Goal: Information Seeking & Learning: Check status

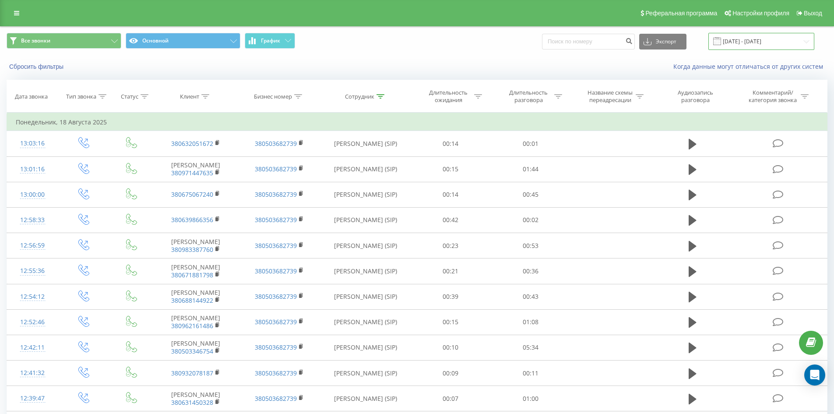
click at [781, 42] on input "[DATE] - [DATE]" at bounding box center [762, 41] width 106 height 17
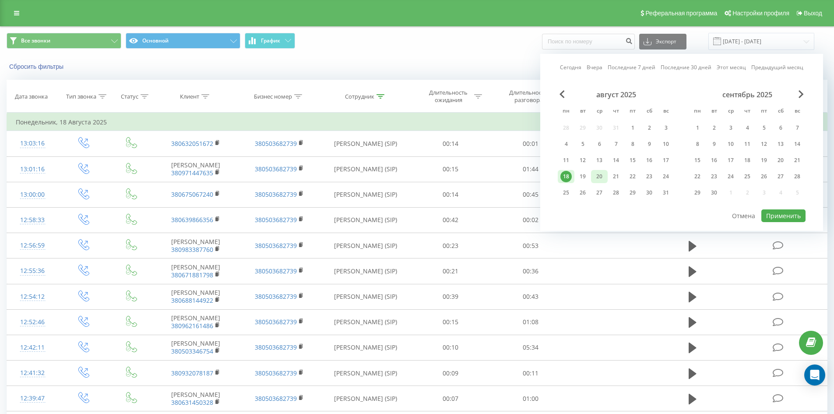
click at [599, 173] on div "20" at bounding box center [599, 176] width 11 height 11
click at [790, 221] on button "Применить" at bounding box center [784, 215] width 44 height 13
type input "[DATE] - [DATE]"
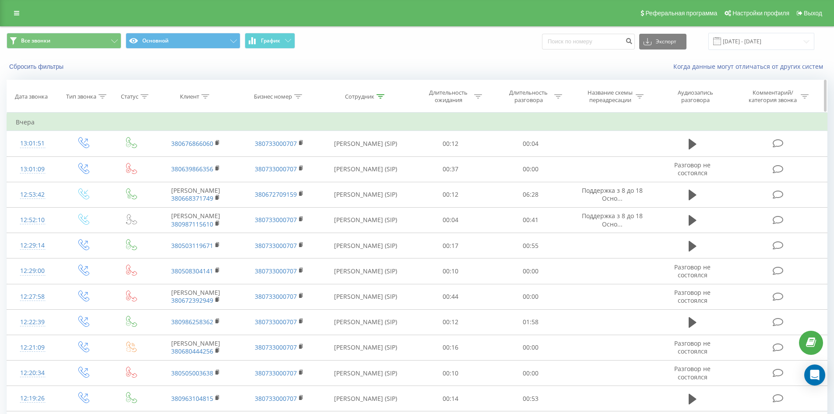
click at [385, 97] on div "Сотрудник" at bounding box center [366, 96] width 90 height 7
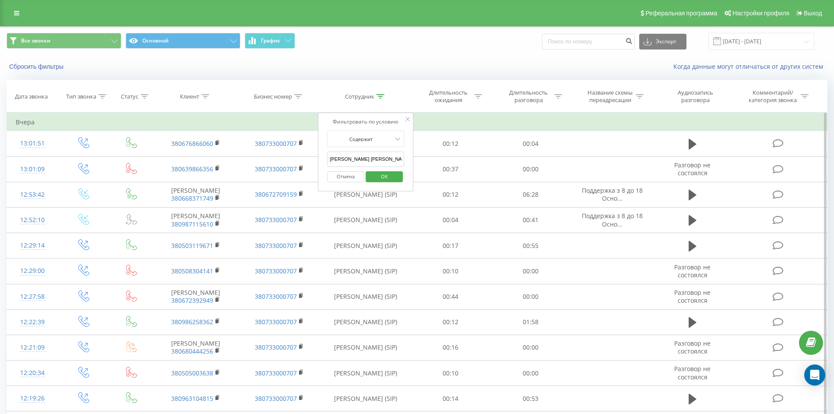
click at [379, 157] on input "[PERSON_NAME] [PERSON_NAME]" at bounding box center [365, 159] width 77 height 15
click button "OK" at bounding box center [384, 176] width 37 height 11
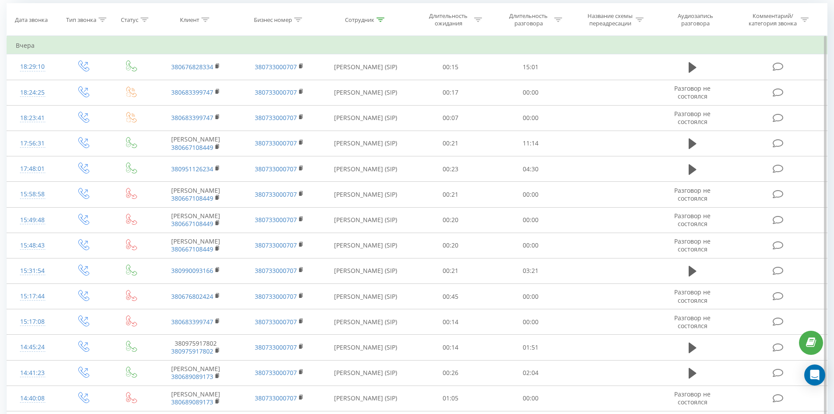
scroll to position [569, 0]
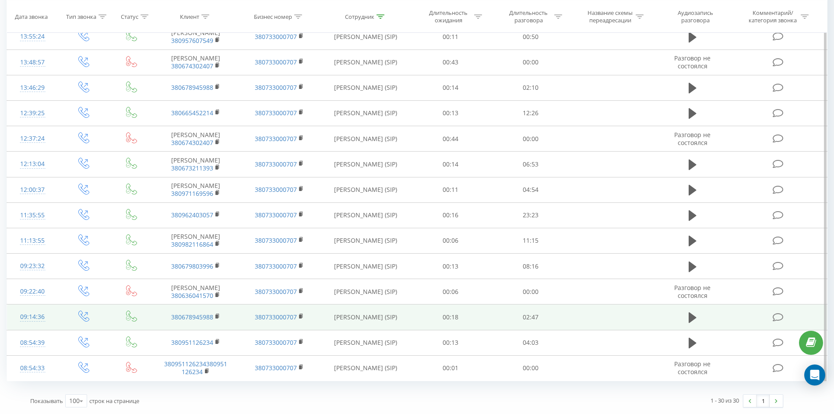
drag, startPoint x: 439, startPoint y: 121, endPoint x: 446, endPoint y: 323, distance: 202.5
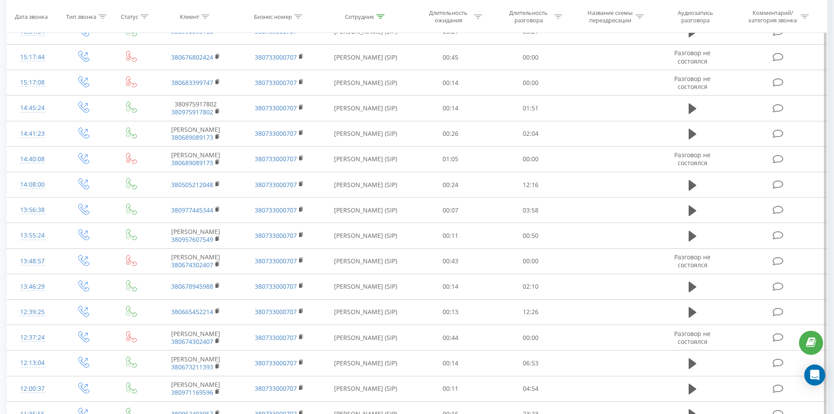
scroll to position [0, 0]
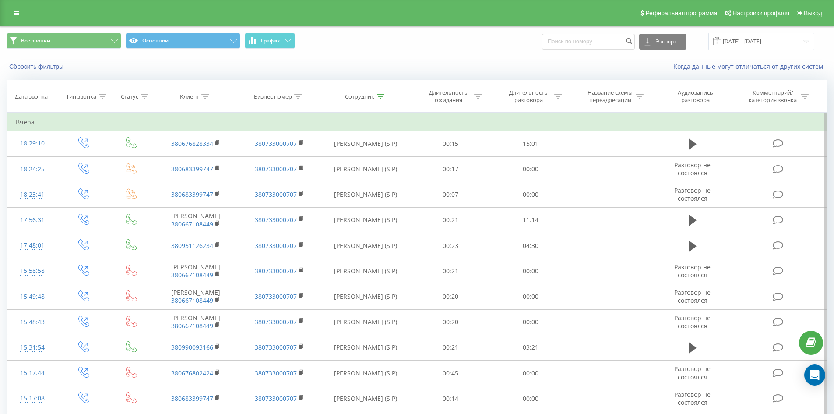
drag, startPoint x: 421, startPoint y: 339, endPoint x: 424, endPoint y: 125, distance: 213.8
drag, startPoint x: 381, startPoint y: 95, endPoint x: 380, endPoint y: 158, distance: 63.1
click at [381, 95] on icon at bounding box center [381, 96] width 8 height 4
click at [380, 158] on input "[PERSON_NAME]" at bounding box center [365, 159] width 77 height 15
click button "OK" at bounding box center [384, 176] width 37 height 11
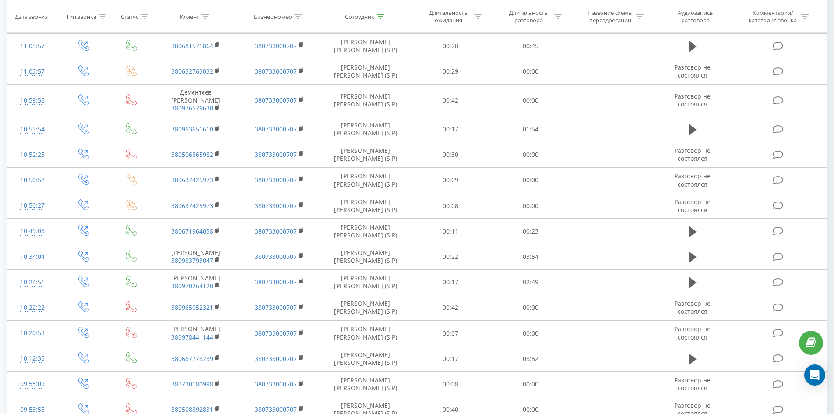
scroll to position [2438, 0]
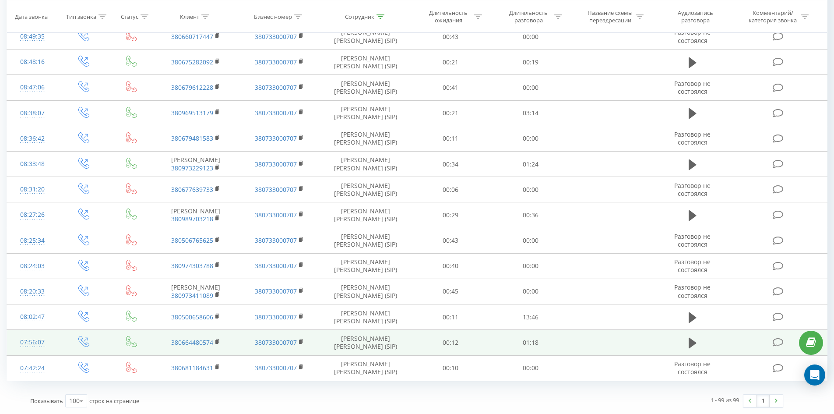
drag, startPoint x: 351, startPoint y: 172, endPoint x: 341, endPoint y: 339, distance: 166.7
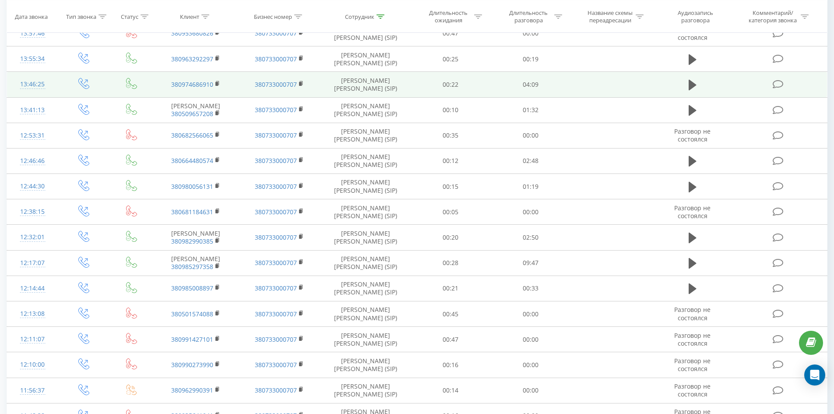
scroll to position [0, 0]
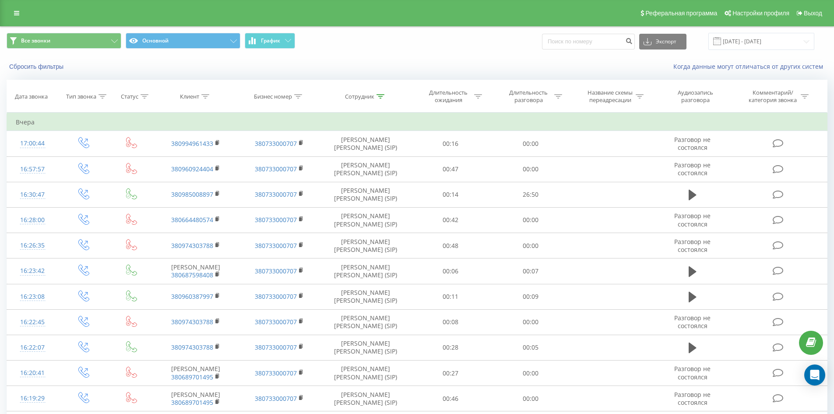
drag, startPoint x: 348, startPoint y: 350, endPoint x: 378, endPoint y: 149, distance: 203.8
drag, startPoint x: 375, startPoint y: 98, endPoint x: 372, endPoint y: 145, distance: 47.4
click at [375, 98] on div "Сотрудник" at bounding box center [364, 96] width 39 height 7
click at [371, 163] on input "інкілюк анастасія" at bounding box center [365, 159] width 77 height 15
click button "OK" at bounding box center [384, 176] width 37 height 11
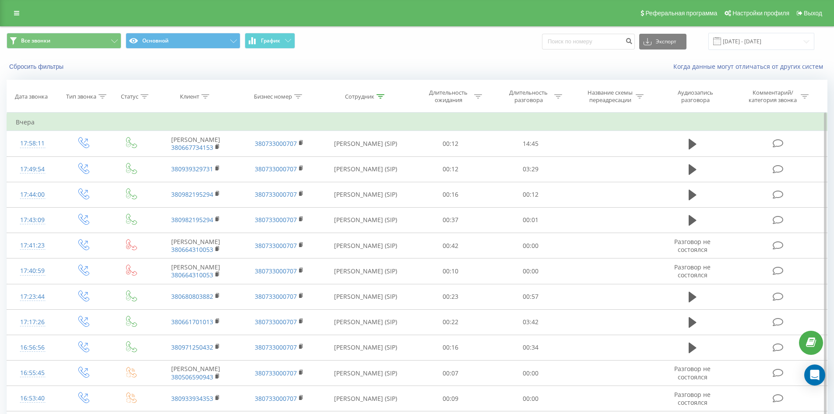
scroll to position [2024, 0]
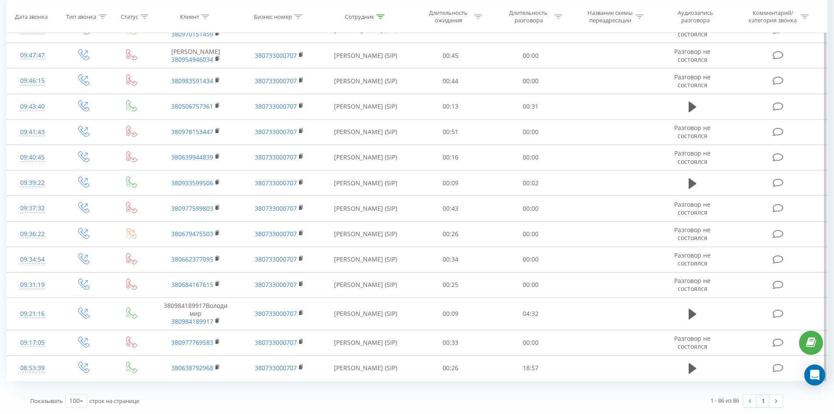
drag, startPoint x: 333, startPoint y: 104, endPoint x: 322, endPoint y: 272, distance: 167.7
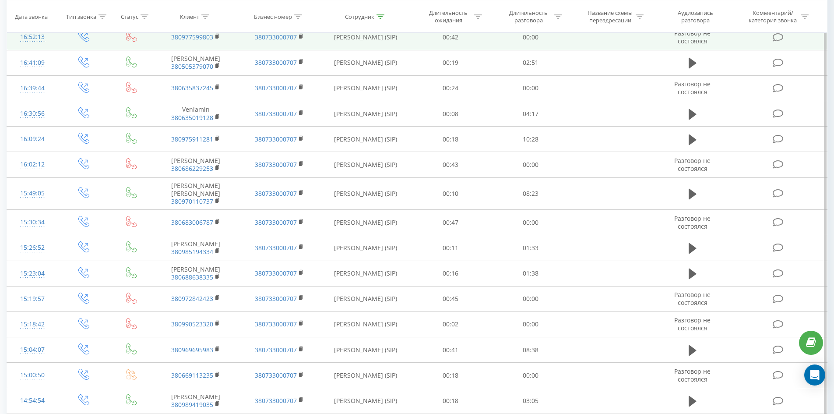
scroll to position [0, 0]
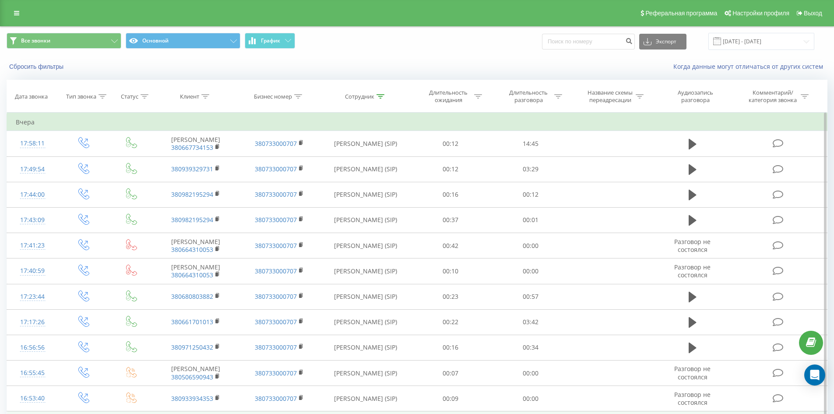
drag, startPoint x: 340, startPoint y: 215, endPoint x: 392, endPoint y: 47, distance: 175.8
click at [380, 95] on icon at bounding box center [381, 96] width 8 height 4
click at [380, 162] on input "[PERSON_NAME]" at bounding box center [365, 159] width 77 height 15
click button "OK" at bounding box center [384, 176] width 37 height 11
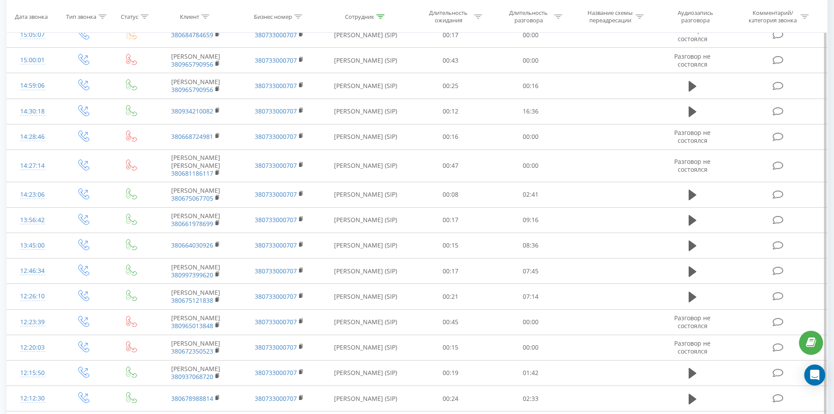
scroll to position [1527, 0]
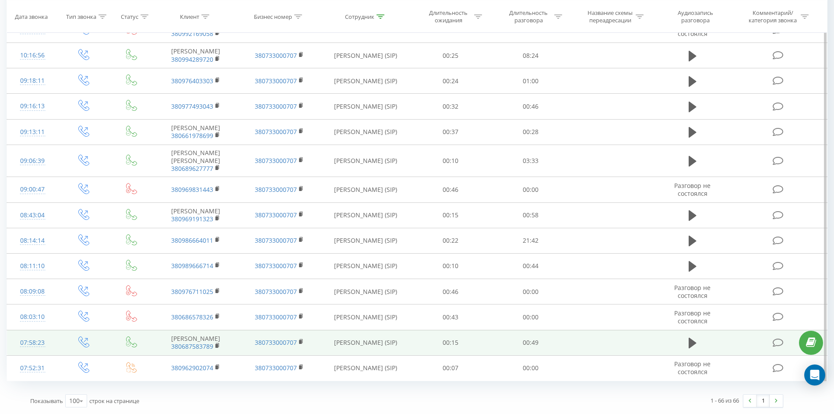
drag, startPoint x: 374, startPoint y: 67, endPoint x: 311, endPoint y: 343, distance: 283.4
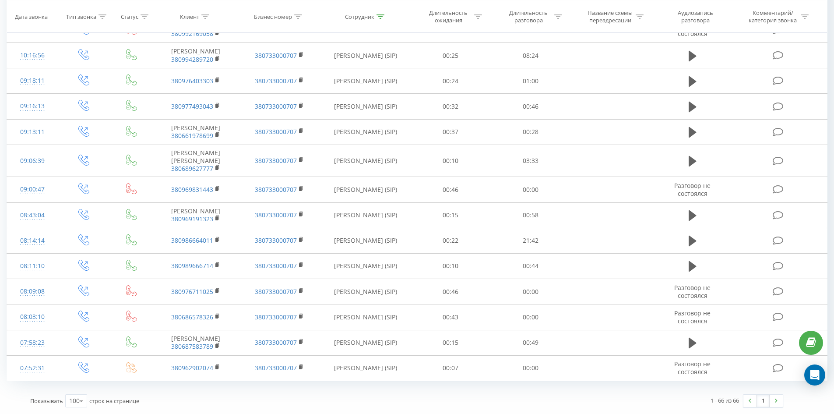
scroll to position [0, 0]
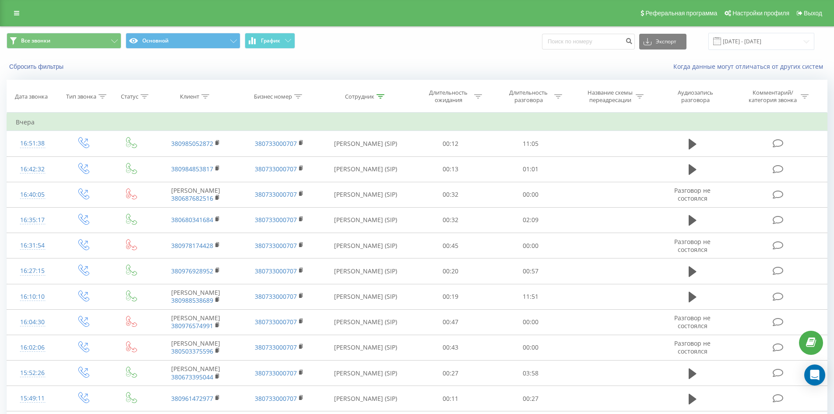
drag, startPoint x: 311, startPoint y: 343, endPoint x: 403, endPoint y: 58, distance: 299.2
drag, startPoint x: 382, startPoint y: 96, endPoint x: 374, endPoint y: 154, distance: 58.3
click at [382, 97] on icon at bounding box center [381, 96] width 8 height 4
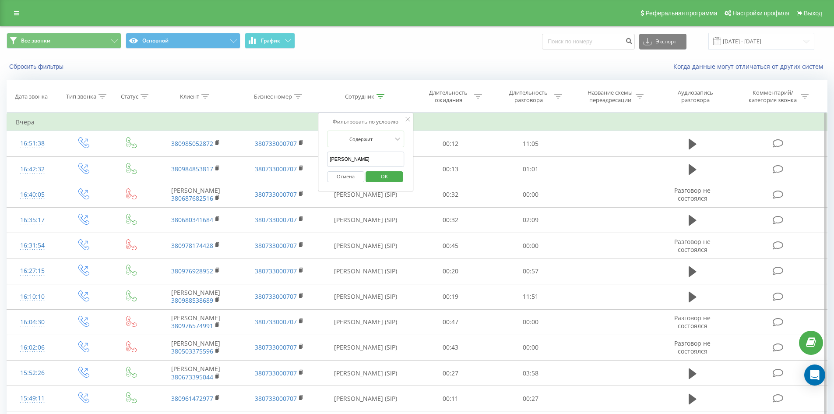
click at [374, 165] on input "[PERSON_NAME]" at bounding box center [365, 159] width 77 height 15
click button "OK" at bounding box center [384, 176] width 37 height 11
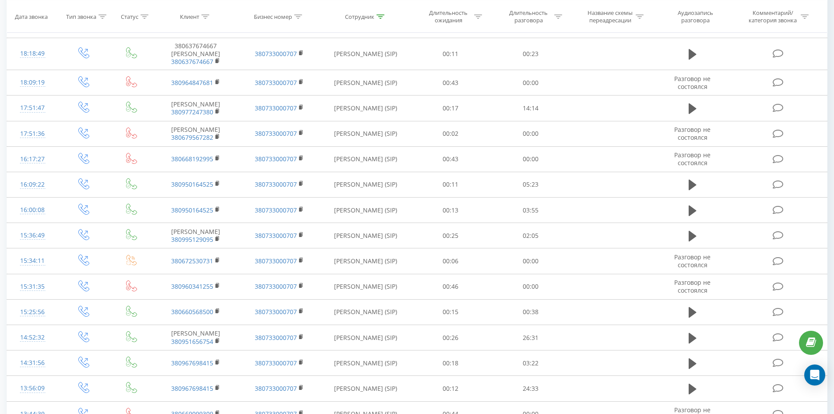
scroll to position [806, 0]
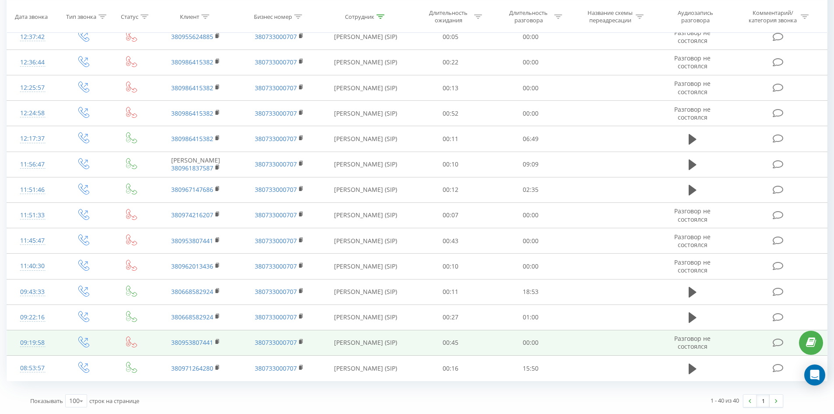
drag, startPoint x: 343, startPoint y: 96, endPoint x: 273, endPoint y: 334, distance: 248.0
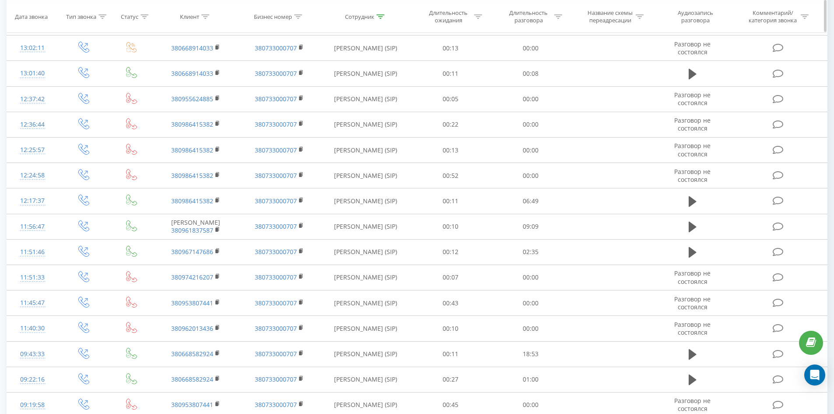
scroll to position [0, 0]
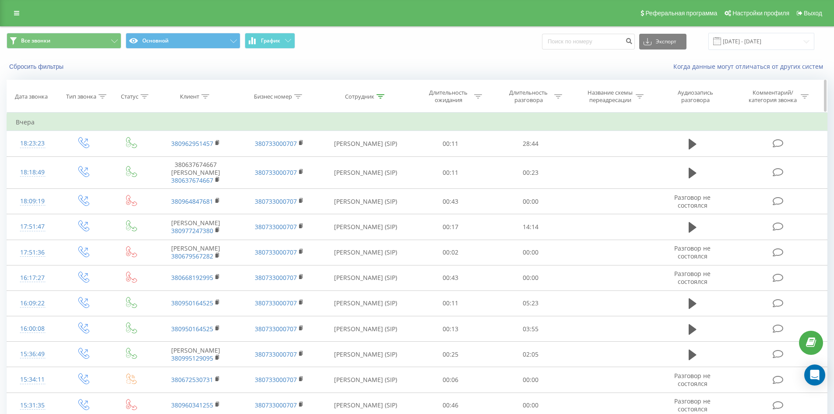
drag, startPoint x: 275, startPoint y: 330, endPoint x: 333, endPoint y: 89, distance: 247.8
drag, startPoint x: 378, startPoint y: 96, endPoint x: 377, endPoint y: 156, distance: 60.0
click at [378, 98] on icon at bounding box center [381, 96] width 8 height 4
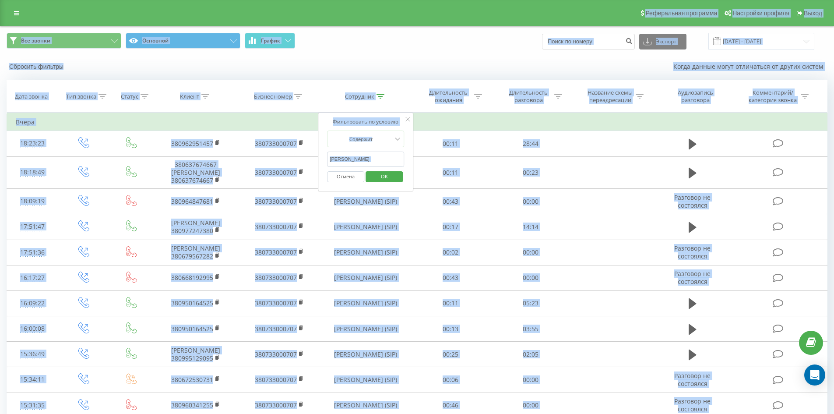
click at [377, 160] on input "[PERSON_NAME]" at bounding box center [365, 159] width 77 height 15
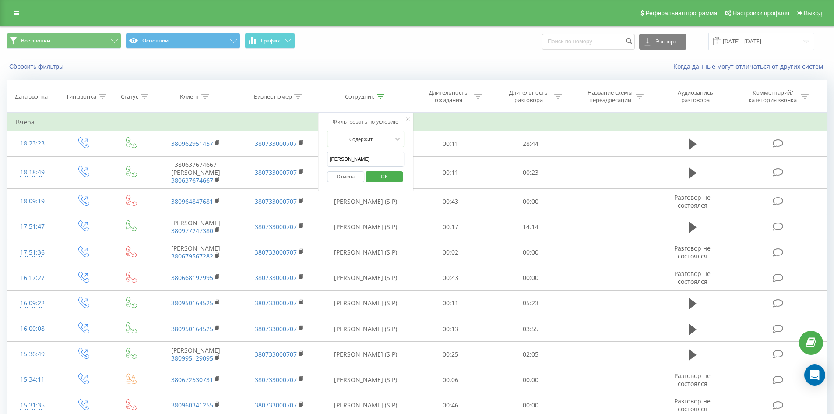
click button "OK" at bounding box center [384, 176] width 37 height 11
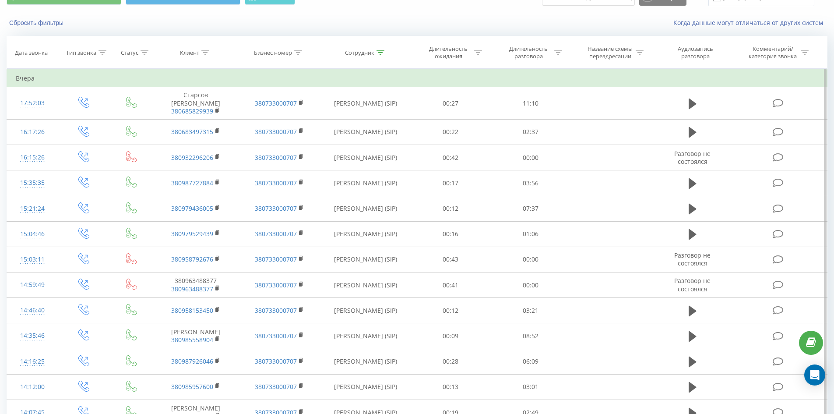
scroll to position [441, 0]
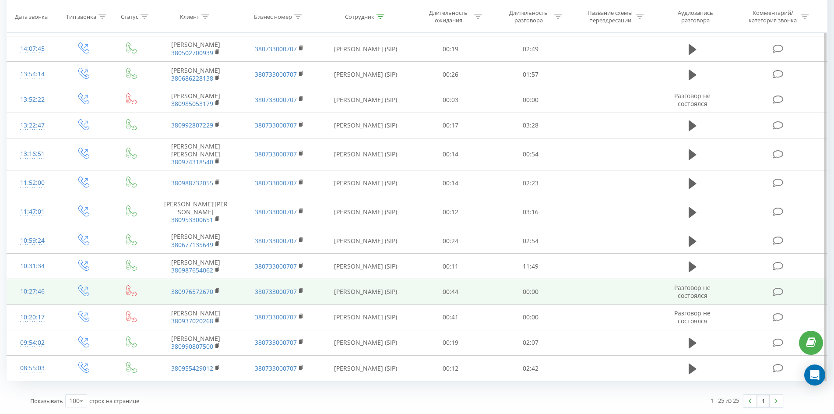
drag, startPoint x: 347, startPoint y: 185, endPoint x: 324, endPoint y: 276, distance: 93.0
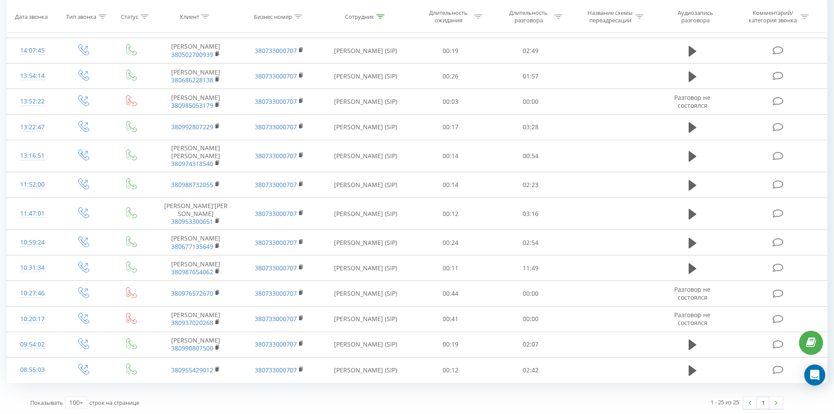
scroll to position [0, 0]
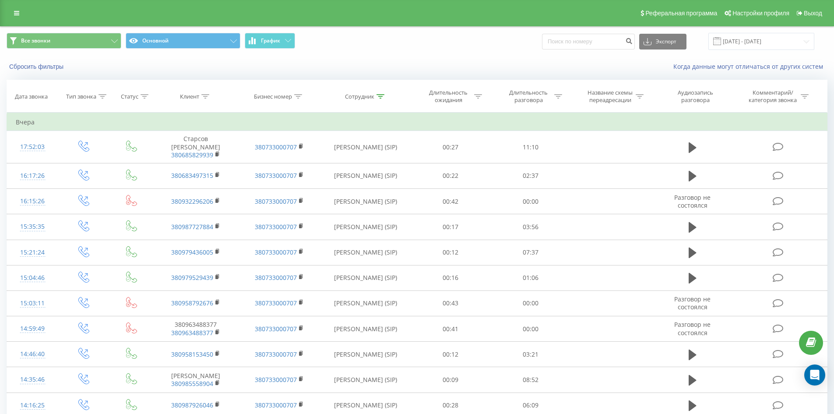
drag, startPoint x: 324, startPoint y: 276, endPoint x: 424, endPoint y: 39, distance: 256.9
click at [381, 96] on icon at bounding box center [381, 96] width 8 height 4
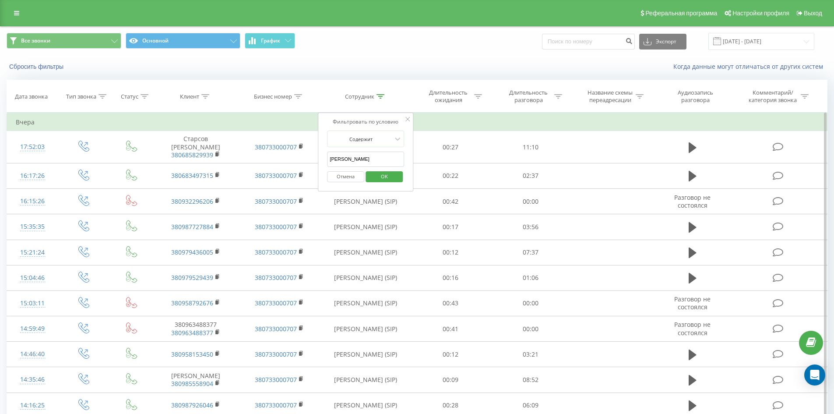
click at [386, 159] on input "[PERSON_NAME]" at bounding box center [365, 159] width 77 height 15
click button "OK" at bounding box center [384, 176] width 37 height 11
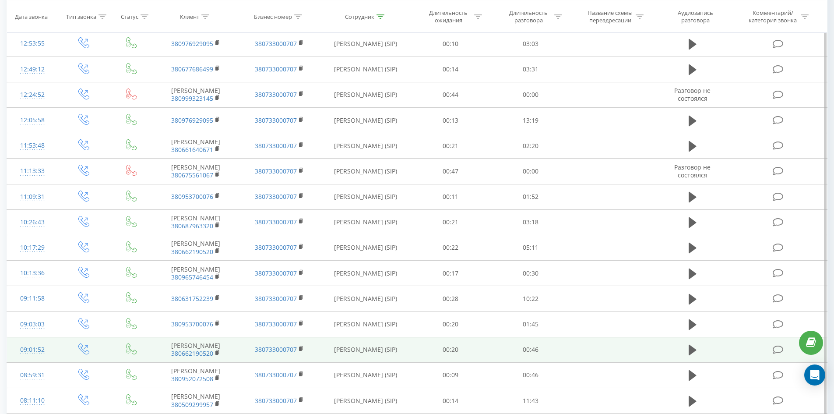
scroll to position [539, 0]
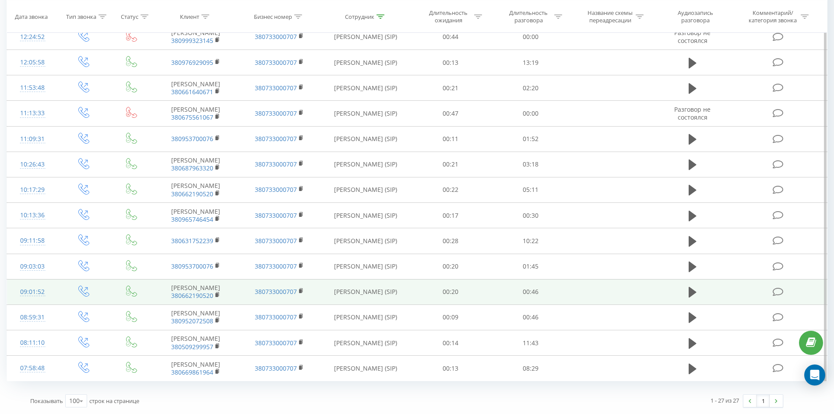
drag, startPoint x: 298, startPoint y: 40, endPoint x: 297, endPoint y: 256, distance: 215.5
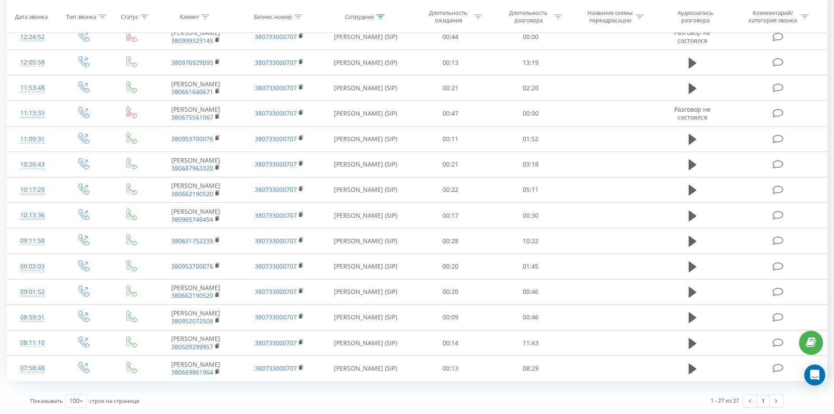
scroll to position [0, 0]
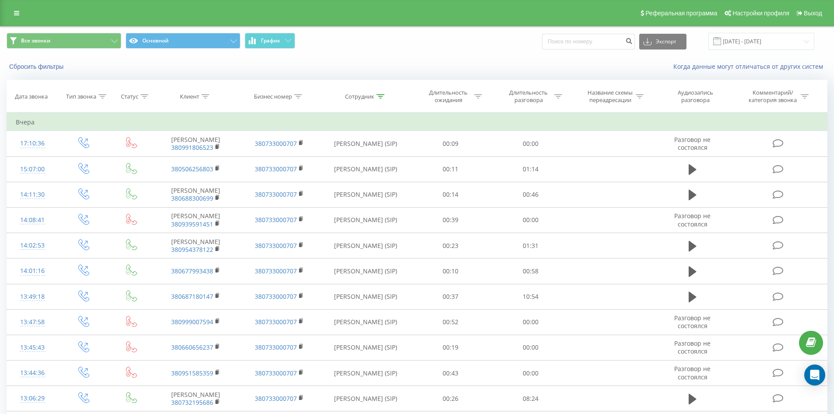
drag, startPoint x: 317, startPoint y: 140, endPoint x: 350, endPoint y: 57, distance: 89.8
click at [382, 94] on icon at bounding box center [381, 96] width 8 height 4
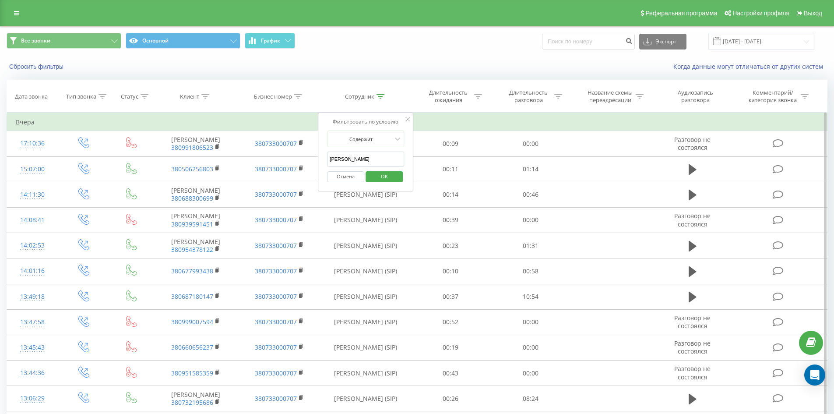
click at [376, 167] on div "Отмена OK" at bounding box center [365, 177] width 77 height 20
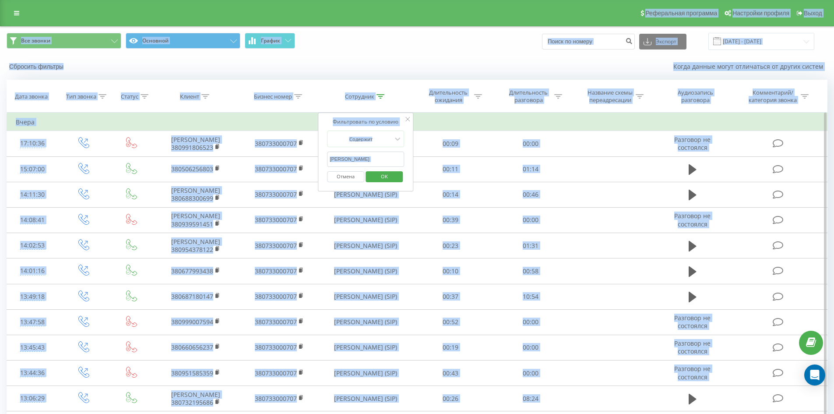
click at [378, 156] on input "[PERSON_NAME]" at bounding box center [365, 159] width 77 height 15
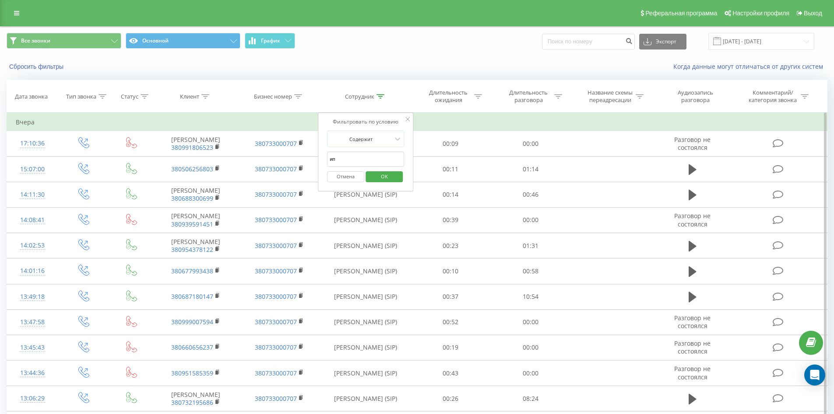
type input "и"
click button "OK" at bounding box center [384, 176] width 37 height 11
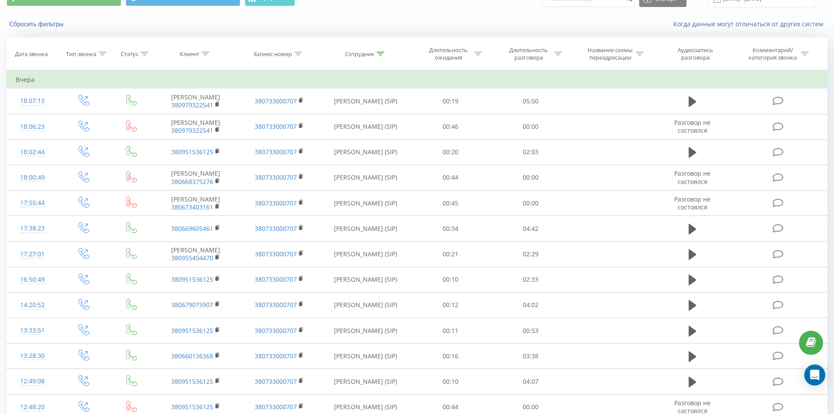
scroll to position [785, 0]
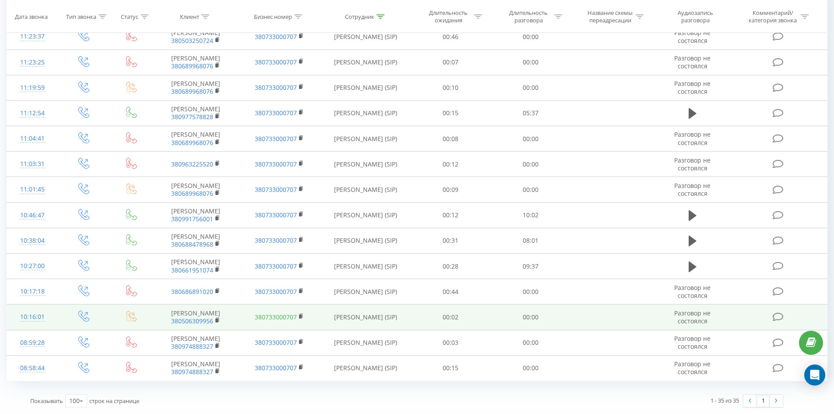
drag, startPoint x: 325, startPoint y: 199, endPoint x: 287, endPoint y: 304, distance: 111.8
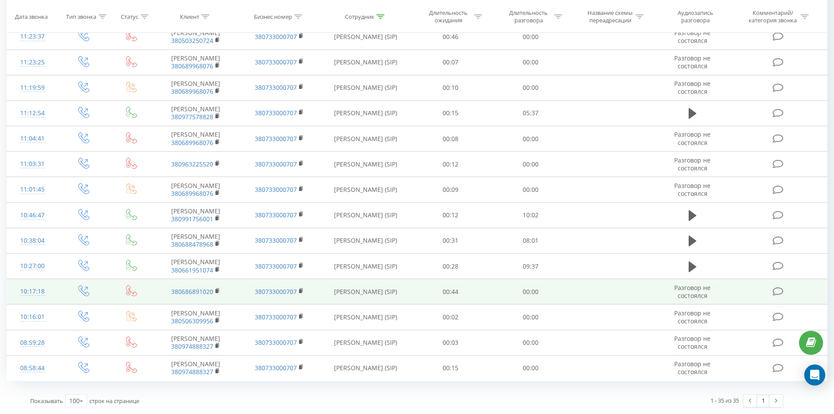
drag, startPoint x: 286, startPoint y: 297, endPoint x: 485, endPoint y: 263, distance: 201.8
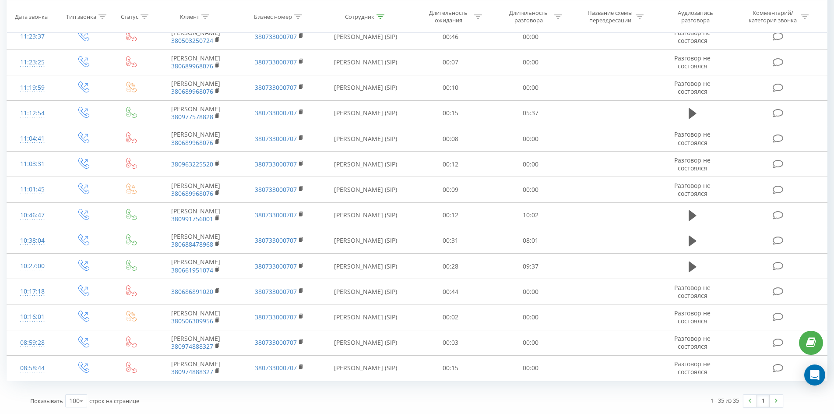
scroll to position [0, 0]
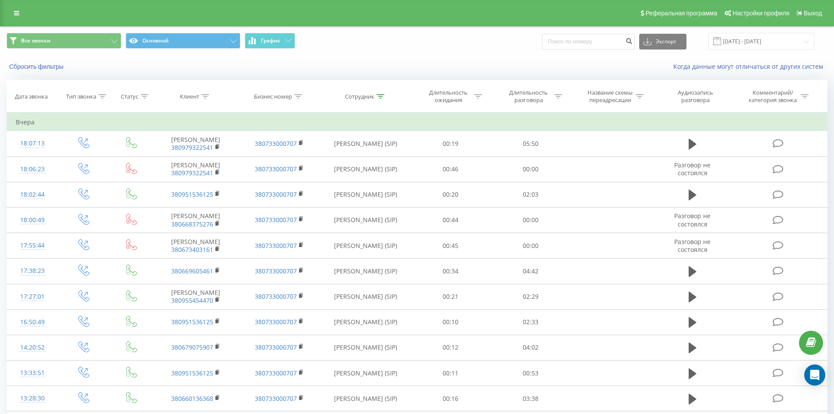
drag, startPoint x: 500, startPoint y: 311, endPoint x: 518, endPoint y: 61, distance: 250.8
click at [379, 95] on icon at bounding box center [381, 96] width 8 height 4
click at [382, 163] on input "[PERSON_NAME]" at bounding box center [365, 159] width 77 height 15
click button "OK" at bounding box center [384, 176] width 37 height 11
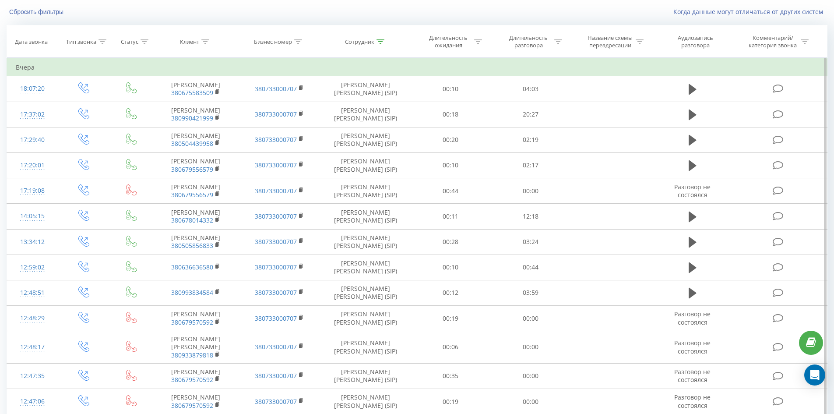
scroll to position [573, 0]
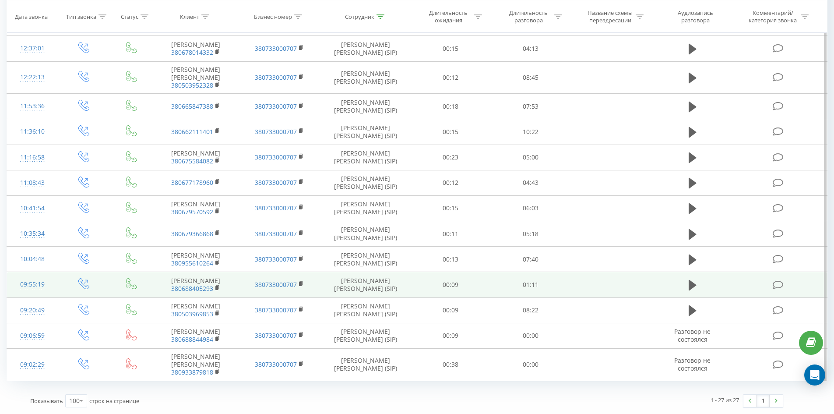
drag, startPoint x: 369, startPoint y: 193, endPoint x: 339, endPoint y: 263, distance: 76.2
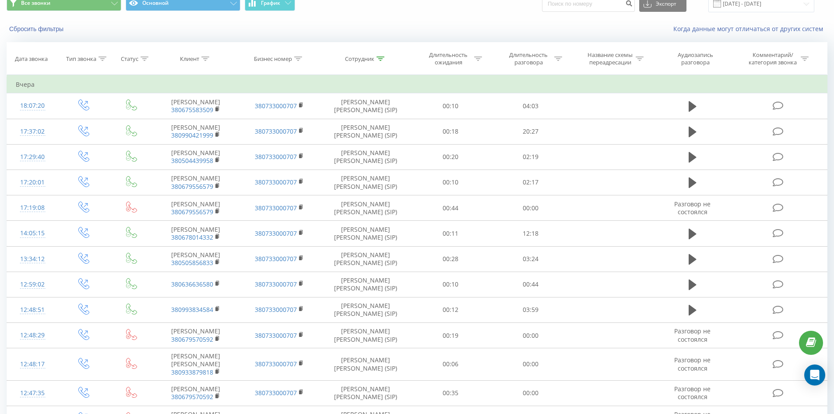
scroll to position [0, 0]
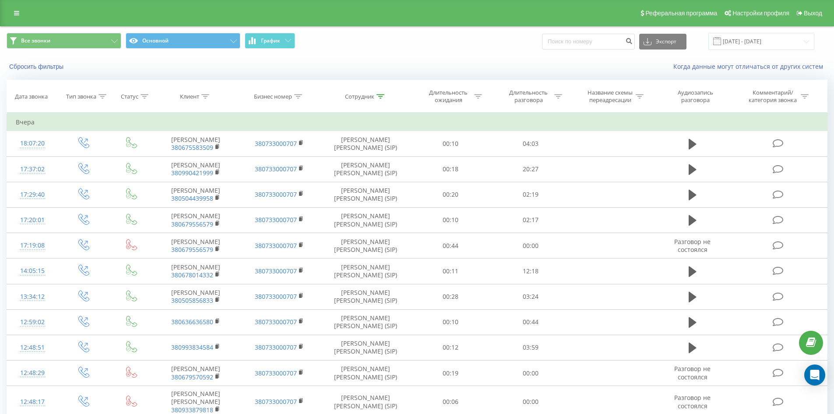
drag, startPoint x: 339, startPoint y: 263, endPoint x: 398, endPoint y: 78, distance: 194.4
click at [381, 95] on icon at bounding box center [381, 96] width 8 height 4
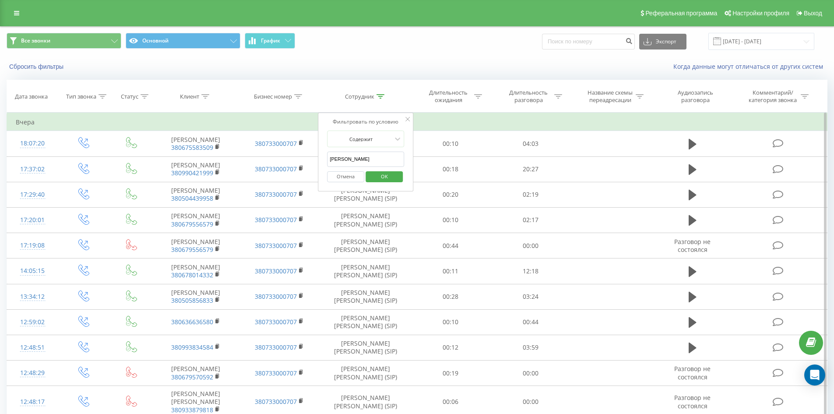
click at [379, 153] on input "[PERSON_NAME]" at bounding box center [365, 159] width 77 height 15
click button "OK" at bounding box center [384, 176] width 37 height 11
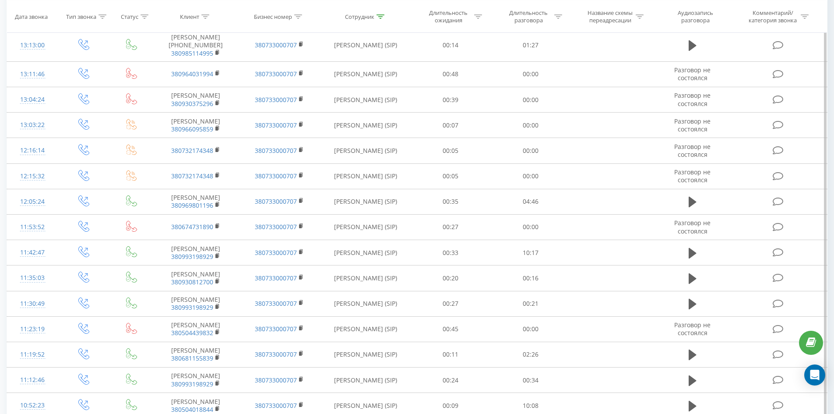
scroll to position [1422, 0]
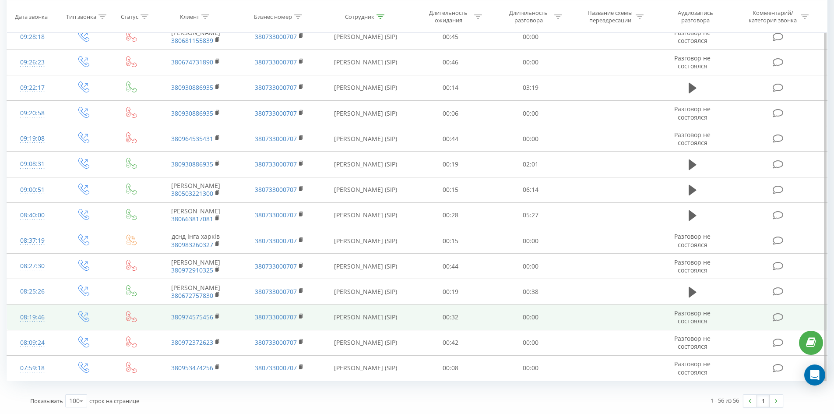
drag, startPoint x: 364, startPoint y: 95, endPoint x: 358, endPoint y: 310, distance: 214.7
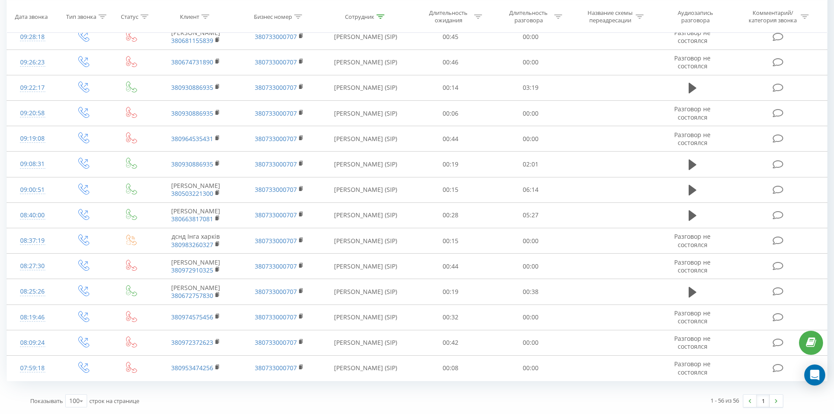
scroll to position [0, 0]
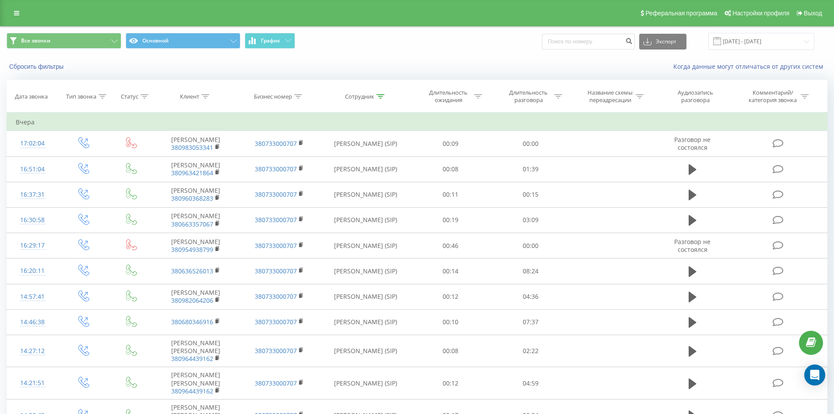
drag, startPoint x: 374, startPoint y: 262, endPoint x: 418, endPoint y: 4, distance: 262.2
click at [381, 95] on icon at bounding box center [381, 96] width 8 height 4
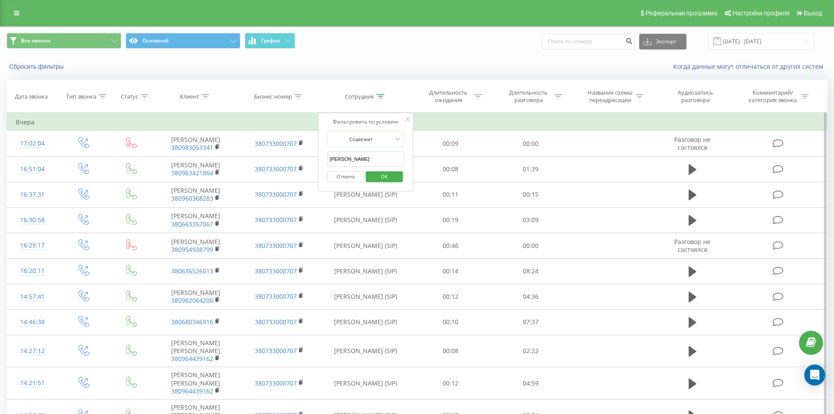
click at [381, 159] on input "[PERSON_NAME]" at bounding box center [365, 159] width 77 height 15
click button "OK" at bounding box center [384, 176] width 37 height 11
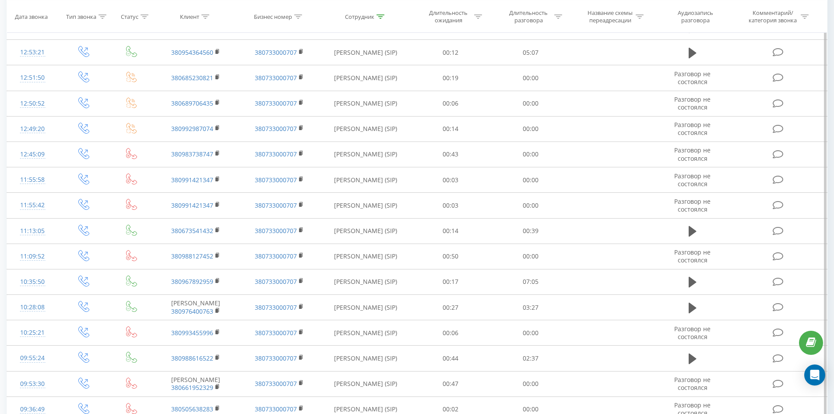
scroll to position [1149, 0]
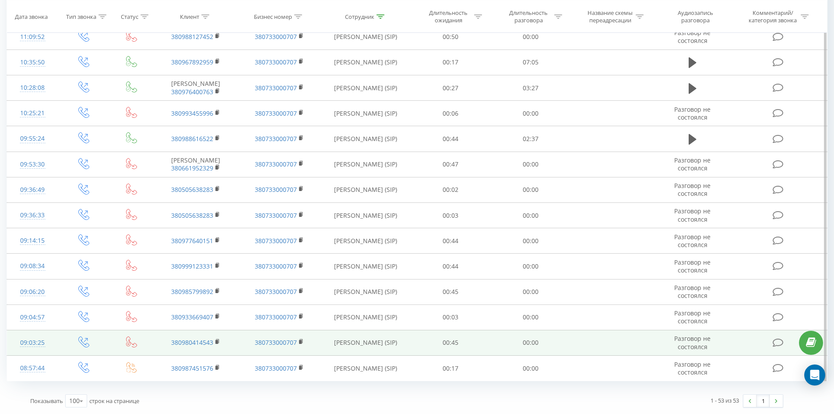
drag, startPoint x: 390, startPoint y: 120, endPoint x: 404, endPoint y: 334, distance: 214.2
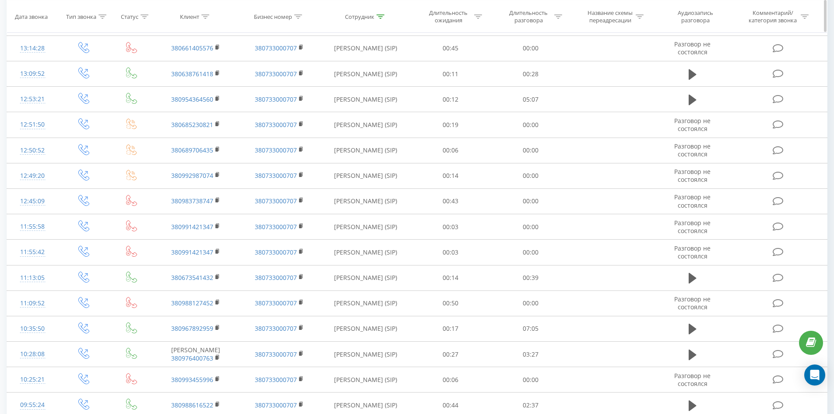
scroll to position [0, 0]
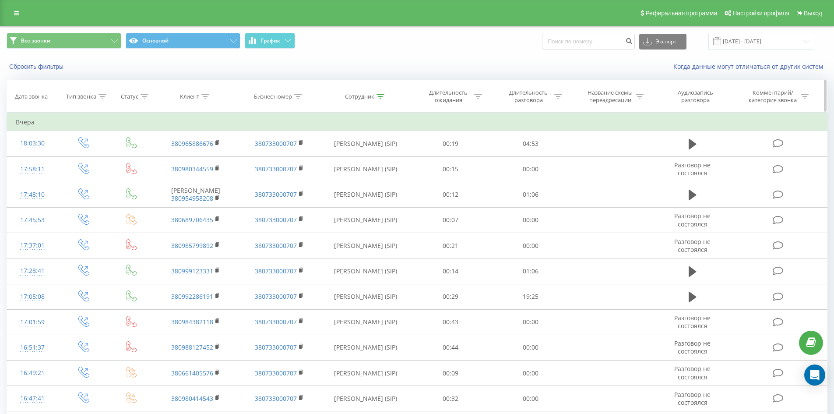
drag, startPoint x: 413, startPoint y: 267, endPoint x: 448, endPoint y: 89, distance: 181.3
click at [382, 95] on icon at bounding box center [381, 96] width 8 height 4
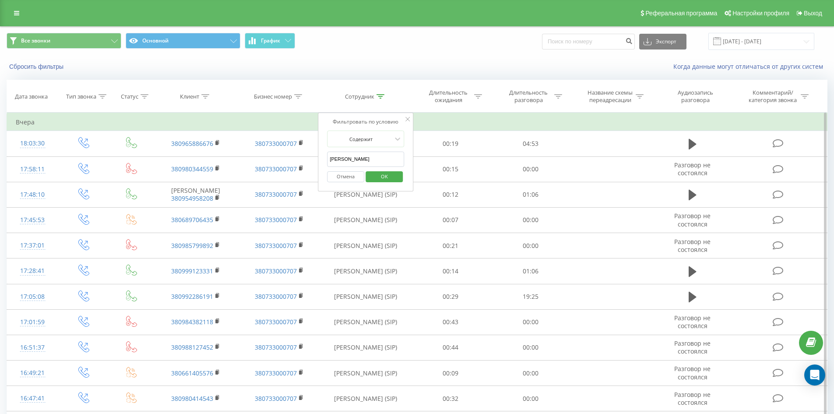
click at [381, 156] on input "[PERSON_NAME]" at bounding box center [365, 159] width 77 height 15
click button "OK" at bounding box center [384, 176] width 37 height 11
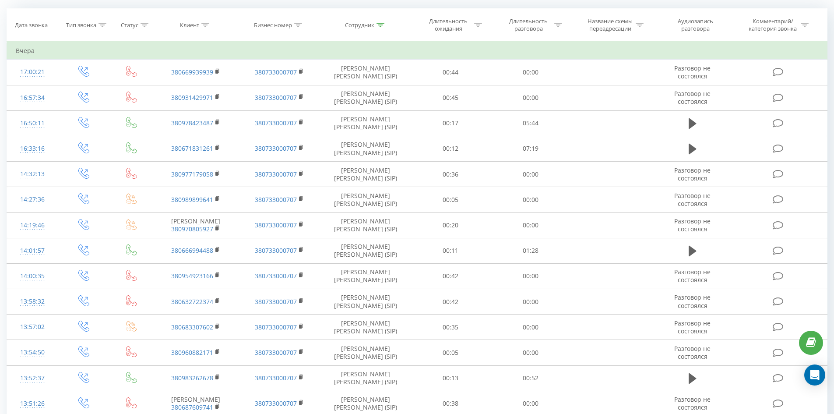
scroll to position [688, 0]
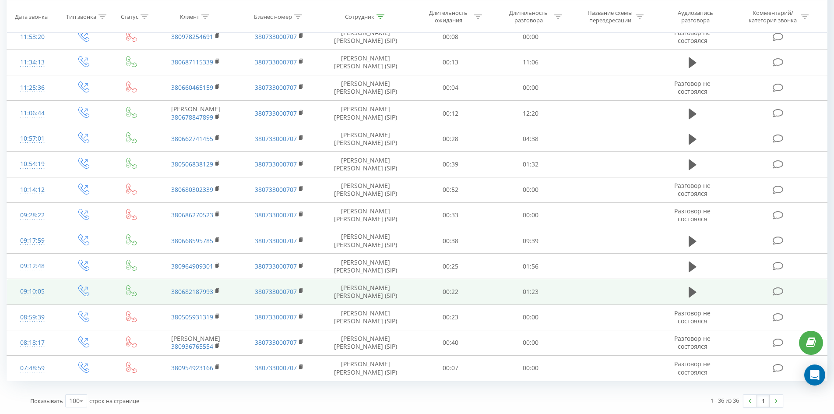
drag, startPoint x: 425, startPoint y: 61, endPoint x: 372, endPoint y: 272, distance: 217.7
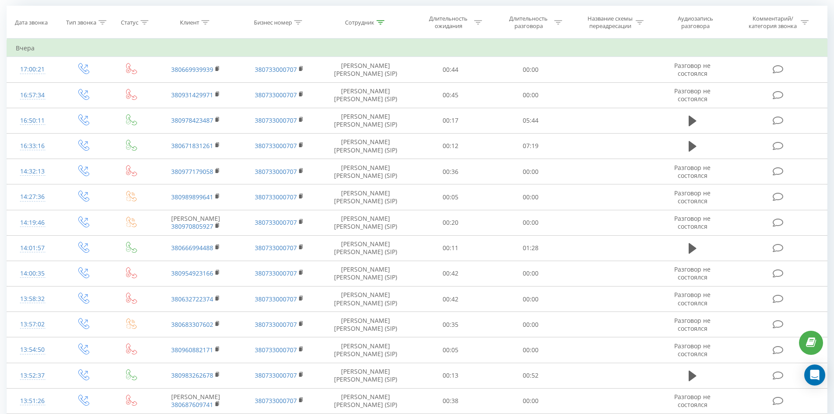
scroll to position [0, 0]
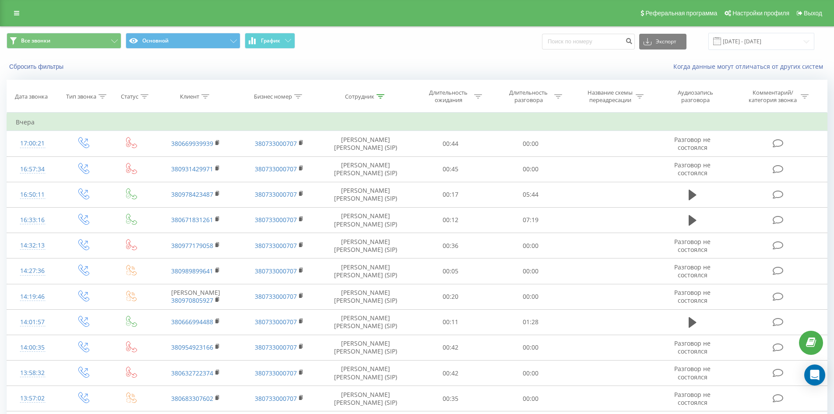
drag, startPoint x: 377, startPoint y: 188, endPoint x: 392, endPoint y: -26, distance: 214.3
click at [381, 96] on icon at bounding box center [381, 96] width 8 height 4
click at [377, 157] on input "болковенко карина" at bounding box center [365, 159] width 77 height 15
click button "OK" at bounding box center [384, 176] width 37 height 11
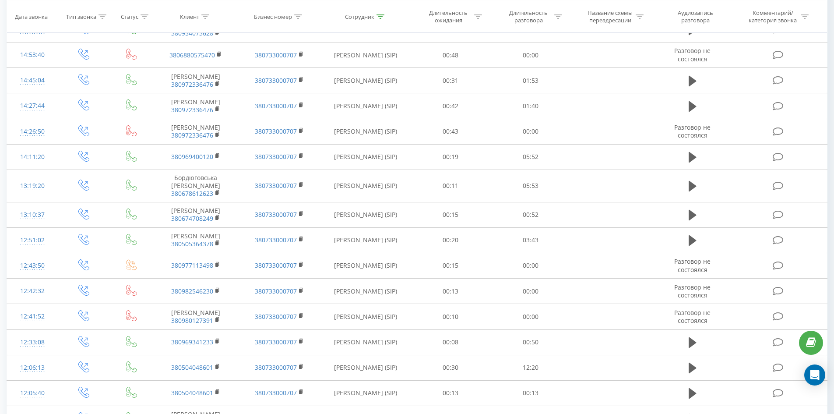
scroll to position [881, 0]
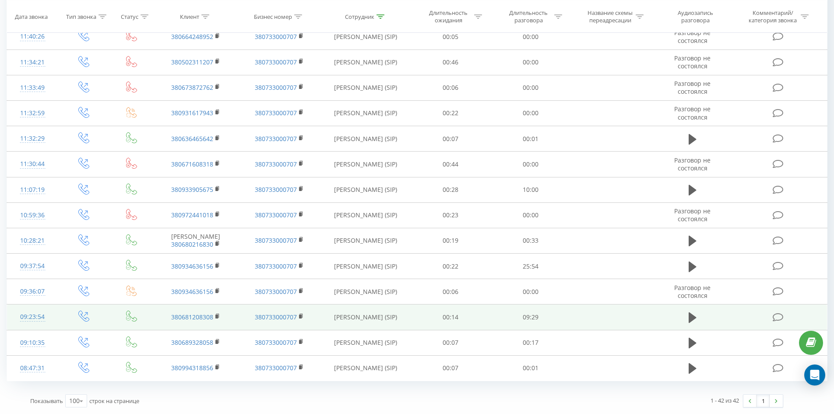
drag, startPoint x: 368, startPoint y: 157, endPoint x: 363, endPoint y: 318, distance: 160.8
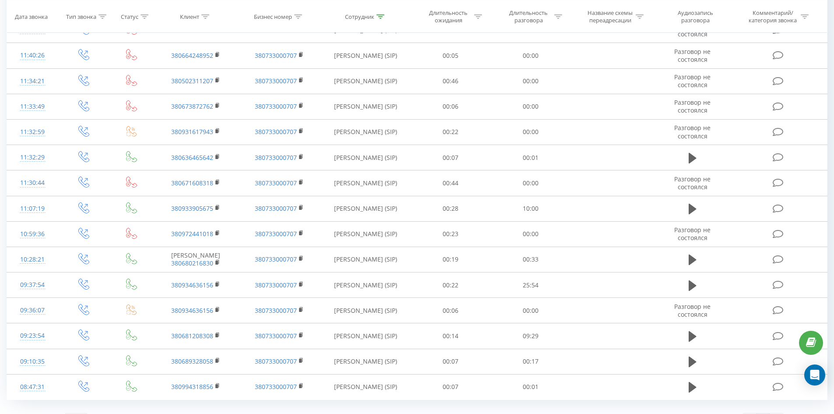
scroll to position [0, 0]
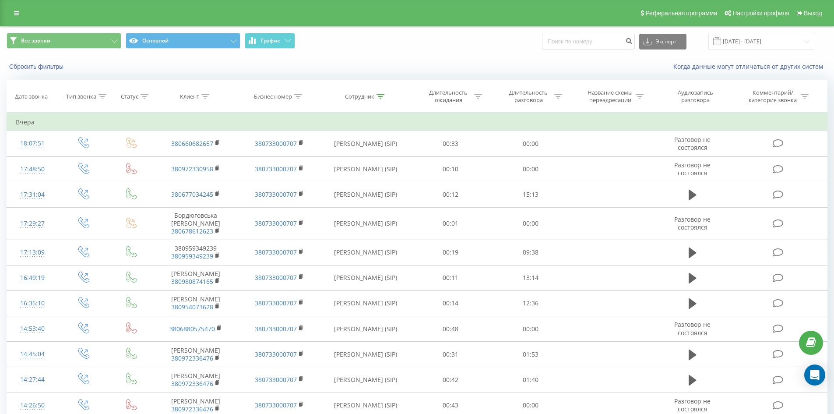
drag, startPoint x: 370, startPoint y: 241, endPoint x: 402, endPoint y: 63, distance: 181.6
click at [381, 97] on icon at bounding box center [381, 96] width 8 height 4
click at [382, 157] on input "[PERSON_NAME]" at bounding box center [365, 159] width 77 height 15
click button "OK" at bounding box center [384, 176] width 37 height 11
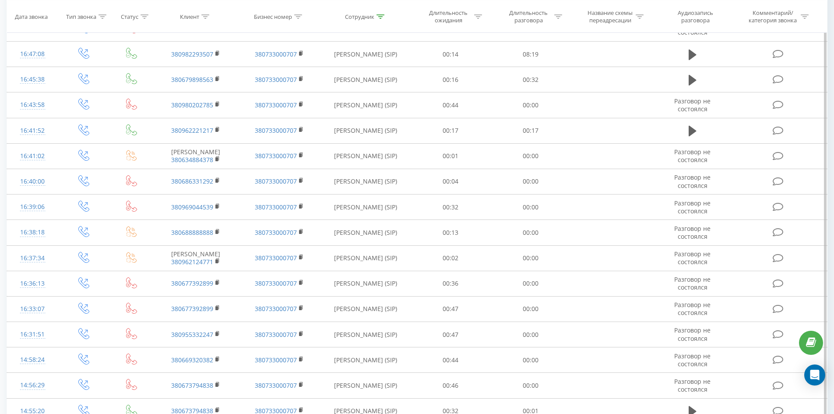
scroll to position [2013, 0]
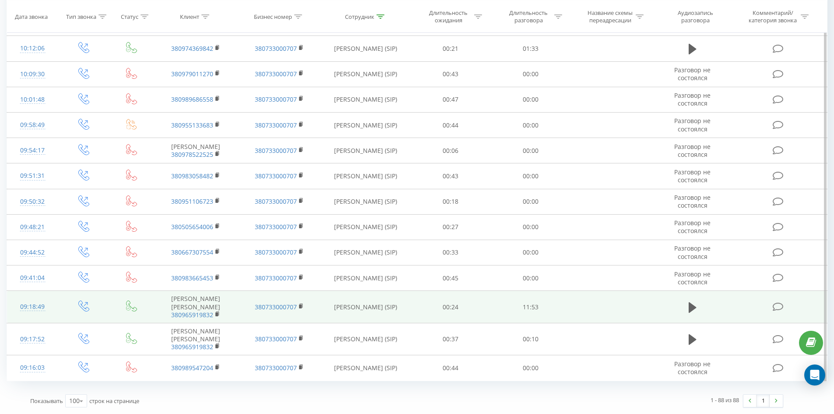
drag, startPoint x: 370, startPoint y: 78, endPoint x: 328, endPoint y: 301, distance: 226.6
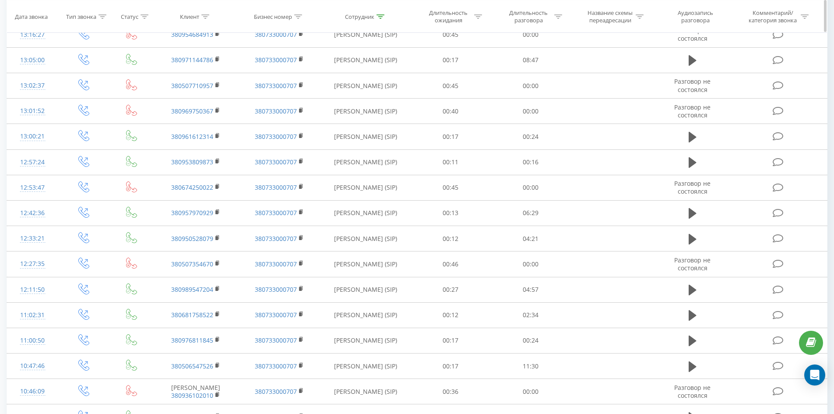
scroll to position [0, 0]
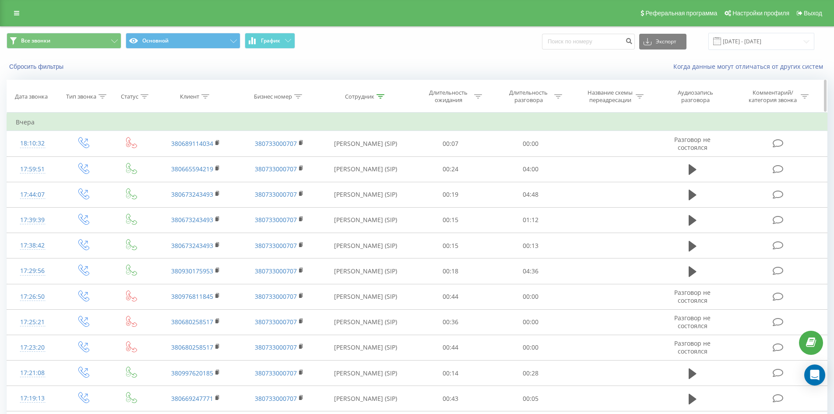
drag, startPoint x: 359, startPoint y: 308, endPoint x: 396, endPoint y: 93, distance: 218.4
click at [380, 95] on icon at bounding box center [381, 96] width 8 height 4
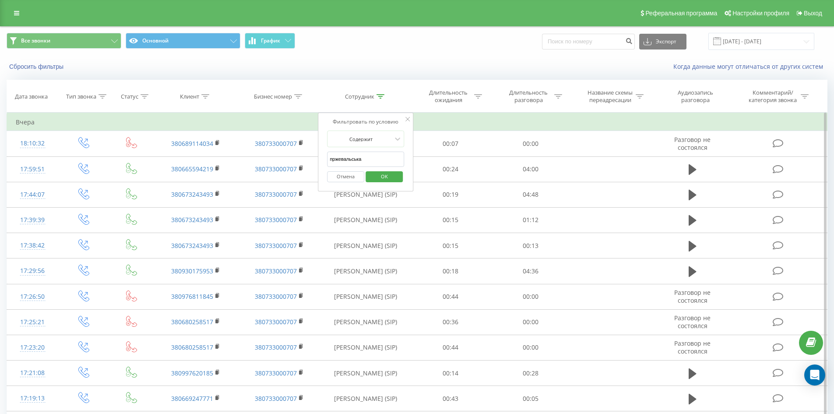
click at [389, 161] on input "пржевальська" at bounding box center [365, 159] width 77 height 15
click button "OK" at bounding box center [384, 176] width 37 height 11
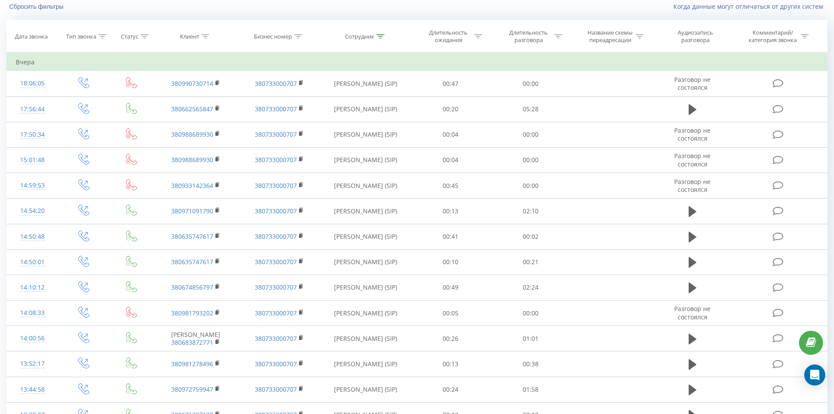
scroll to position [402, 0]
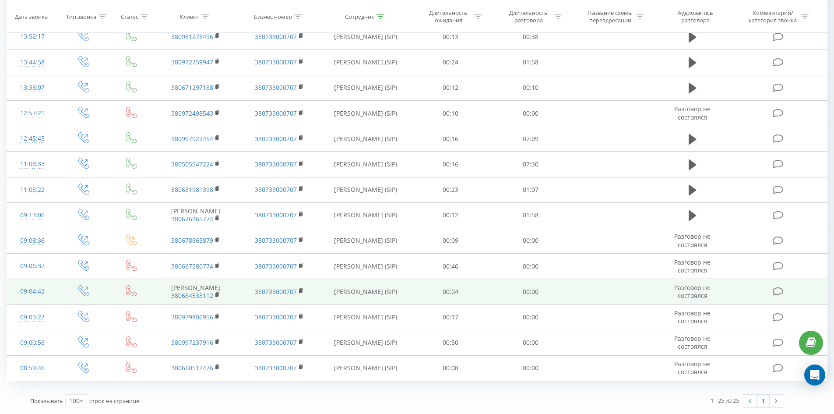
drag, startPoint x: 397, startPoint y: 53, endPoint x: 374, endPoint y: 291, distance: 239.0
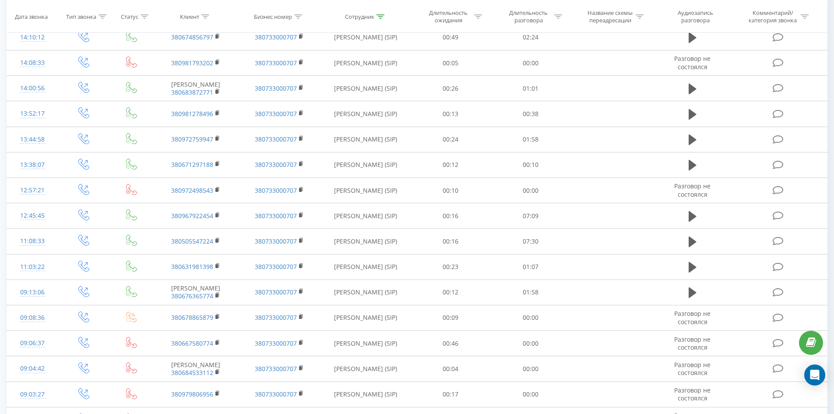
scroll to position [0, 0]
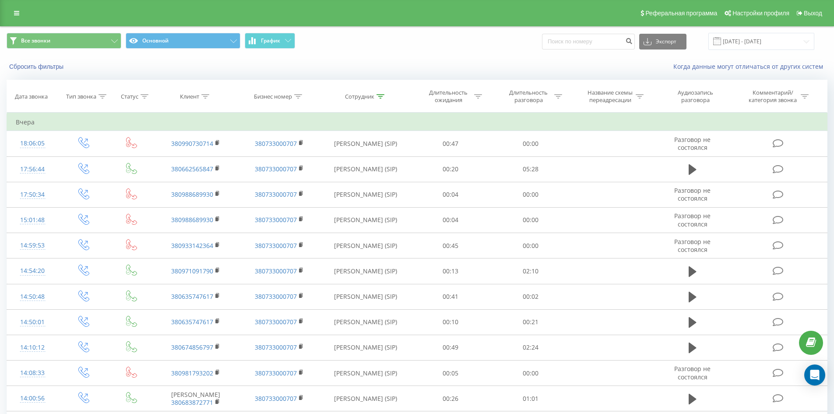
drag, startPoint x: 497, startPoint y: 31, endPoint x: 511, endPoint y: -11, distance: 44.3
click at [379, 95] on icon at bounding box center [381, 96] width 8 height 4
click at [384, 163] on input "[PERSON_NAME]" at bounding box center [365, 159] width 77 height 15
click button "OK" at bounding box center [384, 176] width 37 height 11
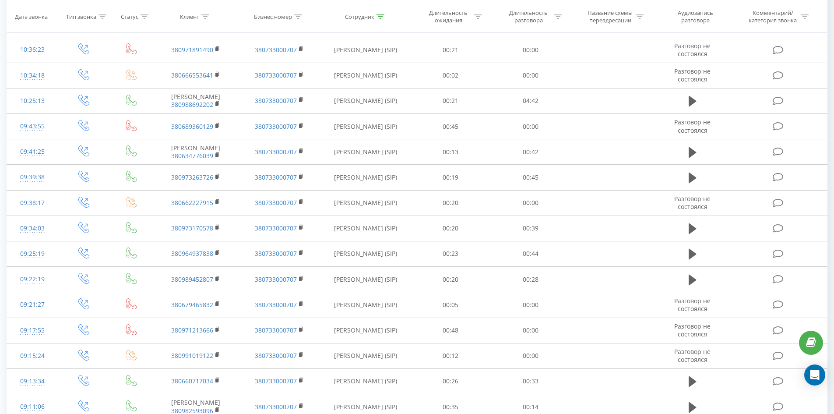
scroll to position [1319, 0]
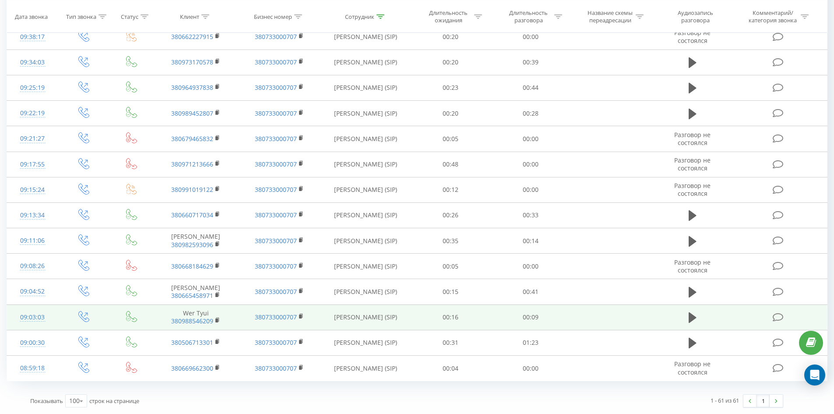
drag, startPoint x: 329, startPoint y: 71, endPoint x: 269, endPoint y: 309, distance: 246.0
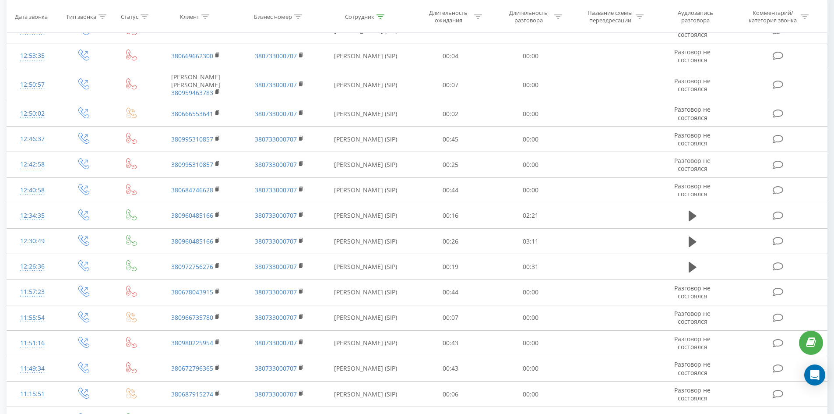
scroll to position [0, 0]
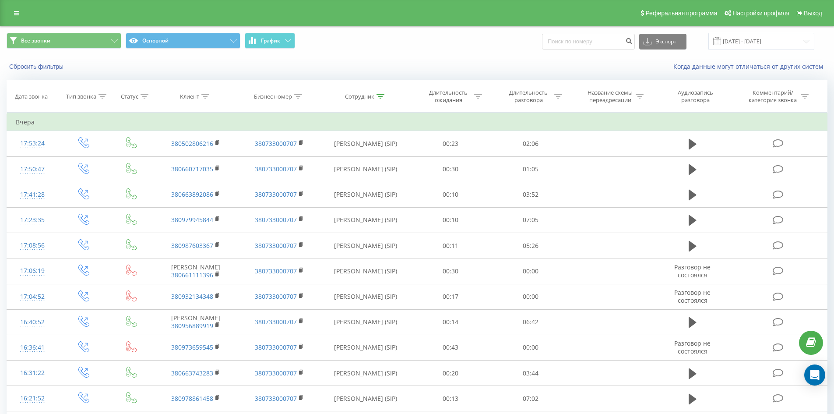
drag, startPoint x: 401, startPoint y: 289, endPoint x: 415, endPoint y: 119, distance: 170.1
click at [379, 93] on div at bounding box center [381, 96] width 8 height 7
click at [378, 154] on input "[PERSON_NAME]" at bounding box center [365, 159] width 77 height 15
click button "OK" at bounding box center [384, 176] width 37 height 11
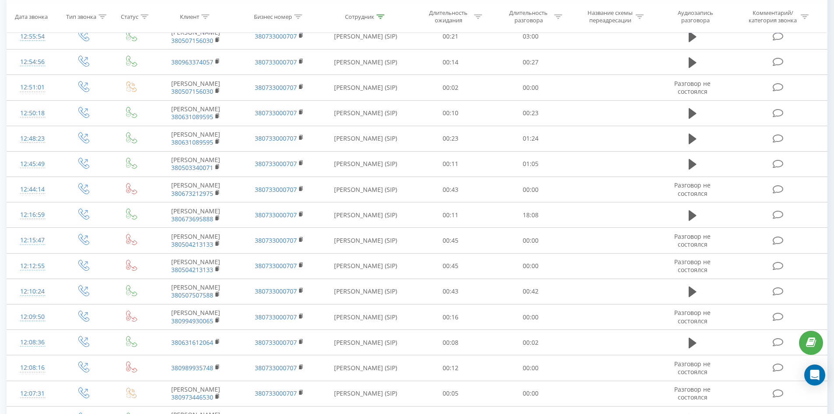
scroll to position [1480, 0]
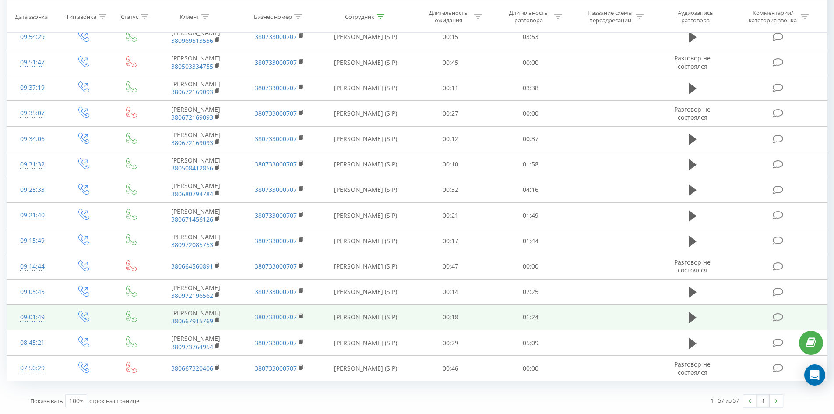
drag, startPoint x: 435, startPoint y: 114, endPoint x: 468, endPoint y: 311, distance: 199.9
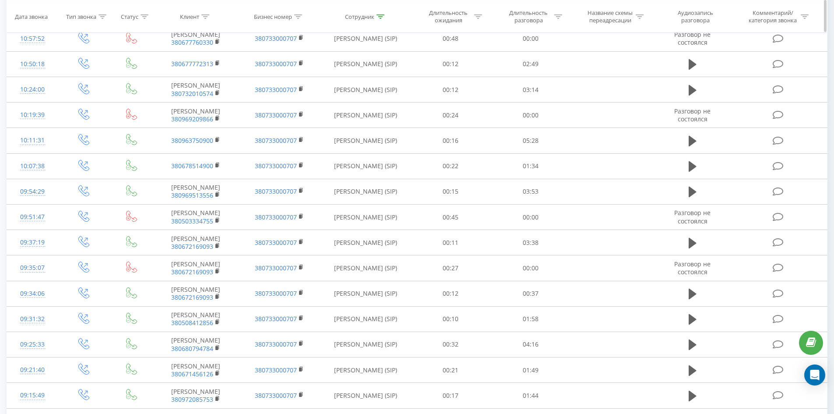
scroll to position [0, 0]
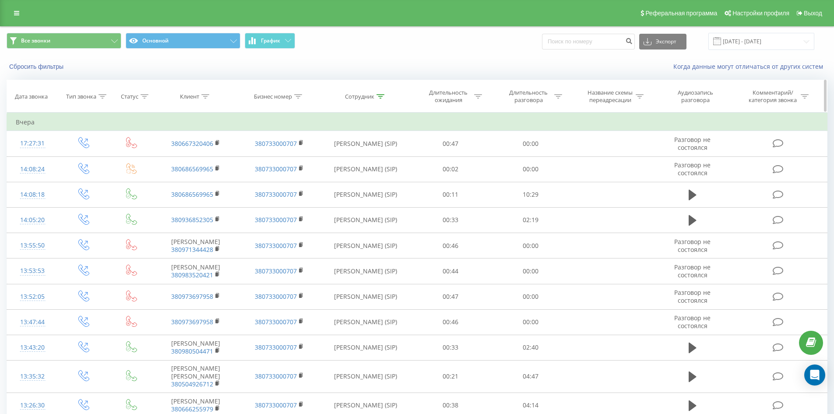
drag, startPoint x: 527, startPoint y: 339, endPoint x: 554, endPoint y: 108, distance: 232.0
click at [377, 94] on icon at bounding box center [381, 96] width 8 height 4
click at [384, 155] on input "[PERSON_NAME]" at bounding box center [365, 159] width 77 height 15
click button "OK" at bounding box center [384, 176] width 37 height 11
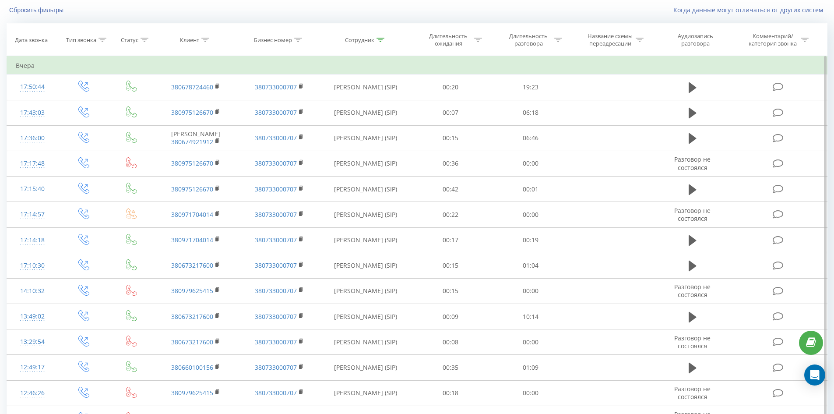
scroll to position [484, 0]
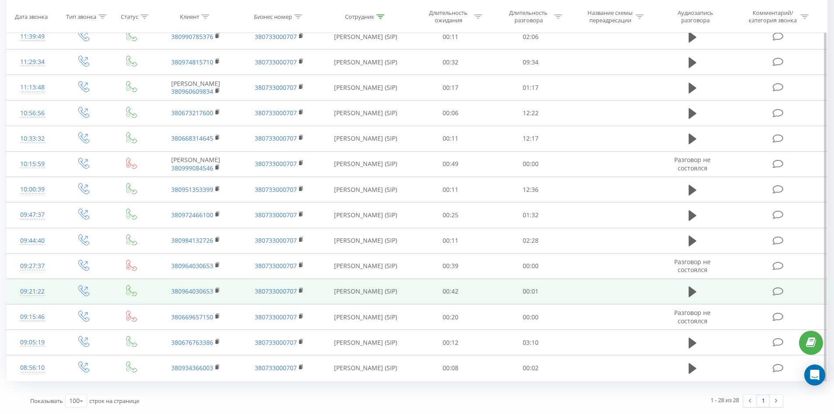
drag, startPoint x: 392, startPoint y: 89, endPoint x: 362, endPoint y: 285, distance: 198.2
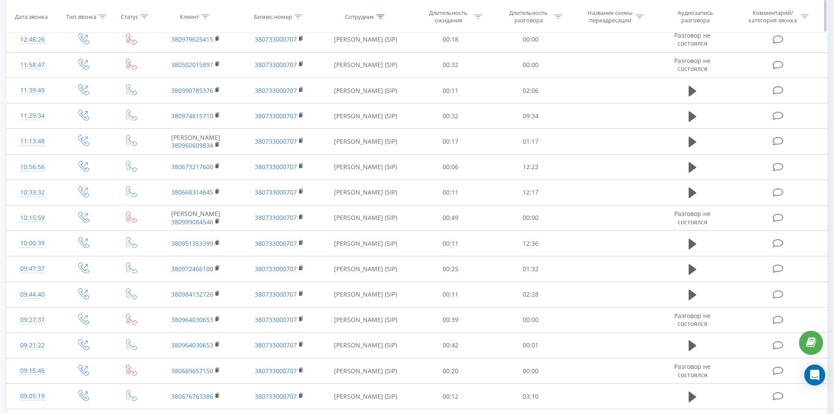
scroll to position [0, 0]
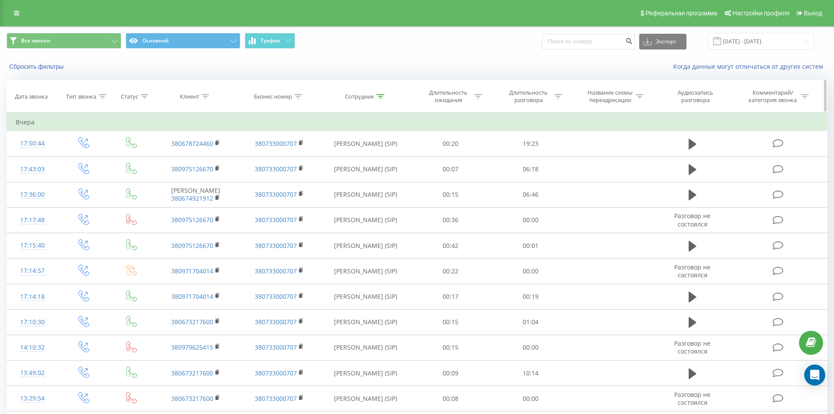
drag, startPoint x: 645, startPoint y: 276, endPoint x: 599, endPoint y: 103, distance: 178.5
click at [382, 95] on icon at bounding box center [381, 96] width 8 height 4
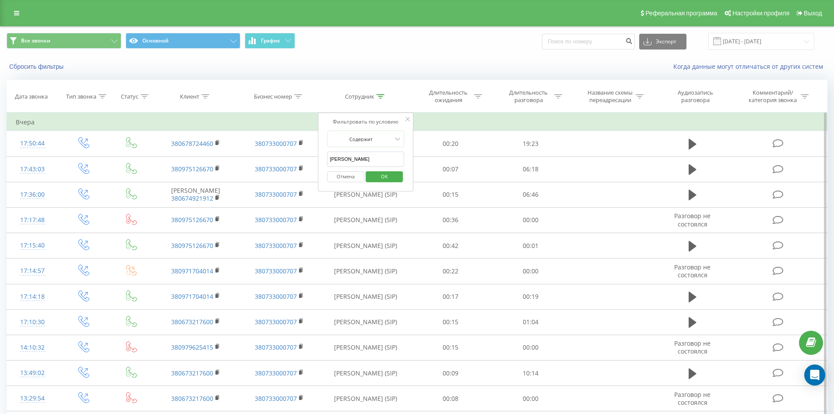
click at [384, 158] on input "[PERSON_NAME]" at bounding box center [365, 159] width 77 height 15
click button "OK" at bounding box center [384, 176] width 37 height 11
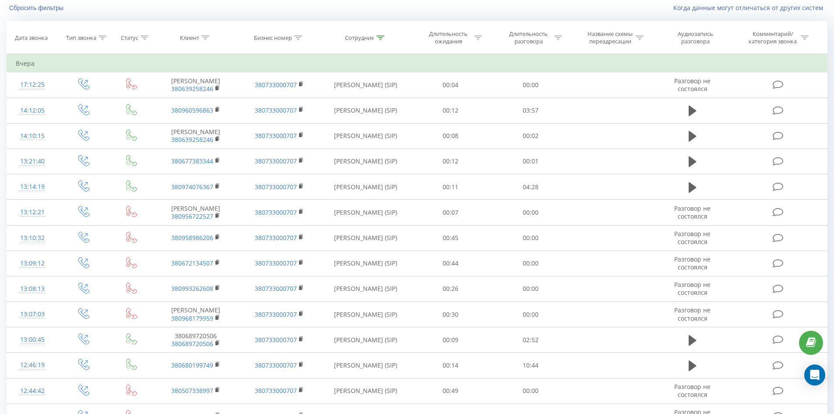
scroll to position [1333, 0]
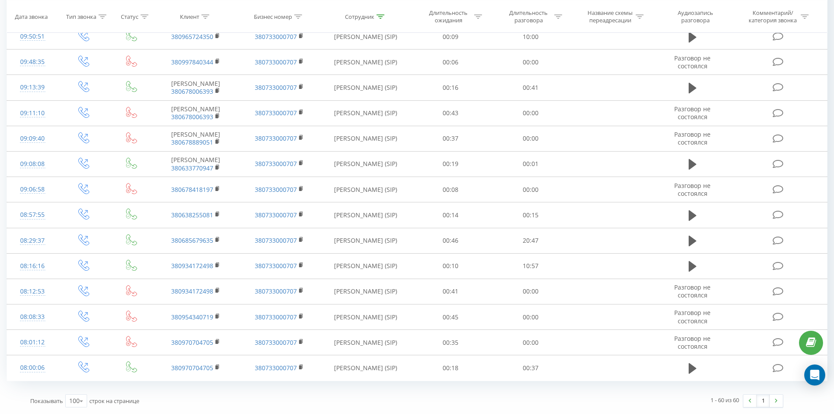
drag, startPoint x: 383, startPoint y: 235, endPoint x: 371, endPoint y: 378, distance: 144.2
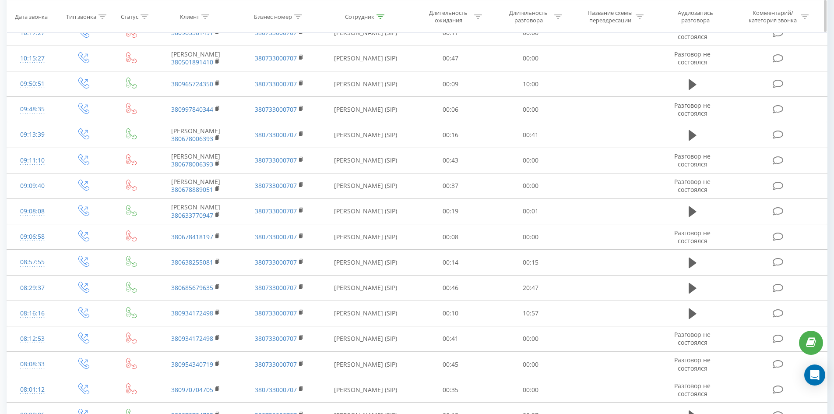
scroll to position [0, 0]
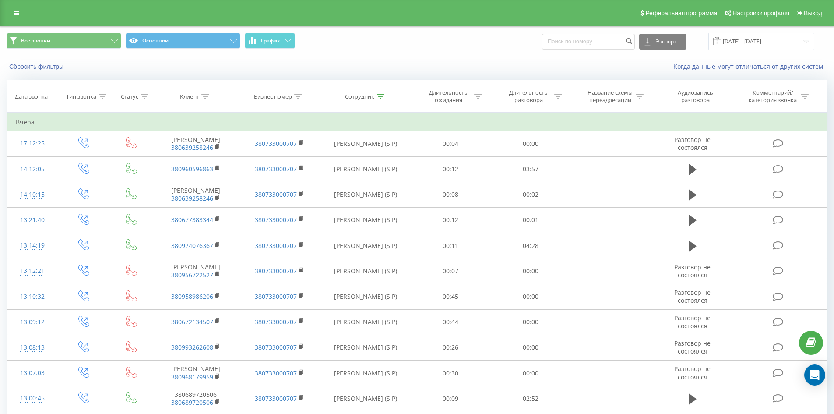
drag, startPoint x: 357, startPoint y: 187, endPoint x: 378, endPoint y: 69, distance: 120.2
click at [378, 94] on icon at bounding box center [381, 96] width 8 height 4
click at [378, 159] on input "[DEMOGRAPHIC_DATA][PERSON_NAME]" at bounding box center [365, 159] width 77 height 15
click button "OK" at bounding box center [384, 176] width 37 height 11
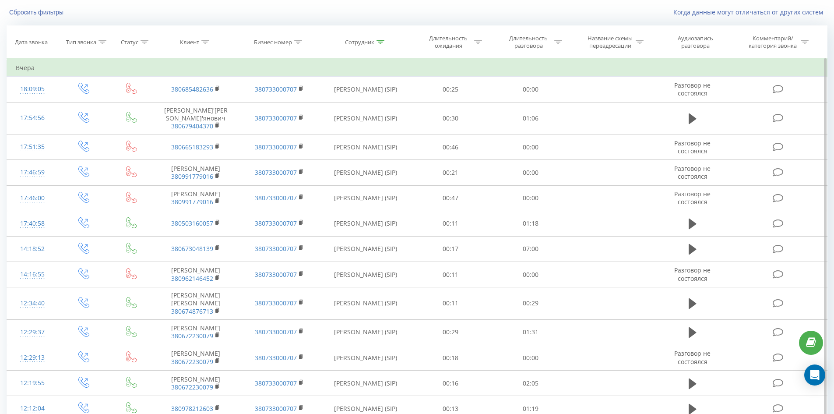
scroll to position [465, 0]
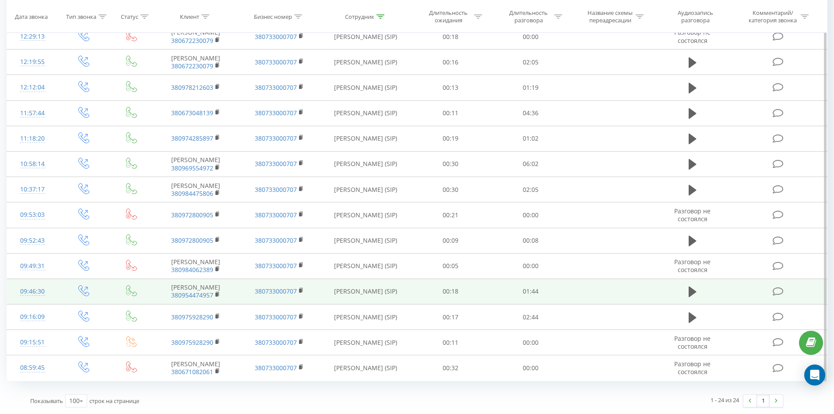
drag, startPoint x: 386, startPoint y: 207, endPoint x: 375, endPoint y: 282, distance: 75.8
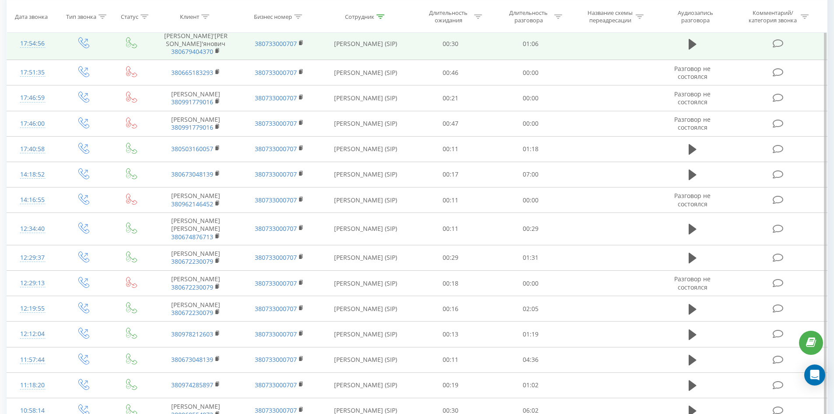
scroll to position [0, 0]
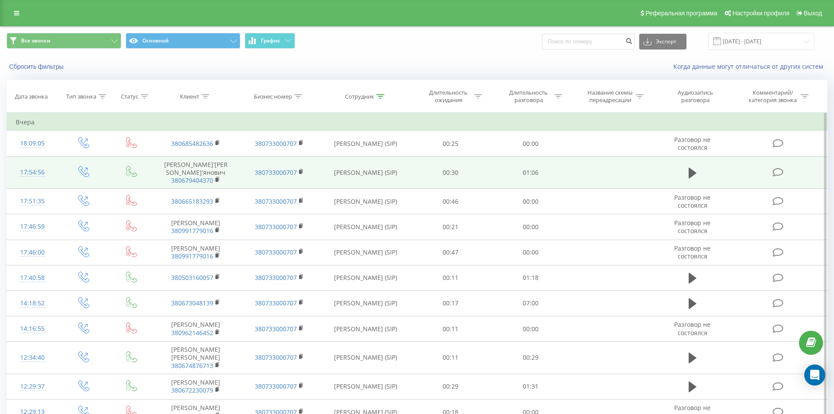
drag, startPoint x: 399, startPoint y: 319, endPoint x: 436, endPoint y: 166, distance: 156.9
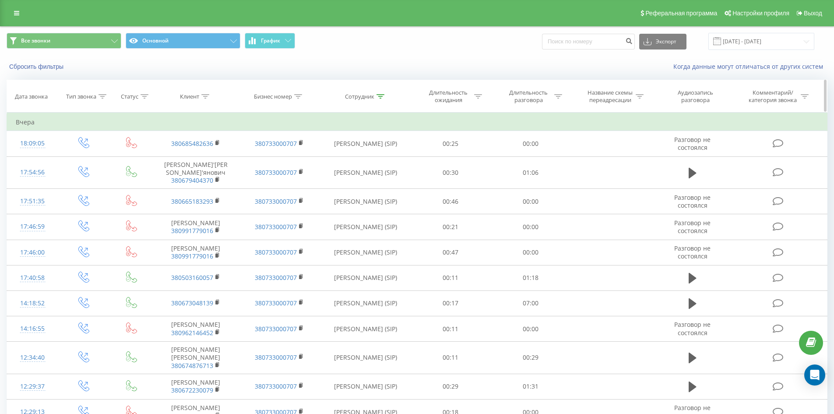
click at [378, 96] on icon at bounding box center [381, 96] width 8 height 4
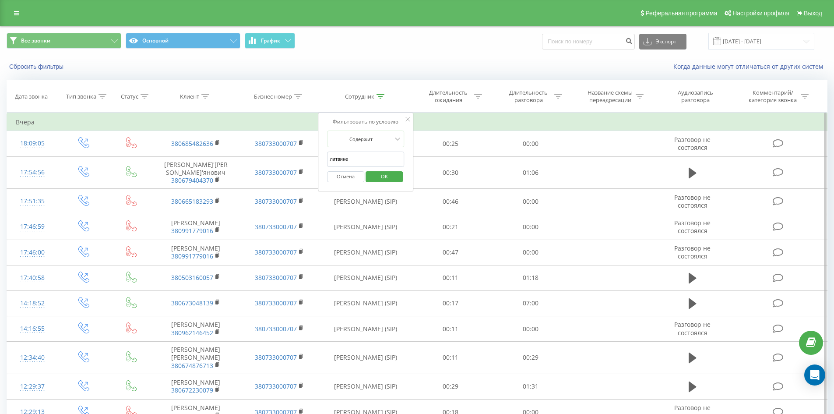
click at [378, 159] on input "литвине" at bounding box center [365, 159] width 77 height 15
click button "OK" at bounding box center [384, 176] width 37 height 11
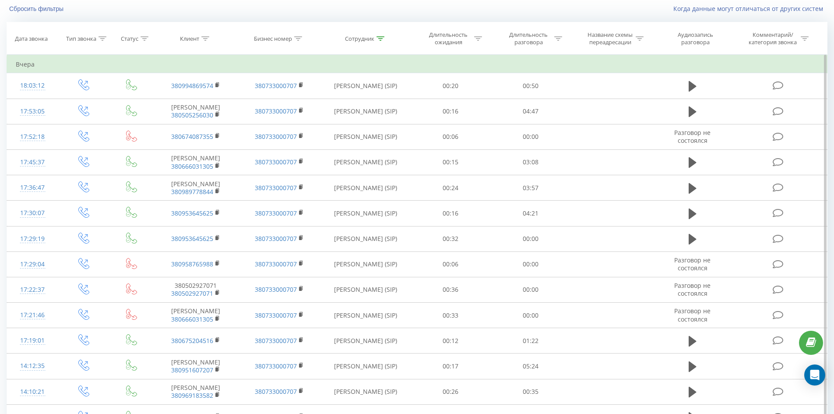
scroll to position [826, 0]
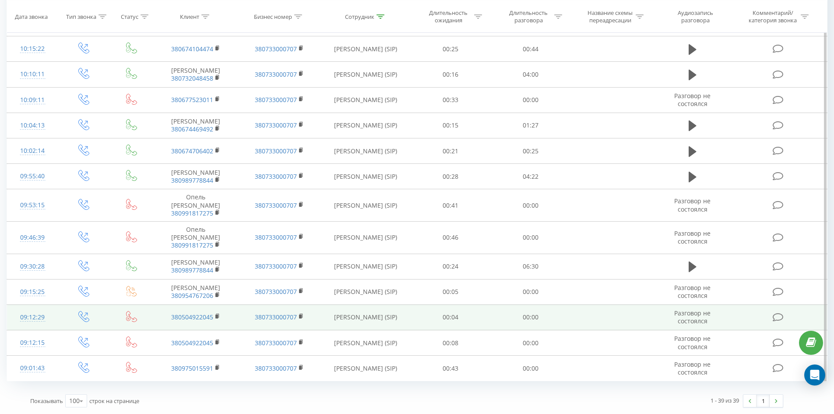
drag, startPoint x: 349, startPoint y: 106, endPoint x: 334, endPoint y: 317, distance: 211.3
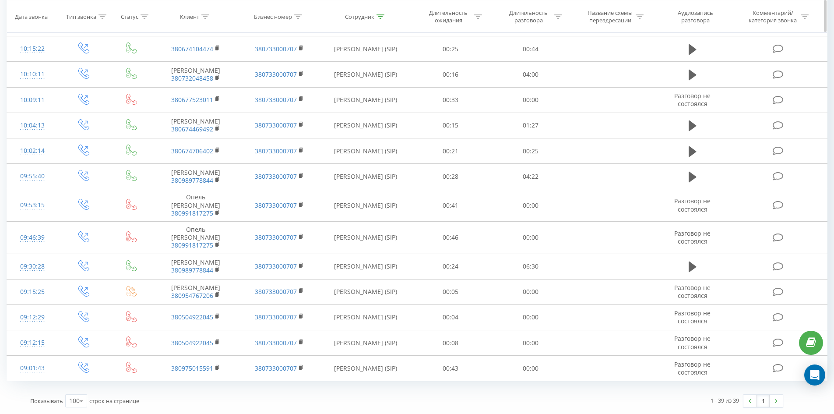
scroll to position [0, 0]
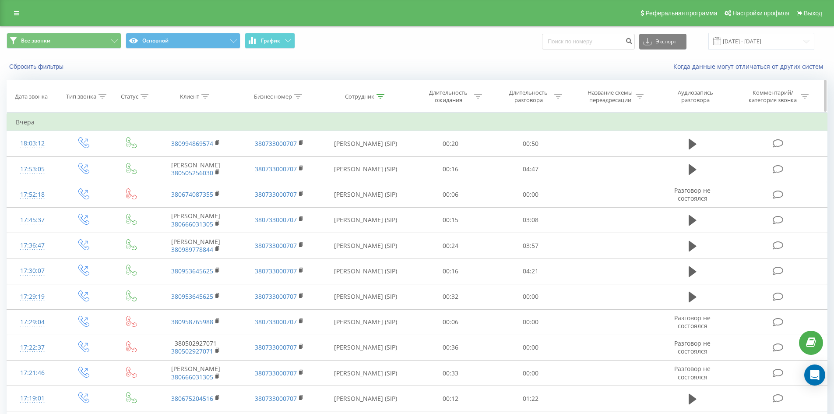
drag, startPoint x: 347, startPoint y: 313, endPoint x: 393, endPoint y: 86, distance: 231.6
click at [382, 95] on icon at bounding box center [381, 96] width 8 height 4
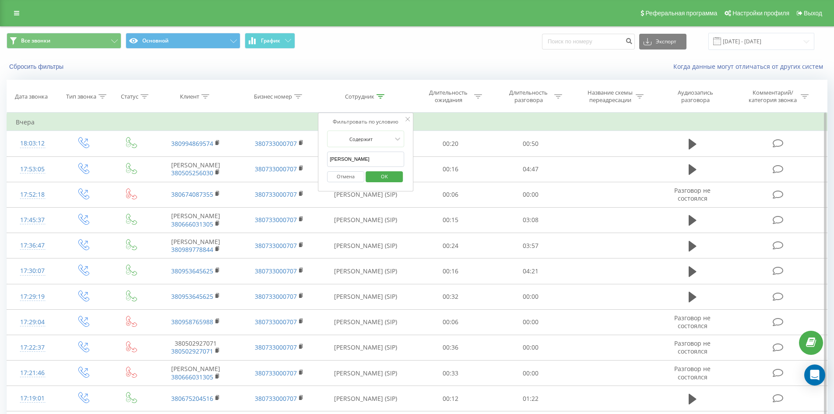
click at [374, 154] on input "[PERSON_NAME]" at bounding box center [365, 159] width 77 height 15
click button "OK" at bounding box center [384, 176] width 37 height 11
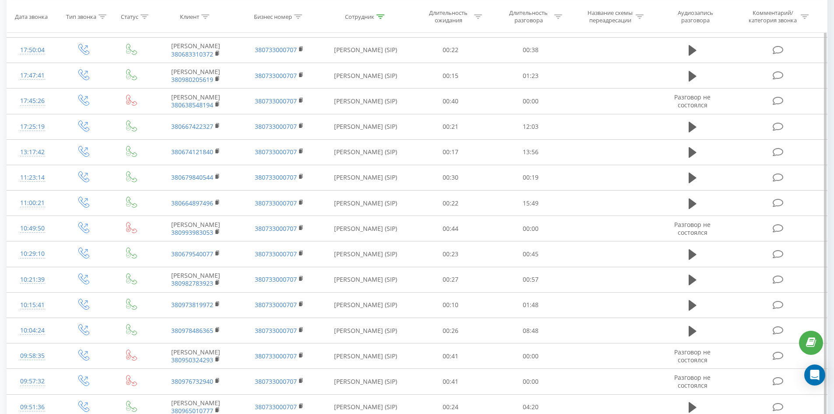
scroll to position [359, 0]
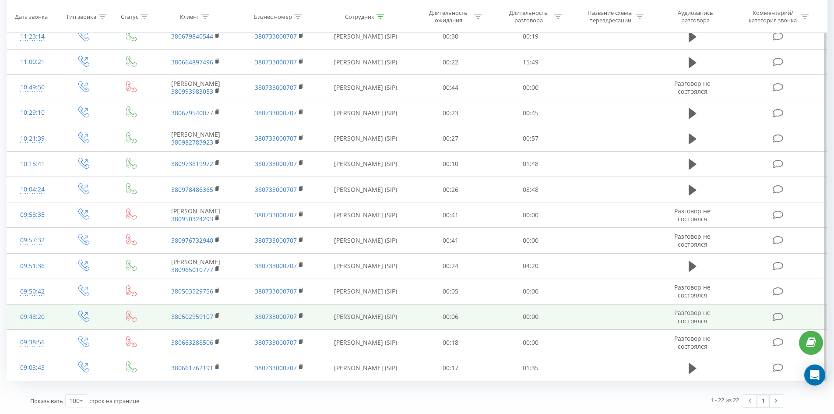
drag, startPoint x: 404, startPoint y: 68, endPoint x: 345, endPoint y: 312, distance: 250.6
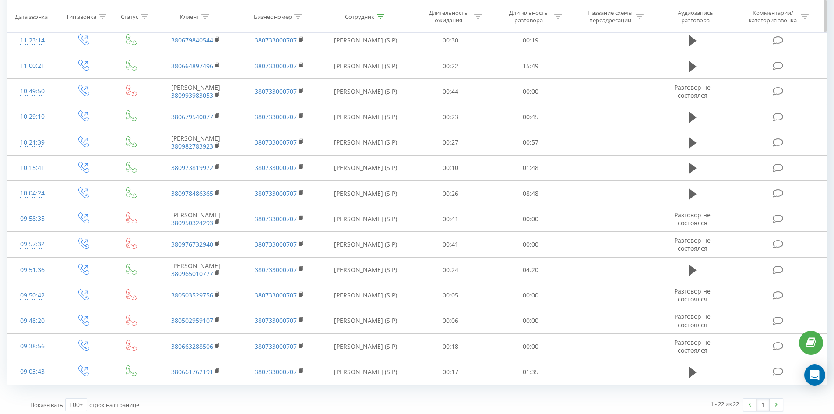
scroll to position [0, 0]
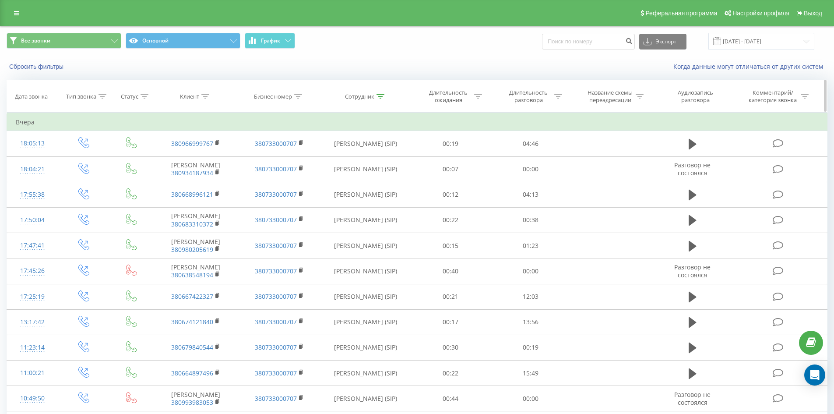
drag, startPoint x: 345, startPoint y: 320, endPoint x: 387, endPoint y: 98, distance: 226.6
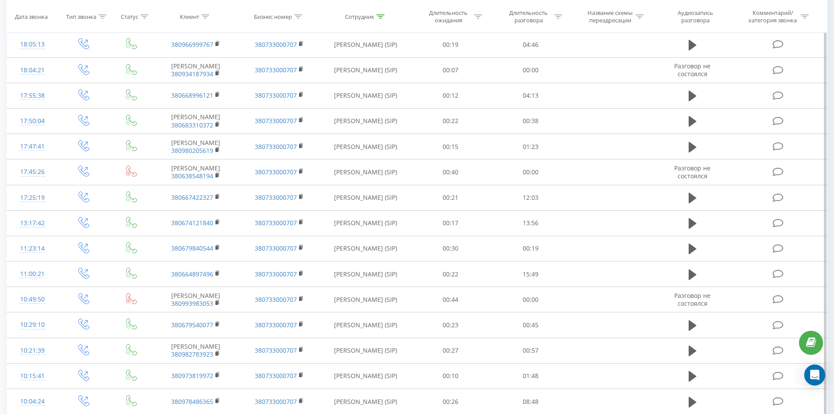
scroll to position [359, 0]
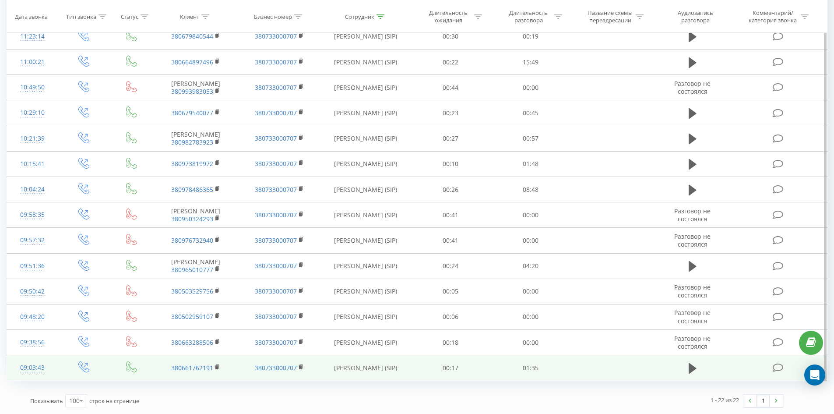
drag, startPoint x: 403, startPoint y: 118, endPoint x: 470, endPoint y: 360, distance: 250.8
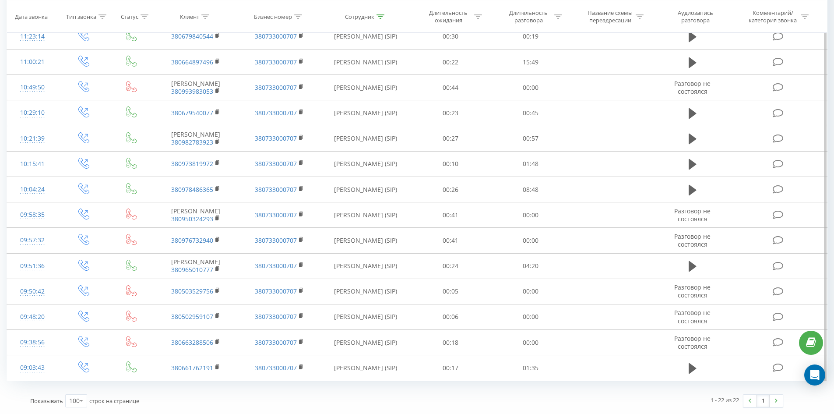
click at [378, 15] on icon at bounding box center [381, 16] width 8 height 4
click at [379, 120] on input "[PERSON_NAME]" at bounding box center [365, 127] width 77 height 15
click button "OK" at bounding box center [384, 144] width 37 height 11
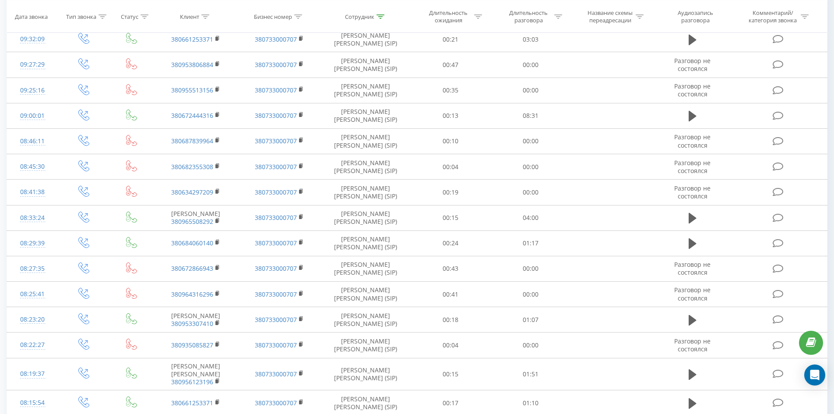
scroll to position [1102, 0]
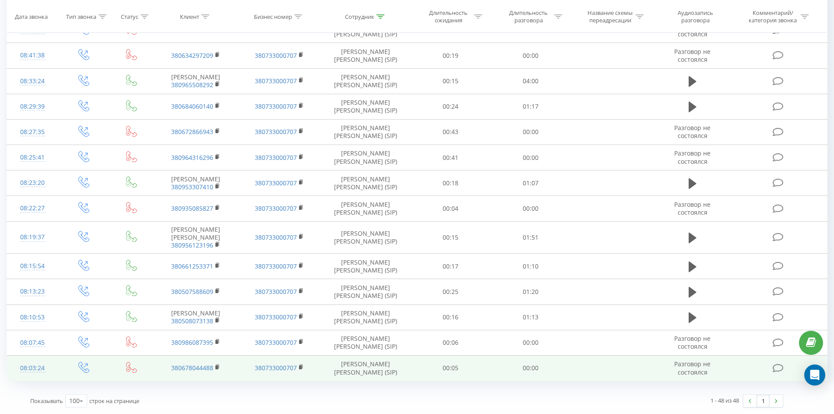
drag, startPoint x: 523, startPoint y: 92, endPoint x: 494, endPoint y: 345, distance: 254.5
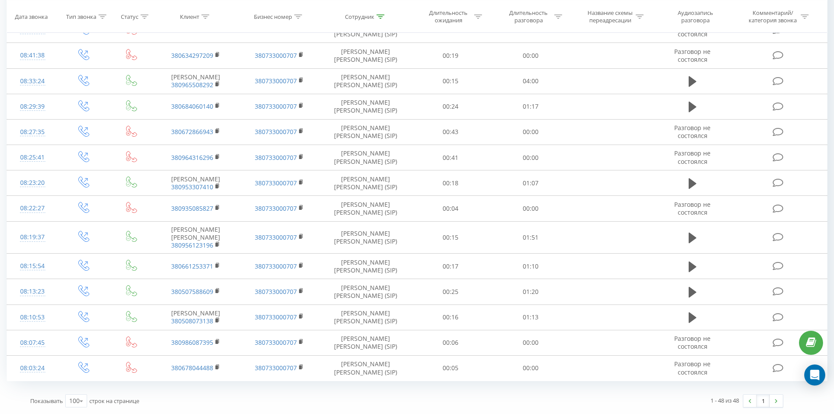
scroll to position [0, 0]
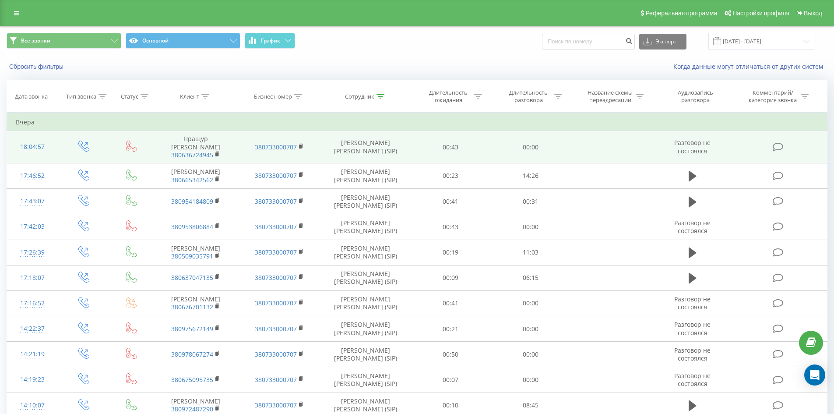
drag, startPoint x: 440, startPoint y: 345, endPoint x: 457, endPoint y: 152, distance: 193.9
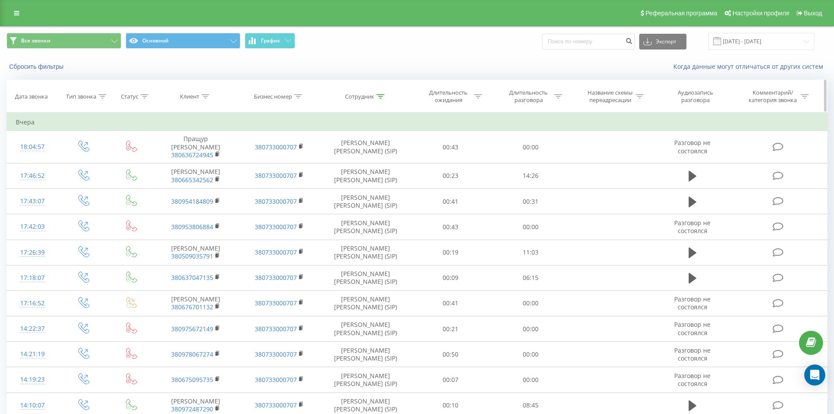
click at [379, 94] on icon at bounding box center [381, 96] width 8 height 4
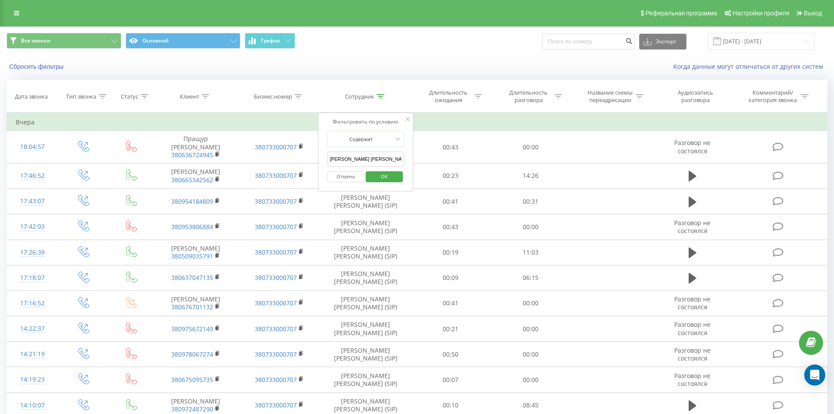
click at [371, 162] on input "[PERSON_NAME] [PERSON_NAME]" at bounding box center [365, 159] width 77 height 15
click button "OK" at bounding box center [384, 176] width 37 height 11
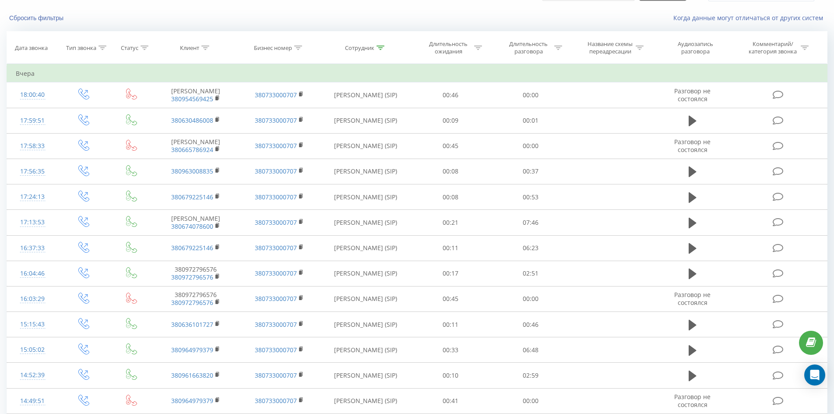
scroll to position [1048, 0]
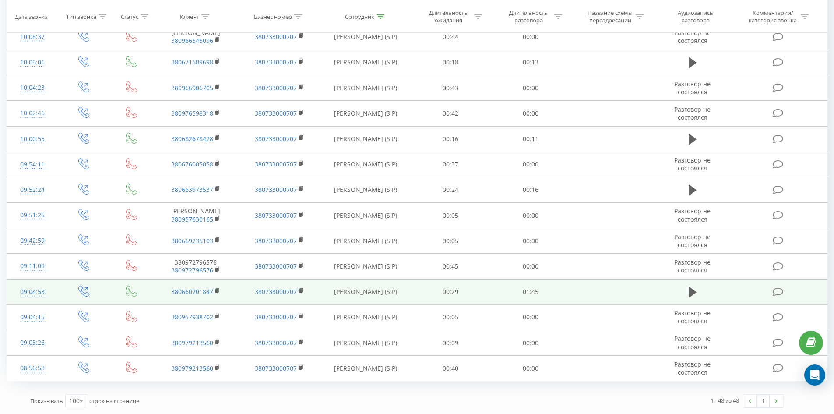
drag, startPoint x: 364, startPoint y: 79, endPoint x: 353, endPoint y: 292, distance: 212.8
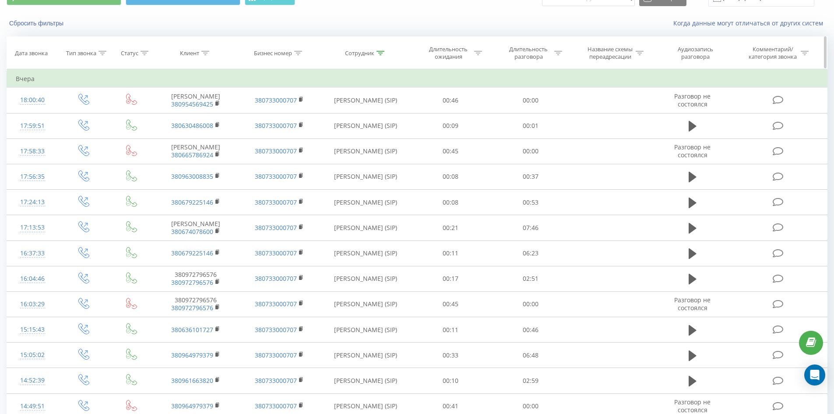
scroll to position [0, 0]
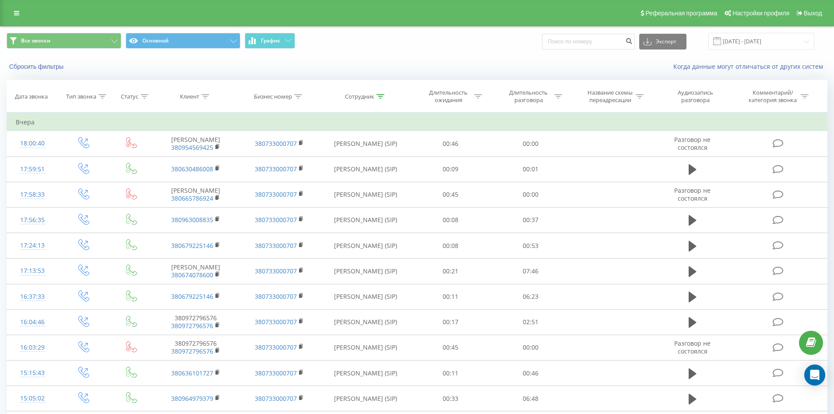
drag, startPoint x: 523, startPoint y: 265, endPoint x: 536, endPoint y: 123, distance: 142.1
click at [381, 97] on icon at bounding box center [381, 96] width 8 height 4
click at [378, 163] on input "[PERSON_NAME]" at bounding box center [365, 159] width 77 height 15
type input "[PERSON_NAME]"
click button "OK" at bounding box center [384, 176] width 37 height 11
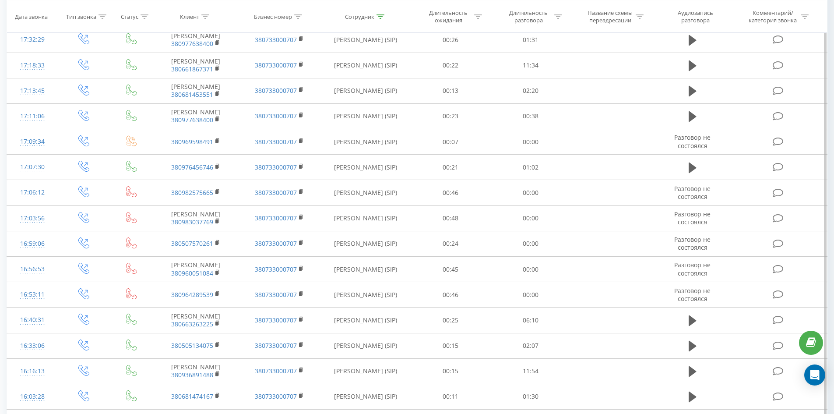
scroll to position [1566, 0]
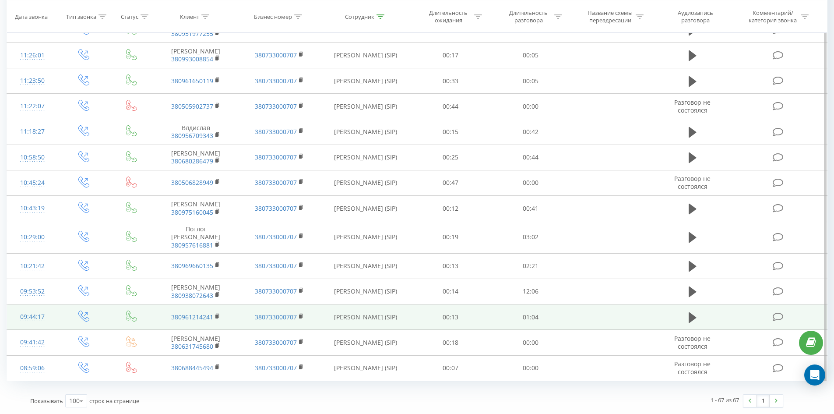
drag, startPoint x: 334, startPoint y: 158, endPoint x: 309, endPoint y: 312, distance: 155.8
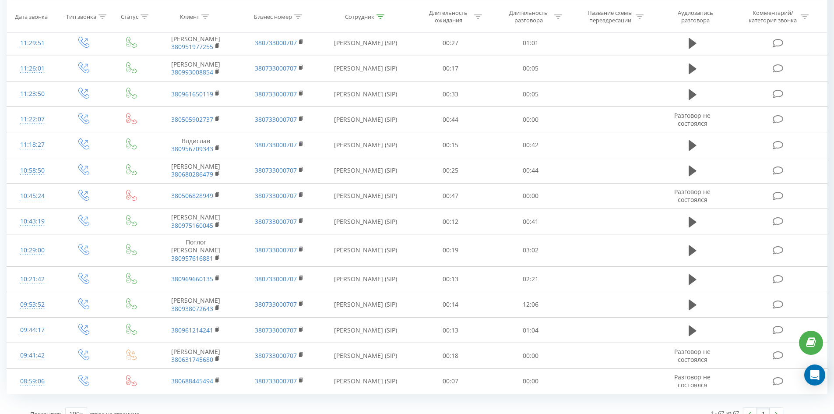
scroll to position [0, 0]
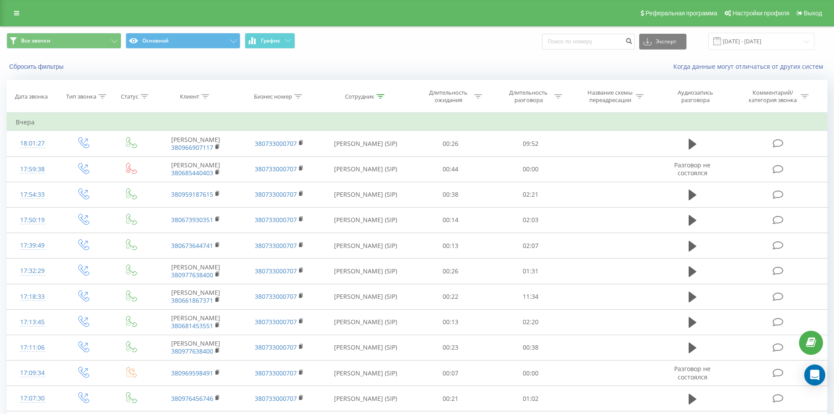
drag, startPoint x: 311, startPoint y: 294, endPoint x: 368, endPoint y: 46, distance: 254.8
click at [378, 95] on icon at bounding box center [381, 96] width 8 height 4
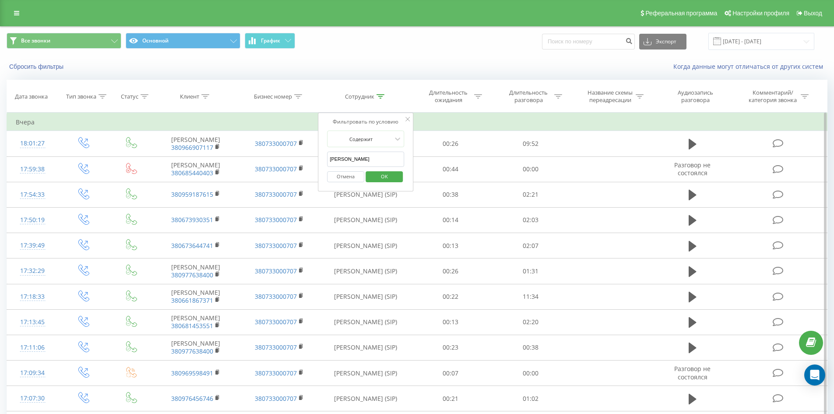
click at [378, 170] on span "OK" at bounding box center [384, 177] width 25 height 14
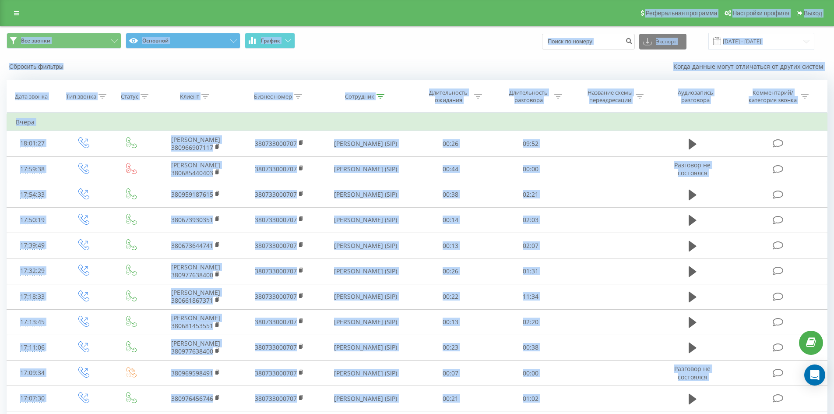
click at [408, 69] on div "Когда данные могут отличаться от других систем" at bounding box center [573, 66] width 521 height 9
click at [382, 95] on icon at bounding box center [381, 96] width 8 height 4
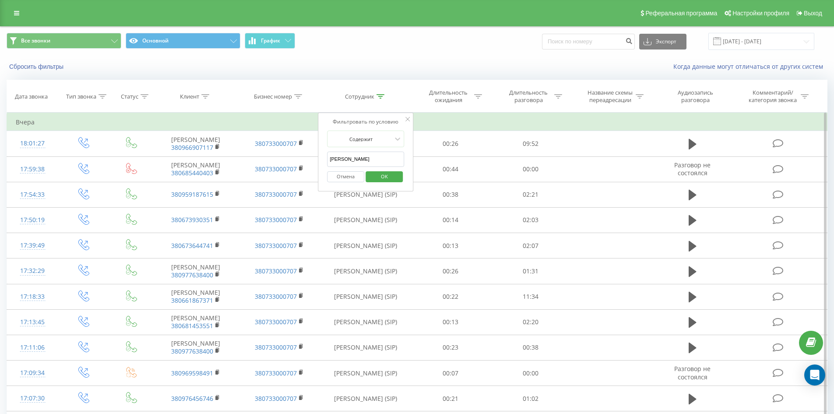
click at [381, 154] on input "[PERSON_NAME]" at bounding box center [365, 159] width 77 height 15
click button "OK" at bounding box center [384, 176] width 37 height 11
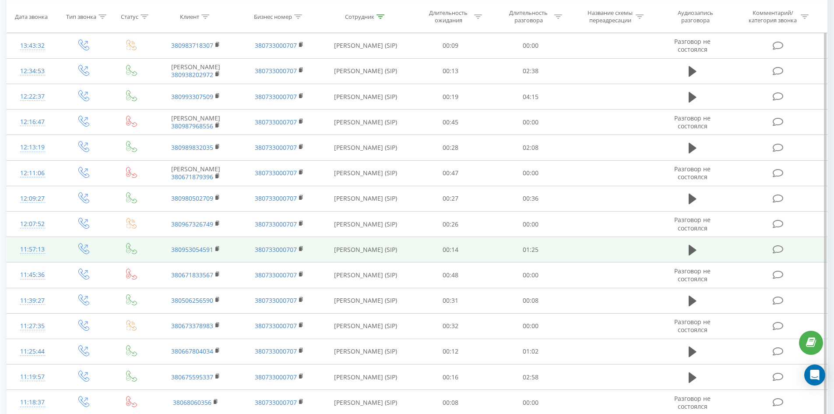
scroll to position [1753, 0]
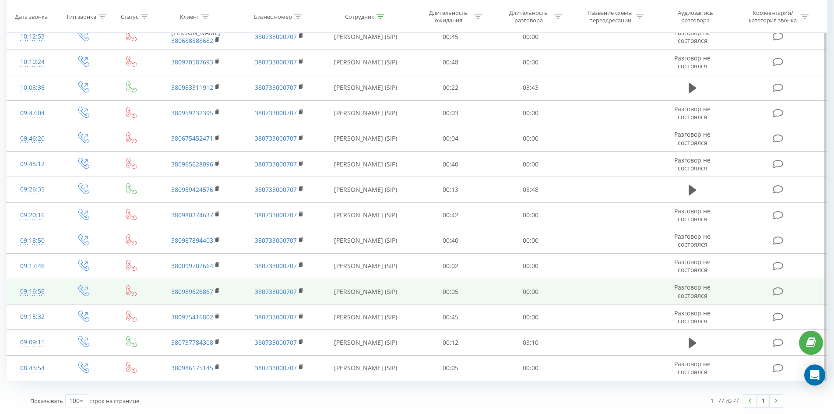
drag, startPoint x: 339, startPoint y: 178, endPoint x: 282, endPoint y: 297, distance: 131.5
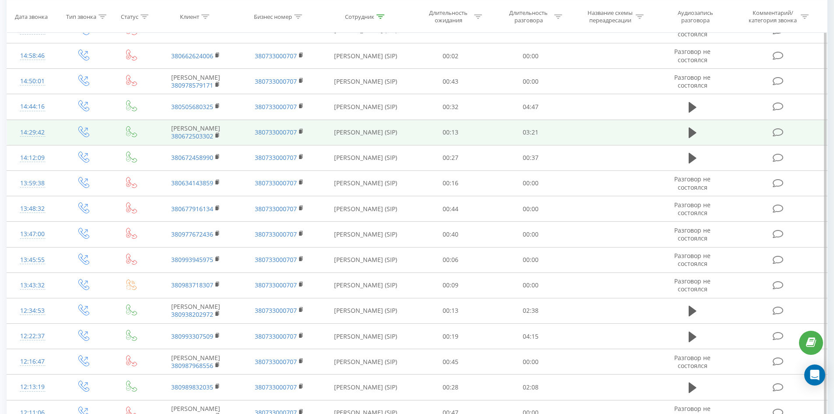
scroll to position [0, 0]
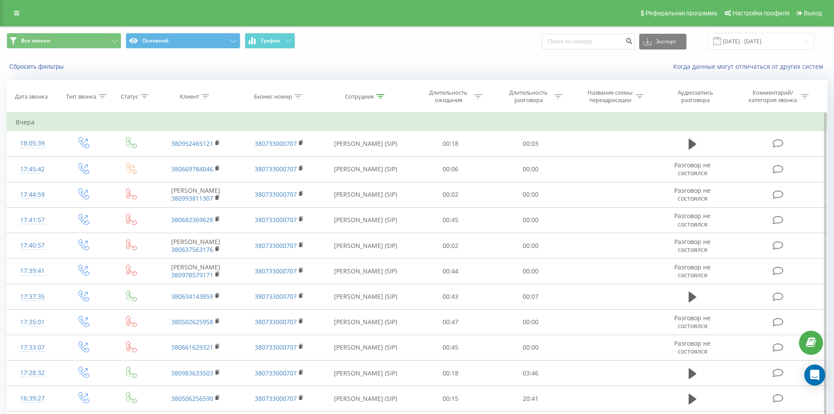
drag, startPoint x: 336, startPoint y: 316, endPoint x: 395, endPoint y: 149, distance: 177.9
click at [380, 97] on icon at bounding box center [381, 96] width 8 height 4
click at [380, 166] on input "[PERSON_NAME]" at bounding box center [365, 159] width 77 height 15
click button "OK" at bounding box center [384, 176] width 37 height 11
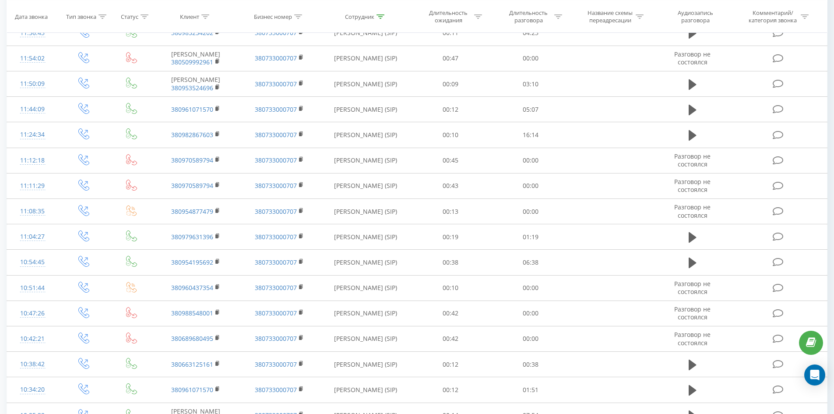
scroll to position [1799, 0]
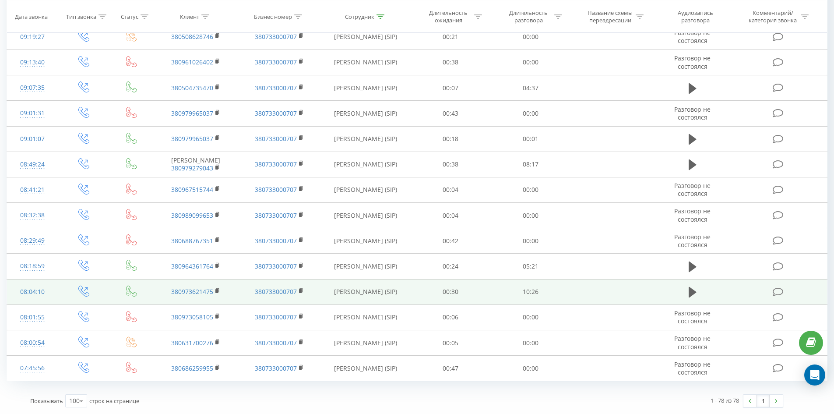
drag, startPoint x: 406, startPoint y: 58, endPoint x: 429, endPoint y: 292, distance: 235.1
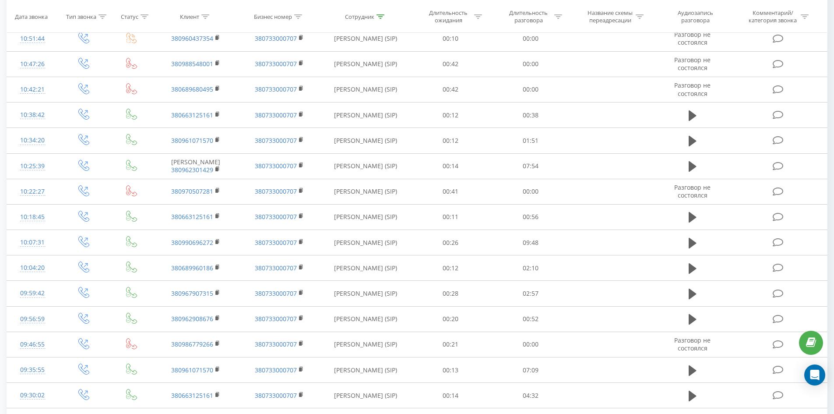
scroll to position [0, 0]
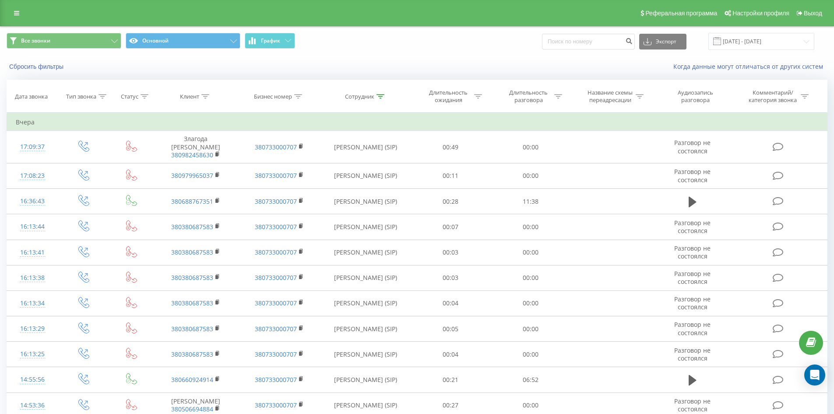
drag, startPoint x: 507, startPoint y: 153, endPoint x: 520, endPoint y: 66, distance: 88.5
click at [384, 96] on icon at bounding box center [381, 96] width 8 height 4
click at [382, 160] on input "[PERSON_NAME]" at bounding box center [365, 159] width 77 height 15
click button "OK" at bounding box center [384, 176] width 37 height 11
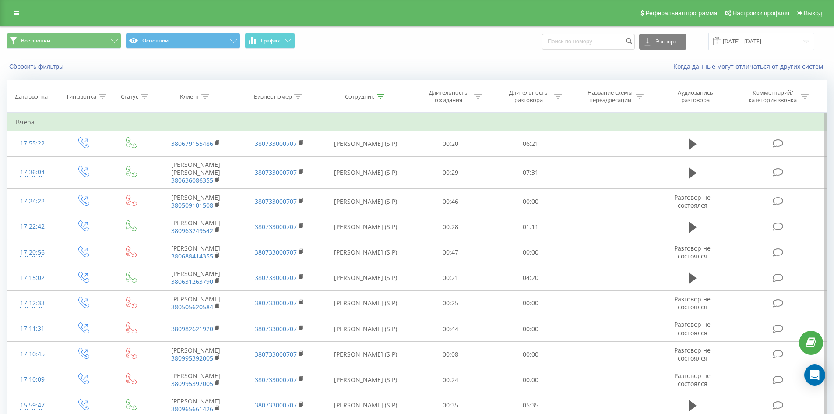
scroll to position [871, 0]
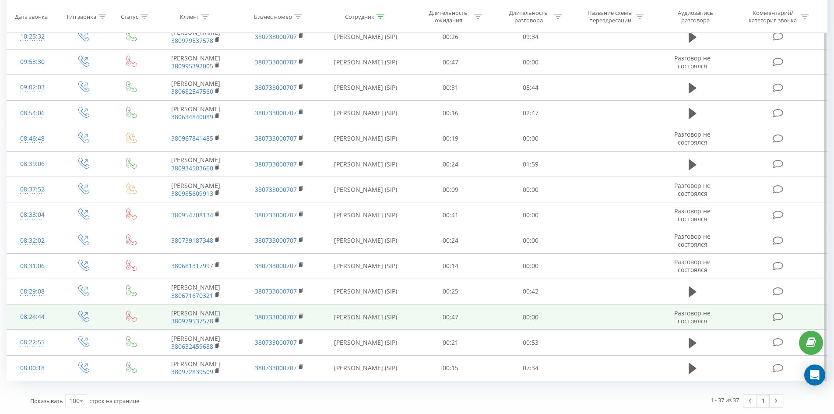
drag, startPoint x: 400, startPoint y: 58, endPoint x: 305, endPoint y: 306, distance: 265.2
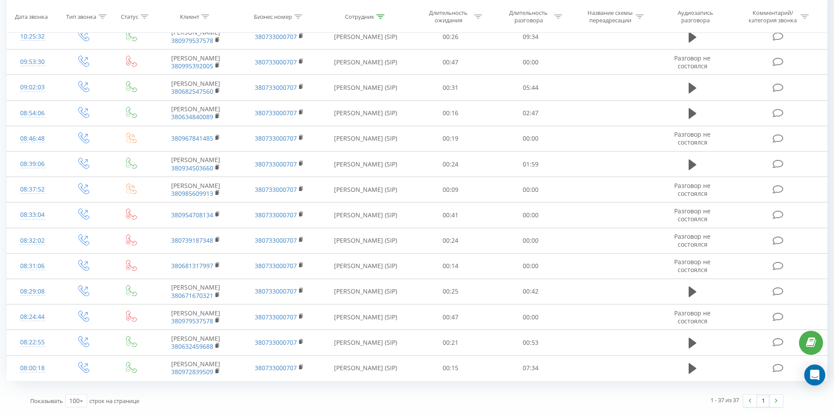
scroll to position [0, 0]
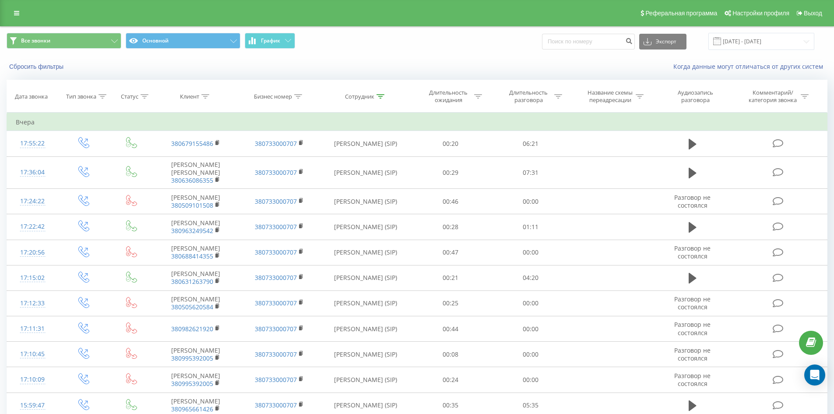
drag, startPoint x: 306, startPoint y: 301, endPoint x: 382, endPoint y: 29, distance: 282.5
drag, startPoint x: 379, startPoint y: 96, endPoint x: 380, endPoint y: 125, distance: 28.9
click at [379, 98] on icon at bounding box center [381, 96] width 8 height 4
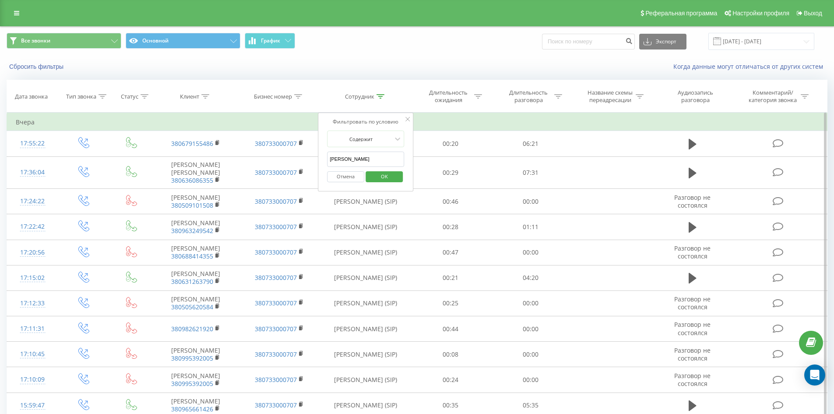
click at [380, 162] on input "[PERSON_NAME]" at bounding box center [365, 159] width 77 height 15
click button "OK" at bounding box center [384, 176] width 37 height 11
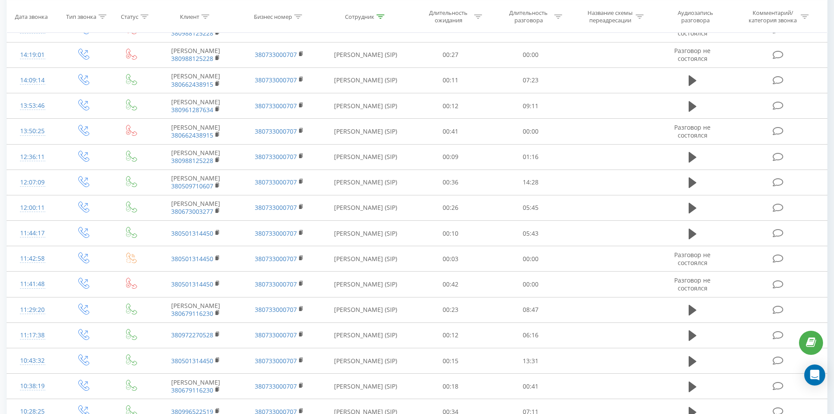
scroll to position [1144, 0]
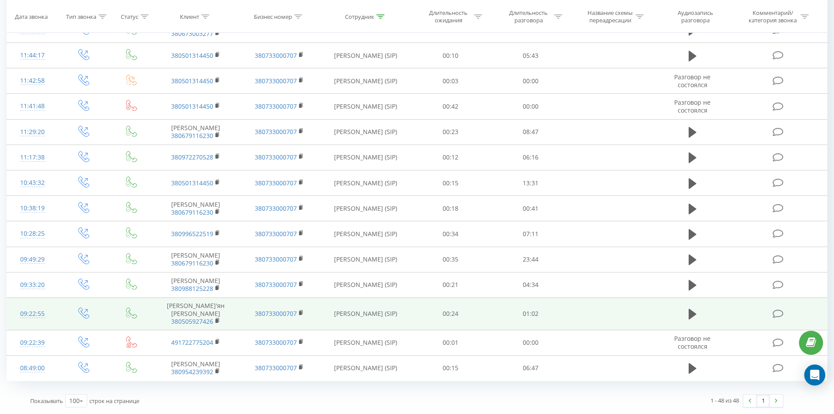
drag, startPoint x: 363, startPoint y: 157, endPoint x: 313, endPoint y: 315, distance: 165.0
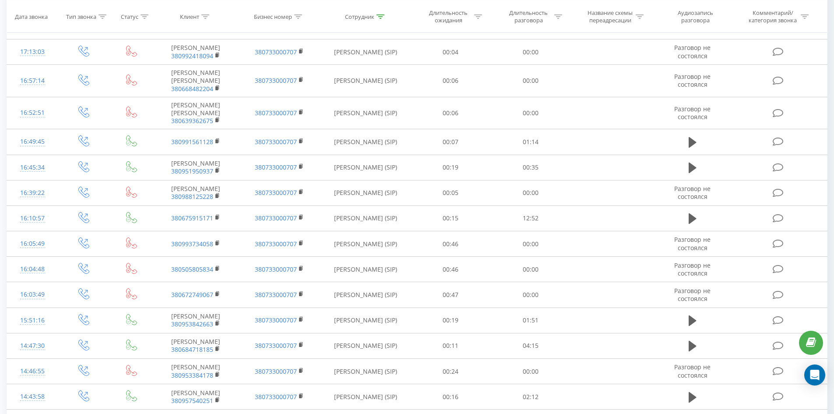
scroll to position [0, 0]
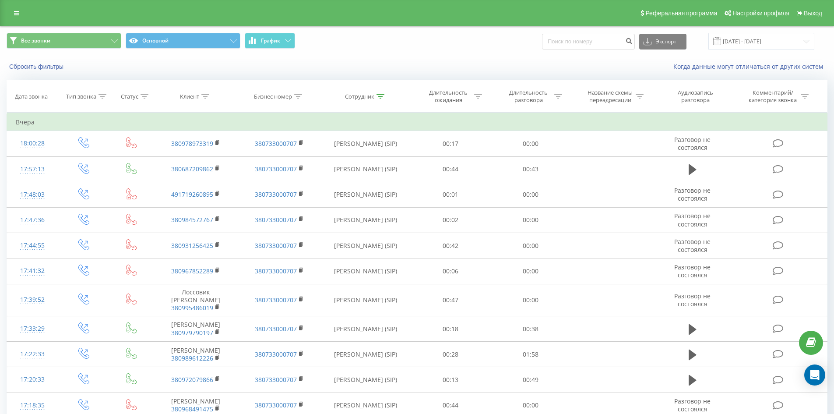
drag, startPoint x: 315, startPoint y: 310, endPoint x: 369, endPoint y: 77, distance: 239.3
drag, startPoint x: 382, startPoint y: 96, endPoint x: 385, endPoint y: 158, distance: 61.8
click at [383, 100] on div at bounding box center [381, 96] width 8 height 7
click at [386, 162] on input "[PERSON_NAME]" at bounding box center [365, 159] width 77 height 15
click button "OK" at bounding box center [384, 176] width 37 height 11
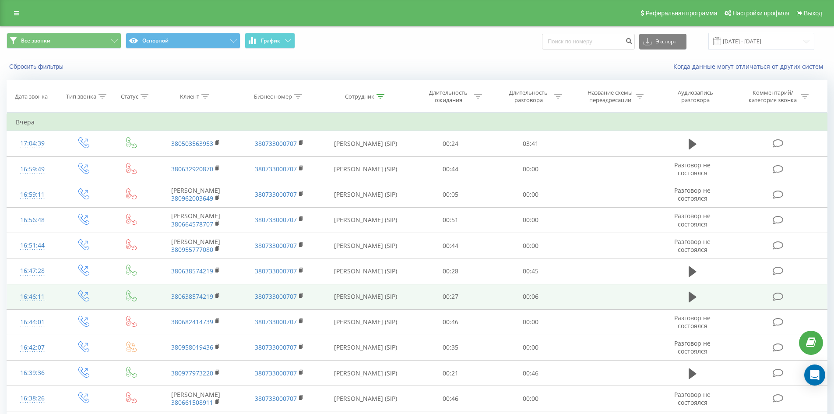
scroll to position [825, 0]
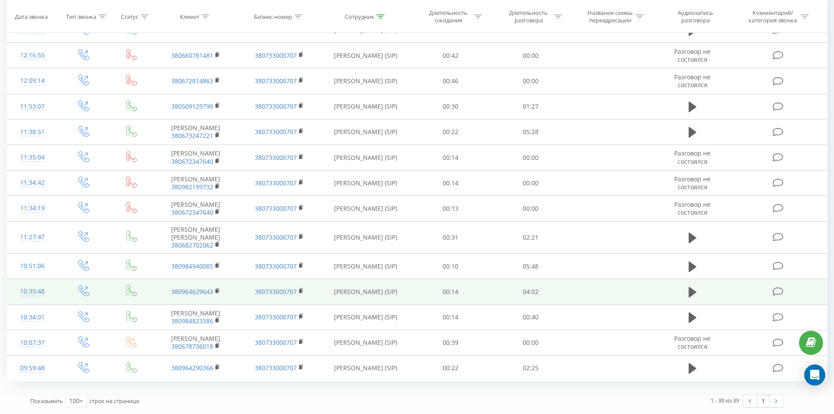
drag, startPoint x: 334, startPoint y: 170, endPoint x: 259, endPoint y: 300, distance: 150.3
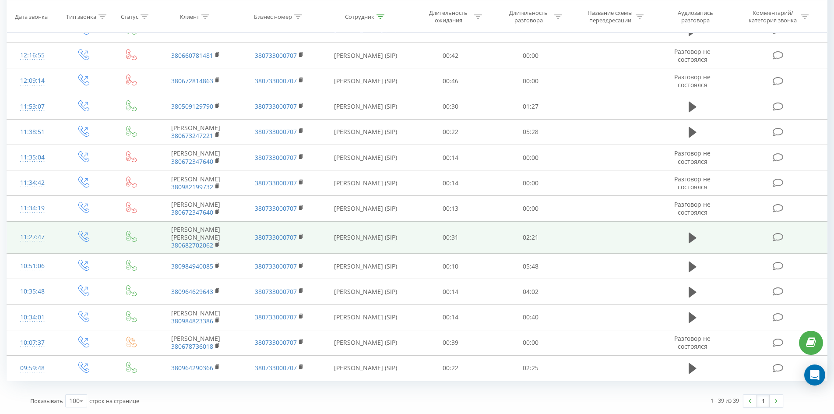
drag, startPoint x: 278, startPoint y: 289, endPoint x: 474, endPoint y: 229, distance: 204.4
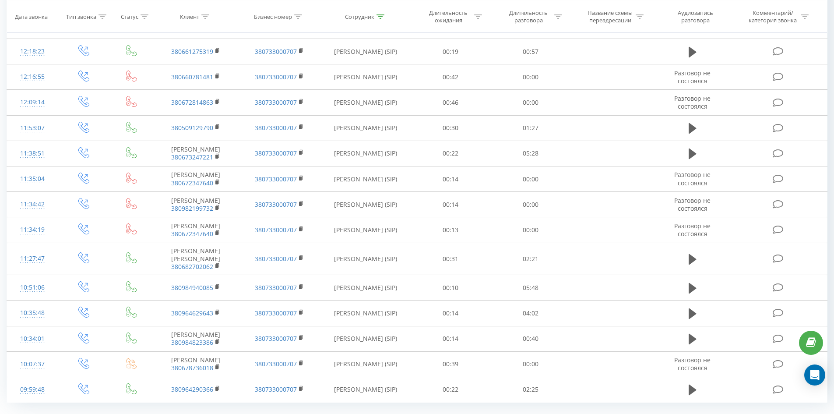
scroll to position [0, 0]
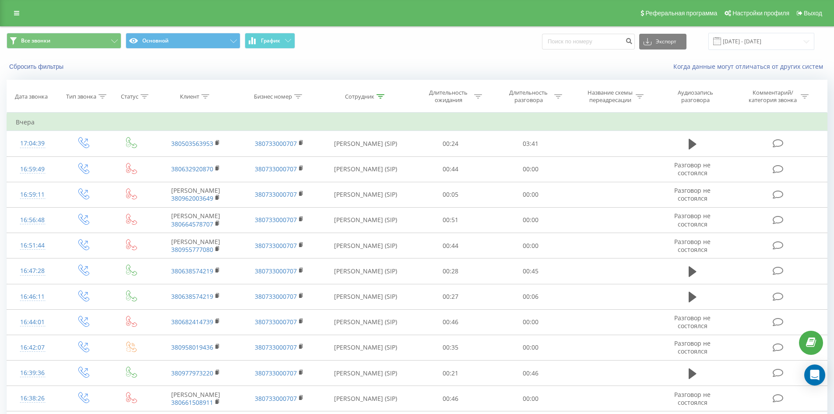
drag, startPoint x: 515, startPoint y: 261, endPoint x: 501, endPoint y: 60, distance: 201.1
drag, startPoint x: 379, startPoint y: 95, endPoint x: 379, endPoint y: 101, distance: 6.1
click at [379, 95] on icon at bounding box center [381, 96] width 8 height 4
click at [384, 146] on div "Содержит" at bounding box center [365, 139] width 77 height 17
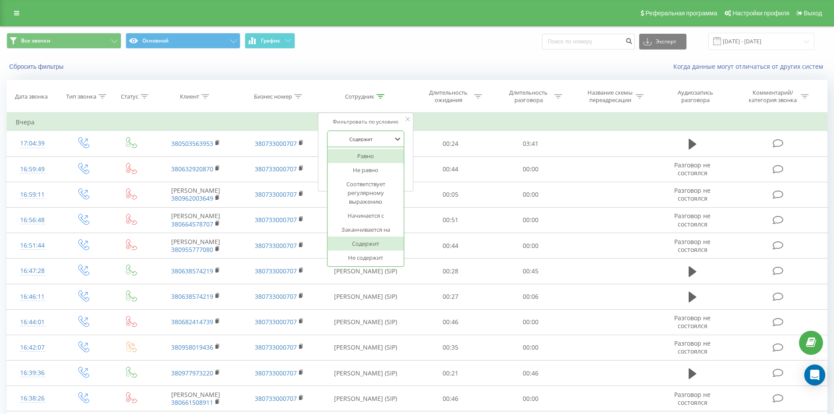
click at [397, 77] on div "Сбросить фильтры Когда данные могут отличаться от других систем" at bounding box center [417, 66] width 834 height 21
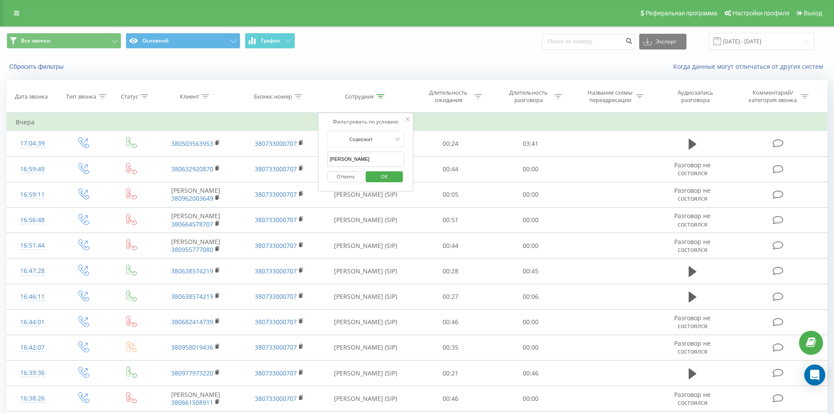
click at [378, 163] on input "[PERSON_NAME]" at bounding box center [365, 159] width 77 height 15
click button "OK" at bounding box center [384, 176] width 37 height 11
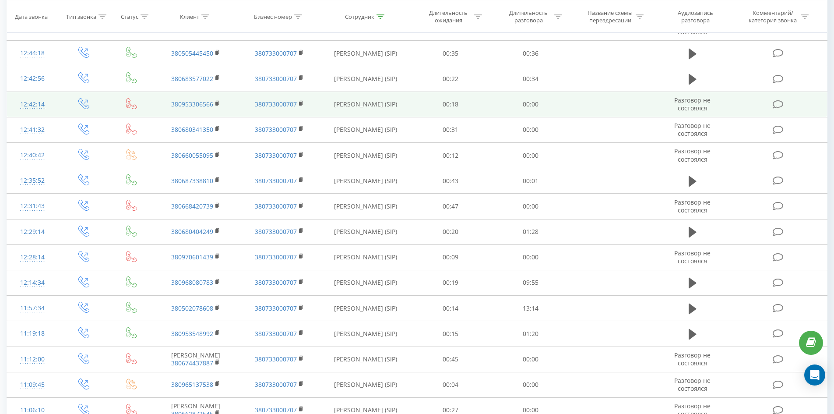
scroll to position [1799, 0]
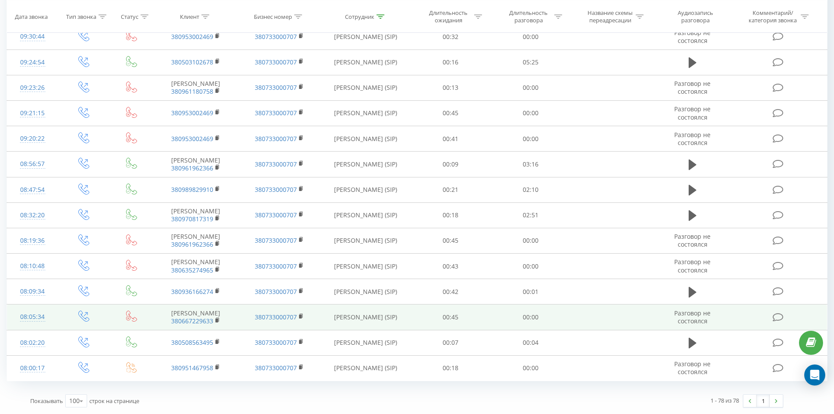
drag, startPoint x: 387, startPoint y: 236, endPoint x: 375, endPoint y: 307, distance: 72.5
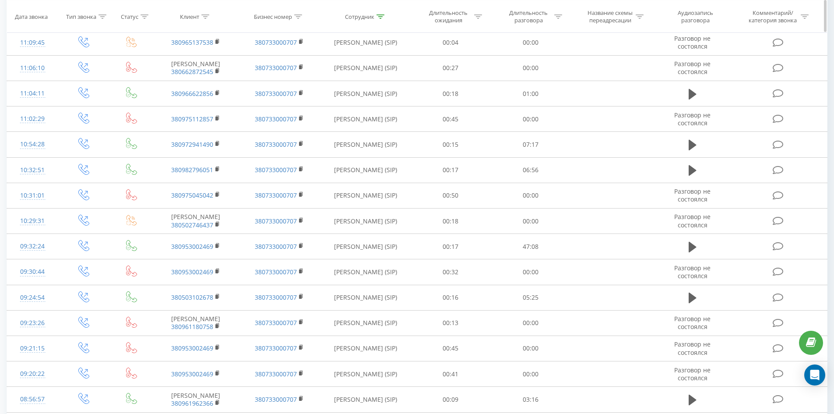
scroll to position [0, 0]
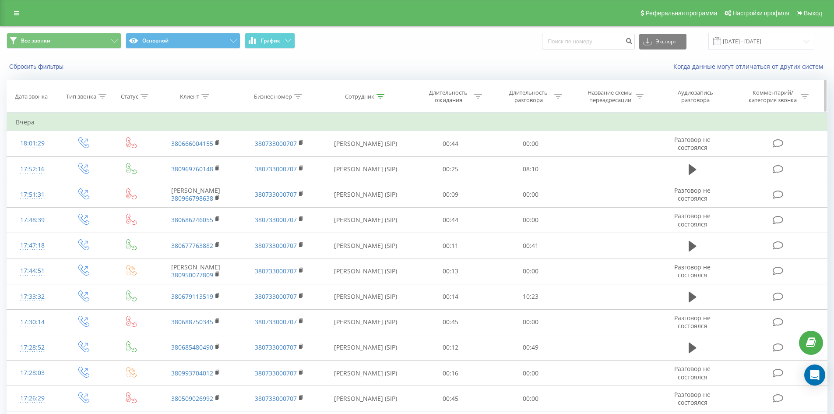
drag, startPoint x: 375, startPoint y: 307, endPoint x: 438, endPoint y: 80, distance: 236.1
drag, startPoint x: 397, startPoint y: 144, endPoint x: 404, endPoint y: -38, distance: 181.9
click at [378, 94] on icon at bounding box center [381, 96] width 8 height 4
click at [389, 159] on input "[PERSON_NAME]" at bounding box center [365, 159] width 77 height 15
click button "OK" at bounding box center [384, 176] width 37 height 11
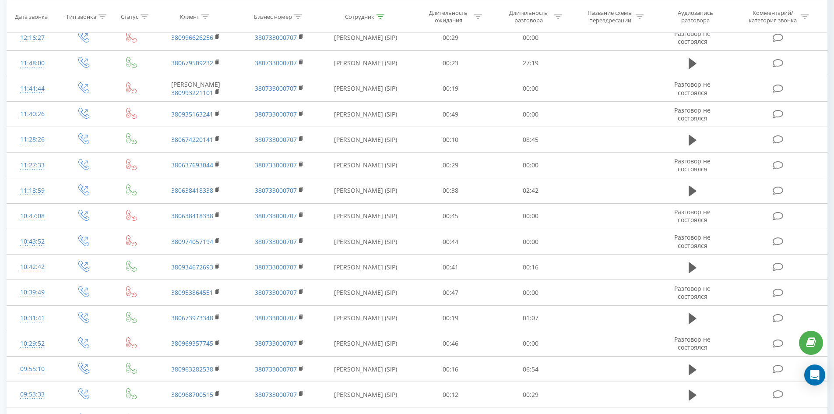
scroll to position [1587, 0]
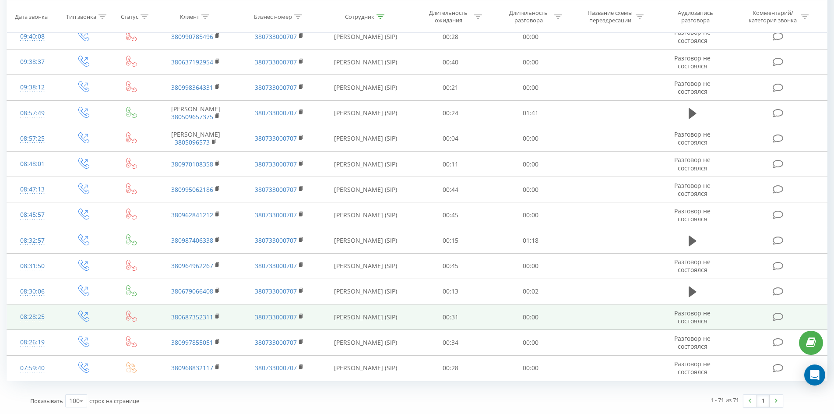
drag, startPoint x: 359, startPoint y: 111, endPoint x: 337, endPoint y: 315, distance: 204.8
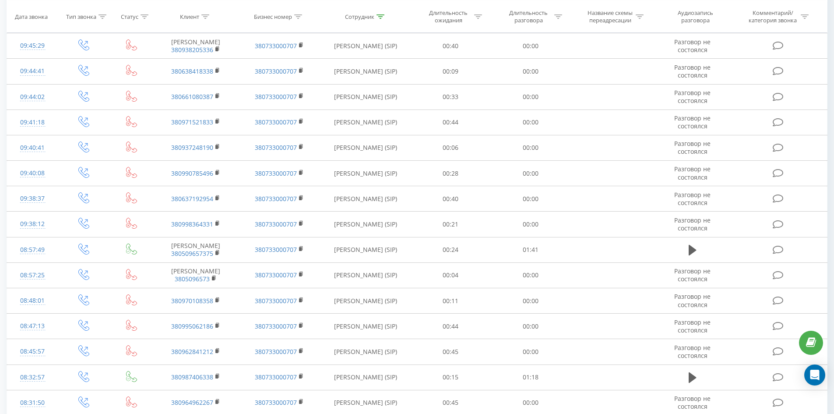
scroll to position [0, 0]
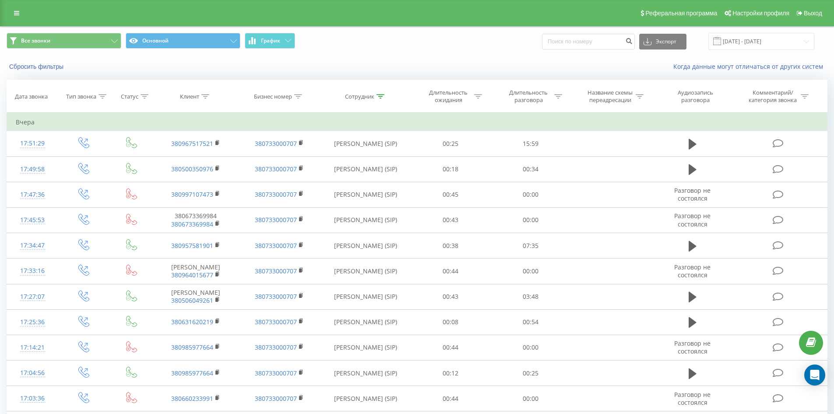
drag, startPoint x: 354, startPoint y: 188, endPoint x: 397, endPoint y: 70, distance: 125.3
click at [378, 99] on div at bounding box center [381, 96] width 8 height 7
click at [385, 169] on div "Отмена OK" at bounding box center [365, 177] width 77 height 20
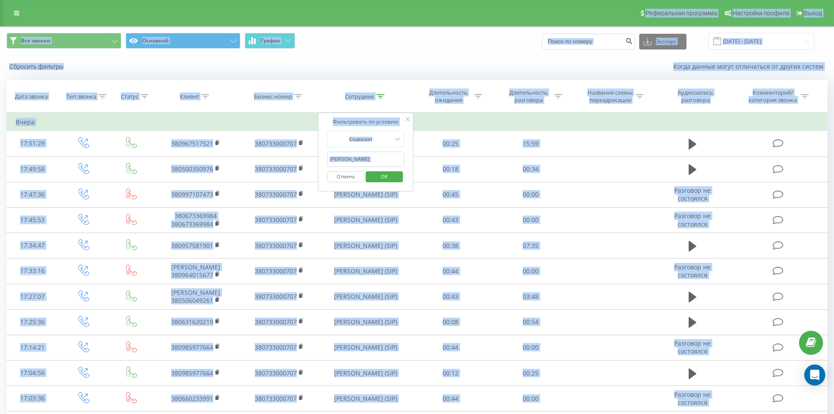
click at [385, 165] on input "[PERSON_NAME]" at bounding box center [365, 159] width 77 height 15
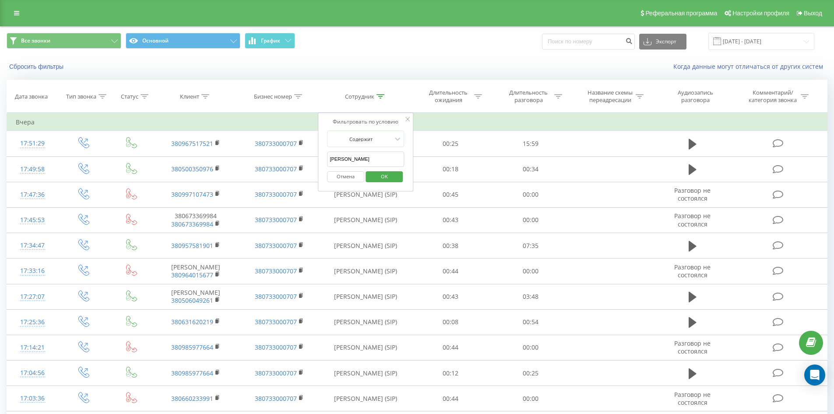
click button "OK" at bounding box center [384, 176] width 37 height 11
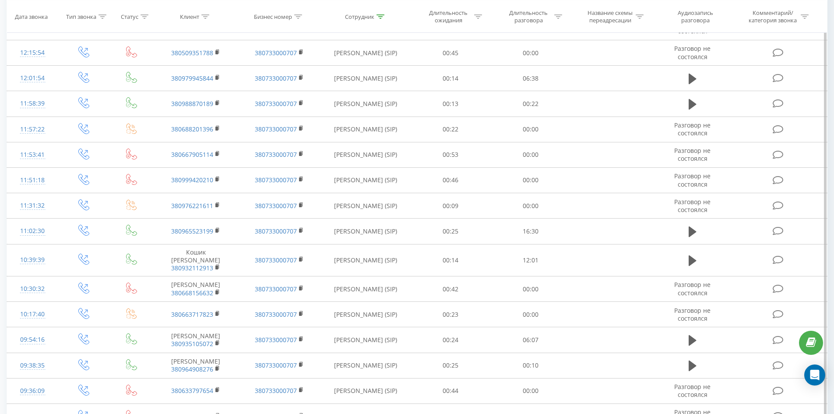
scroll to position [1364, 0]
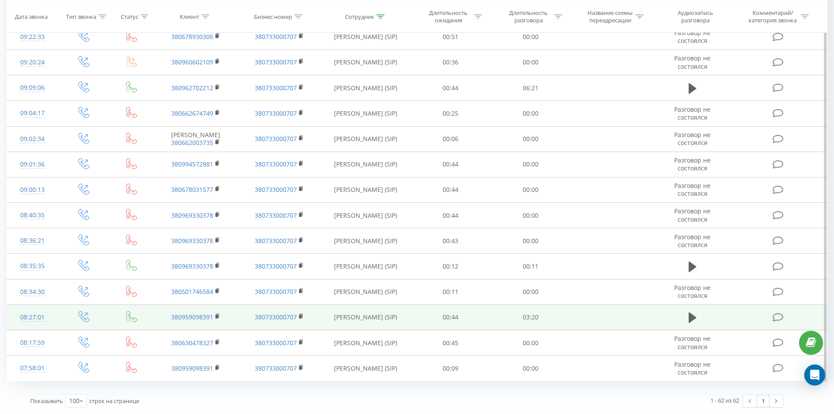
drag, startPoint x: 407, startPoint y: 167, endPoint x: 389, endPoint y: 315, distance: 148.6
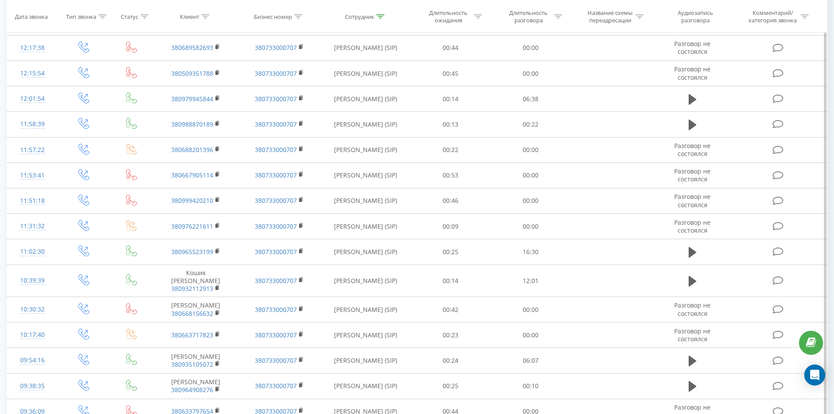
scroll to position [0, 0]
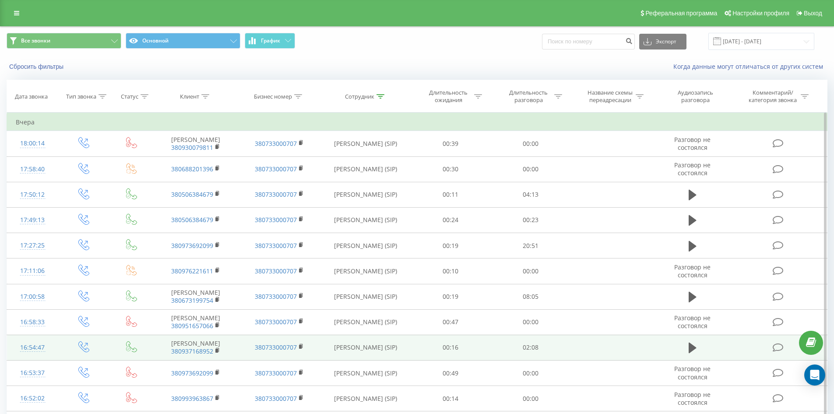
drag, startPoint x: 414, startPoint y: 344, endPoint x: 456, endPoint y: 177, distance: 173.2
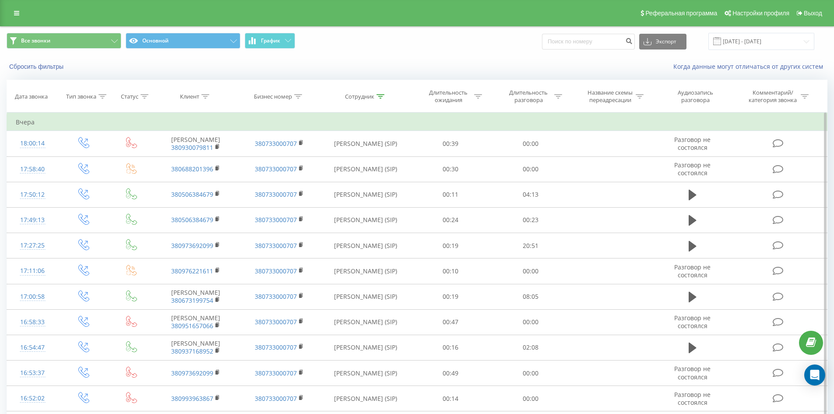
drag, startPoint x: 384, startPoint y: 95, endPoint x: 375, endPoint y: 130, distance: 36.0
click at [383, 95] on icon at bounding box center [381, 96] width 8 height 4
click at [375, 152] on input "[PERSON_NAME]" at bounding box center [365, 159] width 77 height 15
click button "OK" at bounding box center [384, 176] width 37 height 11
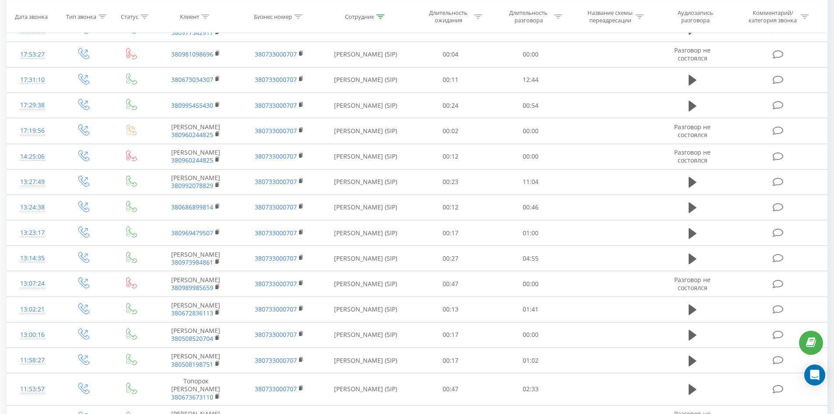
scroll to position [891, 0]
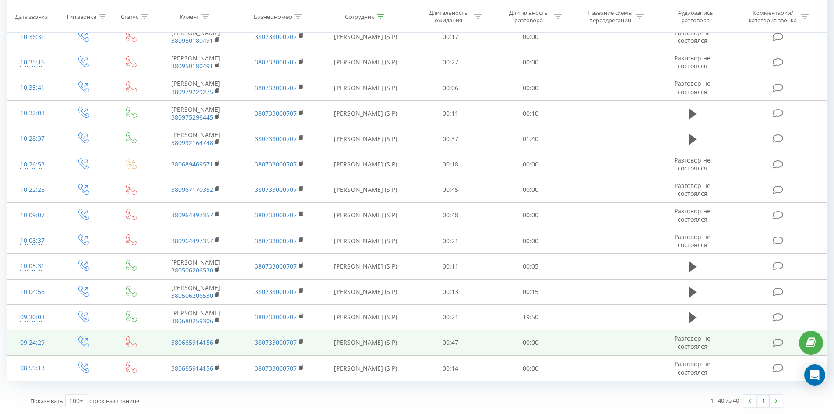
drag, startPoint x: 339, startPoint y: 93, endPoint x: 277, endPoint y: 331, distance: 246.3
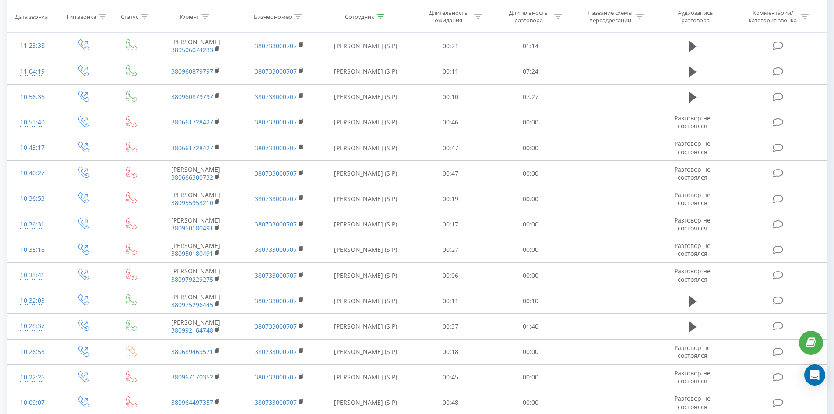
scroll to position [0, 0]
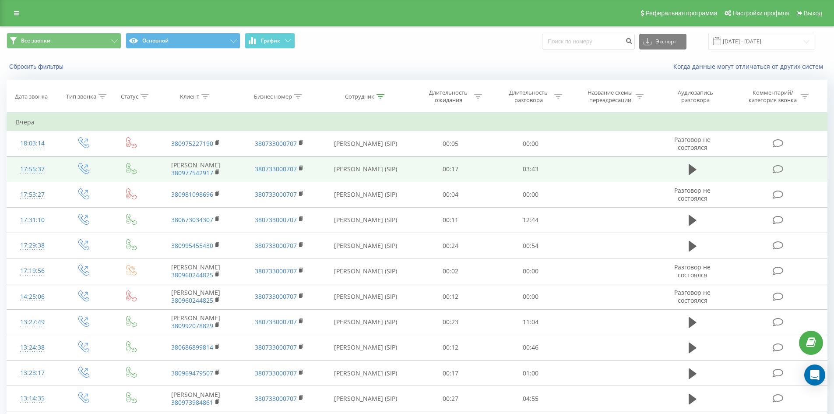
drag, startPoint x: 382, startPoint y: 390, endPoint x: 385, endPoint y: 171, distance: 219.5
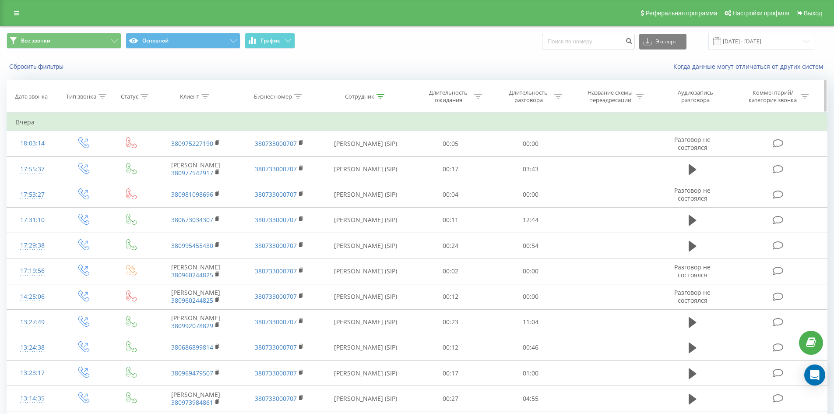
click at [379, 96] on icon at bounding box center [381, 96] width 8 height 4
click at [383, 156] on input "[PERSON_NAME]" at bounding box center [365, 159] width 77 height 15
click button "OK" at bounding box center [384, 176] width 37 height 11
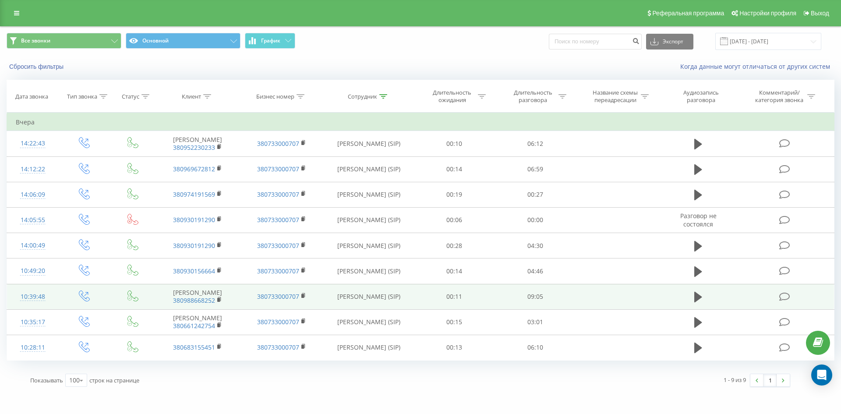
drag, startPoint x: 363, startPoint y: 138, endPoint x: 344, endPoint y: 295, distance: 157.5
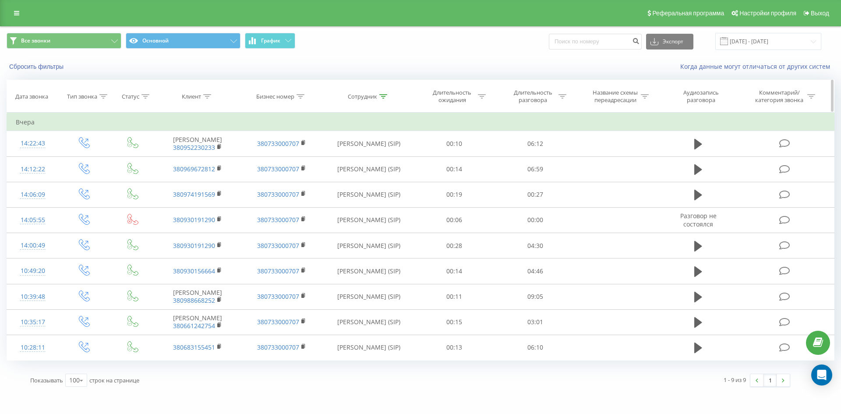
click at [383, 96] on icon at bounding box center [383, 96] width 8 height 4
click at [384, 157] on input "[PERSON_NAME]" at bounding box center [368, 159] width 77 height 15
click button "OK" at bounding box center [387, 176] width 37 height 11
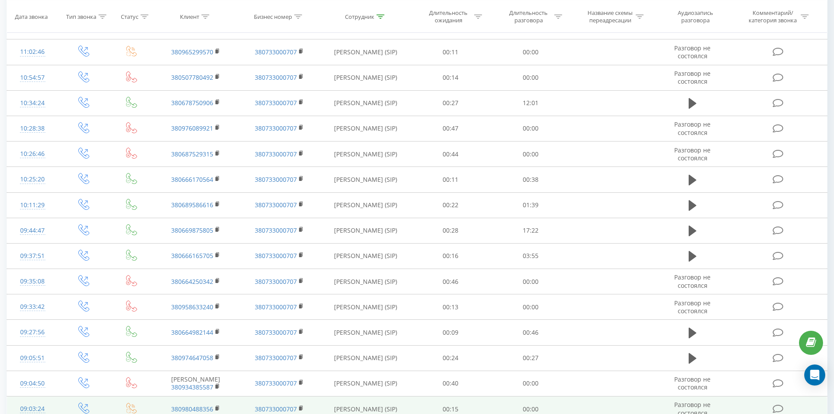
scroll to position [1038, 0]
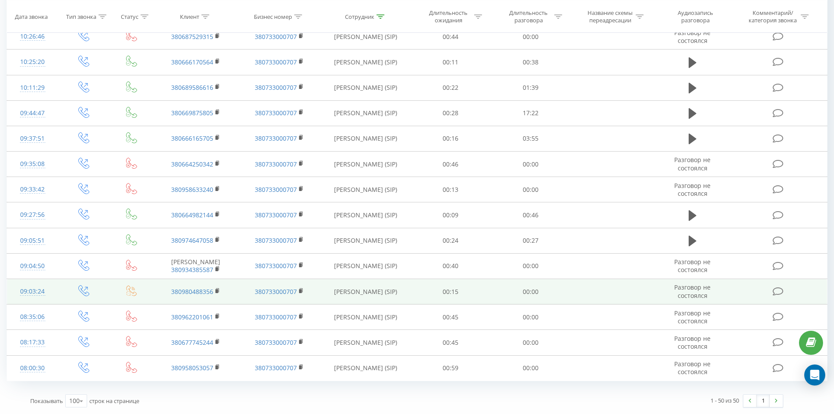
drag, startPoint x: 328, startPoint y: 76, endPoint x: 353, endPoint y: 289, distance: 214.8
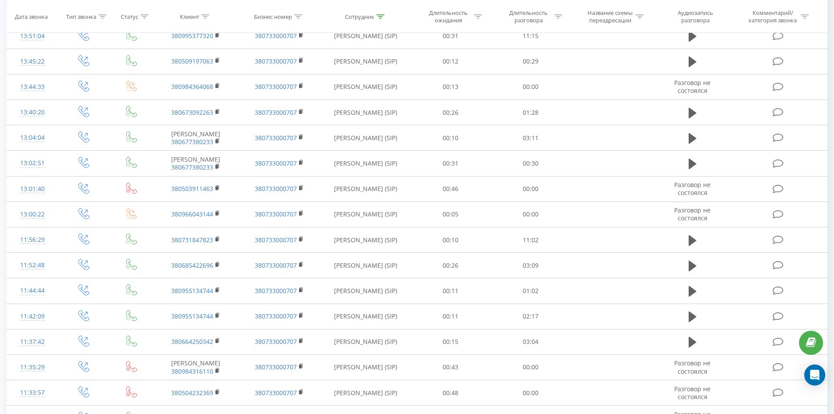
scroll to position [0, 0]
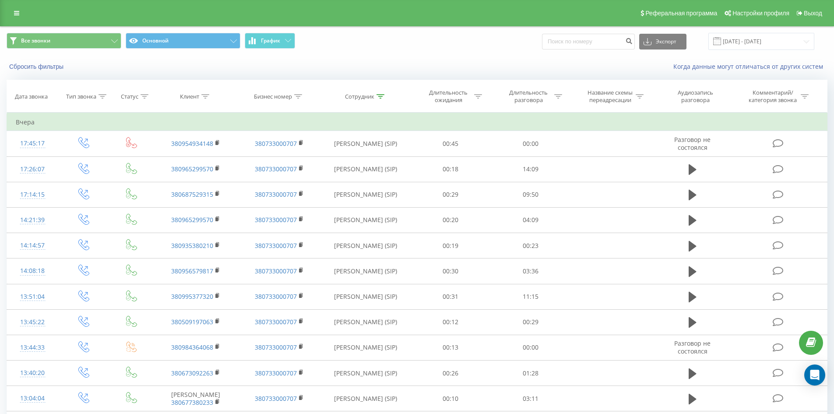
drag, startPoint x: 356, startPoint y: 282, endPoint x: 407, endPoint y: 57, distance: 230.9
click at [382, 99] on div at bounding box center [381, 96] width 8 height 7
click at [382, 164] on input "[PERSON_NAME]" at bounding box center [365, 159] width 77 height 15
click button "OK" at bounding box center [384, 176] width 37 height 11
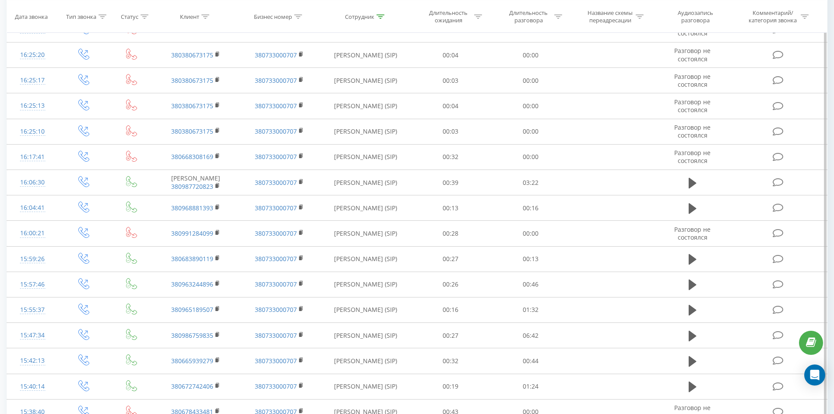
scroll to position [1403, 0]
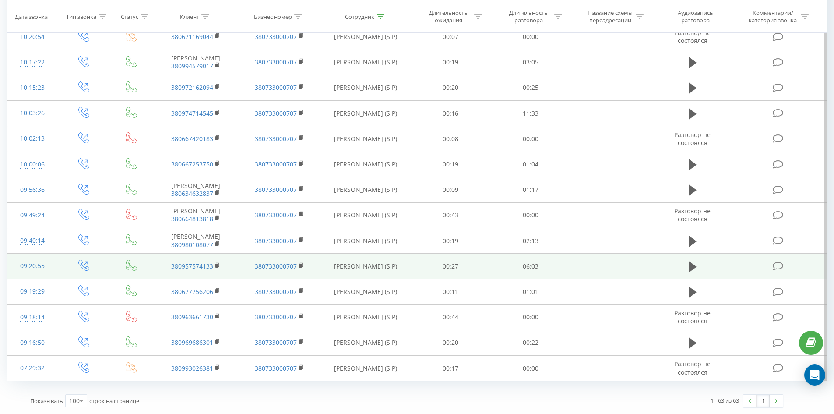
drag, startPoint x: 390, startPoint y: 142, endPoint x: 388, endPoint y: 274, distance: 131.9
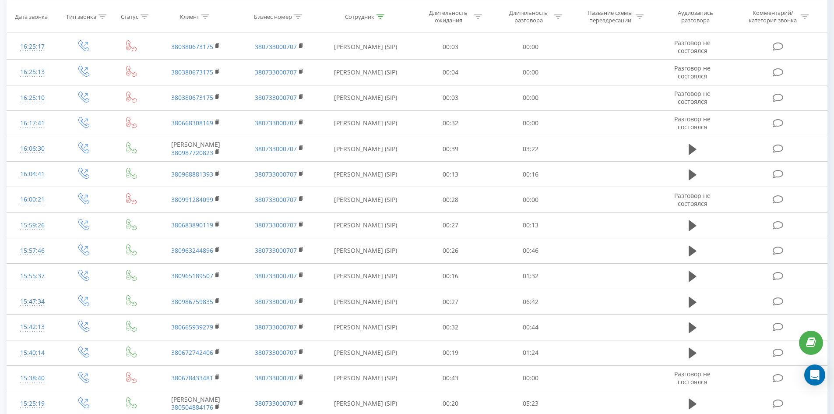
scroll to position [0, 0]
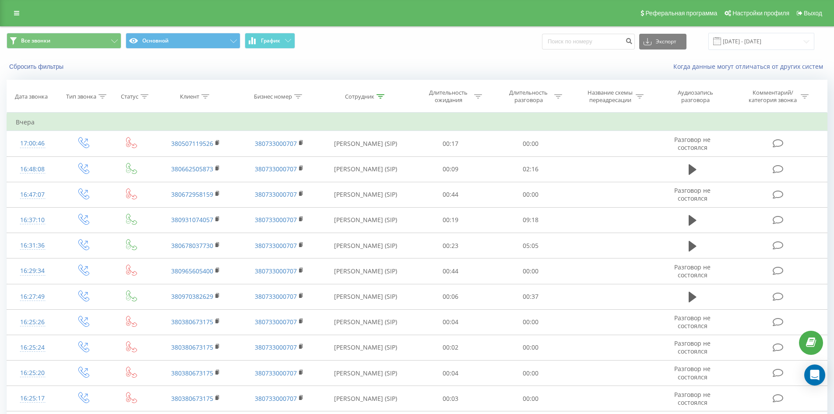
drag, startPoint x: 402, startPoint y: 88, endPoint x: 420, endPoint y: -38, distance: 127.9
click at [379, 96] on icon at bounding box center [381, 96] width 8 height 4
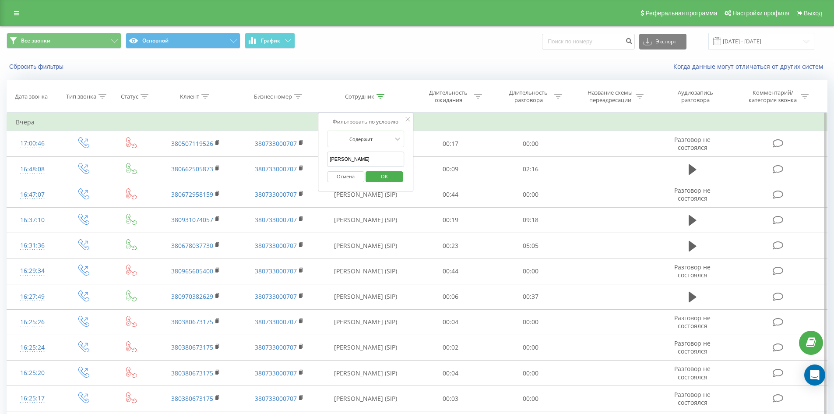
click at [392, 160] on input "[PERSON_NAME]" at bounding box center [365, 159] width 77 height 15
click button "OK" at bounding box center [384, 176] width 37 height 11
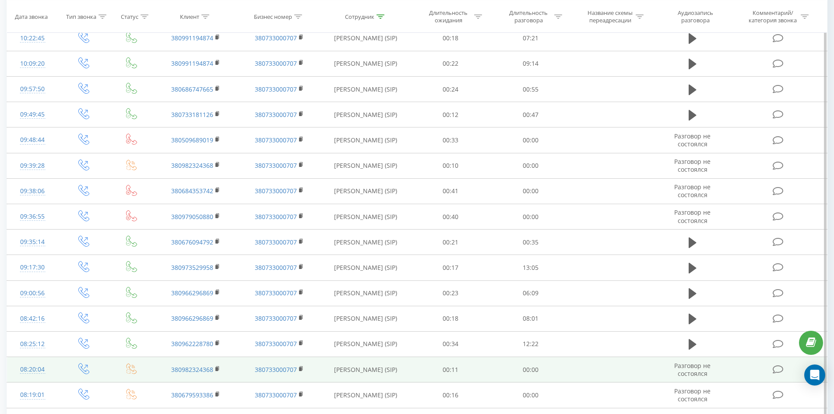
scroll to position [1988, 0]
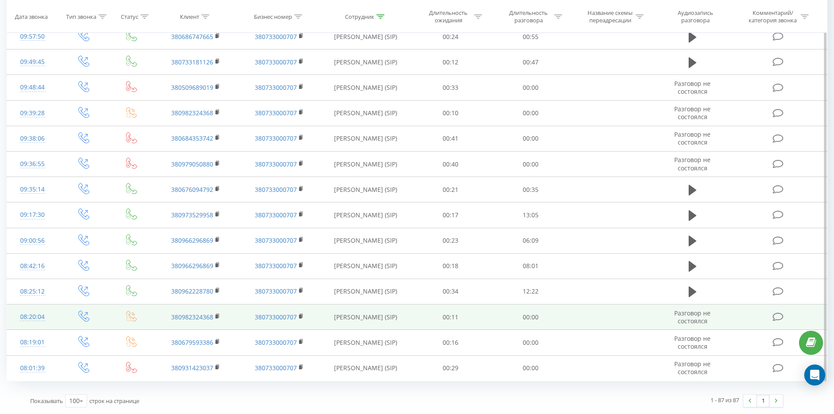
drag, startPoint x: 367, startPoint y: 145, endPoint x: 309, endPoint y: 318, distance: 182.0
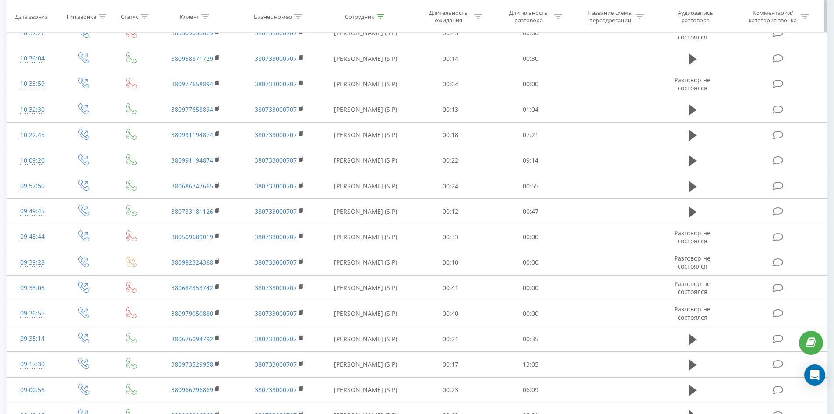
scroll to position [0, 0]
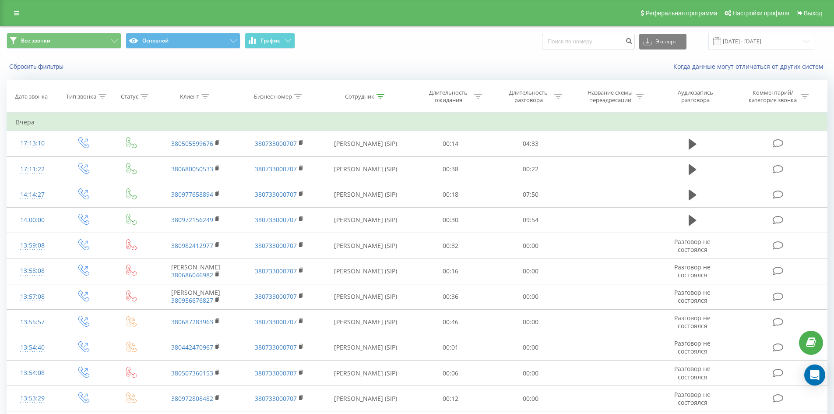
drag, startPoint x: 462, startPoint y: 226, endPoint x: 497, endPoint y: 71, distance: 159.8
click at [382, 95] on icon at bounding box center [381, 96] width 8 height 4
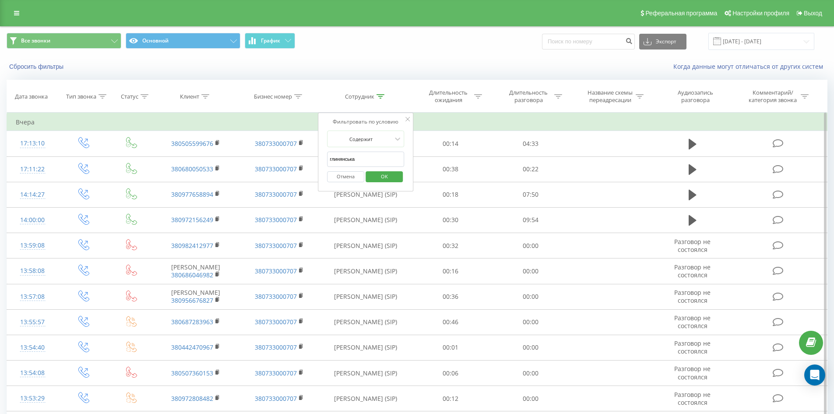
click at [388, 153] on input "глинянська" at bounding box center [365, 159] width 77 height 15
click button "OK" at bounding box center [384, 176] width 37 height 11
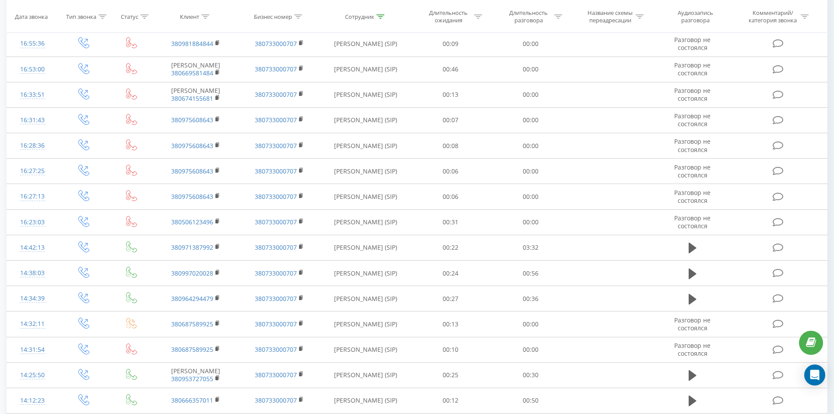
scroll to position [1510, 0]
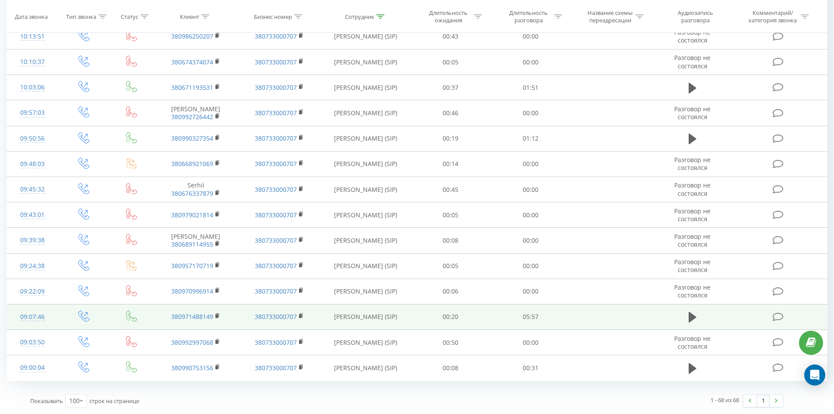
drag, startPoint x: 366, startPoint y: 120, endPoint x: 283, endPoint y: 326, distance: 222.5
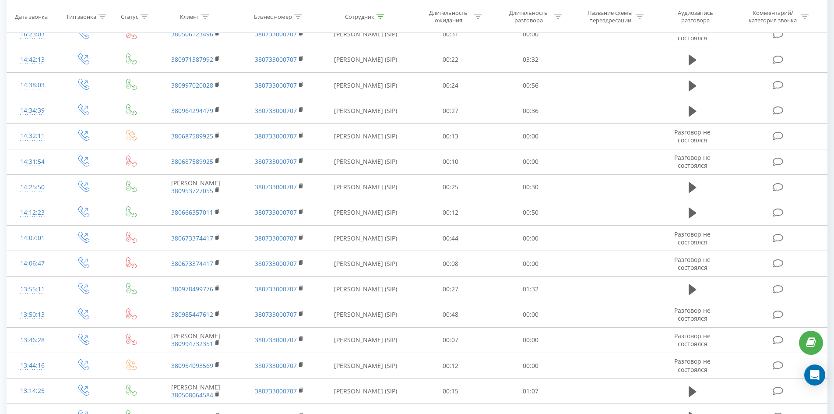
scroll to position [0, 0]
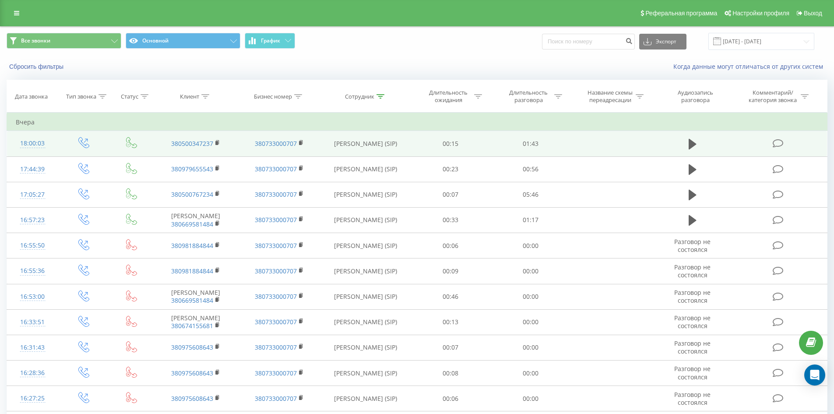
drag, startPoint x: 499, startPoint y: 331, endPoint x: 504, endPoint y: 132, distance: 199.4
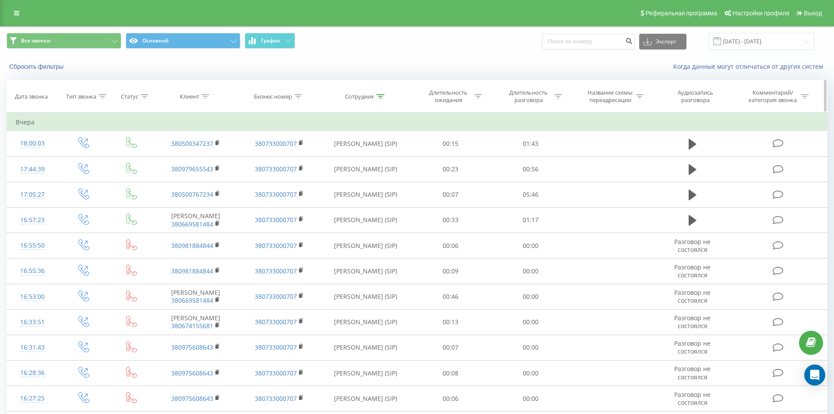
click at [378, 95] on icon at bounding box center [381, 96] width 8 height 4
click at [378, 162] on input "[PERSON_NAME]" at bounding box center [365, 159] width 77 height 15
click button "OK" at bounding box center [384, 176] width 37 height 11
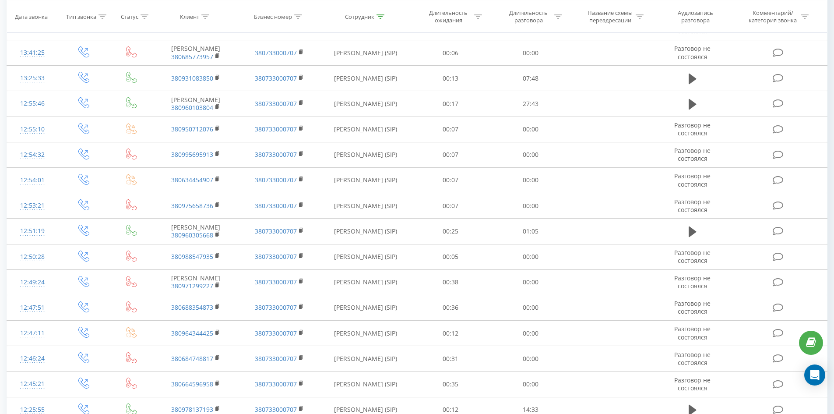
scroll to position [1379, 0]
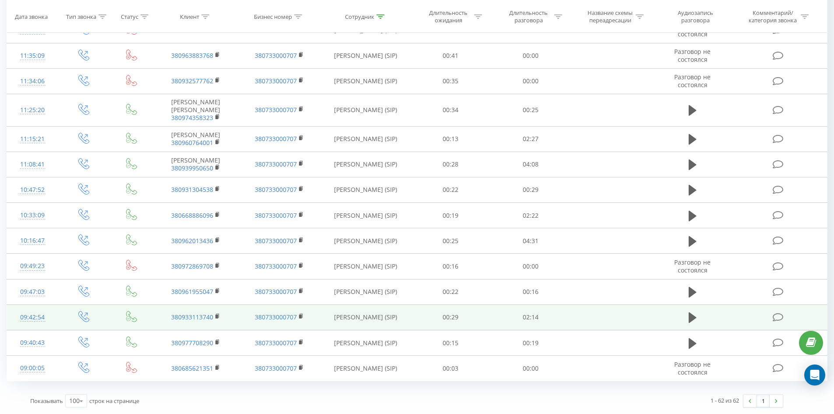
drag, startPoint x: 497, startPoint y: 58, endPoint x: 579, endPoint y: 308, distance: 263.2
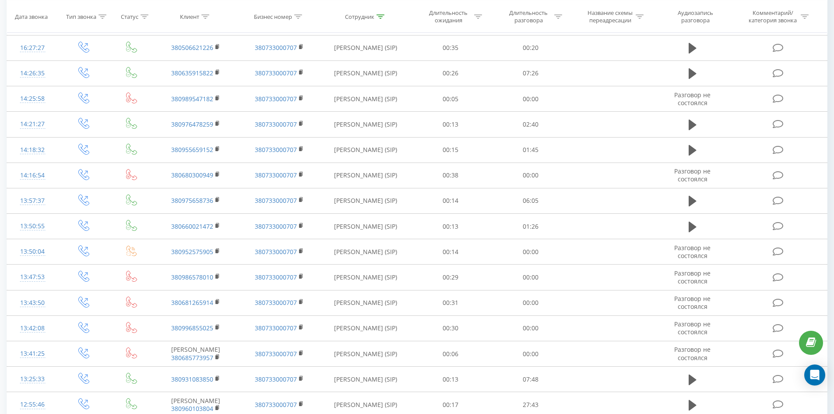
scroll to position [0, 0]
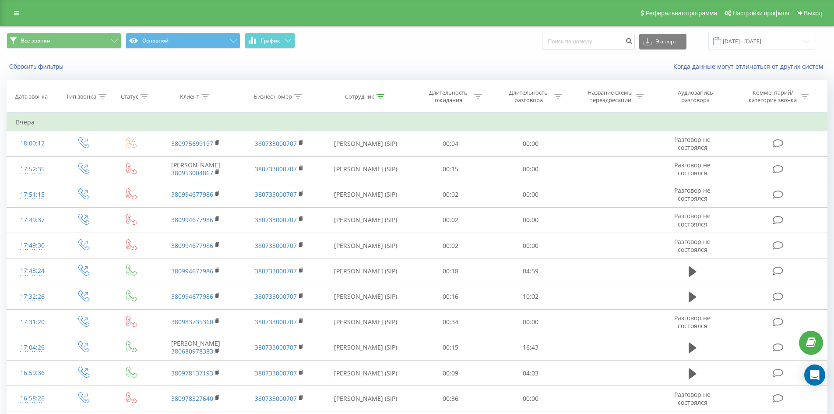
drag, startPoint x: 489, startPoint y: 305, endPoint x: 531, endPoint y: -38, distance: 345.1
drag, startPoint x: 381, startPoint y: 93, endPoint x: 387, endPoint y: 141, distance: 47.7
click at [381, 94] on div at bounding box center [381, 96] width 8 height 7
click at [385, 162] on input "[PERSON_NAME]" at bounding box center [365, 159] width 77 height 15
click button "OK" at bounding box center [384, 176] width 37 height 11
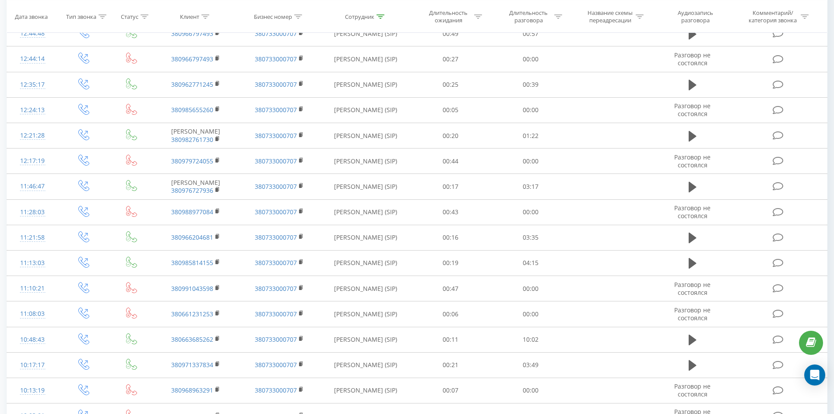
scroll to position [1524, 0]
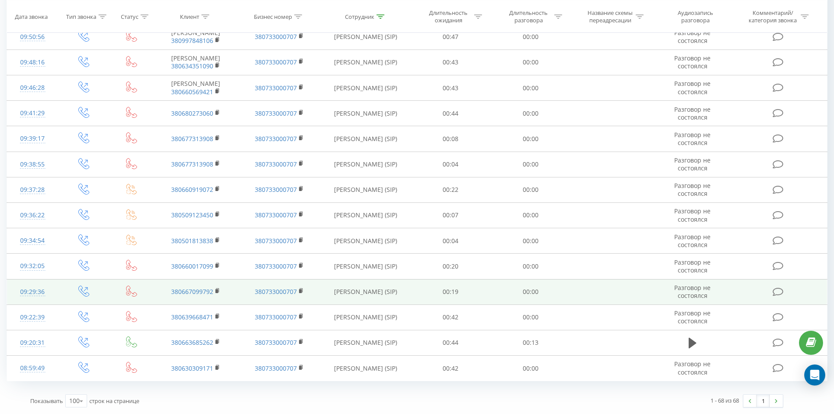
drag, startPoint x: 341, startPoint y: 60, endPoint x: 274, endPoint y: 301, distance: 250.4
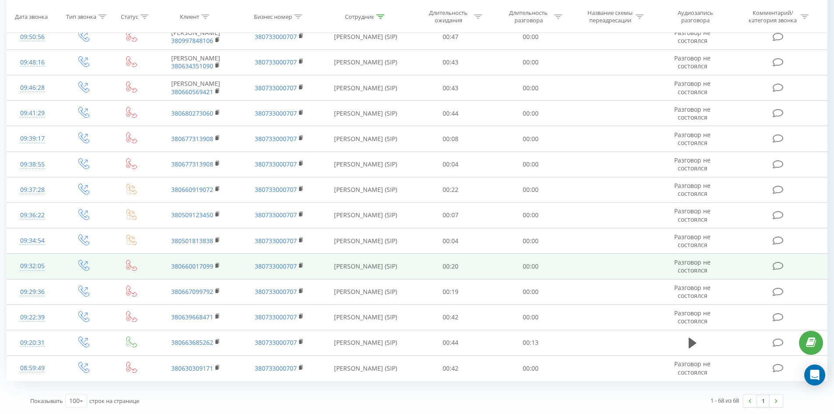
drag, startPoint x: 350, startPoint y: 188, endPoint x: 466, endPoint y: 261, distance: 137.1
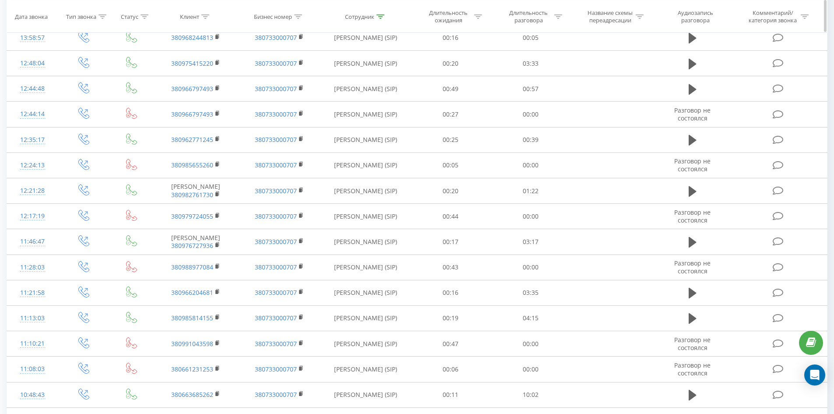
scroll to position [0, 0]
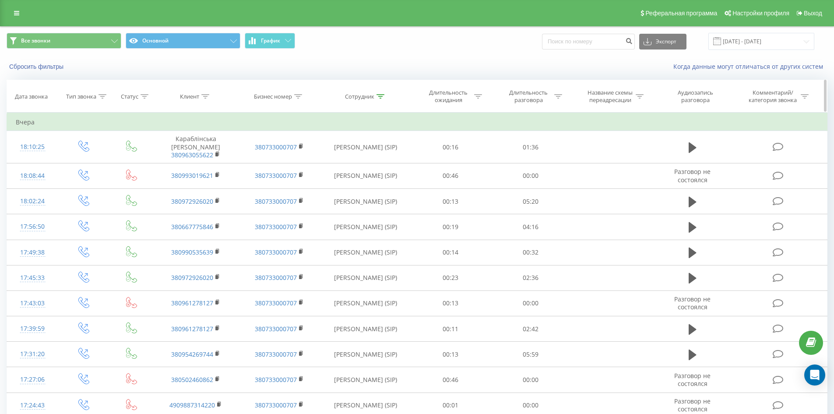
drag, startPoint x: 469, startPoint y: 269, endPoint x: 493, endPoint y: 85, distance: 185.6
click at [378, 97] on icon at bounding box center [381, 96] width 8 height 4
click at [385, 154] on input "[PERSON_NAME]" at bounding box center [365, 159] width 77 height 15
click button "OK" at bounding box center [384, 176] width 37 height 11
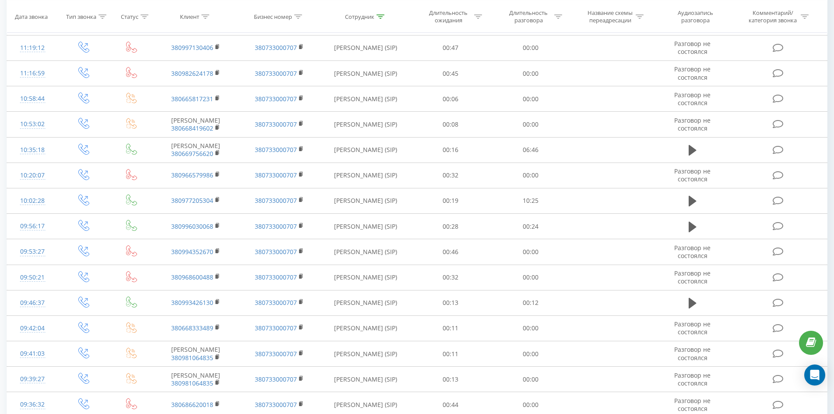
scroll to position [1423, 0]
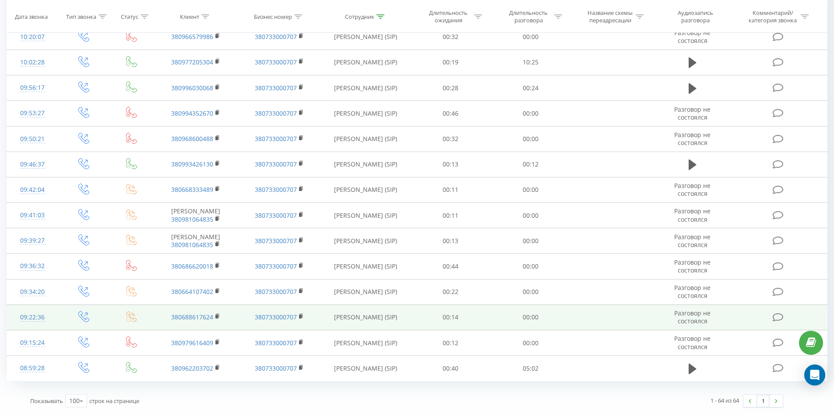
drag, startPoint x: 483, startPoint y: 59, endPoint x: 392, endPoint y: 304, distance: 262.3
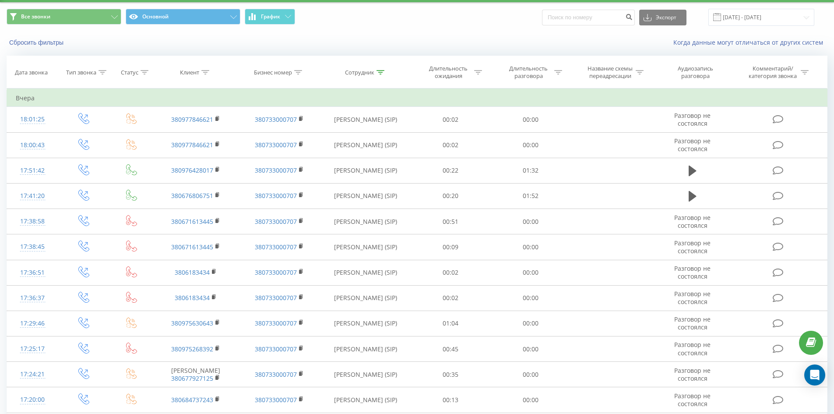
scroll to position [0, 0]
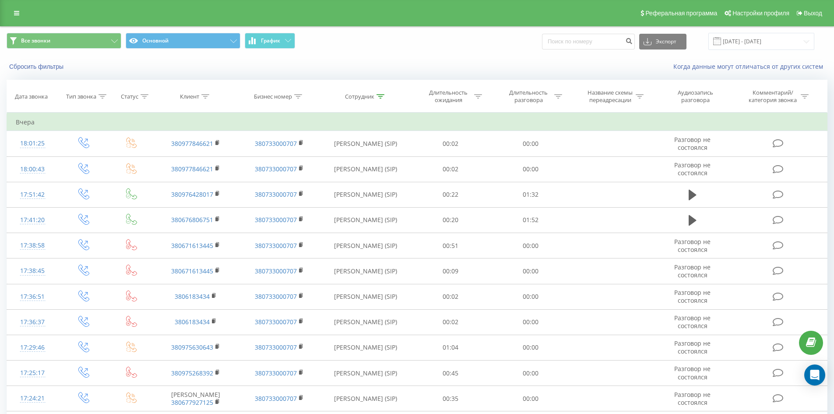
drag, startPoint x: 373, startPoint y: 298, endPoint x: 405, endPoint y: 123, distance: 178.2
click at [383, 94] on icon at bounding box center [381, 96] width 8 height 4
click at [383, 160] on input "[PERSON_NAME]" at bounding box center [365, 159] width 77 height 15
click button "OK" at bounding box center [384, 176] width 37 height 11
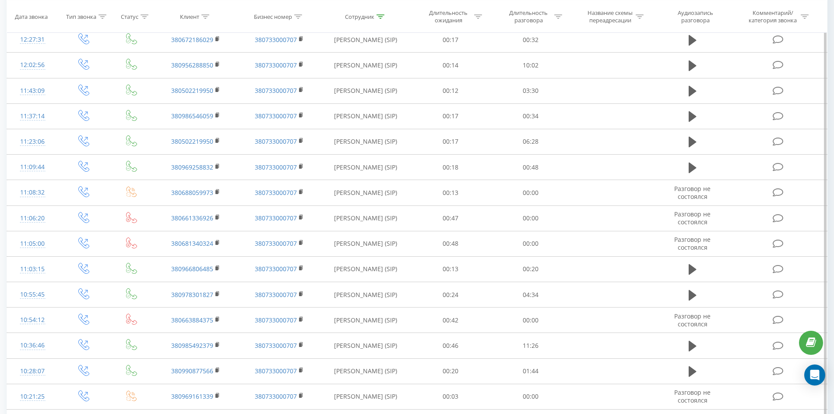
scroll to position [1198, 0]
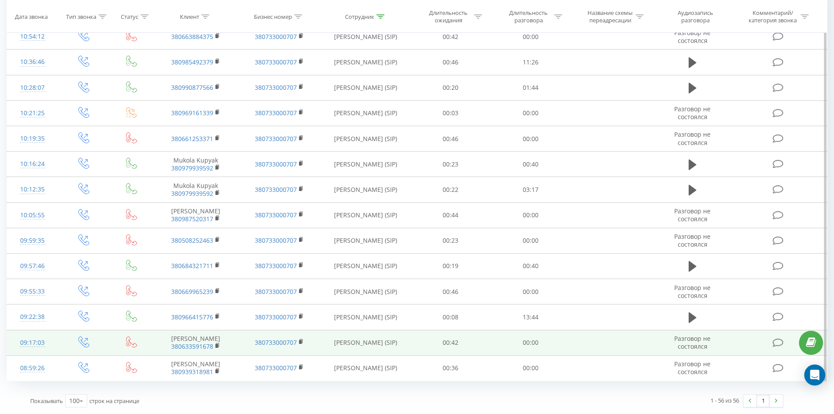
drag, startPoint x: 355, startPoint y: 103, endPoint x: 308, endPoint y: 348, distance: 249.3
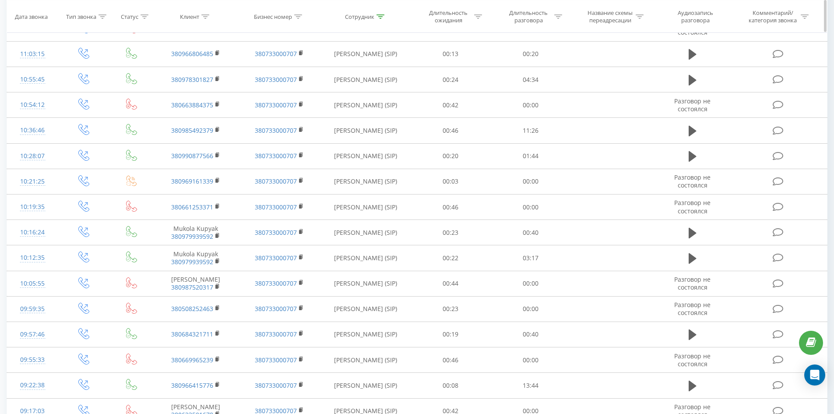
scroll to position [0, 0]
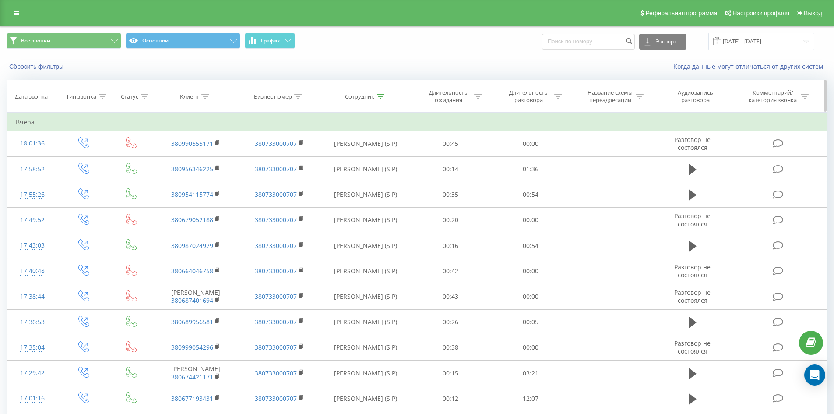
drag, startPoint x: 307, startPoint y: 338, endPoint x: 352, endPoint y: 110, distance: 233.2
drag, startPoint x: 375, startPoint y: 95, endPoint x: 379, endPoint y: 99, distance: 5.6
click at [375, 95] on div "Сотрудник" at bounding box center [364, 96] width 39 height 7
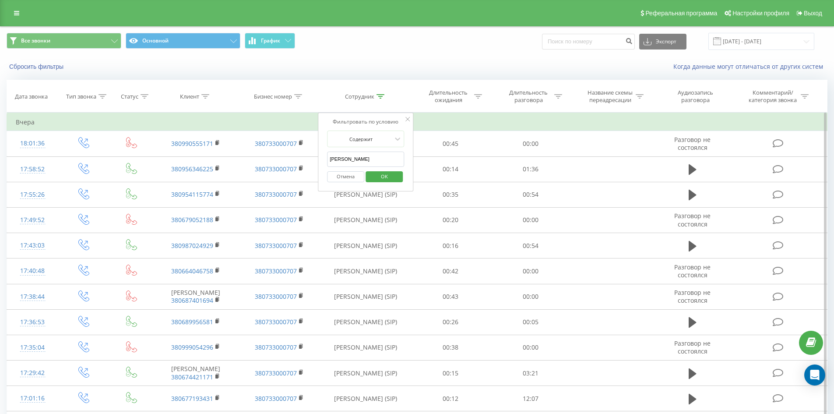
click at [378, 154] on input "[PERSON_NAME]" at bounding box center [365, 159] width 77 height 15
click button "OK" at bounding box center [384, 176] width 37 height 11
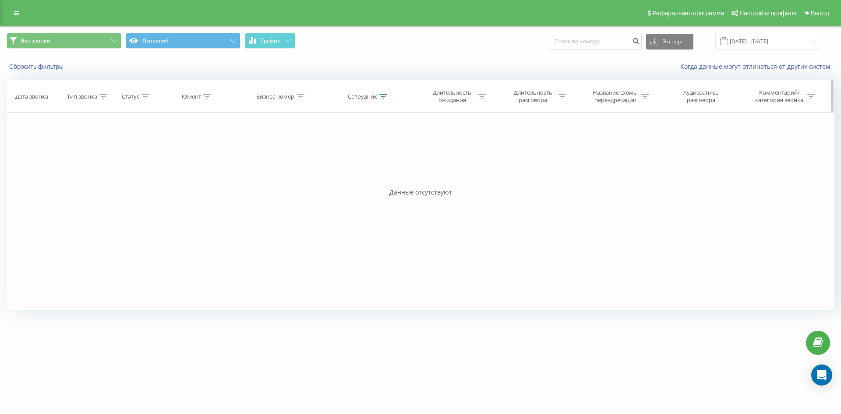
click at [381, 92] on th "Сотрудник" at bounding box center [369, 96] width 91 height 32
click at [382, 97] on icon at bounding box center [383, 96] width 8 height 4
click at [383, 161] on input "[PERSON_NAME]" at bounding box center [368, 159] width 77 height 15
click button "OK" at bounding box center [387, 176] width 37 height 11
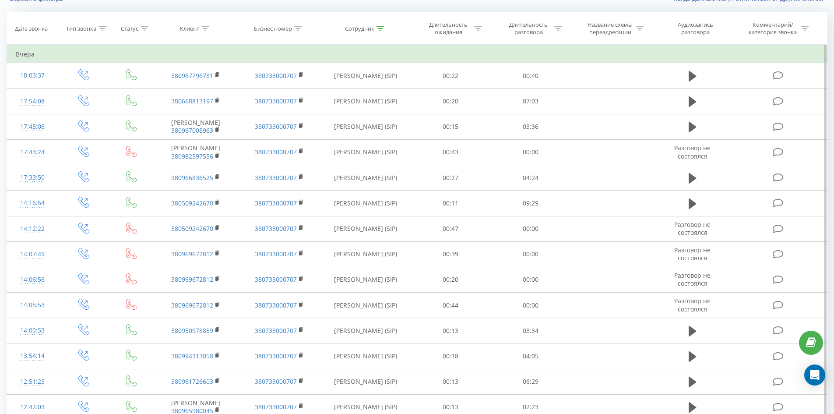
scroll to position [839, 0]
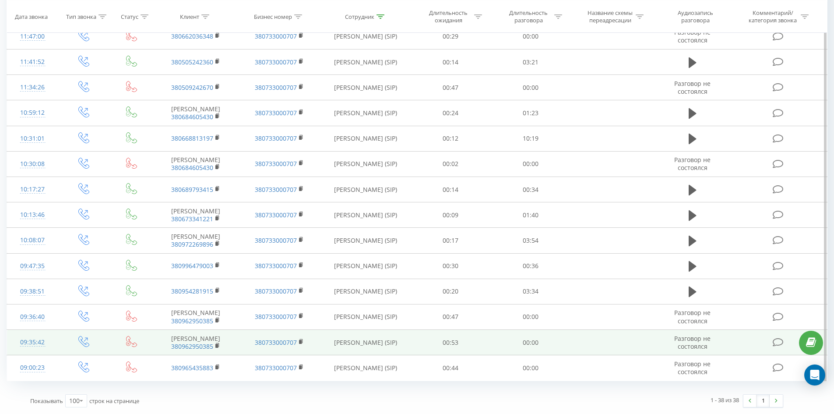
drag, startPoint x: 428, startPoint y: 82, endPoint x: 750, endPoint y: 348, distance: 418.5
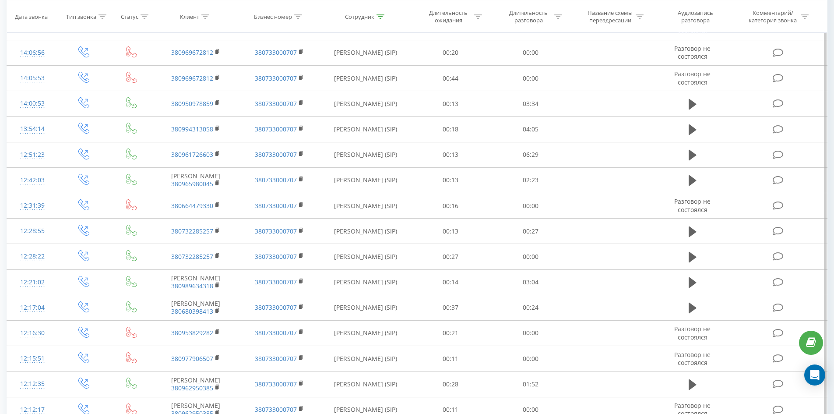
scroll to position [0, 0]
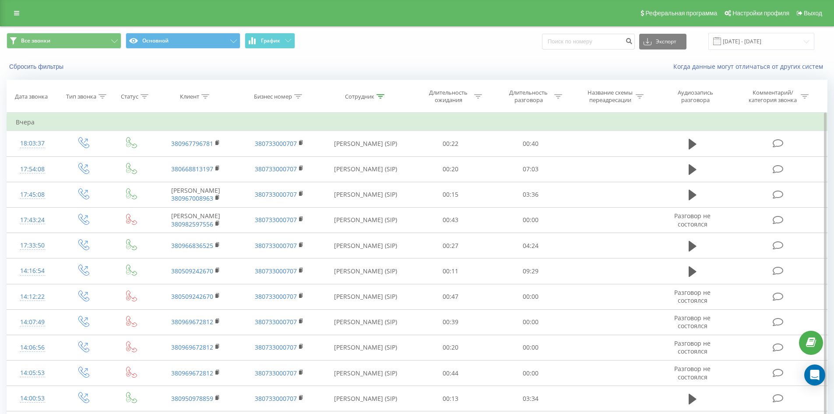
drag, startPoint x: 515, startPoint y: 217, endPoint x: 538, endPoint y: 130, distance: 90.1
click at [384, 99] on div at bounding box center [381, 96] width 8 height 7
click at [382, 162] on input "[PERSON_NAME]" at bounding box center [365, 159] width 77 height 15
click button "OK" at bounding box center [384, 176] width 37 height 11
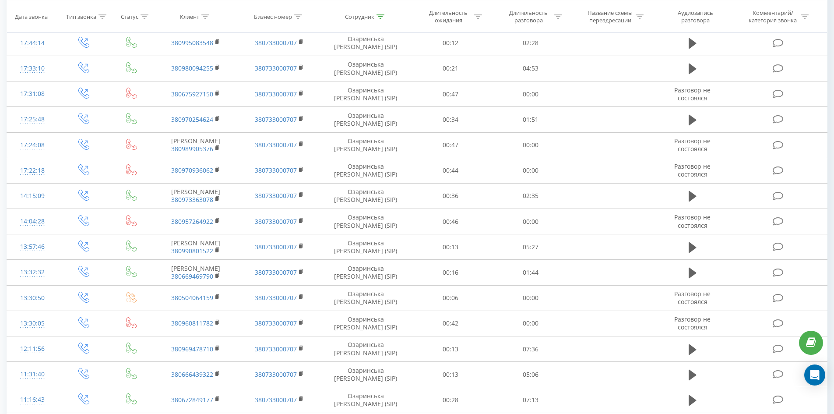
scroll to position [606, 0]
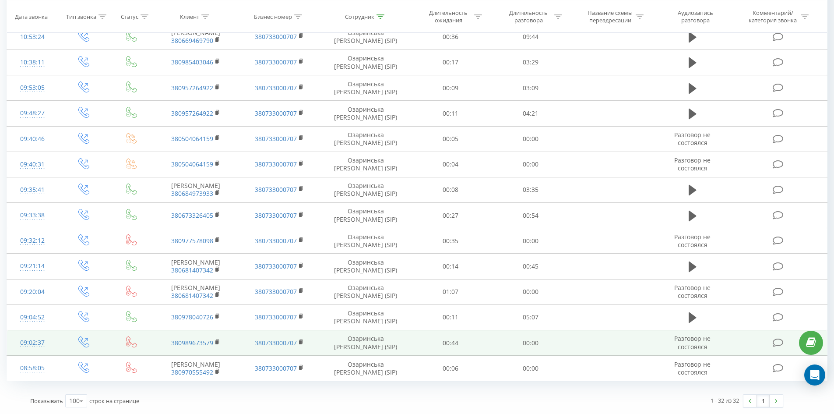
drag, startPoint x: 436, startPoint y: 89, endPoint x: 641, endPoint y: 337, distance: 321.8
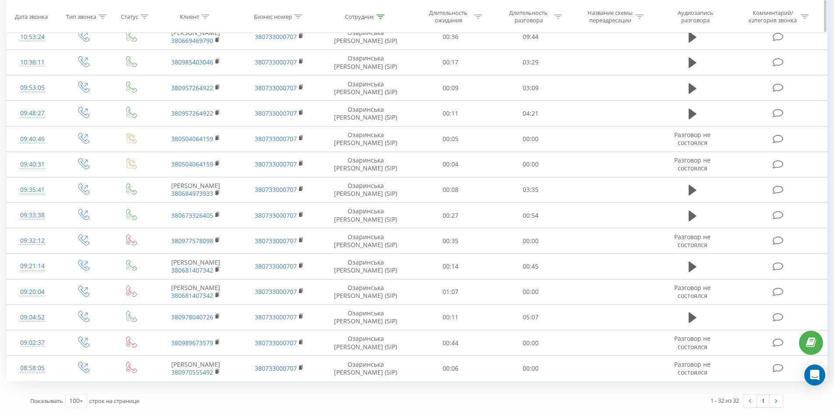
scroll to position [0, 0]
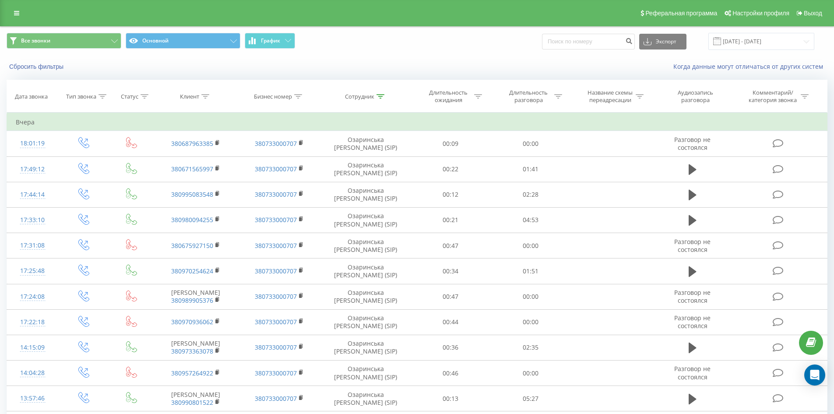
drag, startPoint x: 384, startPoint y: 218, endPoint x: 408, endPoint y: 72, distance: 147.8
click at [378, 94] on icon at bounding box center [381, 96] width 8 height 4
click at [383, 166] on input "озаринська [PERSON_NAME]" at bounding box center [365, 159] width 77 height 15
click button "OK" at bounding box center [384, 176] width 37 height 11
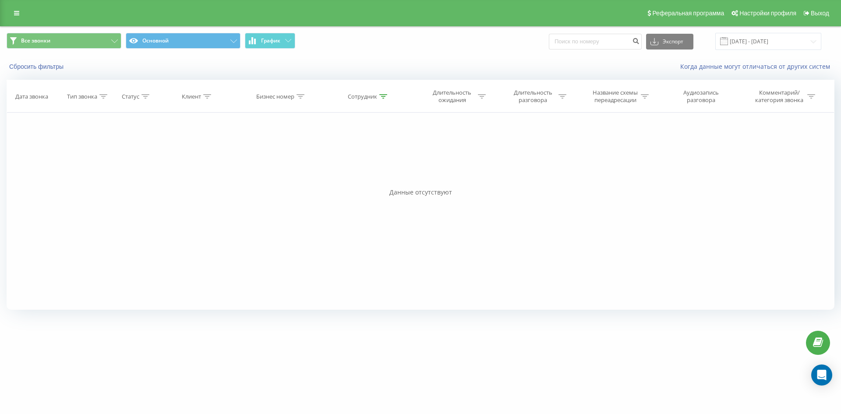
drag, startPoint x: 383, startPoint y: 130, endPoint x: 336, endPoint y: 243, distance: 122.2
click at [385, 95] on icon at bounding box center [383, 96] width 8 height 4
click at [387, 162] on input "[PERSON_NAME]" at bounding box center [368, 159] width 77 height 15
click button "OK" at bounding box center [387, 176] width 37 height 11
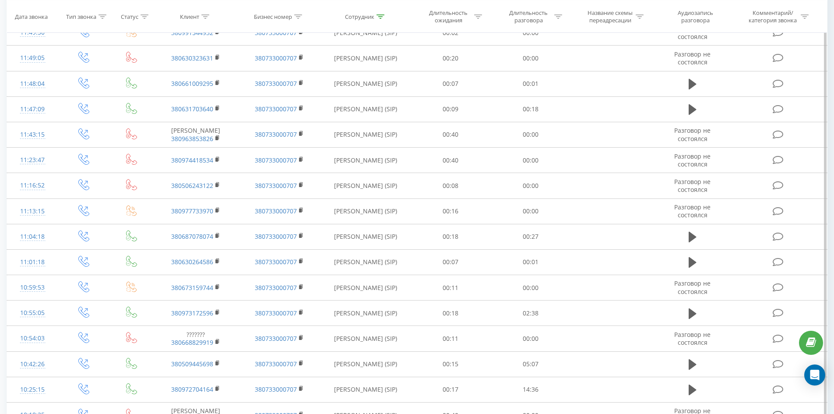
scroll to position [1369, 0]
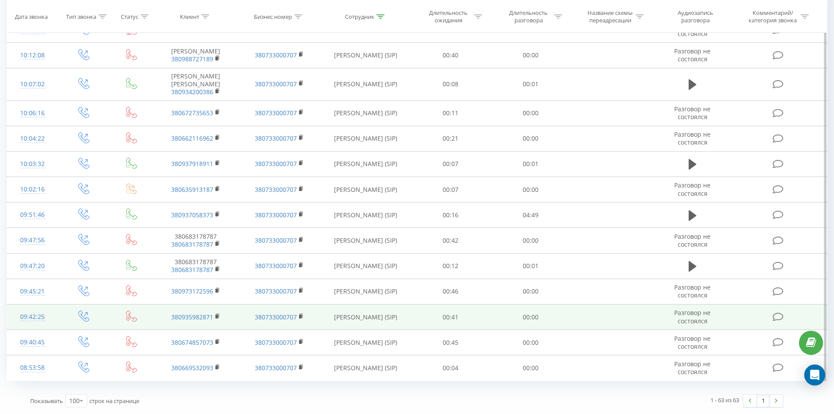
drag, startPoint x: 402, startPoint y: 94, endPoint x: 338, endPoint y: 315, distance: 229.7
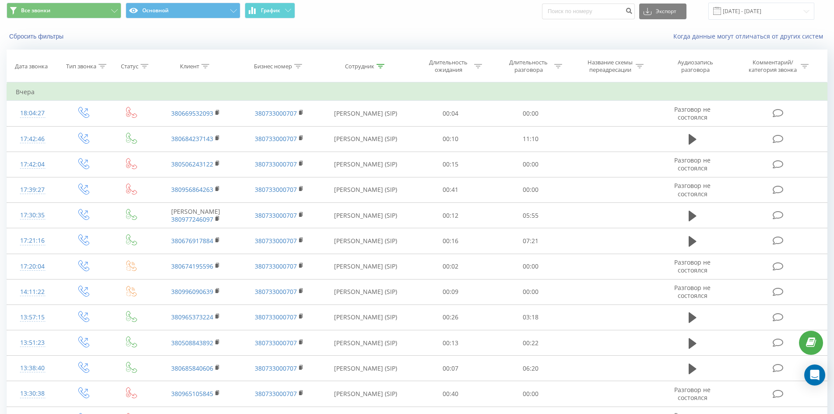
scroll to position [0, 0]
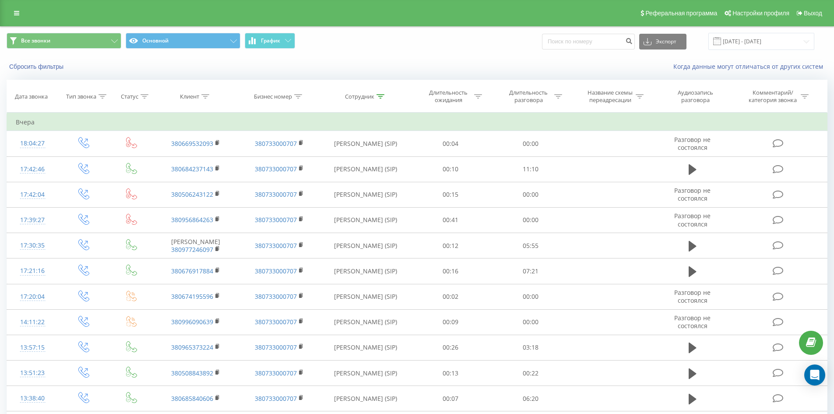
drag, startPoint x: 383, startPoint y: 235, endPoint x: 443, endPoint y: 27, distance: 217.1
click at [380, 93] on div at bounding box center [381, 96] width 8 height 7
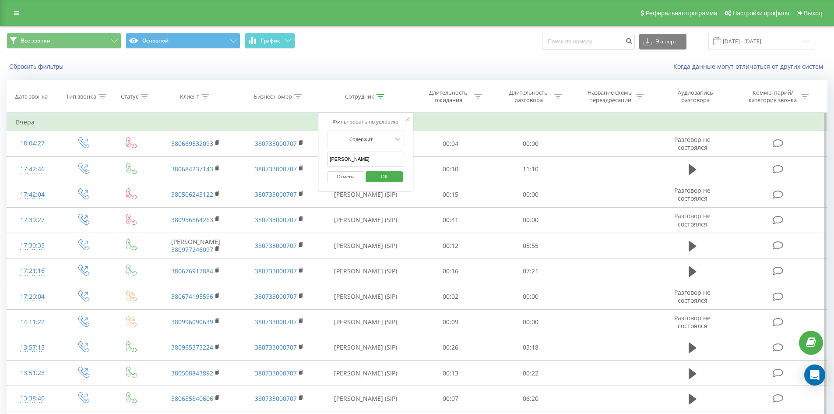
click at [384, 160] on input "[PERSON_NAME]" at bounding box center [365, 159] width 77 height 15
click button "OK" at bounding box center [384, 176] width 37 height 11
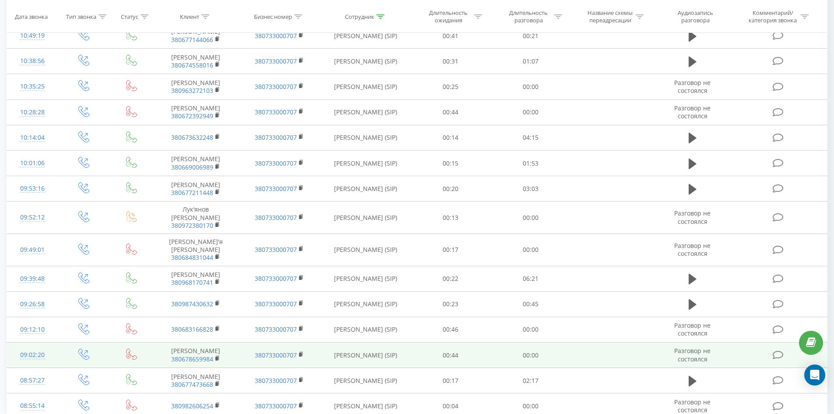
scroll to position [902, 0]
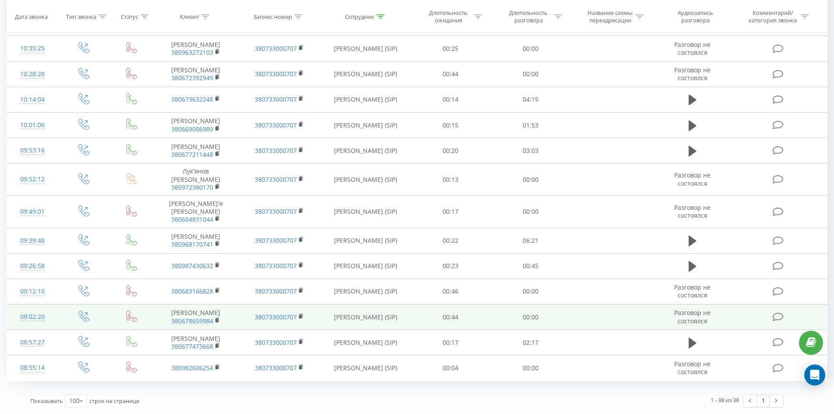
drag, startPoint x: 389, startPoint y: 82, endPoint x: 347, endPoint y: 317, distance: 239.0
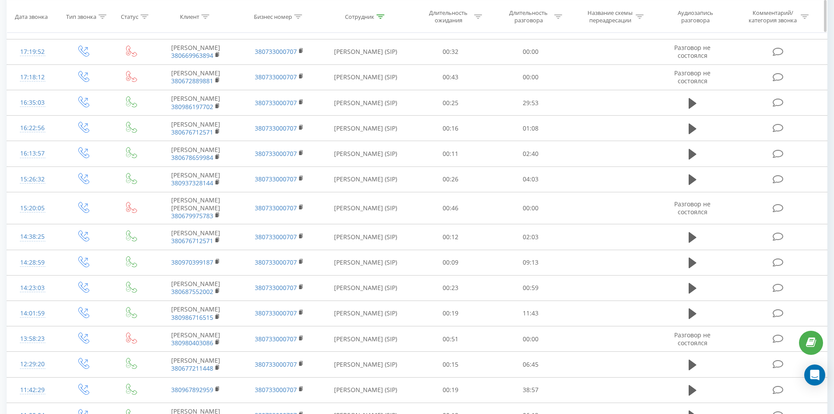
scroll to position [0, 0]
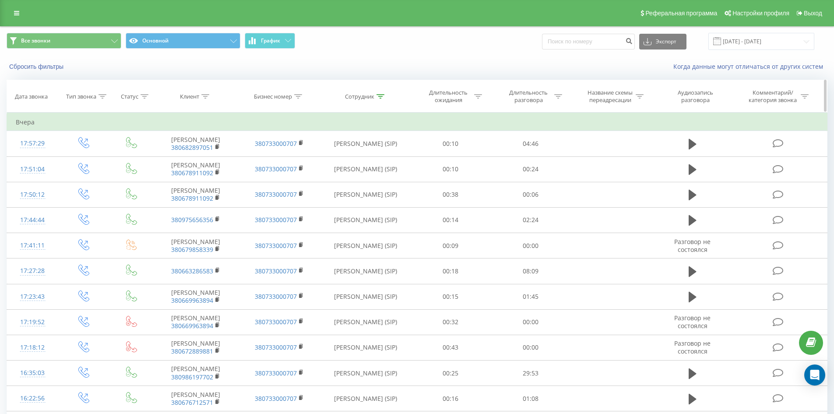
drag, startPoint x: 413, startPoint y: 289, endPoint x: 440, endPoint y: 85, distance: 205.9
click at [383, 97] on icon at bounding box center [381, 96] width 8 height 4
click at [385, 149] on form "Содержит [PERSON_NAME][DEMOGRAPHIC_DATA]" at bounding box center [365, 159] width 77 height 56
click at [386, 151] on form "Содержит [PERSON_NAME][DEMOGRAPHIC_DATA]" at bounding box center [365, 159] width 77 height 56
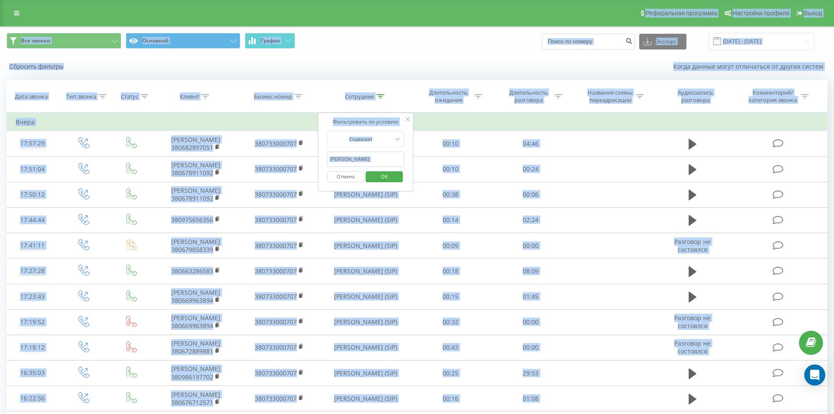
click at [386, 159] on input "[PERSON_NAME]" at bounding box center [365, 159] width 77 height 15
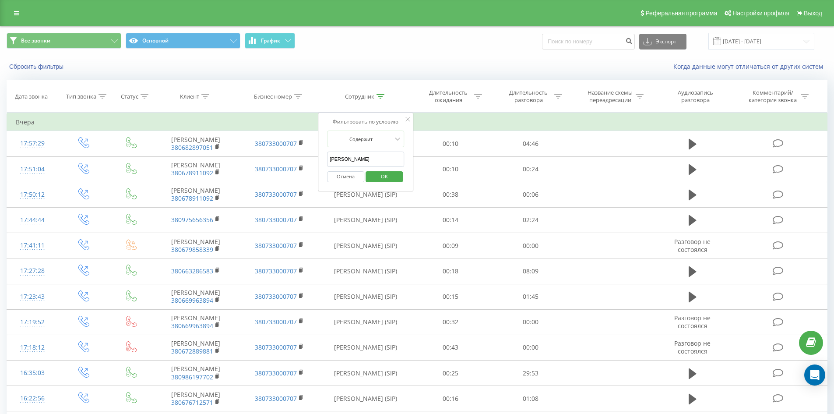
click button "OK" at bounding box center [384, 176] width 37 height 11
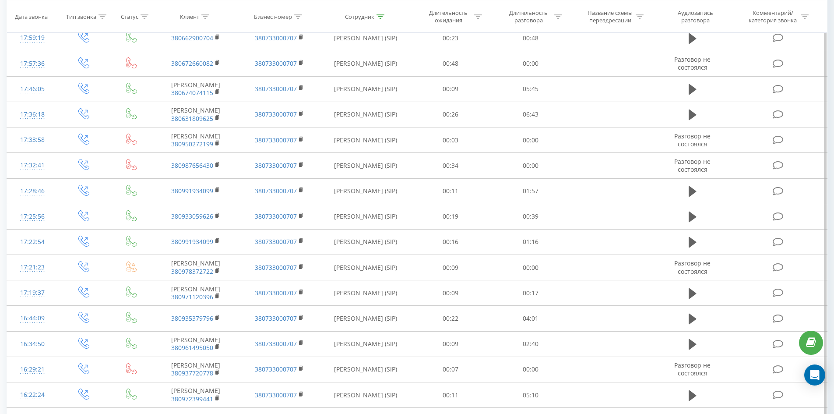
scroll to position [1174, 0]
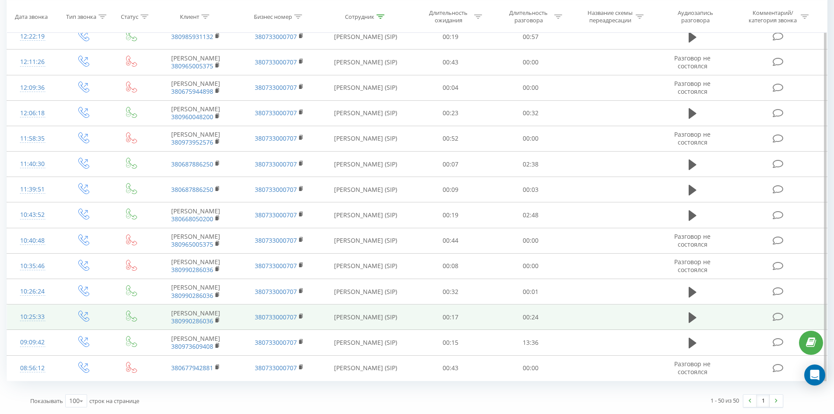
drag, startPoint x: 400, startPoint y: 59, endPoint x: 375, endPoint y: 312, distance: 253.9
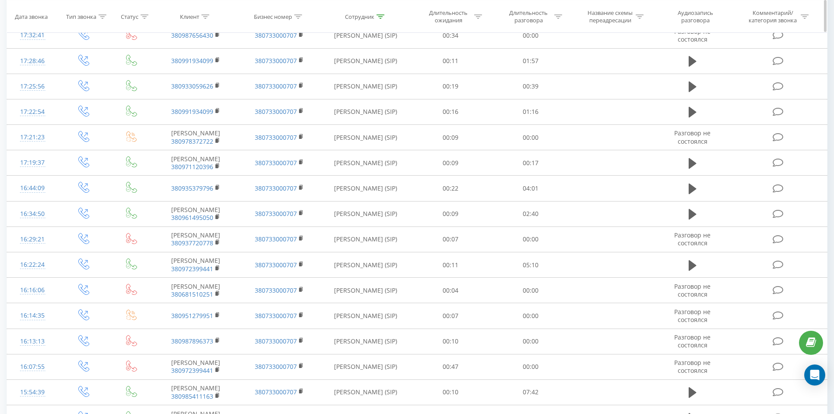
scroll to position [0, 0]
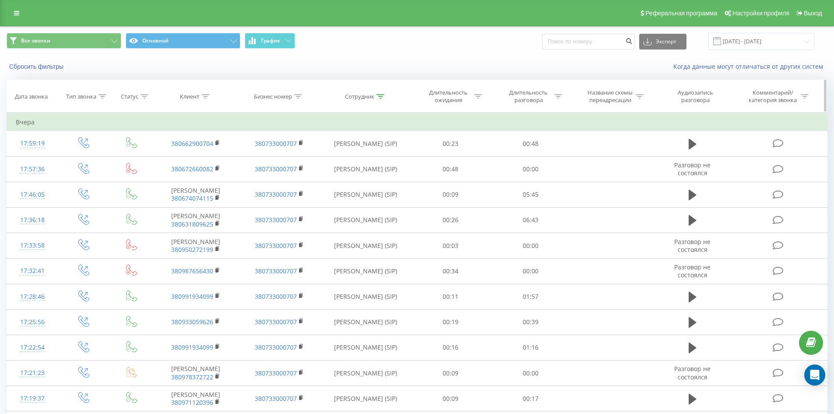
drag, startPoint x: 375, startPoint y: 312, endPoint x: 437, endPoint y: 86, distance: 233.9
click at [378, 97] on icon at bounding box center [381, 96] width 8 height 4
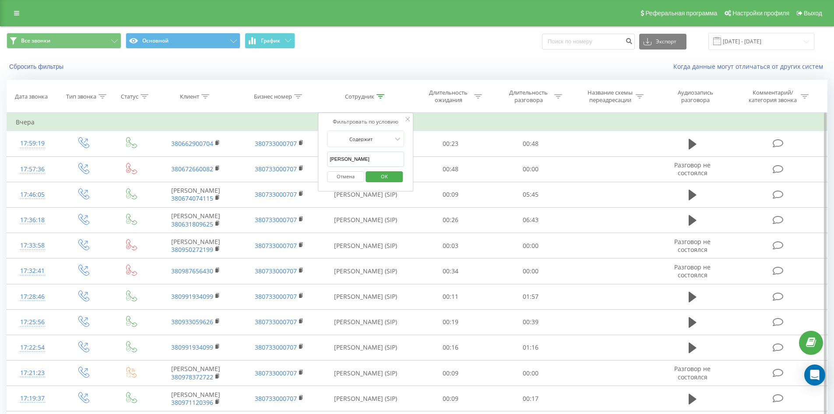
click at [389, 157] on input "[PERSON_NAME]" at bounding box center [365, 159] width 77 height 15
click button "OK" at bounding box center [384, 176] width 37 height 11
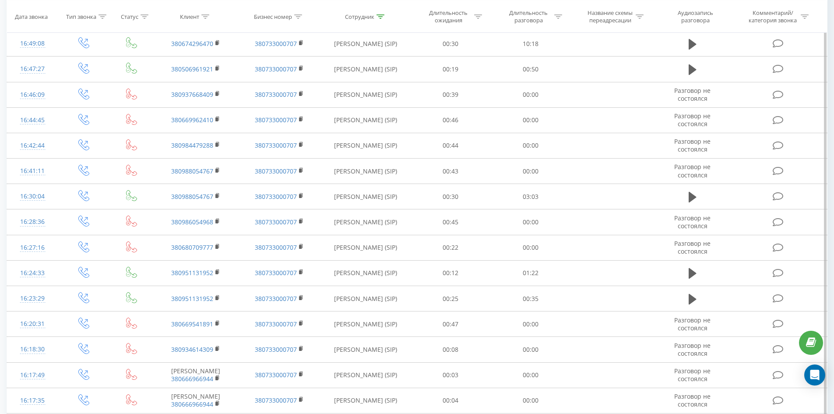
scroll to position [1764, 0]
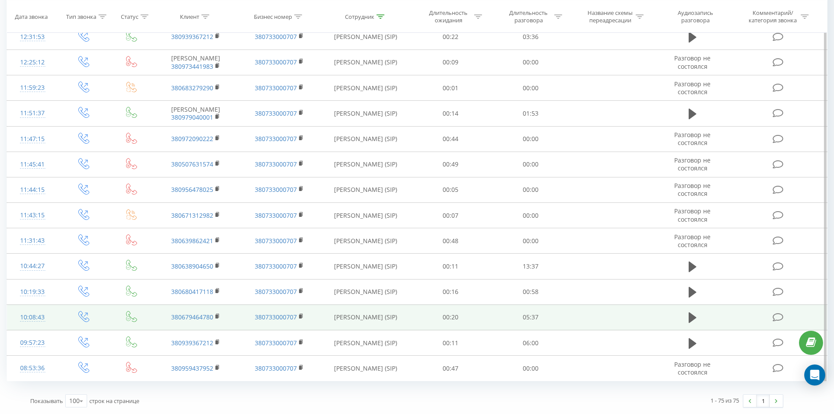
drag, startPoint x: 310, startPoint y: 137, endPoint x: 270, endPoint y: 311, distance: 178.1
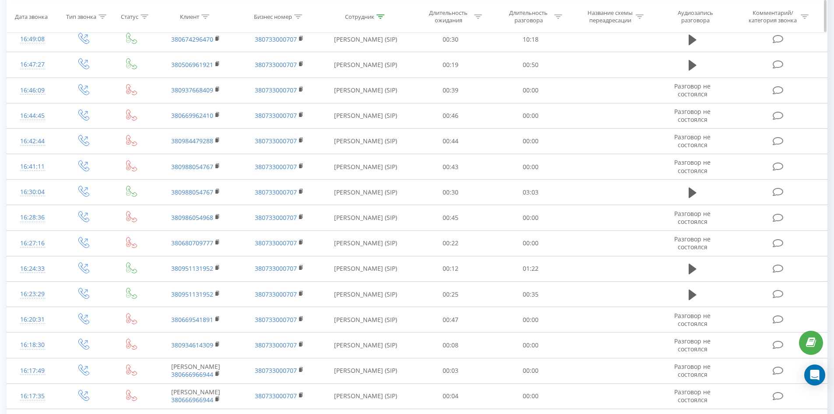
scroll to position [0, 0]
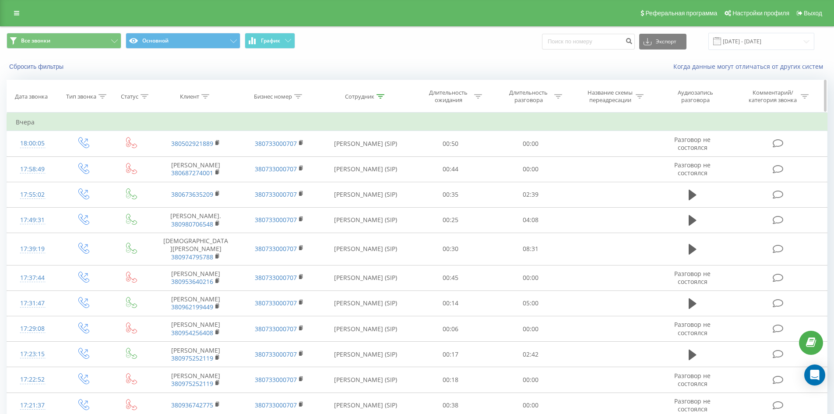
drag, startPoint x: 304, startPoint y: 202, endPoint x: 352, endPoint y: 82, distance: 128.8
click at [380, 95] on icon at bounding box center [381, 96] width 8 height 4
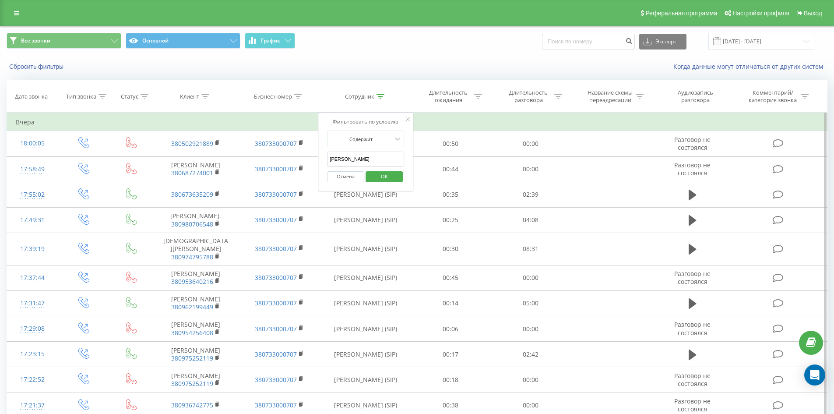
click at [384, 160] on input "[PERSON_NAME]" at bounding box center [365, 159] width 77 height 15
click button "OK" at bounding box center [384, 176] width 37 height 11
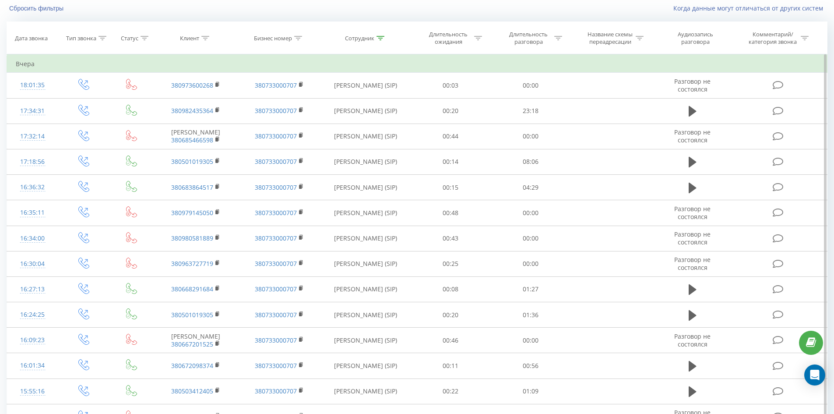
scroll to position [677, 0]
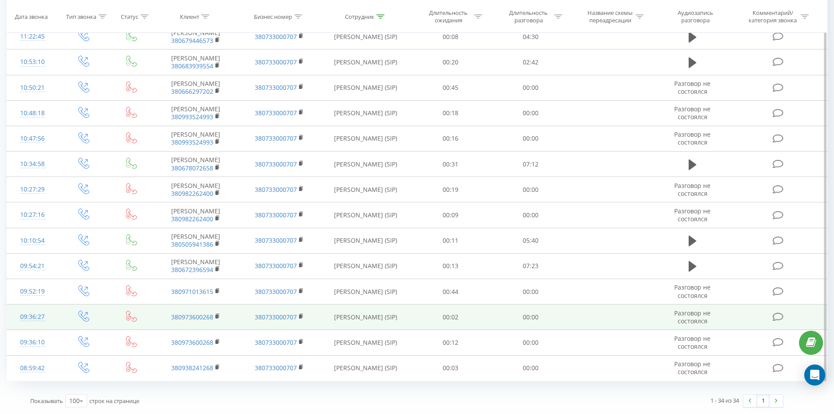
drag, startPoint x: 374, startPoint y: 128, endPoint x: 357, endPoint y: 323, distance: 195.7
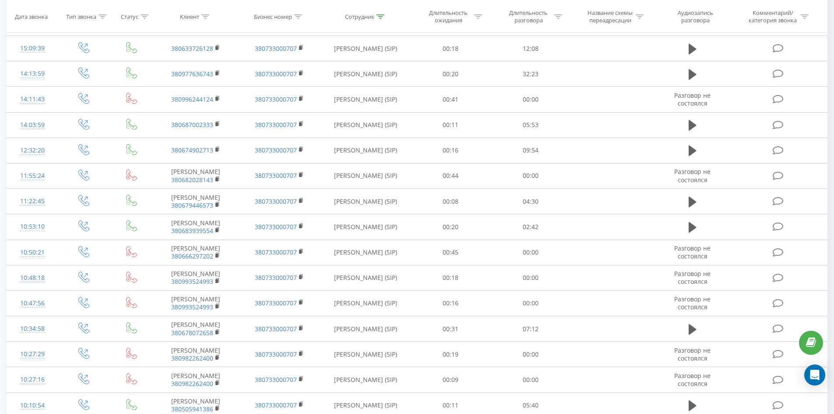
scroll to position [0, 0]
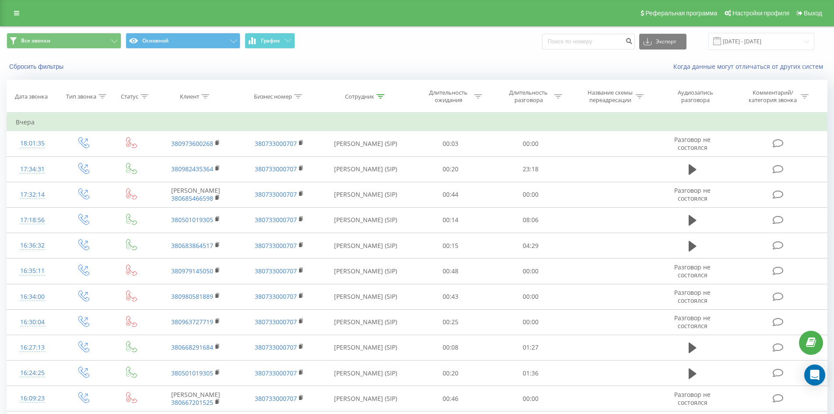
drag, startPoint x: 362, startPoint y: 268, endPoint x: 369, endPoint y: 36, distance: 231.9
click at [382, 97] on icon at bounding box center [381, 96] width 8 height 4
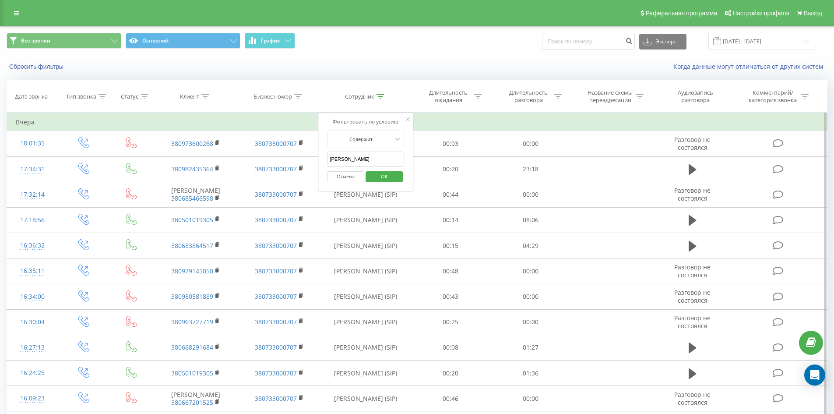
click at [387, 154] on input "[PERSON_NAME]" at bounding box center [365, 159] width 77 height 15
click button "OK" at bounding box center [384, 176] width 37 height 11
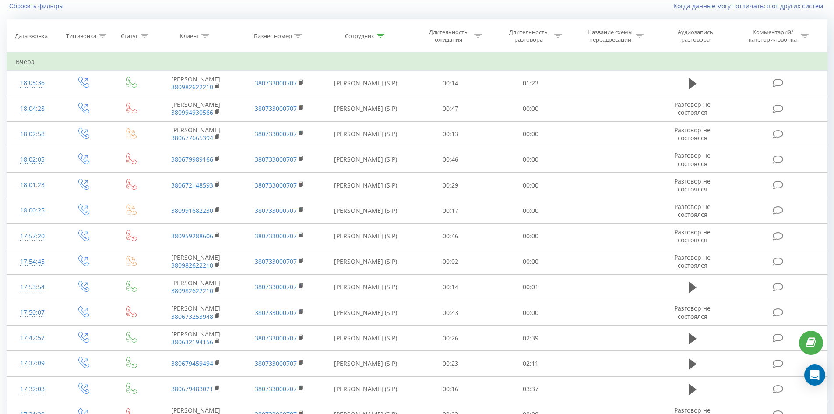
scroll to position [1011, 0]
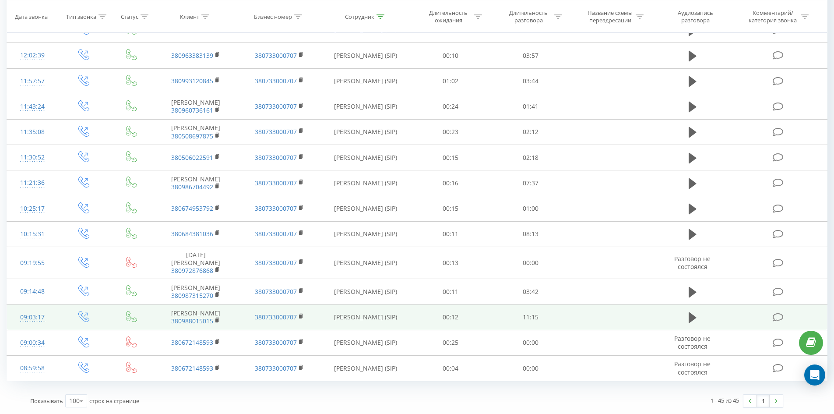
drag, startPoint x: 343, startPoint y: 196, endPoint x: 314, endPoint y: 298, distance: 106.6
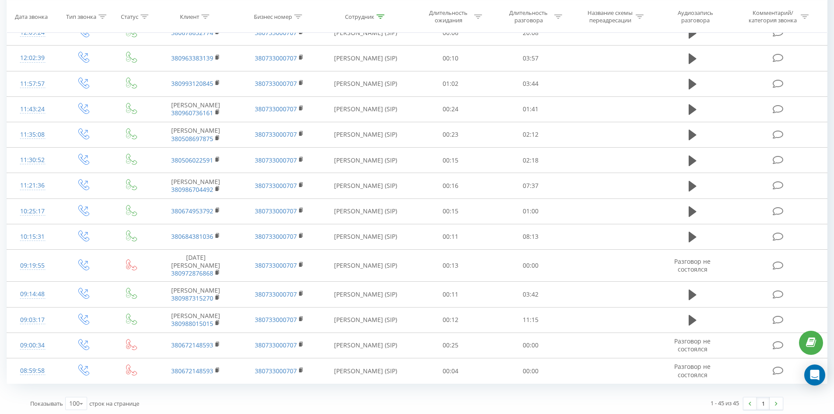
scroll to position [0, 0]
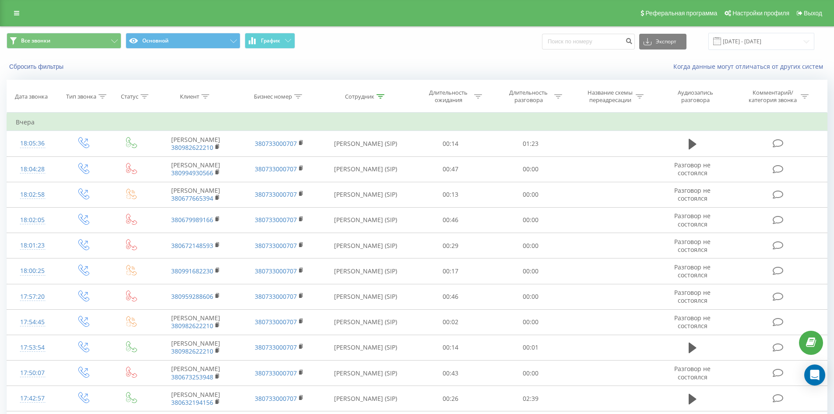
drag, startPoint x: 314, startPoint y: 298, endPoint x: 382, endPoint y: 49, distance: 258.8
click at [381, 95] on icon at bounding box center [381, 96] width 8 height 4
click at [384, 165] on input "[PERSON_NAME]" at bounding box center [365, 159] width 77 height 15
click button "OK" at bounding box center [384, 176] width 37 height 11
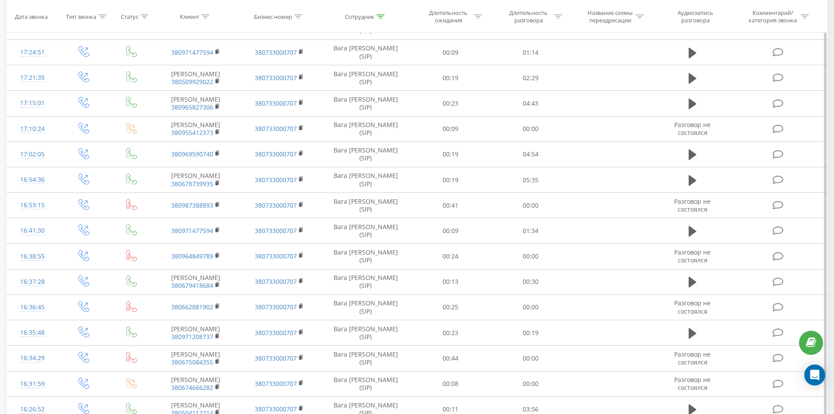
scroll to position [1269, 0]
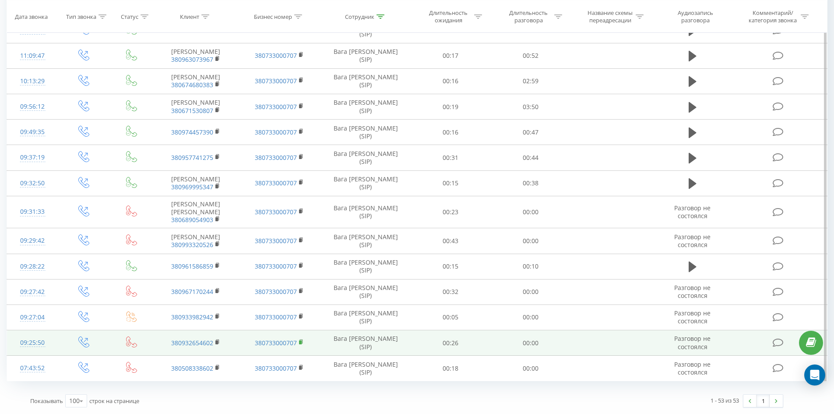
drag, startPoint x: 347, startPoint y: 230, endPoint x: 299, endPoint y: 344, distance: 123.7
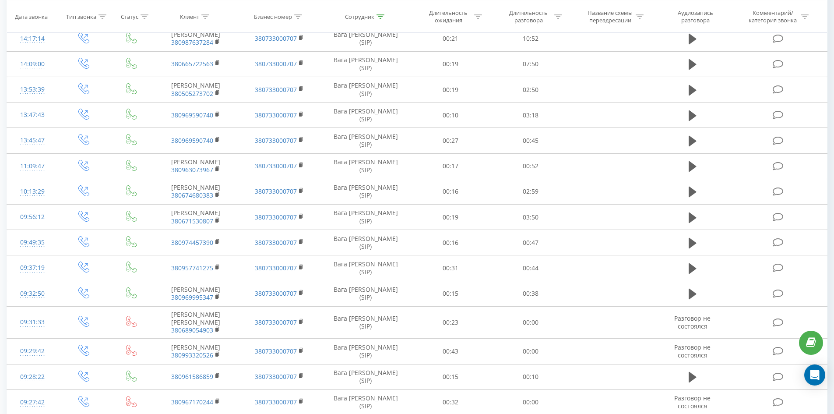
scroll to position [0, 0]
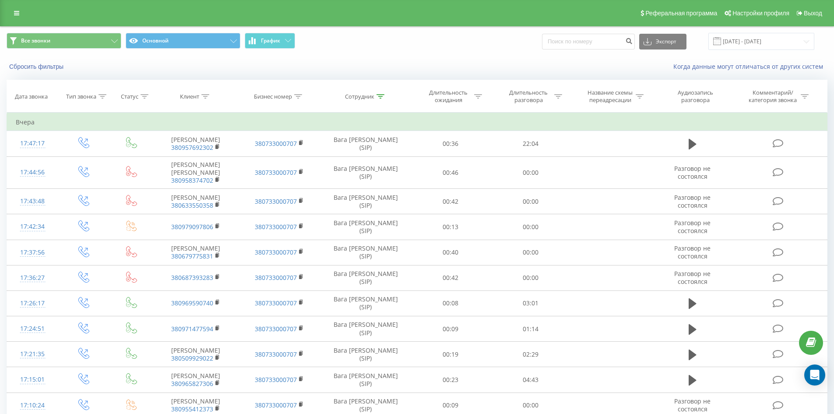
drag, startPoint x: 339, startPoint y: 84, endPoint x: 340, endPoint y: 25, distance: 59.6
click at [380, 99] on div at bounding box center [381, 96] width 8 height 7
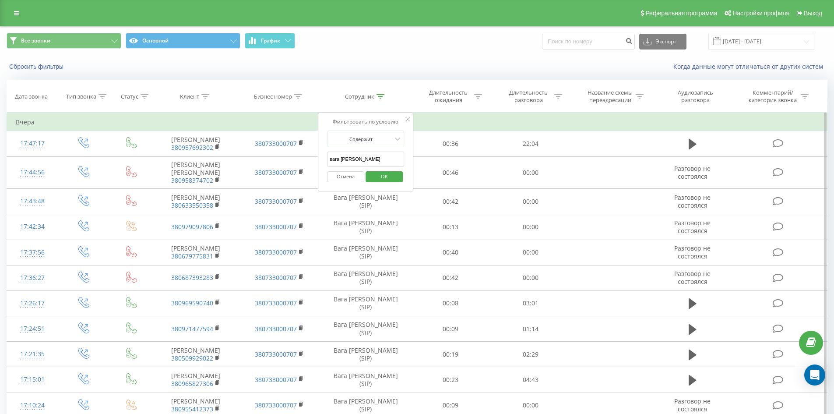
click at [385, 157] on input "вага [PERSON_NAME]" at bounding box center [365, 159] width 77 height 15
click button "OK" at bounding box center [384, 176] width 37 height 11
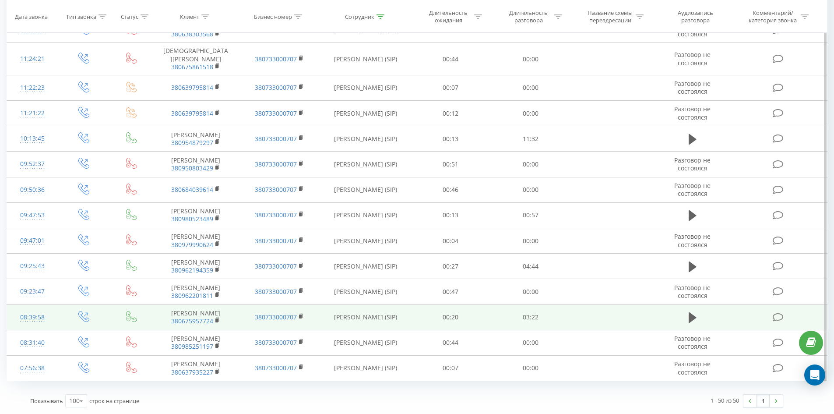
scroll to position [1226, 0]
drag, startPoint x: 410, startPoint y: 61, endPoint x: 344, endPoint y: 324, distance: 270.4
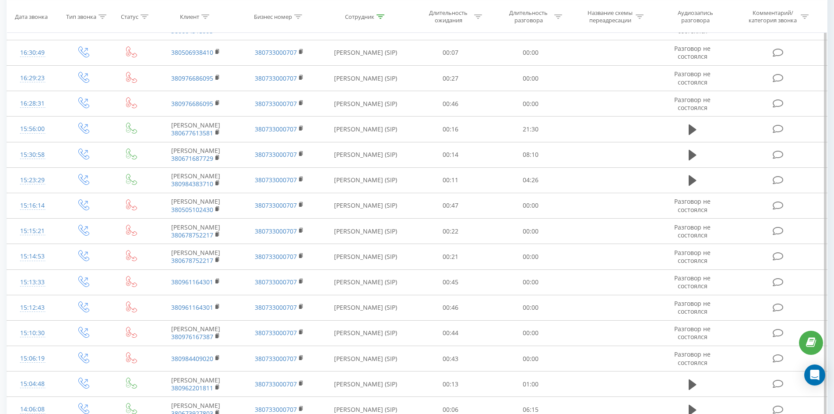
scroll to position [0, 0]
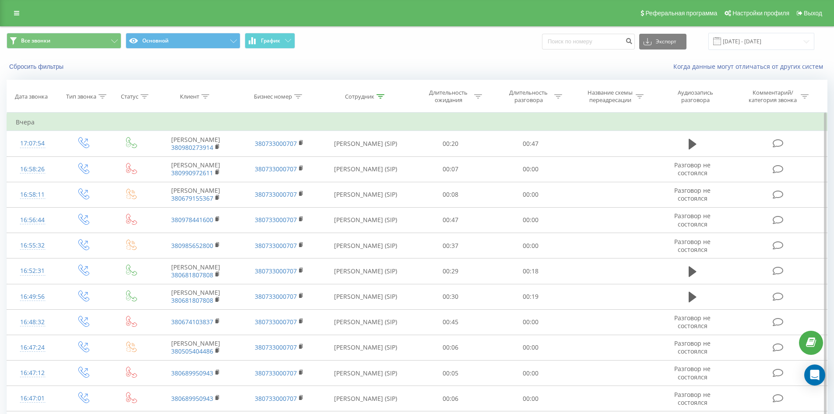
drag, startPoint x: 352, startPoint y: 212, endPoint x: 361, endPoint y: 116, distance: 96.7
click at [382, 96] on icon at bounding box center [381, 96] width 8 height 4
click at [387, 160] on input "[PERSON_NAME]" at bounding box center [365, 159] width 77 height 15
click button "OK" at bounding box center [384, 176] width 37 height 11
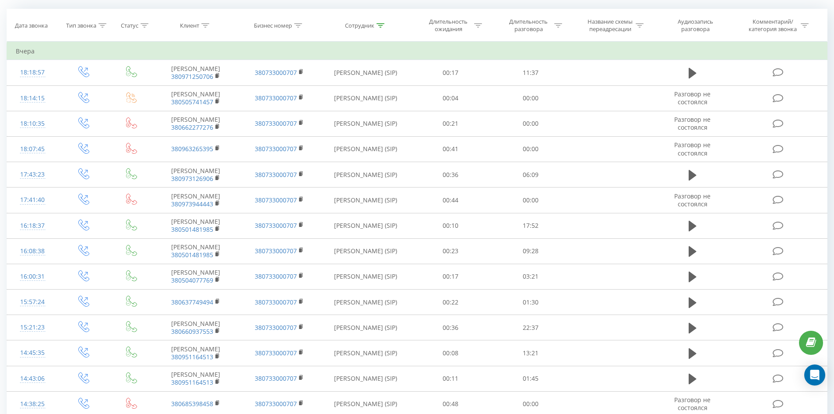
scroll to position [763, 0]
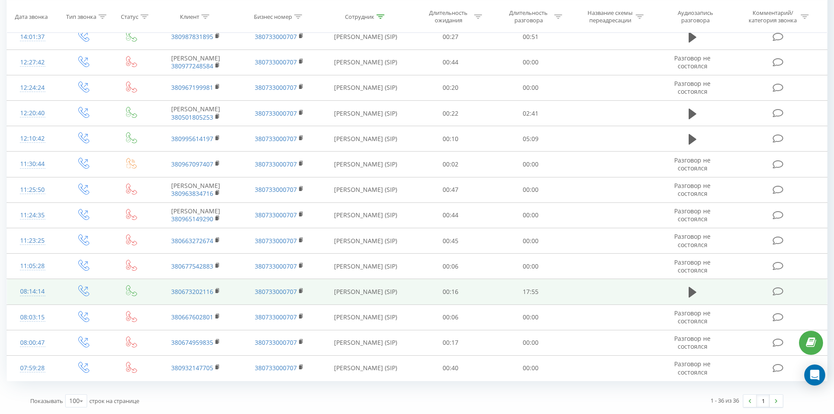
drag, startPoint x: 330, startPoint y: 113, endPoint x: 280, endPoint y: 297, distance: 190.3
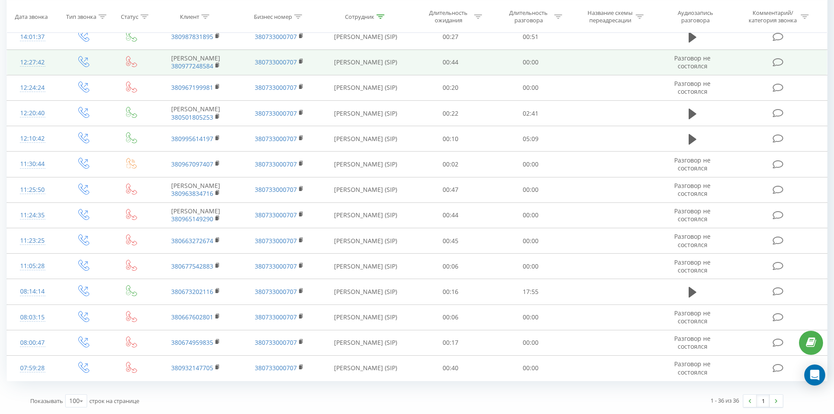
drag, startPoint x: 295, startPoint y: 243, endPoint x: 352, endPoint y: 56, distance: 195.7
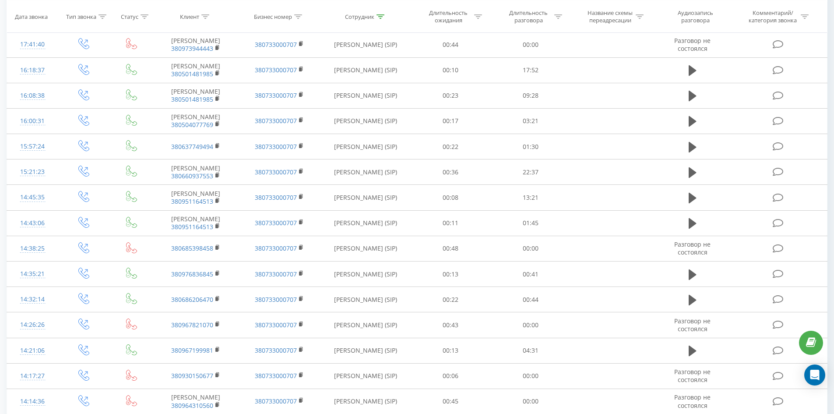
scroll to position [0, 0]
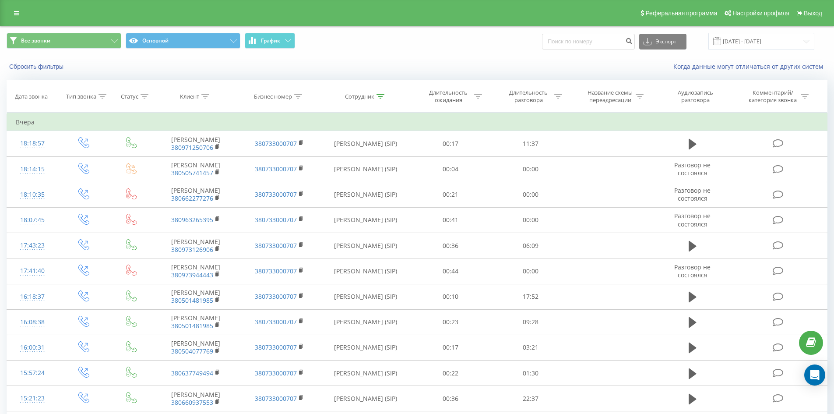
drag, startPoint x: 462, startPoint y: 297, endPoint x: 500, endPoint y: 50, distance: 249.6
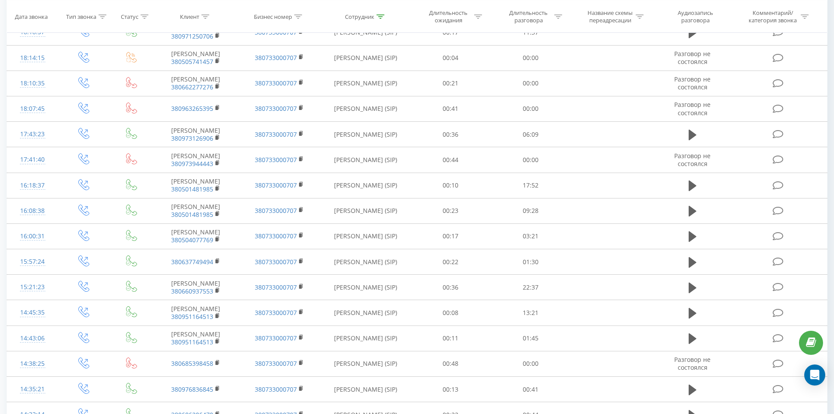
scroll to position [763, 0]
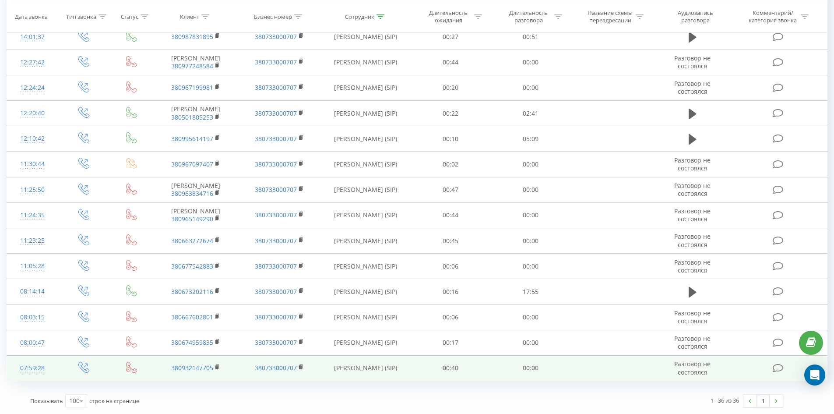
drag, startPoint x: 283, startPoint y: 240, endPoint x: 274, endPoint y: 374, distance: 134.3
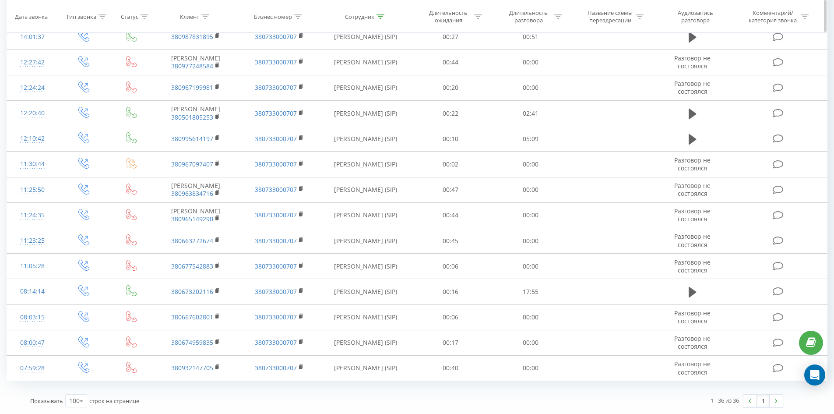
click at [381, 15] on icon at bounding box center [381, 16] width 8 height 4
click at [384, 167] on input "[PERSON_NAME]" at bounding box center [365, 174] width 77 height 15
click button "OK" at bounding box center [384, 191] width 37 height 11
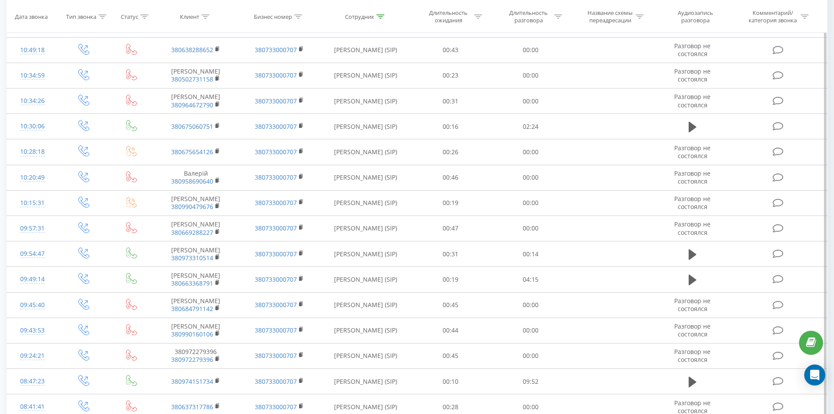
scroll to position [1073, 0]
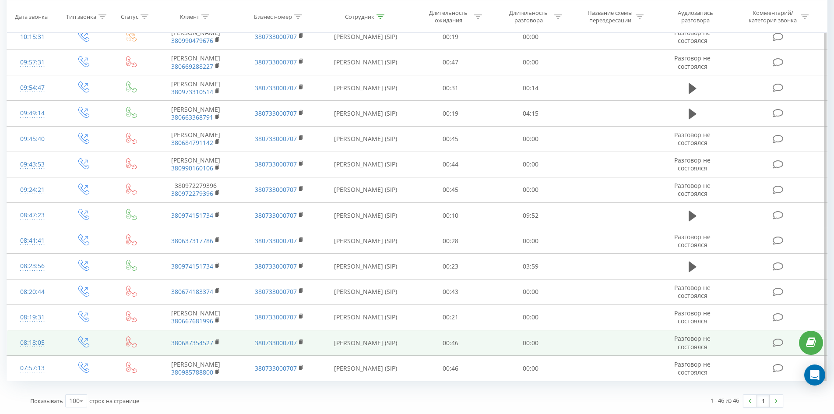
drag, startPoint x: 429, startPoint y: 184, endPoint x: 442, endPoint y: 331, distance: 148.2
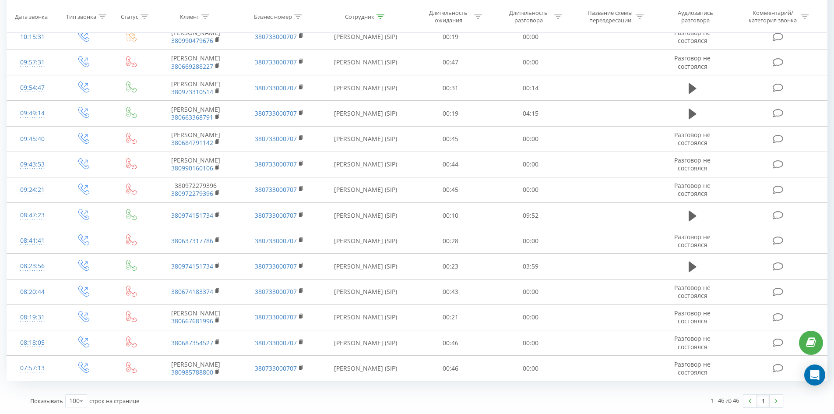
scroll to position [0, 0]
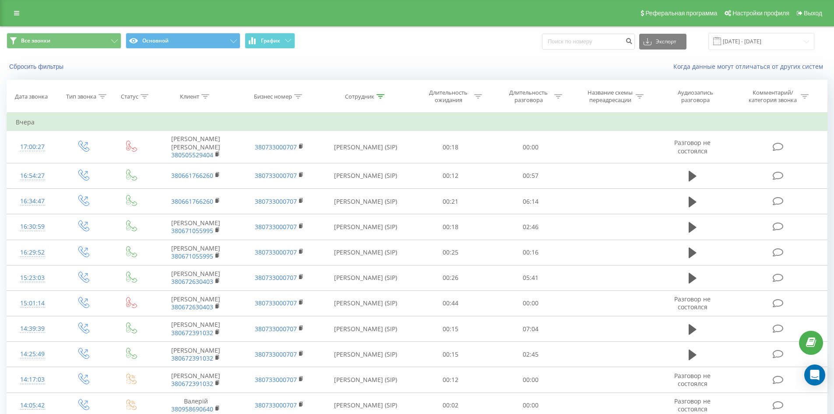
drag, startPoint x: 456, startPoint y: 247, endPoint x: 513, endPoint y: 11, distance: 242.1
click at [378, 94] on icon at bounding box center [381, 96] width 8 height 4
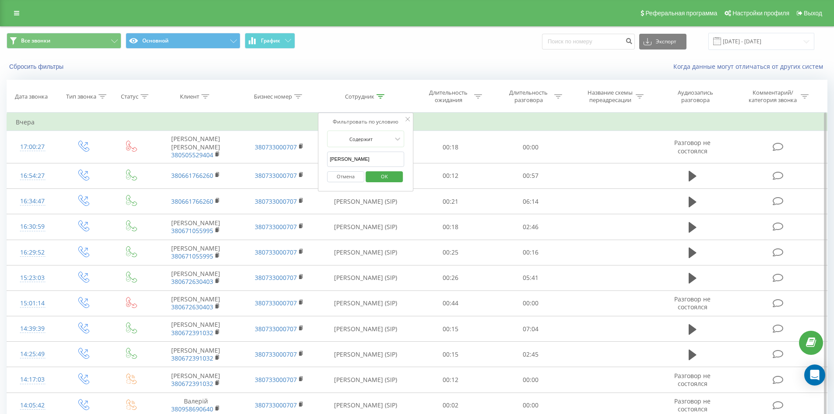
click at [376, 159] on input "[PERSON_NAME]" at bounding box center [365, 159] width 77 height 15
click button "OK" at bounding box center [384, 176] width 37 height 11
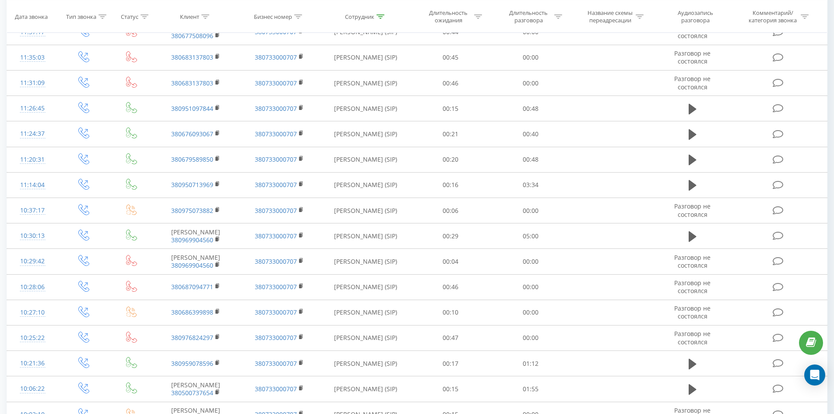
scroll to position [1400, 0]
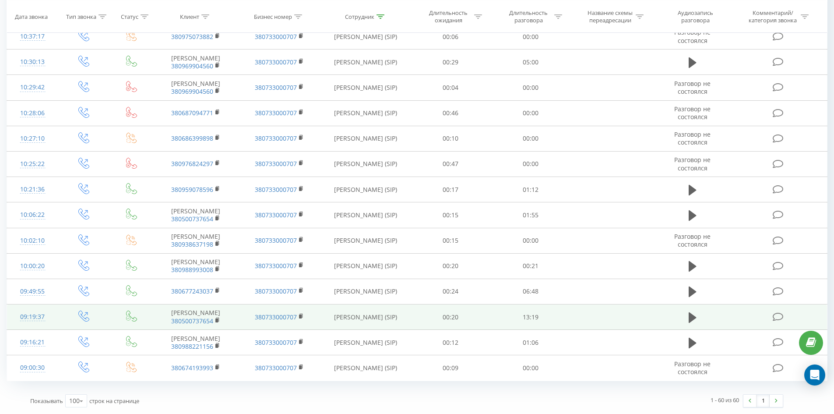
drag, startPoint x: 360, startPoint y: 96, endPoint x: 319, endPoint y: 307, distance: 214.1
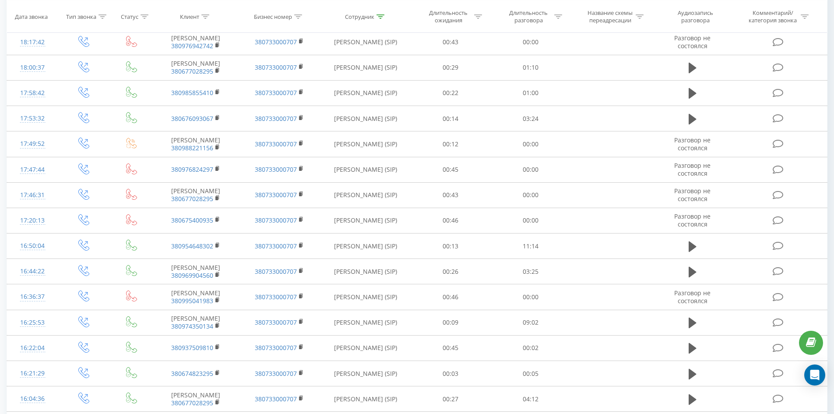
scroll to position [0, 0]
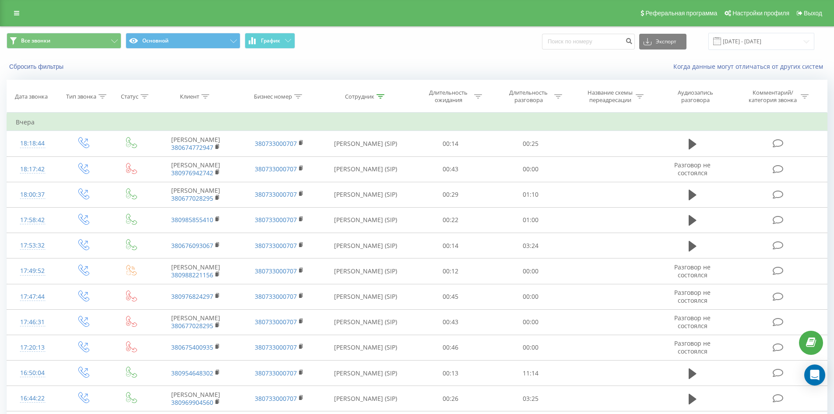
drag, startPoint x: 322, startPoint y: 269, endPoint x: 359, endPoint y: 35, distance: 236.0
drag, startPoint x: 384, startPoint y: 96, endPoint x: 378, endPoint y: 134, distance: 39.0
click at [384, 95] on icon at bounding box center [381, 96] width 8 height 4
click at [378, 162] on input "[PERSON_NAME]" at bounding box center [365, 159] width 77 height 15
click button "OK" at bounding box center [384, 176] width 37 height 11
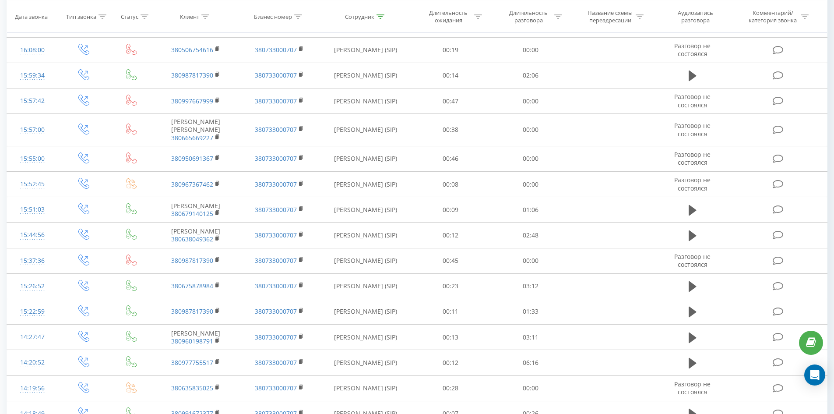
scroll to position [1745, 0]
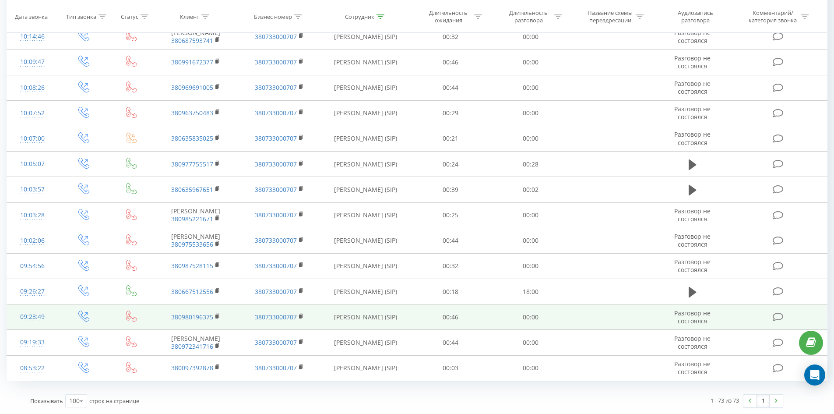
drag, startPoint x: 360, startPoint y: 58, endPoint x: 343, endPoint y: 311, distance: 253.8
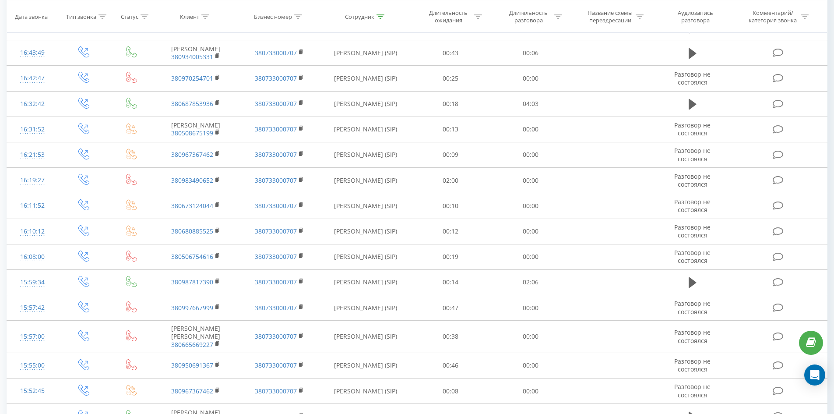
scroll to position [0, 0]
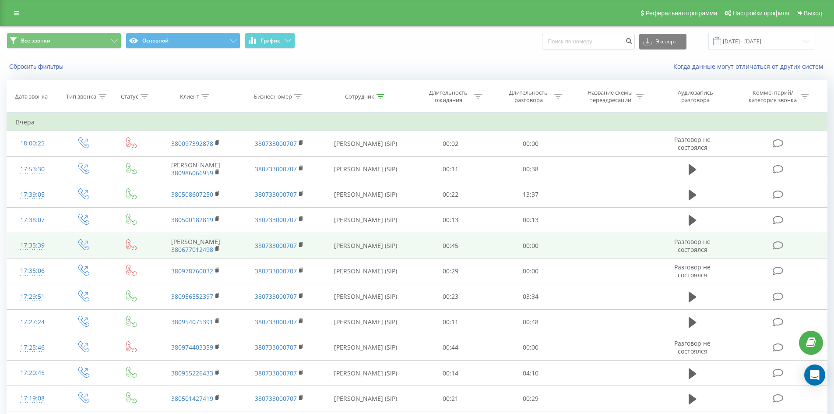
drag, startPoint x: 357, startPoint y: 312, endPoint x: 412, endPoint y: 118, distance: 201.8
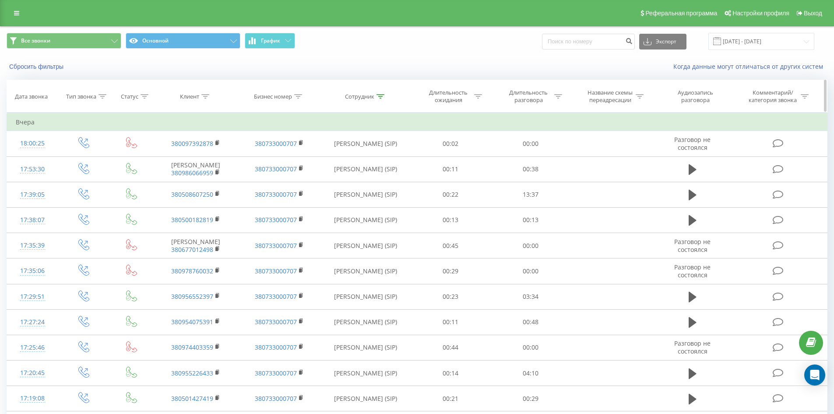
click at [382, 96] on icon at bounding box center [381, 96] width 8 height 4
click at [381, 157] on input "[PERSON_NAME]" at bounding box center [365, 159] width 77 height 15
click button "OK" at bounding box center [384, 176] width 37 height 11
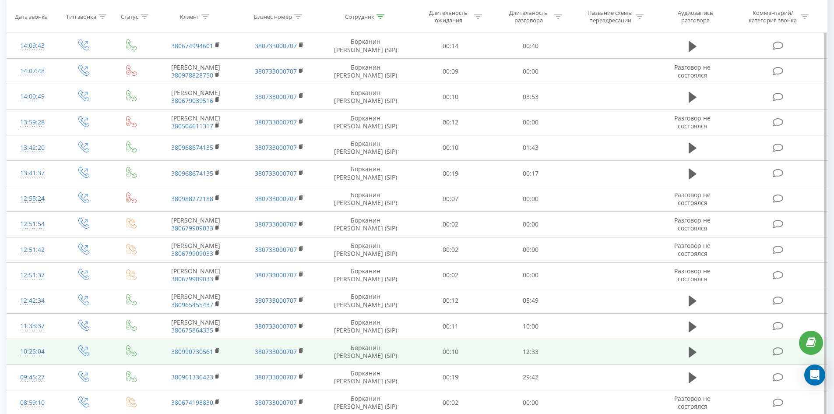
scroll to position [894, 0]
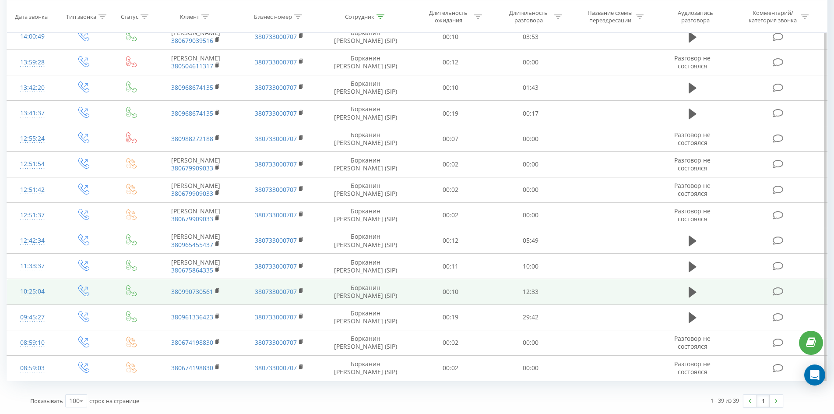
drag, startPoint x: 332, startPoint y: 282, endPoint x: 328, endPoint y: 293, distance: 12.1
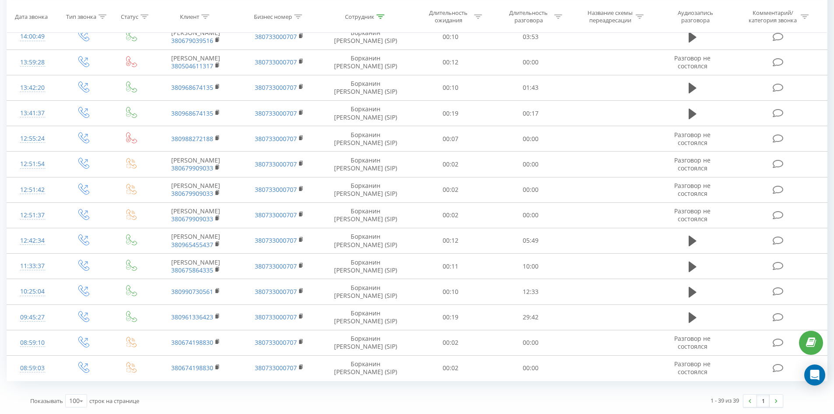
scroll to position [0, 0]
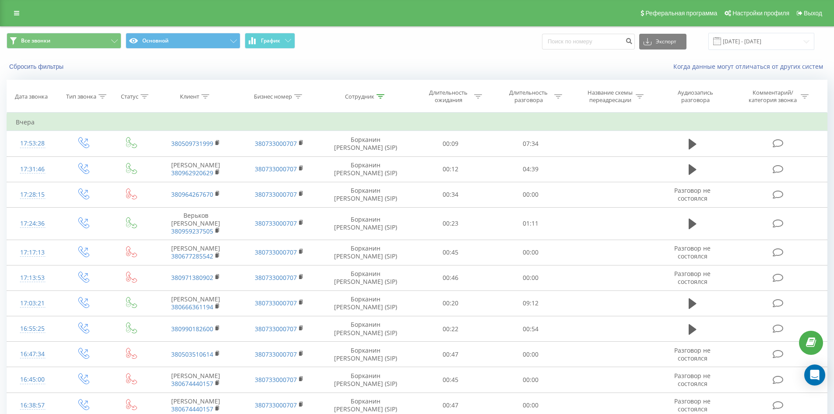
drag, startPoint x: 349, startPoint y: 209, endPoint x: 398, endPoint y: 22, distance: 193.8
click at [379, 95] on icon at bounding box center [381, 96] width 8 height 4
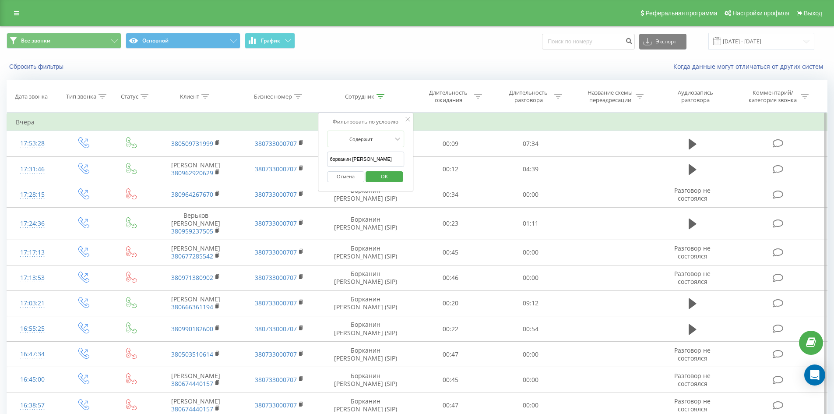
click at [379, 158] on input "борканин [PERSON_NAME]" at bounding box center [365, 159] width 77 height 15
click button "OK" at bounding box center [384, 176] width 37 height 11
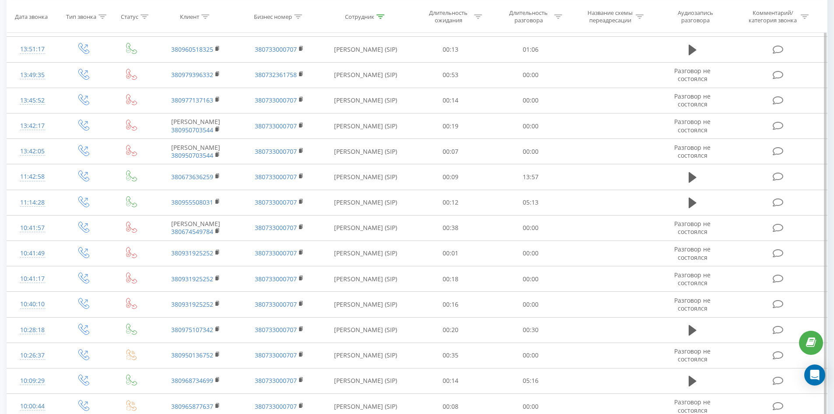
scroll to position [1139, 0]
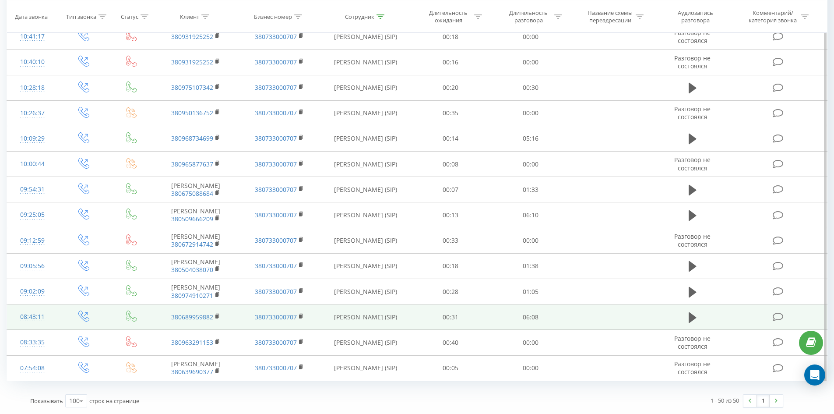
drag, startPoint x: 345, startPoint y: 68, endPoint x: 347, endPoint y: 316, distance: 247.9
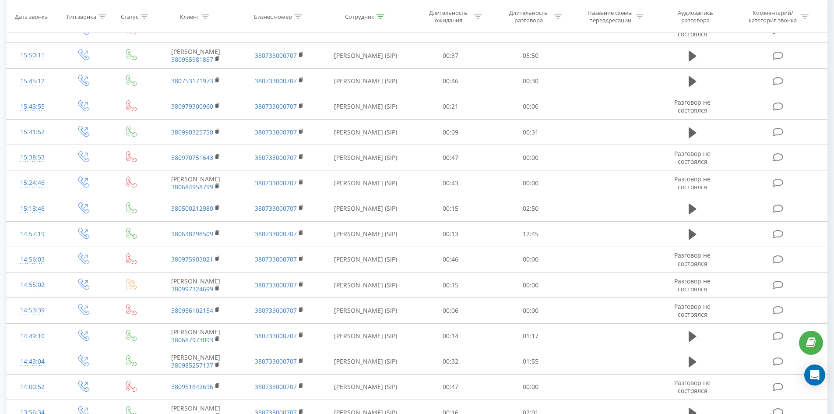
scroll to position [0, 0]
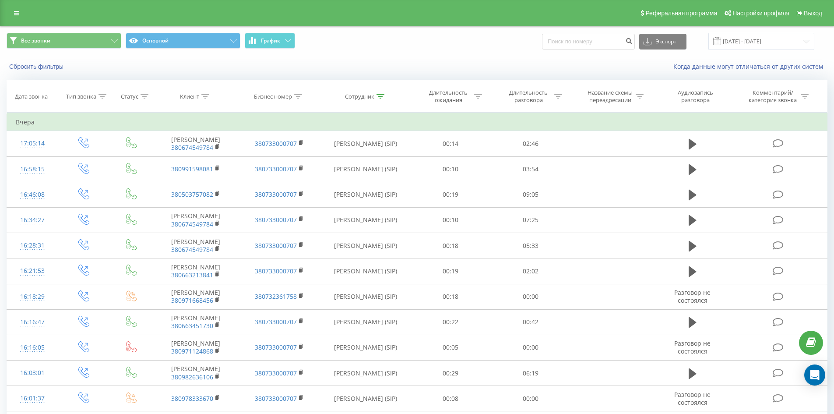
drag, startPoint x: 349, startPoint y: 190, endPoint x: 365, endPoint y: 45, distance: 145.9
click at [377, 96] on icon at bounding box center [381, 96] width 8 height 4
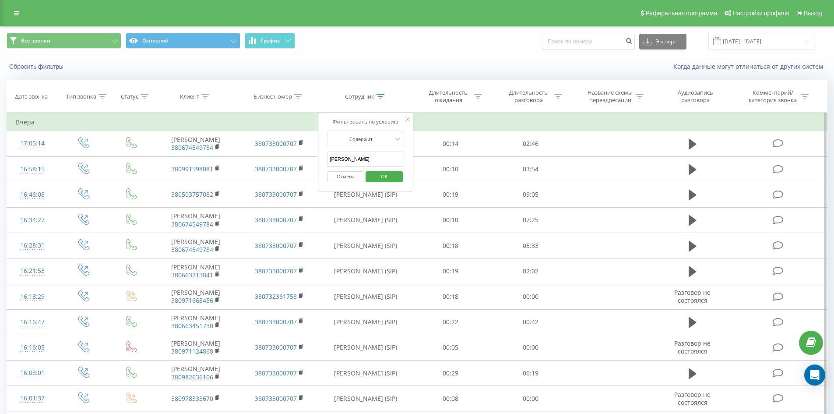
click at [389, 159] on input "[PERSON_NAME]" at bounding box center [365, 159] width 77 height 15
click button "OK" at bounding box center [384, 176] width 37 height 11
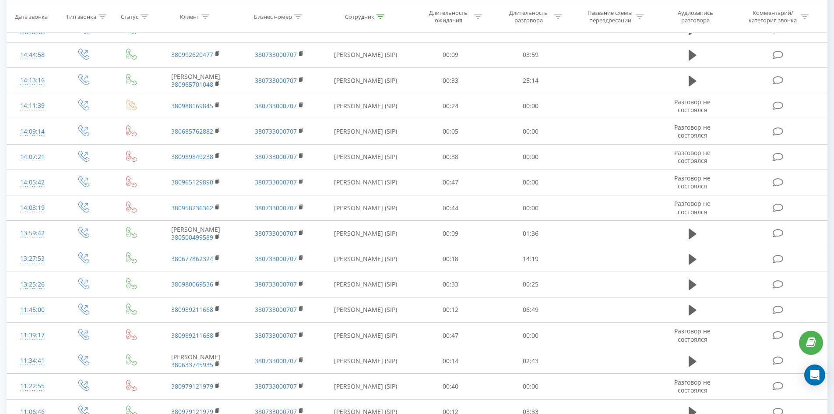
scroll to position [1149, 0]
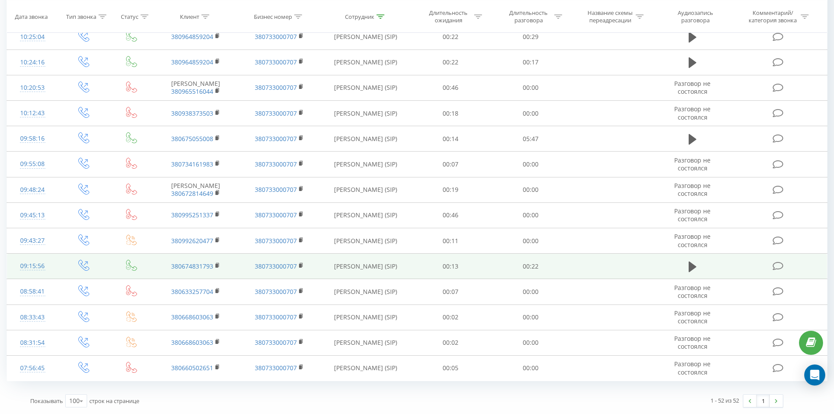
drag, startPoint x: 316, startPoint y: 50, endPoint x: 301, endPoint y: 259, distance: 210.0
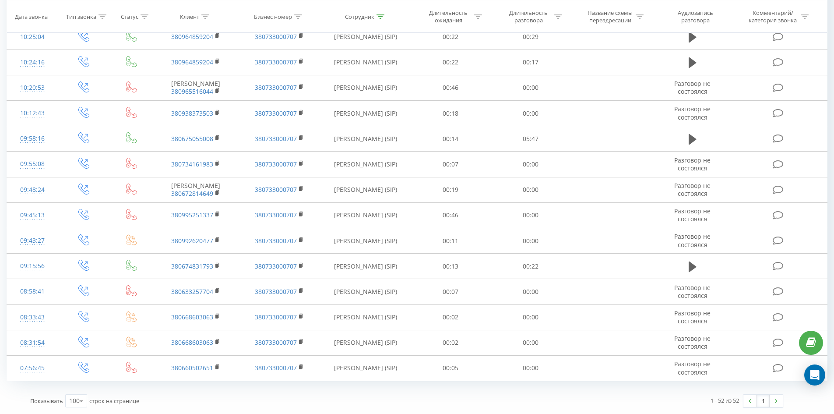
scroll to position [0, 0]
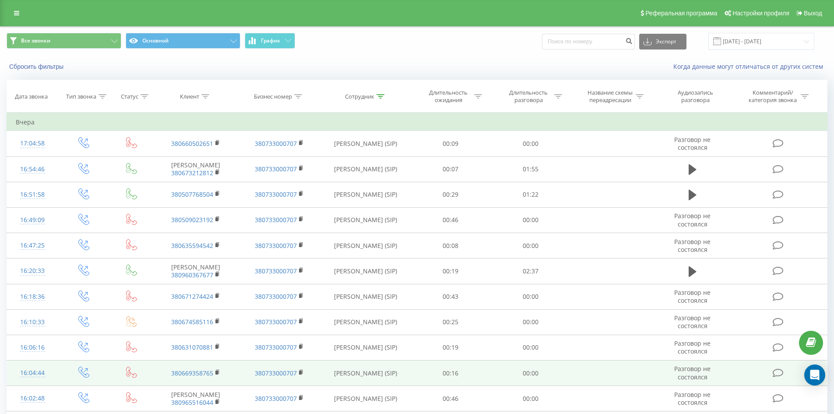
drag, startPoint x: 312, startPoint y: 293, endPoint x: 351, endPoint y: 100, distance: 197.5
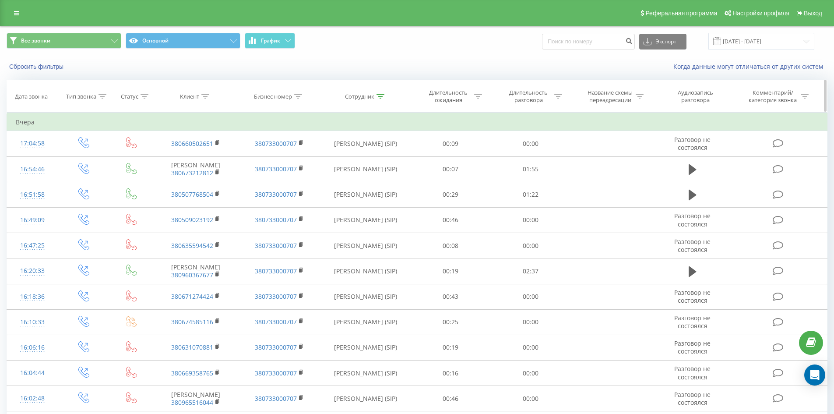
click at [382, 96] on icon at bounding box center [381, 96] width 8 height 4
click at [379, 160] on input "[PERSON_NAME]" at bounding box center [365, 159] width 77 height 15
click button "OK" at bounding box center [384, 176] width 37 height 11
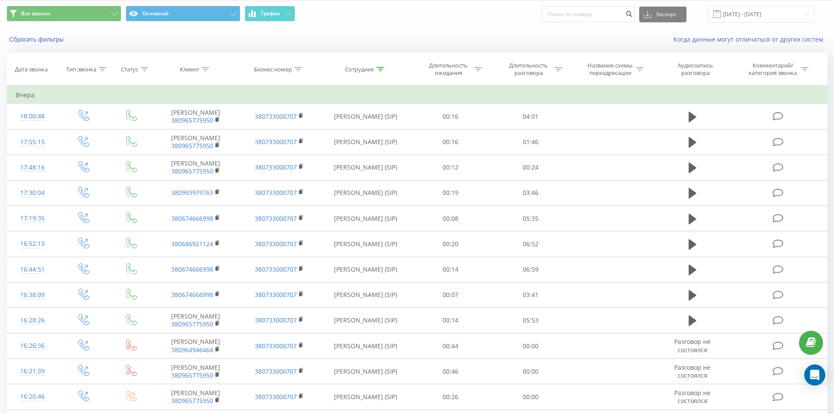
scroll to position [1223, 0]
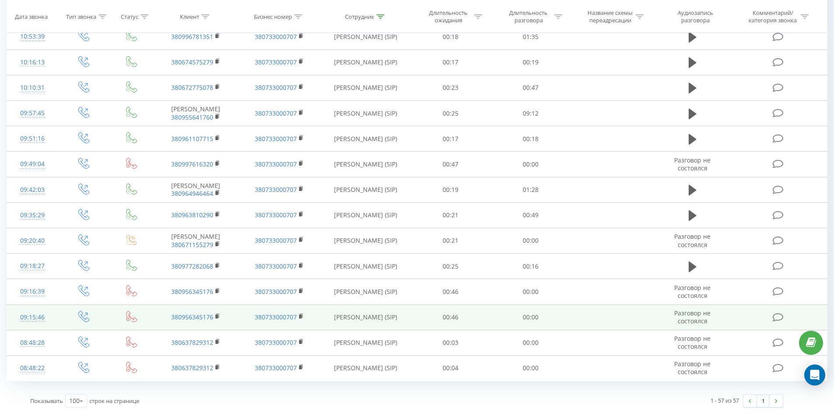
drag, startPoint x: 358, startPoint y: 134, endPoint x: 339, endPoint y: 314, distance: 181.5
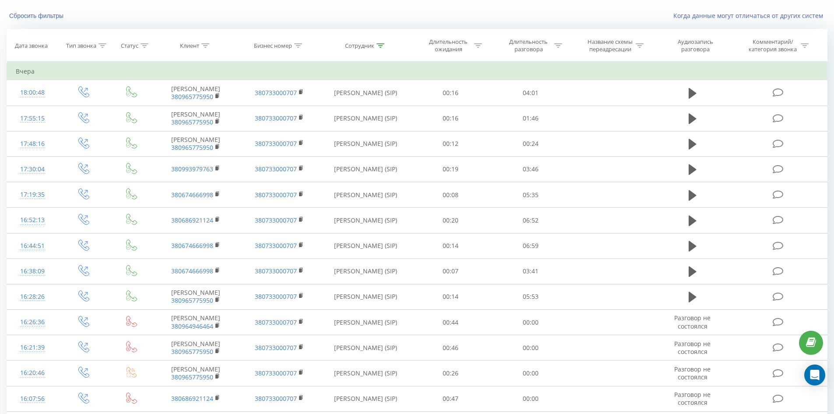
scroll to position [0, 0]
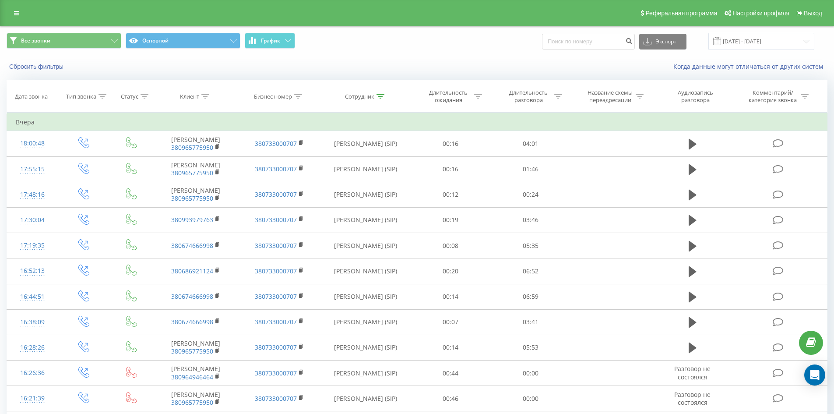
drag, startPoint x: 339, startPoint y: 283, endPoint x: 383, endPoint y: 53, distance: 234.2
click at [379, 99] on div at bounding box center [381, 96] width 8 height 7
click at [382, 156] on input "[PERSON_NAME]" at bounding box center [365, 159] width 77 height 15
click button "OK" at bounding box center [384, 176] width 37 height 11
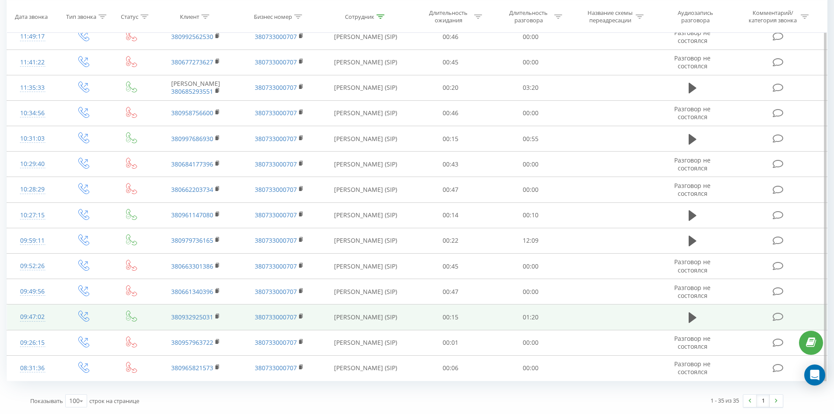
scroll to position [656, 0]
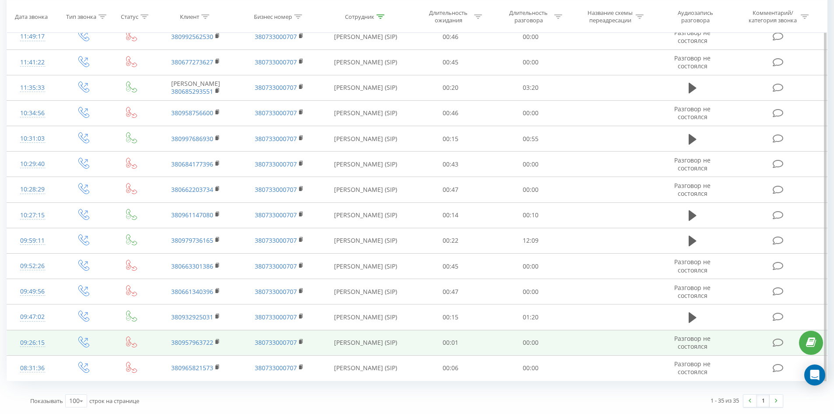
drag, startPoint x: 356, startPoint y: 214, endPoint x: 337, endPoint y: 339, distance: 125.8
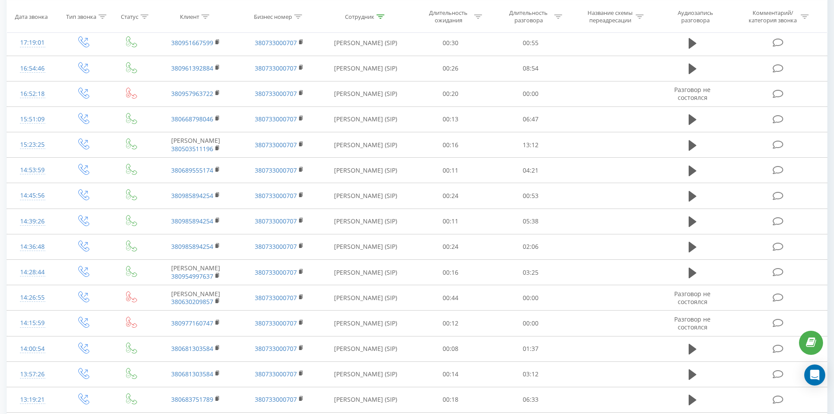
scroll to position [0, 0]
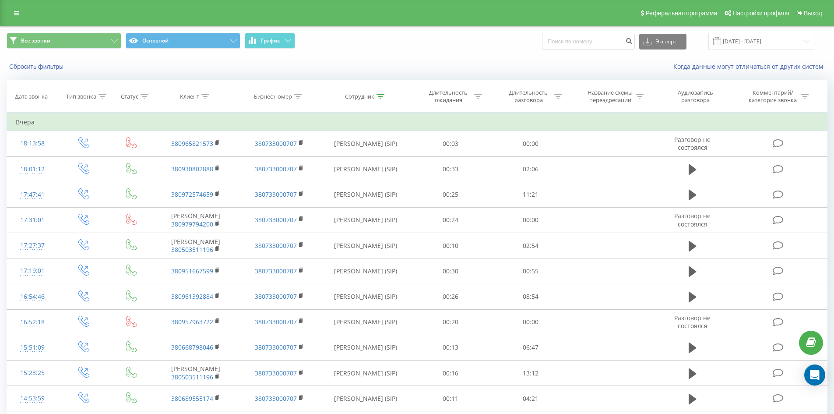
drag, startPoint x: 332, startPoint y: 301, endPoint x: 368, endPoint y: 76, distance: 228.0
drag, startPoint x: 375, startPoint y: 93, endPoint x: 377, endPoint y: 102, distance: 9.0
click at [375, 94] on div "Сотрудник" at bounding box center [364, 96] width 39 height 7
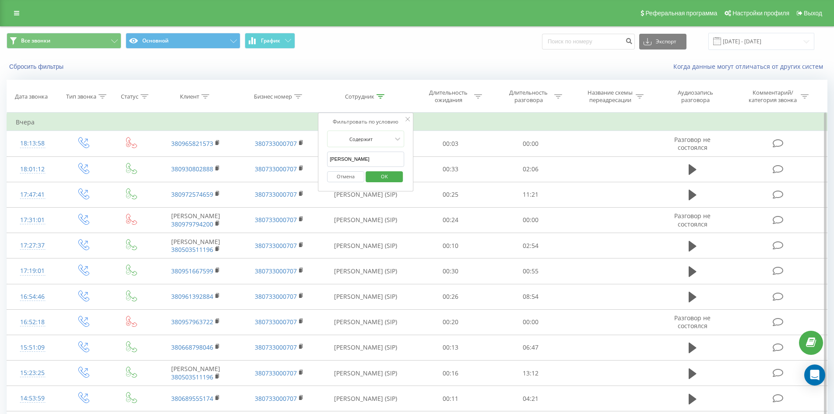
click at [377, 159] on input "[PERSON_NAME]" at bounding box center [365, 159] width 77 height 15
click button "OK" at bounding box center [384, 176] width 37 height 11
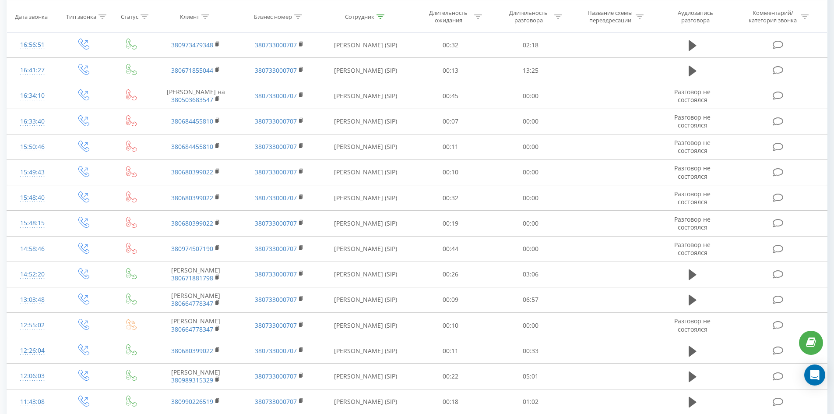
scroll to position [935, 0]
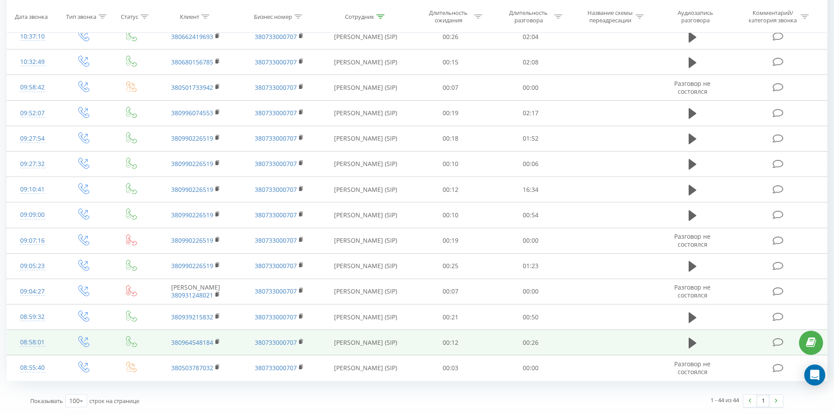
drag, startPoint x: 408, startPoint y: 109, endPoint x: 410, endPoint y: 334, distance: 224.7
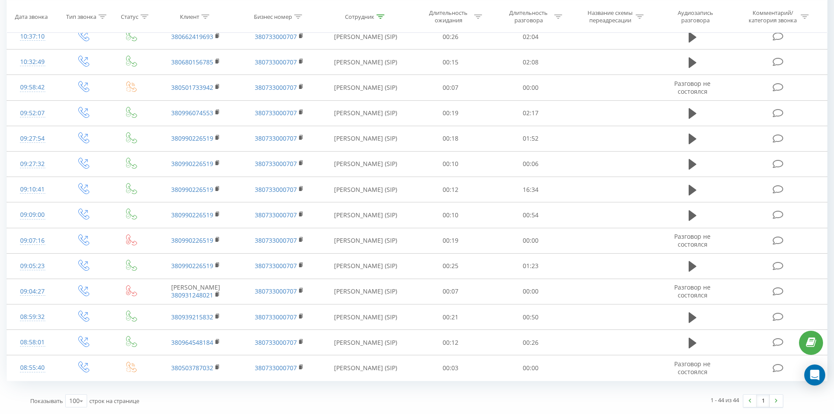
scroll to position [0, 0]
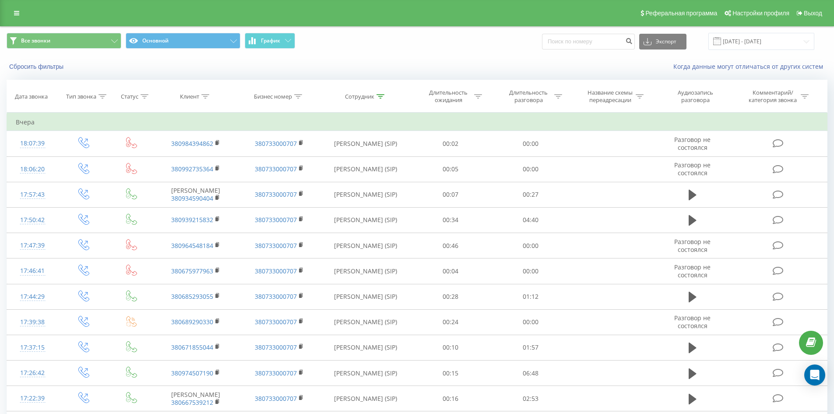
drag, startPoint x: 428, startPoint y: 246, endPoint x: 457, endPoint y: 57, distance: 191.4
click at [380, 94] on icon at bounding box center [381, 96] width 8 height 4
click at [378, 157] on input "[PERSON_NAME]" at bounding box center [365, 159] width 77 height 15
click button "OK" at bounding box center [384, 176] width 37 height 11
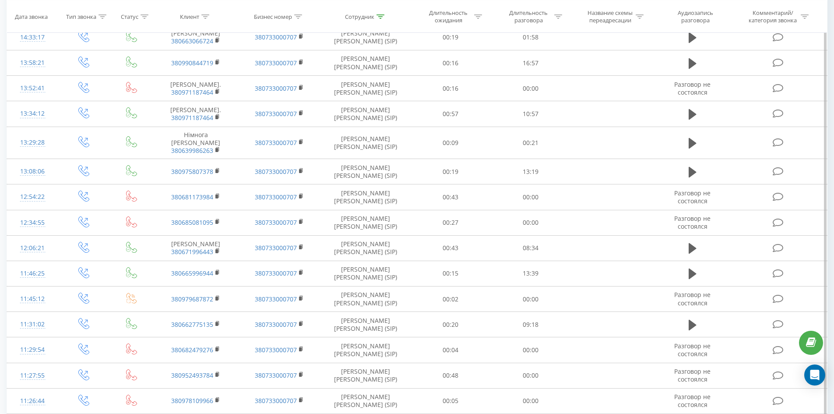
scroll to position [907, 0]
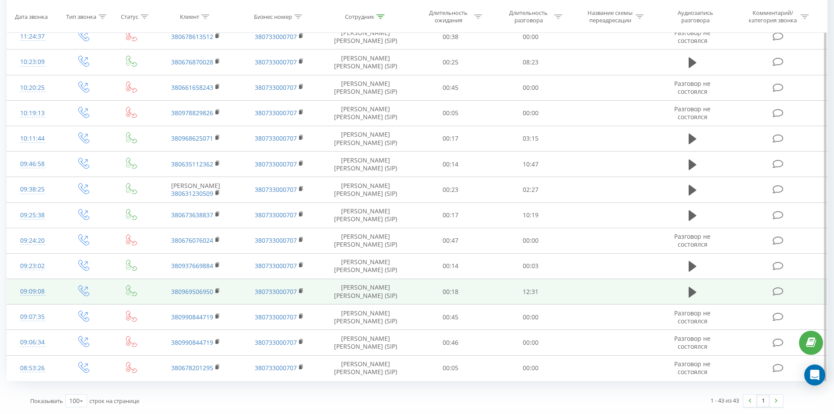
drag, startPoint x: 412, startPoint y: 96, endPoint x: 378, endPoint y: 302, distance: 209.1
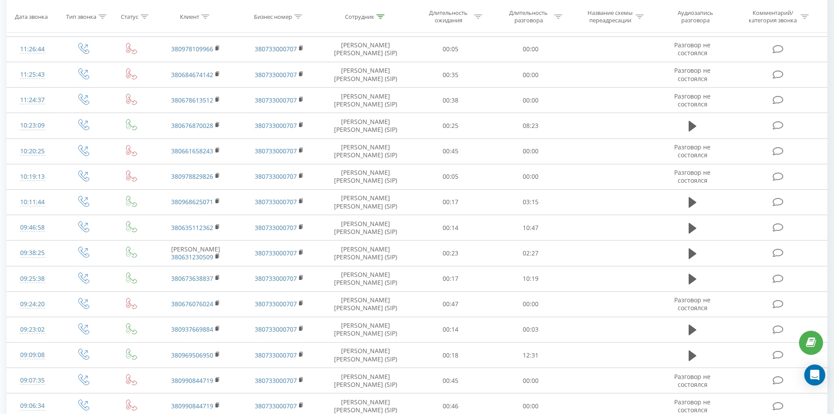
scroll to position [0, 0]
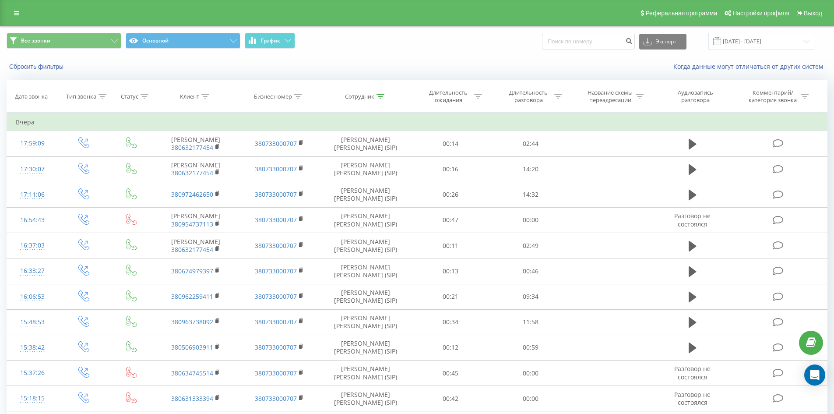
drag, startPoint x: 390, startPoint y: 274, endPoint x: 481, endPoint y: 25, distance: 265.2
click at [378, 97] on icon at bounding box center [381, 96] width 8 height 4
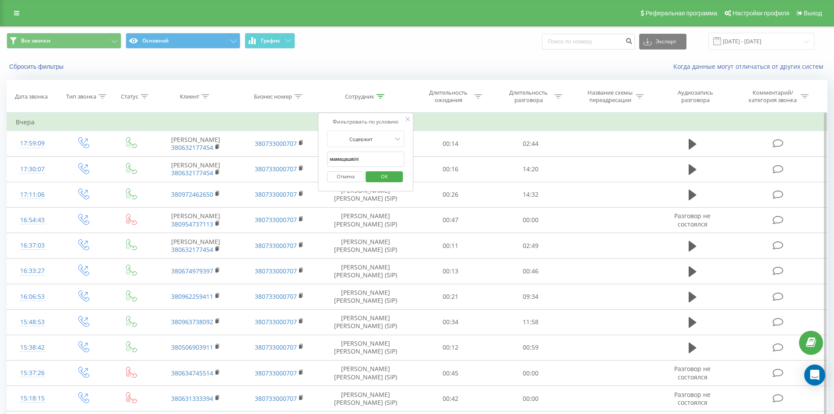
click at [377, 163] on input "мамацашвілі" at bounding box center [365, 159] width 77 height 15
click button "OK" at bounding box center [384, 176] width 37 height 11
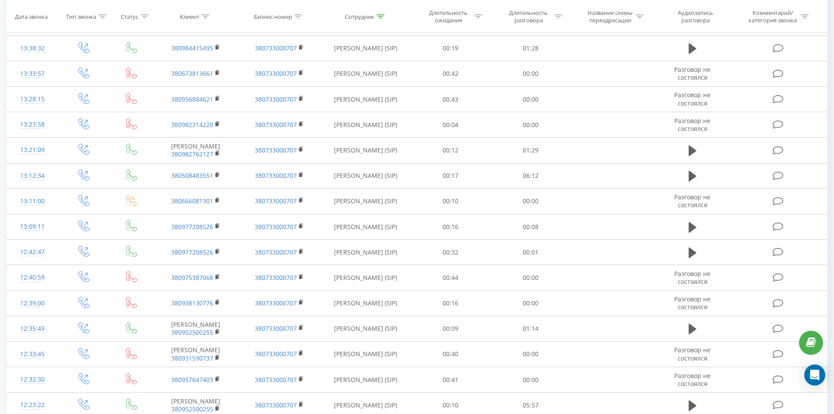
scroll to position [1804, 0]
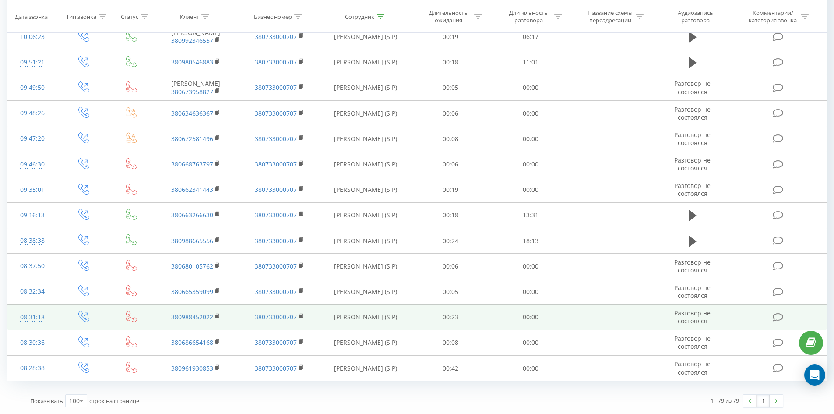
drag, startPoint x: 357, startPoint y: 84, endPoint x: 318, endPoint y: 312, distance: 231.5
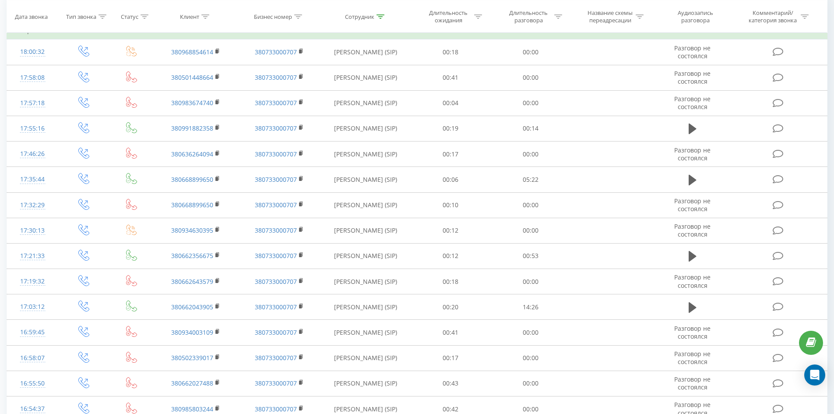
scroll to position [0, 0]
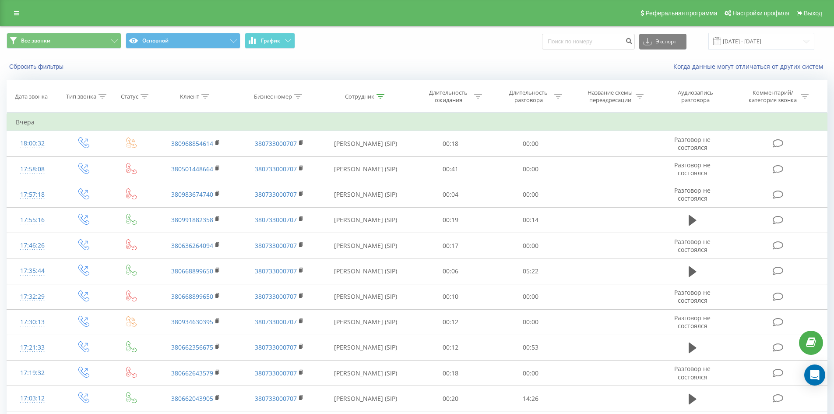
drag, startPoint x: 318, startPoint y: 312, endPoint x: 377, endPoint y: 53, distance: 266.0
drag, startPoint x: 381, startPoint y: 95, endPoint x: 378, endPoint y: 159, distance: 63.6
click at [381, 96] on icon at bounding box center [381, 96] width 8 height 4
click at [378, 164] on input "[PERSON_NAME]" at bounding box center [365, 159] width 77 height 15
click button "OK" at bounding box center [384, 176] width 37 height 11
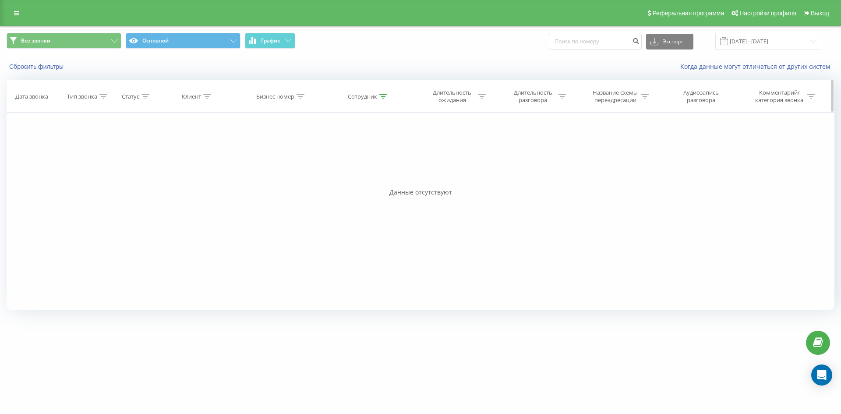
click at [383, 98] on icon at bounding box center [383, 96] width 8 height 4
click at [375, 162] on input "[PERSON_NAME]" at bounding box center [368, 159] width 77 height 15
click button "OK" at bounding box center [387, 176] width 37 height 11
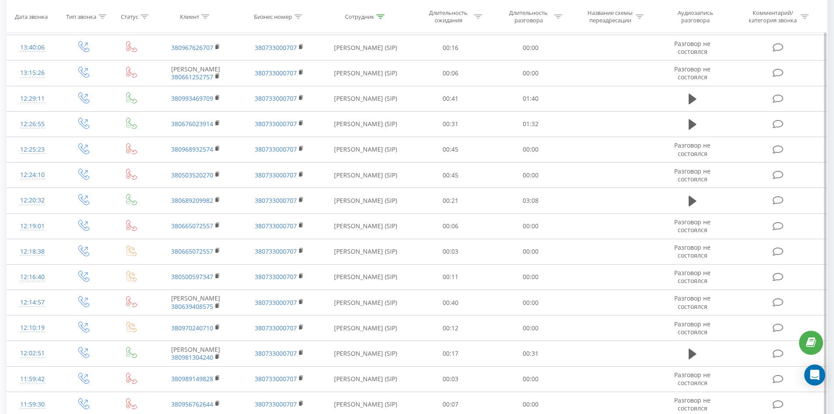
scroll to position [1979, 0]
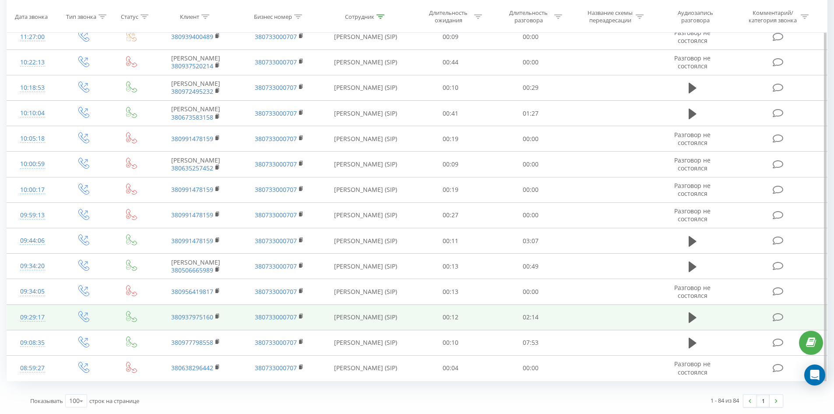
drag, startPoint x: 322, startPoint y: 63, endPoint x: 347, endPoint y: 314, distance: 252.7
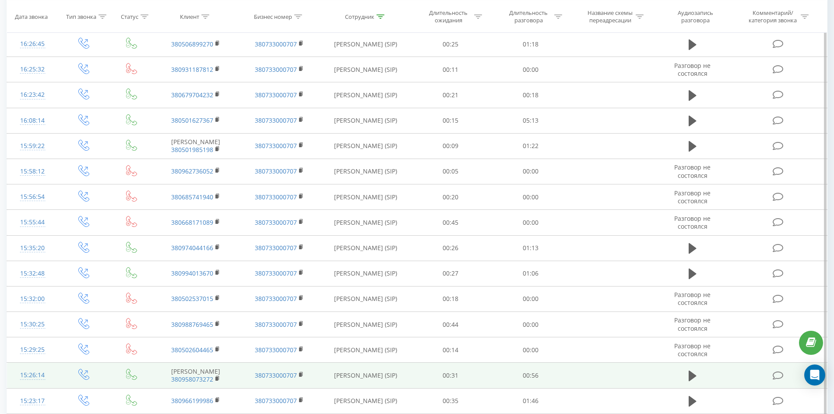
scroll to position [0, 0]
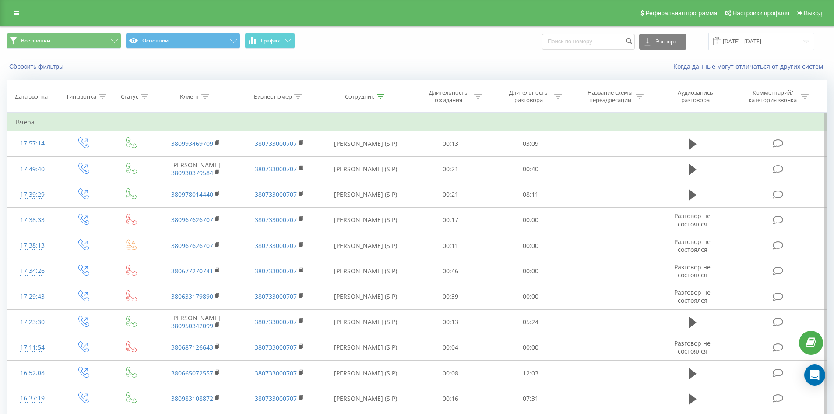
drag, startPoint x: 378, startPoint y: 200, endPoint x: 414, endPoint y: 56, distance: 148.5
drag, startPoint x: 381, startPoint y: 94, endPoint x: 381, endPoint y: 158, distance: 64.0
click at [381, 95] on icon at bounding box center [381, 96] width 8 height 4
click at [381, 163] on input "[PERSON_NAME]" at bounding box center [365, 159] width 77 height 15
click button "OK" at bounding box center [384, 176] width 37 height 11
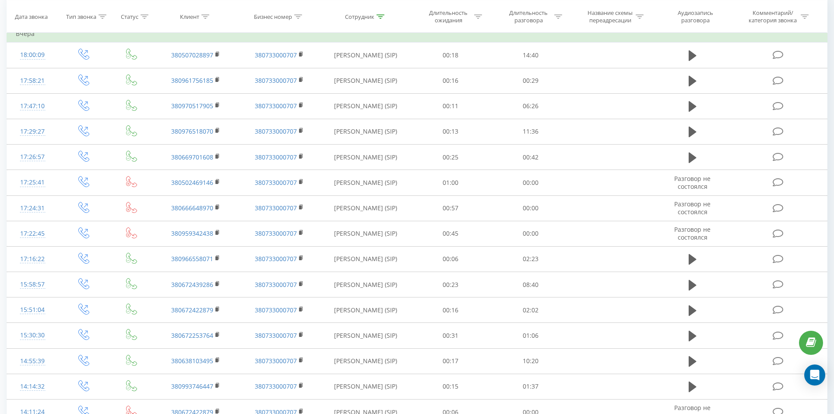
scroll to position [630, 0]
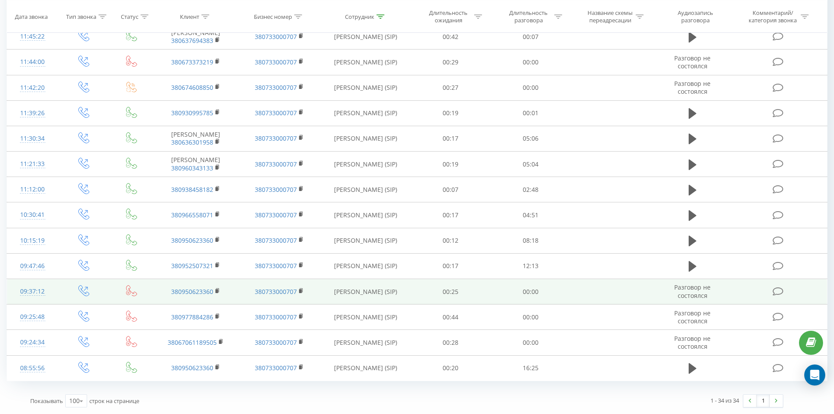
drag, startPoint x: 349, startPoint y: 139, endPoint x: 324, endPoint y: 284, distance: 146.8
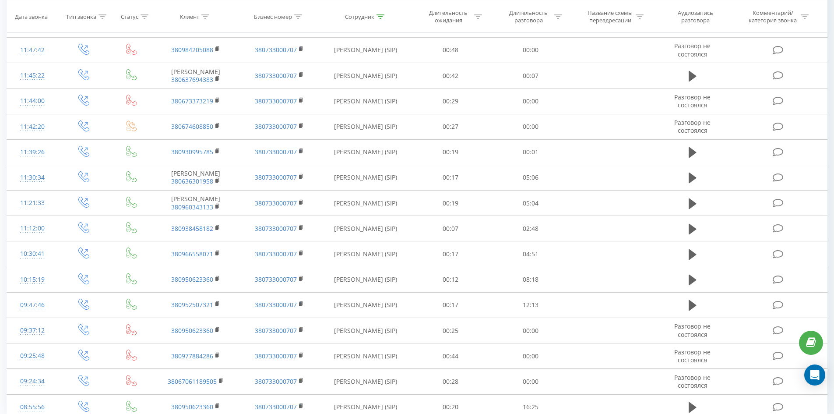
scroll to position [0, 0]
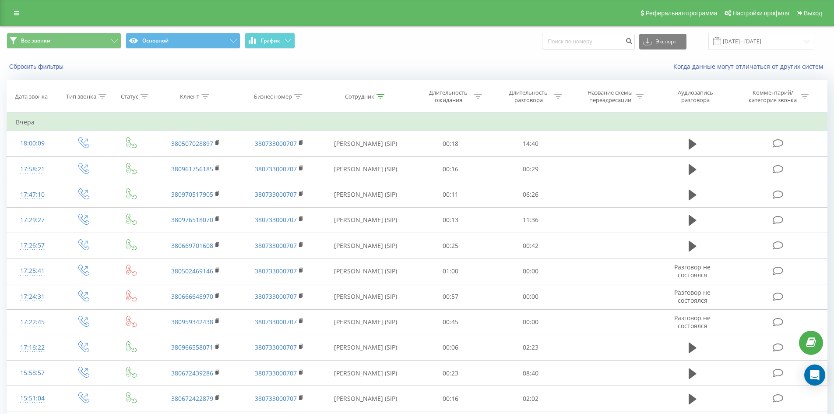
drag, startPoint x: 403, startPoint y: 336, endPoint x: 431, endPoint y: 126, distance: 212.6
click at [382, 98] on icon at bounding box center [381, 96] width 8 height 4
click at [379, 157] on input "[PERSON_NAME]" at bounding box center [365, 159] width 77 height 15
click button "OK" at bounding box center [384, 176] width 37 height 11
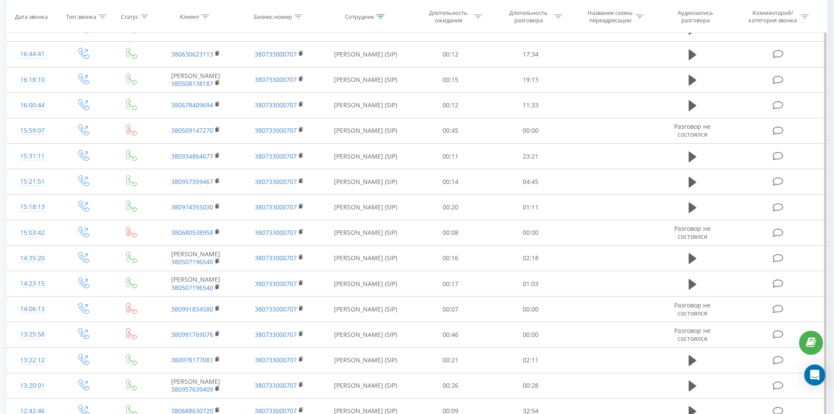
scroll to position [834, 0]
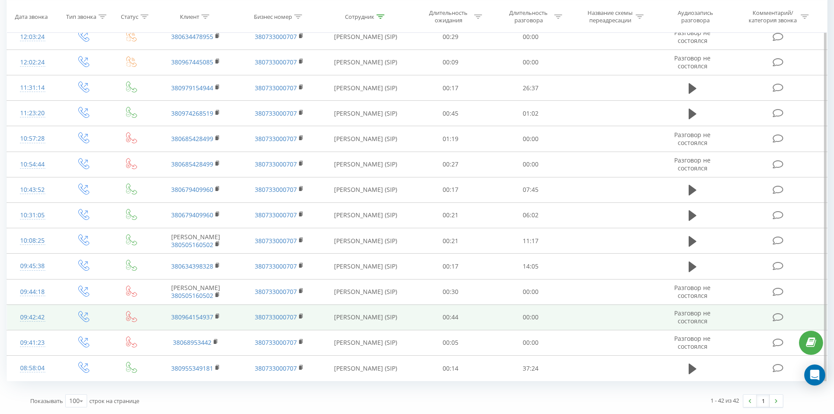
drag, startPoint x: 382, startPoint y: 184, endPoint x: 364, endPoint y: 305, distance: 123.0
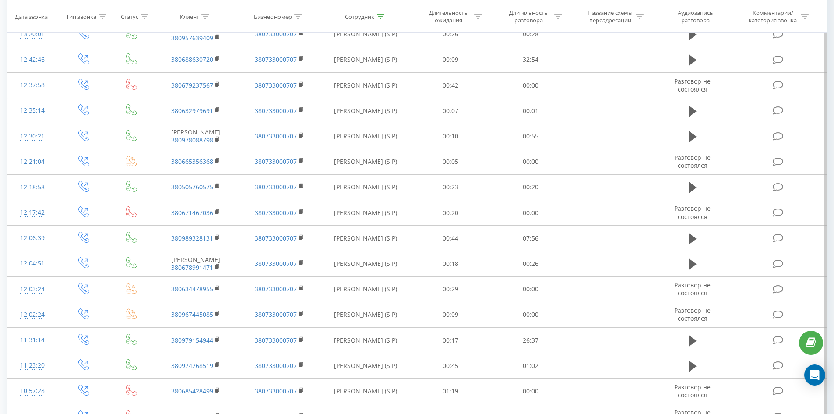
scroll to position [0, 0]
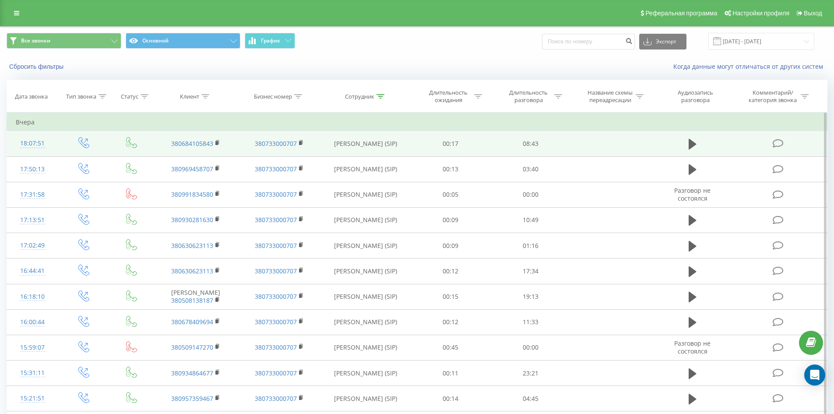
drag, startPoint x: 428, startPoint y: 349, endPoint x: 449, endPoint y: 145, distance: 204.7
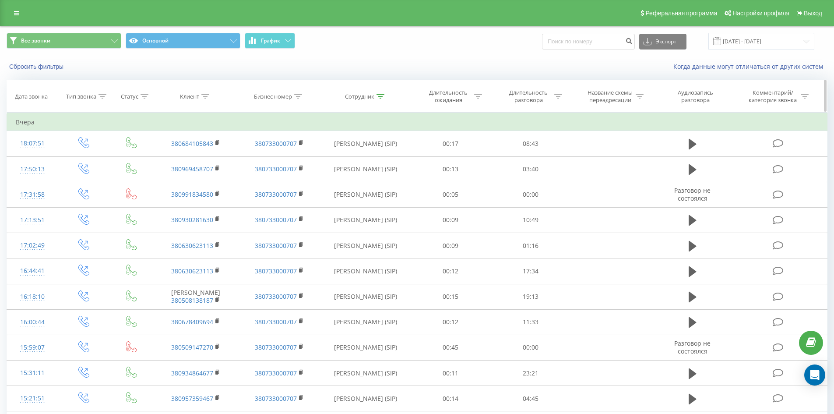
click at [382, 95] on icon at bounding box center [381, 96] width 8 height 4
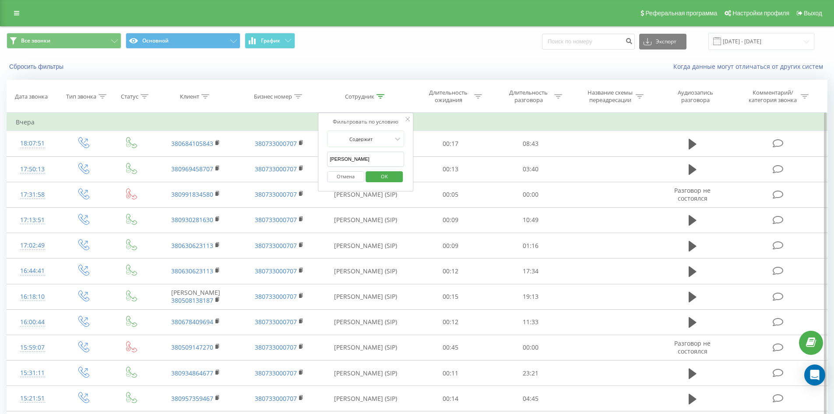
click at [385, 165] on input "[PERSON_NAME]" at bounding box center [365, 159] width 77 height 15
click button "OK" at bounding box center [384, 176] width 37 height 11
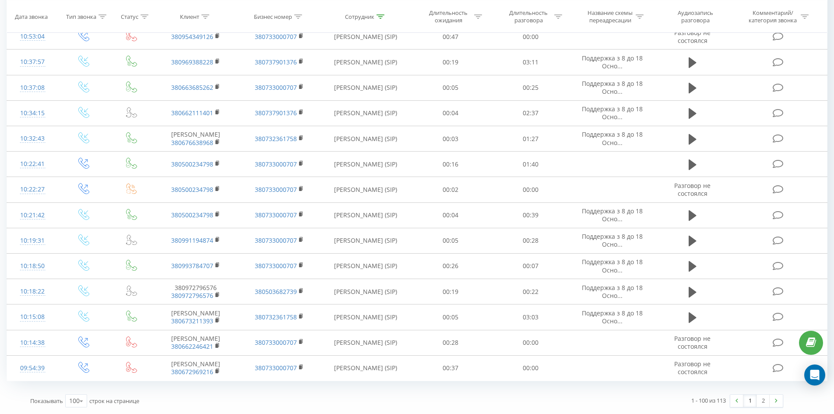
drag, startPoint x: 659, startPoint y: 153, endPoint x: 778, endPoint y: 381, distance: 257.3
click at [767, 397] on link "2" at bounding box center [763, 401] width 13 height 12
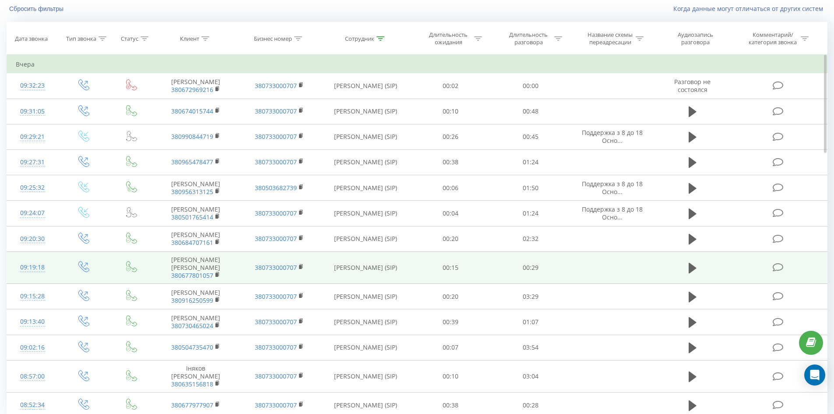
scroll to position [135, 0]
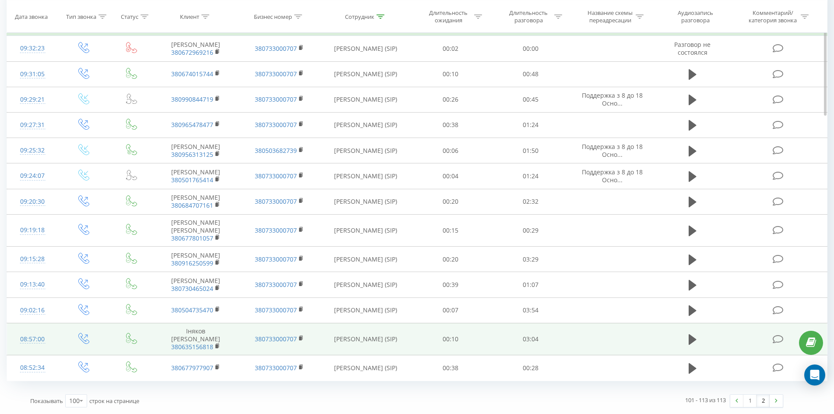
drag, startPoint x: 453, startPoint y: 183, endPoint x: 468, endPoint y: 342, distance: 159.3
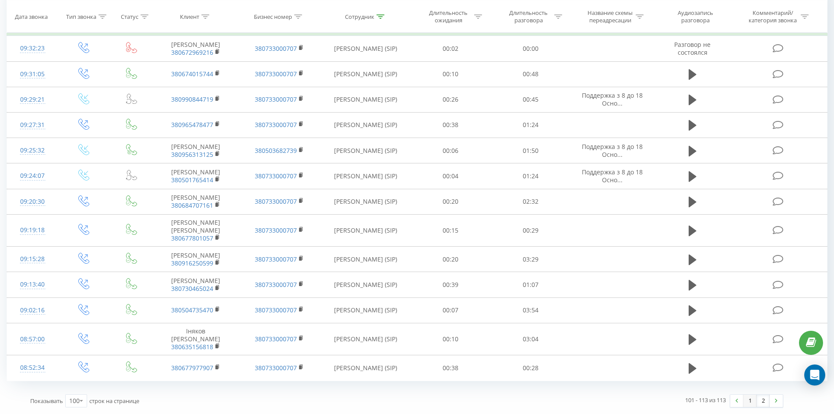
click at [746, 399] on link "1" at bounding box center [750, 401] width 13 height 12
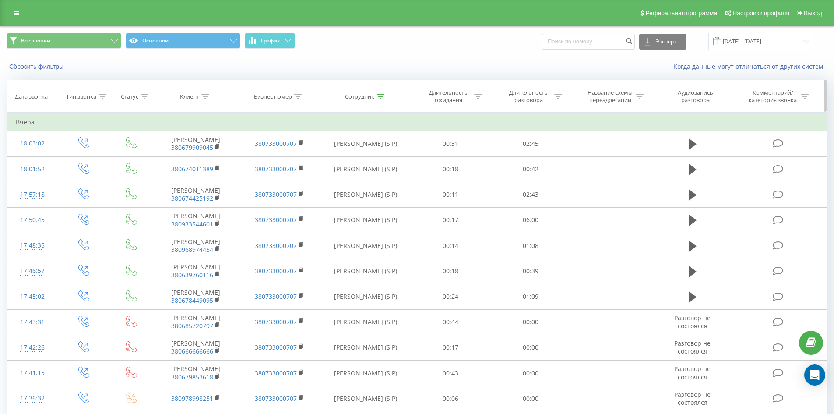
click at [382, 95] on icon at bounding box center [381, 96] width 8 height 4
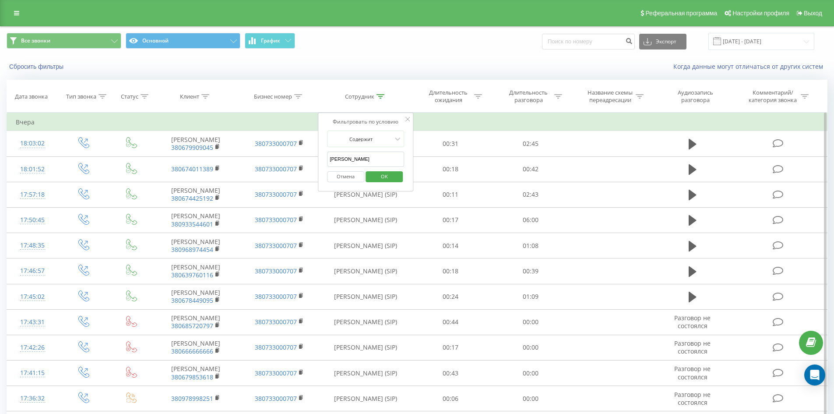
click at [382, 165] on input "[PERSON_NAME]" at bounding box center [365, 159] width 77 height 15
click button "OK" at bounding box center [384, 176] width 37 height 11
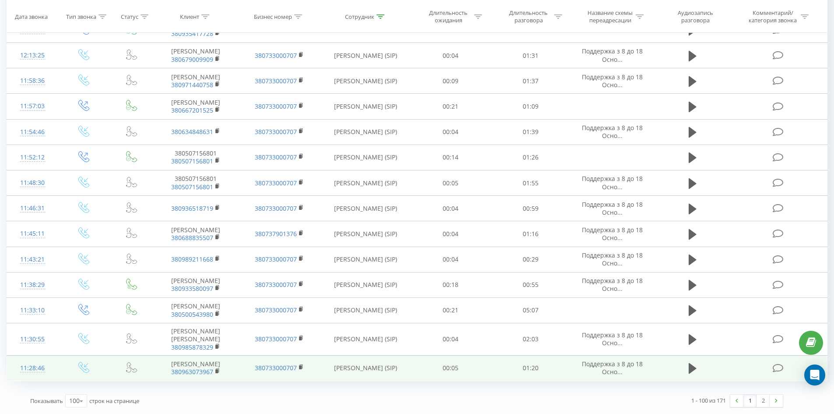
drag, startPoint x: 512, startPoint y: 167, endPoint x: 739, endPoint y: 372, distance: 305.8
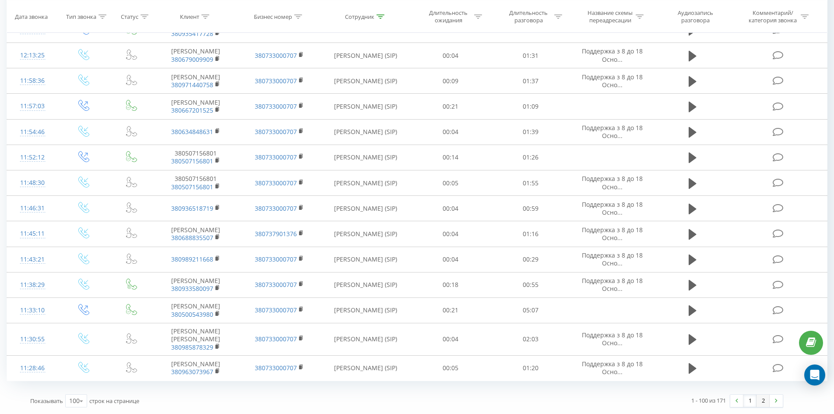
click at [763, 399] on link "2" at bounding box center [763, 401] width 13 height 12
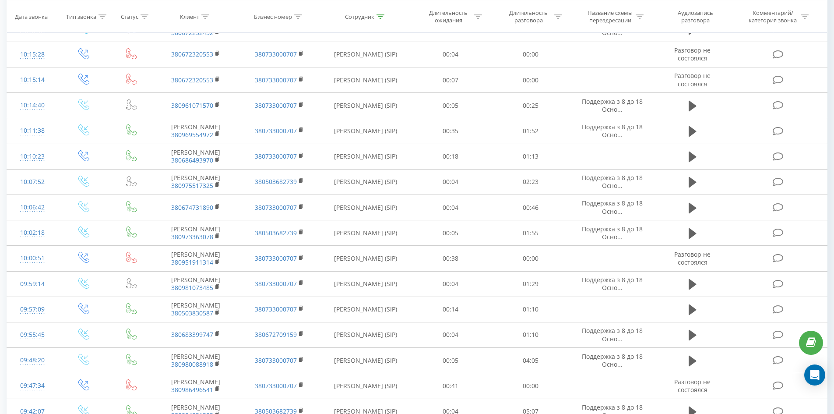
scroll to position [1828, 0]
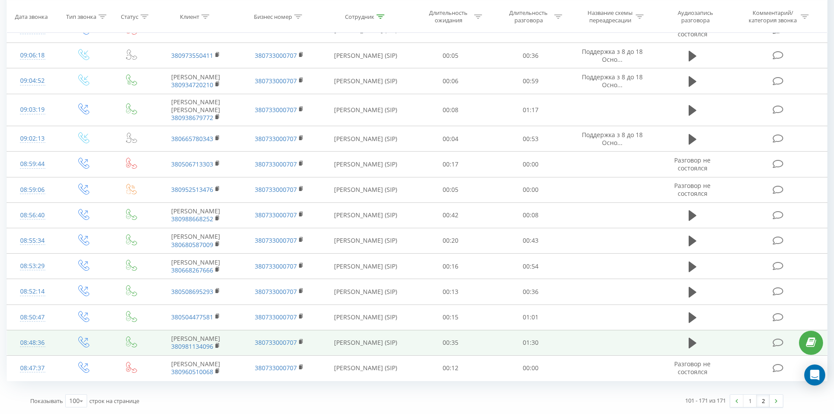
drag, startPoint x: 467, startPoint y: 106, endPoint x: 445, endPoint y: 331, distance: 226.7
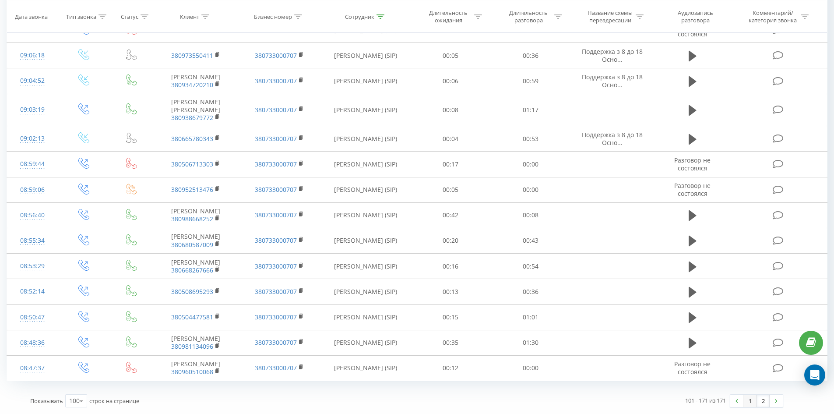
click at [746, 403] on link "1" at bounding box center [750, 401] width 13 height 12
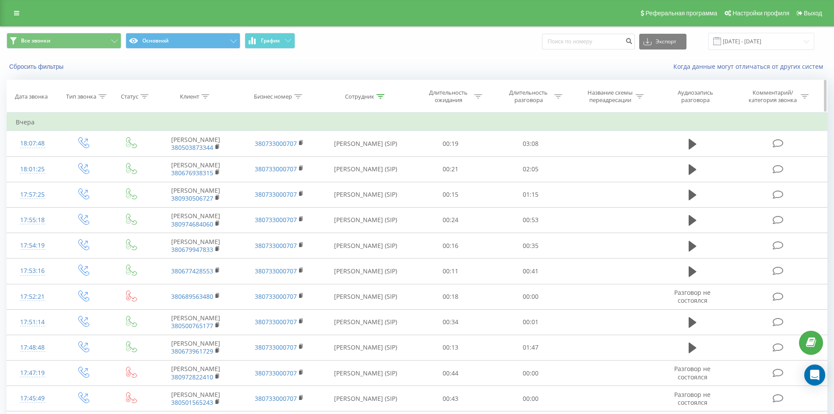
click at [381, 96] on icon at bounding box center [381, 96] width 8 height 4
click at [383, 160] on input "[PERSON_NAME]" at bounding box center [365, 159] width 77 height 15
click button "OK" at bounding box center [384, 176] width 37 height 11
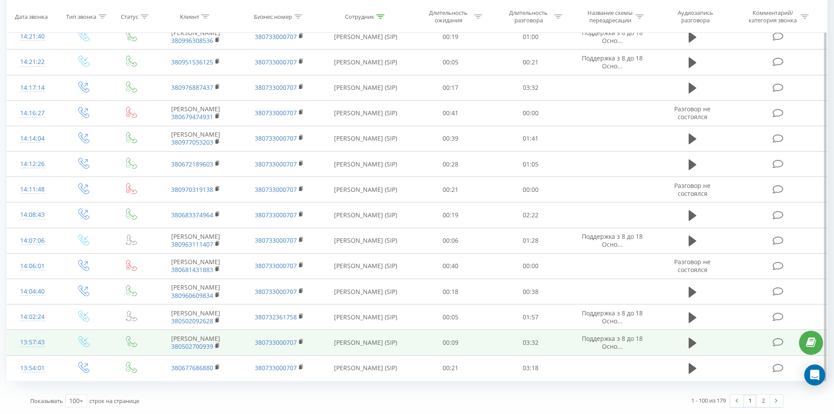
drag, startPoint x: 405, startPoint y: 94, endPoint x: 716, endPoint y: 353, distance: 404.4
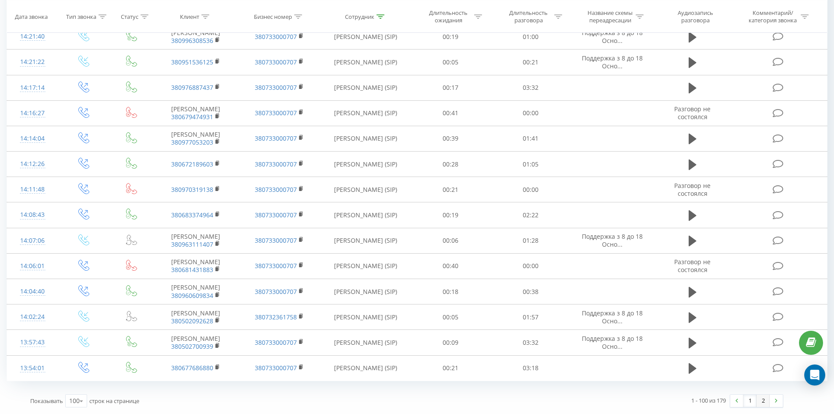
click at [763, 396] on link "2" at bounding box center [763, 401] width 13 height 12
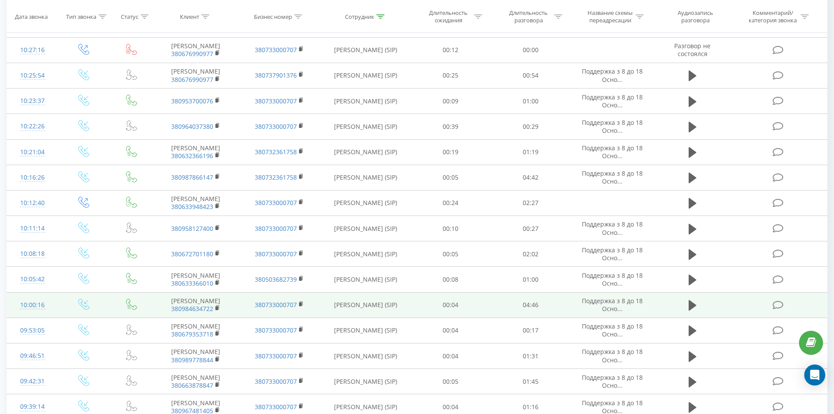
scroll to position [2062, 0]
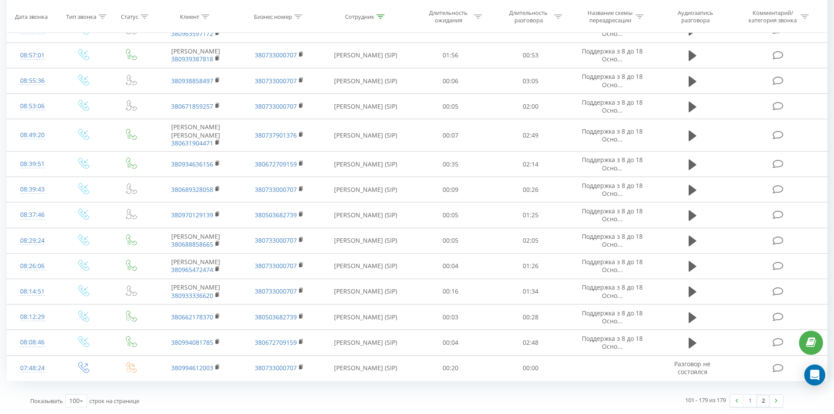
drag, startPoint x: 369, startPoint y: 170, endPoint x: 403, endPoint y: 326, distance: 160.4
click at [748, 399] on link "1" at bounding box center [750, 401] width 13 height 12
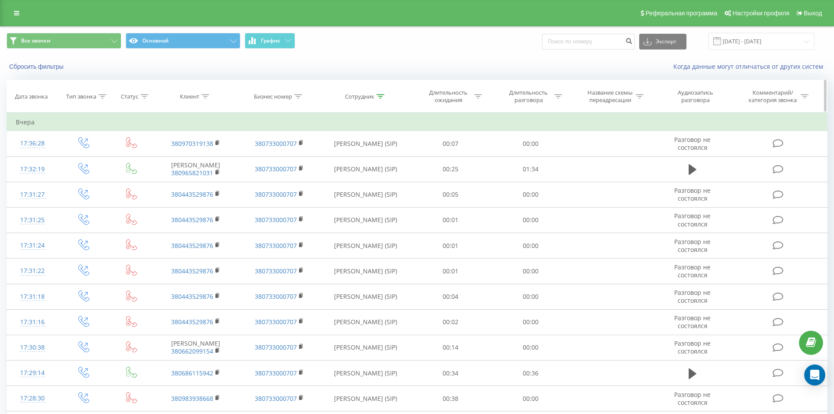
click at [378, 94] on icon at bounding box center [381, 96] width 8 height 4
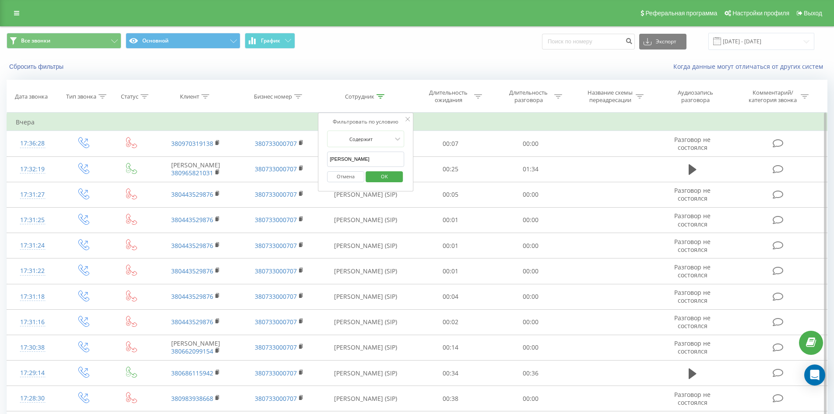
click at [379, 156] on input "[PERSON_NAME]" at bounding box center [365, 159] width 77 height 15
click button "OK" at bounding box center [384, 176] width 37 height 11
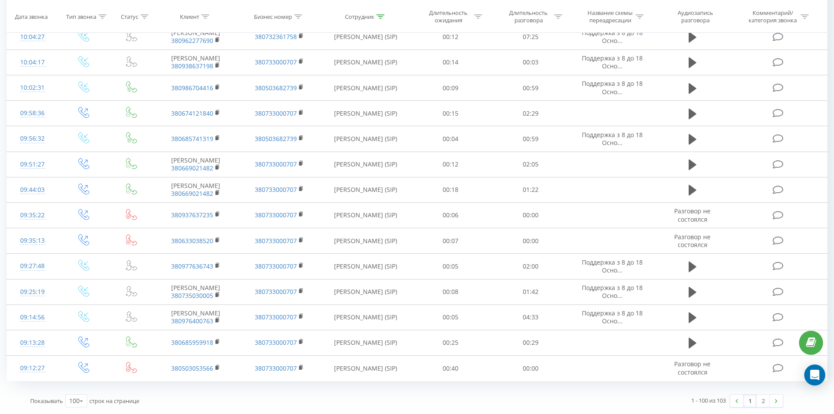
drag, startPoint x: 382, startPoint y: 125, endPoint x: 739, endPoint y: 388, distance: 443.3
click at [771, 401] on link at bounding box center [776, 401] width 13 height 12
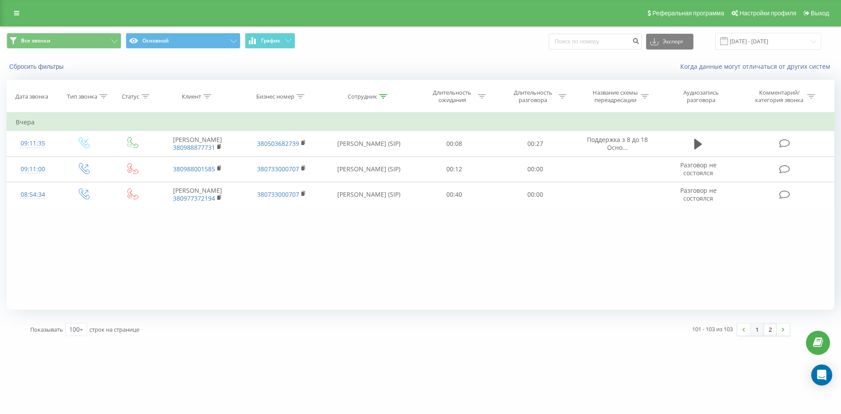
click at [750, 329] on link "1" at bounding box center [756, 329] width 13 height 12
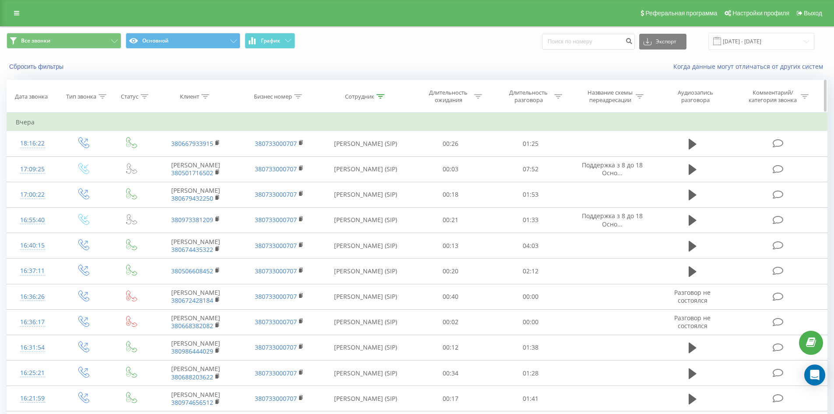
click at [382, 95] on icon at bounding box center [381, 96] width 8 height 4
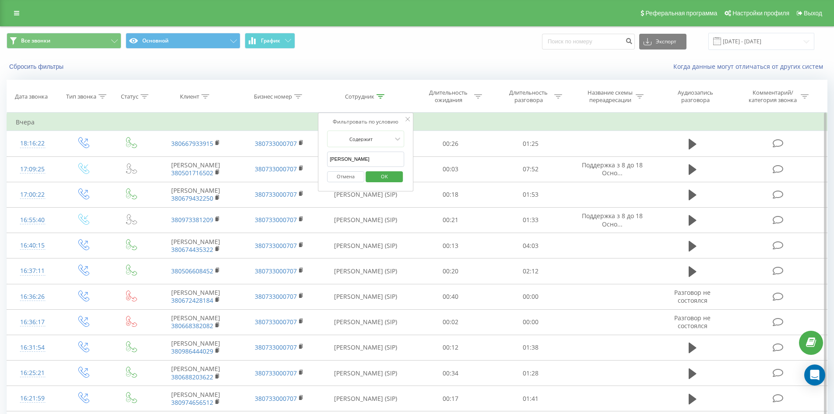
click at [382, 163] on input "[PERSON_NAME]" at bounding box center [365, 159] width 77 height 15
click button "OK" at bounding box center [384, 176] width 37 height 11
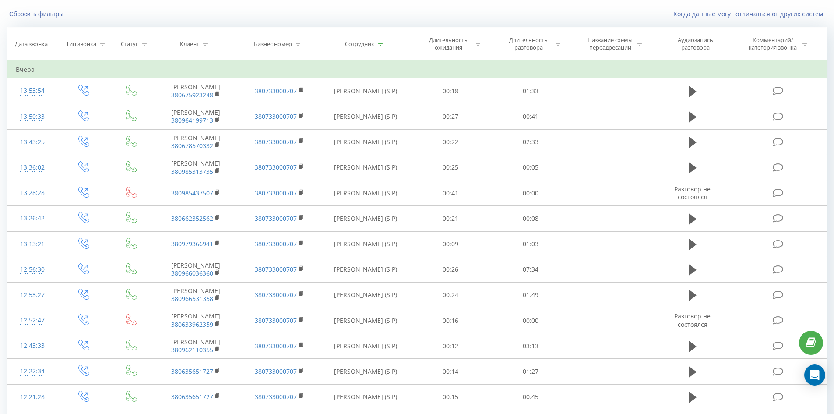
scroll to position [778, 0]
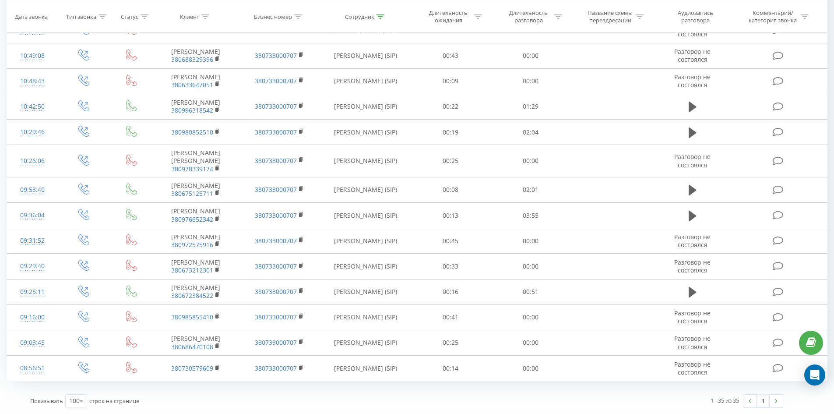
drag, startPoint x: 419, startPoint y: 92, endPoint x: 763, endPoint y: 390, distance: 455.3
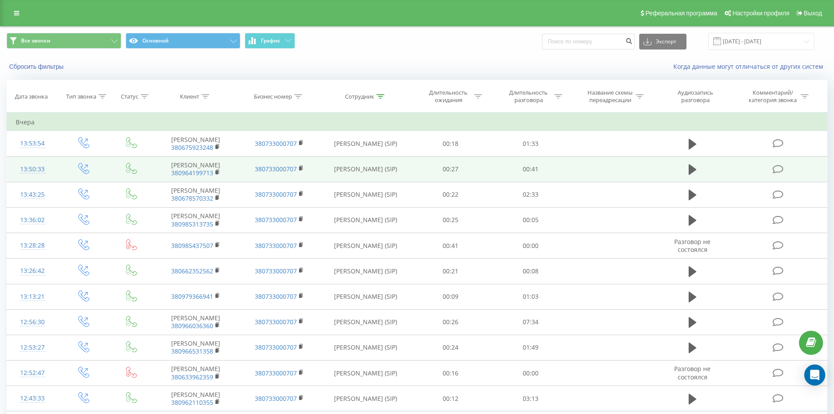
drag, startPoint x: 415, startPoint y: 398, endPoint x: 422, endPoint y: 184, distance: 214.3
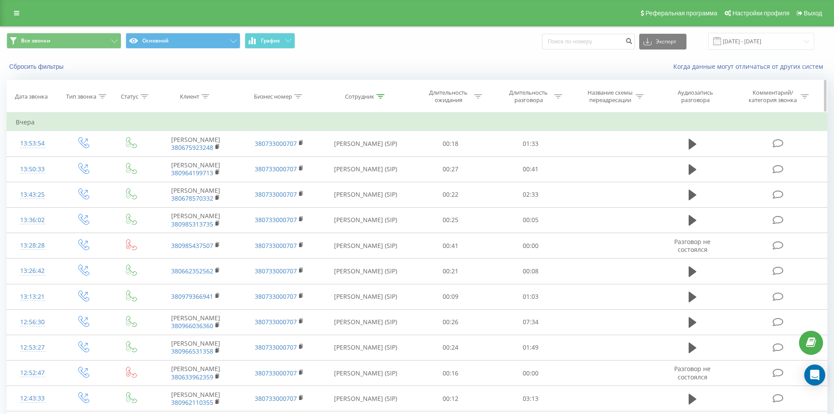
click at [380, 96] on icon at bounding box center [381, 96] width 8 height 4
click at [378, 153] on input "[PERSON_NAME]" at bounding box center [365, 159] width 77 height 15
click at [382, 174] on span "OK" at bounding box center [384, 177] width 25 height 14
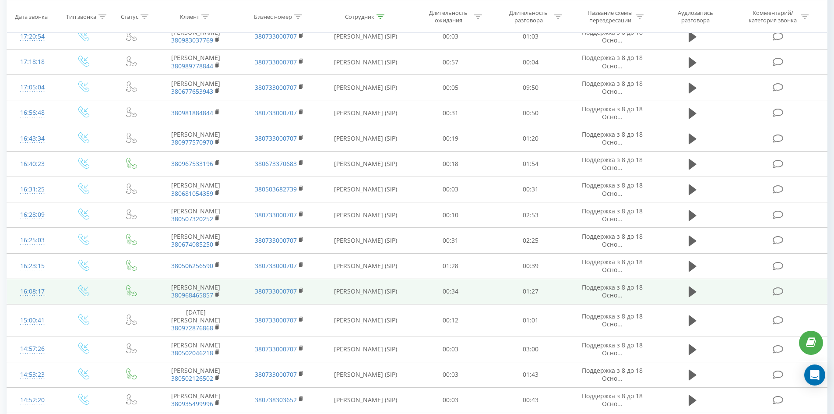
scroll to position [2702, 0]
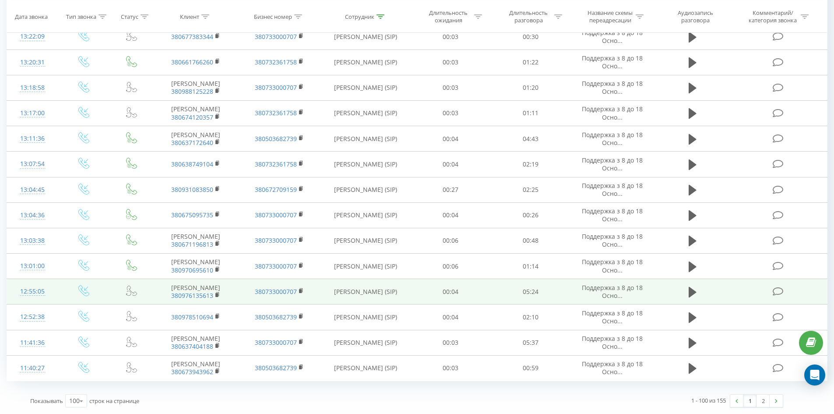
drag, startPoint x: 432, startPoint y: 243, endPoint x: 427, endPoint y: 267, distance: 24.6
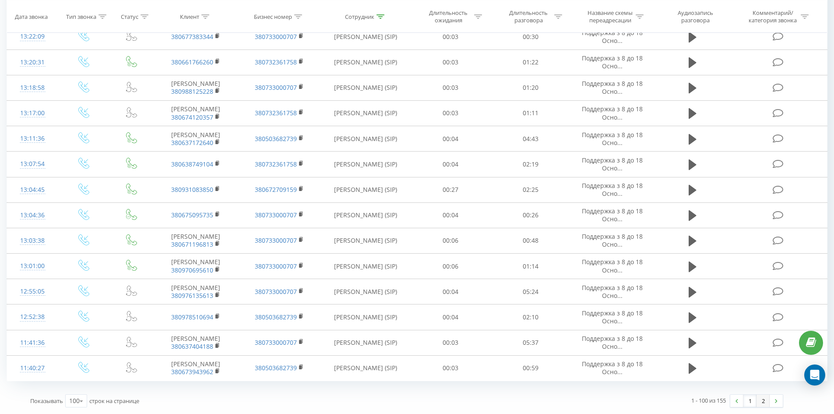
click at [766, 399] on link "2" at bounding box center [763, 401] width 13 height 12
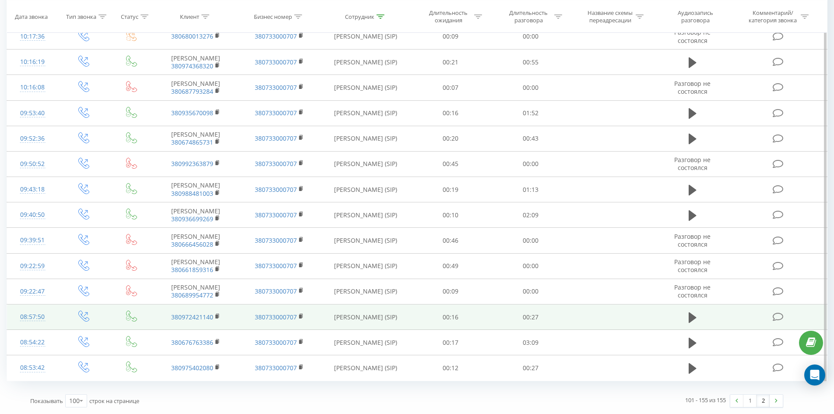
scroll to position [1385, 0]
drag, startPoint x: 421, startPoint y: 69, endPoint x: 442, endPoint y: 328, distance: 260.1
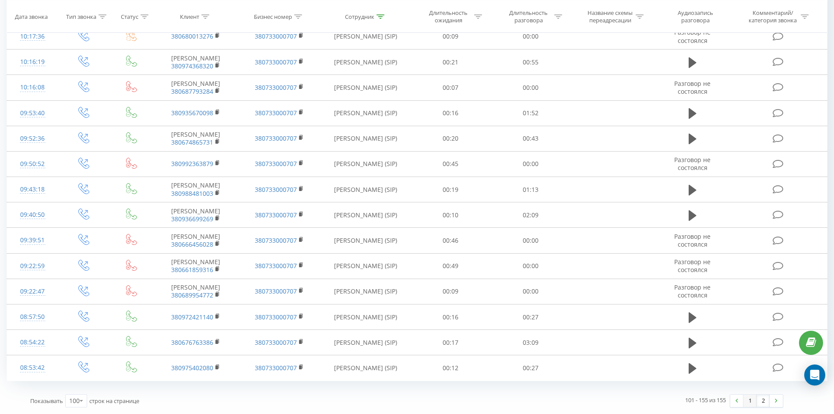
click at [753, 399] on link "1" at bounding box center [750, 401] width 13 height 12
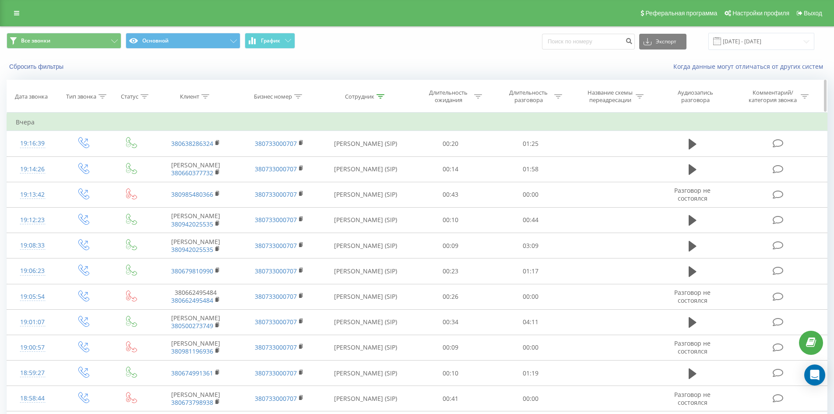
drag, startPoint x: 376, startPoint y: 92, endPoint x: 380, endPoint y: 111, distance: 18.7
click at [377, 95] on div at bounding box center [381, 96] width 8 height 7
click at [378, 170] on span "OK" at bounding box center [384, 177] width 25 height 14
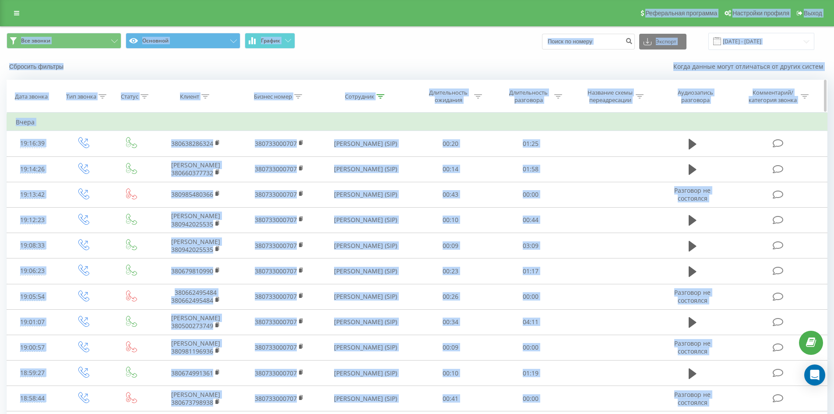
click at [381, 95] on icon at bounding box center [381, 96] width 8 height 4
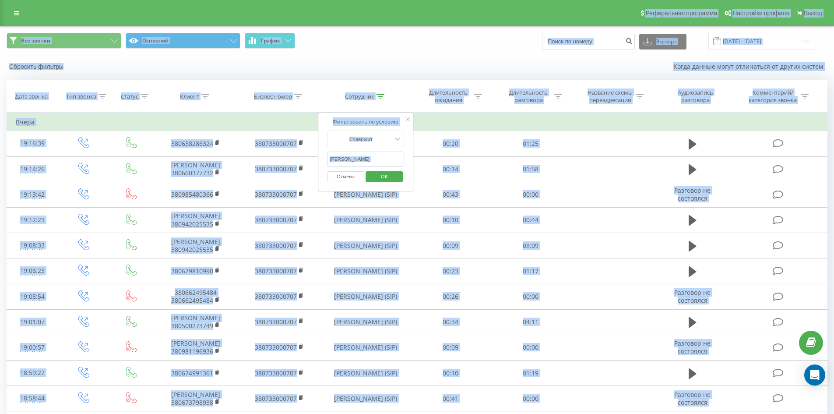
click at [376, 159] on input "[PERSON_NAME]" at bounding box center [365, 159] width 77 height 15
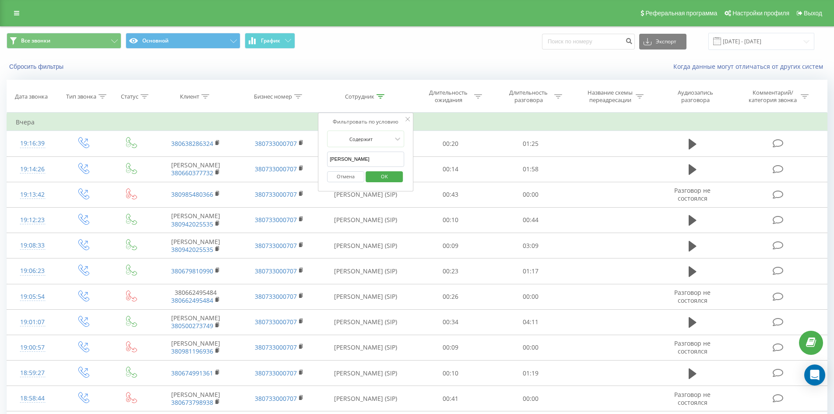
click button "OK" at bounding box center [384, 176] width 37 height 11
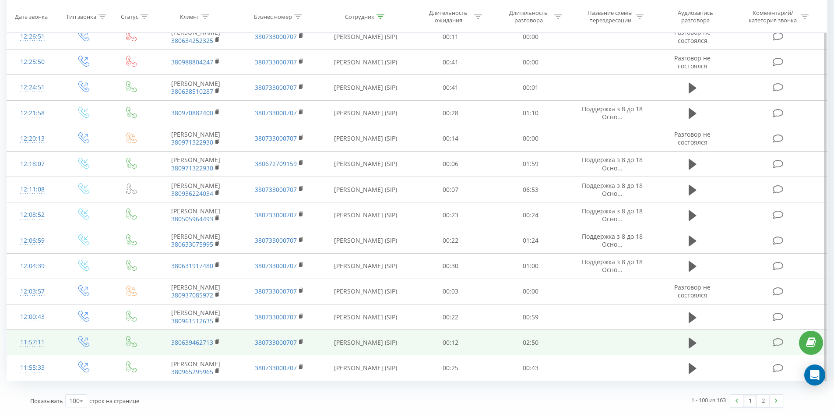
drag, startPoint x: 514, startPoint y: 110, endPoint x: 775, endPoint y: 346, distance: 351.7
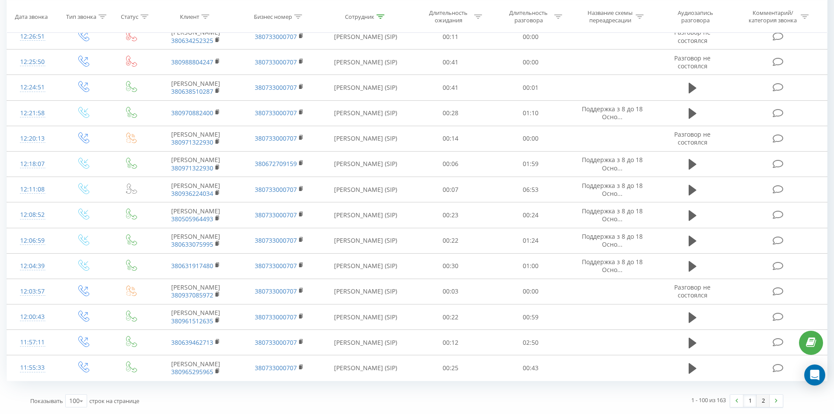
click at [762, 403] on link "2" at bounding box center [763, 401] width 13 height 12
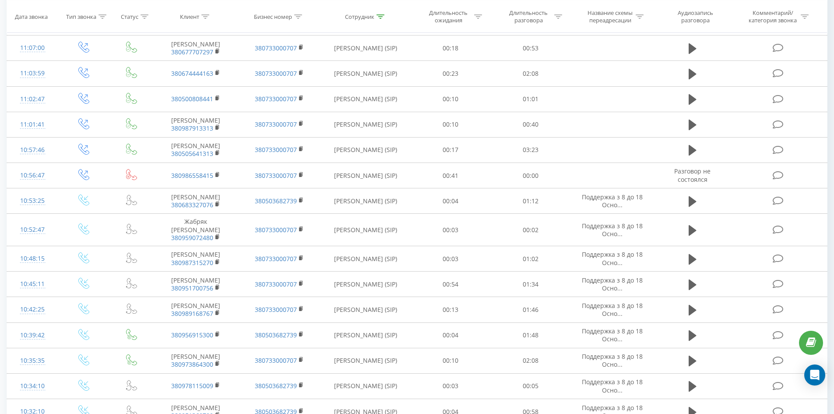
scroll to position [1620, 0]
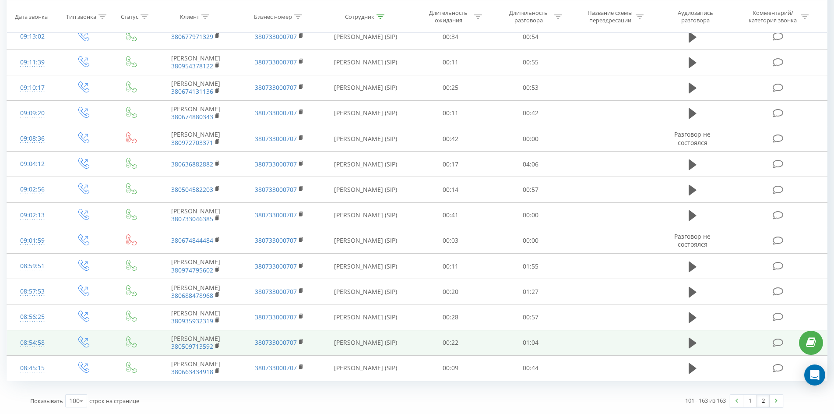
drag, startPoint x: 529, startPoint y: 120, endPoint x: 543, endPoint y: 343, distance: 223.0
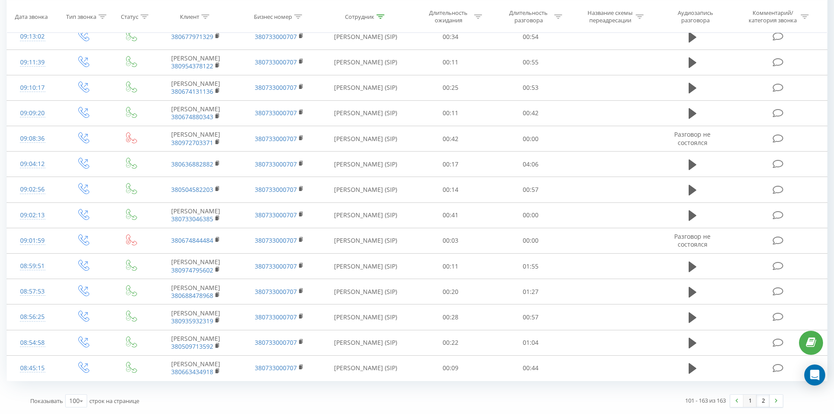
click at [753, 400] on link "1" at bounding box center [750, 401] width 13 height 12
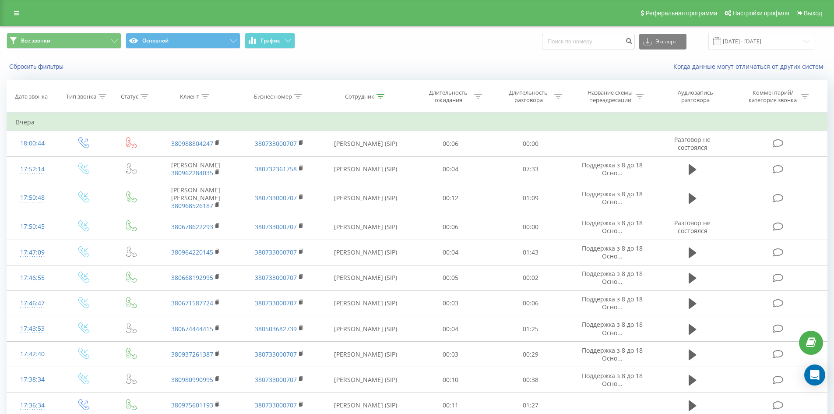
drag, startPoint x: 335, startPoint y: 330, endPoint x: 438, endPoint y: -38, distance: 382.0
click at [378, 97] on icon at bounding box center [381, 96] width 8 height 4
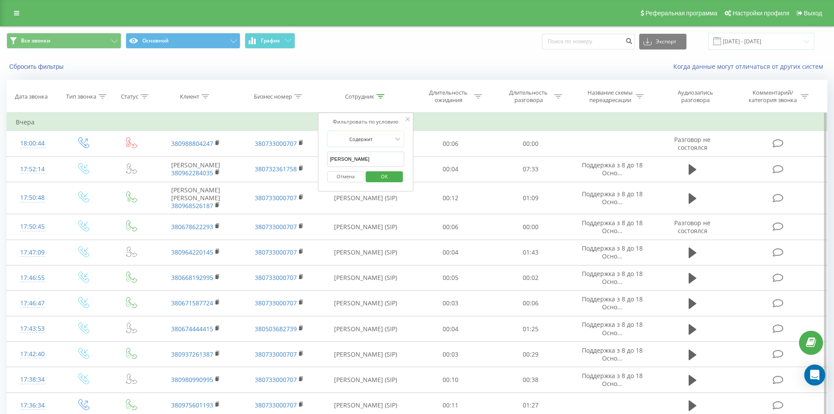
click at [378, 157] on input "[PERSON_NAME]" at bounding box center [365, 159] width 77 height 15
click button "OK" at bounding box center [384, 176] width 37 height 11
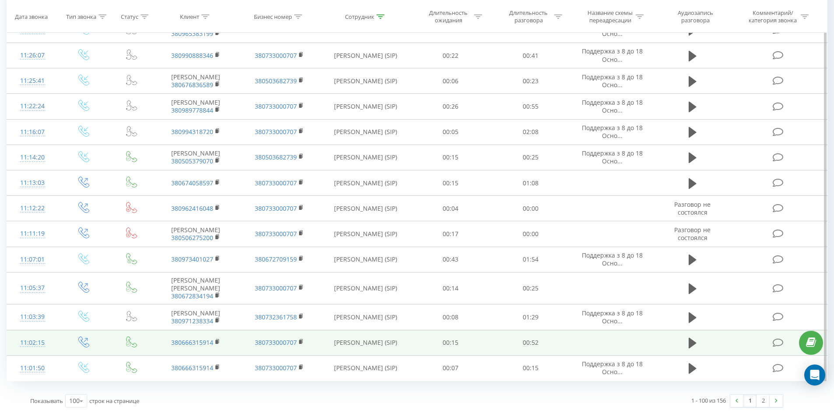
drag, startPoint x: 592, startPoint y: 132, endPoint x: 767, endPoint y: 348, distance: 278.0
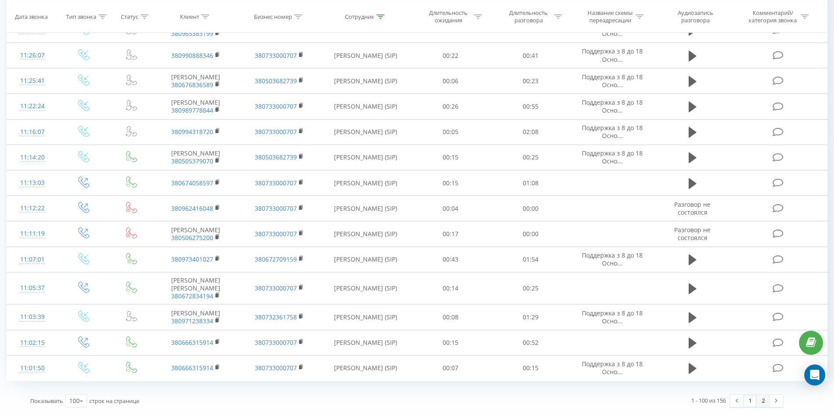
click at [768, 398] on link "2" at bounding box center [763, 401] width 13 height 12
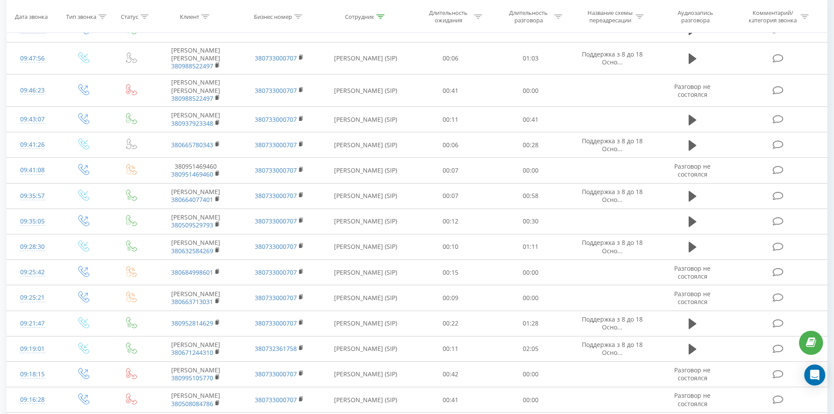
scroll to position [1425, 0]
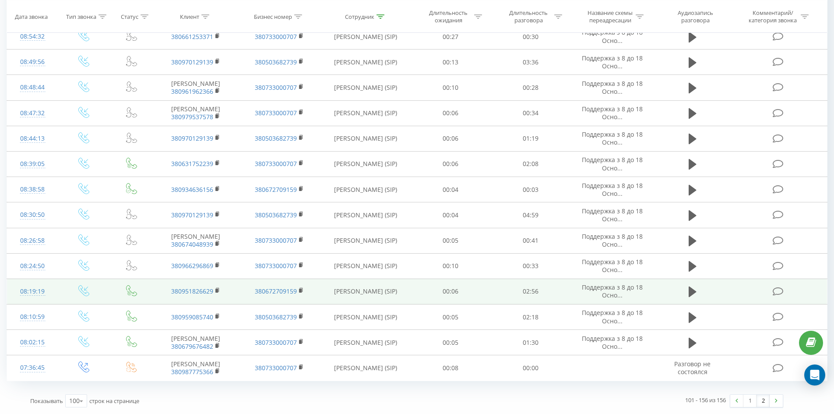
drag, startPoint x: 473, startPoint y: 69, endPoint x: 477, endPoint y: 288, distance: 218.6
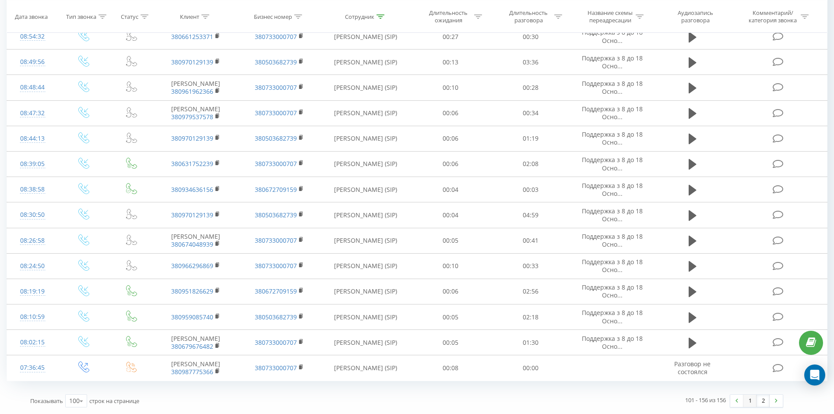
click at [753, 398] on link "1" at bounding box center [750, 401] width 13 height 12
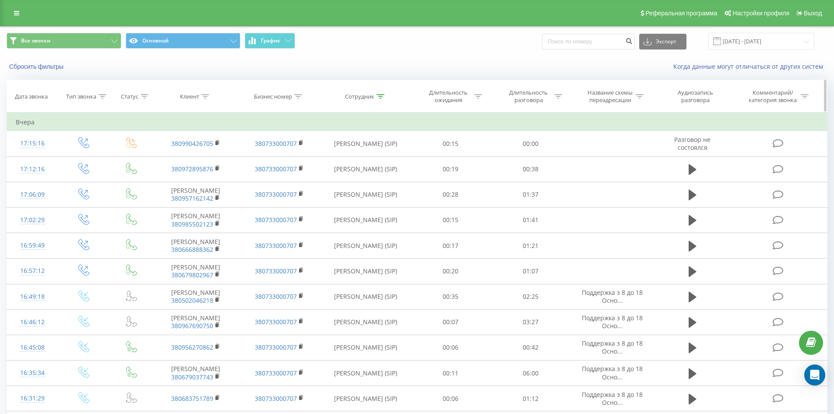
click at [381, 98] on icon at bounding box center [381, 96] width 8 height 4
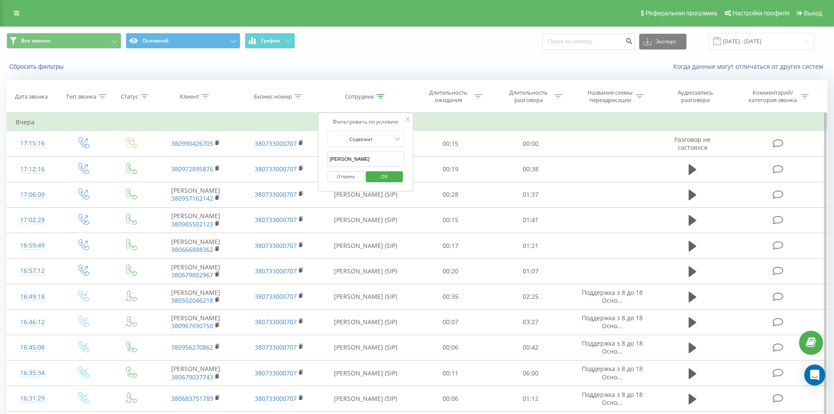
click at [383, 156] on input "[PERSON_NAME]" at bounding box center [365, 159] width 77 height 15
click button "OK" at bounding box center [384, 176] width 37 height 11
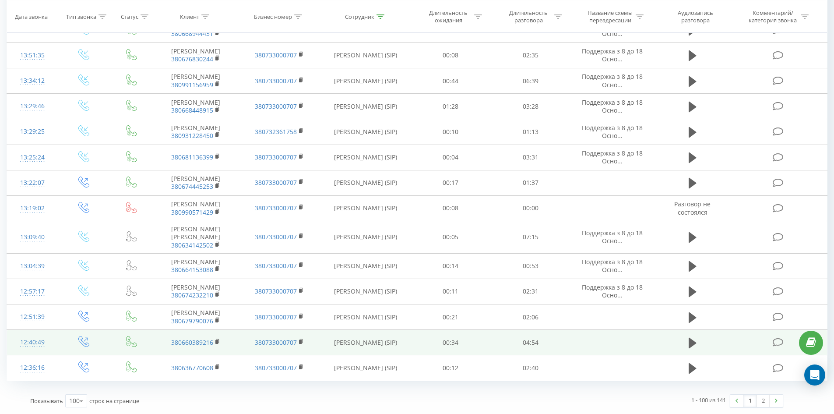
drag, startPoint x: 615, startPoint y: 211, endPoint x: 734, endPoint y: 343, distance: 178.0
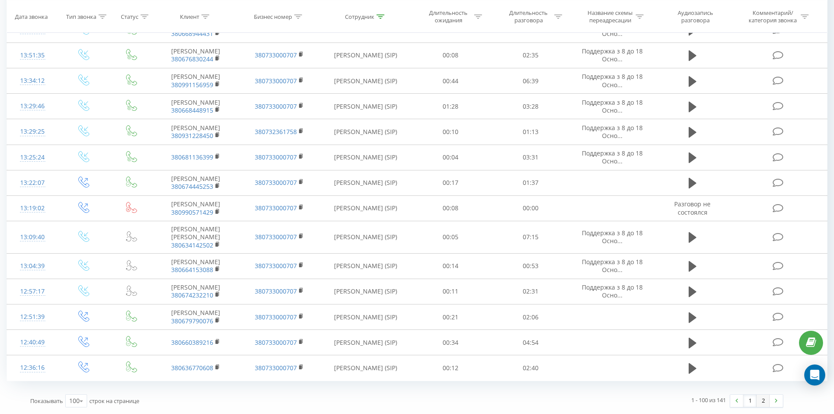
click at [760, 407] on link "2" at bounding box center [763, 401] width 13 height 12
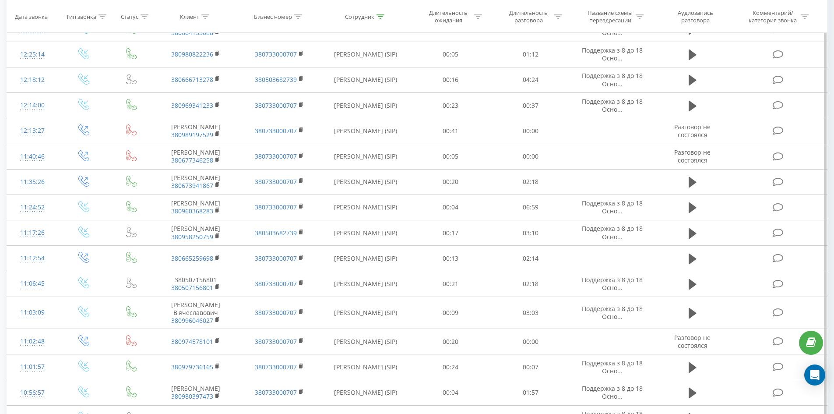
scroll to position [924, 0]
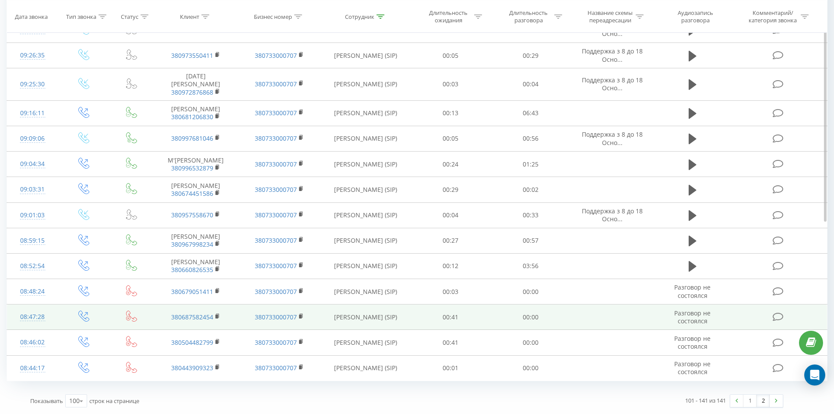
drag, startPoint x: 495, startPoint y: 88, endPoint x: 504, endPoint y: 321, distance: 232.8
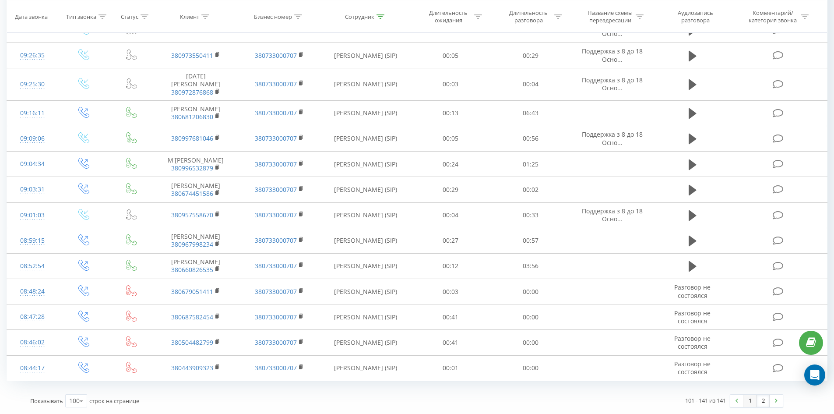
click at [744, 400] on link "1" at bounding box center [750, 401] width 13 height 12
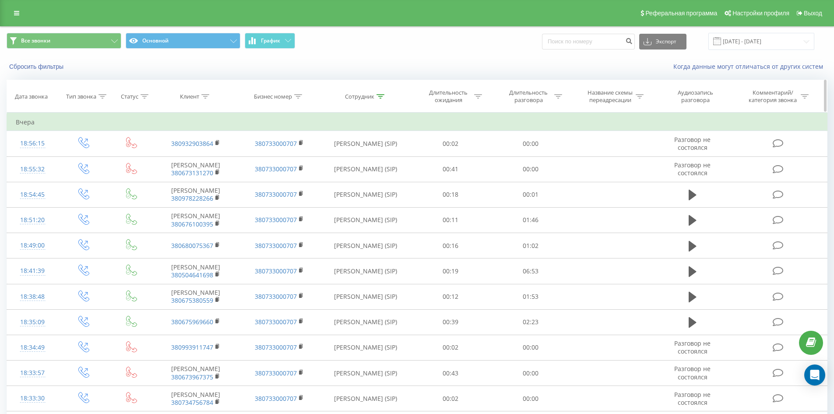
click at [381, 94] on icon at bounding box center [381, 96] width 8 height 4
click at [385, 158] on input "[PERSON_NAME]" at bounding box center [365, 159] width 77 height 15
click button "OK" at bounding box center [384, 176] width 37 height 11
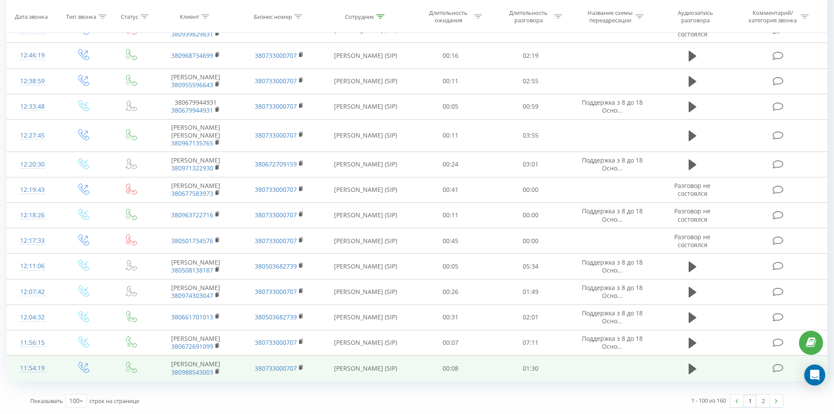
drag, startPoint x: 466, startPoint y: 64, endPoint x: 712, endPoint y: 360, distance: 385.1
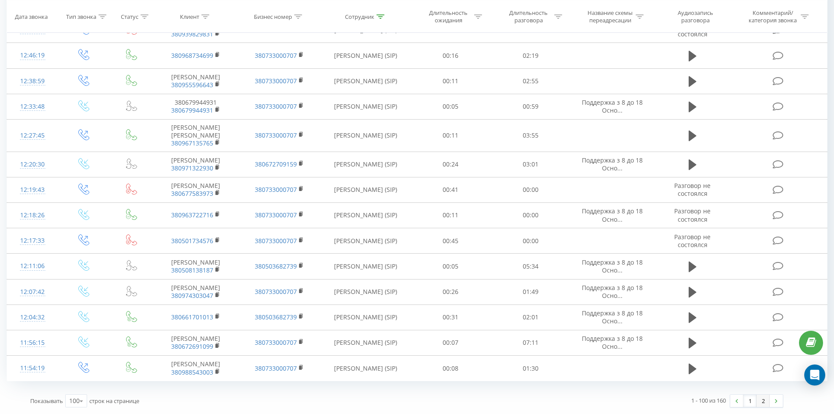
click at [763, 398] on link "2" at bounding box center [763, 401] width 13 height 12
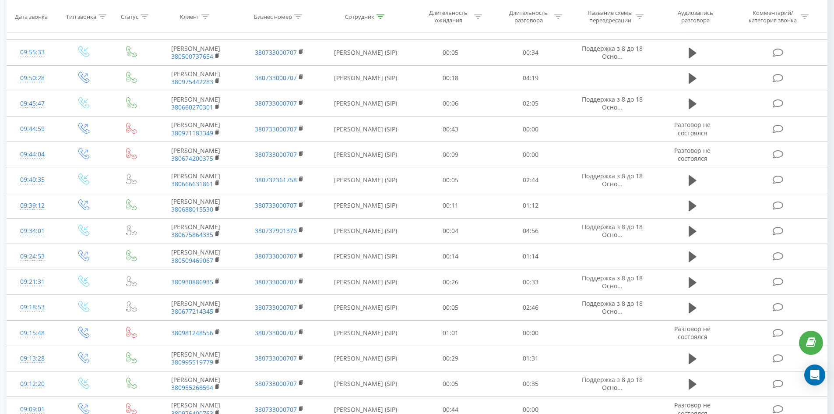
scroll to position [1497, 0]
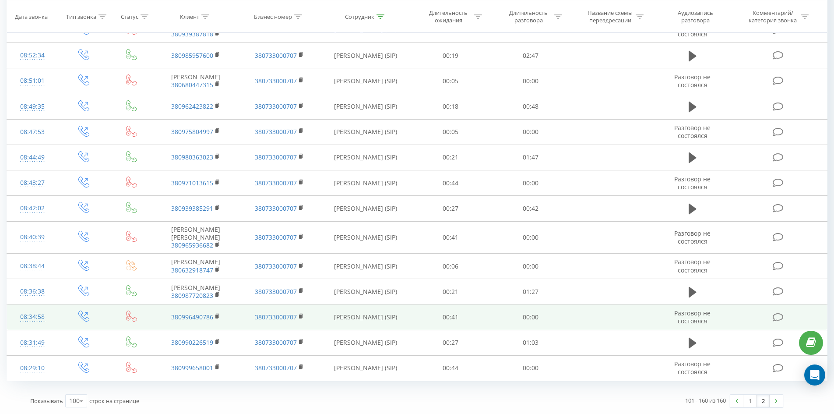
drag, startPoint x: 442, startPoint y: 72, endPoint x: 504, endPoint y: 304, distance: 240.1
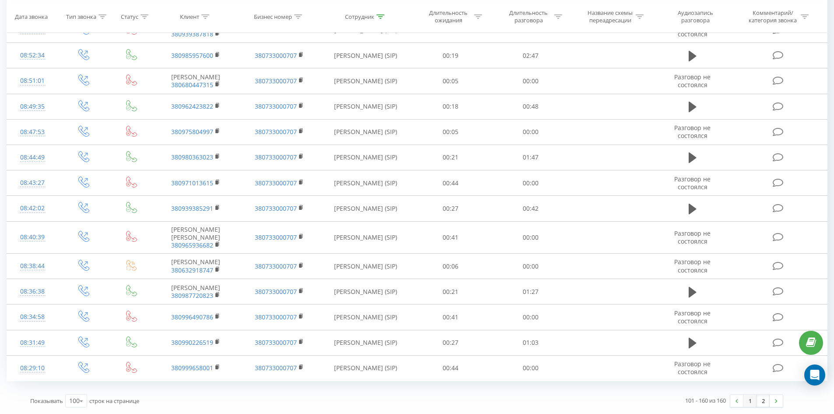
click at [747, 403] on link "1" at bounding box center [750, 401] width 13 height 12
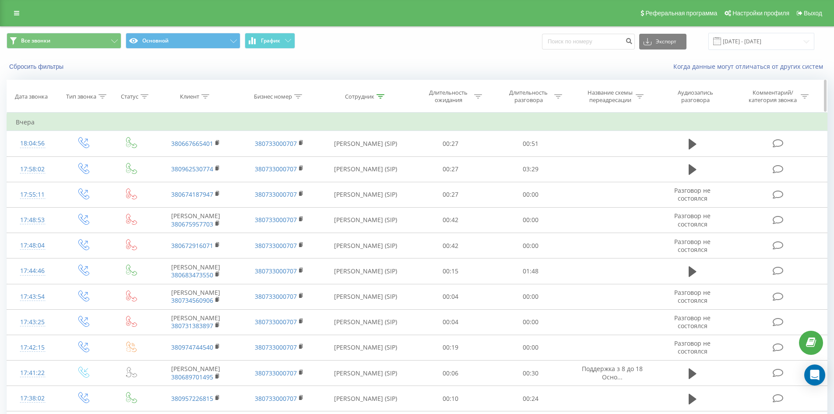
click at [380, 99] on div at bounding box center [381, 96] width 8 height 7
click at [376, 164] on input "[PERSON_NAME]" at bounding box center [365, 159] width 77 height 15
click button "OK" at bounding box center [384, 176] width 37 height 11
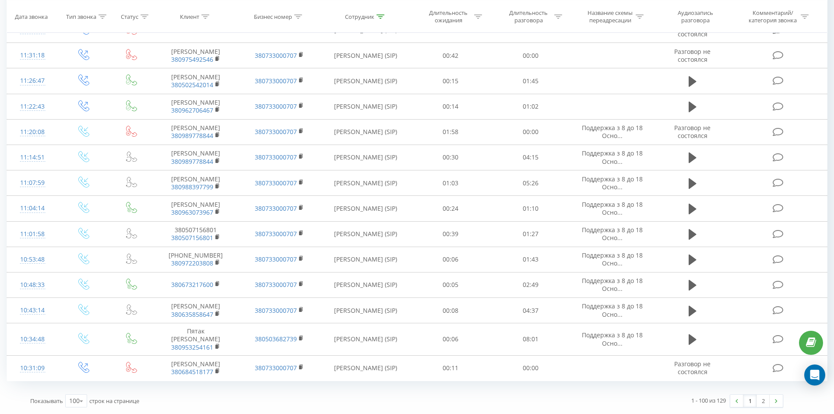
drag, startPoint x: 544, startPoint y: 93, endPoint x: 754, endPoint y: 392, distance: 365.7
click at [772, 402] on link at bounding box center [776, 401] width 13 height 12
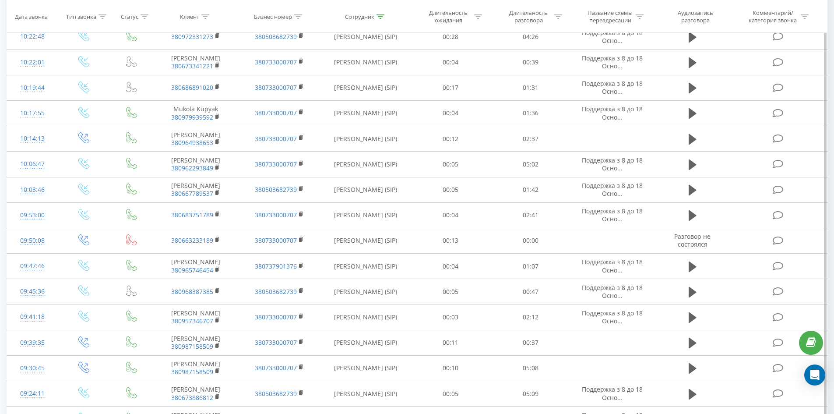
scroll to position [577, 0]
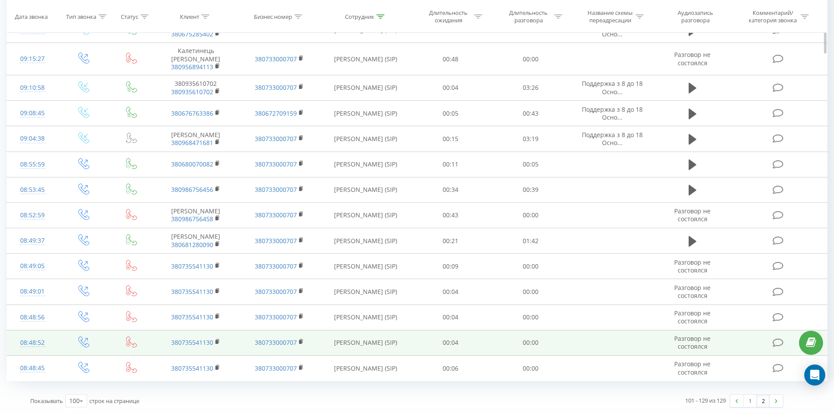
drag, startPoint x: 442, startPoint y: 73, endPoint x: 519, endPoint y: 352, distance: 289.9
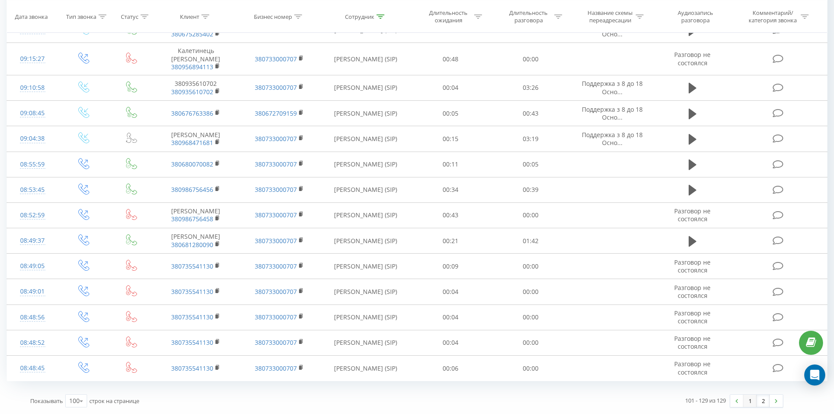
click at [748, 399] on link "1" at bounding box center [750, 401] width 13 height 12
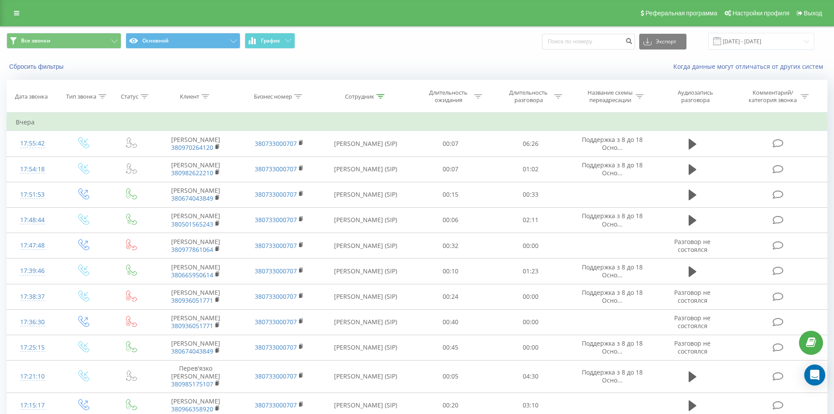
drag, startPoint x: 378, startPoint y: 95, endPoint x: 381, endPoint y: 129, distance: 33.4
click at [378, 96] on icon at bounding box center [381, 96] width 8 height 4
click at [384, 170] on span "OK" at bounding box center [384, 177] width 25 height 14
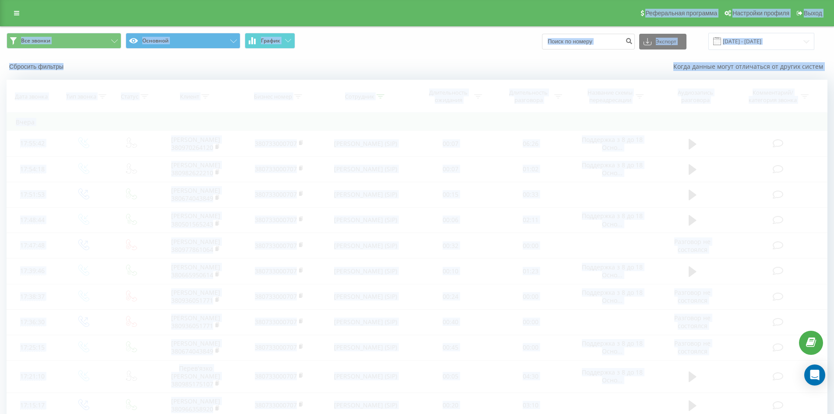
click at [403, 74] on div "Сбросить фильтры Когда данные могут отличаться от других систем" at bounding box center [417, 66] width 834 height 21
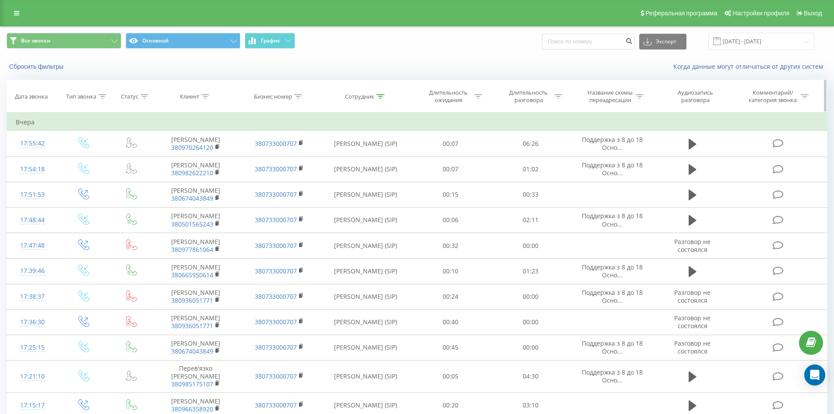
click at [381, 99] on div at bounding box center [381, 96] width 8 height 7
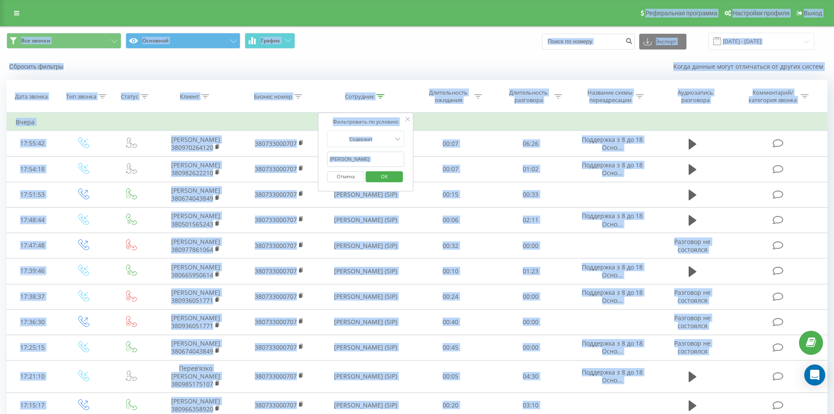
click at [374, 152] on input "[PERSON_NAME]" at bounding box center [365, 159] width 77 height 15
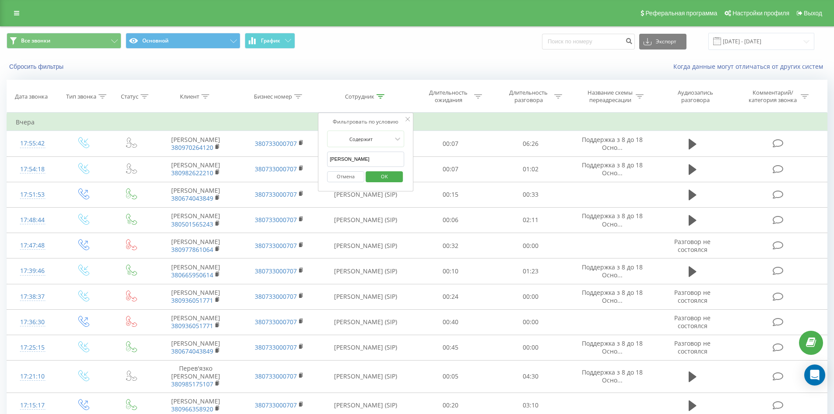
click at [374, 155] on input "[PERSON_NAME]" at bounding box center [365, 159] width 77 height 15
click button "OK" at bounding box center [384, 176] width 37 height 11
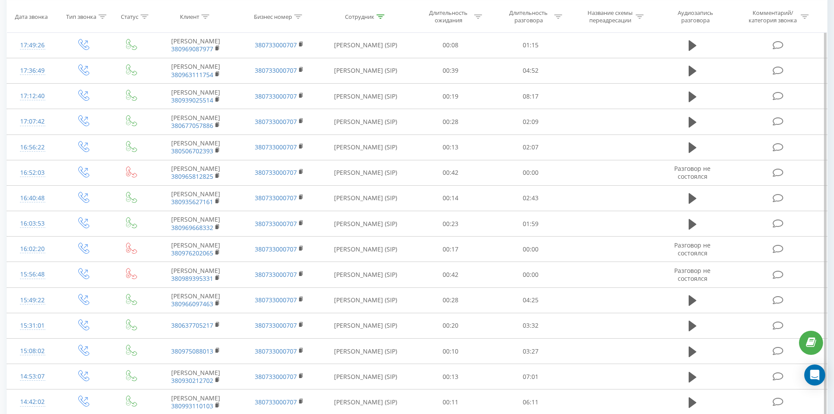
scroll to position [2122, 0]
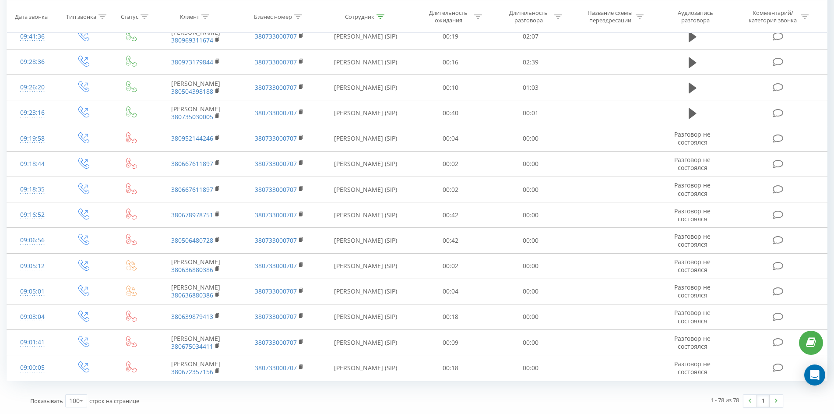
drag, startPoint x: 474, startPoint y: 86, endPoint x: 764, endPoint y: 393, distance: 423.0
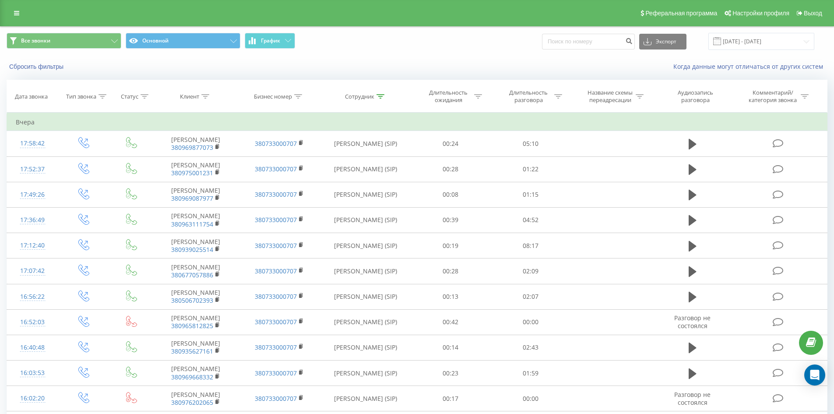
drag, startPoint x: 497, startPoint y: 188, endPoint x: 521, endPoint y: 2, distance: 187.7
click at [383, 96] on icon at bounding box center [381, 96] width 8 height 4
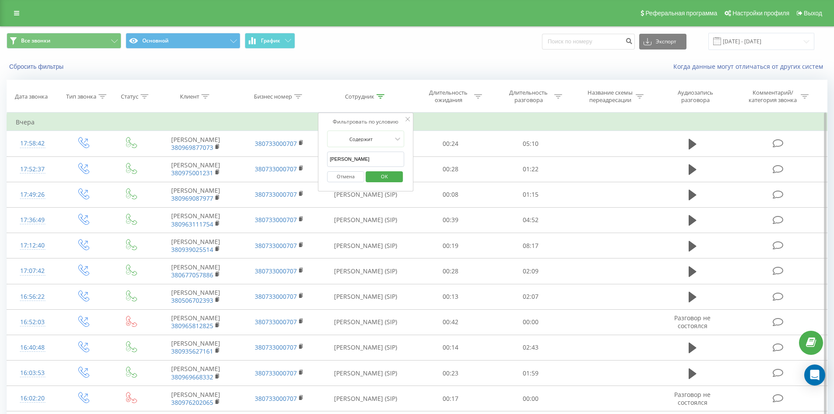
click at [374, 163] on input "[PERSON_NAME]" at bounding box center [365, 159] width 77 height 15
click button "OK" at bounding box center [384, 176] width 37 height 11
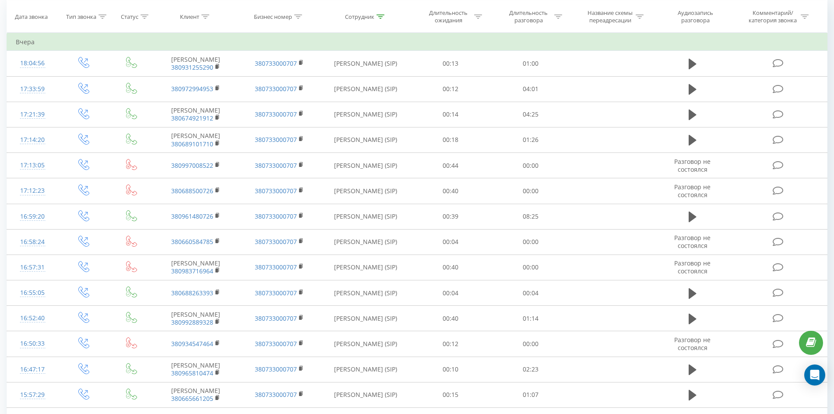
scroll to position [1304, 0]
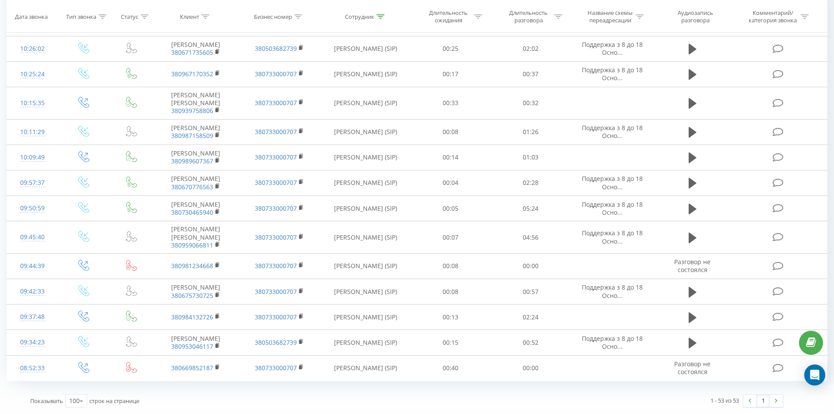
drag, startPoint x: 488, startPoint y: 76, endPoint x: 781, endPoint y: 414, distance: 446.8
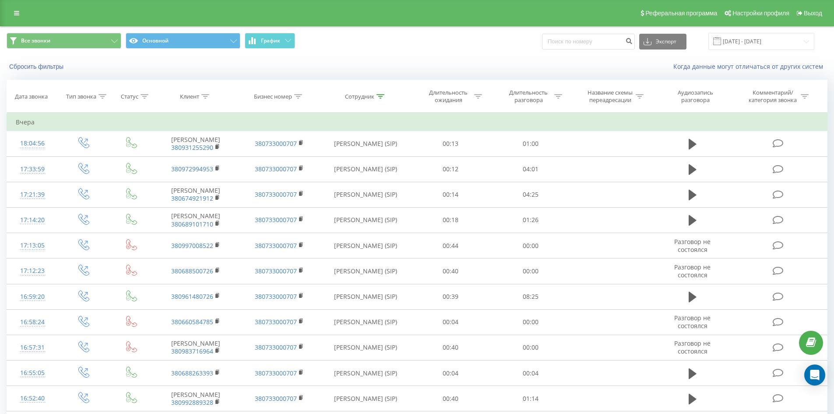
drag, startPoint x: 363, startPoint y: 170, endPoint x: 417, endPoint y: -18, distance: 194.7
click at [379, 96] on icon at bounding box center [381, 96] width 8 height 4
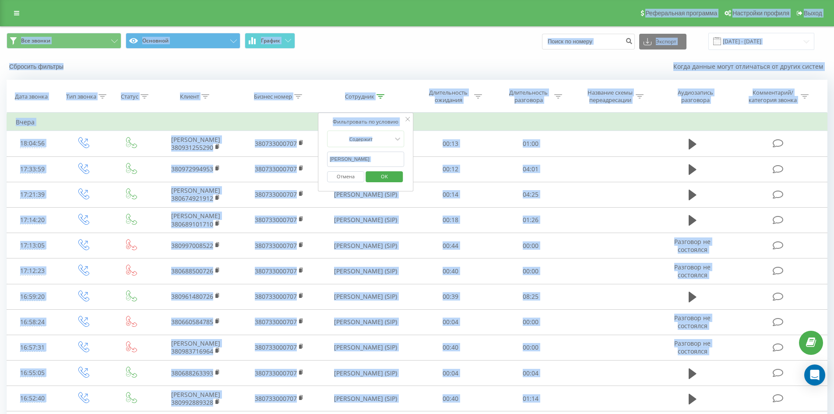
click at [373, 159] on input "[PERSON_NAME]" at bounding box center [365, 159] width 77 height 15
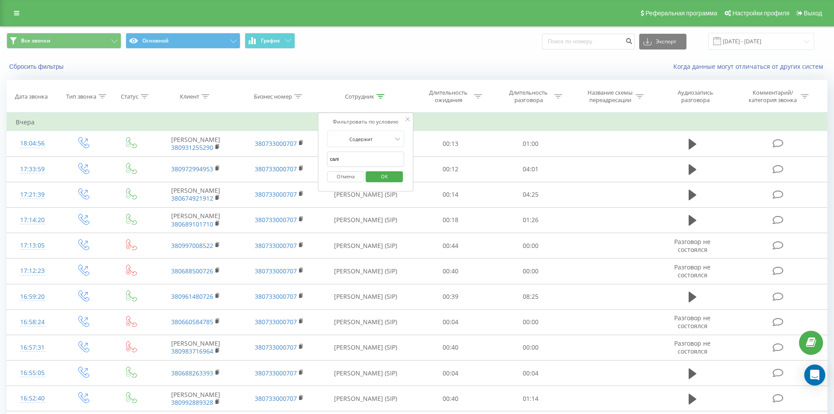
type input "[PERSON_NAME]"
click button "OK" at bounding box center [384, 176] width 37 height 11
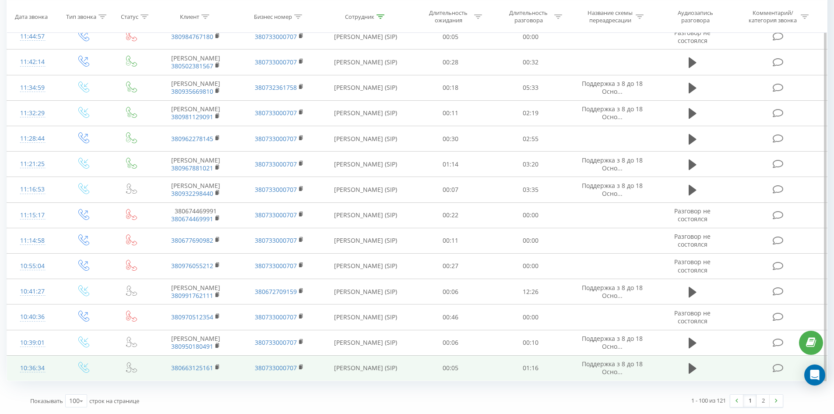
drag, startPoint x: 614, startPoint y: 146, endPoint x: 769, endPoint y: 365, distance: 268.0
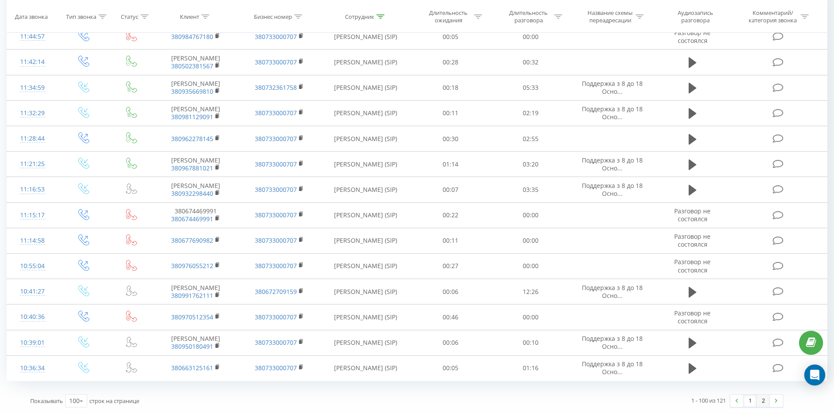
click at [767, 397] on link "2" at bounding box center [763, 401] width 13 height 12
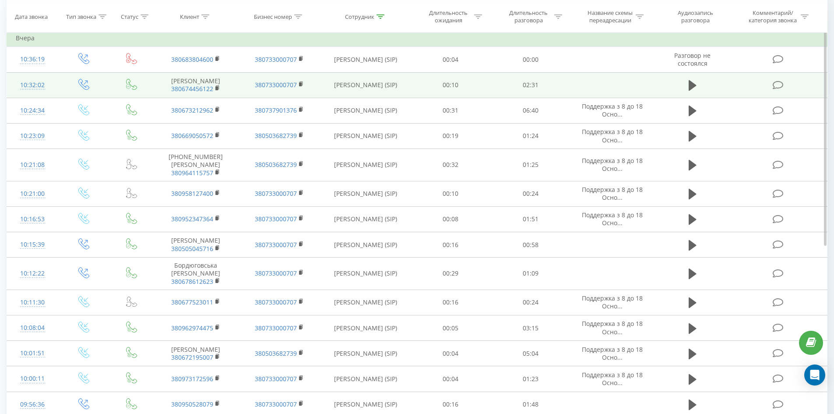
scroll to position [58, 0]
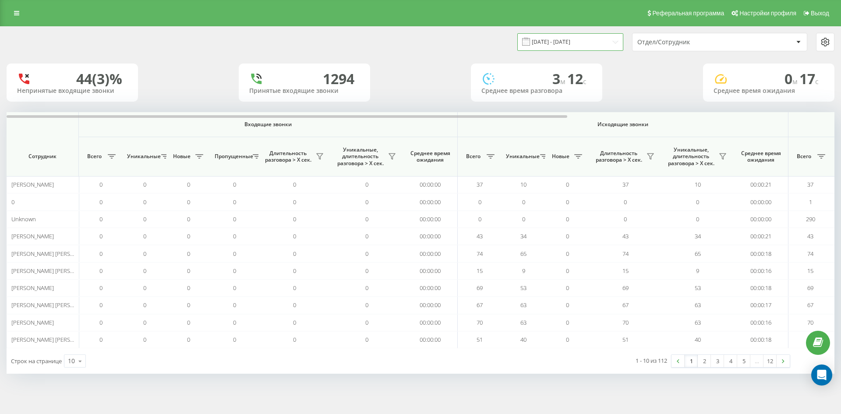
click at [598, 42] on input "19.08.2025 - 19.08.2025" at bounding box center [570, 41] width 106 height 17
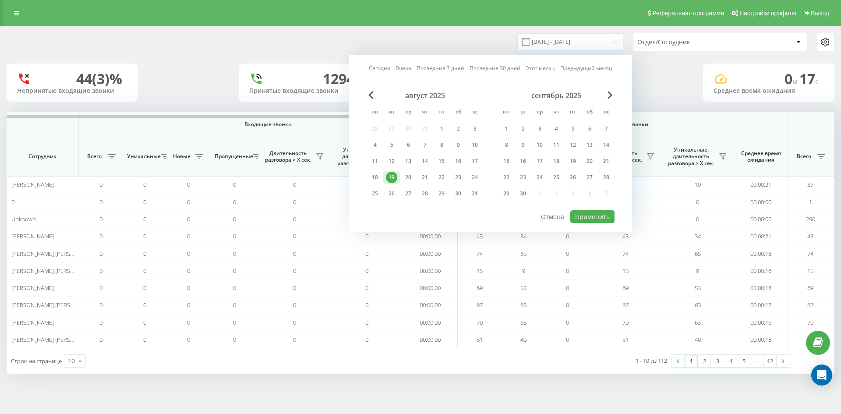
drag, startPoint x: 405, startPoint y: 174, endPoint x: 489, endPoint y: 201, distance: 88.2
click at [405, 175] on div "20" at bounding box center [408, 177] width 11 height 11
click at [586, 217] on button "Применить" at bounding box center [592, 216] width 44 height 13
type input "[DATE] - [DATE]"
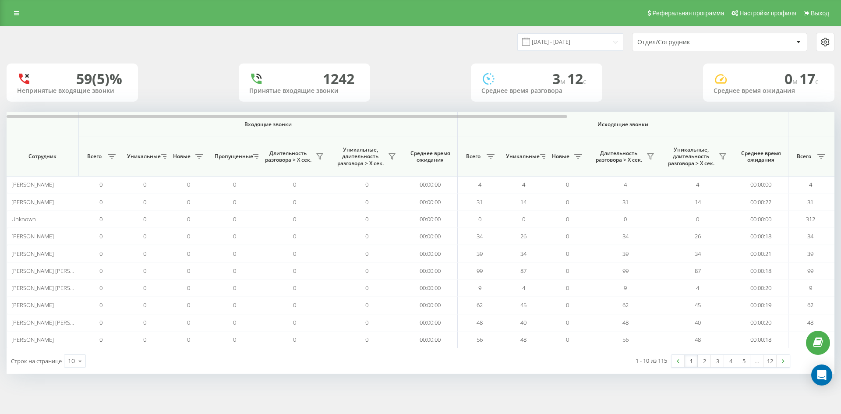
drag, startPoint x: 699, startPoint y: 39, endPoint x: 700, endPoint y: 47, distance: 8.0
click at [699, 40] on div "Отдел/Сотрудник" at bounding box center [689, 42] width 105 height 7
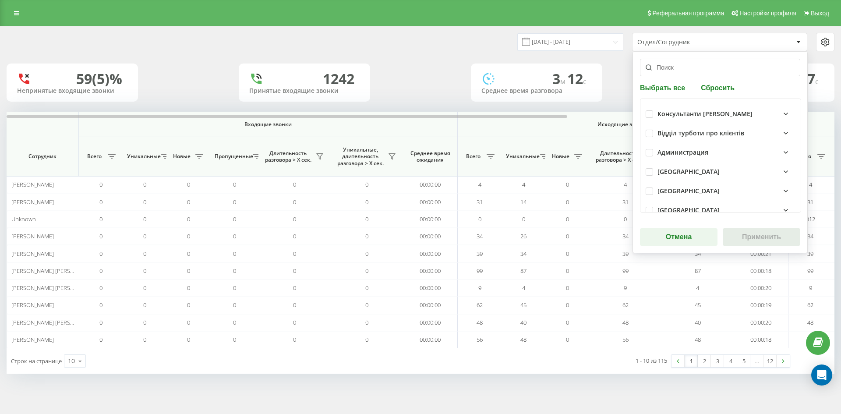
click at [712, 91] on button "Сбросить" at bounding box center [717, 87] width 39 height 8
click at [700, 72] on input "text" at bounding box center [720, 68] width 160 height 18
paste input "[PERSON_NAME]"
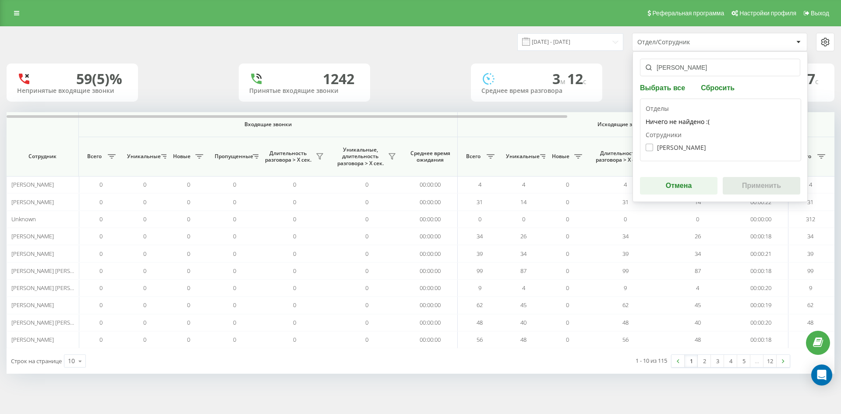
type input "[PERSON_NAME]"
click at [670, 144] on label "Гнатюк Анна Олександрівна" at bounding box center [676, 147] width 60 height 7
checkbox input "true"
click at [774, 188] on button "Применить" at bounding box center [762, 186] width 78 height 18
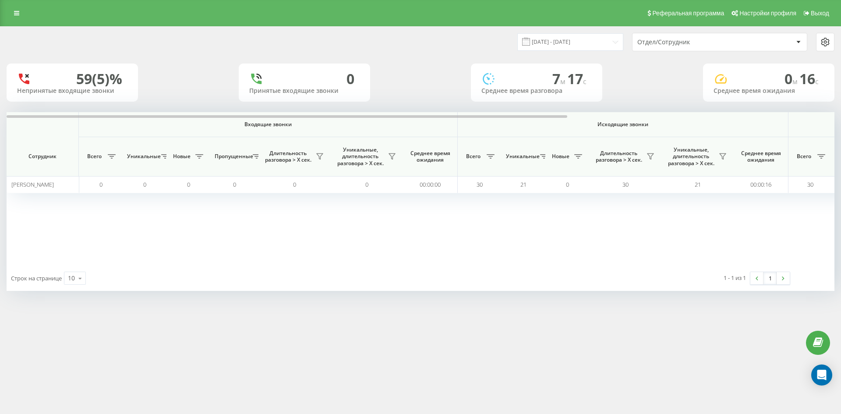
scroll to position [0, 307]
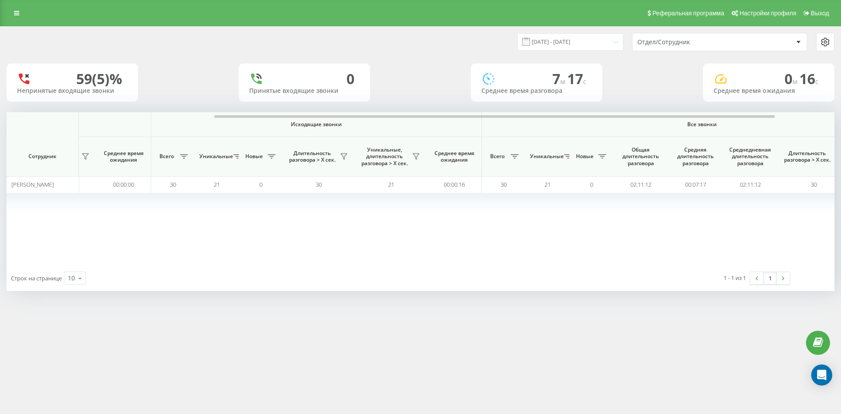
click at [702, 44] on div "Отдел/Сотрудник" at bounding box center [689, 42] width 105 height 7
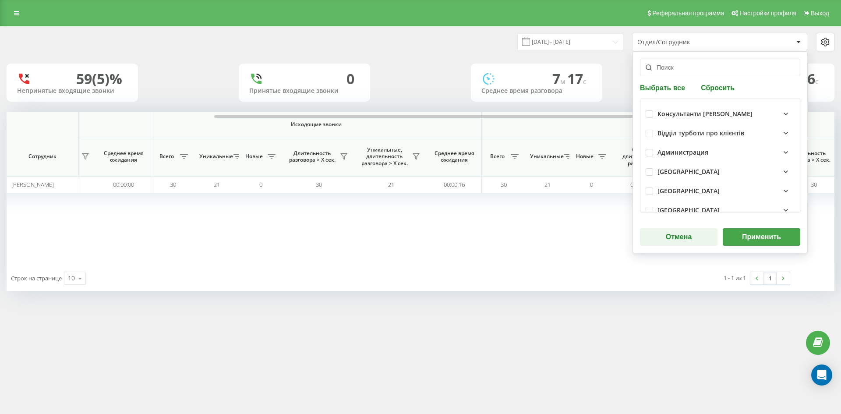
click at [710, 86] on button "Сбросить" at bounding box center [717, 87] width 39 height 8
click at [702, 74] on input "text" at bounding box center [720, 68] width 160 height 18
paste input "інкілюк анастасія"
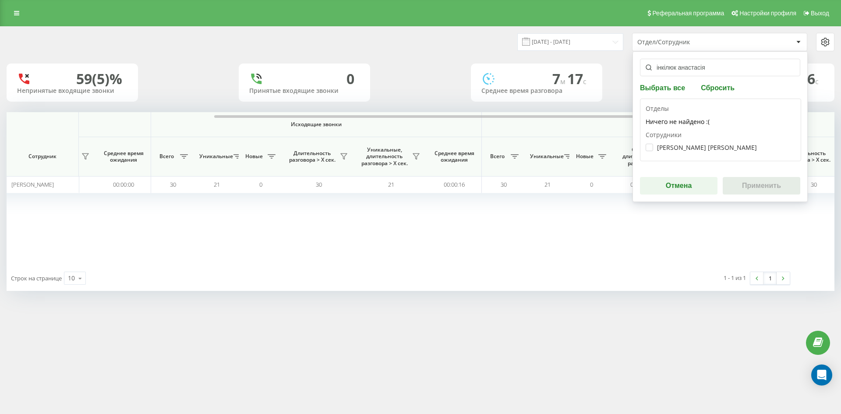
type input "інкілюк анастасія"
click at [679, 142] on div "Інкілюк Анастасія Ігорівна" at bounding box center [721, 147] width 150 height 16
click at [679, 145] on label "Інкілюк Анастасія Ігорівна" at bounding box center [701, 147] width 111 height 7
checkbox input "true"
click at [776, 191] on button "Применить" at bounding box center [762, 186] width 78 height 18
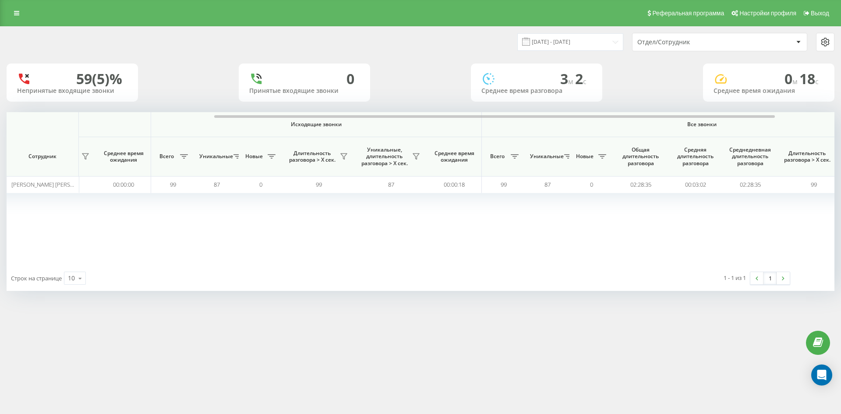
click at [710, 42] on div "Отдел/Сотрудник" at bounding box center [689, 42] width 105 height 7
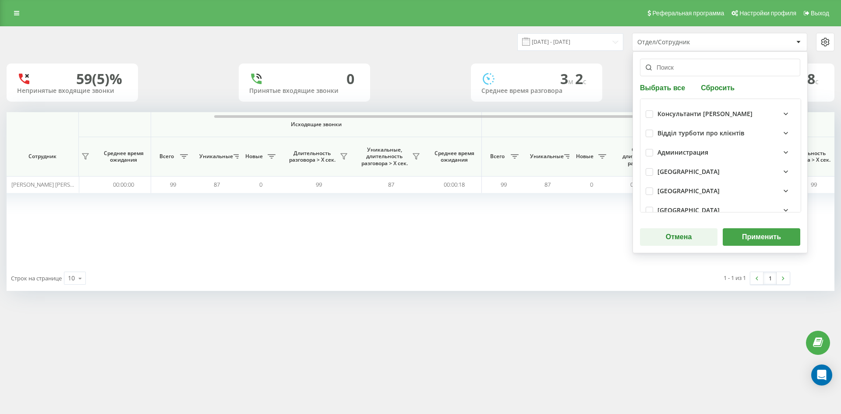
click at [713, 87] on button "Сбросить" at bounding box center [717, 87] width 39 height 8
click at [704, 71] on input "text" at bounding box center [720, 68] width 160 height 18
paste input "[PERSON_NAME]"
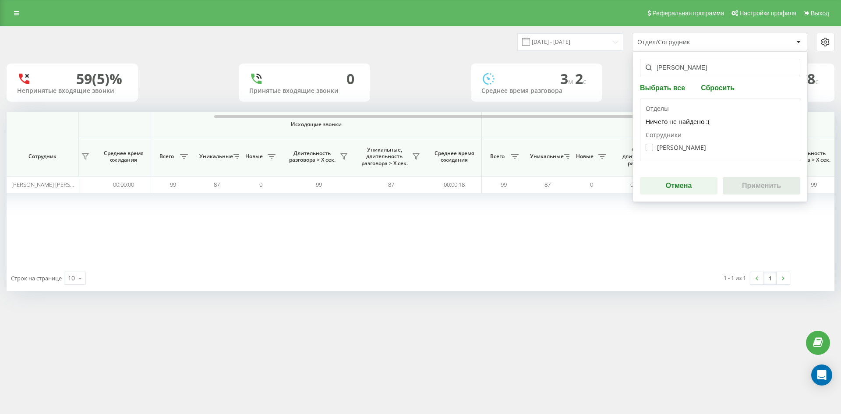
type input "[PERSON_NAME]"
click at [666, 148] on label "[PERSON_NAME]" at bounding box center [676, 147] width 60 height 7
checkbox input "true"
click at [738, 179] on button "Применить" at bounding box center [762, 186] width 78 height 18
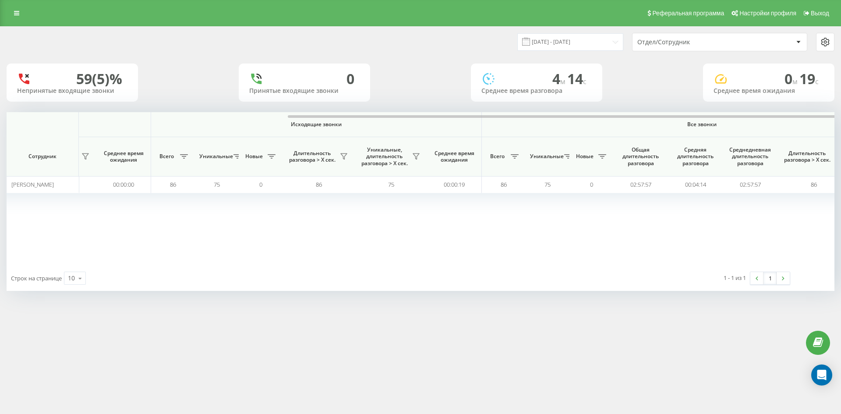
scroll to position [0, 350]
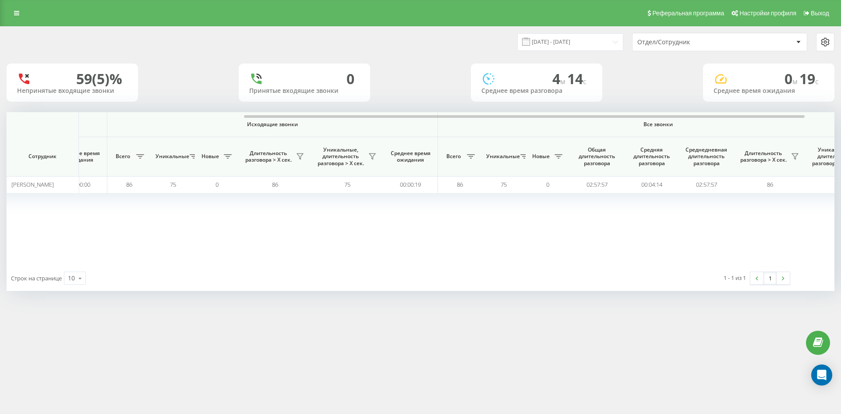
click at [714, 42] on div "Отдел/Сотрудник" at bounding box center [689, 42] width 105 height 7
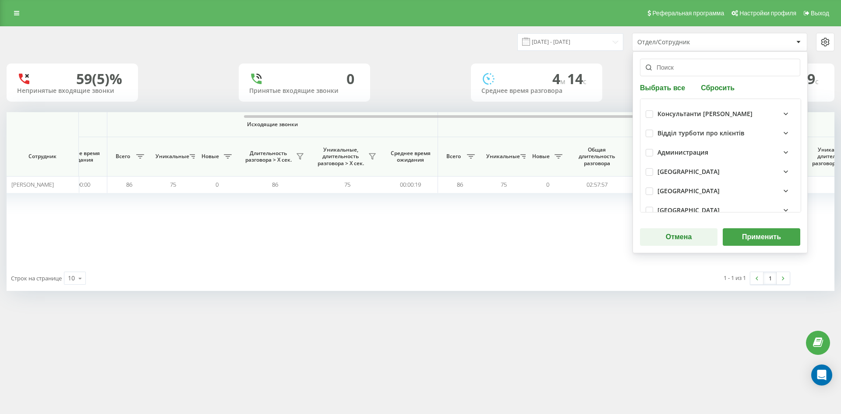
click at [707, 87] on button "Сбросить" at bounding box center [717, 87] width 39 height 8
click at [696, 69] on input "text" at bounding box center [720, 68] width 160 height 18
paste input "[PERSON_NAME]"
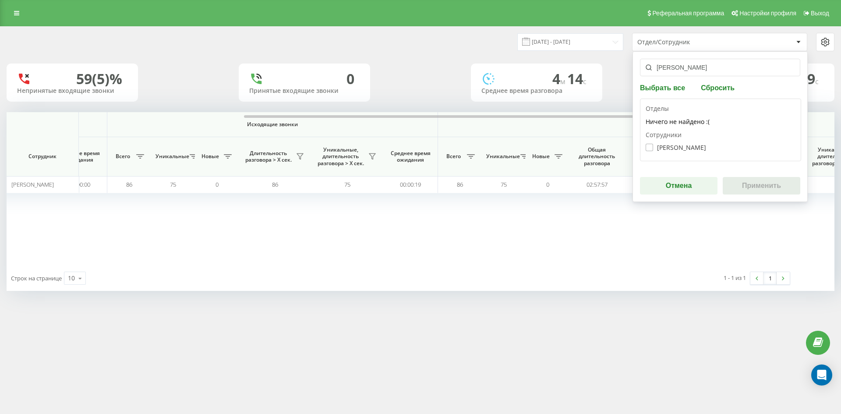
type input "[PERSON_NAME]"
click at [681, 145] on label "Складанюк Карина Вікторівна" at bounding box center [676, 147] width 60 height 7
checkbox input "true"
click at [742, 187] on button "Применить" at bounding box center [762, 186] width 78 height 18
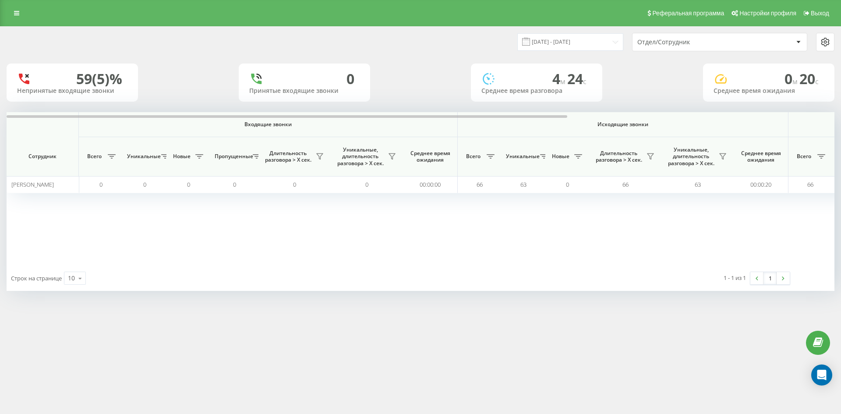
scroll to position [0, 307]
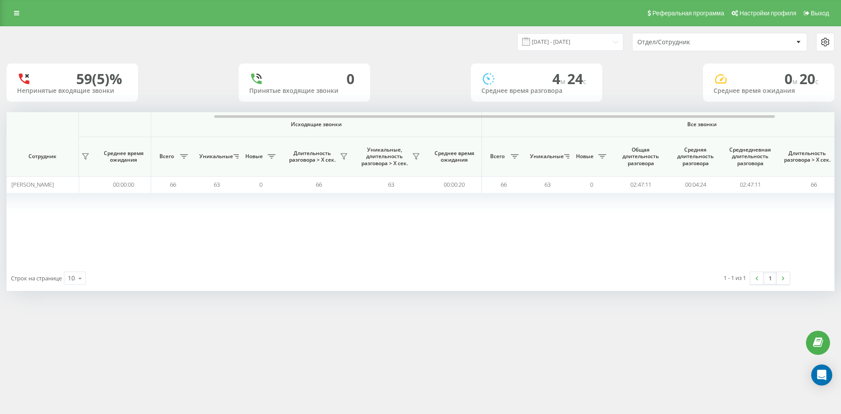
click at [723, 43] on div "Отдел/Сотрудник" at bounding box center [689, 42] width 105 height 7
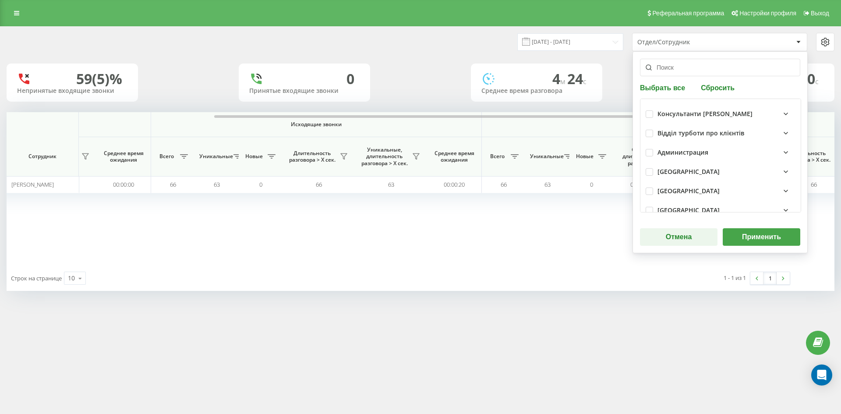
click at [716, 92] on div "Выбрать все Сбросить Консультанти Савчук Відділ турботи про клієнтів Администра…" at bounding box center [720, 152] width 175 height 202
click at [711, 87] on button "Сбросить" at bounding box center [717, 87] width 39 height 8
click at [699, 70] on input "text" at bounding box center [720, 68] width 160 height 18
paste input "[PERSON_NAME]"
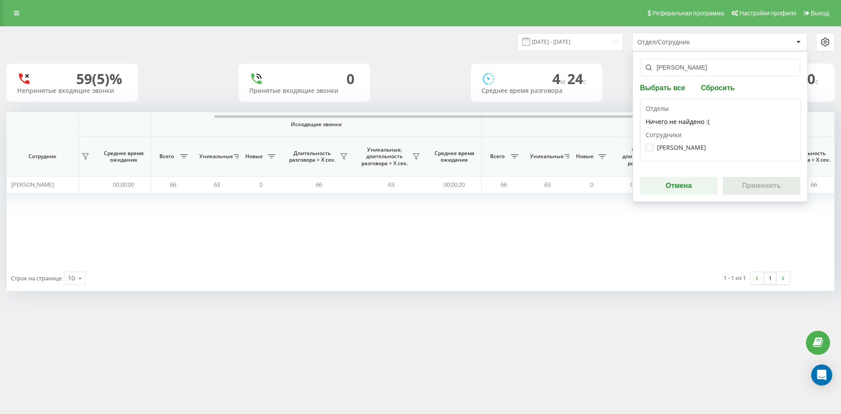
type input "[PERSON_NAME]"
drag, startPoint x: 682, startPoint y: 141, endPoint x: 680, endPoint y: 146, distance: 5.4
click at [682, 142] on div "Конюшенко Анна Олександрівна" at bounding box center [721, 147] width 150 height 16
click at [681, 146] on label "Конюшенко Анна Олександрівна" at bounding box center [676, 147] width 60 height 7
checkbox input "true"
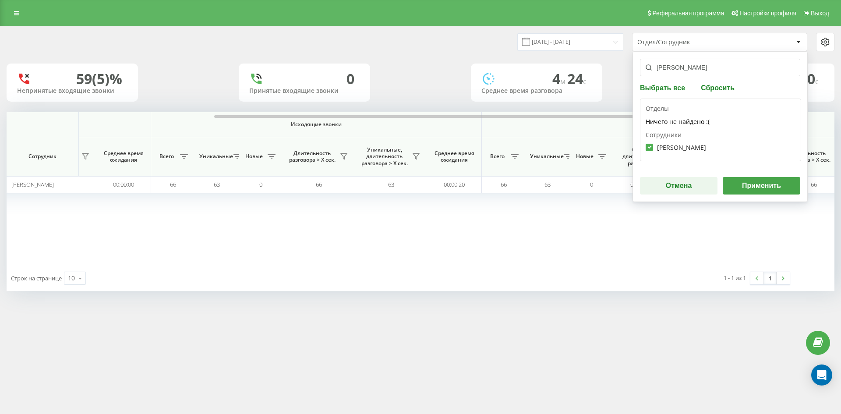
click at [760, 182] on button "Применить" at bounding box center [762, 186] width 78 height 18
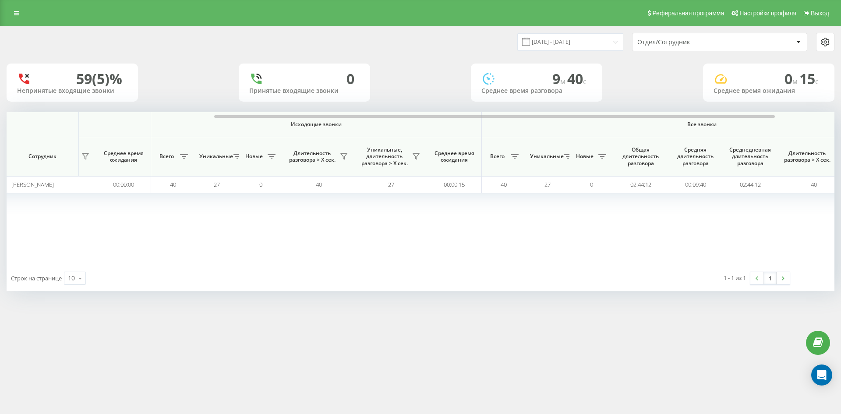
click at [716, 45] on div "Отдел/Сотрудник" at bounding box center [689, 42] width 105 height 7
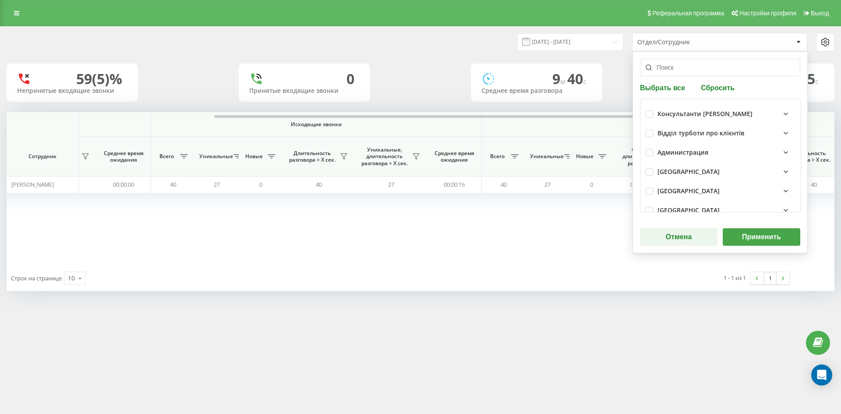
click at [713, 91] on button "Сбросить" at bounding box center [717, 87] width 39 height 8
click at [701, 72] on input "text" at bounding box center [720, 68] width 160 height 18
paste input "[PERSON_NAME]"
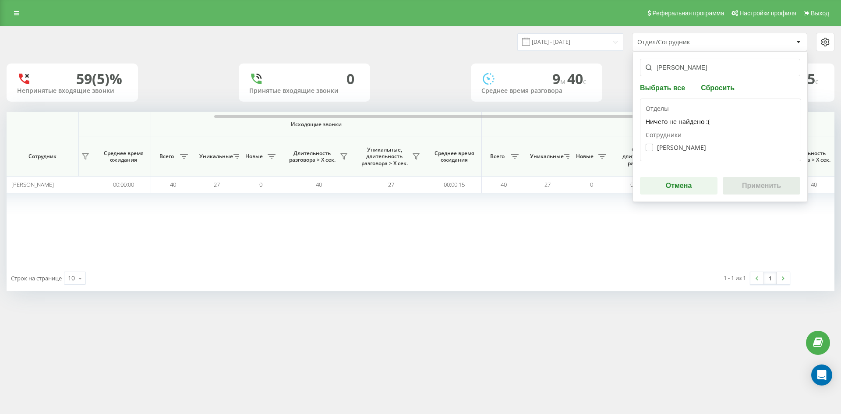
type input "[PERSON_NAME]"
click at [686, 146] on label "Штефан Альона Анатоліївна" at bounding box center [676, 147] width 60 height 7
checkbox input "true"
click at [756, 191] on button "Применить" at bounding box center [762, 186] width 78 height 18
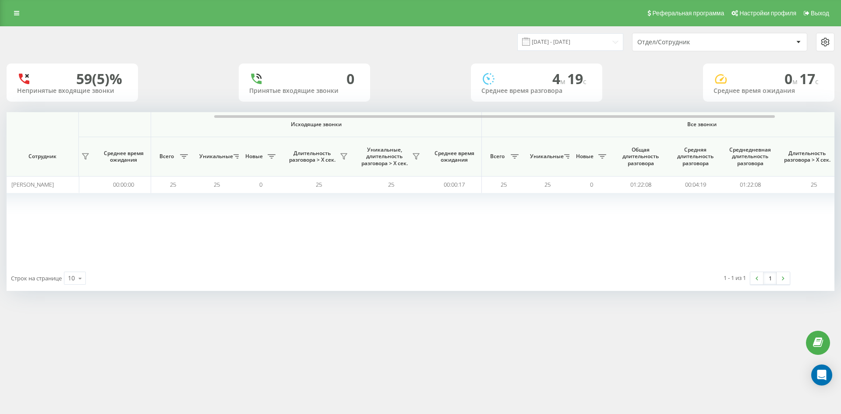
click at [712, 42] on div "Отдел/Сотрудник" at bounding box center [689, 42] width 105 height 7
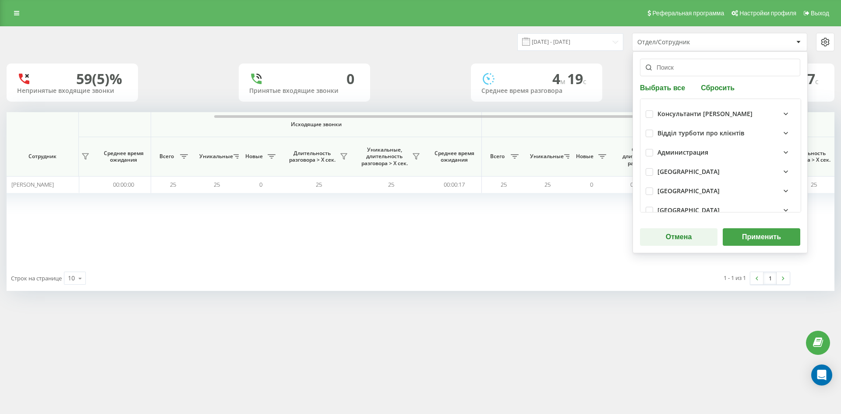
click at [715, 86] on button "Сбросить" at bounding box center [717, 87] width 39 height 8
click at [703, 72] on input "text" at bounding box center [720, 68] width 160 height 18
paste input "[PERSON_NAME]"
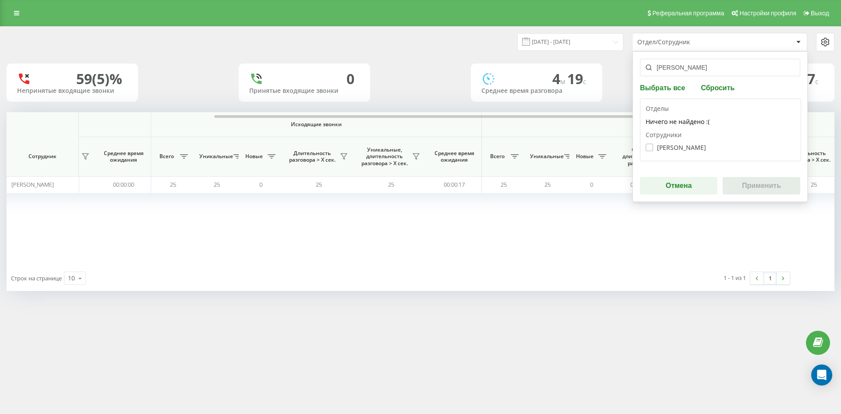
type input "[PERSON_NAME]"
click at [676, 150] on label "Саїк Олена Богданівна" at bounding box center [676, 147] width 60 height 7
checkbox input "true"
click at [764, 186] on button "Применить" at bounding box center [762, 186] width 78 height 18
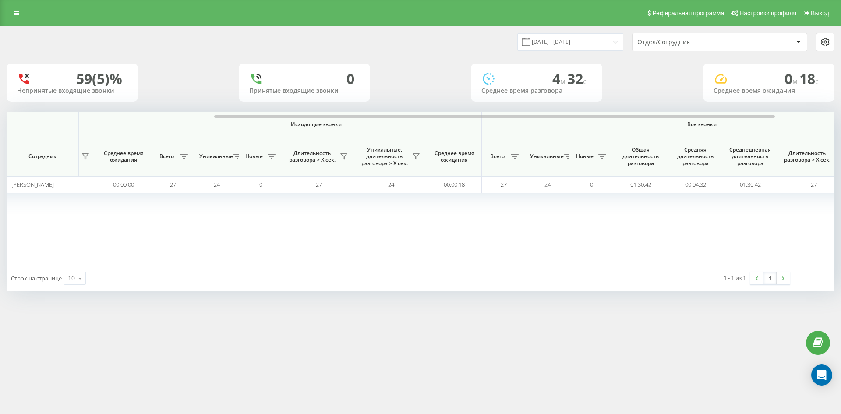
click at [716, 46] on div "Отдел/Сотрудник" at bounding box center [720, 42] width 174 height 18
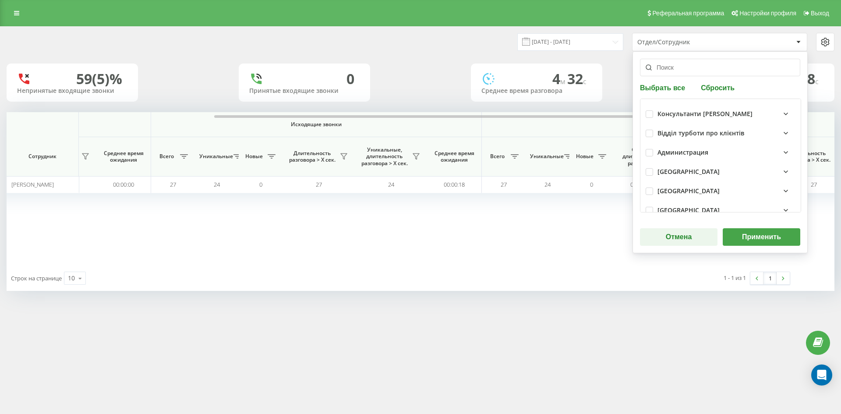
drag, startPoint x: 710, startPoint y: 87, endPoint x: 704, endPoint y: 72, distance: 15.8
click at [710, 87] on button "Сбросить" at bounding box center [717, 87] width 39 height 8
click at [704, 71] on input "text" at bounding box center [720, 68] width 160 height 18
paste input "[PERSON_NAME]"
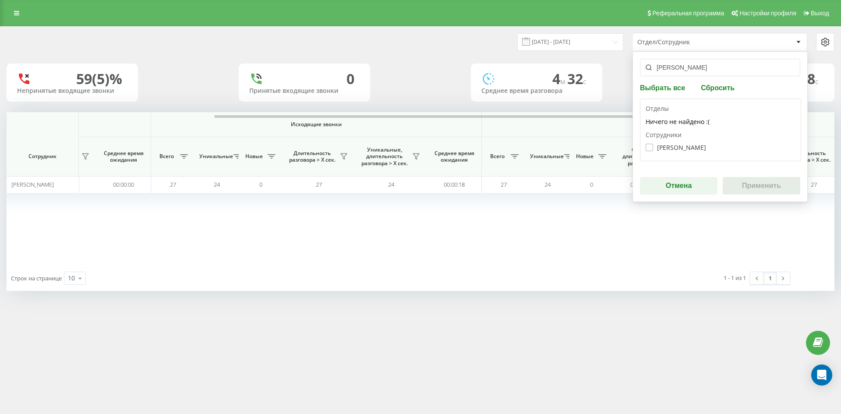
type input "[PERSON_NAME]"
click at [693, 145] on label "Трофимова Елеонора Олександрівна" at bounding box center [676, 147] width 60 height 7
checkbox input "true"
click at [778, 190] on button "Применить" at bounding box center [762, 186] width 78 height 18
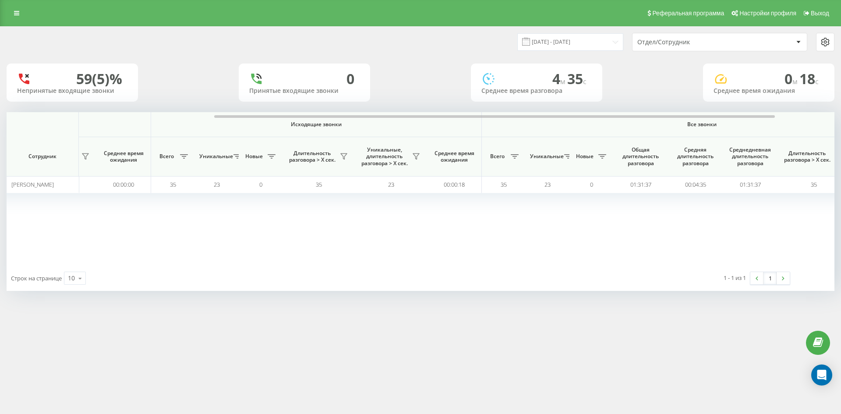
click at [698, 39] on div "Отдел/Сотрудник" at bounding box center [720, 42] width 174 height 18
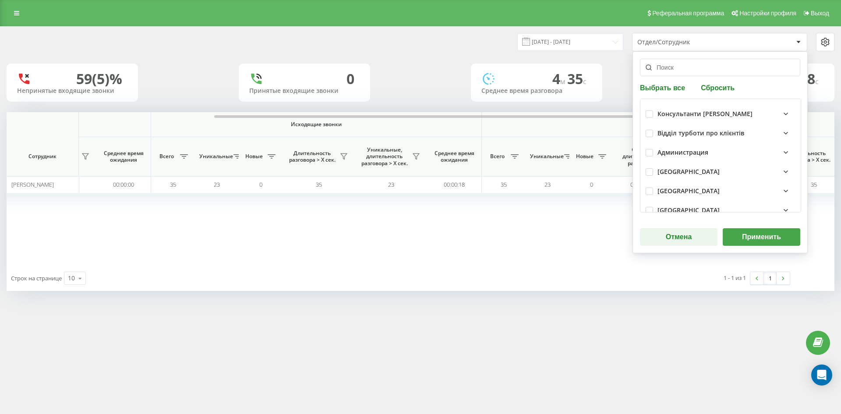
drag, startPoint x: 711, startPoint y: 85, endPoint x: 707, endPoint y: 74, distance: 12.1
click at [712, 85] on button "Сбросить" at bounding box center [717, 87] width 39 height 8
click at [707, 73] on input "text" at bounding box center [720, 68] width 160 height 18
paste input "[PERSON_NAME]"
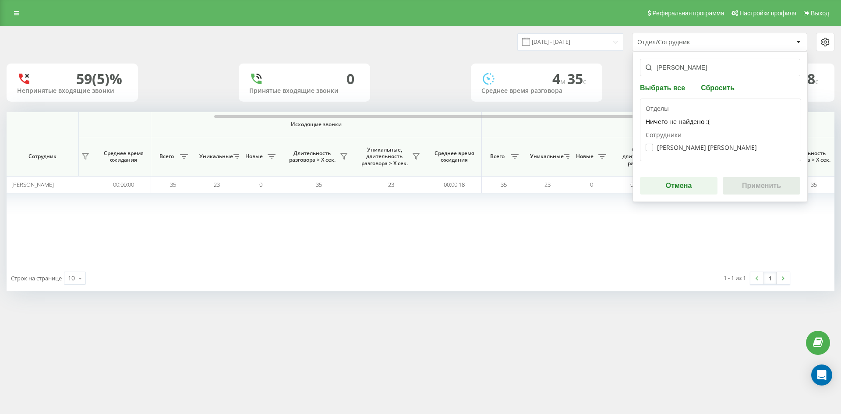
type input "[PERSON_NAME]"
click at [693, 148] on label "[PERSON_NAME] [PERSON_NAME]" at bounding box center [701, 147] width 111 height 7
checkbox input "true"
click at [758, 190] on button "Применить" at bounding box center [762, 186] width 78 height 18
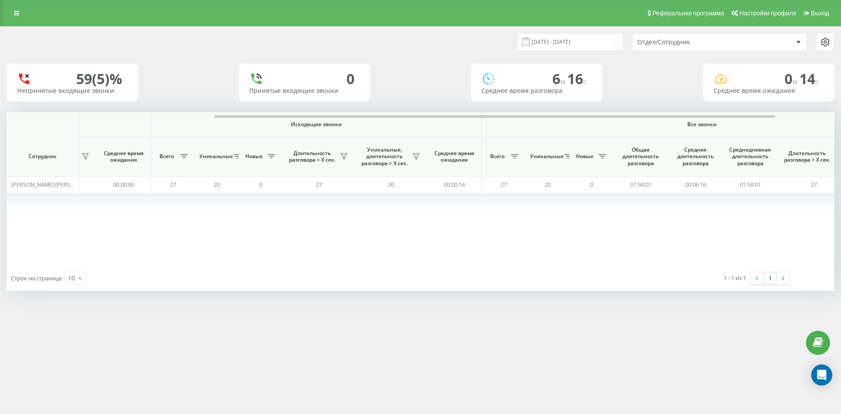
drag, startPoint x: 693, startPoint y: 44, endPoint x: 697, endPoint y: 50, distance: 7.3
click at [693, 44] on div "Отдел/Сотрудник" at bounding box center [689, 42] width 105 height 7
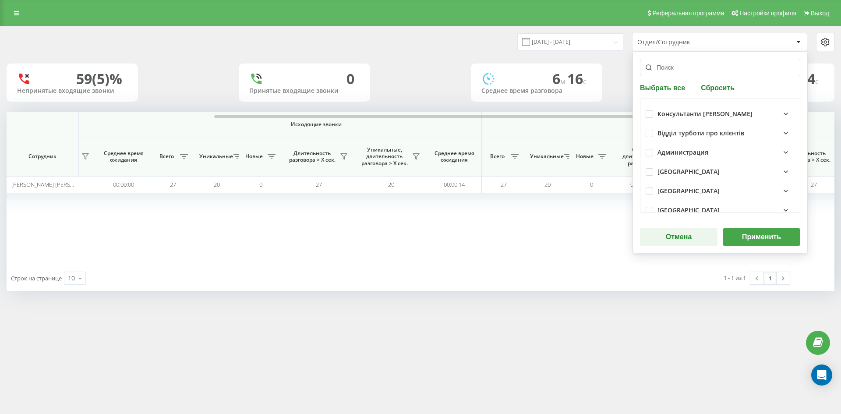
click at [711, 89] on button "Сбросить" at bounding box center [717, 87] width 39 height 8
click at [704, 72] on input "text" at bounding box center [720, 68] width 160 height 18
paste input "[PERSON_NAME]"
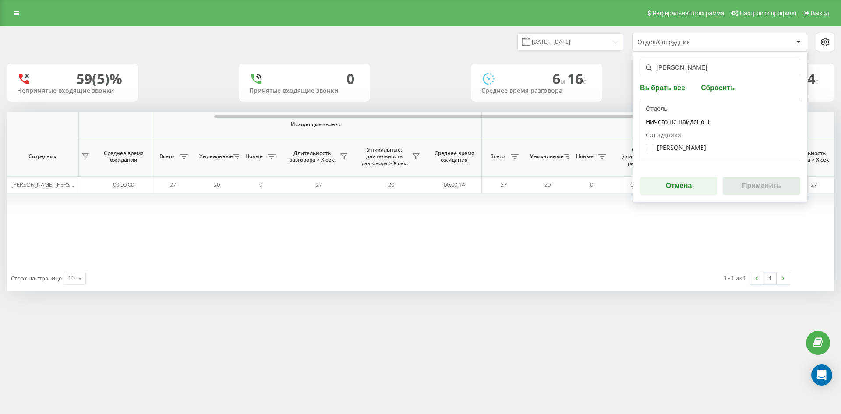
type input "[PERSON_NAME]"
click at [684, 141] on div "Теличко Ірина Миколаївна" at bounding box center [721, 147] width 150 height 16
click at [686, 144] on label "Теличко Ірина Миколаївна" at bounding box center [676, 147] width 60 height 7
checkbox input "true"
click at [753, 184] on button "Применить" at bounding box center [762, 186] width 78 height 18
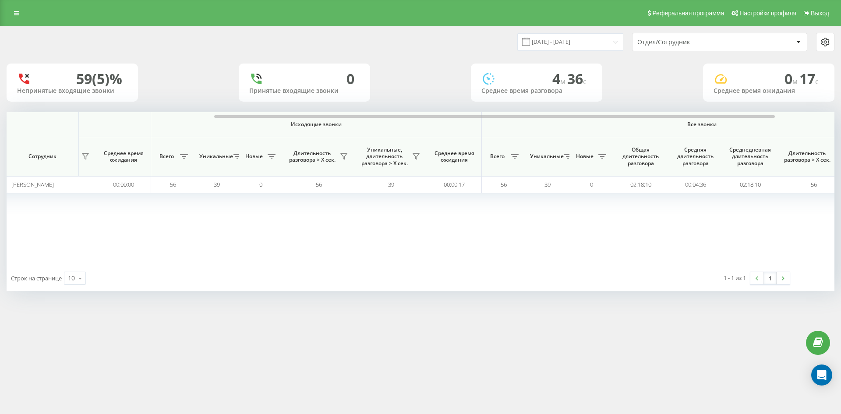
click at [713, 45] on div "Отдел/Сотрудник" at bounding box center [689, 42] width 105 height 7
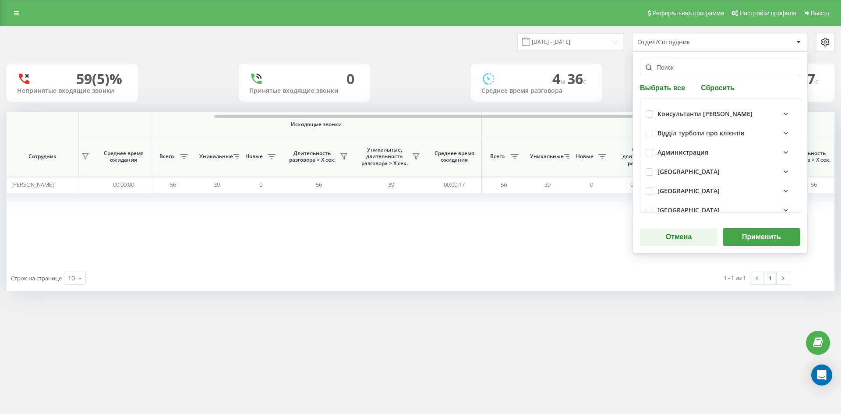
click at [709, 85] on button "Сбросить" at bounding box center [717, 87] width 39 height 8
click at [703, 70] on input "text" at bounding box center [720, 68] width 160 height 18
paste input "[PERSON_NAME]"
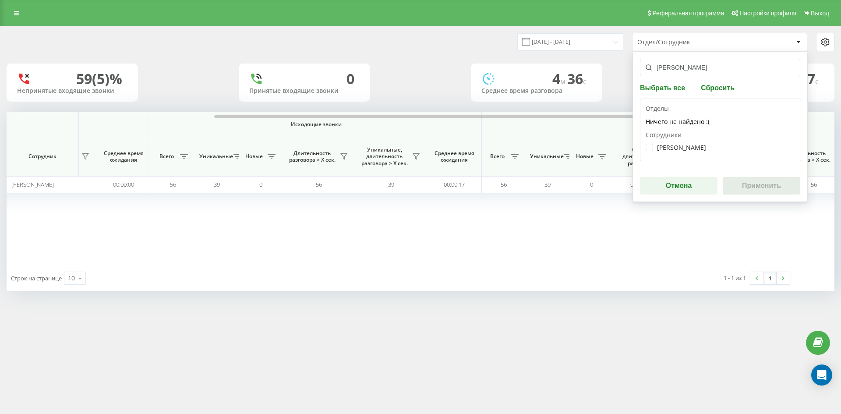
type input "[PERSON_NAME]"
click at [690, 141] on div "Новгородцева Аміна Вікторівна" at bounding box center [721, 147] width 150 height 16
click at [690, 145] on label "Новгородцева Аміна Вікторівна" at bounding box center [676, 147] width 60 height 7
checkbox input "true"
click at [766, 185] on button "Применить" at bounding box center [762, 186] width 78 height 18
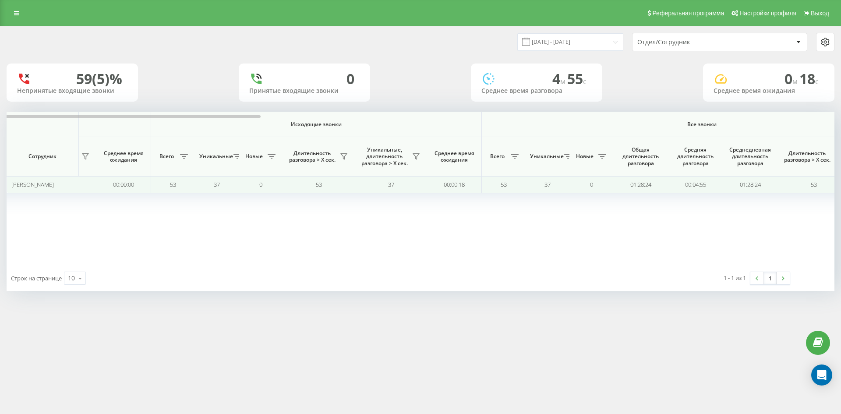
scroll to position [0, 350]
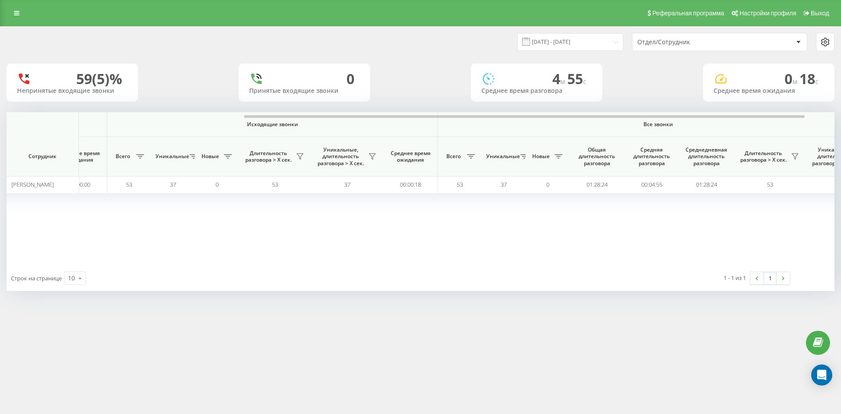
click at [700, 44] on div "Отдел/Сотрудник" at bounding box center [689, 42] width 105 height 7
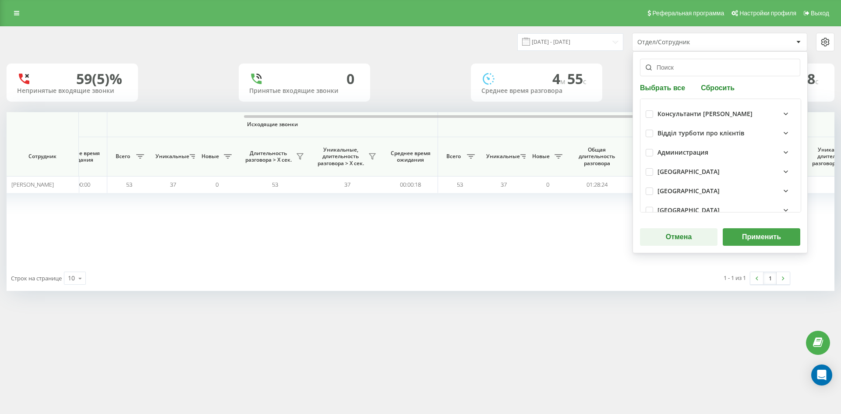
click at [707, 87] on button "Сбросить" at bounding box center [717, 87] width 39 height 8
click at [701, 67] on input "text" at bounding box center [720, 68] width 160 height 18
paste input "болковенко карина"
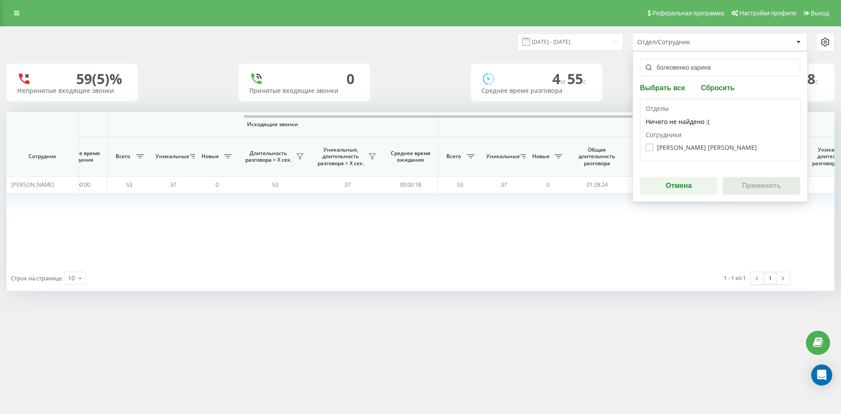
type input "болковенко карина"
click at [687, 146] on label "Болковенко Карина Вікторівна" at bounding box center [701, 147] width 111 height 7
checkbox input "true"
click at [750, 184] on button "Применить" at bounding box center [762, 186] width 78 height 18
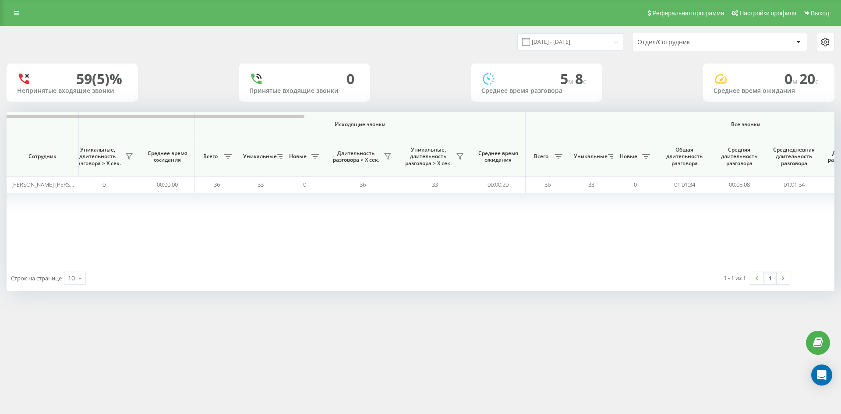
scroll to position [0, 307]
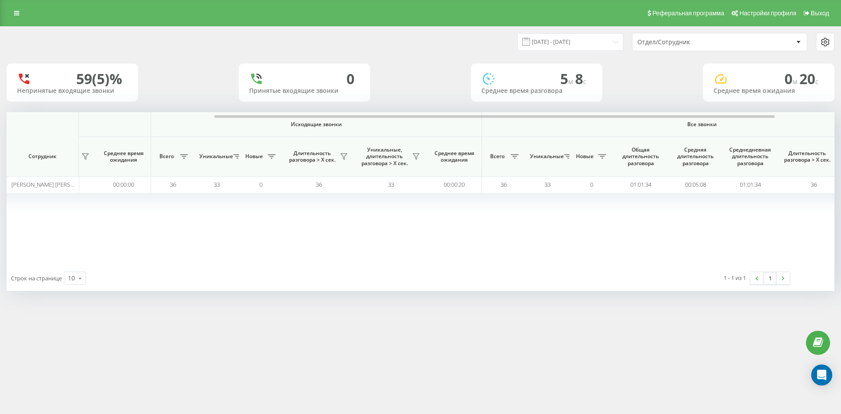
click at [710, 34] on div "Отдел/Сотрудник" at bounding box center [720, 42] width 174 height 18
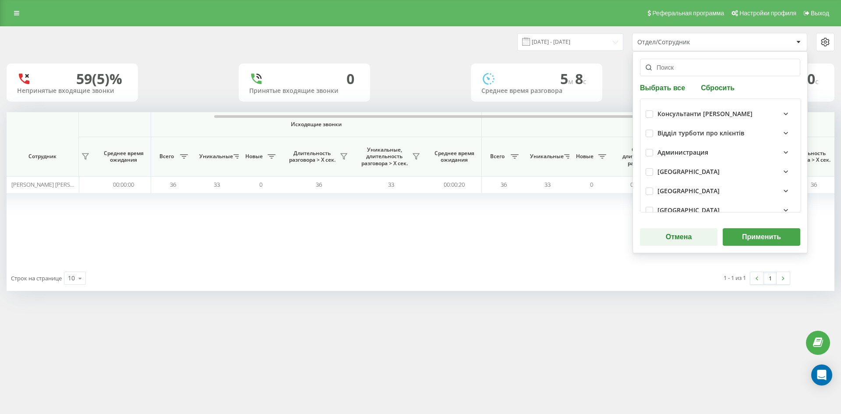
click at [714, 92] on button "Сбросить" at bounding box center [717, 87] width 39 height 8
click at [703, 71] on input "text" at bounding box center [720, 68] width 160 height 18
paste input "[PERSON_NAME]"
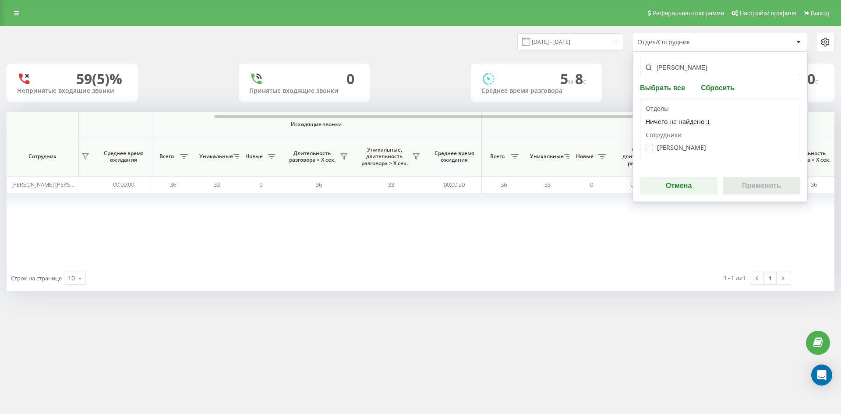
type input "[PERSON_NAME]"
click at [686, 148] on label "Грешко Михайло Сергійович" at bounding box center [676, 147] width 60 height 7
checkbox input "true"
click at [764, 193] on button "Применить" at bounding box center [762, 186] width 78 height 18
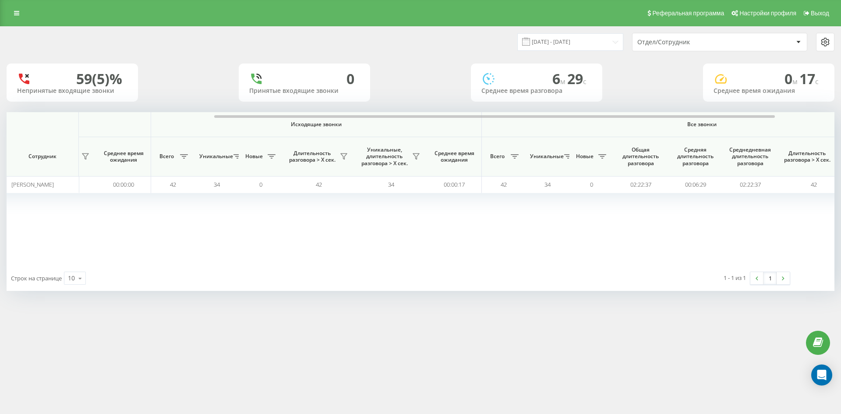
click at [707, 44] on div "Отдел/Сотрудник" at bounding box center [689, 42] width 105 height 7
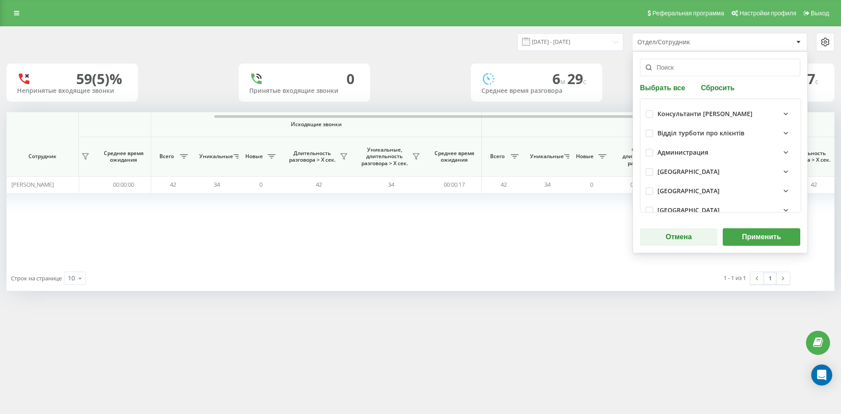
click at [713, 94] on div "Выбрать все Сбросить Консультанти Савчук Відділ турботи про клієнтів Администра…" at bounding box center [720, 152] width 175 height 202
click at [711, 89] on button "Сбросить" at bounding box center [717, 87] width 39 height 8
click at [696, 67] on input "text" at bounding box center [720, 68] width 160 height 18
paste input "пржевальська"
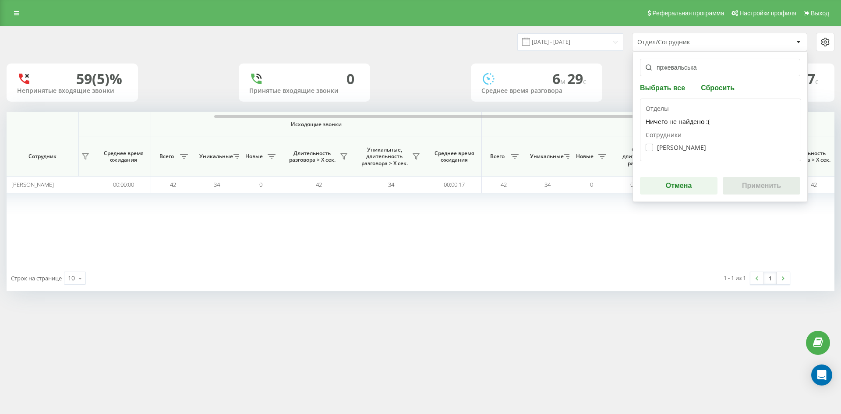
type input "пржевальська"
click at [674, 148] on label "Пржевальська Вікторія Ігорівна" at bounding box center [676, 147] width 60 height 7
checkbox input "true"
click at [761, 180] on button "Применить" at bounding box center [762, 186] width 78 height 18
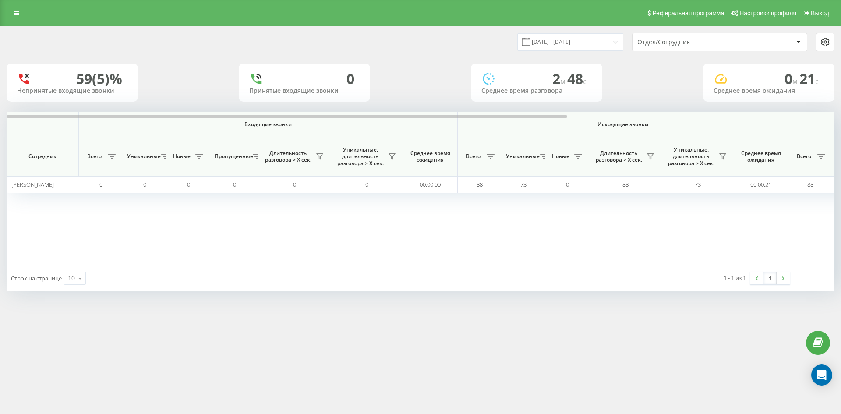
scroll to position [0, 263]
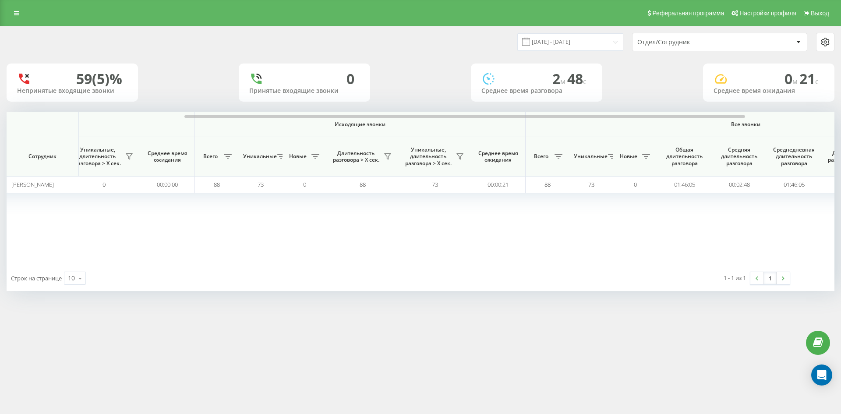
drag, startPoint x: 704, startPoint y: 41, endPoint x: 706, endPoint y: 47, distance: 6.5
click at [704, 42] on div "Отдел/Сотрудник" at bounding box center [689, 42] width 105 height 7
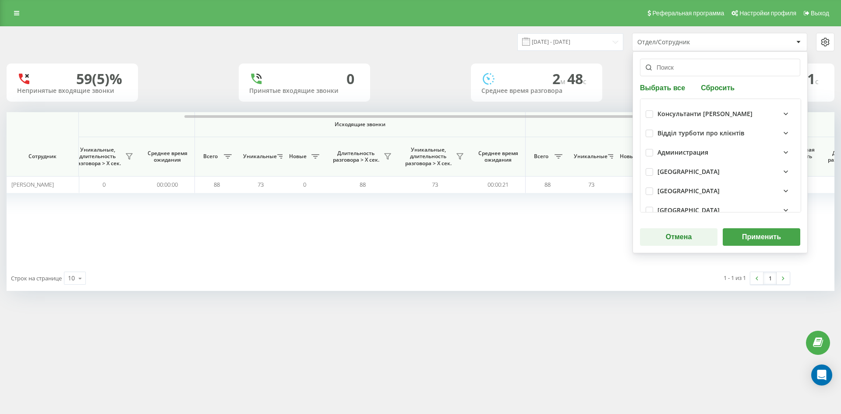
click at [714, 92] on div "Выбрать все Сбросить Консультанти Савчук Відділ турботи про клієнтів Администра…" at bounding box center [720, 152] width 175 height 202
click at [714, 88] on button "Сбросить" at bounding box center [717, 87] width 39 height 8
click at [699, 70] on input "text" at bounding box center [720, 68] width 160 height 18
paste input "[PERSON_NAME]"
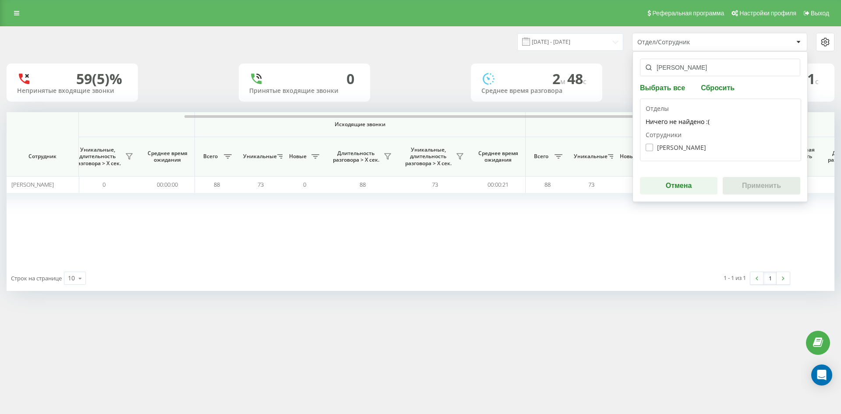
type input "[PERSON_NAME]"
click at [686, 145] on label "Матей Вадим Вікторович" at bounding box center [676, 147] width 60 height 7
checkbox input "true"
click at [736, 179] on button "Применить" at bounding box center [762, 186] width 78 height 18
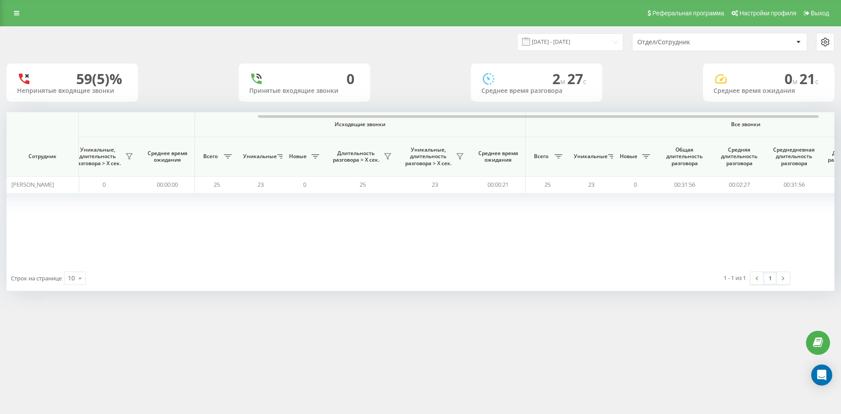
scroll to position [0, 307]
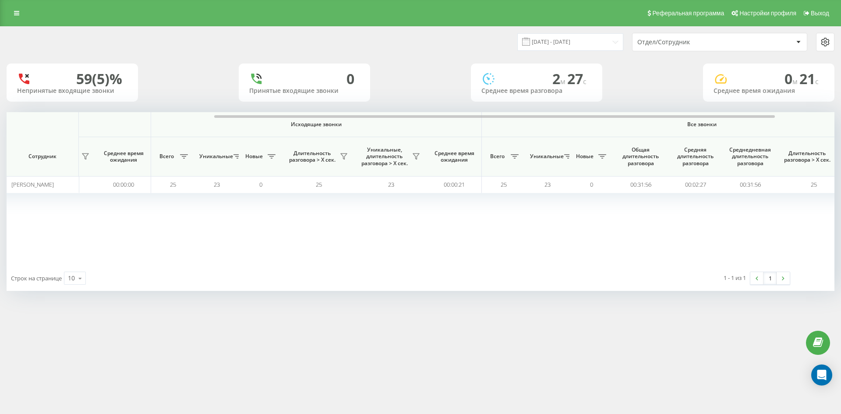
click at [712, 43] on div "Отдел/Сотрудник" at bounding box center [689, 42] width 105 height 7
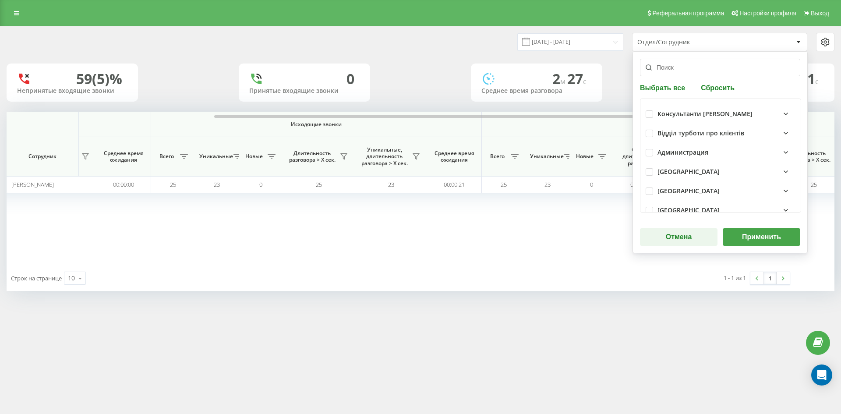
click at [716, 92] on button "Сбросить" at bounding box center [717, 87] width 39 height 8
click at [708, 73] on input "text" at bounding box center [720, 68] width 160 height 18
paste input "[PERSON_NAME]"
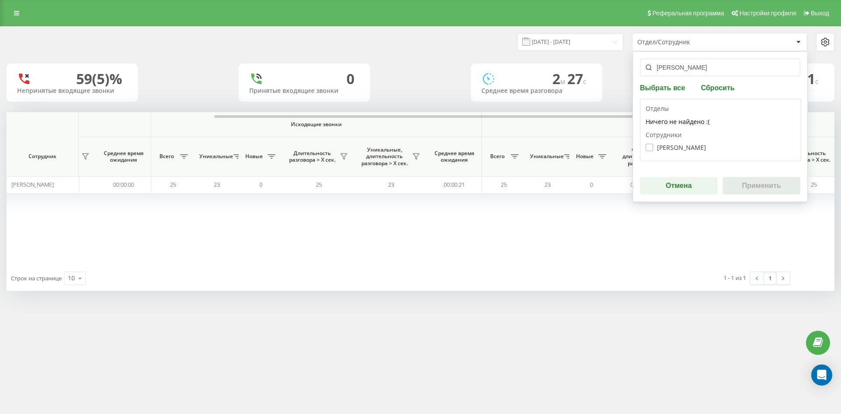
type input "[PERSON_NAME]"
click at [691, 149] on label "Лазарева Еліна Олексіївна" at bounding box center [676, 147] width 60 height 7
checkbox input "true"
click at [764, 184] on button "Применить" at bounding box center [762, 186] width 78 height 18
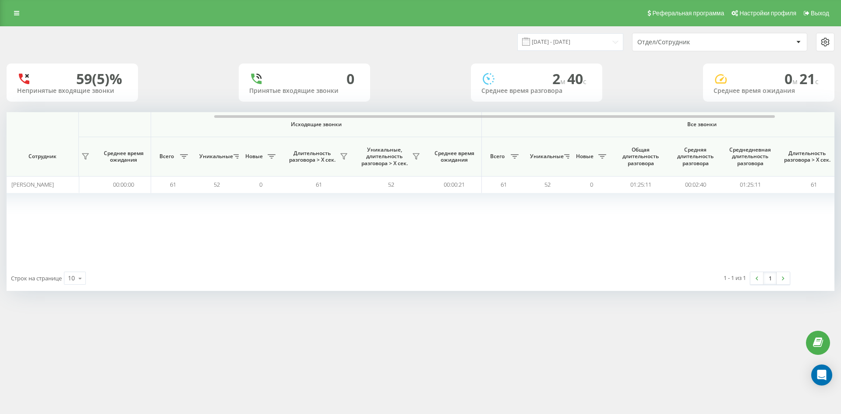
click at [705, 45] on div "Отдел/Сотрудник" at bounding box center [689, 42] width 105 height 7
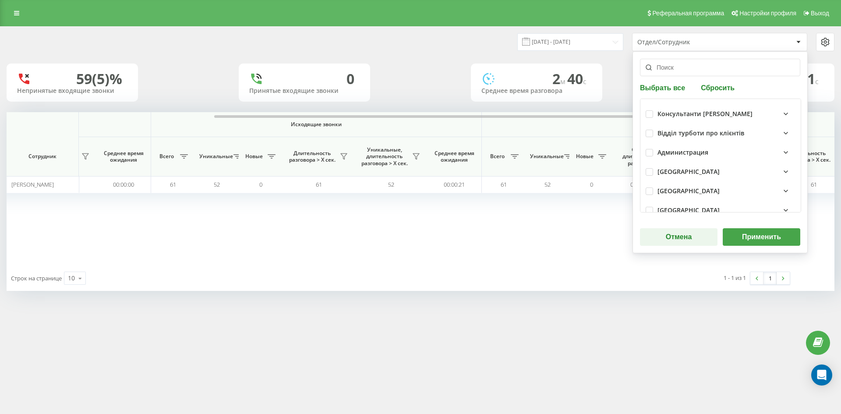
click at [718, 88] on button "Сбросить" at bounding box center [717, 87] width 39 height 8
click at [709, 73] on input "text" at bounding box center [720, 68] width 160 height 18
paste input "[PERSON_NAME]"
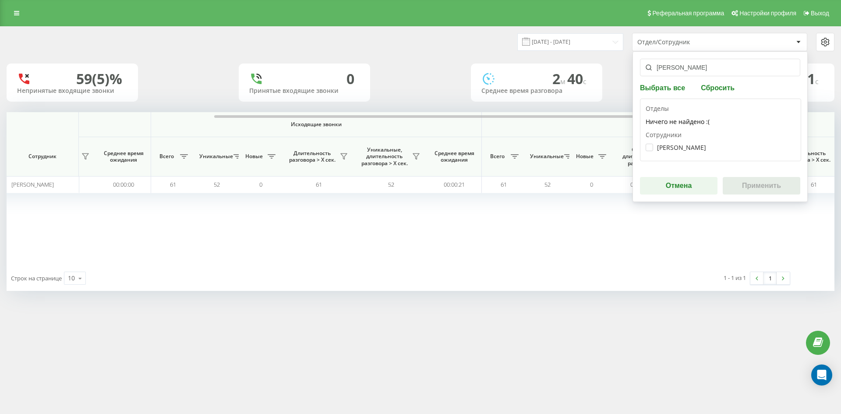
type input "[PERSON_NAME]"
click at [690, 143] on div "Лиса Анаріна Сергіївна" at bounding box center [721, 147] width 150 height 16
click at [690, 144] on label "Лиса Анаріна Сергіївна" at bounding box center [676, 147] width 60 height 7
checkbox input "true"
click at [763, 180] on button "Применить" at bounding box center [762, 186] width 78 height 18
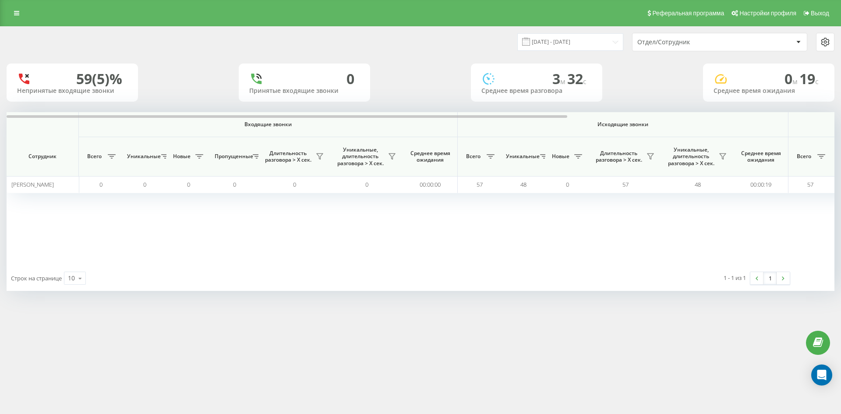
scroll to position [0, 263]
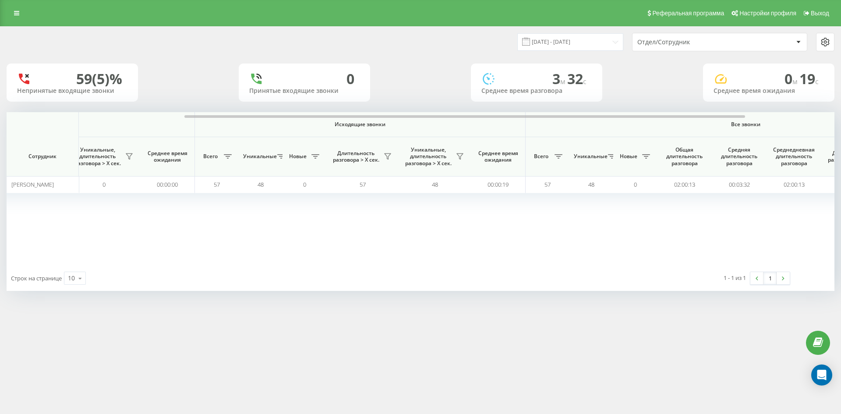
click at [718, 42] on div "Отдел/Сотрудник" at bounding box center [689, 42] width 105 height 7
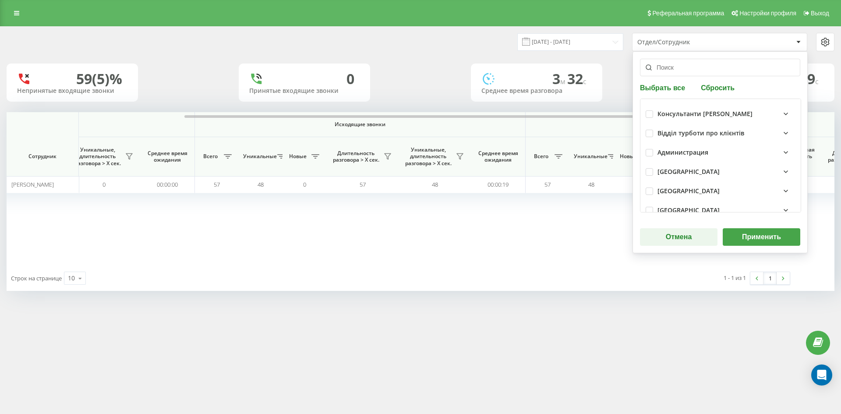
click at [721, 84] on button "Сбросить" at bounding box center [717, 87] width 39 height 8
click at [710, 70] on input "text" at bounding box center [720, 68] width 160 height 18
paste input "[PERSON_NAME]"
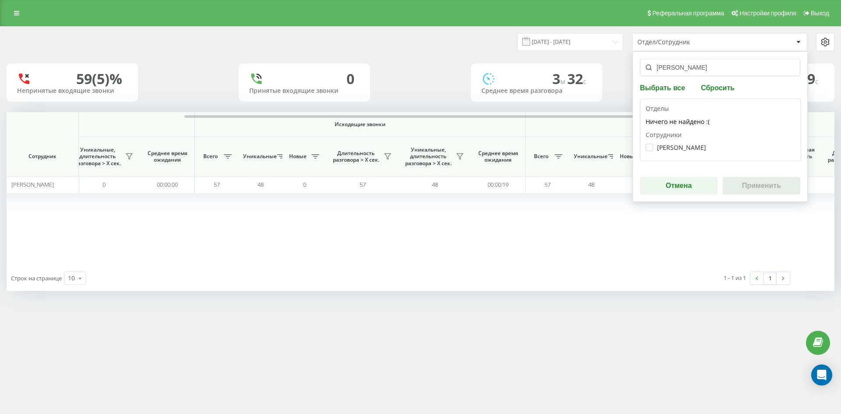
type input "[PERSON_NAME]"
click at [684, 143] on div "Солодчук Юрій Юрійович" at bounding box center [721, 147] width 150 height 16
click at [684, 144] on label "Солодчук Юрій Юрійович" at bounding box center [676, 147] width 60 height 7
checkbox input "true"
click at [771, 183] on button "Применить" at bounding box center [762, 186] width 78 height 18
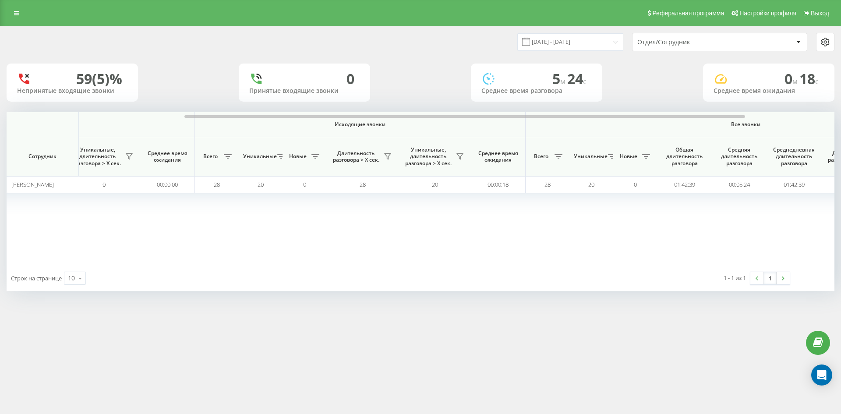
drag, startPoint x: 707, startPoint y: 42, endPoint x: 707, endPoint y: 50, distance: 8.3
click at [707, 42] on div "Отдел/Сотрудник" at bounding box center [689, 42] width 105 height 7
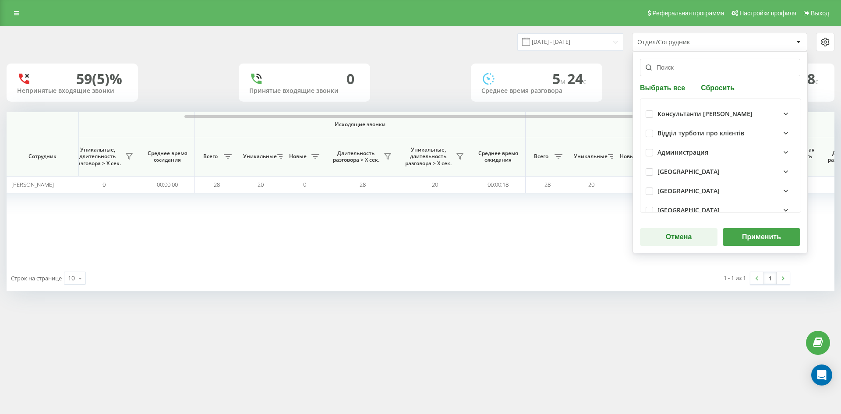
click at [714, 86] on button "Сбросить" at bounding box center [717, 87] width 39 height 8
click at [706, 69] on input "text" at bounding box center [720, 68] width 160 height 18
paste input "[DEMOGRAPHIC_DATA][PERSON_NAME]"
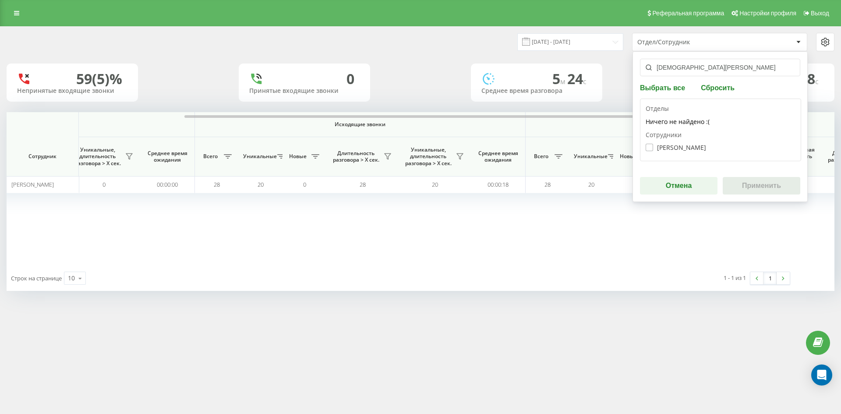
type input "[DEMOGRAPHIC_DATA][PERSON_NAME]"
click at [687, 147] on label "Татаріна Вікторія Василівна" at bounding box center [676, 147] width 60 height 7
checkbox input "true"
click at [758, 184] on button "Применить" at bounding box center [762, 186] width 78 height 18
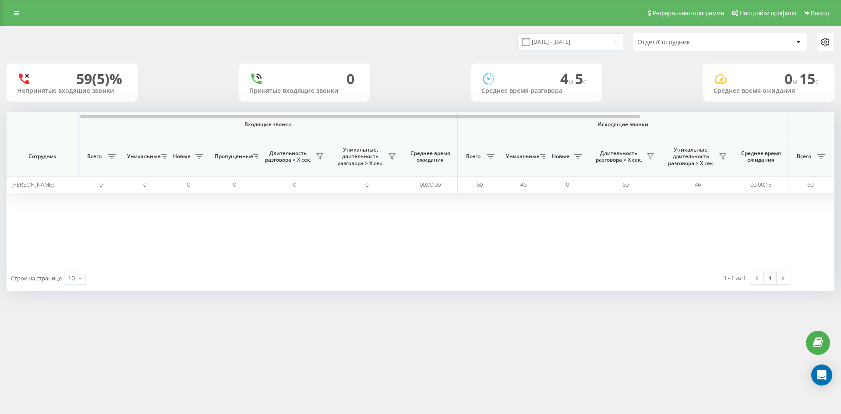
scroll to position [0, 307]
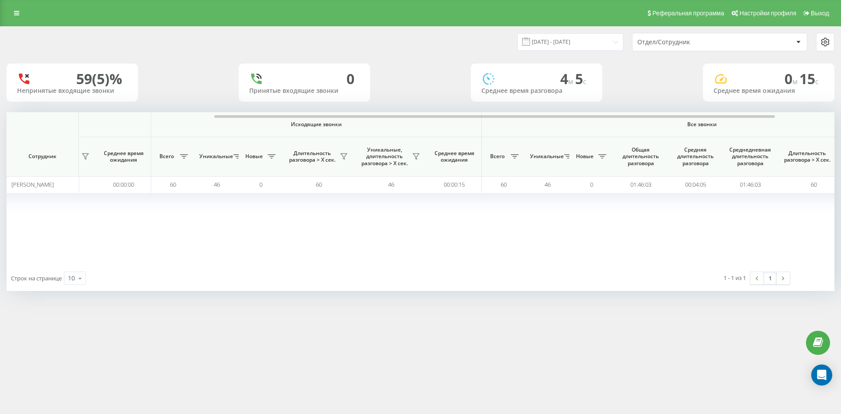
click at [714, 44] on div "Отдел/Сотрудник" at bounding box center [689, 42] width 105 height 7
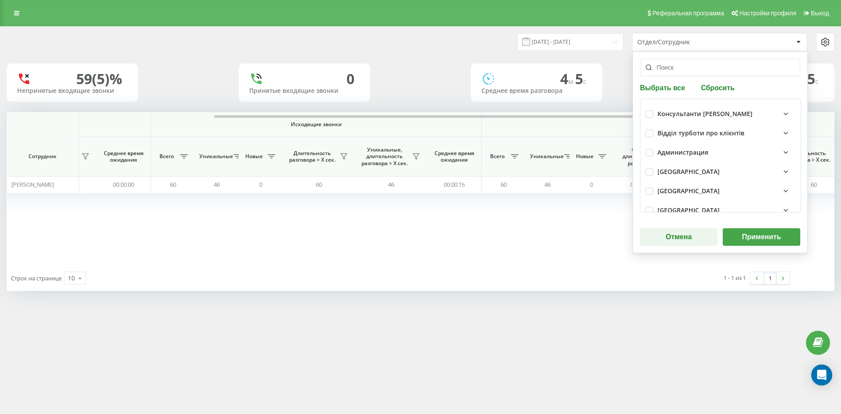
click at [716, 88] on button "Сбросить" at bounding box center [717, 87] width 39 height 8
click at [705, 72] on input "text" at bounding box center [720, 68] width 160 height 18
paste input "литвине"
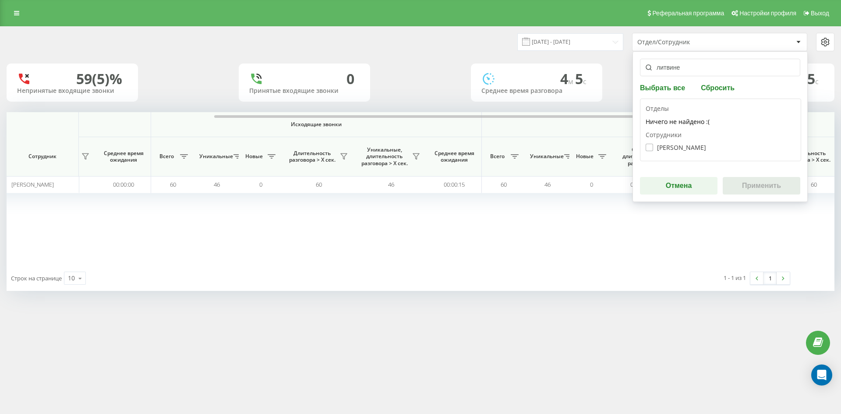
type input "литвине"
click at [685, 148] on label "[PERSON_NAME]" at bounding box center [676, 147] width 60 height 7
checkbox input "true"
click at [753, 182] on button "Применить" at bounding box center [762, 186] width 78 height 18
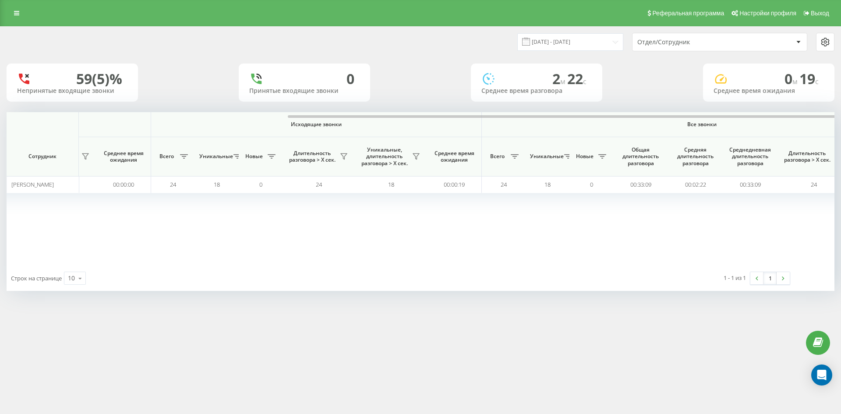
scroll to position [0, 350]
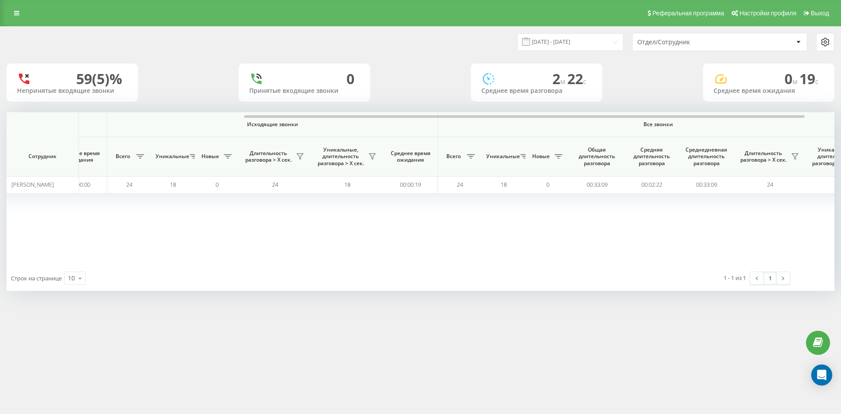
click at [723, 40] on div "Отдел/Сотрудник" at bounding box center [689, 42] width 105 height 7
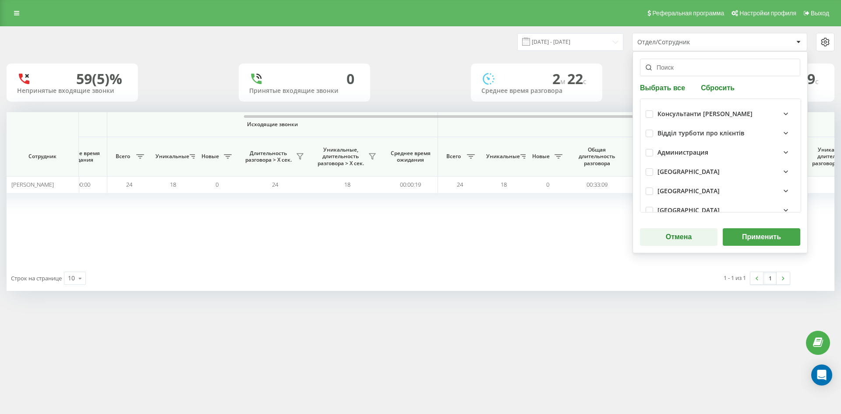
click at [725, 88] on button "Сбросить" at bounding box center [717, 87] width 39 height 8
click at [707, 69] on input "text" at bounding box center [720, 68] width 160 height 18
paste input "[PERSON_NAME]"
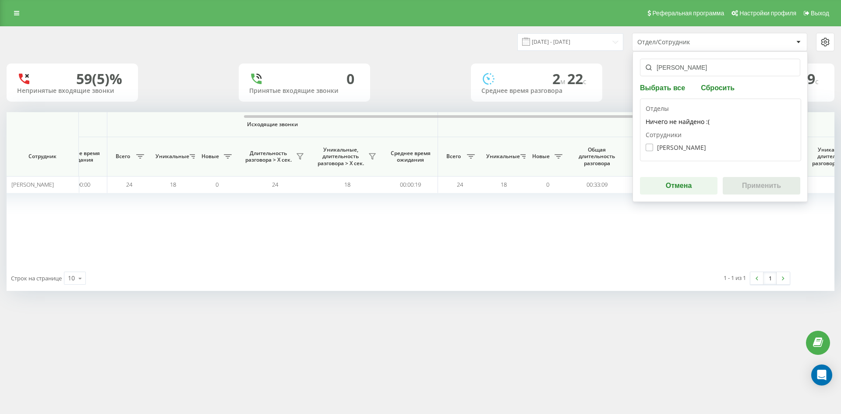
type input "[PERSON_NAME]"
click at [683, 145] on label "Олексюк Андрій Анатолійович" at bounding box center [676, 147] width 60 height 7
checkbox input "true"
click at [735, 172] on div "олексюк андрій Выбрать все Сбросить Отделы Ничего не найдено :( Сотрудники Олек…" at bounding box center [720, 126] width 175 height 151
click at [749, 183] on button "Применить" at bounding box center [762, 186] width 78 height 18
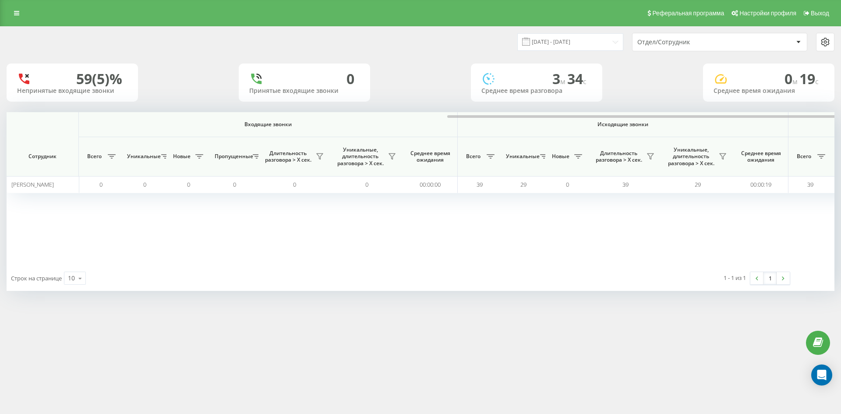
scroll to position [0, 307]
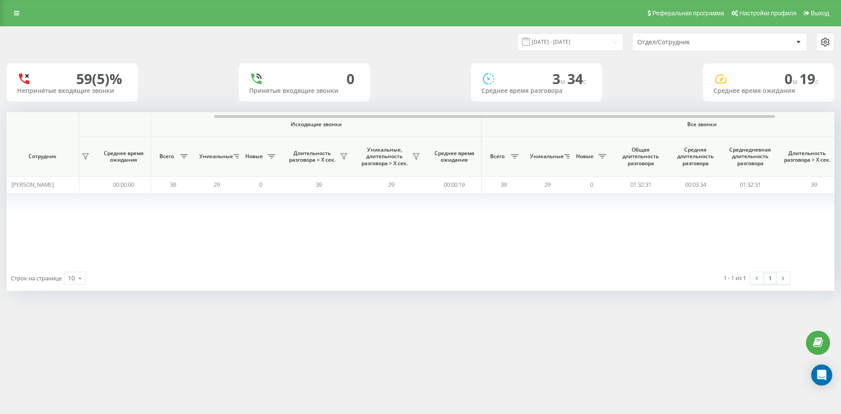
click at [700, 41] on div "Отдел/Сотрудник" at bounding box center [689, 42] width 105 height 7
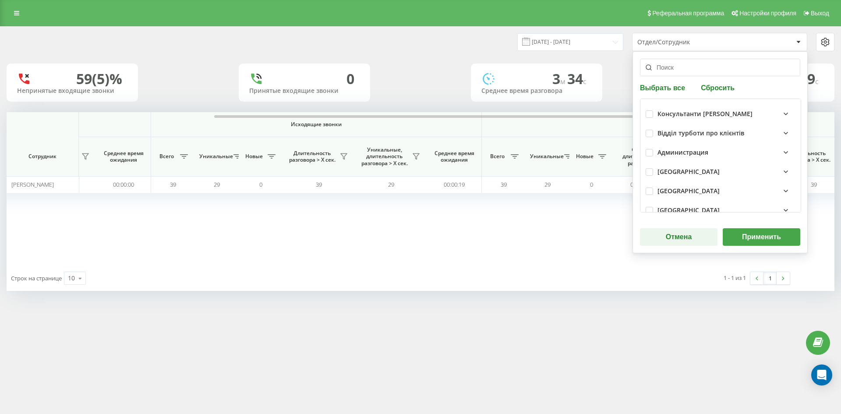
click at [722, 89] on button "Сбросить" at bounding box center [717, 87] width 39 height 8
click at [706, 70] on input "text" at bounding box center [720, 68] width 160 height 18
paste input "[PERSON_NAME]"
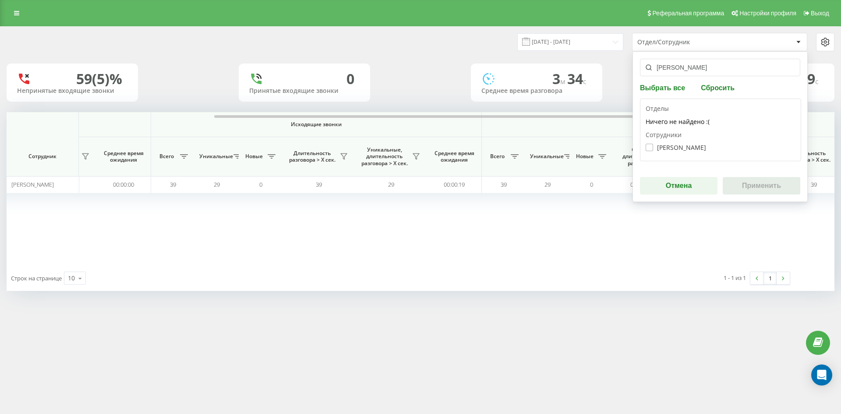
type input "[PERSON_NAME]"
click at [691, 145] on label "Круглов Олександр Олександрович" at bounding box center [676, 147] width 60 height 7
checkbox input "true"
click at [757, 183] on button "Применить" at bounding box center [762, 186] width 78 height 18
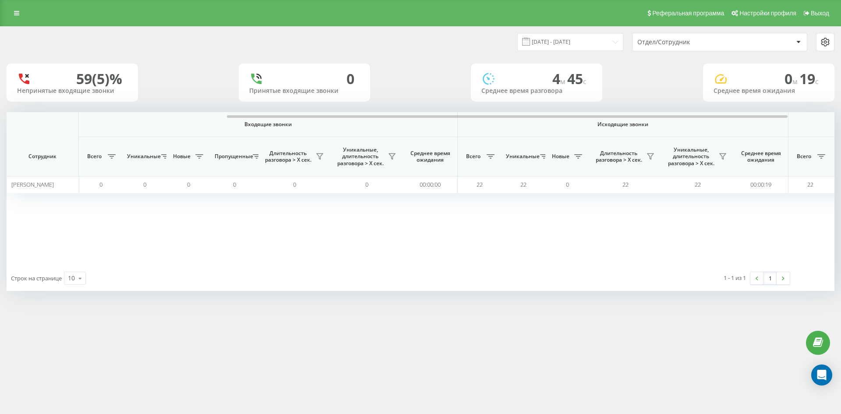
scroll to position [0, 350]
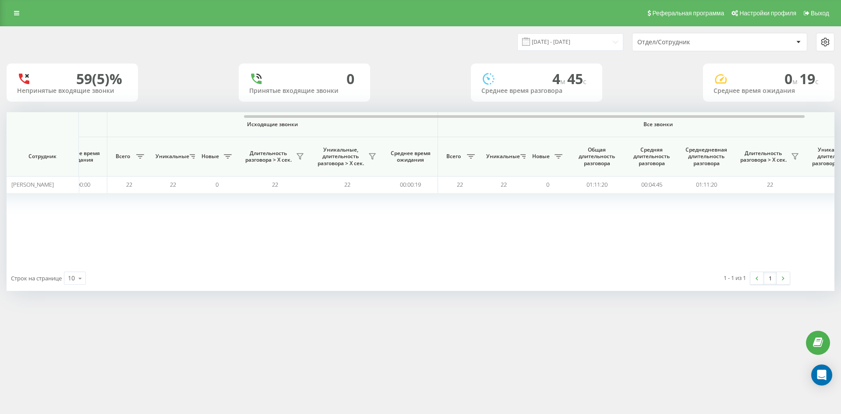
click at [720, 42] on div "Отдел/Сотрудник" at bounding box center [689, 42] width 105 height 7
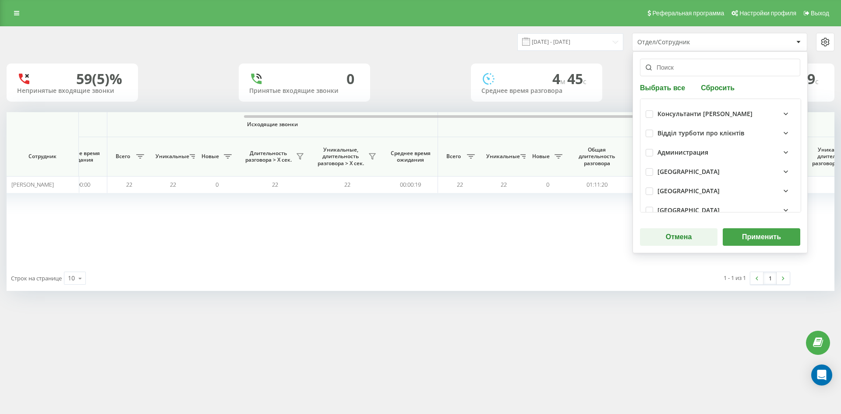
click at [712, 88] on button "Сбросить" at bounding box center [717, 87] width 39 height 8
click at [703, 70] on input "text" at bounding box center [720, 68] width 160 height 18
paste input "[PERSON_NAME] [PERSON_NAME]"
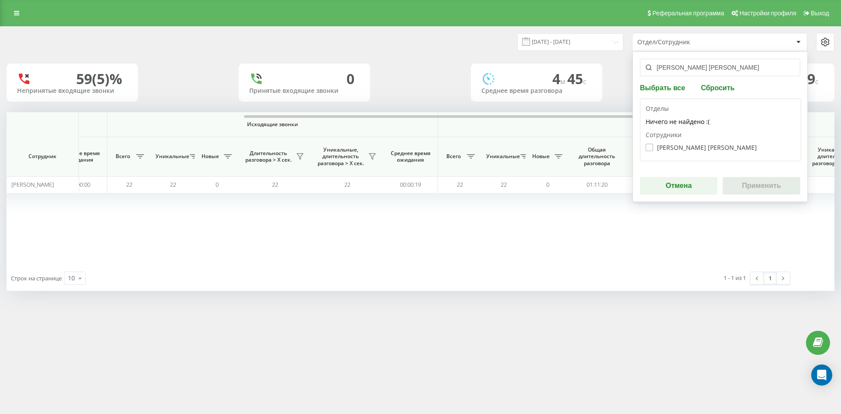
type input "[PERSON_NAME] [PERSON_NAME]"
click at [685, 149] on label "Арсеній Олена Федорівна" at bounding box center [701, 147] width 111 height 7
checkbox input "true"
click at [780, 193] on button "Применить" at bounding box center [762, 186] width 78 height 18
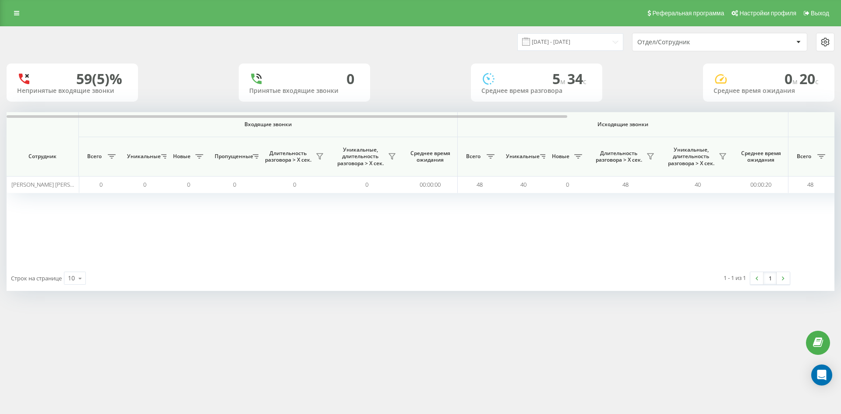
scroll to position [0, 307]
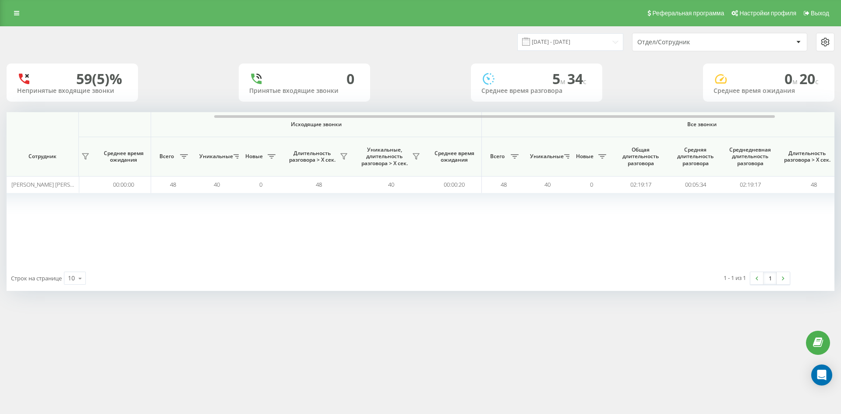
click at [721, 40] on div "Отдел/Сотрудник" at bounding box center [689, 42] width 105 height 7
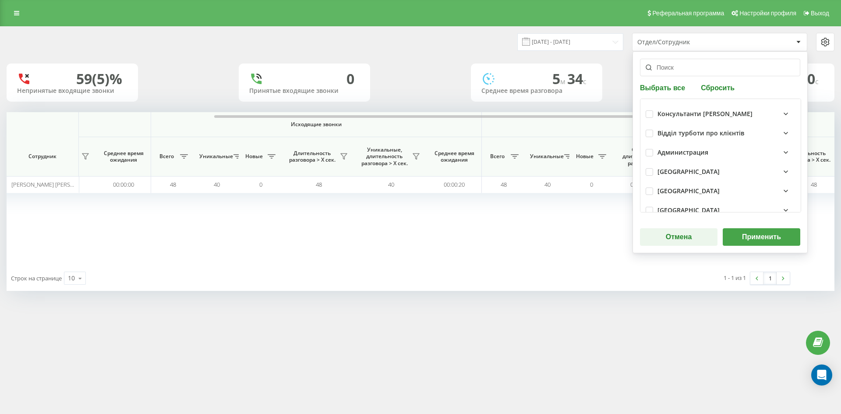
click at [717, 85] on button "Сбросить" at bounding box center [717, 87] width 39 height 8
click at [709, 71] on input "text" at bounding box center [720, 68] width 160 height 18
paste input "[PERSON_NAME]"
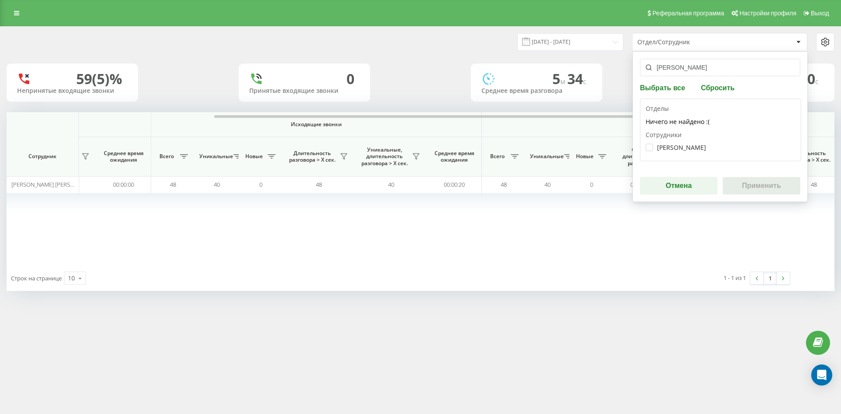
type input "[PERSON_NAME]"
click at [686, 143] on div "Жук Анастасія Олександрівна" at bounding box center [721, 147] width 150 height 16
drag, startPoint x: 682, startPoint y: 145, endPoint x: 764, endPoint y: 188, distance: 92.7
click at [682, 146] on label "Жук Анастасія Олександрівна" at bounding box center [676, 147] width 60 height 7
checkbox input "true"
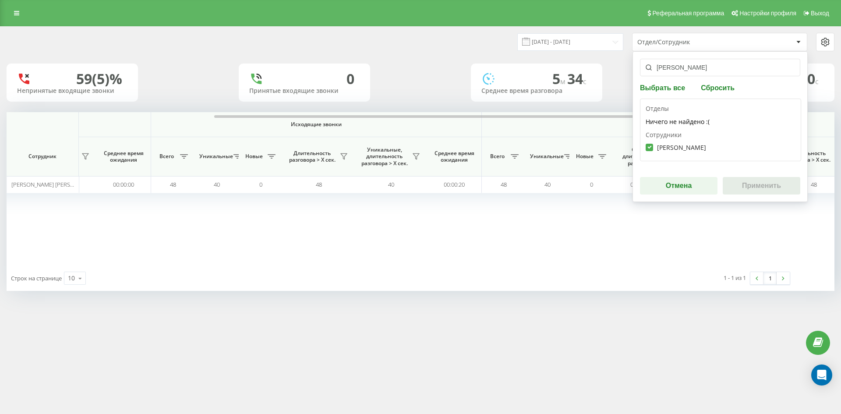
click at [764, 188] on button "Применить" at bounding box center [762, 186] width 78 height 18
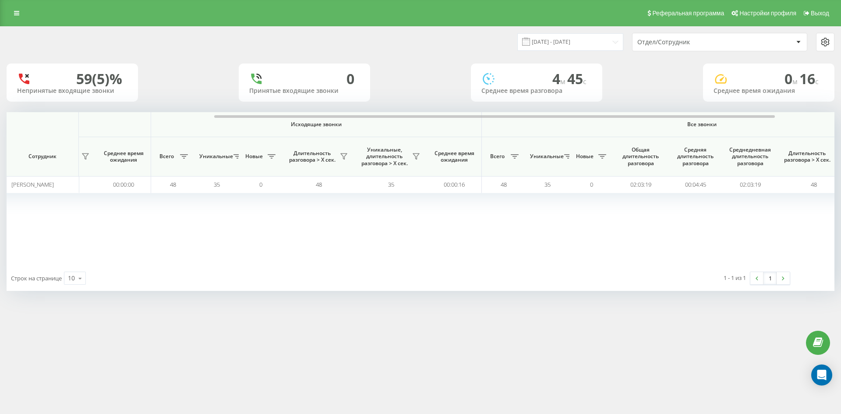
click at [701, 39] on div "Отдел/Сотрудник" at bounding box center [689, 42] width 105 height 7
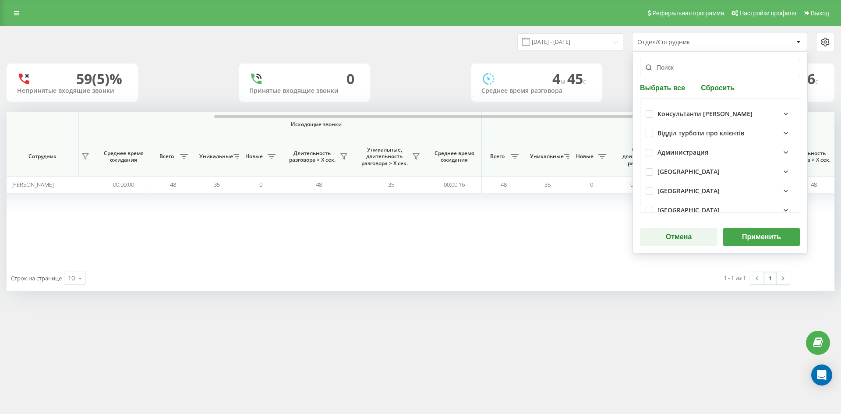
click at [720, 82] on div "Выбрать все Сбросить Консультанти Савчук Відділ турботи про клієнтів Администра…" at bounding box center [720, 152] width 175 height 202
click at [721, 92] on button "Сбросить" at bounding box center [717, 87] width 39 height 8
click at [704, 67] on input "text" at bounding box center [720, 68] width 160 height 18
paste input "[PERSON_NAME]"
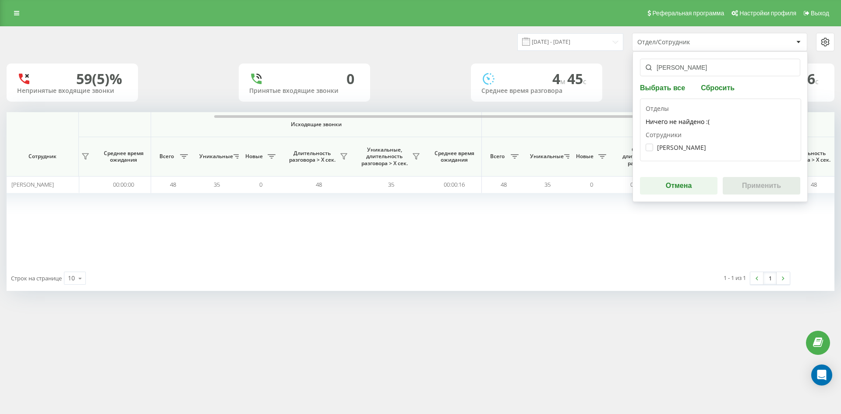
type input "[PERSON_NAME]"
click at [688, 148] on label "Цинко Надія Василівна" at bounding box center [676, 147] width 60 height 7
checkbox input "true"
click at [757, 187] on button "Применить" at bounding box center [762, 186] width 78 height 18
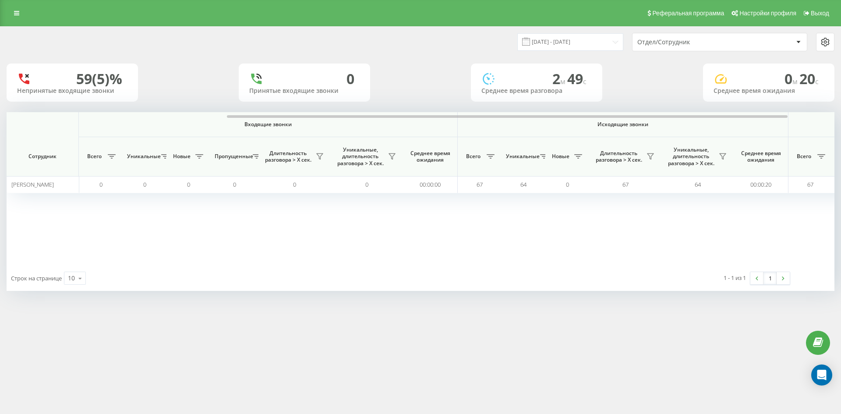
scroll to position [0, 350]
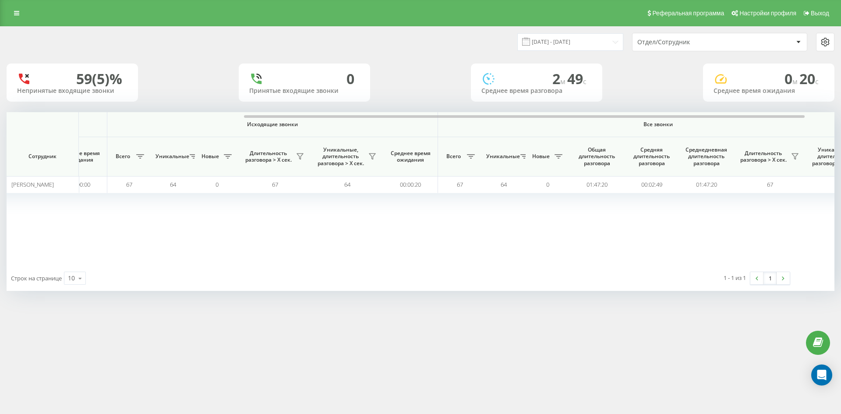
click at [700, 42] on div "Отдел/Сотрудник" at bounding box center [689, 42] width 105 height 7
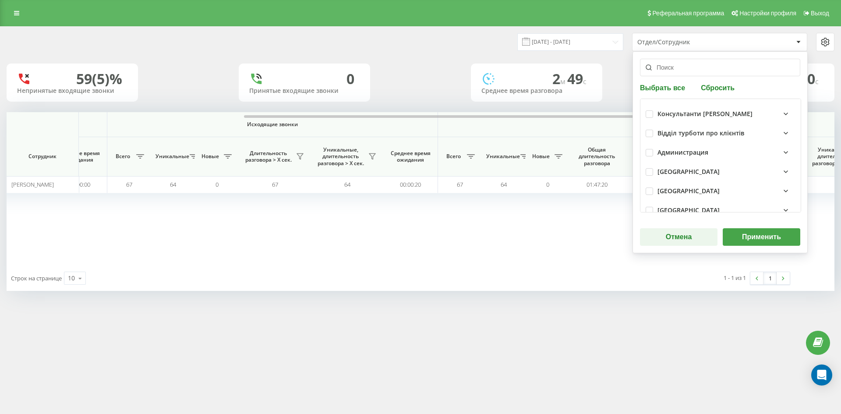
click at [714, 91] on button "Сбросить" at bounding box center [717, 87] width 39 height 8
click at [703, 74] on input "text" at bounding box center [720, 68] width 160 height 18
paste input "[PERSON_NAME]"
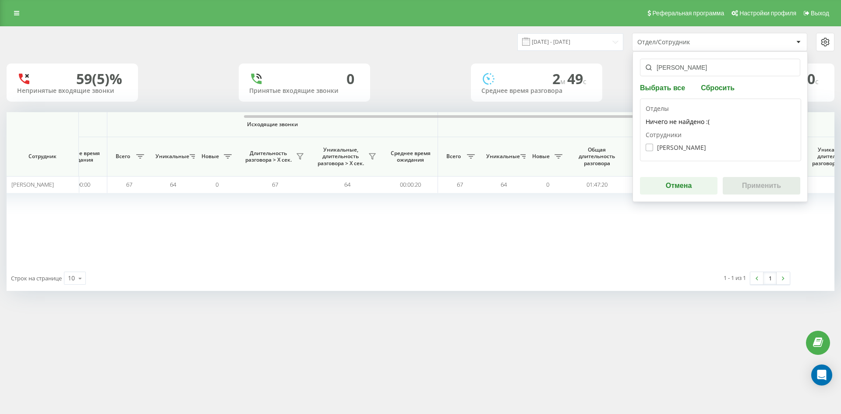
type input "[PERSON_NAME]"
click at [682, 144] on label "Мартищук Надія Іванівна" at bounding box center [676, 147] width 60 height 7
checkbox input "true"
click at [741, 178] on button "Применить" at bounding box center [762, 186] width 78 height 18
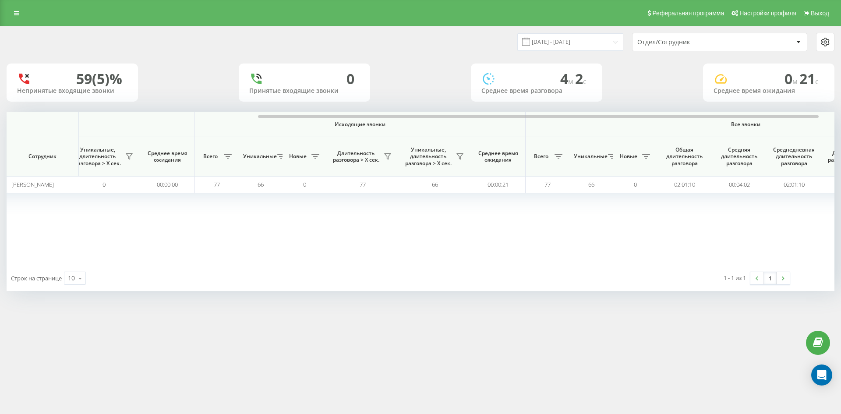
scroll to position [0, 307]
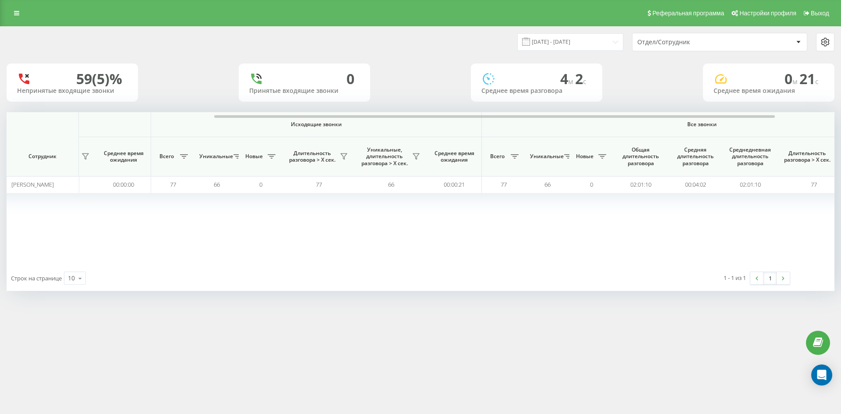
click at [725, 42] on div "Отдел/Сотрудник" at bounding box center [689, 42] width 105 height 7
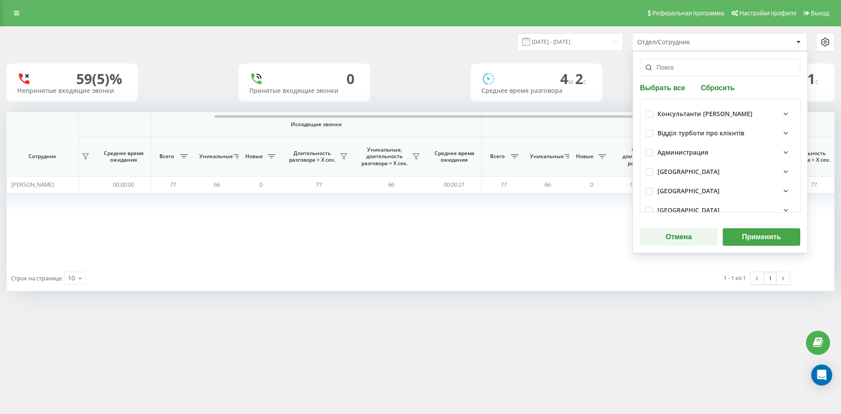
click at [720, 92] on button "Сбросить" at bounding box center [717, 87] width 39 height 8
click at [705, 76] on input "text" at bounding box center [720, 68] width 160 height 18
paste input "[PERSON_NAME]"
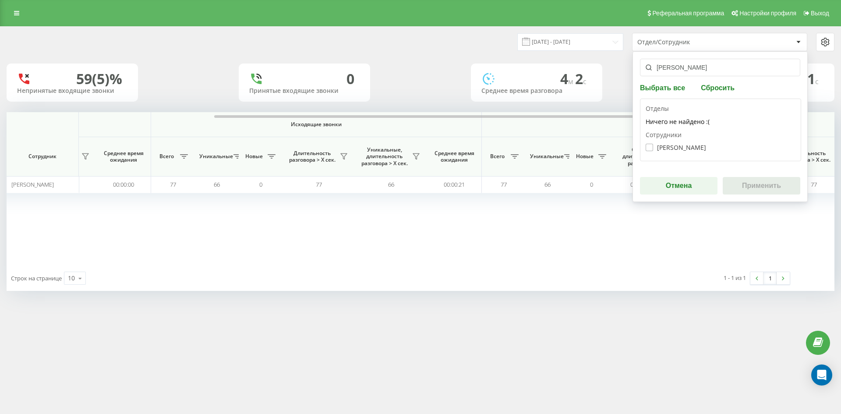
type input "[PERSON_NAME]"
click at [690, 150] on label "Дацюк Анастасія Володимирівна" at bounding box center [676, 147] width 60 height 7
checkbox input "true"
click at [758, 185] on button "Применить" at bounding box center [762, 186] width 78 height 18
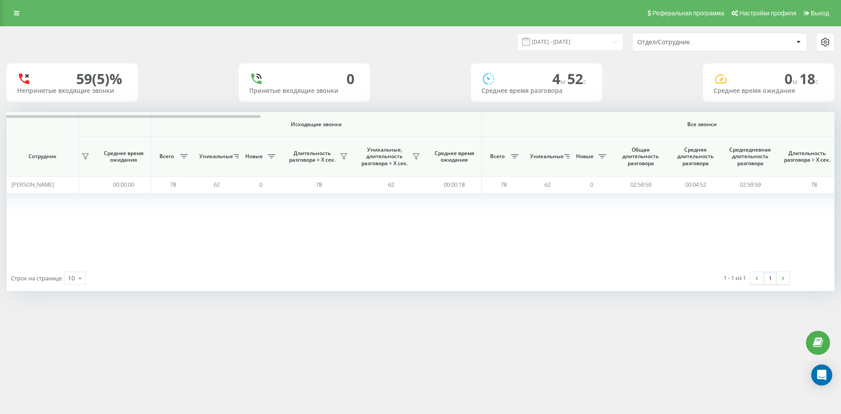
scroll to position [0, 350]
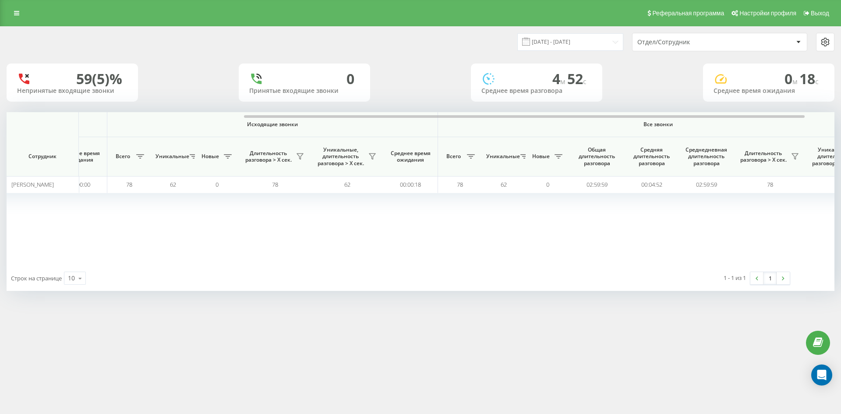
drag, startPoint x: 338, startPoint y: 153, endPoint x: 347, endPoint y: 232, distance: 79.9
drag, startPoint x: 739, startPoint y: 39, endPoint x: 737, endPoint y: 48, distance: 9.9
click at [739, 39] on div "Отдел/Сотрудник" at bounding box center [689, 42] width 105 height 7
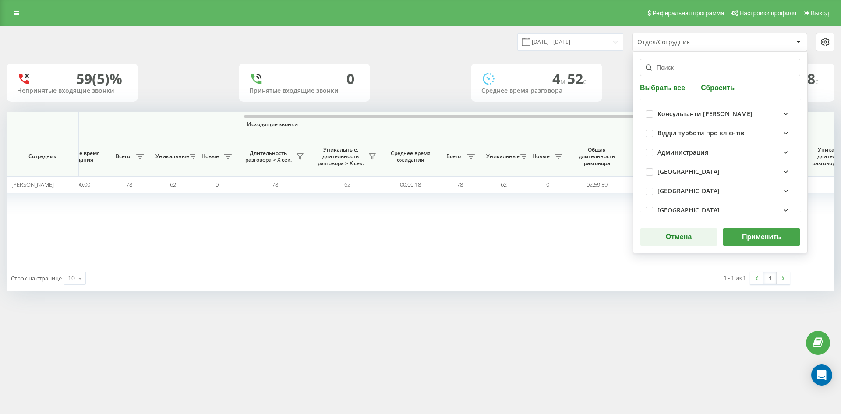
click at [721, 88] on button "Сбросить" at bounding box center [717, 87] width 39 height 8
click at [708, 71] on input "text" at bounding box center [720, 68] width 160 height 18
paste input "[PERSON_NAME]"
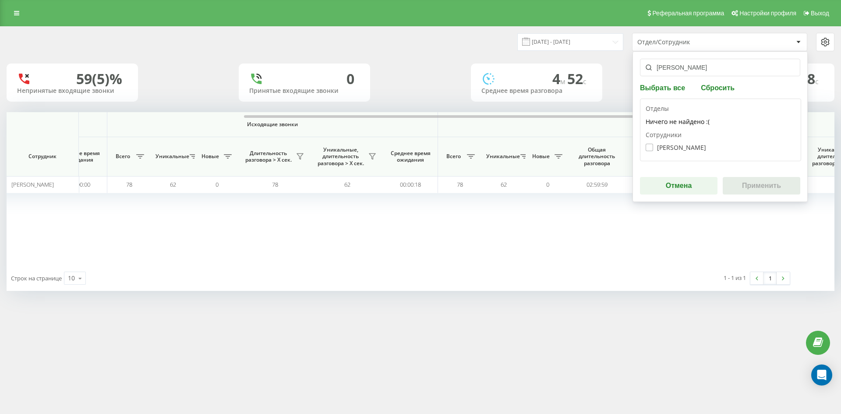
type input "[PERSON_NAME]"
click at [676, 145] on label "Медяник Катерина Вадимівна" at bounding box center [676, 147] width 60 height 7
checkbox input "true"
click at [774, 191] on button "Применить" at bounding box center [762, 186] width 78 height 18
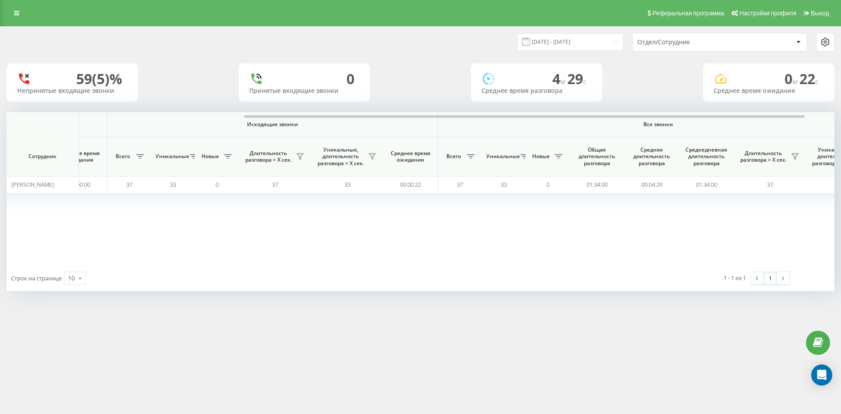
click at [716, 41] on div "Отдел/Сотрудник" at bounding box center [689, 42] width 105 height 7
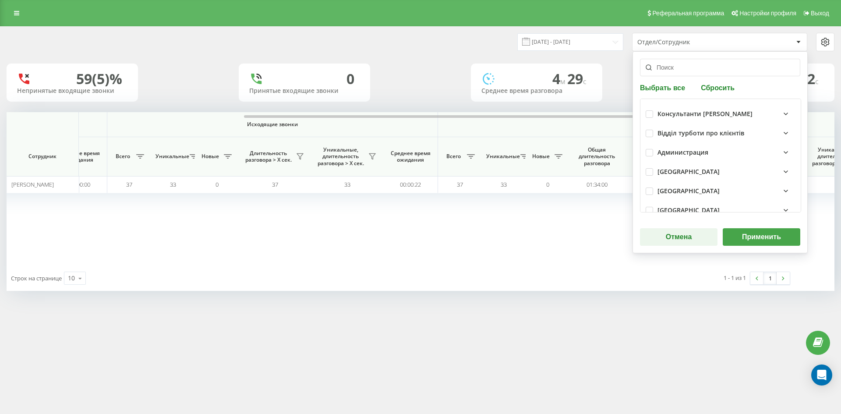
click at [713, 87] on button "Сбросить" at bounding box center [717, 87] width 39 height 8
click at [695, 68] on input "text" at bounding box center [720, 68] width 160 height 18
paste input "[PERSON_NAME]"
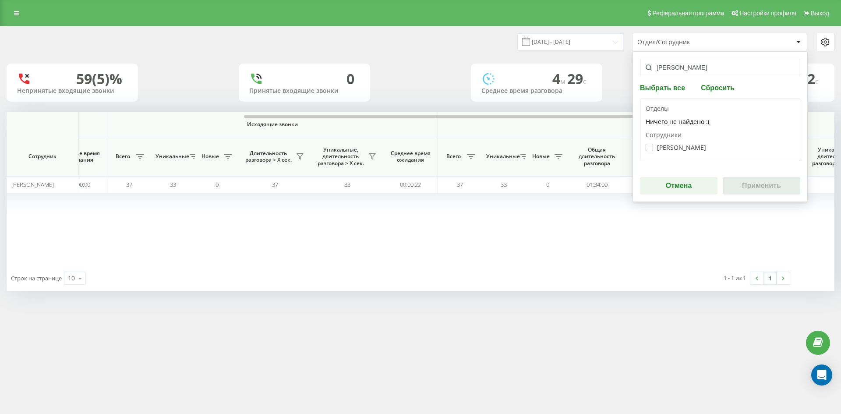
type input "[PERSON_NAME]"
click at [674, 150] on label "Коломієць Вікторія Миколаївна" at bounding box center [676, 147] width 60 height 7
checkbox input "true"
click at [741, 175] on div "коломієць вікторія Выбрать все Сбросить Отделы Ничего не найдено :( Сотрудники …" at bounding box center [720, 126] width 175 height 151
click at [756, 187] on button "Применить" at bounding box center [762, 186] width 78 height 18
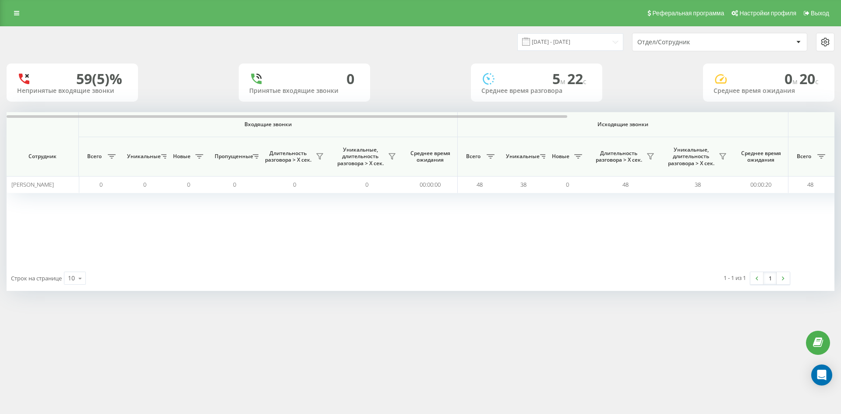
scroll to position [0, 307]
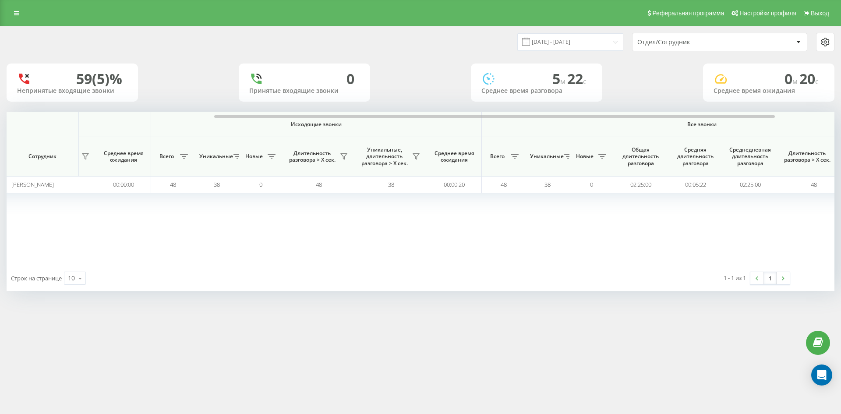
click at [728, 42] on div "Отдел/Сотрудник" at bounding box center [689, 42] width 105 height 7
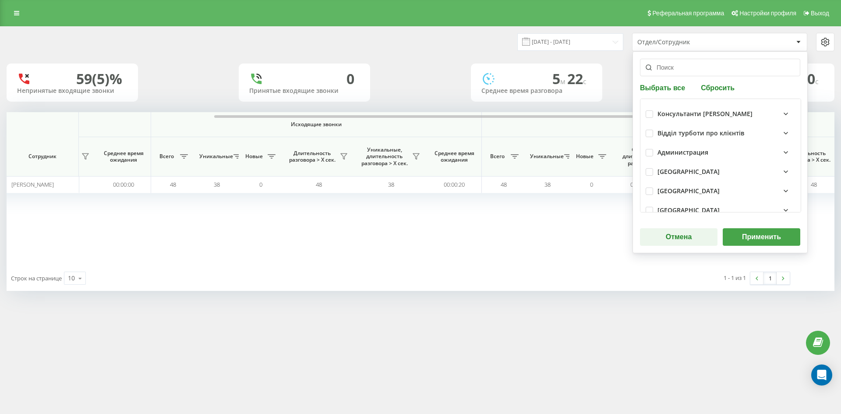
click at [713, 84] on button "Сбросить" at bounding box center [717, 87] width 39 height 8
click at [708, 74] on input "text" at bounding box center [720, 68] width 160 height 18
paste input "[PERSON_NAME]"
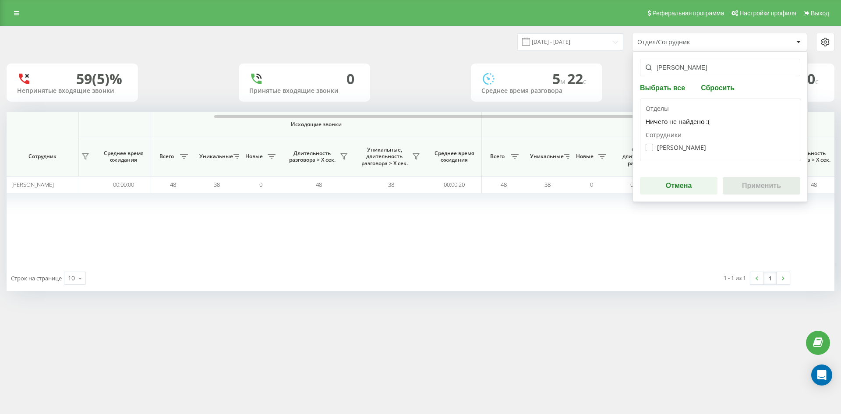
type input "[PERSON_NAME]"
click at [686, 144] on label "Єрмакова Наталя Олексіївна" at bounding box center [676, 147] width 60 height 7
checkbox input "true"
click at [753, 181] on button "Применить" at bounding box center [762, 186] width 78 height 18
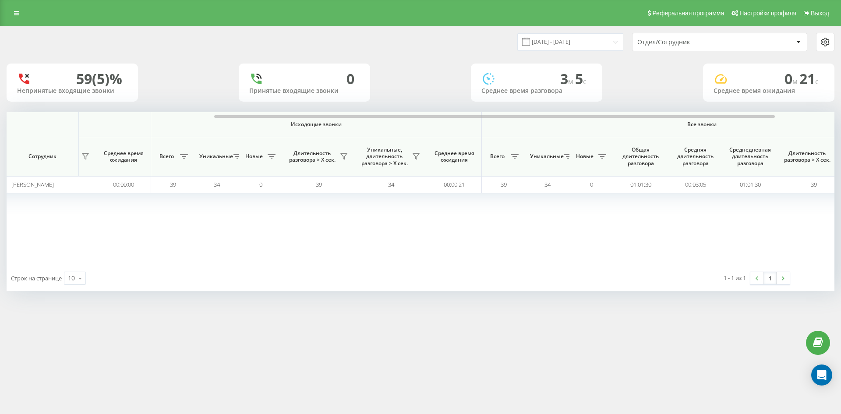
click at [711, 44] on div "Отдел/Сотрудник" at bounding box center [689, 42] width 105 height 7
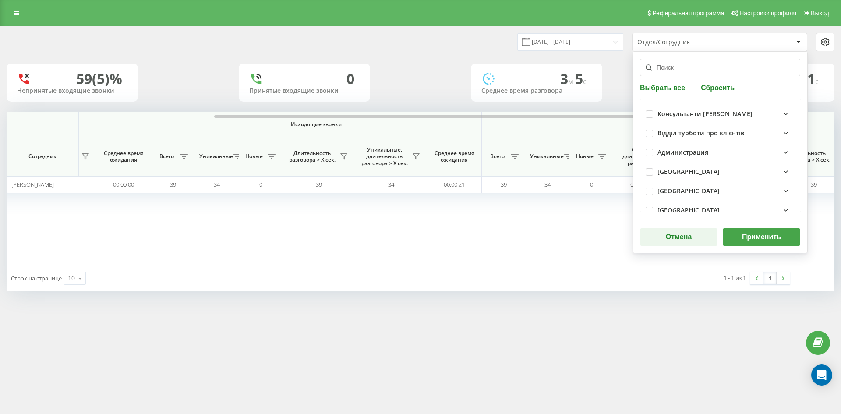
click at [714, 88] on button "Сбросить" at bounding box center [717, 87] width 39 height 8
click at [707, 72] on input "text" at bounding box center [720, 68] width 160 height 18
paste input "[PERSON_NAME]"
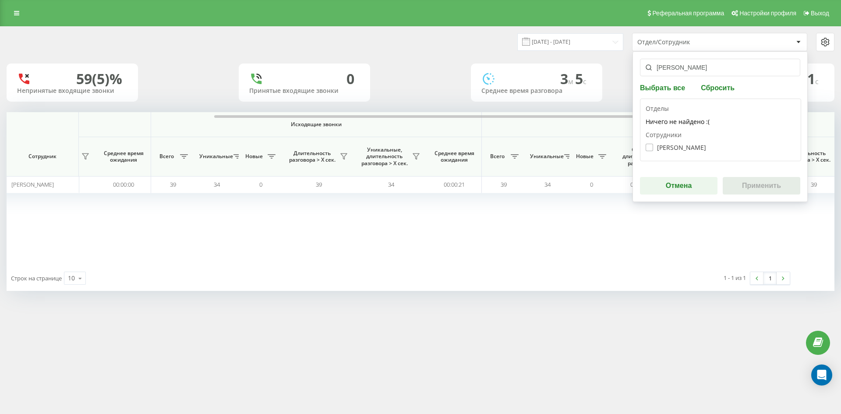
type input "[PERSON_NAME]"
click at [687, 145] on label "Кучерешко Наталія Анатоліївна" at bounding box center [676, 147] width 60 height 7
checkbox input "true"
click at [772, 194] on button "Применить" at bounding box center [762, 186] width 78 height 18
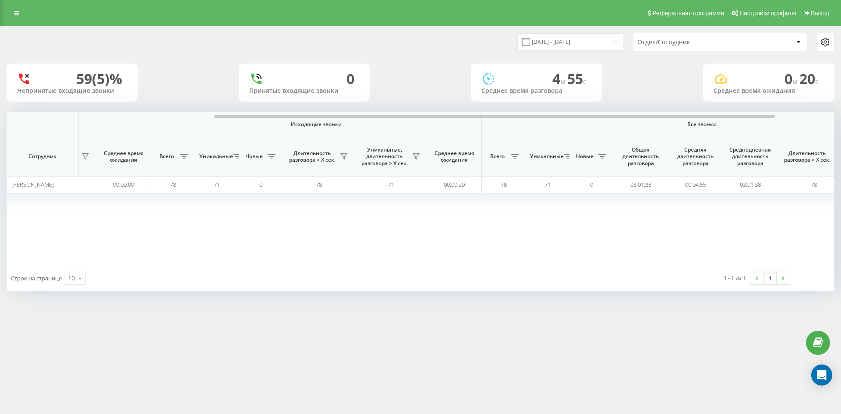
click at [706, 48] on div "Отдел/Сотрудник" at bounding box center [720, 42] width 174 height 18
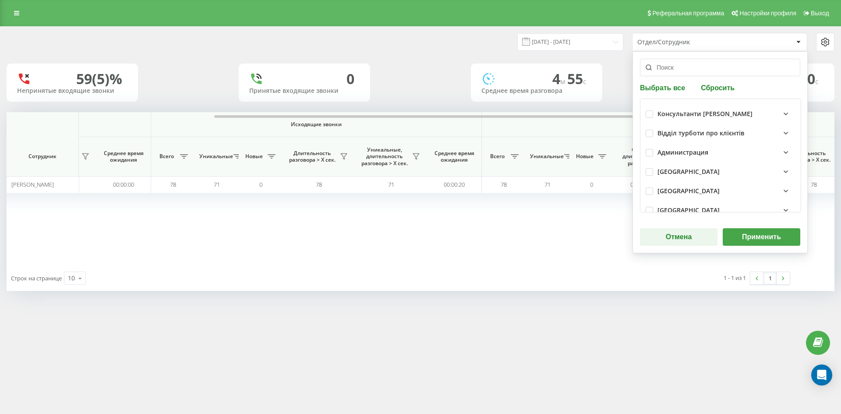
click at [709, 97] on div "Выбрать все Сбросить Консультанти Савчук Відділ турботи про клієнтів Администра…" at bounding box center [720, 152] width 175 height 202
click at [713, 90] on button "Сбросить" at bounding box center [717, 87] width 39 height 8
click at [705, 74] on input "text" at bounding box center [720, 68] width 160 height 18
paste input "[PERSON_NAME]"
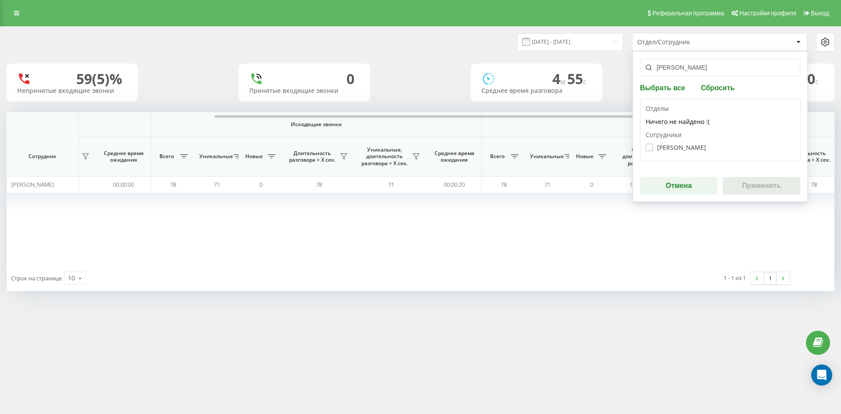
type input "[PERSON_NAME]"
click at [682, 145] on label "Зубрій Тетяна Русланівна" at bounding box center [676, 147] width 60 height 7
checkbox input "true"
click at [758, 183] on button "Применить" at bounding box center [762, 186] width 78 height 18
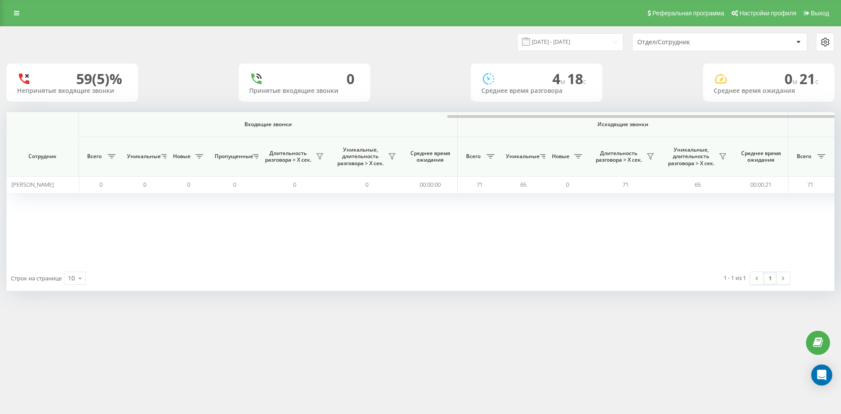
scroll to position [0, 350]
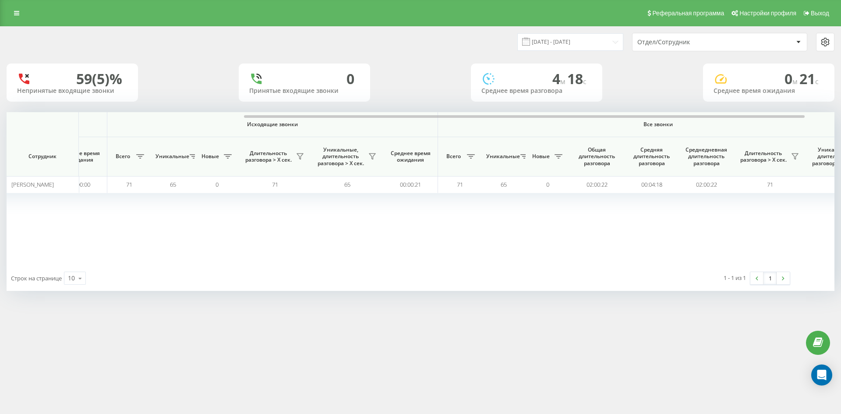
click at [718, 45] on div "Отдел/Сотрудник" at bounding box center [689, 42] width 105 height 7
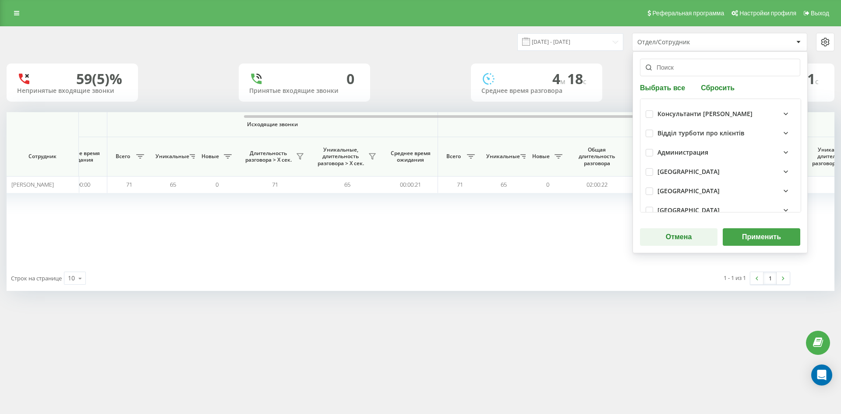
click at [725, 86] on button "Сбросить" at bounding box center [717, 87] width 39 height 8
click at [706, 73] on input "text" at bounding box center [720, 68] width 160 height 18
paste input "[PERSON_NAME]"
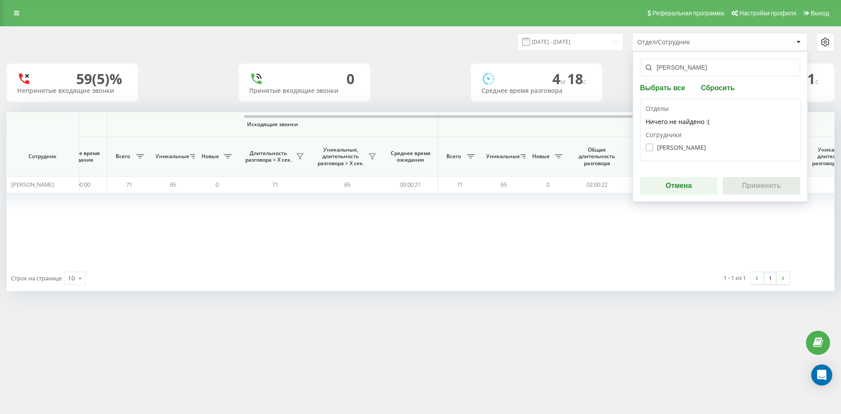
type input "[PERSON_NAME]"
click at [686, 146] on label "Антонишина Марина Ярославівна" at bounding box center [676, 147] width 60 height 7
checkbox input "true"
click at [741, 179] on button "Применить" at bounding box center [762, 186] width 78 height 18
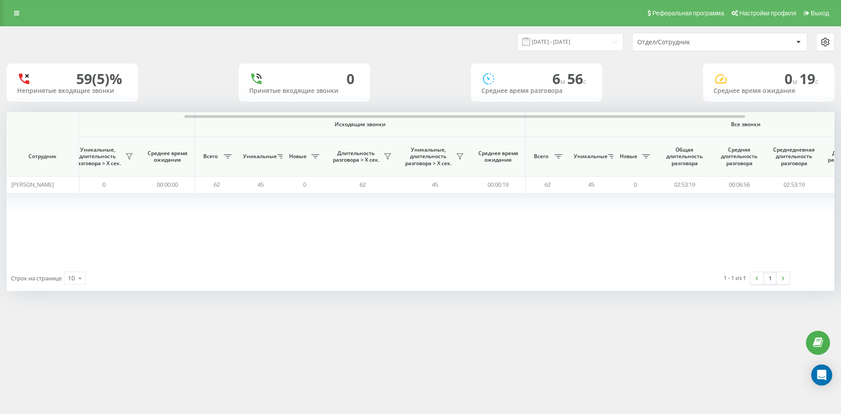
scroll to position [0, 307]
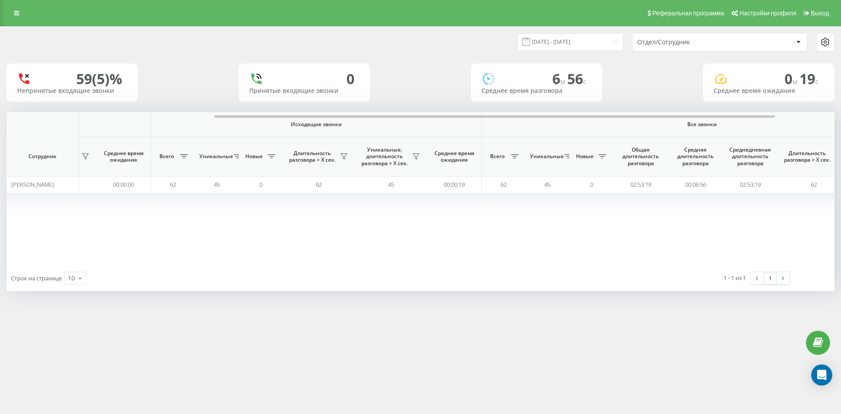
drag, startPoint x: 714, startPoint y: 44, endPoint x: 713, endPoint y: 50, distance: 6.2
click at [714, 45] on div "Отдел/Сотрудник" at bounding box center [689, 42] width 105 height 7
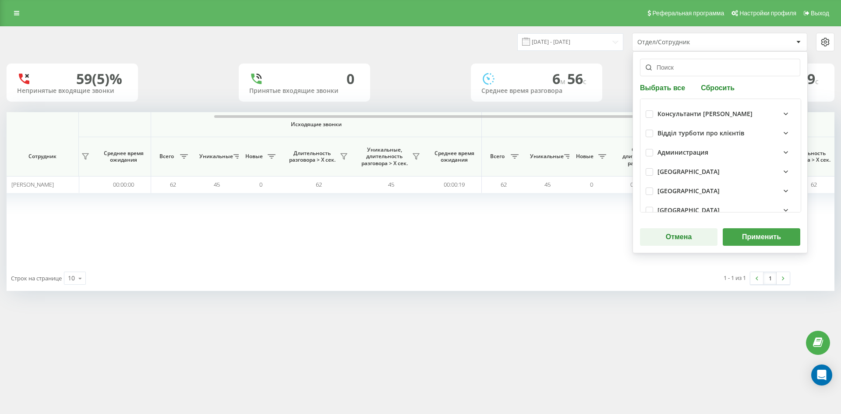
click at [718, 87] on button "Сбросить" at bounding box center [717, 87] width 39 height 8
click at [708, 71] on input "text" at bounding box center [720, 68] width 160 height 18
paste input "[PERSON_NAME]"
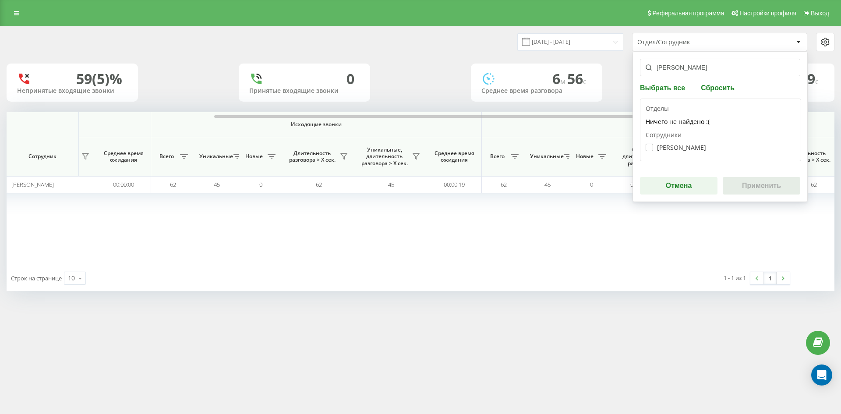
type input "[PERSON_NAME]"
click at [692, 145] on label "Внукова Наталія Сергіївна" at bounding box center [676, 147] width 60 height 7
checkbox input "true"
click at [752, 179] on button "Применить" at bounding box center [762, 186] width 78 height 18
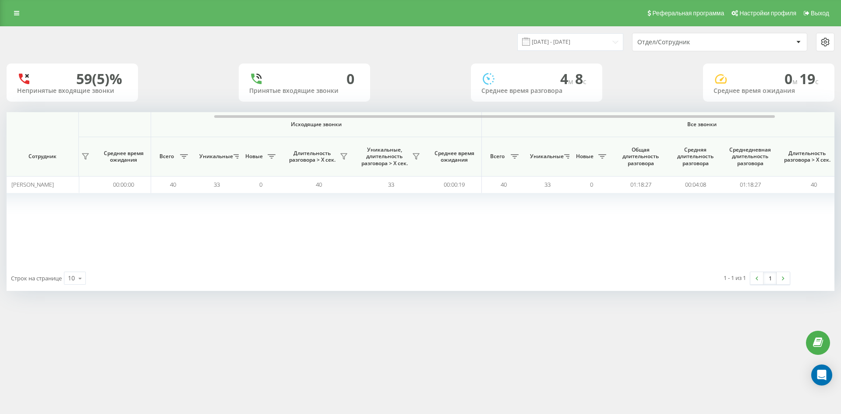
click at [711, 40] on div "Отдел/Сотрудник" at bounding box center [689, 42] width 105 height 7
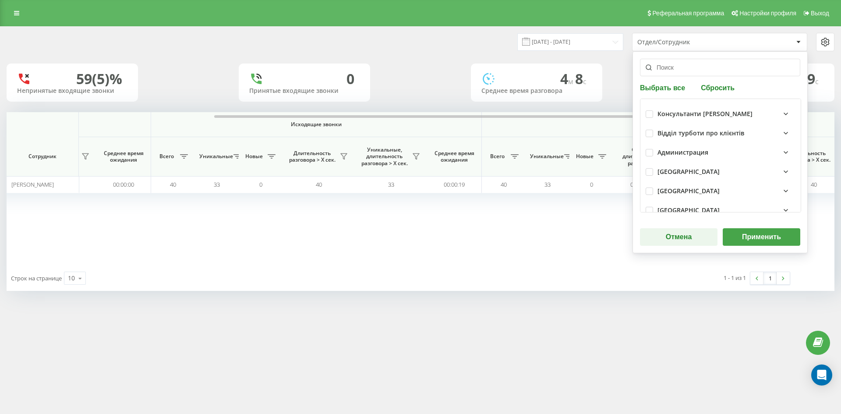
click at [723, 84] on button "Сбросить" at bounding box center [717, 87] width 39 height 8
click at [711, 72] on input "text" at bounding box center [720, 68] width 160 height 18
paste input "[PERSON_NAME]"
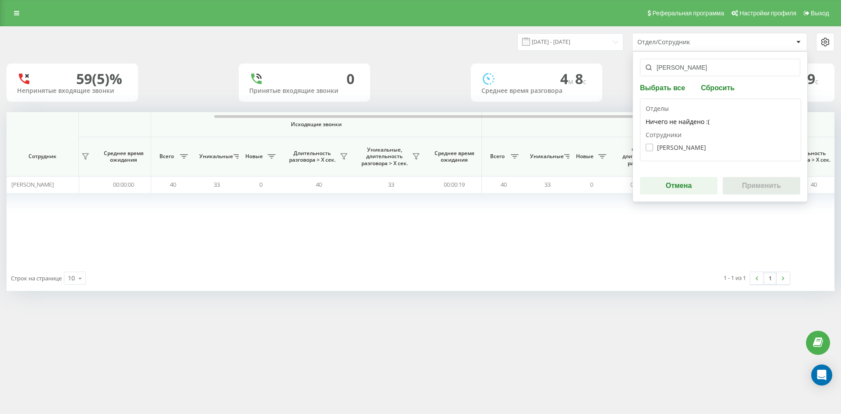
type input "[PERSON_NAME]"
click at [694, 150] on label "Павлик Юлія Володимирівна" at bounding box center [676, 147] width 60 height 7
checkbox input "true"
click at [758, 184] on button "Применить" at bounding box center [762, 186] width 78 height 18
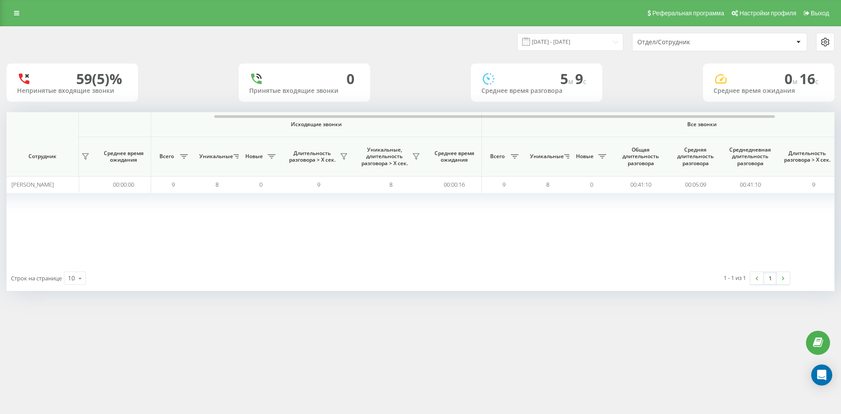
click at [714, 45] on div "Отдел/Сотрудник" at bounding box center [689, 42] width 105 height 7
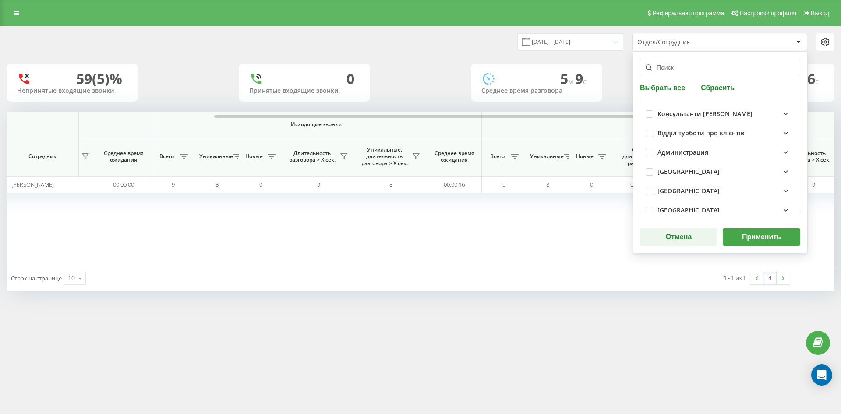
click at [716, 91] on button "Сбросить" at bounding box center [717, 87] width 39 height 8
click at [707, 73] on input "text" at bounding box center [720, 68] width 160 height 18
paste input "[PERSON_NAME]"
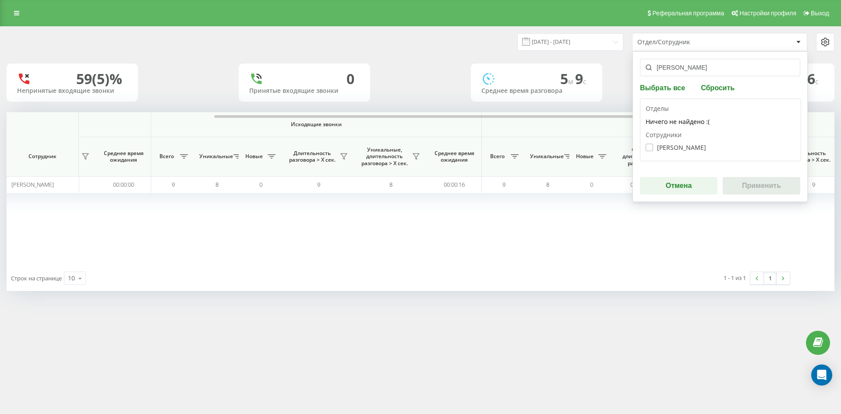
type input "[PERSON_NAME]"
click at [689, 146] on label "Мельник Ірина Володимирівна" at bounding box center [676, 147] width 60 height 7
checkbox input "true"
click at [743, 179] on button "Применить" at bounding box center [762, 186] width 78 height 18
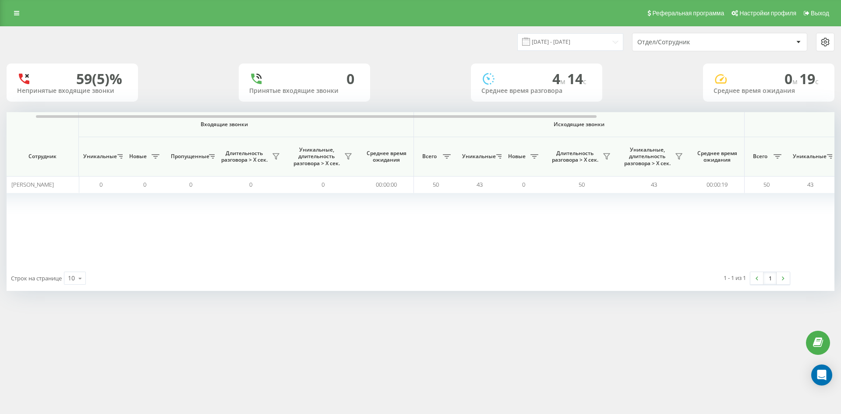
scroll to position [0, 350]
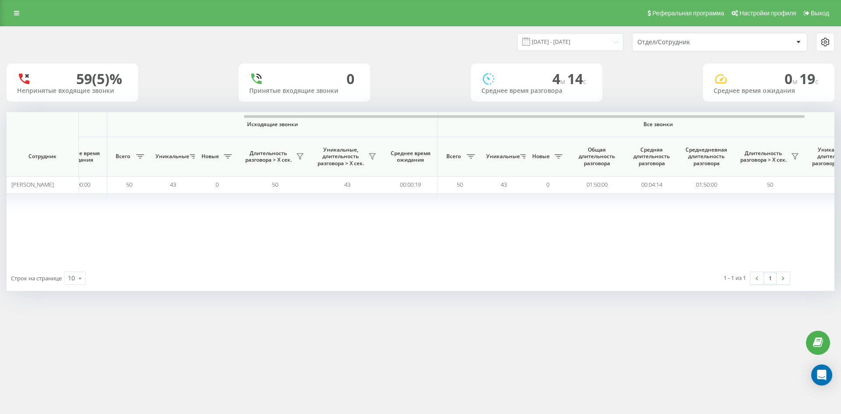
click at [711, 43] on div "Отдел/Сотрудник" at bounding box center [689, 42] width 105 height 7
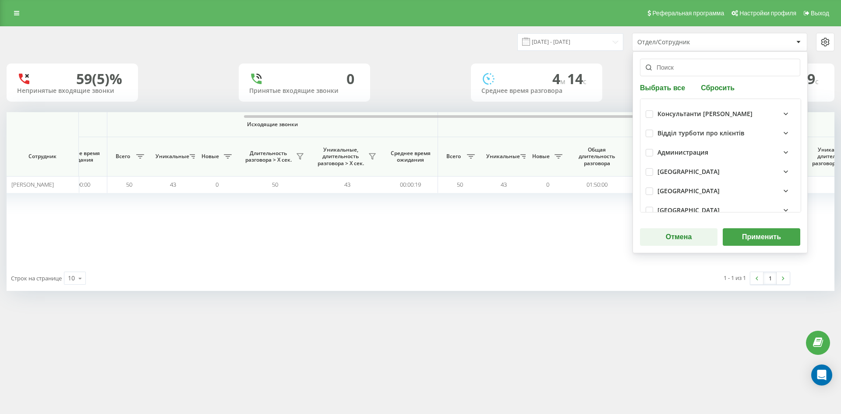
click at [721, 89] on button "Сбросить" at bounding box center [717, 87] width 39 height 8
click at [710, 75] on input "text" at bounding box center [720, 68] width 160 height 18
paste input "[PERSON_NAME]"
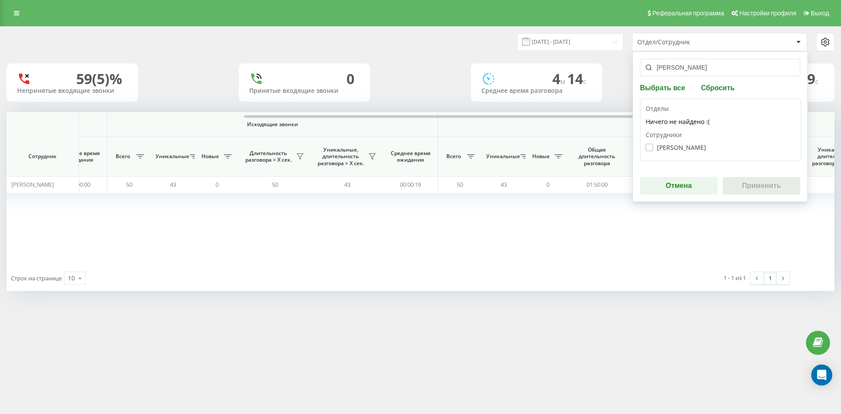
type input "[PERSON_NAME]"
click at [693, 150] on label "Пилипенко Анжела Вікторівна" at bounding box center [676, 147] width 60 height 7
checkbox input "true"
click at [758, 187] on button "Применить" at bounding box center [762, 186] width 78 height 18
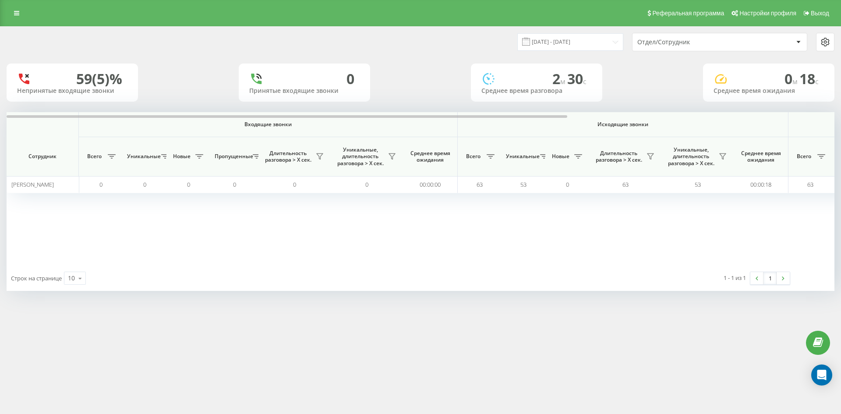
scroll to position [0, 307]
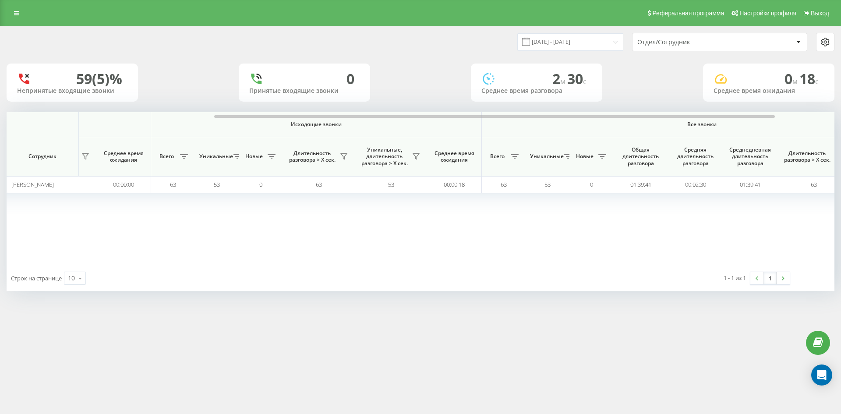
click at [706, 42] on div "Отдел/Сотрудник" at bounding box center [689, 42] width 105 height 7
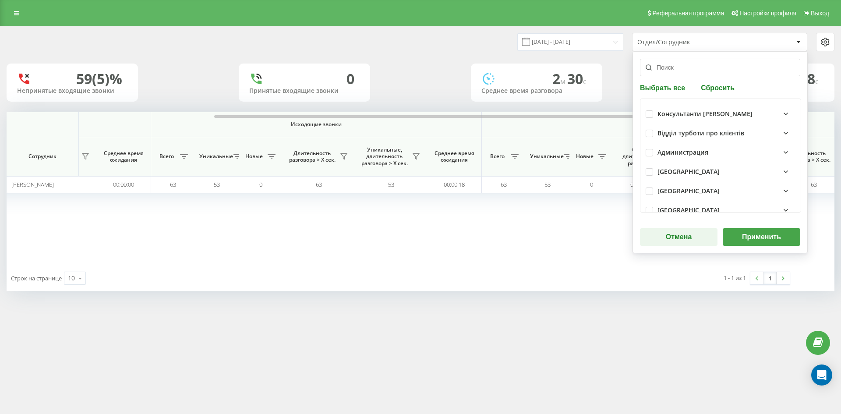
click at [710, 85] on button "Сбросить" at bounding box center [717, 87] width 39 height 8
click at [698, 67] on input "text" at bounding box center [720, 68] width 160 height 18
paste input "глинянська"
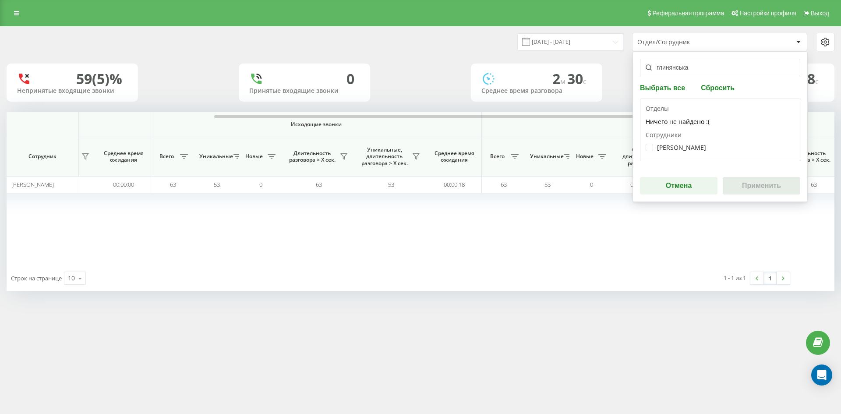
type input "глинянська"
click at [674, 153] on div "Глинянська Ольга Ярославівна" at bounding box center [721, 147] width 150 height 16
click at [670, 146] on label "Глинянська Ольга Ярославівна" at bounding box center [676, 147] width 60 height 7
checkbox input "true"
click at [761, 184] on button "Применить" at bounding box center [762, 186] width 78 height 18
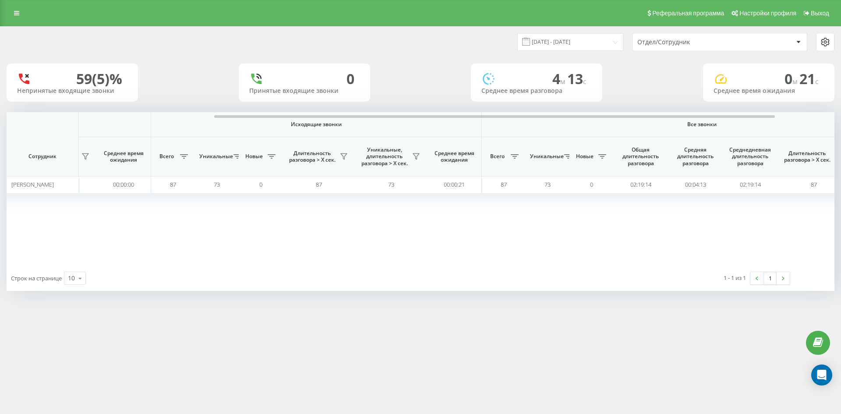
click at [705, 42] on div "Отдел/Сотрудник" at bounding box center [689, 42] width 105 height 7
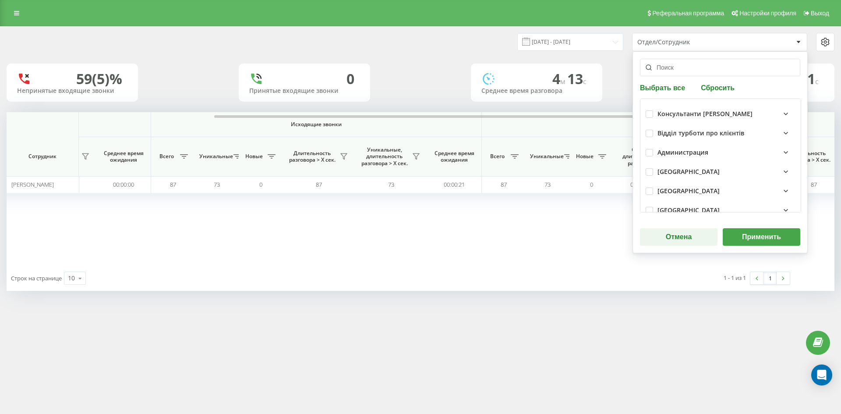
click at [715, 90] on button "Сбросить" at bounding box center [717, 87] width 39 height 8
click at [695, 67] on input "text" at bounding box center [720, 68] width 160 height 18
paste input "[PERSON_NAME]"
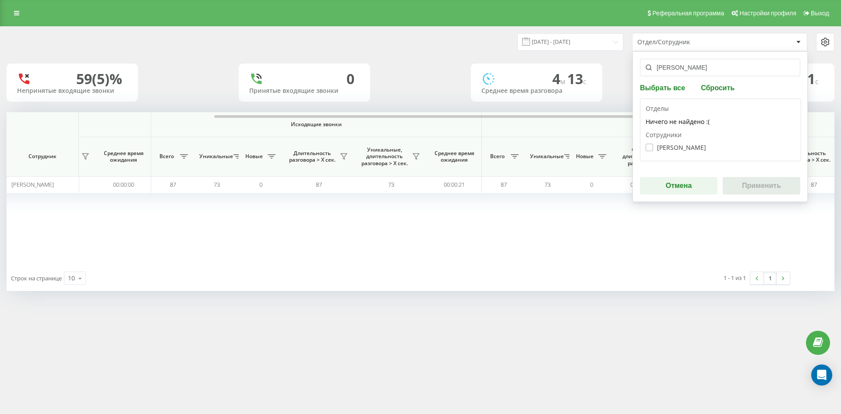
type input "[PERSON_NAME]"
click at [685, 148] on label "Маркович Світлана Вікторівна" at bounding box center [676, 147] width 60 height 7
checkbox input "true"
click at [743, 180] on button "Применить" at bounding box center [762, 186] width 78 height 18
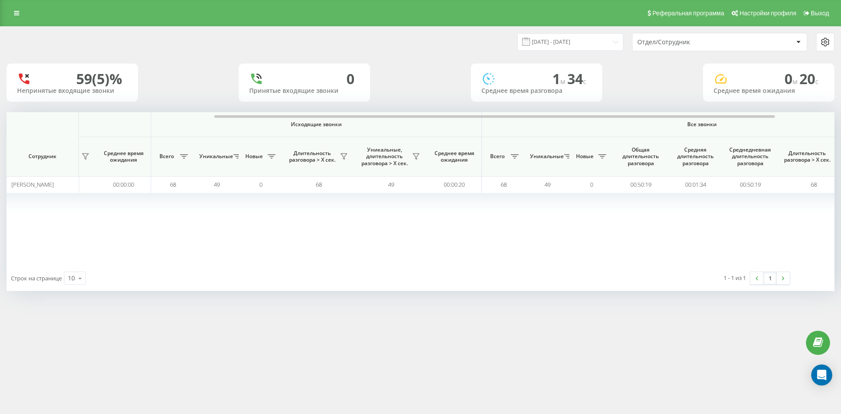
click at [702, 42] on div "Отдел/Сотрудник" at bounding box center [689, 42] width 105 height 7
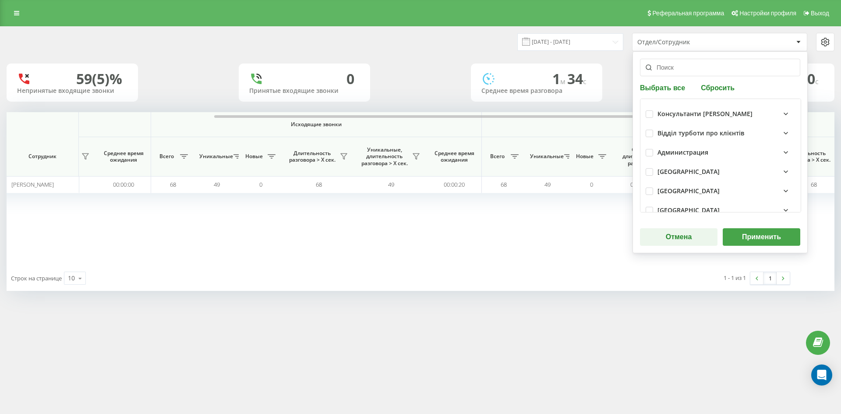
click at [723, 82] on div "Выбрать все Сбросить Консультанти Савчук Відділ турботи про клієнтів Администра…" at bounding box center [720, 152] width 175 height 202
click at [722, 85] on button "Сбросить" at bounding box center [717, 87] width 39 height 8
click at [707, 70] on input "text" at bounding box center [720, 68] width 160 height 18
paste input "[PERSON_NAME]"
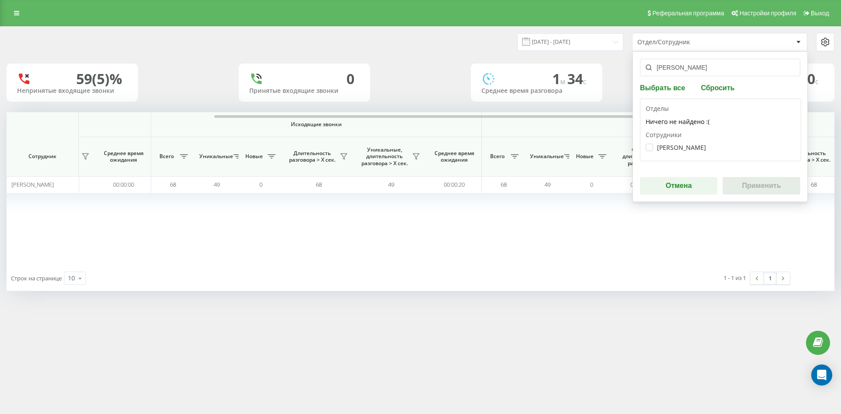
type input "[PERSON_NAME]"
click at [683, 153] on div "Коротич Вадим Вікторович" at bounding box center [721, 147] width 150 height 16
click at [685, 147] on label "Коротич Вадим Вікторович" at bounding box center [676, 147] width 60 height 7
checkbox input "true"
click at [760, 189] on button "Применить" at bounding box center [762, 186] width 78 height 18
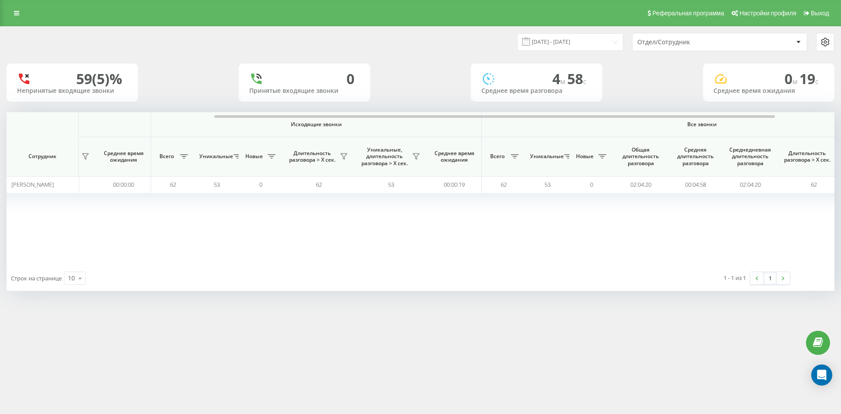
click at [719, 44] on div "Отдел/Сотрудник" at bounding box center [689, 42] width 105 height 7
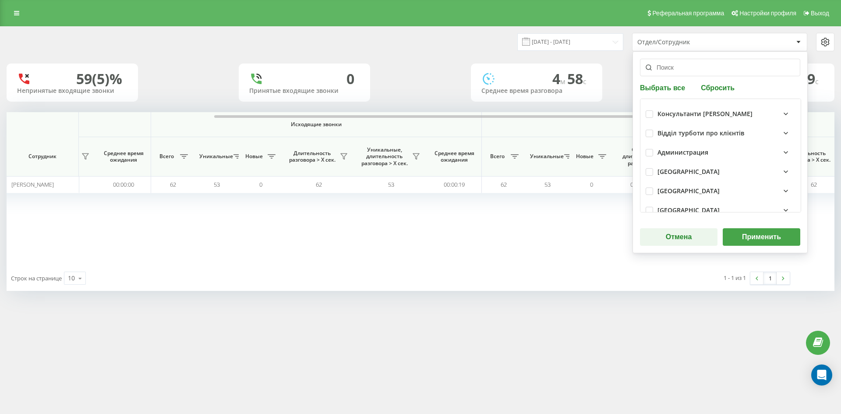
click at [718, 96] on div "Выбрать все Сбросить Консультанти Савчук Відділ турботи про клієнтів Администра…" at bounding box center [720, 152] width 175 height 202
click at [712, 89] on button "Сбросить" at bounding box center [717, 87] width 39 height 8
click at [699, 71] on input "text" at bounding box center [720, 68] width 160 height 18
paste input "[PERSON_NAME]"
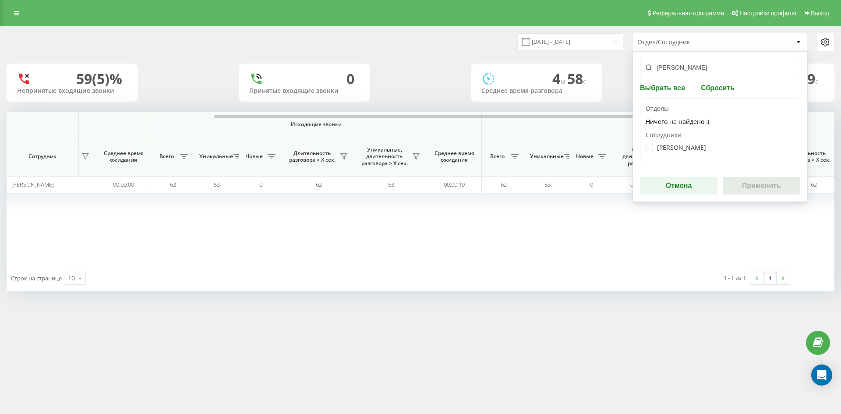
type input "[PERSON_NAME]"
drag, startPoint x: 690, startPoint y: 145, endPoint x: 717, endPoint y: 165, distance: 33.2
click at [690, 146] on label "Лісова Ольга Вікторівна" at bounding box center [676, 147] width 60 height 7
checkbox input "true"
click at [740, 177] on button "Применить" at bounding box center [762, 186] width 78 height 18
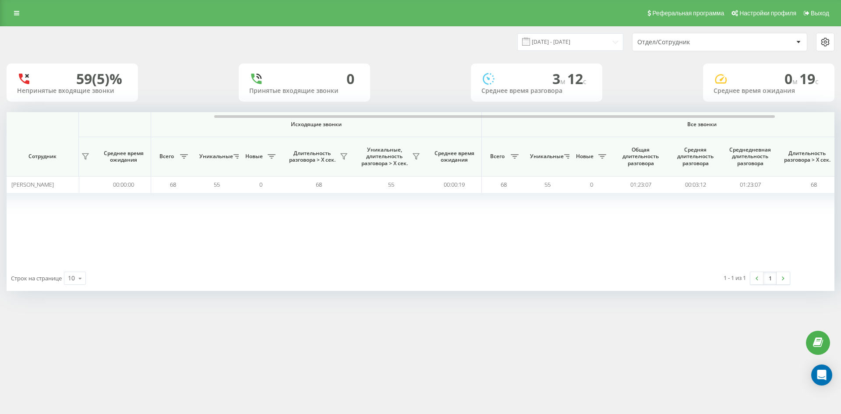
drag, startPoint x: 697, startPoint y: 42, endPoint x: 698, endPoint y: 47, distance: 5.0
click at [697, 43] on div "Отдел/Сотрудник" at bounding box center [689, 42] width 105 height 7
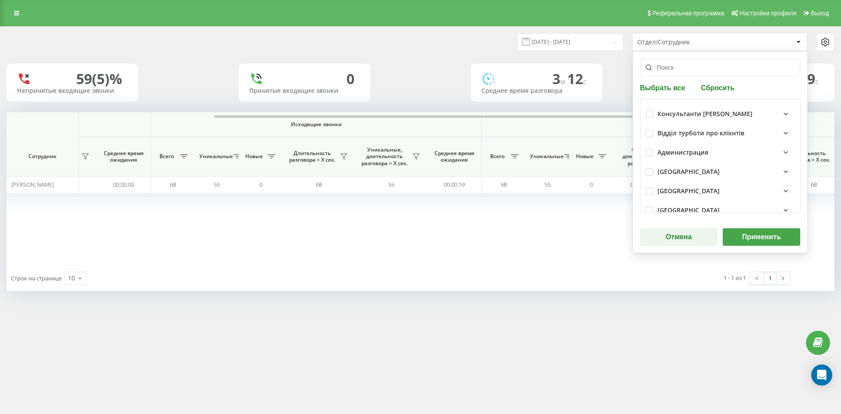
click at [712, 85] on button "Сбросить" at bounding box center [717, 87] width 39 height 8
click at [702, 70] on input "text" at bounding box center [720, 68] width 160 height 18
paste input "[PERSON_NAME]"
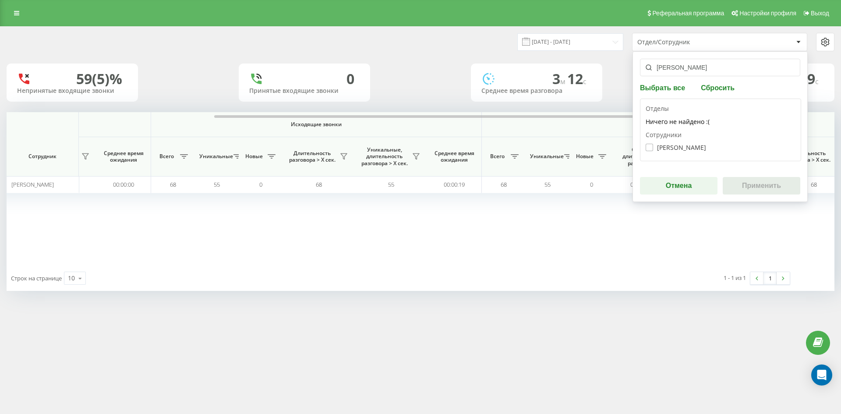
type input "[PERSON_NAME]"
click at [672, 146] on label "Ярещенко Анастасія Василівна" at bounding box center [676, 147] width 60 height 7
checkbox input "true"
click at [735, 183] on button "Применить" at bounding box center [762, 186] width 78 height 18
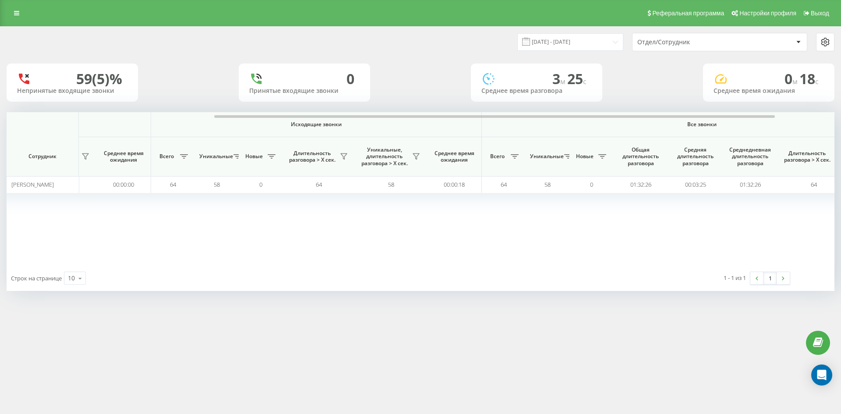
click at [697, 39] on div "Отдел/Сотрудник" at bounding box center [689, 42] width 105 height 7
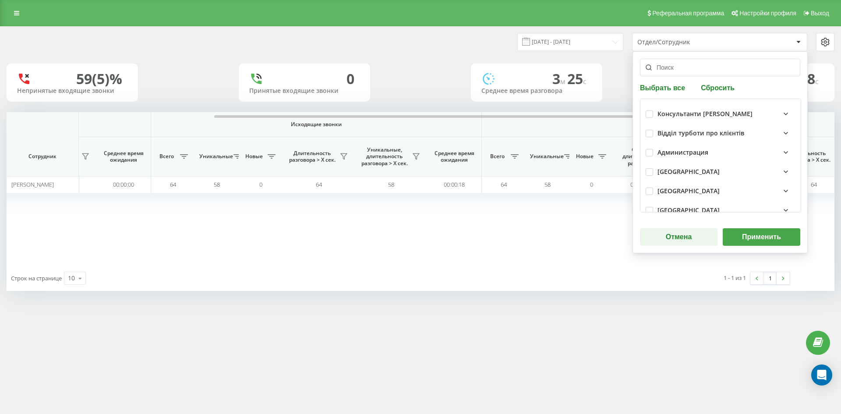
click at [725, 81] on div "Выбрать все Сбросить Консультанти Савчук Відділ турботи про клієнтів Администра…" at bounding box center [720, 152] width 175 height 202
click at [720, 90] on button "Сбросить" at bounding box center [717, 87] width 39 height 8
click at [700, 66] on input "text" at bounding box center [720, 68] width 160 height 18
paste input "[PERSON_NAME]"
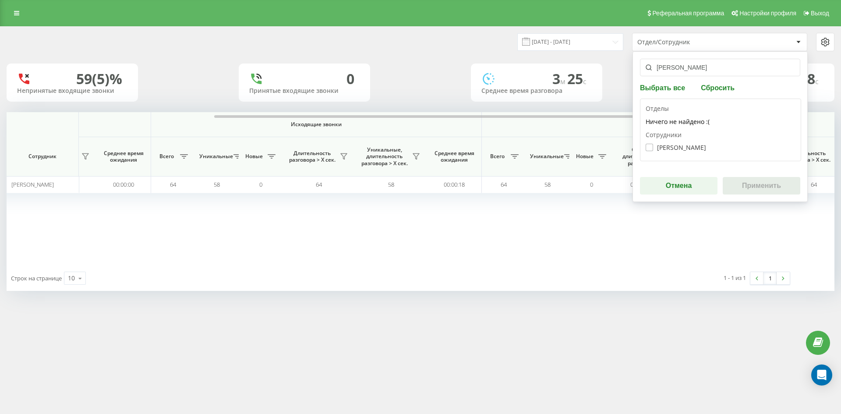
type input "[PERSON_NAME]"
click at [686, 146] on label "Бабій Юлія Олександрівна" at bounding box center [676, 147] width 60 height 7
checkbox input "true"
click at [740, 182] on button "Применить" at bounding box center [762, 186] width 78 height 18
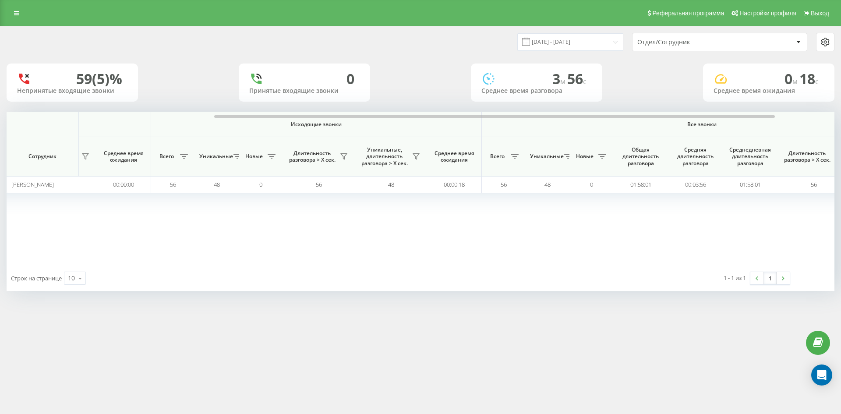
click at [700, 44] on div "Отдел/Сотрудник" at bounding box center [689, 42] width 105 height 7
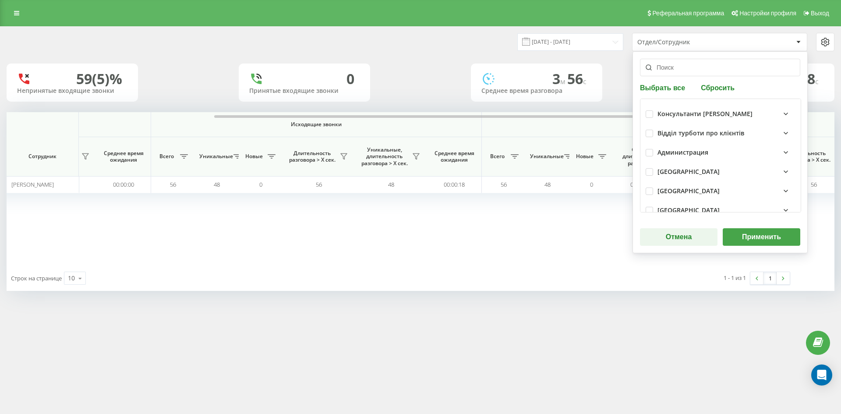
click at [722, 89] on button "Сбросить" at bounding box center [717, 87] width 39 height 8
click at [705, 71] on input "text" at bounding box center [720, 68] width 160 height 18
paste input "[PERSON_NAME]"
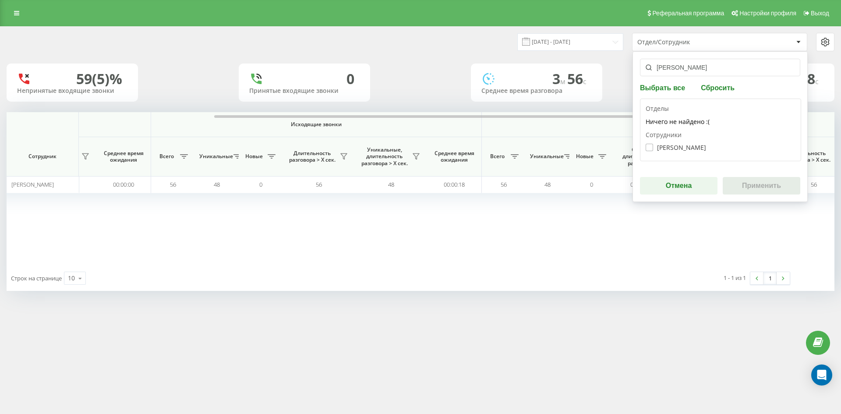
type input "[PERSON_NAME]"
click at [690, 146] on label "Подрушняк Лариса Валеріївна" at bounding box center [676, 147] width 60 height 7
checkbox input "true"
click at [753, 188] on button "Применить" at bounding box center [762, 186] width 78 height 18
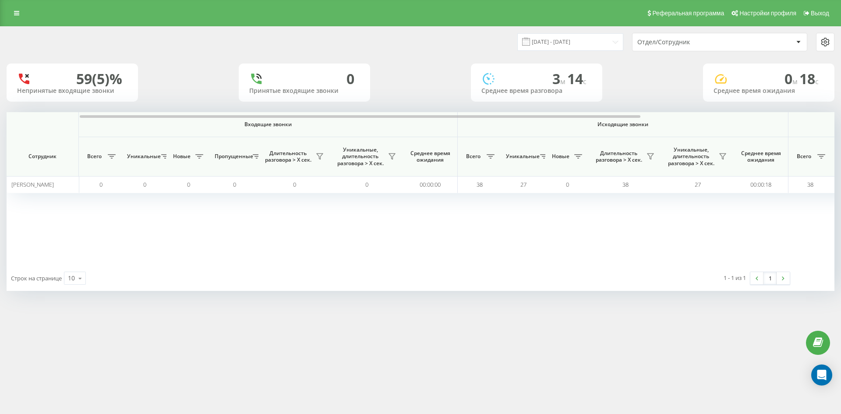
scroll to position [0, 219]
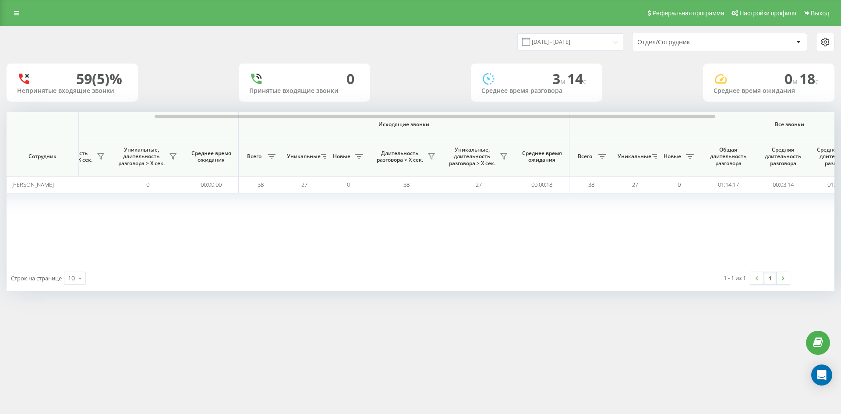
click at [718, 43] on div "Отдел/Сотрудник" at bounding box center [689, 42] width 105 height 7
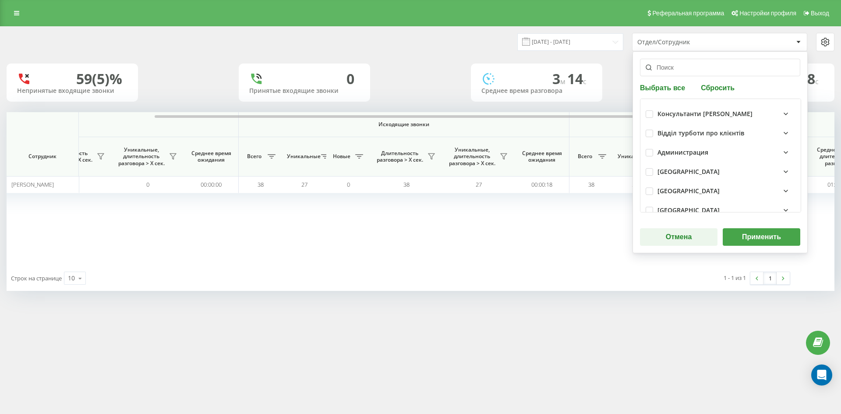
click at [714, 93] on div "Выбрать все Сбросить Консультанти Савчук Відділ турботи про клієнтів Администра…" at bounding box center [720, 152] width 175 height 202
click at [711, 88] on button "Сбросить" at bounding box center [717, 87] width 39 height 8
click at [690, 61] on input "text" at bounding box center [720, 68] width 160 height 18
paste input "озаринська [PERSON_NAME]"
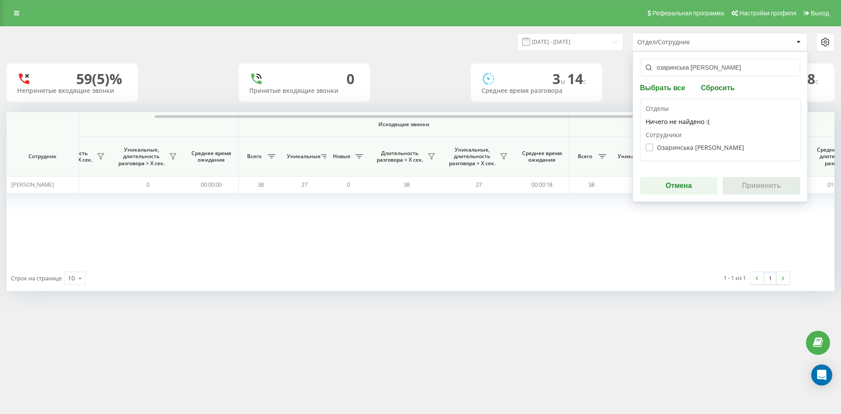
type input "озаринська [PERSON_NAME]"
click at [680, 145] on label "Озаринська Анастасія Станіславівна" at bounding box center [695, 147] width 99 height 7
checkbox input "true"
click at [738, 183] on button "Применить" at bounding box center [762, 186] width 78 height 18
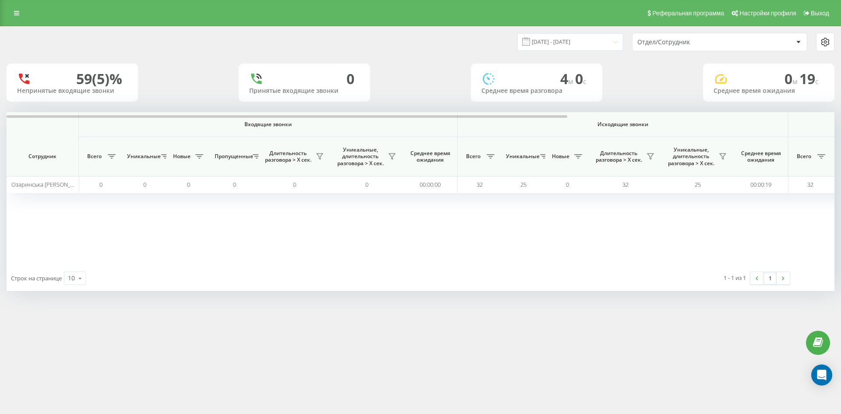
scroll to position [0, 263]
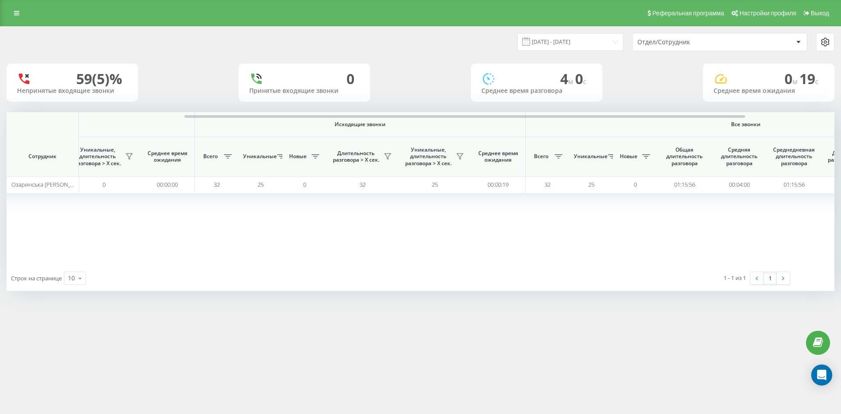
click at [698, 41] on div "Отдел/Сотрудник" at bounding box center [689, 42] width 105 height 7
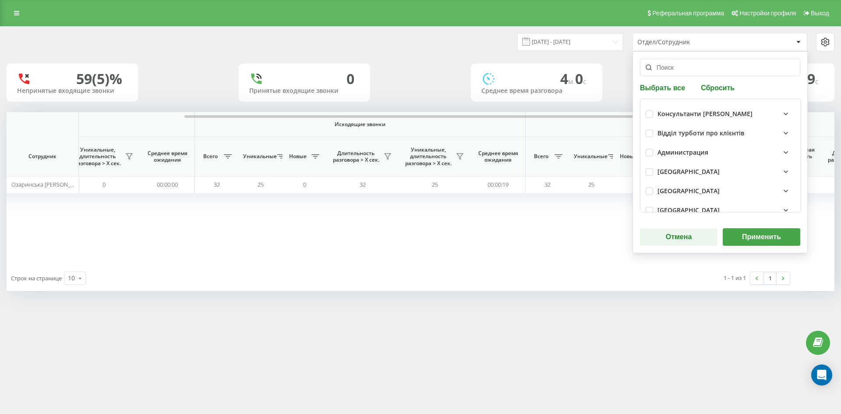
click at [714, 86] on button "Сбросить" at bounding box center [717, 87] width 39 height 8
click at [705, 72] on input "text" at bounding box center [720, 68] width 160 height 18
paste input "[PERSON_NAME]"
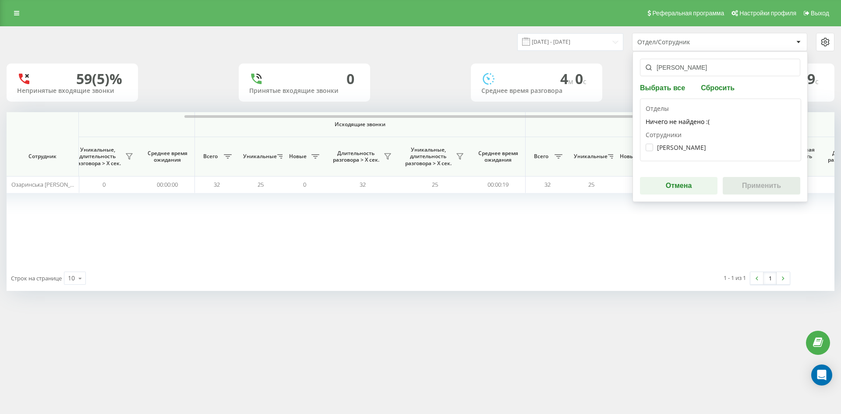
type input "[PERSON_NAME]"
click at [687, 153] on div "Собко Ростислав Олексійович" at bounding box center [721, 147] width 150 height 16
click at [684, 148] on label "Собко Ростислав Олексійович" at bounding box center [676, 147] width 60 height 7
checkbox input "true"
click at [735, 181] on button "Применить" at bounding box center [762, 186] width 78 height 18
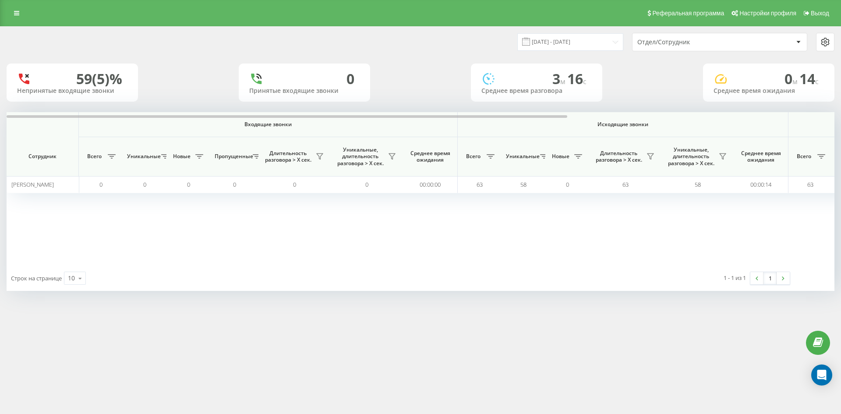
scroll to position [0, 350]
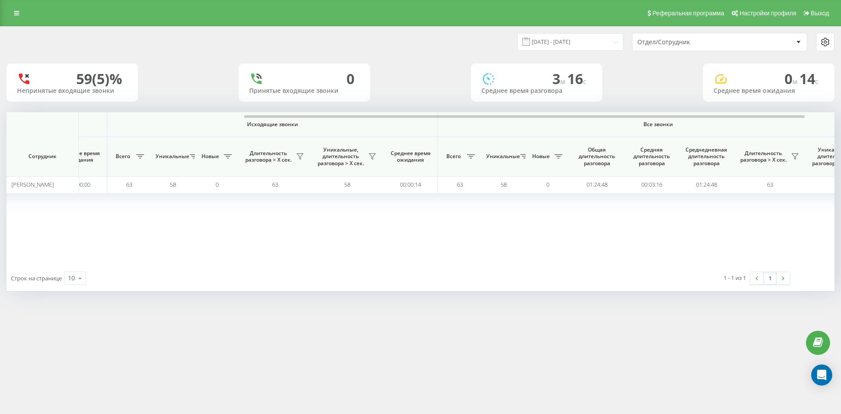
drag, startPoint x: 717, startPoint y: 39, endPoint x: 717, endPoint y: 48, distance: 8.8
click at [717, 39] on div "Отдел/Сотрудник" at bounding box center [689, 42] width 105 height 7
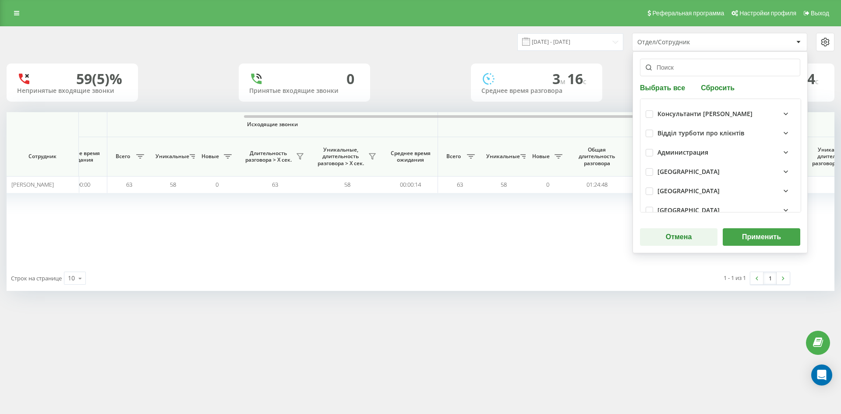
click at [718, 92] on button "Сбросить" at bounding box center [717, 87] width 39 height 8
click at [706, 74] on input "text" at bounding box center [720, 68] width 160 height 18
paste input "[PERSON_NAME]"
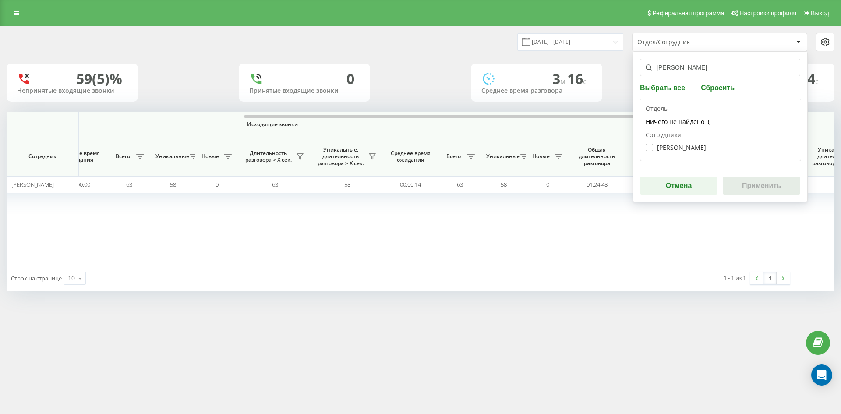
type input "[PERSON_NAME]"
click at [697, 144] on label "Головань Святослав Сергійович" at bounding box center [676, 147] width 60 height 7
checkbox input "true"
click at [757, 196] on div "головань святослав Выбрать все Сбросить Отделы Ничего не найдено :( Сотрудники …" at bounding box center [720, 126] width 175 height 151
click at [785, 183] on button "Применить" at bounding box center [762, 186] width 78 height 18
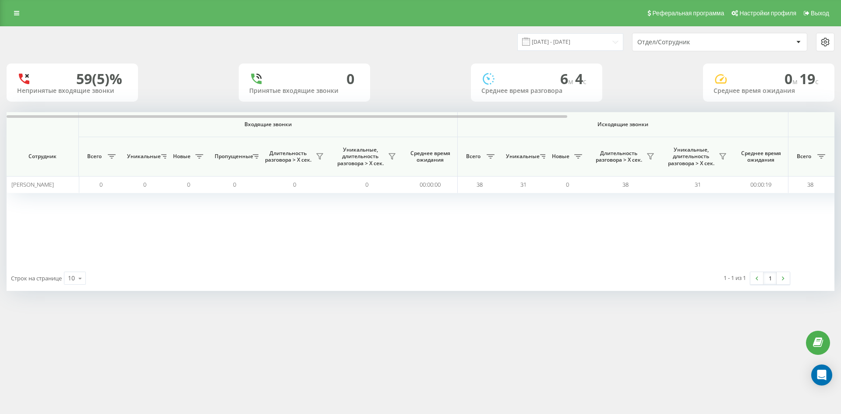
scroll to position [0, 307]
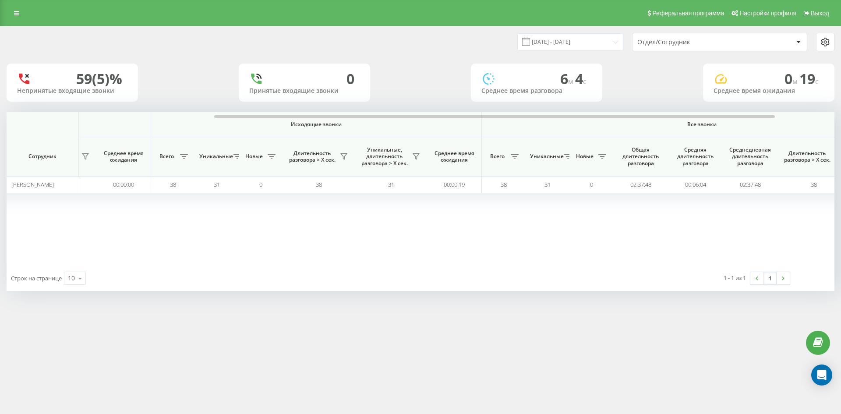
click at [703, 46] on div "Отдел/Сотрудник" at bounding box center [720, 42] width 174 height 18
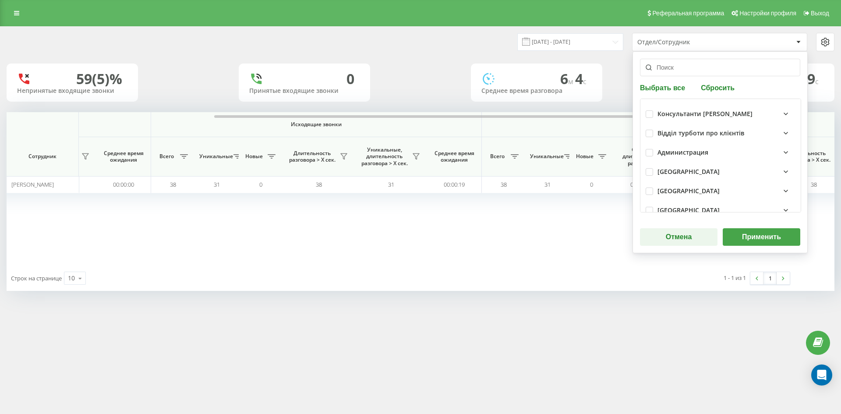
click at [711, 89] on button "Сбросить" at bounding box center [717, 87] width 39 height 8
click at [700, 74] on input "text" at bounding box center [720, 68] width 160 height 18
paste input "[PERSON_NAME]"
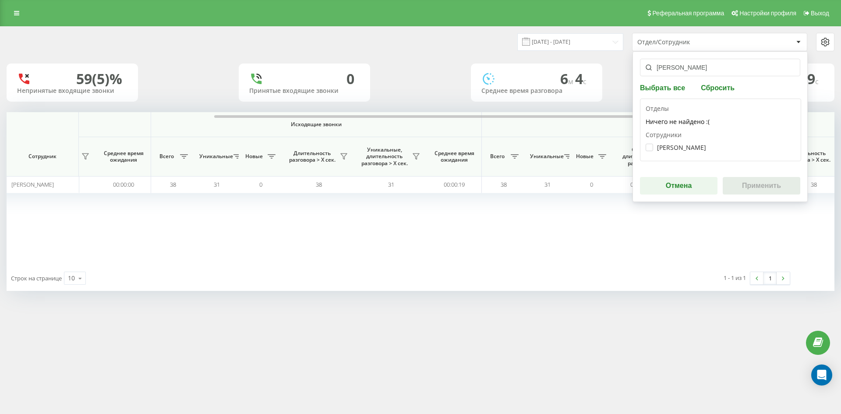
type input "[PERSON_NAME]"
click at [679, 151] on div "Шиманський Євген Юрійович" at bounding box center [721, 147] width 150 height 16
click at [697, 147] on label "Шиманський Євген Юрійович" at bounding box center [676, 147] width 60 height 7
checkbox input "true"
click at [756, 185] on button "Применить" at bounding box center [762, 186] width 78 height 18
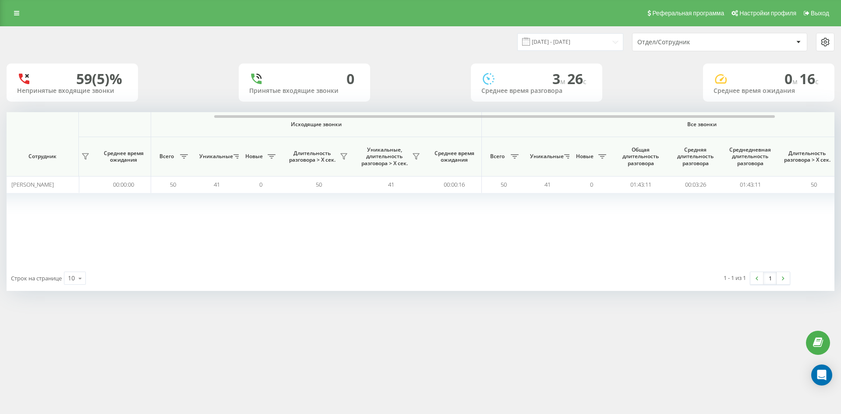
click at [709, 46] on div "Отдел/Сотрудник" at bounding box center [720, 42] width 174 height 18
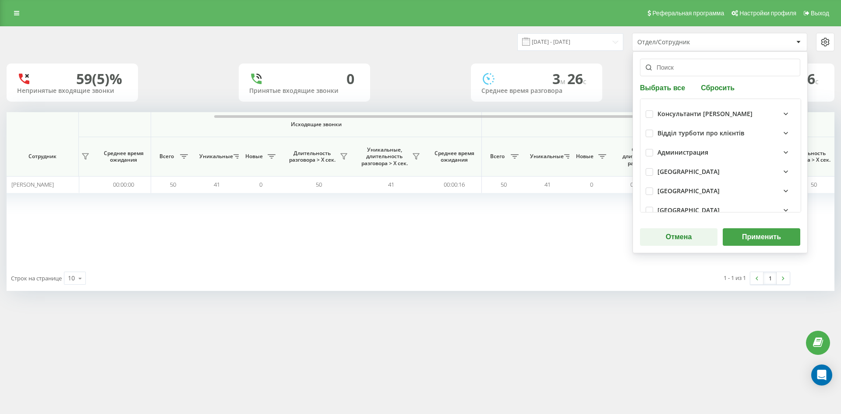
click at [713, 87] on button "Сбросить" at bounding box center [717, 87] width 39 height 8
click at [695, 68] on input "text" at bounding box center [720, 68] width 160 height 18
paste input "[PERSON_NAME]"
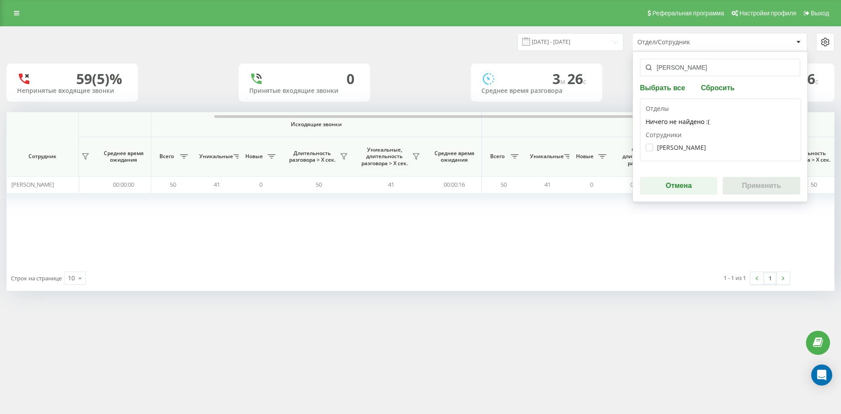
type input "[PERSON_NAME]"
click at [688, 145] on label "Романчук Віталій Юрійович" at bounding box center [676, 147] width 60 height 7
checkbox input "true"
click at [756, 187] on button "Применить" at bounding box center [762, 186] width 78 height 18
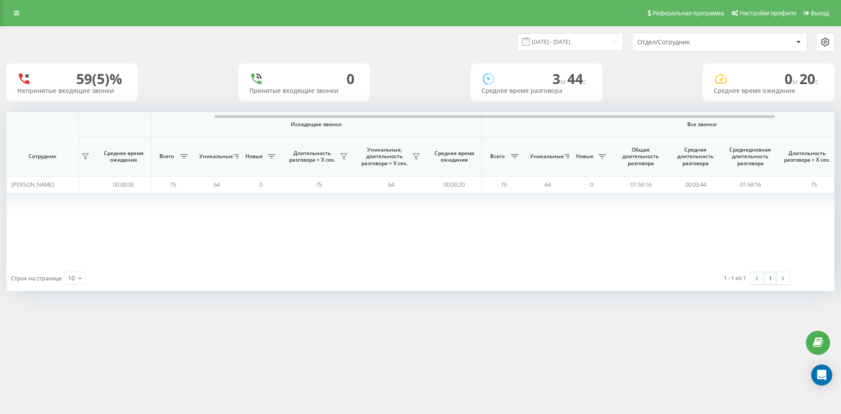
scroll to position [0, 350]
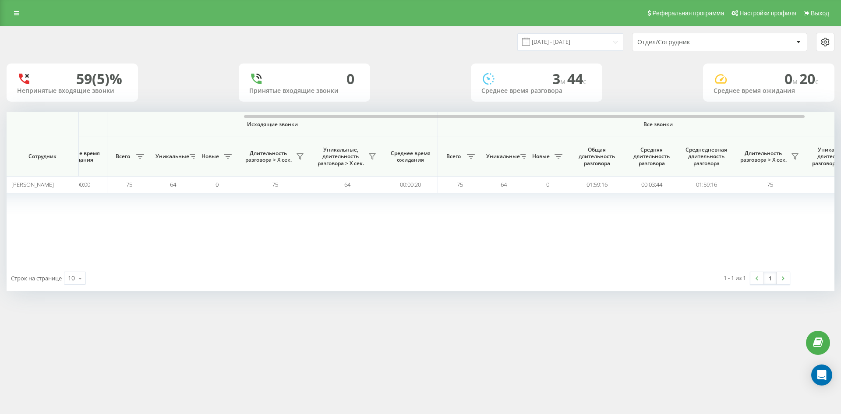
click at [703, 43] on div "Отдел/Сотрудник" at bounding box center [689, 42] width 105 height 7
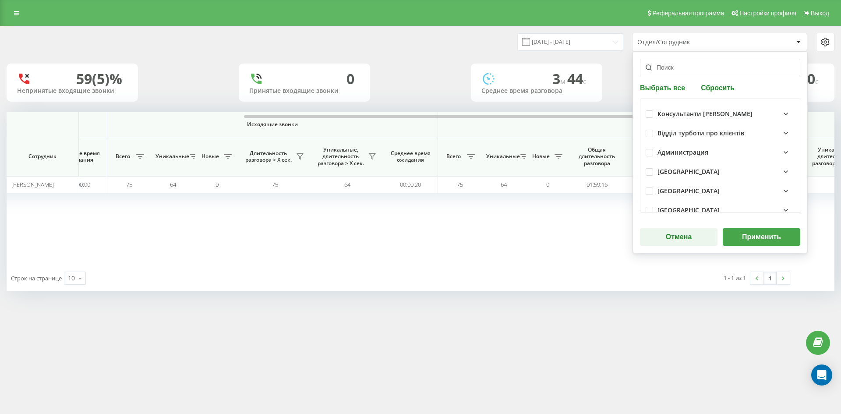
click at [712, 88] on button "Сбросить" at bounding box center [717, 87] width 39 height 8
click at [704, 73] on input "text" at bounding box center [720, 68] width 160 height 18
paste input "[PERSON_NAME]"
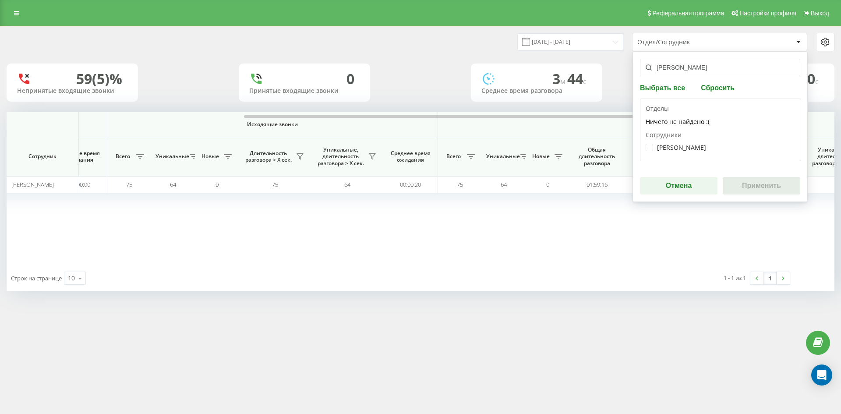
type input "[PERSON_NAME]"
click at [686, 147] on label "Леус Аліна Віталіївна" at bounding box center [676, 147] width 60 height 7
checkbox input "true"
click at [748, 186] on button "Применить" at bounding box center [762, 186] width 78 height 18
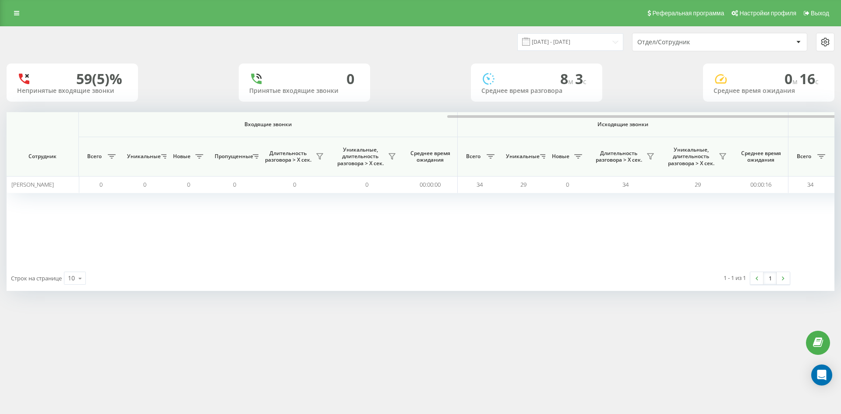
scroll to position [0, 263]
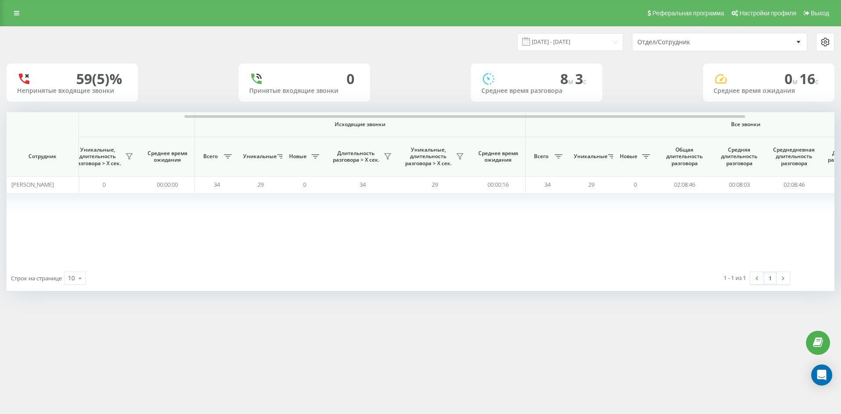
drag, startPoint x: 711, startPoint y: 40, endPoint x: 712, endPoint y: 49, distance: 9.2
click at [711, 40] on div "Отдел/Сотрудник" at bounding box center [689, 42] width 105 height 7
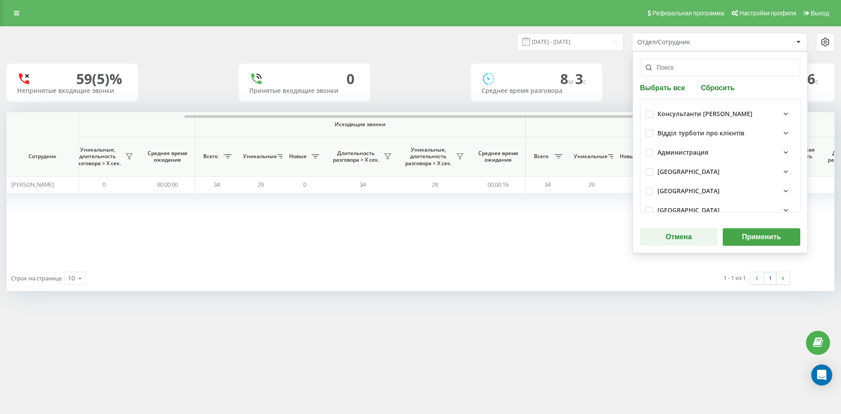
click at [716, 86] on button "Сбросить" at bounding box center [717, 87] width 39 height 8
click at [709, 71] on input "text" at bounding box center [720, 68] width 160 height 18
paste input "[PERSON_NAME]"
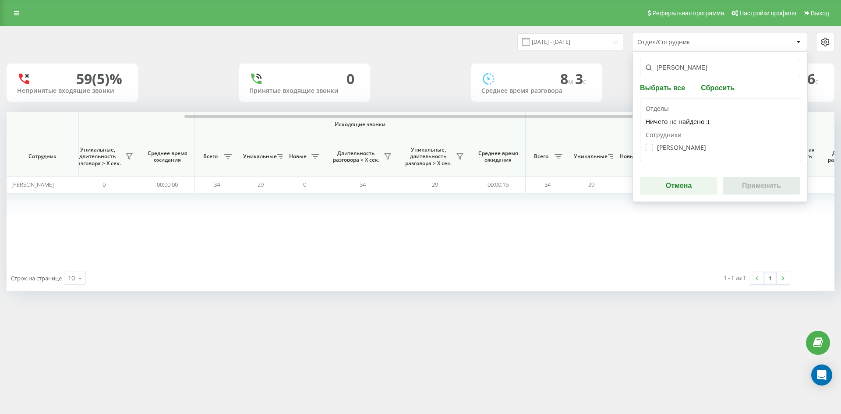
type input "[PERSON_NAME]"
click at [702, 145] on label "Круподер Дмитро Олександрович" at bounding box center [676, 147] width 60 height 7
checkbox input "true"
click at [748, 176] on div "круподер дмитро Выбрать все Сбросить Отделы Ничего не найдено :( Сотрудники Кру…" at bounding box center [720, 126] width 175 height 151
click at [755, 183] on button "Применить" at bounding box center [762, 186] width 78 height 18
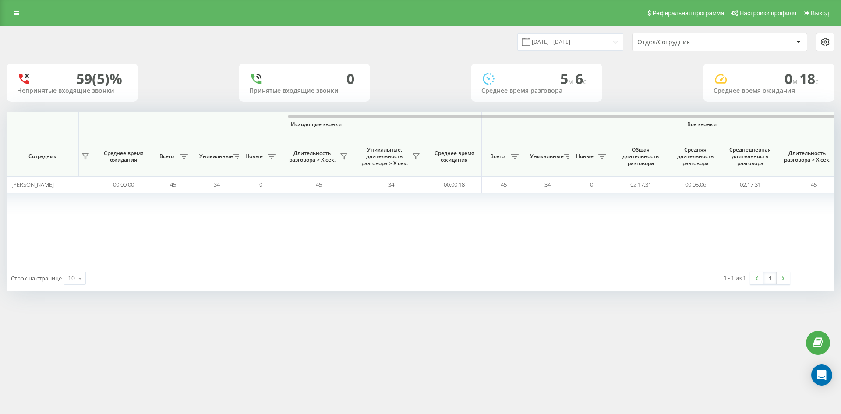
scroll to position [0, 350]
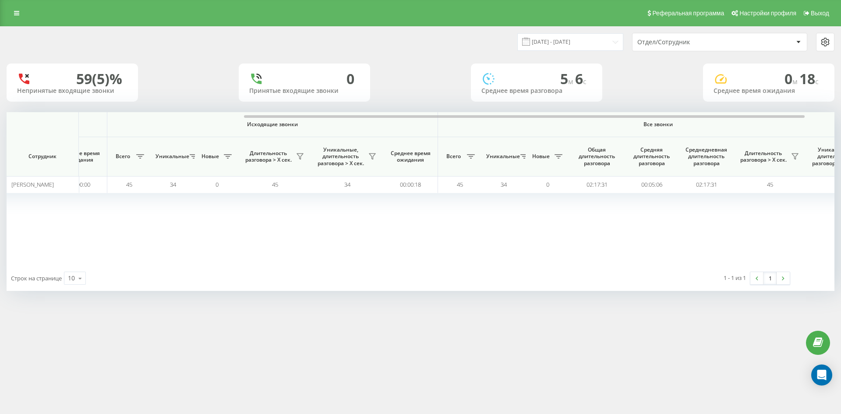
click at [714, 45] on div "Отдел/Сотрудник" at bounding box center [689, 42] width 105 height 7
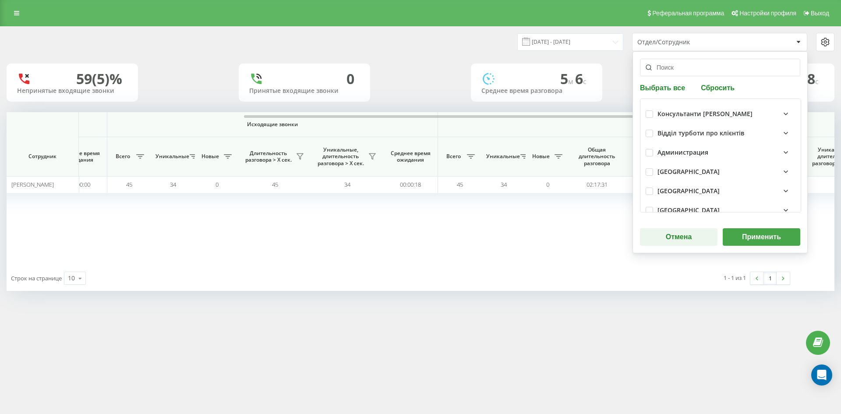
click at [719, 88] on button "Сбросить" at bounding box center [717, 87] width 39 height 8
click at [709, 74] on input "text" at bounding box center [720, 68] width 160 height 18
paste input "вага [PERSON_NAME]"
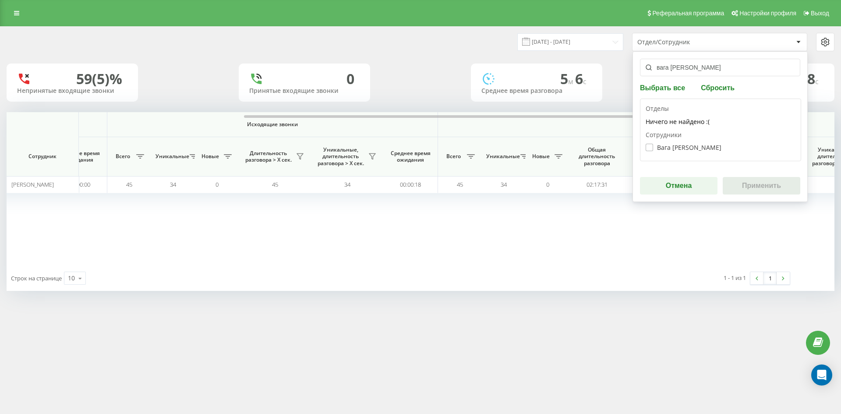
type input "вага [PERSON_NAME]"
click at [699, 151] on label "Вага Марина Михайлівна" at bounding box center [684, 147] width 76 height 7
checkbox input "true"
click at [760, 191] on button "Применить" at bounding box center [762, 186] width 78 height 18
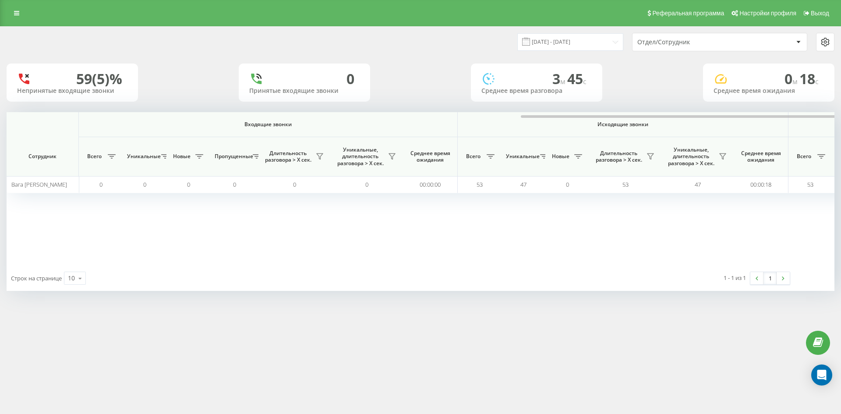
scroll to position [0, 307]
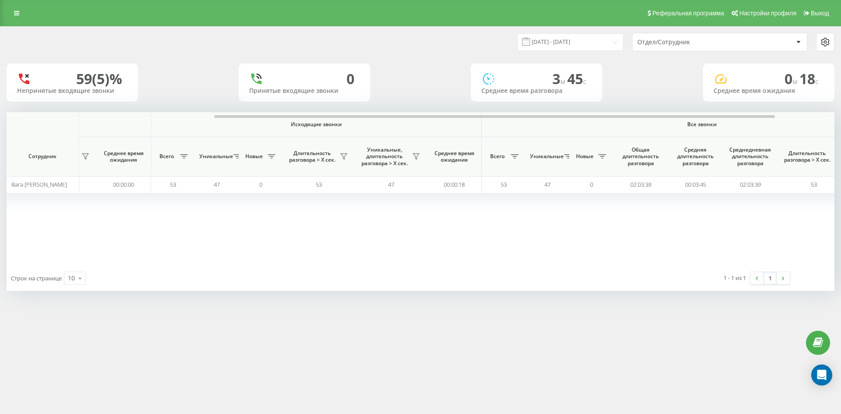
click at [706, 43] on div "Отдел/Сотрудник" at bounding box center [689, 42] width 105 height 7
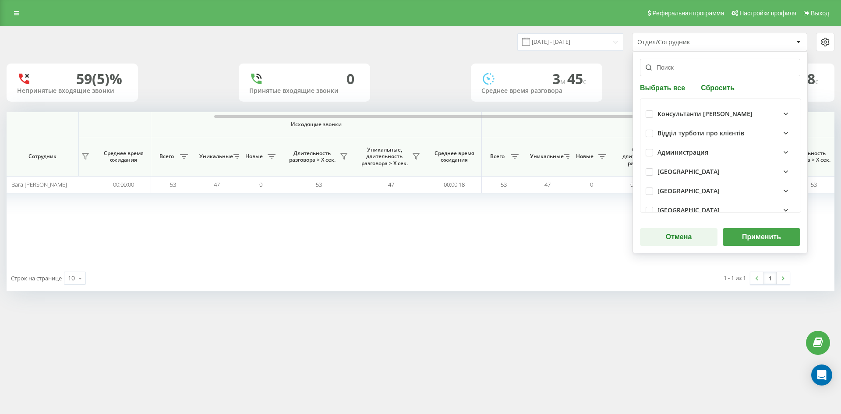
click at [712, 87] on button "Сбросить" at bounding box center [717, 87] width 39 height 8
click at [706, 74] on input "text" at bounding box center [720, 68] width 160 height 18
paste input "[PERSON_NAME]"
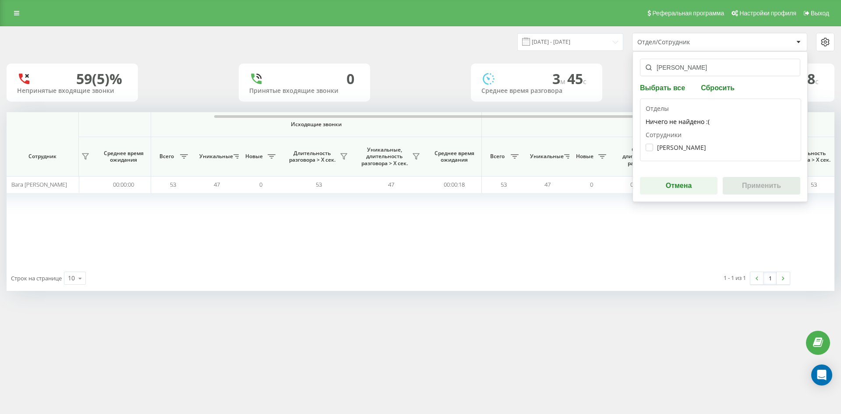
type input "[PERSON_NAME]"
click at [685, 148] on label "Денисенко Станіслав Олександрович" at bounding box center [676, 147] width 60 height 7
checkbox input "true"
click at [751, 189] on button "Применить" at bounding box center [762, 186] width 78 height 18
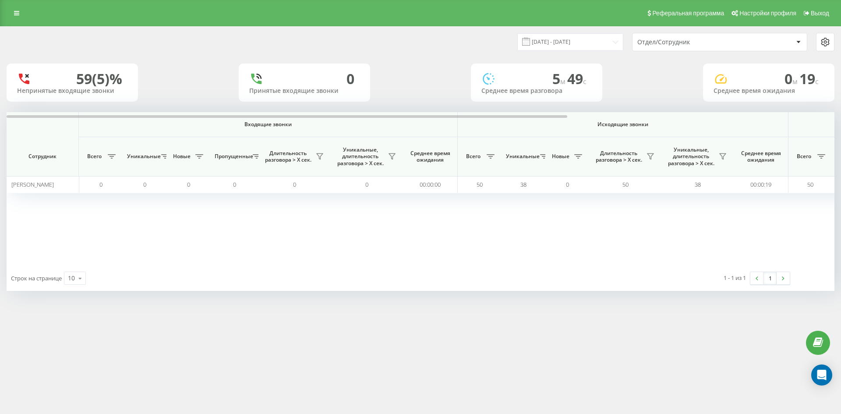
scroll to position [0, 350]
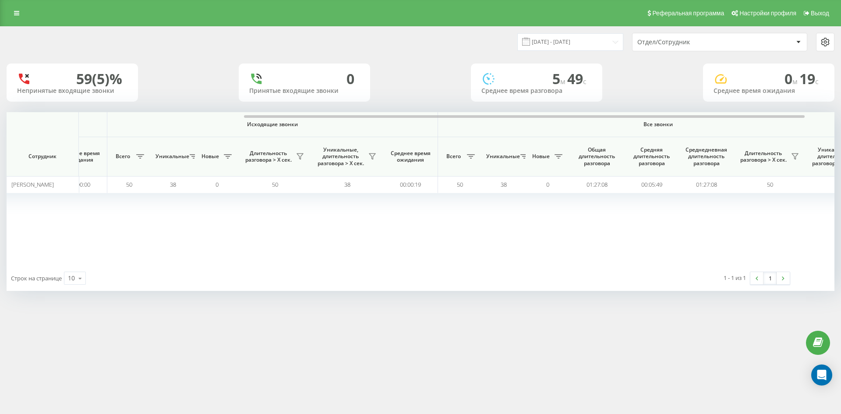
drag, startPoint x: 712, startPoint y: 40, endPoint x: 711, endPoint y: 49, distance: 8.8
click at [712, 41] on div "Отдел/Сотрудник" at bounding box center [689, 42] width 105 height 7
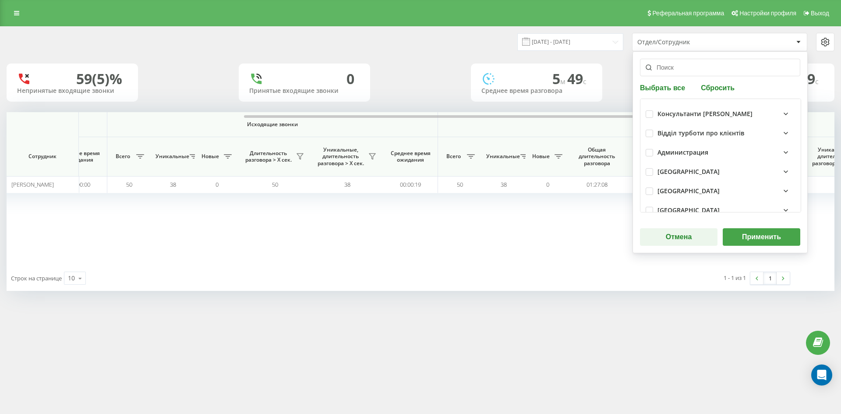
click at [719, 90] on button "Сбросить" at bounding box center [717, 87] width 39 height 8
click at [706, 72] on input "text" at bounding box center [720, 68] width 160 height 18
paste input "[PERSON_NAME]"
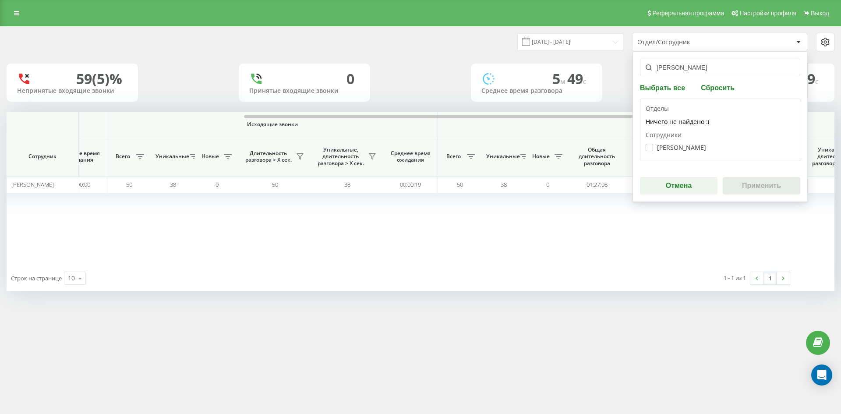
type input "[PERSON_NAME]"
click at [691, 146] on label "Корякіна Влада Олексіївна" at bounding box center [676, 147] width 60 height 7
checkbox input "true"
click at [765, 190] on button "Применить" at bounding box center [762, 186] width 78 height 18
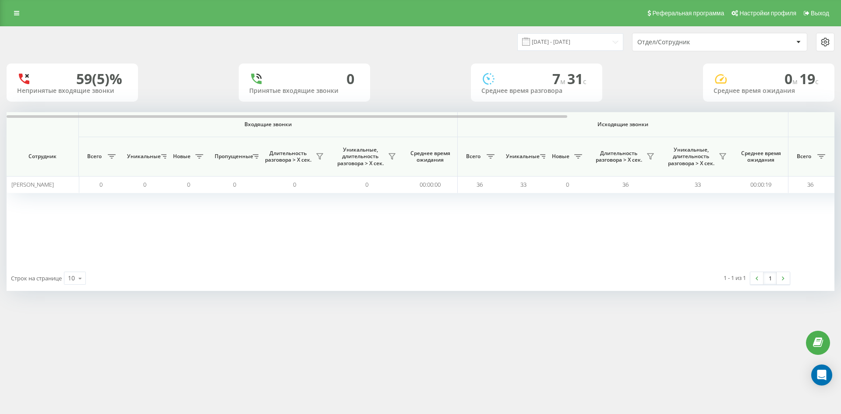
scroll to position [0, 307]
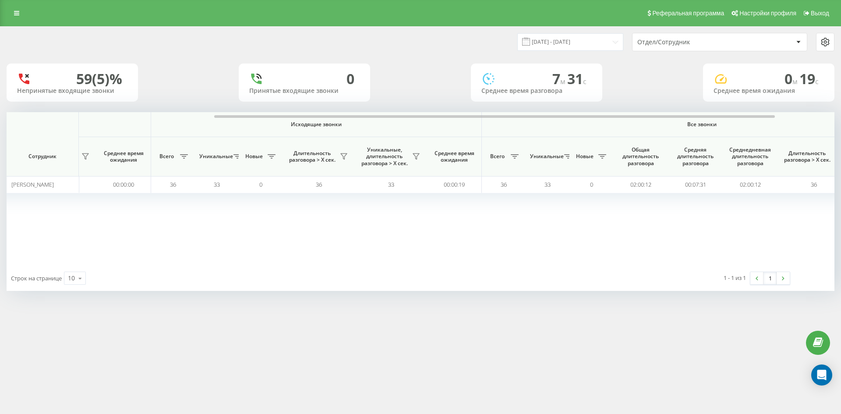
click at [711, 40] on div "Отдел/Сотрудник" at bounding box center [689, 42] width 105 height 7
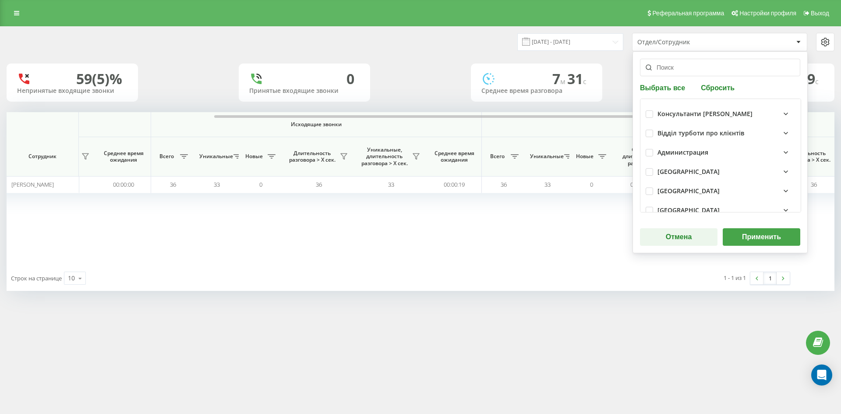
click at [718, 84] on button "Сбросить" at bounding box center [717, 87] width 39 height 8
click at [703, 67] on input "text" at bounding box center [720, 68] width 160 height 18
paste input "[PERSON_NAME]"
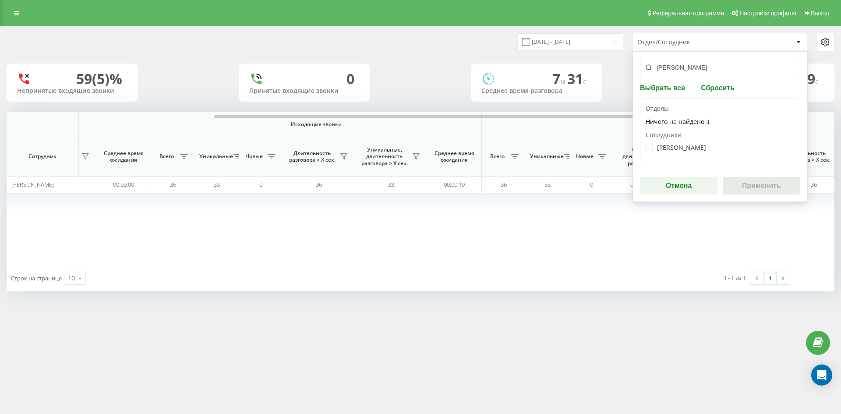
type input "[PERSON_NAME]"
click at [694, 145] on label "Чаюк Максим Вікторович" at bounding box center [676, 147] width 60 height 7
checkbox input "true"
click at [759, 182] on button "Применить" at bounding box center [762, 186] width 78 height 18
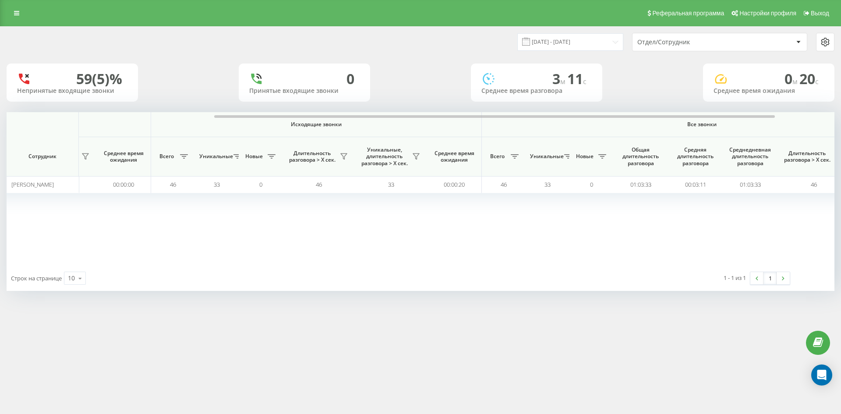
drag, startPoint x: 718, startPoint y: 44, endPoint x: 717, endPoint y: 50, distance: 6.3
click at [718, 44] on div "Отдел/Сотрудник" at bounding box center [689, 42] width 105 height 7
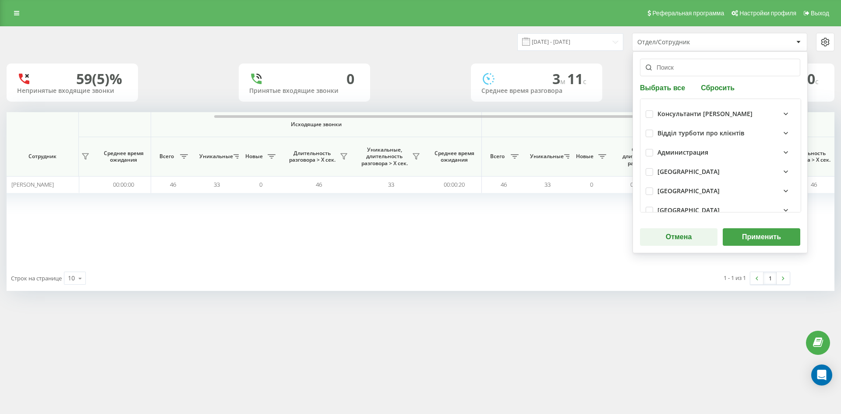
click at [714, 87] on button "Сбросить" at bounding box center [717, 87] width 39 height 8
click at [699, 71] on input "text" at bounding box center [720, 68] width 160 height 18
paste input "[PERSON_NAME]"
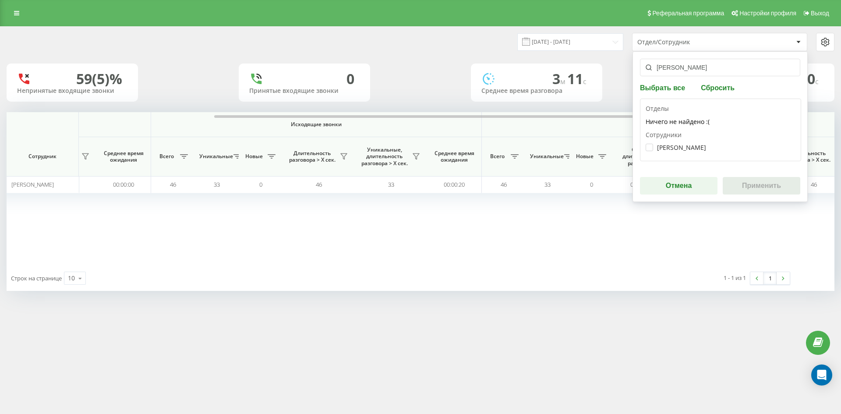
type input "[PERSON_NAME]"
click at [682, 161] on div "Отделы Ничего не найдено :( Сотрудники Шевченко Віталій Валерійович" at bounding box center [720, 130] width 161 height 63
click at [675, 142] on div "Шевченко Віталій Валерійович" at bounding box center [721, 147] width 150 height 16
click at [704, 148] on label "Шевченко Віталій Валерійович" at bounding box center [676, 147] width 60 height 7
checkbox input "true"
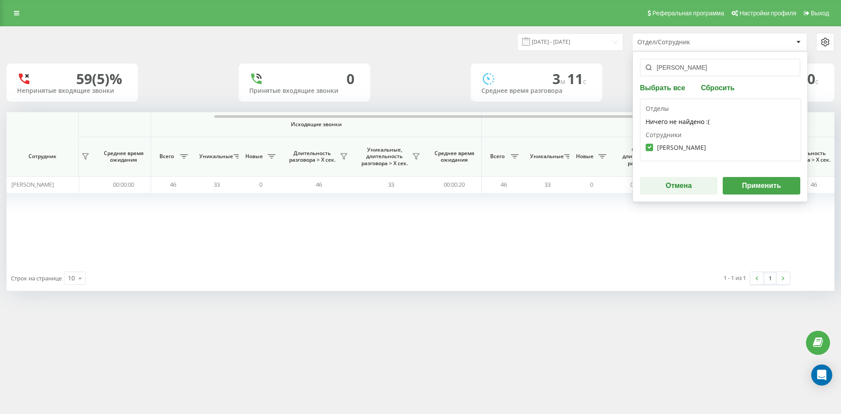
click at [753, 189] on button "Применить" at bounding box center [762, 186] width 78 height 18
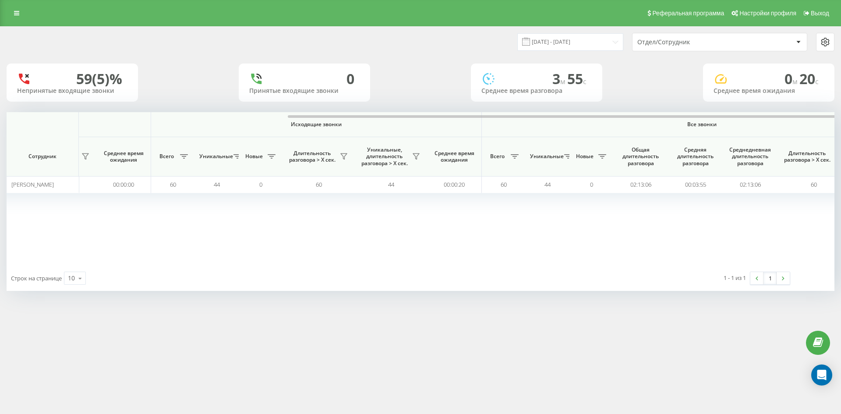
scroll to position [0, 350]
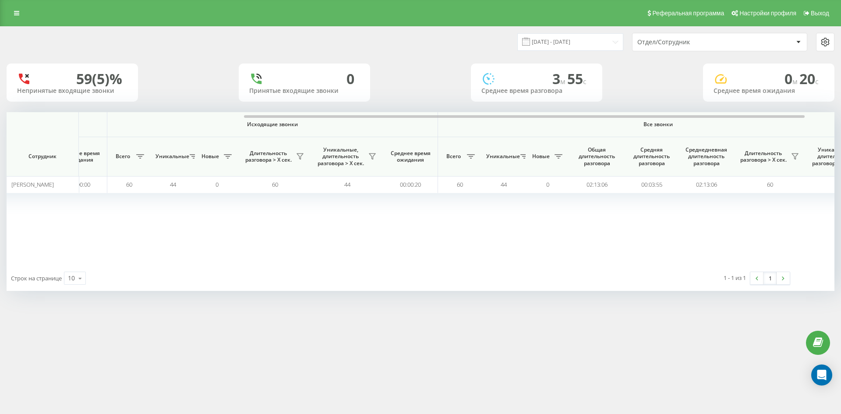
click at [714, 46] on div "Отдел/Сотрудник" at bounding box center [720, 42] width 174 height 18
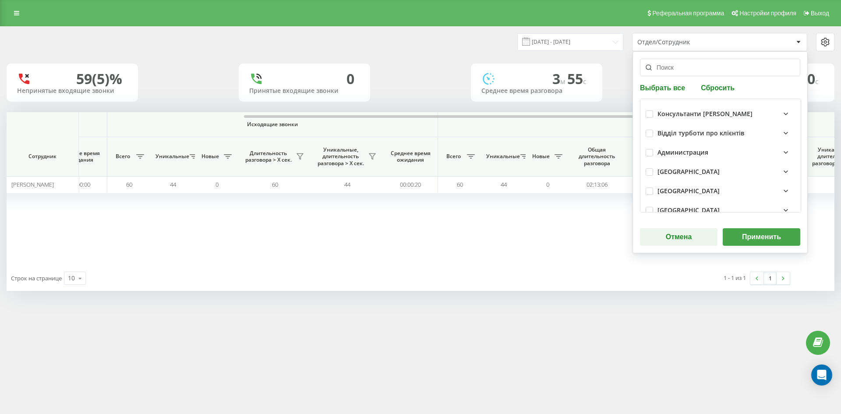
click at [718, 85] on button "Сбросить" at bounding box center [717, 87] width 39 height 8
click at [706, 70] on input "text" at bounding box center [720, 68] width 160 height 18
paste input "[PERSON_NAME]"
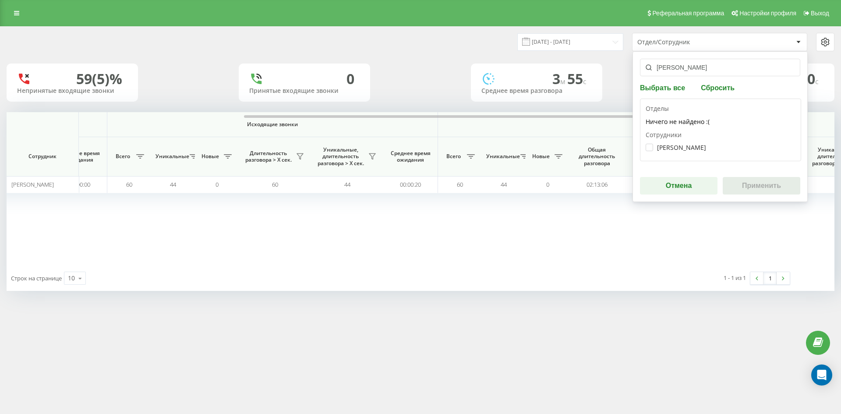
type input "[PERSON_NAME]"
click at [699, 139] on div "Сотрудники Гуменюк Денис Миколайович" at bounding box center [721, 143] width 150 height 25
click at [698, 147] on label "Гуменюк Денис Миколайович" at bounding box center [676, 147] width 60 height 7
checkbox input "true"
click at [751, 178] on button "Применить" at bounding box center [762, 186] width 78 height 18
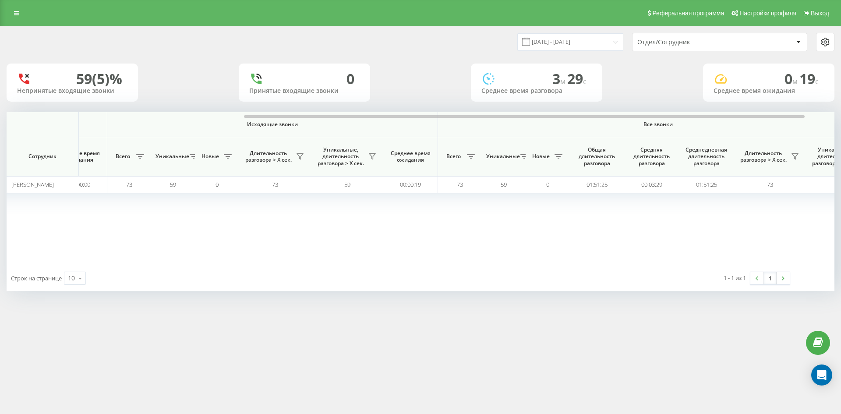
click at [710, 43] on div "Отдел/Сотрудник" at bounding box center [689, 42] width 105 height 7
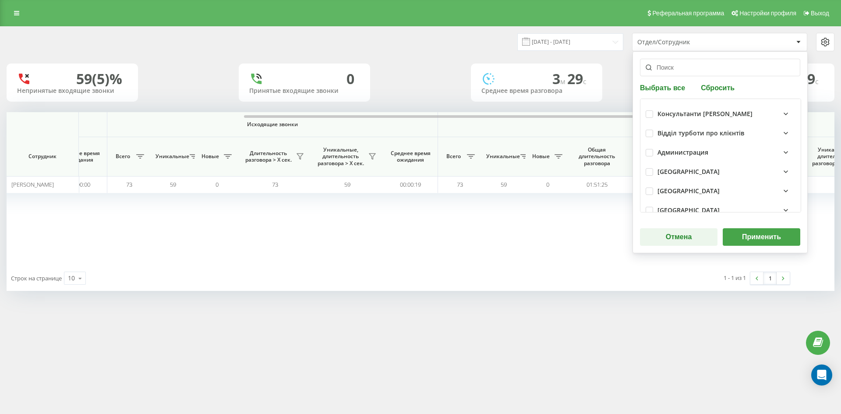
click at [713, 95] on div "Выбрать все Сбросить Консультанти Савчук Відділ турботи про клієнтів Администра…" at bounding box center [720, 152] width 175 height 202
click at [713, 87] on button "Сбросить" at bounding box center [717, 87] width 39 height 8
click at [700, 67] on input "text" at bounding box center [720, 68] width 160 height 18
paste input "борканин [PERSON_NAME]"
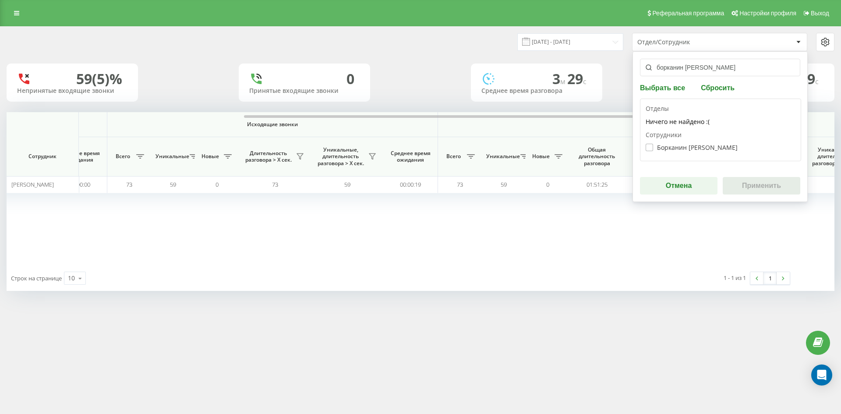
type input "борканин [PERSON_NAME]"
click at [689, 145] on label "Борканин Тетяна Ярославівна" at bounding box center [692, 147] width 92 height 7
checkbox input "true"
click at [764, 187] on button "Применить" at bounding box center [762, 186] width 78 height 18
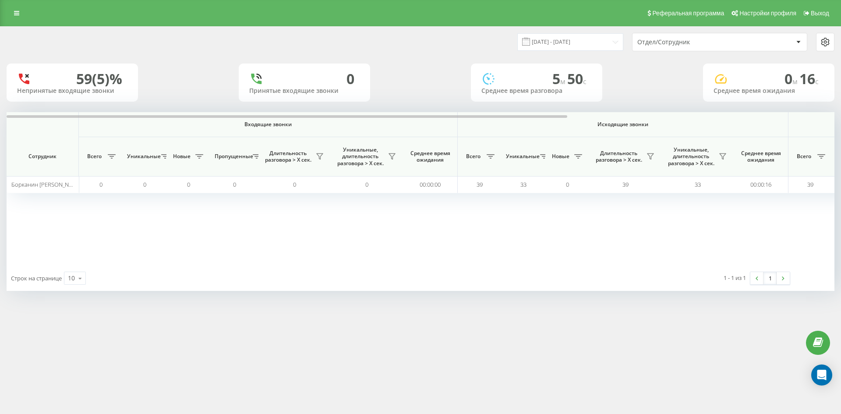
scroll to position [0, 307]
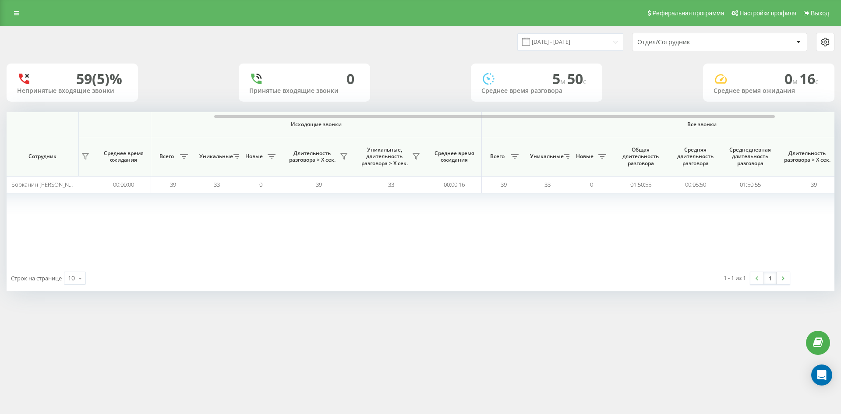
click at [706, 44] on div "Отдел/Сотрудник" at bounding box center [689, 42] width 105 height 7
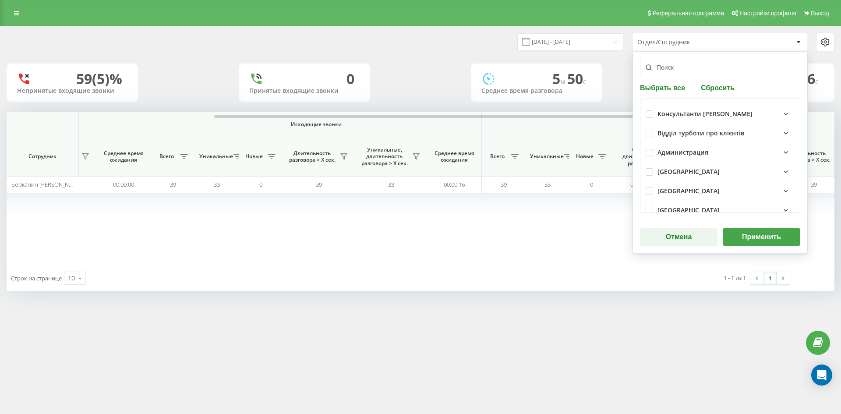
click at [717, 84] on button "Сбросить" at bounding box center [717, 87] width 39 height 8
drag, startPoint x: 709, startPoint y: 73, endPoint x: 705, endPoint y: 101, distance: 28.3
click at [709, 73] on input "text" at bounding box center [720, 68] width 160 height 18
paste input "[PERSON_NAME]"
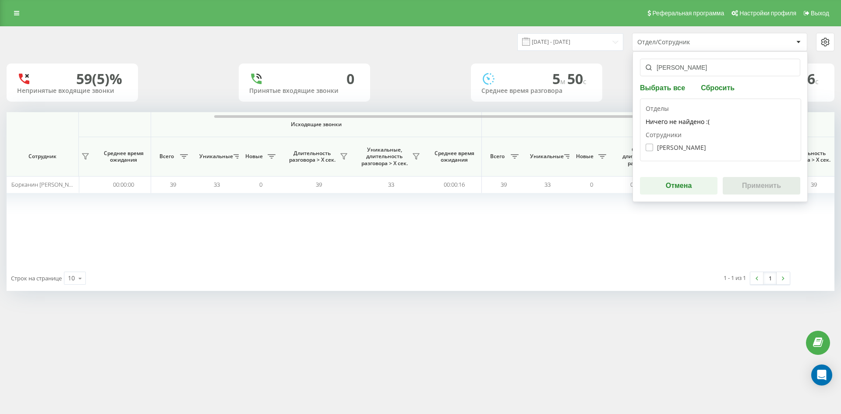
type input "[PERSON_NAME]"
click at [696, 145] on label "[PERSON_NAME]" at bounding box center [676, 147] width 60 height 7
checkbox input "true"
click at [732, 175] on div "шинкарьова вероніка Выбрать все Сбросить Отделы Ничего не найдено :( Сотрудники…" at bounding box center [720, 126] width 175 height 151
click at [742, 187] on button "Применить" at bounding box center [762, 186] width 78 height 18
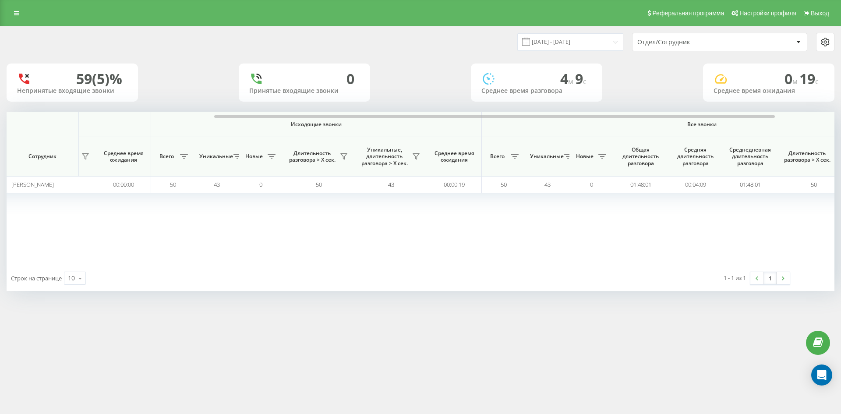
click at [729, 43] on div "Отдел/Сотрудник" at bounding box center [689, 42] width 105 height 7
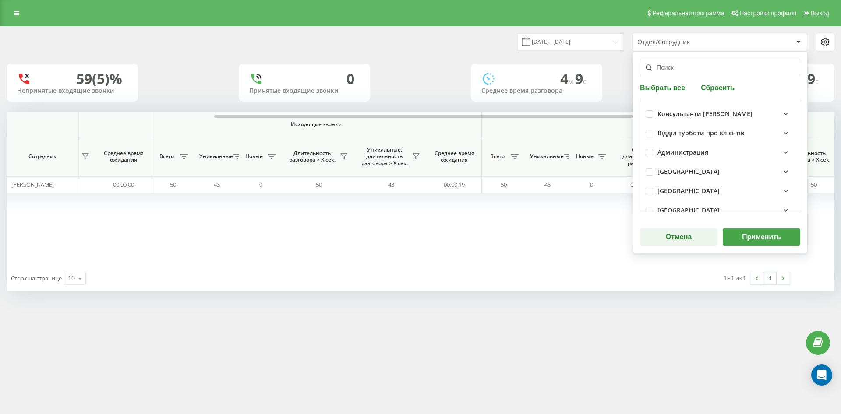
click at [725, 87] on button "Сбросить" at bounding box center [717, 87] width 39 height 8
click at [693, 58] on div "Выбрать все Сбросить Консультанти Савчук Відділ турботи про клієнтів Администра…" at bounding box center [720, 152] width 175 height 202
paste input "[PERSON_NAME]"
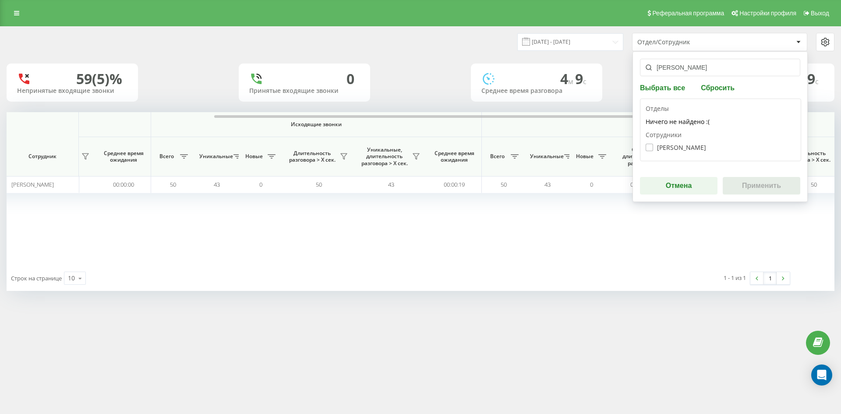
type input "[PERSON_NAME]"
click at [685, 149] on label "Дзюба Володимир Михайлович" at bounding box center [676, 147] width 60 height 7
checkbox input "true"
click at [769, 187] on button "Применить" at bounding box center [762, 186] width 78 height 18
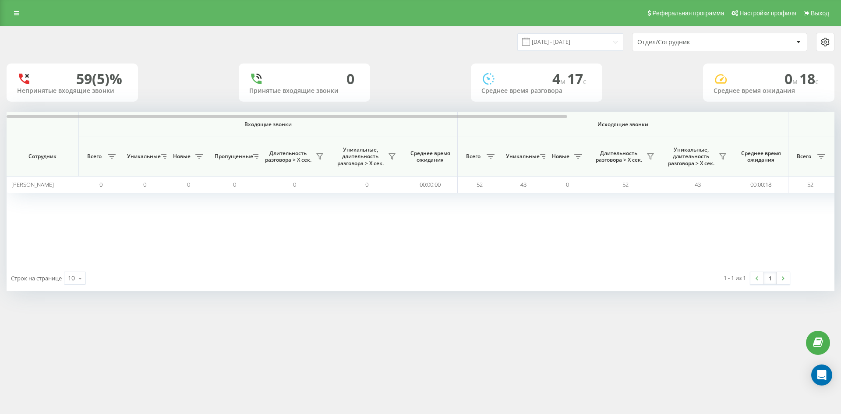
scroll to position [0, 350]
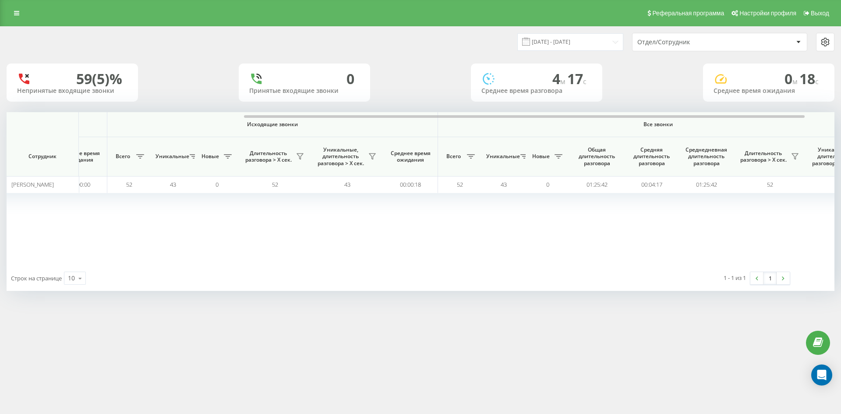
click at [705, 40] on div "Отдел/Сотрудник" at bounding box center [689, 42] width 105 height 7
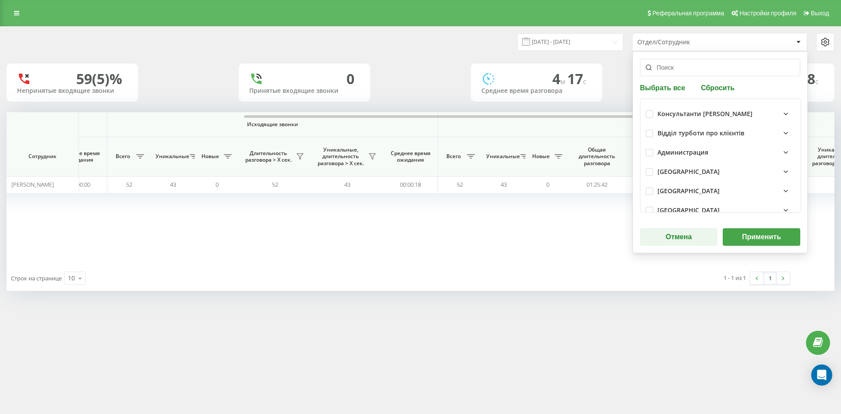
click at [718, 91] on button "Сбросить" at bounding box center [717, 87] width 39 height 8
click at [703, 75] on input "text" at bounding box center [720, 68] width 160 height 18
paste input "[PERSON_NAME]"
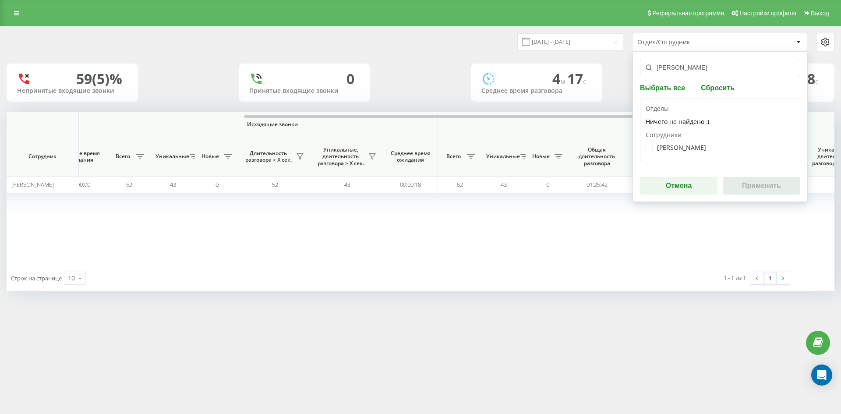
type input "[PERSON_NAME]"
click at [698, 154] on div "Гнатюк Олександр Богданович" at bounding box center [721, 147] width 150 height 16
click at [690, 147] on label "Гнатюк Олександр Богданович" at bounding box center [676, 147] width 60 height 7
checkbox input "true"
click at [773, 198] on div "гнатюк олександр Выбрать все Сбросить Отделы Ничего не найдено :( Сотрудники Гн…" at bounding box center [720, 126] width 175 height 151
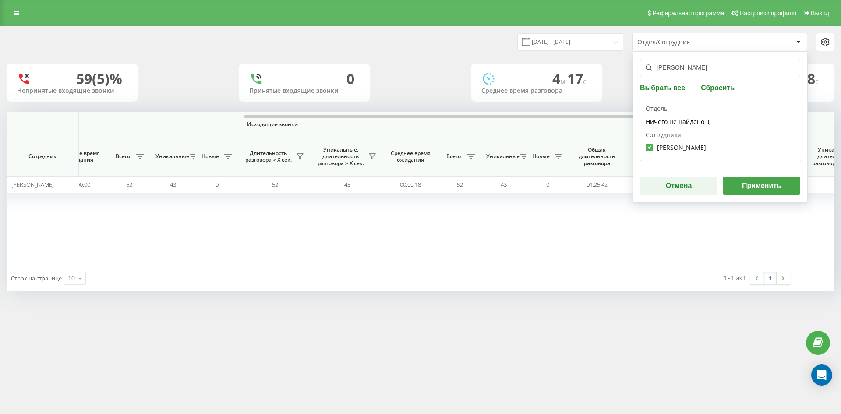
click at [739, 183] on button "Применить" at bounding box center [762, 186] width 78 height 18
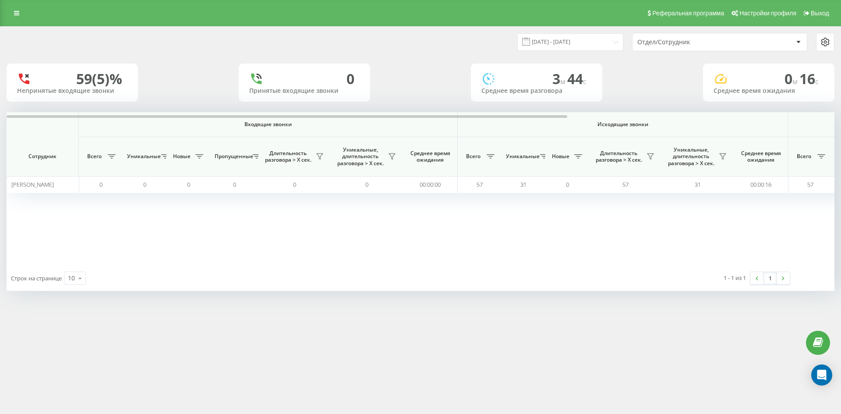
scroll to position [0, 307]
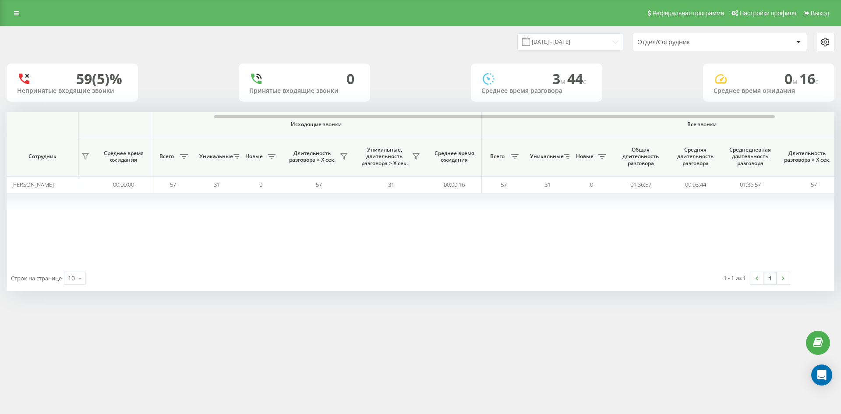
click at [726, 43] on div "Отдел/Сотрудник" at bounding box center [689, 42] width 105 height 7
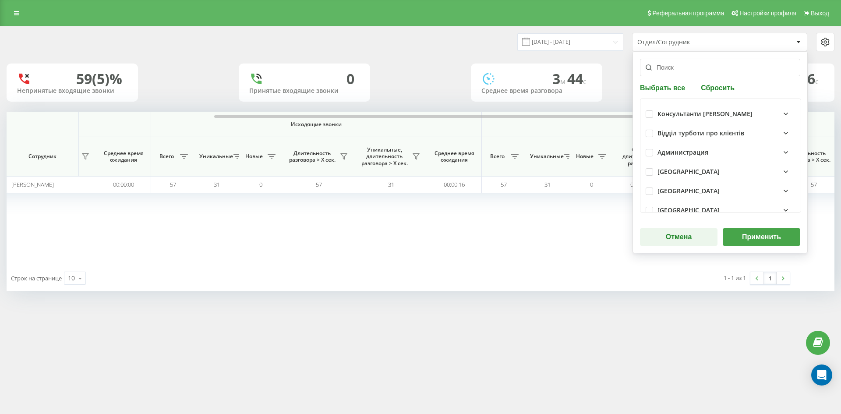
click at [716, 85] on button "Сбросить" at bounding box center [717, 87] width 39 height 8
click at [713, 75] on input "text" at bounding box center [720, 68] width 160 height 18
paste input "[PERSON_NAME]"
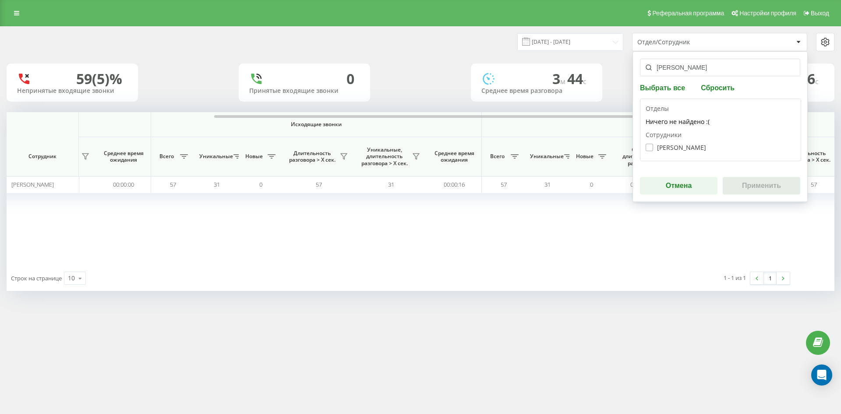
type input "[PERSON_NAME]"
click at [698, 149] on label "Журавель Михайло Максимович" at bounding box center [676, 147] width 60 height 7
checkbox input "true"
click at [752, 186] on button "Применить" at bounding box center [762, 186] width 78 height 18
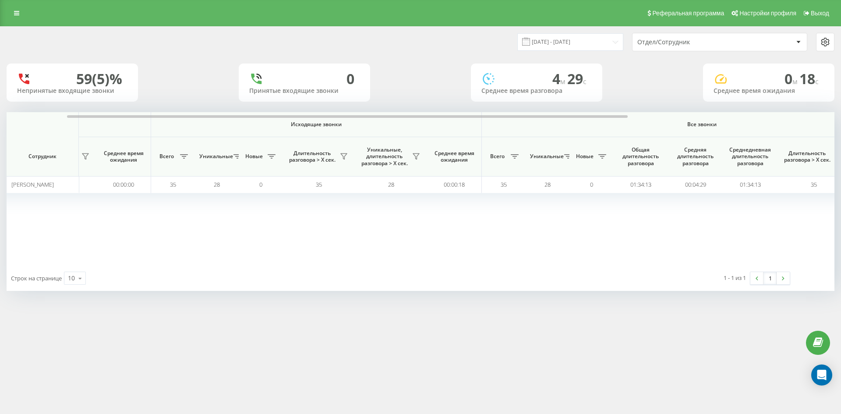
scroll to position [0, 350]
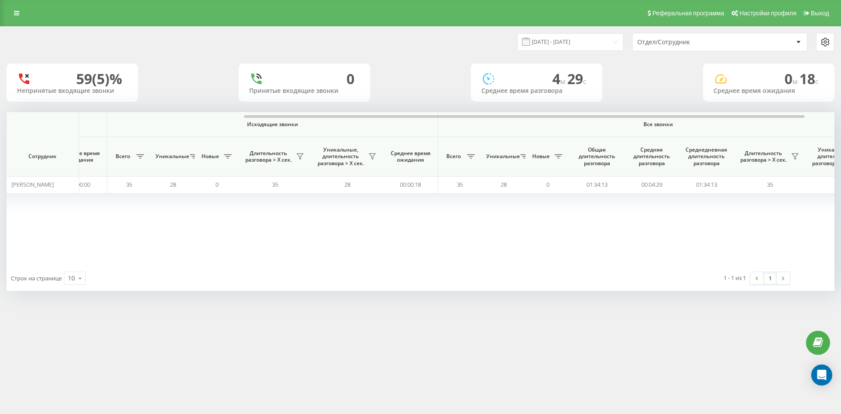
click at [694, 44] on div "Отдел/Сотрудник" at bounding box center [689, 42] width 105 height 7
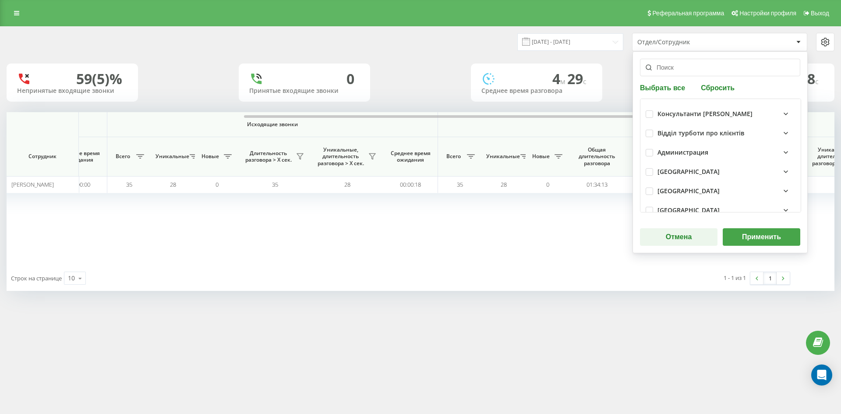
click at [714, 93] on div "Выбрать все Сбросить Консультанти Савчук Відділ турботи про клієнтів Администра…" at bounding box center [720, 152] width 175 height 202
click at [714, 90] on button "Сбросить" at bounding box center [717, 87] width 39 height 8
click at [697, 74] on input "text" at bounding box center [720, 68] width 160 height 18
paste input "[PERSON_NAME]"
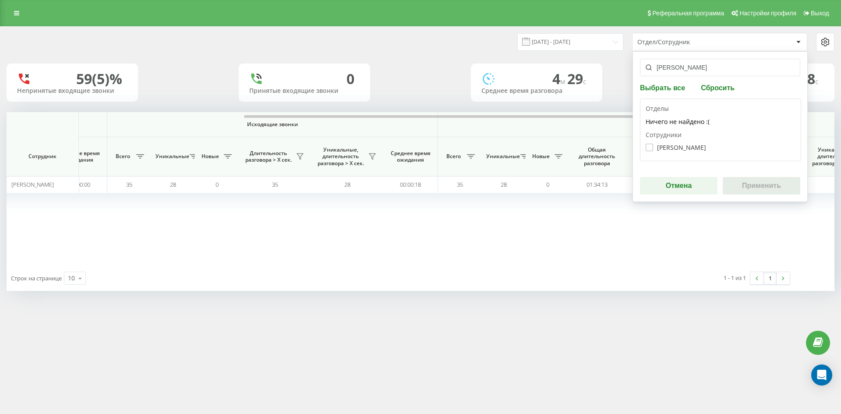
type input "[PERSON_NAME]"
click at [693, 146] on label "Хабінець Василь Ігорович" at bounding box center [676, 147] width 60 height 7
checkbox input "true"
click at [763, 185] on button "Применить" at bounding box center [762, 186] width 78 height 18
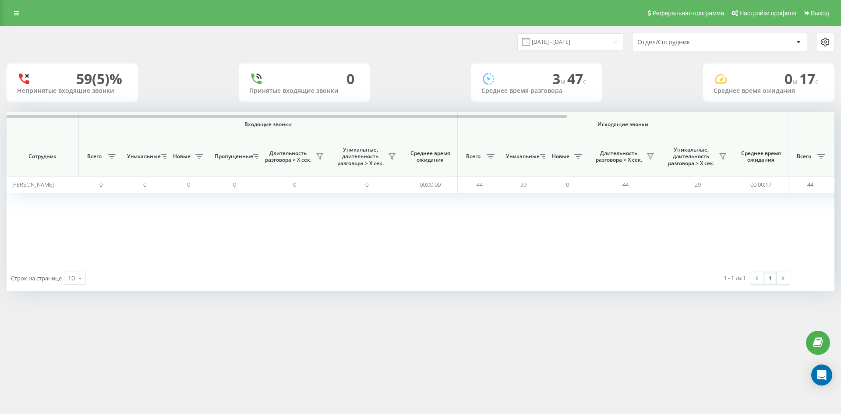
scroll to position [0, 263]
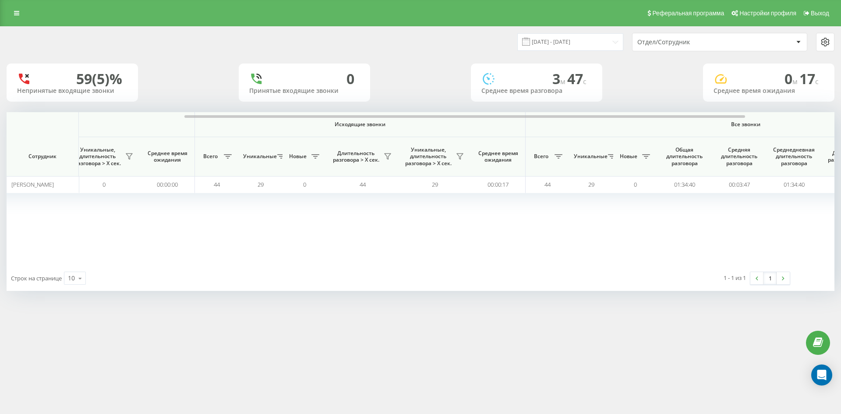
click at [707, 42] on div "Отдел/Сотрудник" at bounding box center [689, 42] width 105 height 7
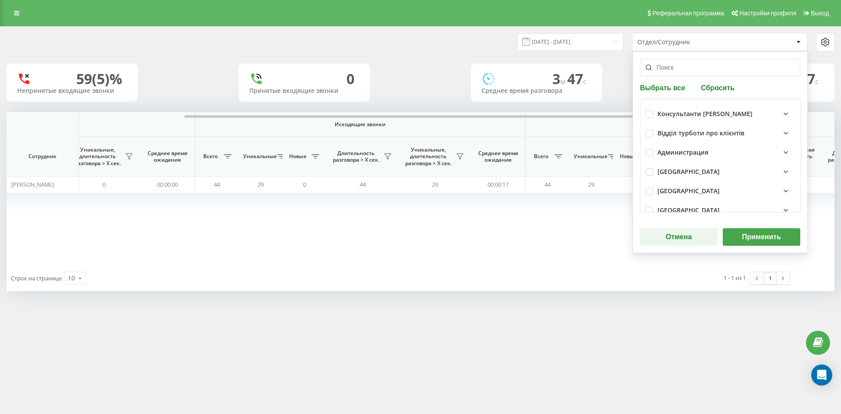
click at [716, 88] on button "Сбросить" at bounding box center [717, 87] width 39 height 8
click at [709, 75] on input "text" at bounding box center [720, 68] width 160 height 18
paste input "мамацашвілі"
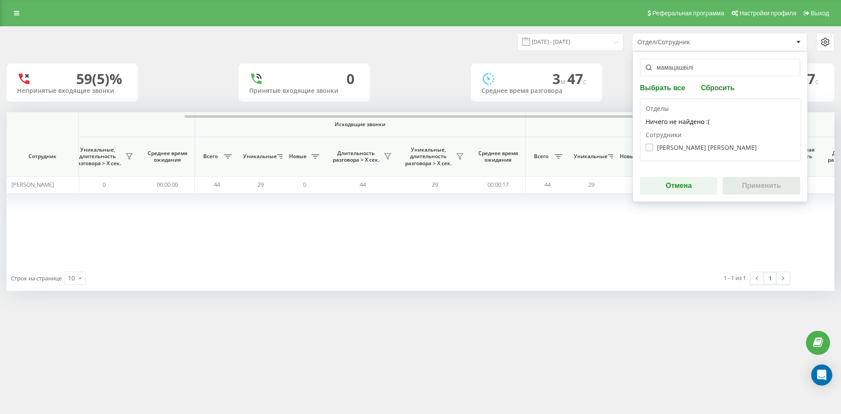
type input "мамацашвілі"
click at [691, 146] on label "Мамацашвілі Анна Володимирівна" at bounding box center [701, 147] width 111 height 7
checkbox input "true"
click at [752, 183] on button "Применить" at bounding box center [762, 186] width 78 height 18
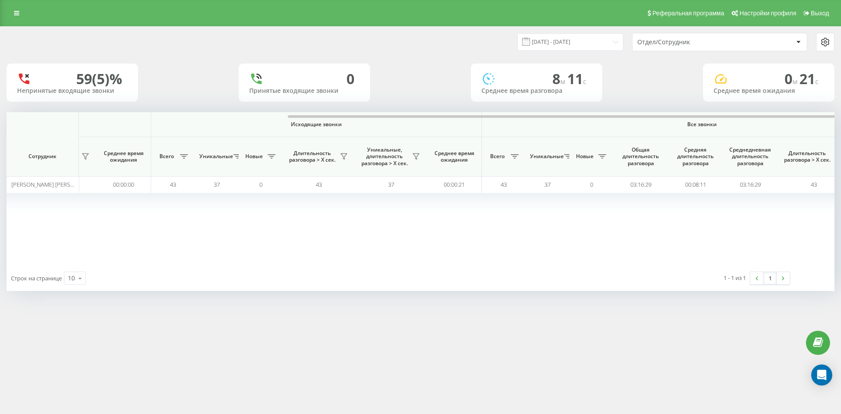
scroll to position [0, 350]
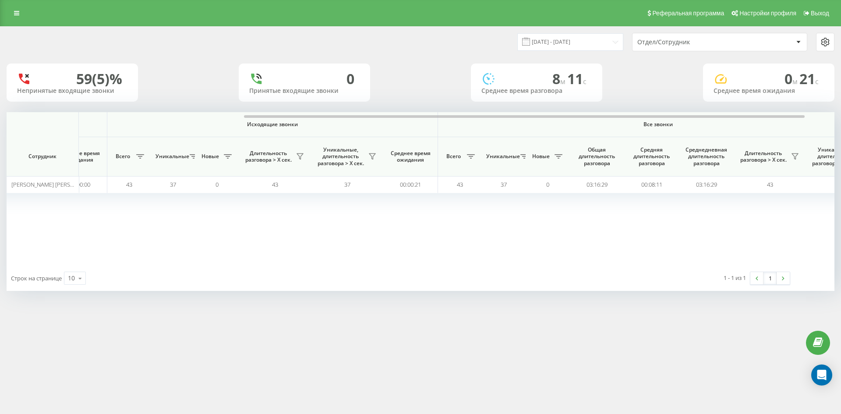
click at [728, 47] on div "Отдел/Сотрудник" at bounding box center [720, 42] width 174 height 18
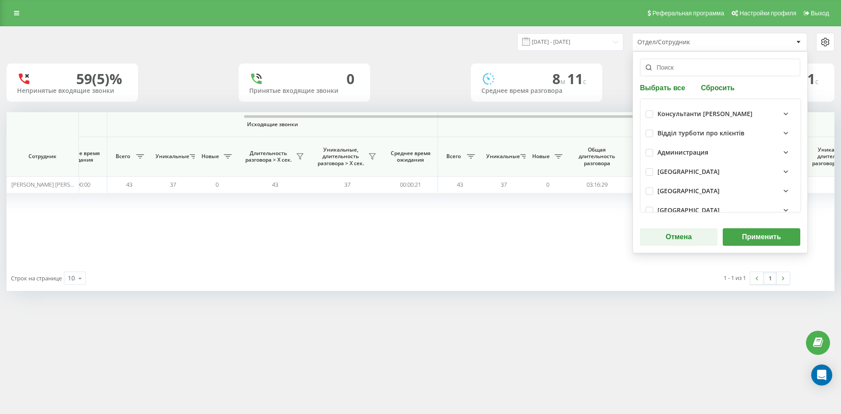
click at [722, 83] on button "Сбросить" at bounding box center [717, 87] width 39 height 8
click at [713, 68] on input "text" at bounding box center [720, 68] width 160 height 18
paste input "[PERSON_NAME]"
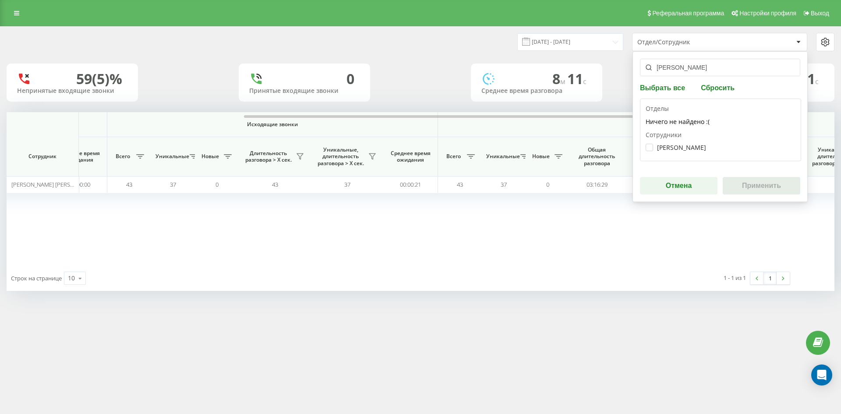
type input "[PERSON_NAME]"
click at [691, 137] on div "Сотрудники Вітюк Олександр Володимирович" at bounding box center [721, 143] width 150 height 25
click at [691, 146] on label "Вітюк Олександр Володимирович" at bounding box center [676, 147] width 60 height 7
checkbox input "true"
click at [756, 186] on button "Применить" at bounding box center [762, 186] width 78 height 18
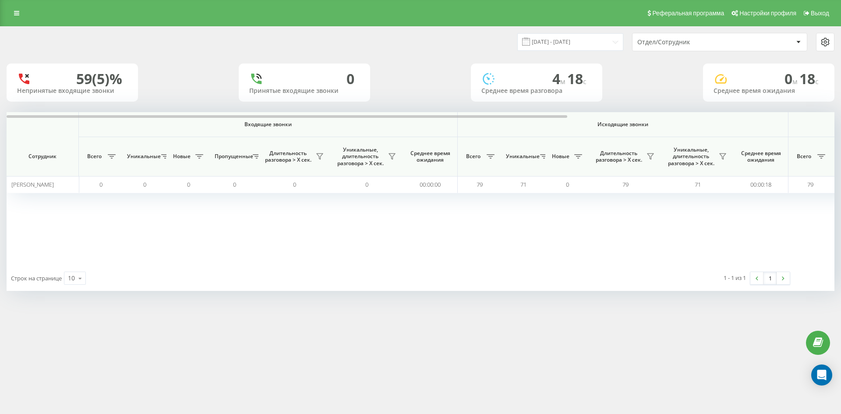
scroll to position [0, 307]
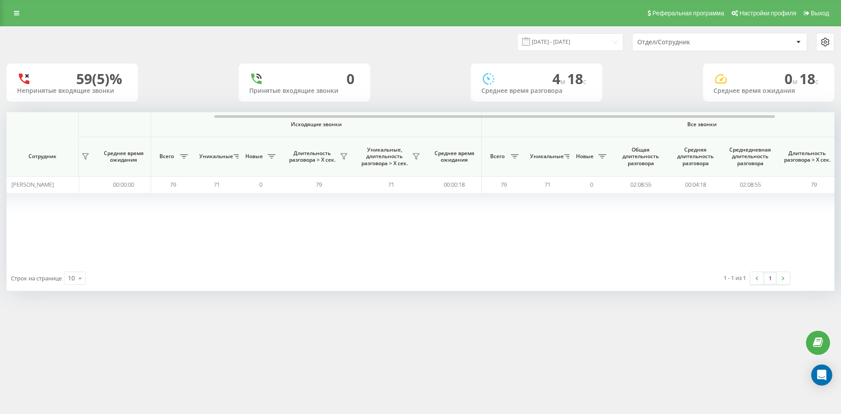
drag, startPoint x: 708, startPoint y: 32, endPoint x: 711, endPoint y: 65, distance: 33.0
click at [708, 33] on div "20.08.2025 - 20.08.2025 Отдел/Сотрудник" at bounding box center [420, 42] width 840 height 31
click at [706, 44] on div "Отдел/Сотрудник" at bounding box center [689, 42] width 105 height 7
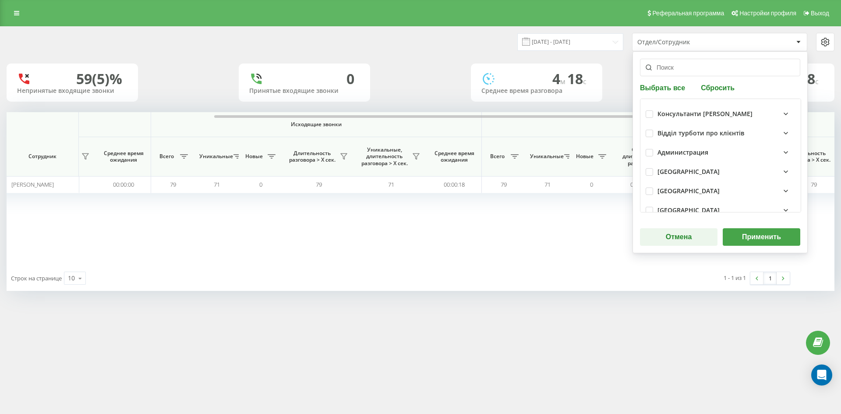
click at [716, 90] on button "Сбросить" at bounding box center [717, 87] width 39 height 8
click at [708, 73] on input "text" at bounding box center [720, 68] width 160 height 18
paste input "[PERSON_NAME]"
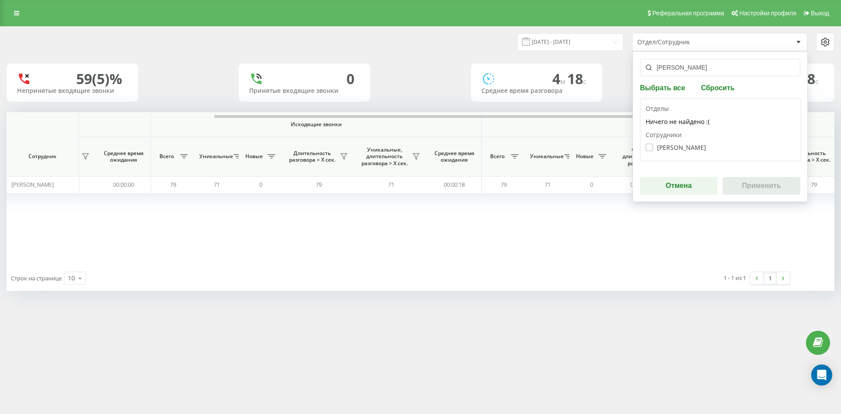
type input "[PERSON_NAME]"
drag, startPoint x: 686, startPoint y: 147, endPoint x: 704, endPoint y: 163, distance: 23.6
click at [686, 147] on label "Ткач Дарина Костянтинівна" at bounding box center [676, 147] width 60 height 7
checkbox input "true"
click at [753, 184] on button "Применить" at bounding box center [762, 186] width 78 height 18
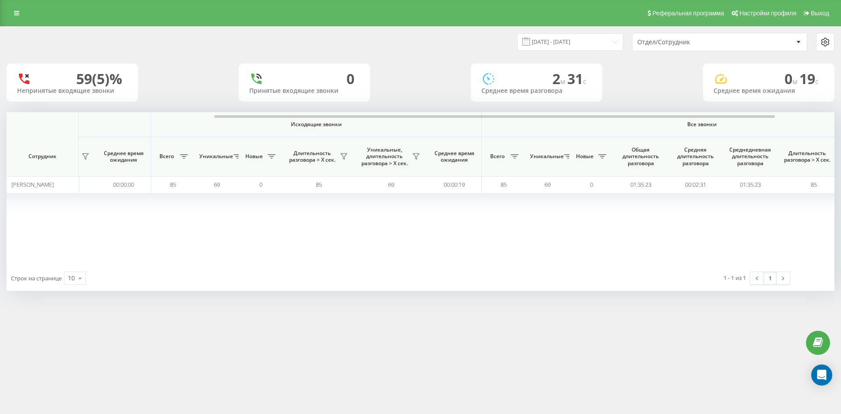
scroll to position [0, 0]
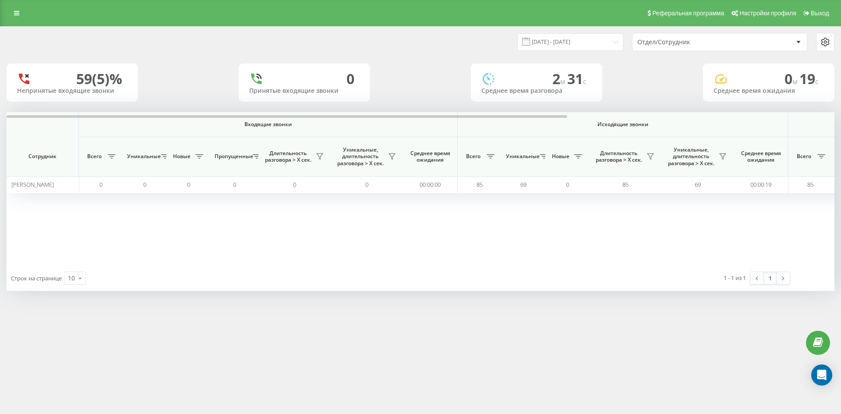
click at [697, 42] on div "Отдел/Сотрудник" at bounding box center [689, 42] width 105 height 7
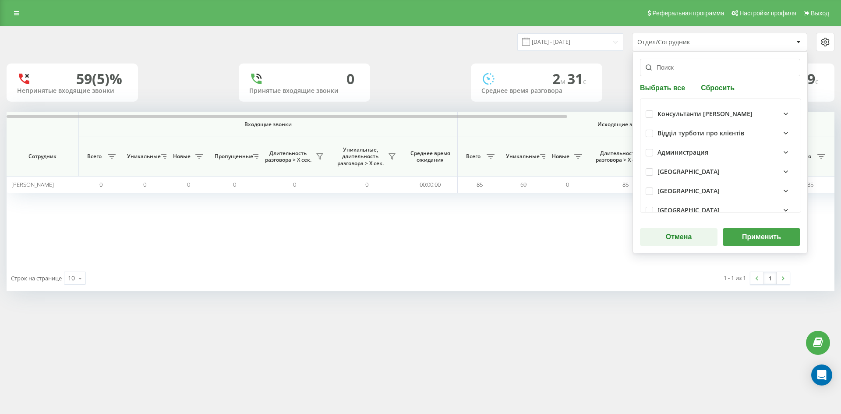
click at [707, 88] on button "Сбросить" at bounding box center [717, 87] width 39 height 8
click at [700, 74] on input "text" at bounding box center [720, 68] width 160 height 18
paste input "[PERSON_NAME]"
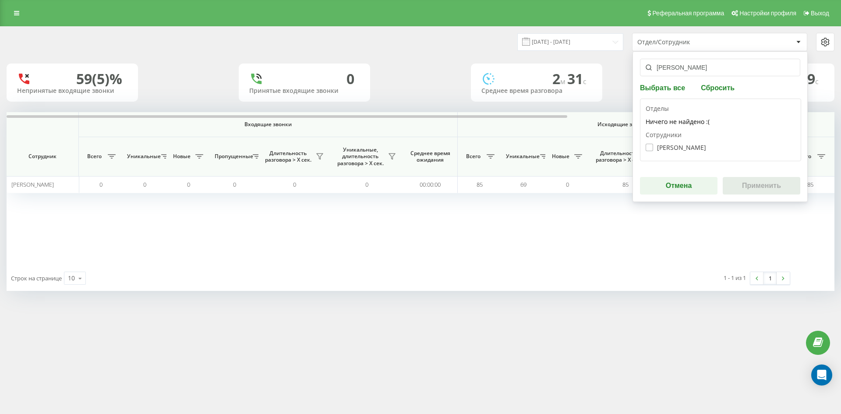
type input "[PERSON_NAME]"
click at [693, 145] on label "Подус Оксана Миколаївна" at bounding box center [676, 147] width 60 height 7
checkbox input "true"
click at [736, 182] on button "Применить" at bounding box center [762, 186] width 78 height 18
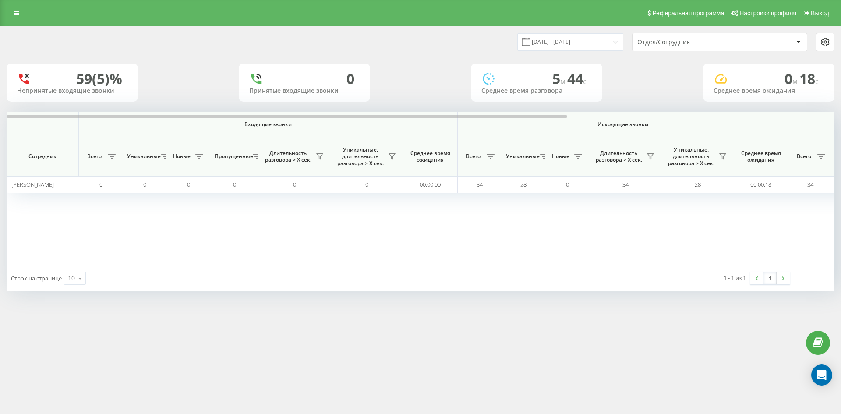
scroll to position [0, 307]
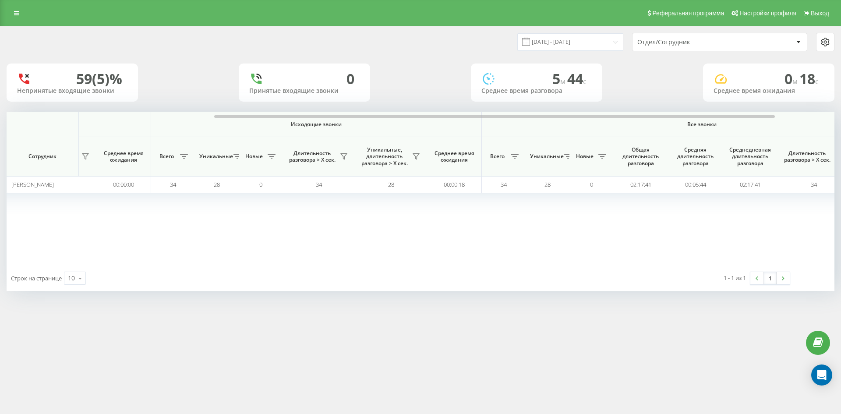
click at [710, 45] on div "Отдел/Сотрудник" at bounding box center [689, 42] width 105 height 7
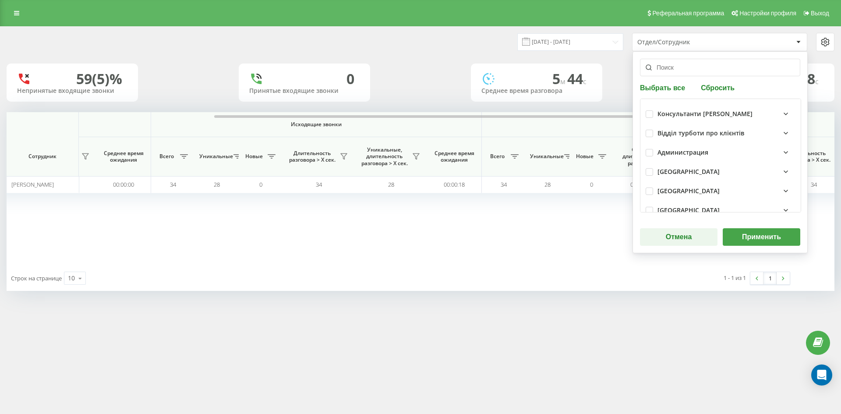
click at [713, 90] on button "Сбросить" at bounding box center [717, 87] width 39 height 8
click at [704, 73] on input "text" at bounding box center [720, 68] width 160 height 18
paste input "[PERSON_NAME]"
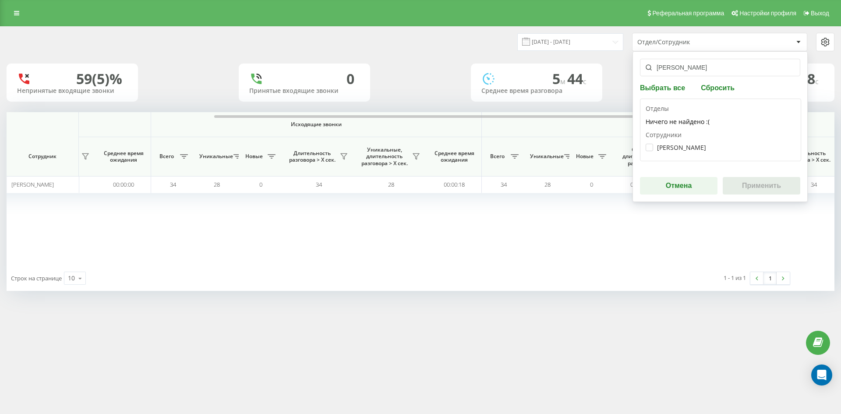
type input "[PERSON_NAME]"
click at [698, 147] on label "Степанюк Владислава Андріївна" at bounding box center [676, 147] width 60 height 7
checkbox input "true"
click at [761, 180] on button "Применить" at bounding box center [762, 186] width 78 height 18
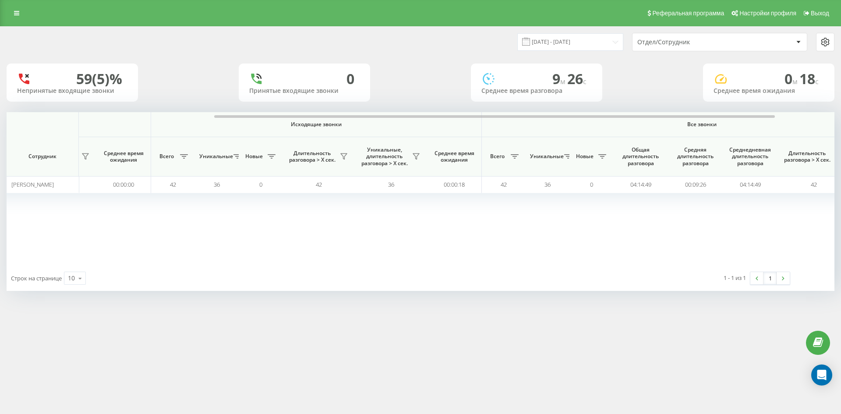
click at [728, 42] on div "Отдел/Сотрудник" at bounding box center [689, 42] width 105 height 7
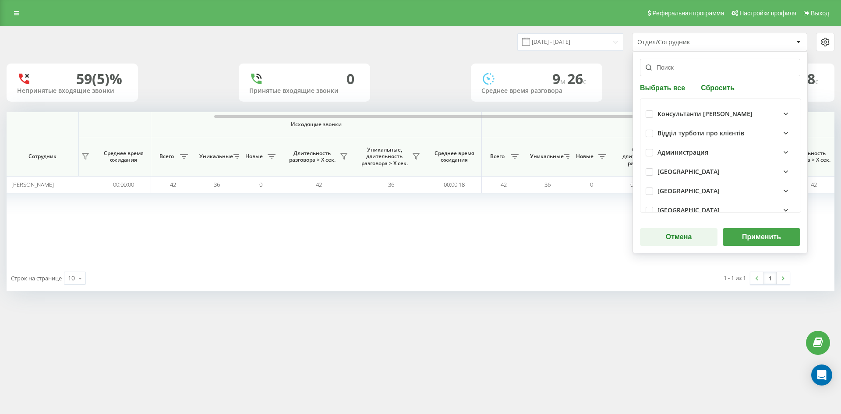
click at [707, 86] on button "Сбросить" at bounding box center [717, 87] width 39 height 8
click at [704, 72] on input "text" at bounding box center [720, 68] width 160 height 18
paste input "[PERSON_NAME]"
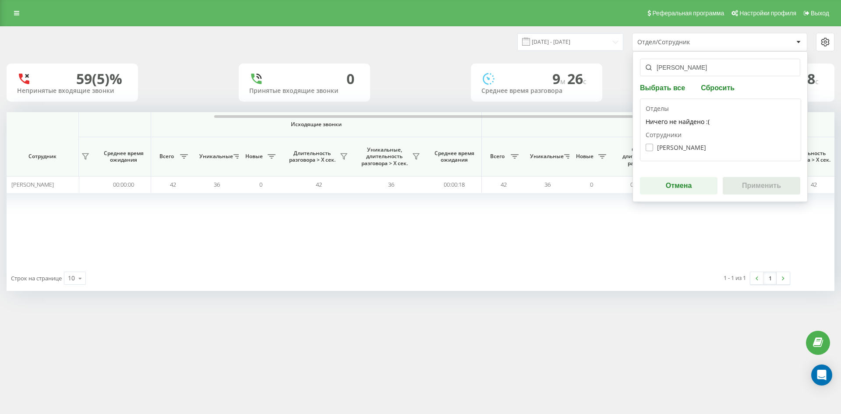
type input "[PERSON_NAME]"
click at [685, 145] on label "Соломка Карина Станіславівна" at bounding box center [676, 147] width 60 height 7
checkbox input "true"
click at [741, 183] on button "Применить" at bounding box center [762, 186] width 78 height 18
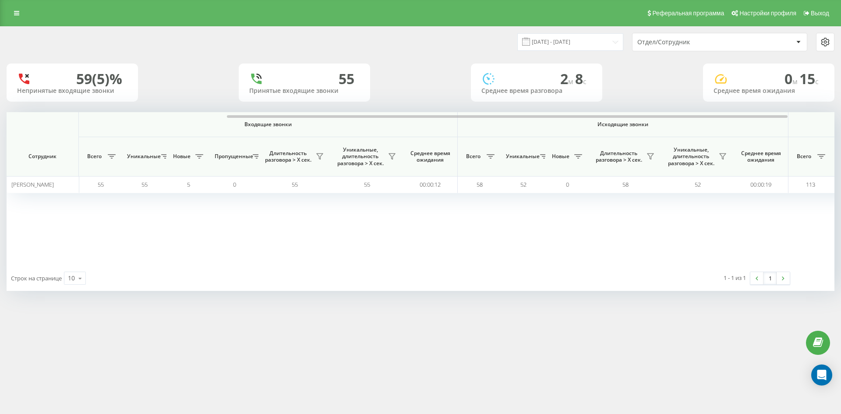
scroll to position [0, 350]
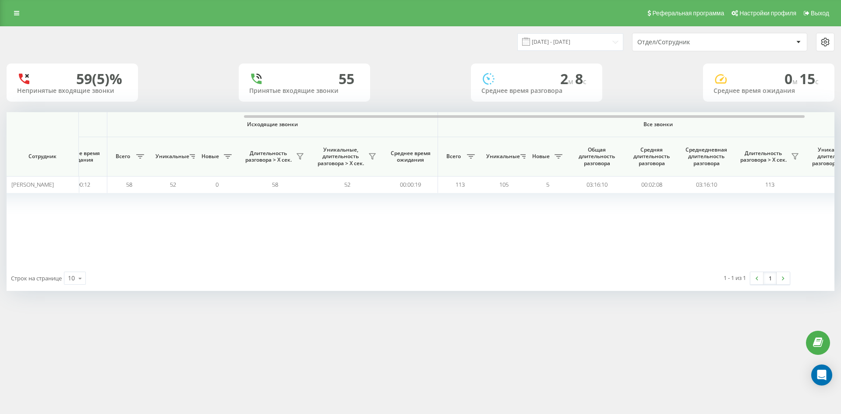
click at [714, 42] on div "Отдел/Сотрудник" at bounding box center [689, 42] width 105 height 7
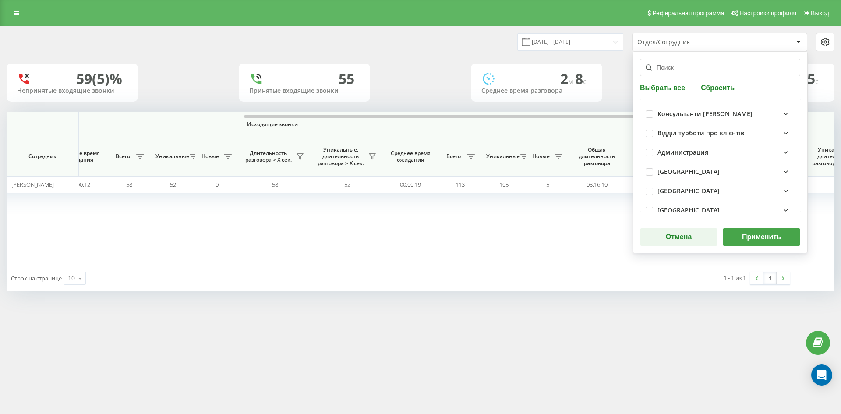
click at [711, 88] on button "Сбросить" at bounding box center [717, 87] width 39 height 8
click at [691, 70] on input "text" at bounding box center [720, 68] width 160 height 18
paste input "[PERSON_NAME]"
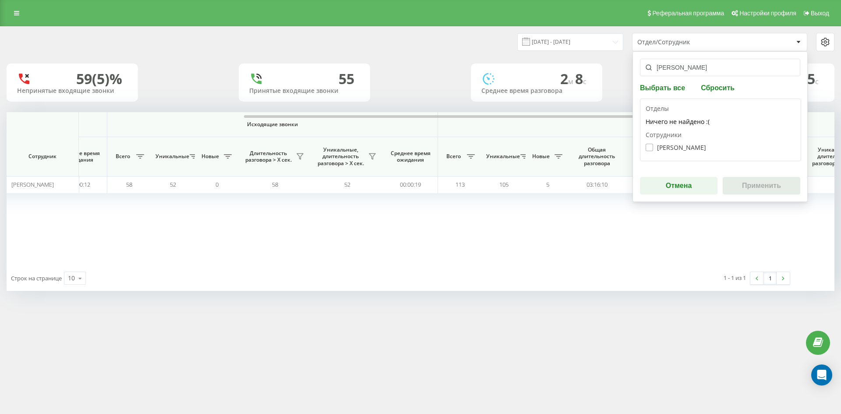
type input "[PERSON_NAME]"
click at [677, 146] on label "Юрчук Олександр Євгенович" at bounding box center [676, 147] width 60 height 7
checkbox input "true"
click at [757, 184] on button "Применить" at bounding box center [762, 186] width 78 height 18
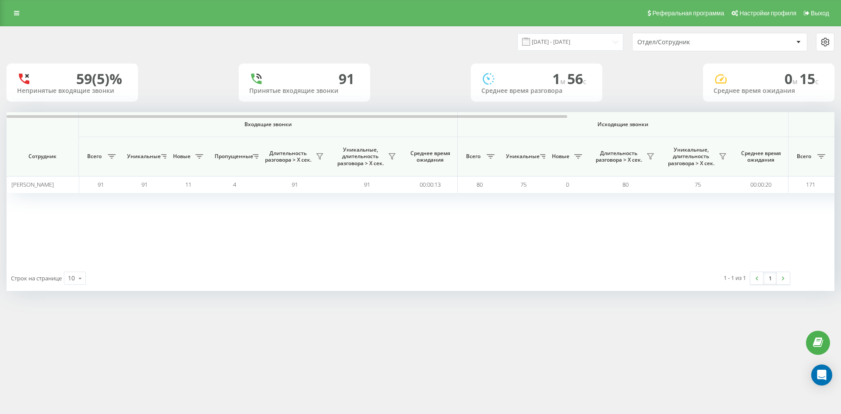
scroll to position [0, 394]
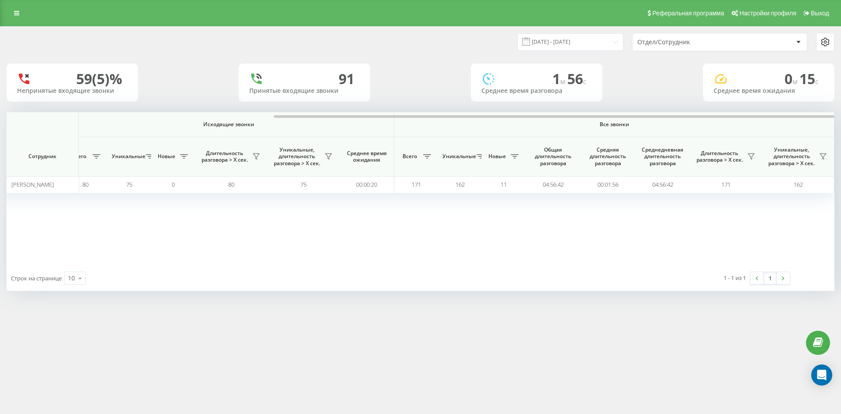
click at [699, 42] on div "Отдел/Сотрудник" at bounding box center [689, 42] width 105 height 7
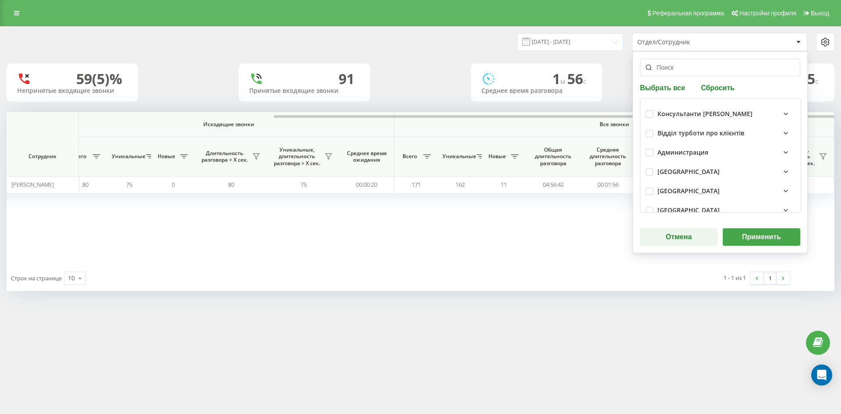
click at [713, 83] on div "Выбрать все Сбросить Консультанти Савчук Відділ турботи про клієнтів Администра…" at bounding box center [720, 152] width 175 height 202
click at [711, 90] on button "Сбросить" at bounding box center [717, 87] width 39 height 8
click at [691, 72] on input "text" at bounding box center [720, 68] width 160 height 18
paste input "[PERSON_NAME]"
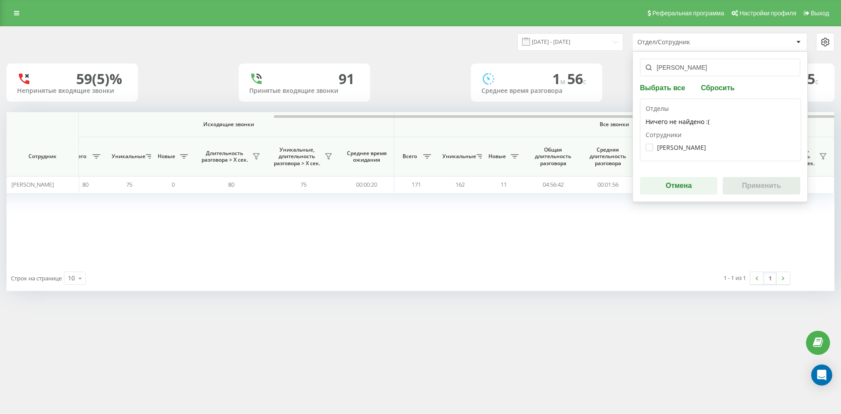
type input "[PERSON_NAME]"
drag, startPoint x: 691, startPoint y: 156, endPoint x: 680, endPoint y: 148, distance: 13.4
click at [690, 156] on div "Отделы Ничего не найдено :( Сотрудники Довганюк Тамара Василівна" at bounding box center [720, 130] width 161 height 63
click at [680, 148] on label "Довганюк Тамара Василівна" at bounding box center [676, 147] width 60 height 7
checkbox input "true"
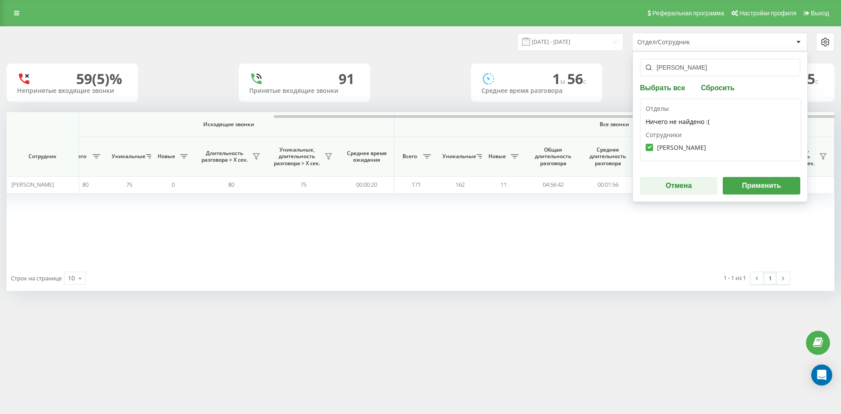
click at [746, 184] on button "Применить" at bounding box center [762, 186] width 78 height 18
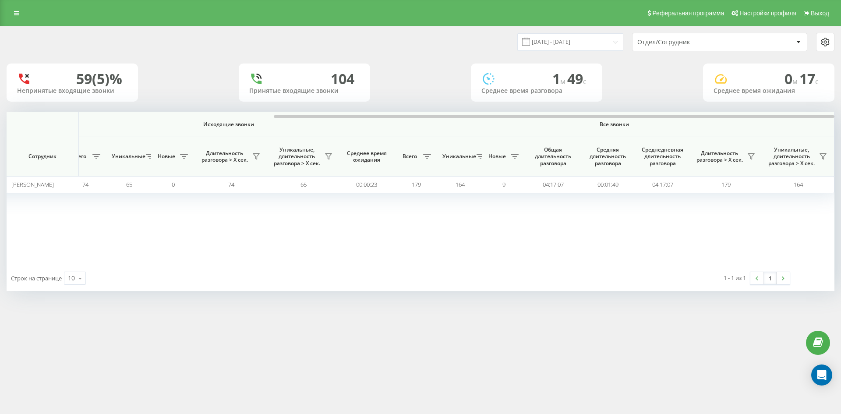
click at [715, 46] on div "Отдел/Сотрудник" at bounding box center [689, 42] width 105 height 7
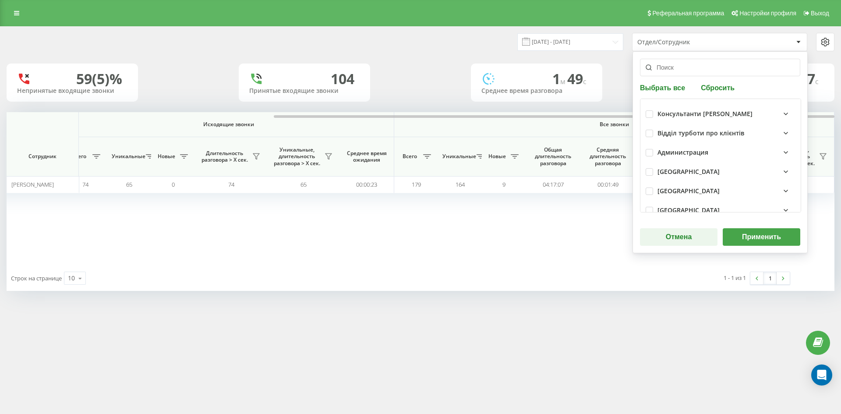
click at [714, 88] on button "Сбросить" at bounding box center [717, 87] width 39 height 8
click at [704, 73] on input "text" at bounding box center [720, 68] width 160 height 18
paste input "[PERSON_NAME]"
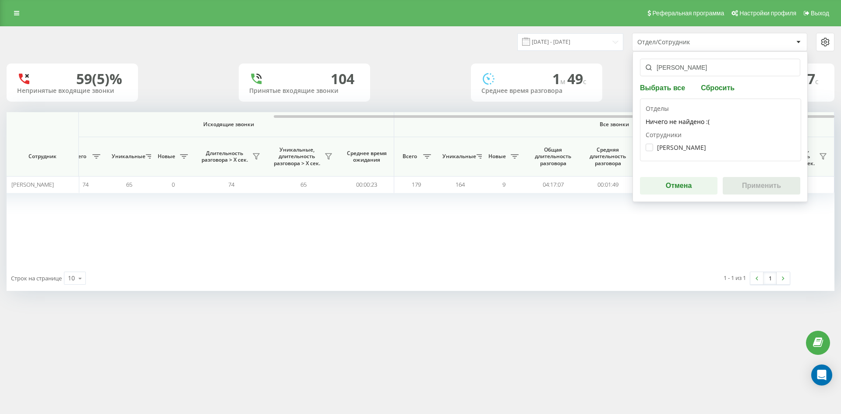
type input "[PERSON_NAME]"
click at [694, 142] on div "Копленко Аліна Вікторівна" at bounding box center [721, 147] width 150 height 16
click at [696, 147] on label "Копленко Аліна Вікторівна" at bounding box center [676, 147] width 60 height 7
checkbox input "true"
click at [779, 190] on button "Применить" at bounding box center [762, 186] width 78 height 18
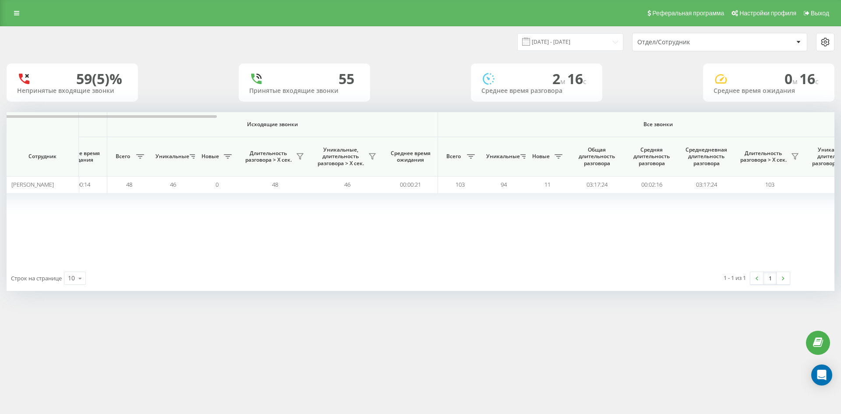
scroll to position [0, 0]
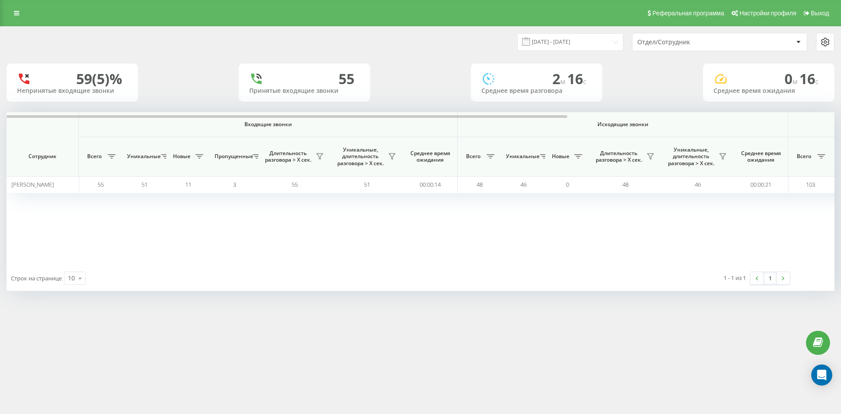
click at [714, 48] on div "Отдел/Сотрудник" at bounding box center [720, 42] width 174 height 18
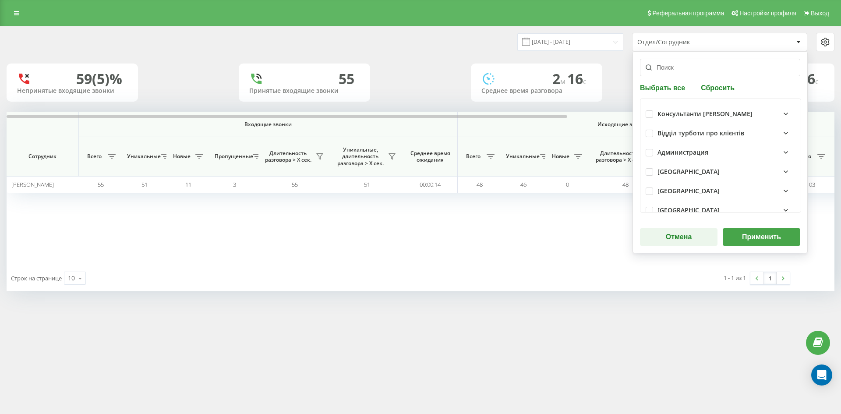
drag, startPoint x: 714, startPoint y: 50, endPoint x: 718, endPoint y: 88, distance: 37.9
click at [718, 93] on div "Выбрать все Сбросить Консультанти Савчук Відділ турботи про клієнтів Администра…" at bounding box center [720, 152] width 175 height 202
click at [717, 86] on button "Сбросить" at bounding box center [717, 87] width 39 height 8
click at [694, 67] on input "text" at bounding box center [720, 68] width 160 height 18
paste input "[PERSON_NAME]"
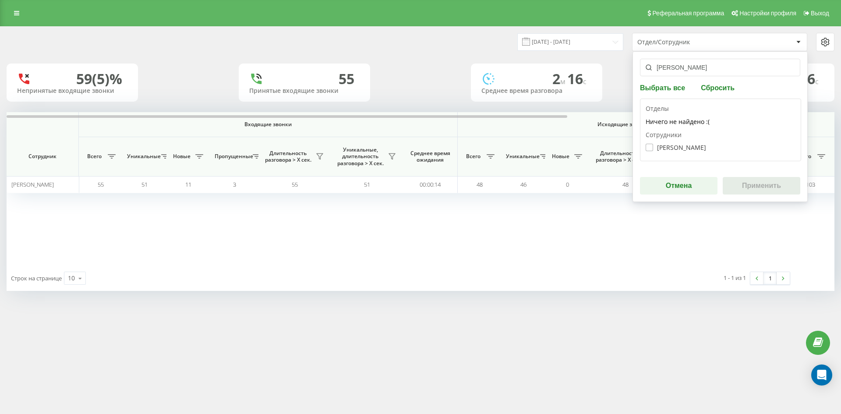
type input "[PERSON_NAME]"
click at [688, 146] on label "Лобас Анна Андріївна" at bounding box center [676, 147] width 60 height 7
checkbox input "true"
click at [733, 180] on button "Применить" at bounding box center [762, 186] width 78 height 18
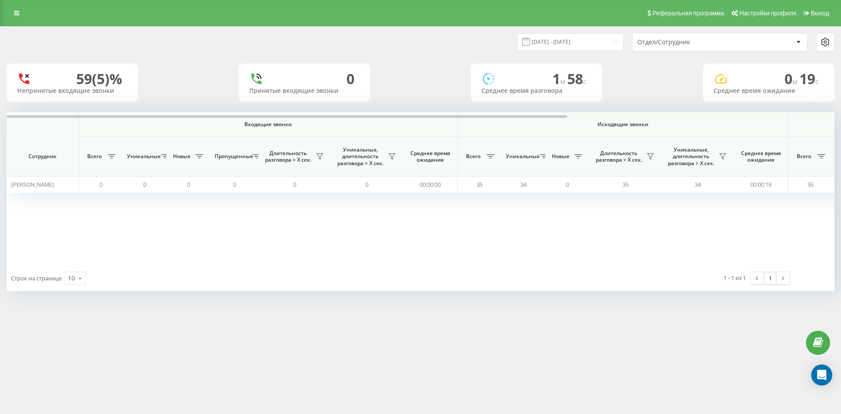
scroll to position [0, 350]
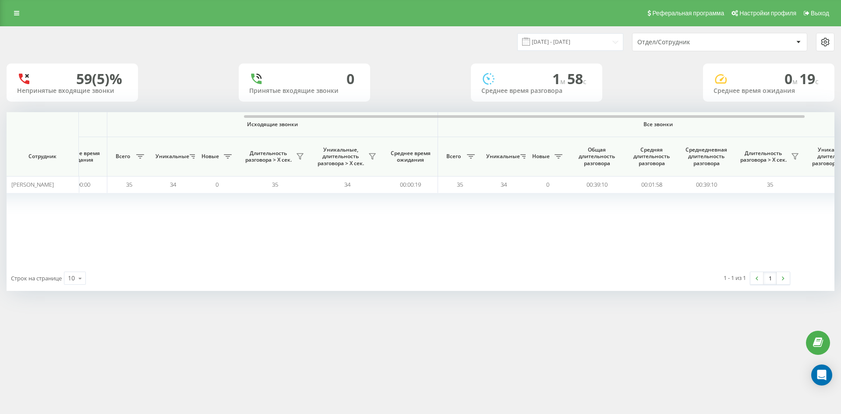
drag, startPoint x: 703, startPoint y: 42, endPoint x: 704, endPoint y: 49, distance: 6.6
click at [703, 43] on div "Отдел/Сотрудник" at bounding box center [689, 42] width 105 height 7
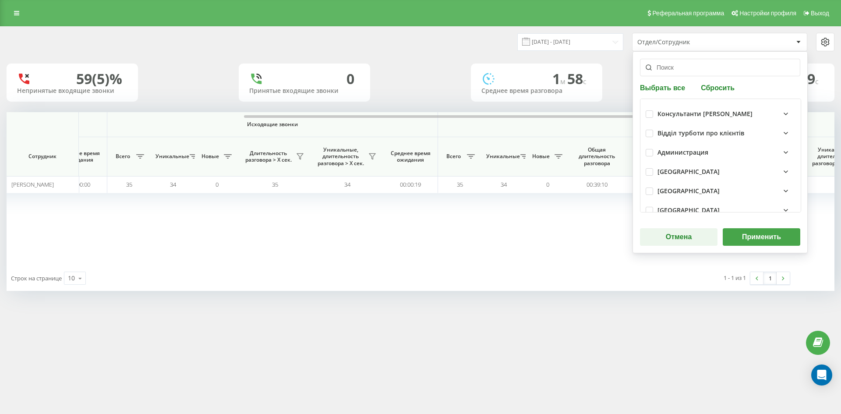
click at [712, 85] on button "Сбросить" at bounding box center [717, 87] width 39 height 8
click at [707, 74] on input "text" at bounding box center [720, 68] width 160 height 18
paste input "[PERSON_NAME]"
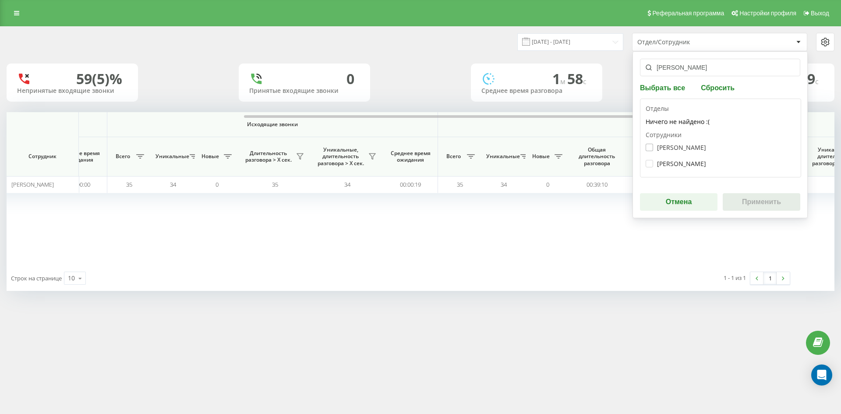
type input "[PERSON_NAME]"
click at [692, 146] on label "Воронкова Олена Олександрівна" at bounding box center [676, 147] width 60 height 7
checkbox input "true"
click at [694, 167] on label "Воронкова Олена Олександрівна" at bounding box center [676, 163] width 60 height 7
checkbox input "true"
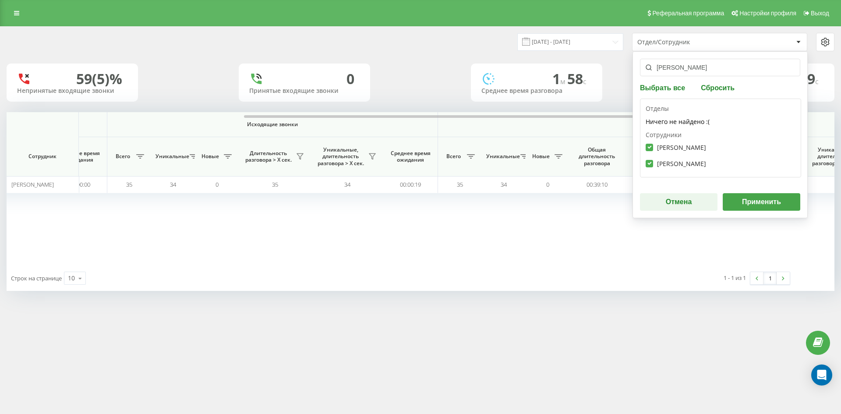
click at [686, 152] on div "Воронкова Олена Олександрівна" at bounding box center [721, 147] width 150 height 16
click at [679, 145] on label "Воронкова Олена Олександрівна" at bounding box center [676, 147] width 60 height 7
checkbox input "false"
click at [749, 201] on button "Применить" at bounding box center [762, 202] width 78 height 18
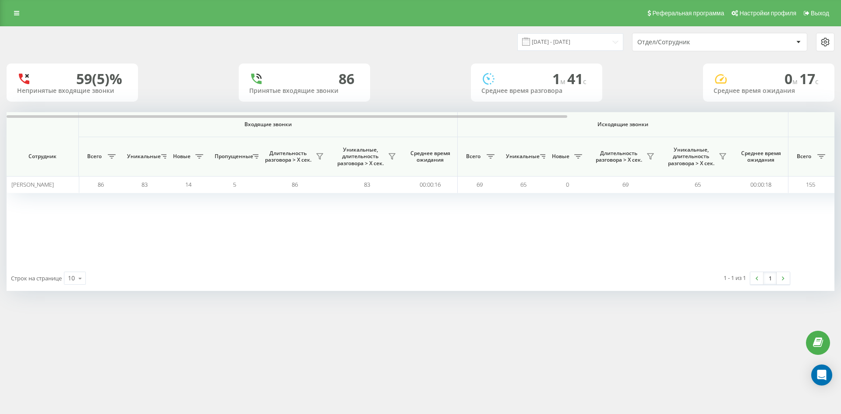
scroll to position [0, 307]
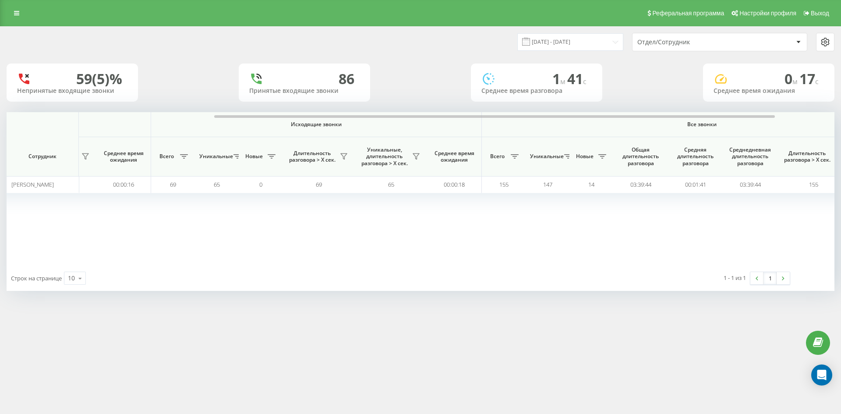
click at [710, 43] on div "Отдел/Сотрудник" at bounding box center [689, 42] width 105 height 7
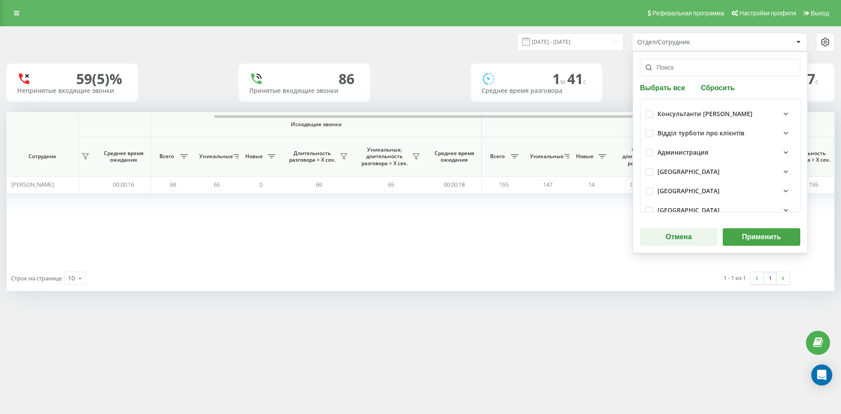
click at [718, 86] on button "Сбросить" at bounding box center [717, 87] width 39 height 8
click at [705, 71] on input "text" at bounding box center [720, 68] width 160 height 18
paste input "[PERSON_NAME]"
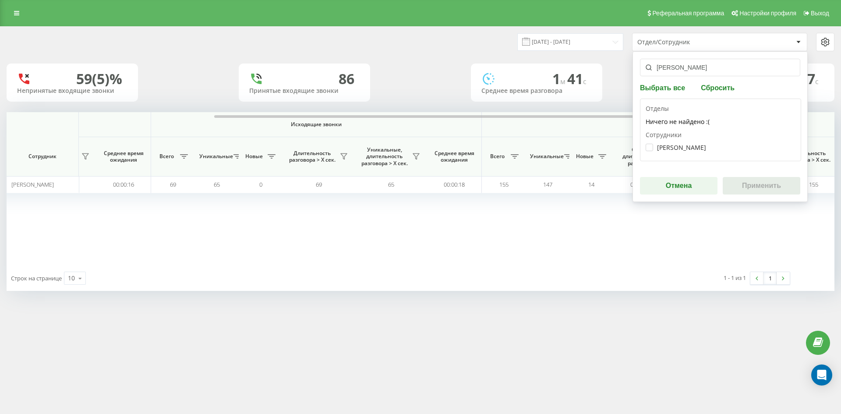
type input "[PERSON_NAME]"
click at [684, 140] on div "Мунтяну Валерія Михайлівна" at bounding box center [721, 147] width 150 height 16
click at [687, 147] on label "Мунтяну Валерія Михайлівна" at bounding box center [676, 147] width 60 height 7
checkbox input "true"
click at [760, 192] on button "Применить" at bounding box center [762, 186] width 78 height 18
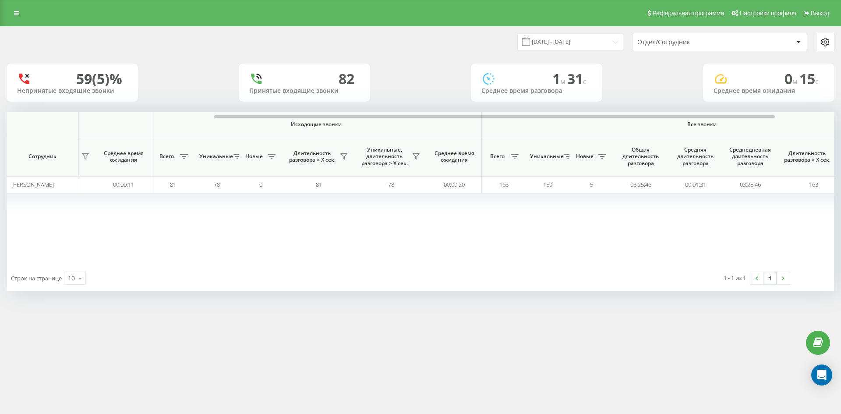
click at [712, 44] on div "Отдел/Сотрудник" at bounding box center [689, 42] width 105 height 7
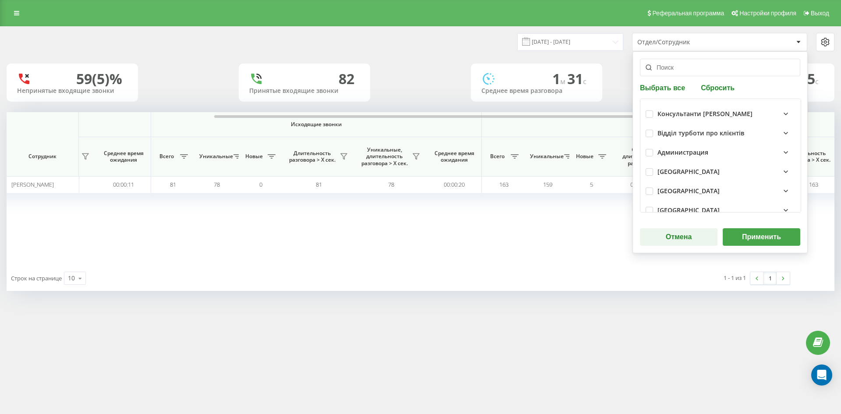
click at [709, 88] on button "Сбросить" at bounding box center [717, 87] width 39 height 8
click at [702, 71] on input "text" at bounding box center [720, 68] width 160 height 18
paste input "[PERSON_NAME]"
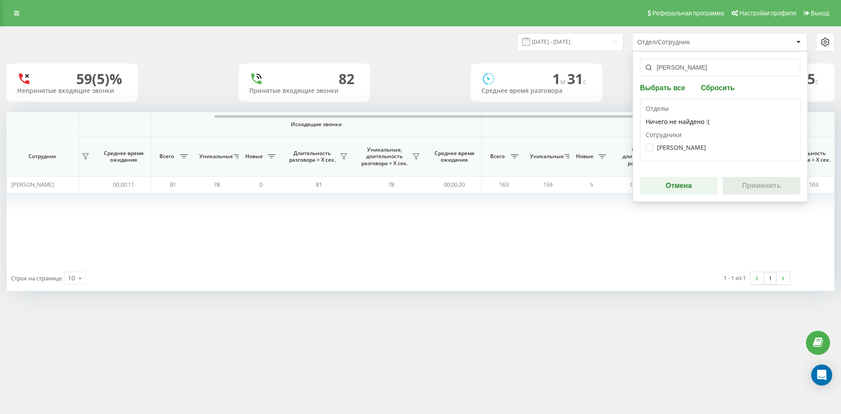
type input "[PERSON_NAME]"
click at [683, 141] on div "Омелянчук Максим Володимирович" at bounding box center [721, 147] width 150 height 16
drag, startPoint x: 683, startPoint y: 144, endPoint x: 754, endPoint y: 181, distance: 80.7
click at [683, 145] on label "Омелянчук Максим Володимирович" at bounding box center [676, 147] width 60 height 7
checkbox input "true"
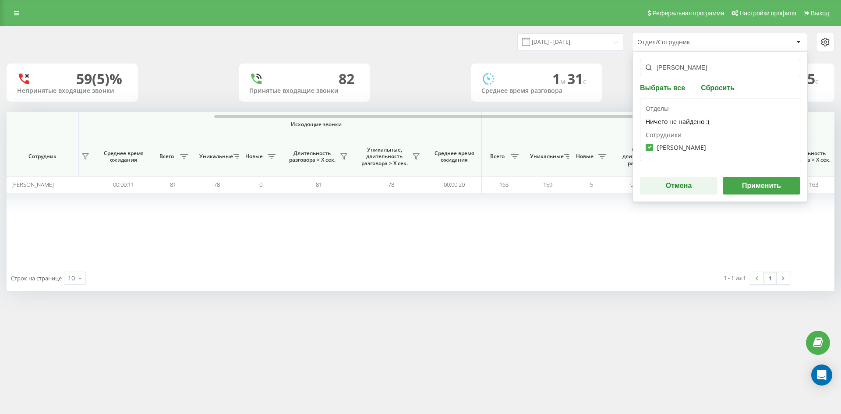
click at [769, 186] on button "Применить" at bounding box center [762, 186] width 78 height 18
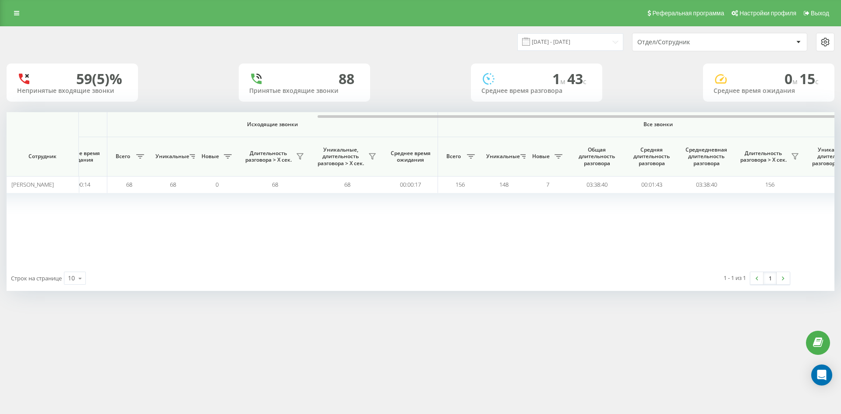
scroll to position [0, 394]
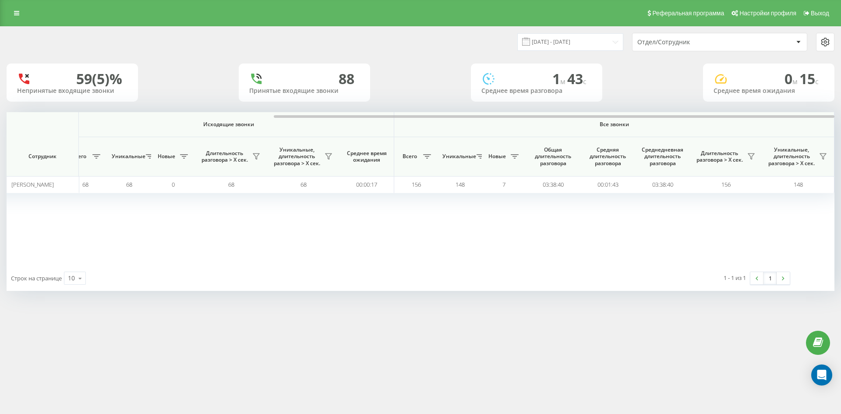
click at [725, 41] on div "Отдел/Сотрудник" at bounding box center [689, 42] width 105 height 7
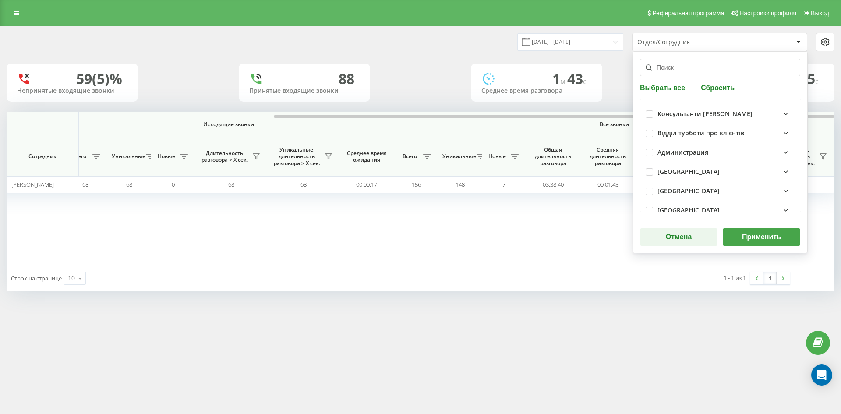
click at [720, 90] on button "Сбросить" at bounding box center [717, 87] width 39 height 8
click at [708, 71] on input "text" at bounding box center [720, 68] width 160 height 18
paste input "[PERSON_NAME]"
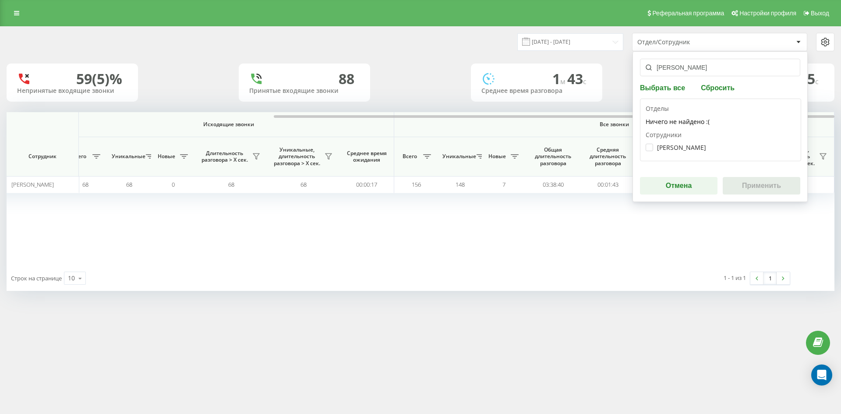
type input "[PERSON_NAME]"
click at [693, 153] on div "Ямковий Святослав Ігорович" at bounding box center [721, 147] width 150 height 16
click at [689, 145] on label "Ямковий Святослав Ігорович" at bounding box center [676, 147] width 60 height 7
checkbox input "true"
click at [760, 187] on button "Применить" at bounding box center [762, 186] width 78 height 18
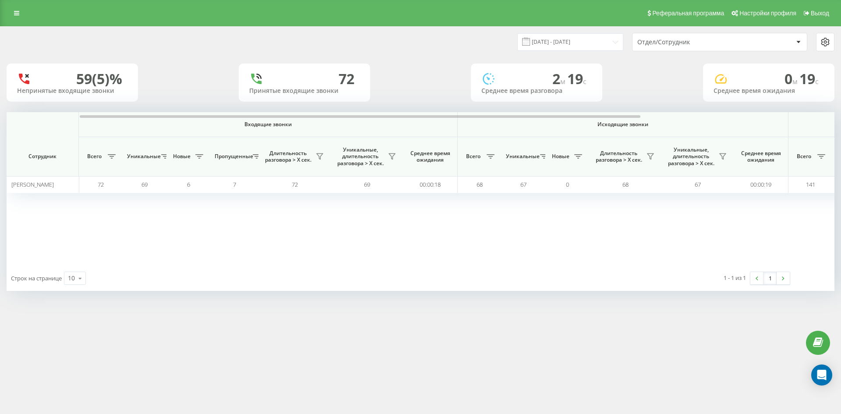
scroll to position [0, 350]
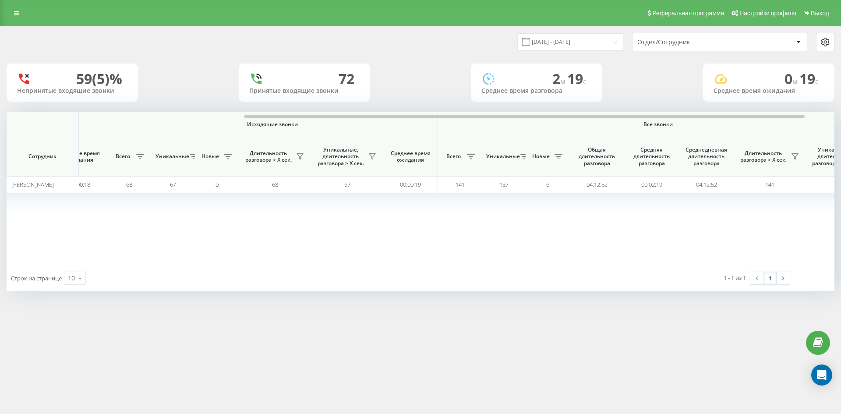
click at [721, 40] on div "Отдел/Сотрудник" at bounding box center [689, 42] width 105 height 7
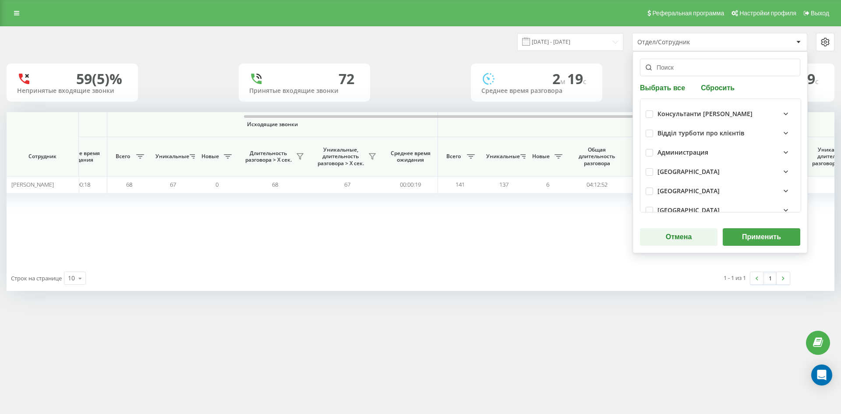
click at [721, 89] on button "Сбросить" at bounding box center [717, 87] width 39 height 8
click at [707, 72] on input "text" at bounding box center [720, 68] width 160 height 18
paste input "[PERSON_NAME]"
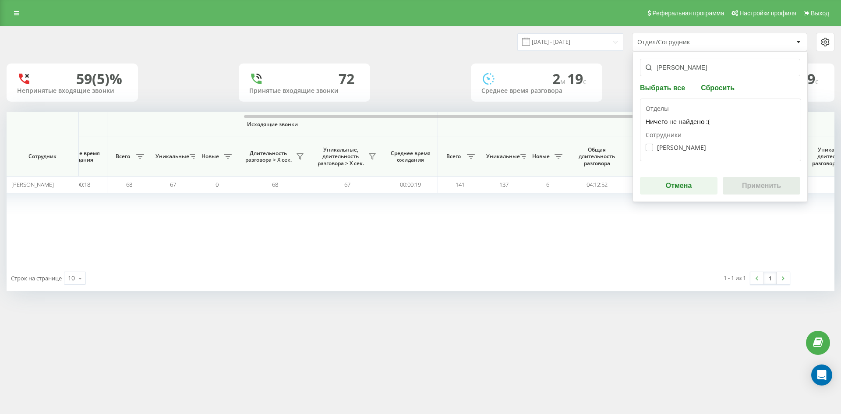
type input "[PERSON_NAME]"
drag, startPoint x: 697, startPoint y: 146, endPoint x: 712, endPoint y: 160, distance: 20.8
click at [697, 146] on label "Кухар Богдана Олександрівна" at bounding box center [676, 147] width 60 height 7
checkbox input "true"
click at [767, 186] on button "Применить" at bounding box center [762, 186] width 78 height 18
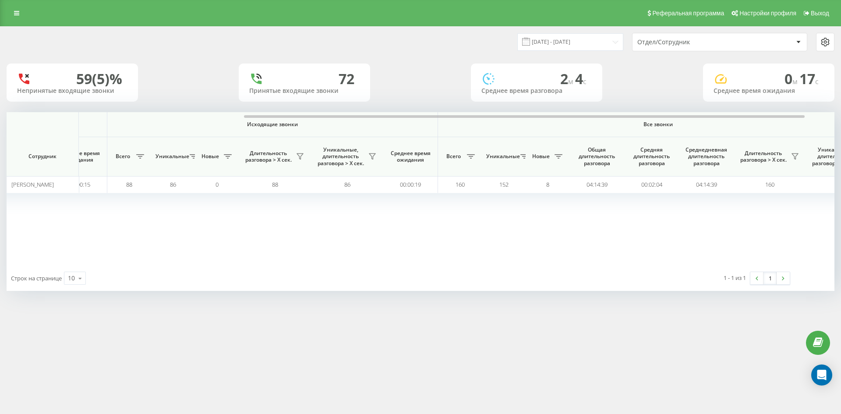
click at [697, 45] on div "Отдел/Сотрудник" at bounding box center [689, 42] width 105 height 7
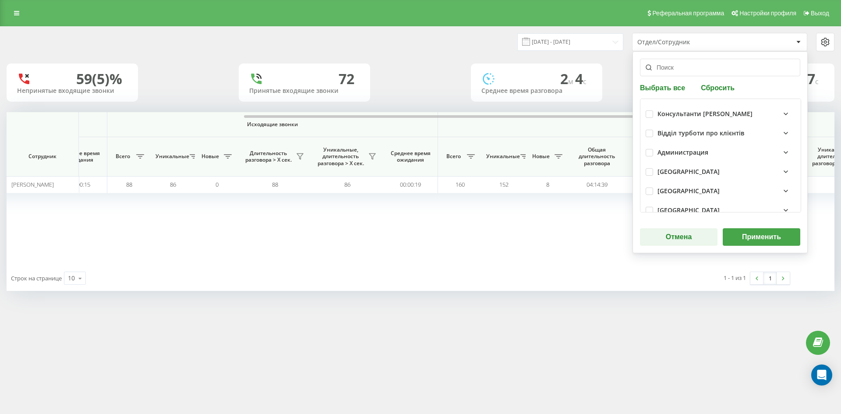
click at [719, 93] on div "Выбрать все Сбросить Консультанти Савчук Відділ турботи про клієнтів Администра…" at bounding box center [720, 152] width 175 height 202
click at [715, 85] on button "Сбросить" at bounding box center [717, 87] width 39 height 8
click at [701, 72] on input "text" at bounding box center [720, 68] width 160 height 18
paste input "[PERSON_NAME]"
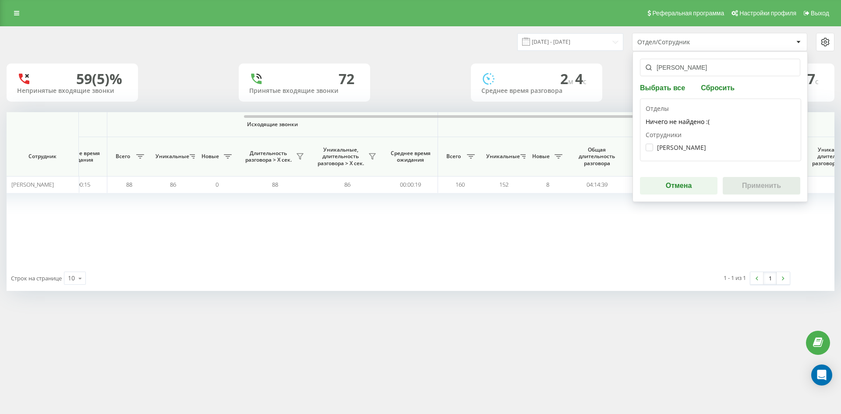
type input "[PERSON_NAME]"
click at [690, 153] on div "Руда Ірина Борисівна" at bounding box center [721, 147] width 150 height 16
click at [684, 148] on label "Руда Ірина Борисівна" at bounding box center [676, 147] width 60 height 7
checkbox input "true"
click at [767, 179] on button "Применить" at bounding box center [762, 186] width 78 height 18
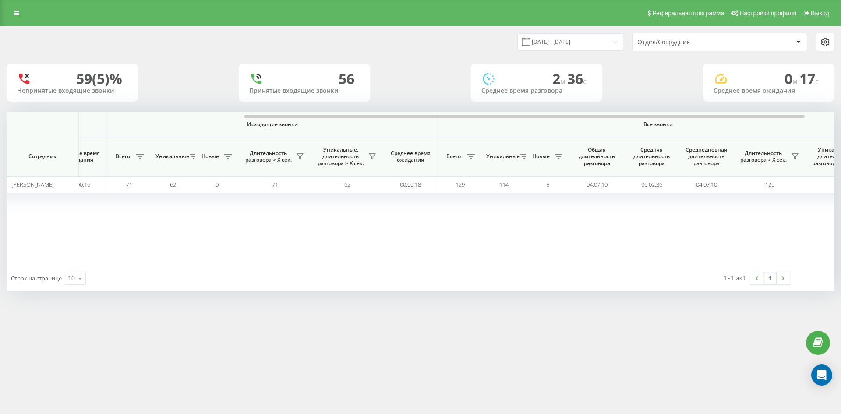
click at [706, 45] on div "Отдел/Сотрудник" at bounding box center [689, 42] width 105 height 7
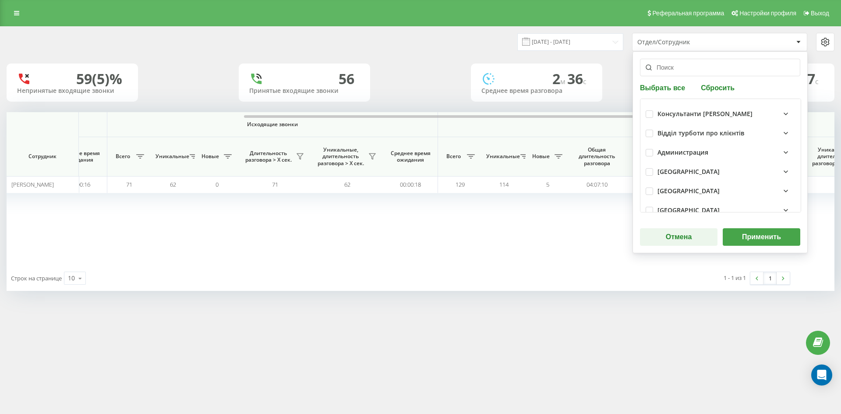
click at [711, 89] on button "Сбросить" at bounding box center [717, 87] width 39 height 8
click at [703, 73] on input "text" at bounding box center [720, 68] width 160 height 18
paste input "[PERSON_NAME]"
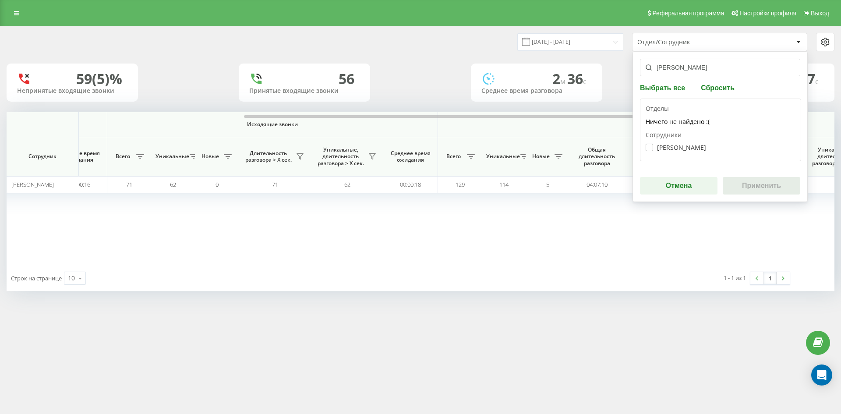
type input "[PERSON_NAME]"
click at [685, 147] on label "Сирінський Микола Васильович" at bounding box center [676, 147] width 60 height 7
checkbox input "true"
drag, startPoint x: 750, startPoint y: 181, endPoint x: 720, endPoint y: 191, distance: 31.9
click at [749, 181] on button "Применить" at bounding box center [762, 186] width 78 height 18
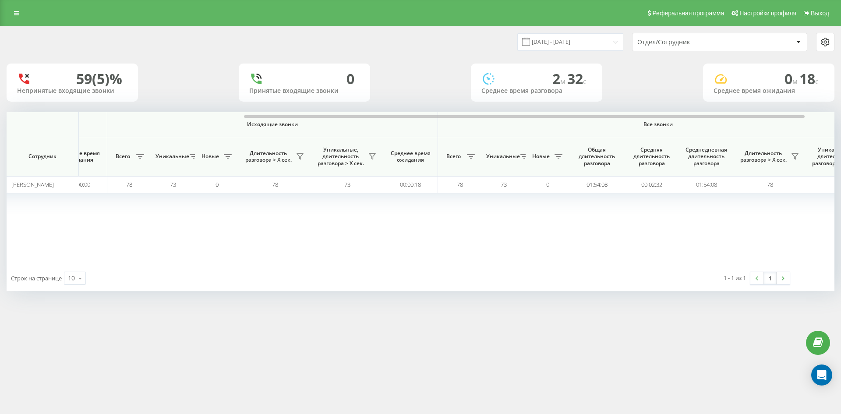
click at [702, 43] on div "Отдел/Сотрудник" at bounding box center [689, 42] width 105 height 7
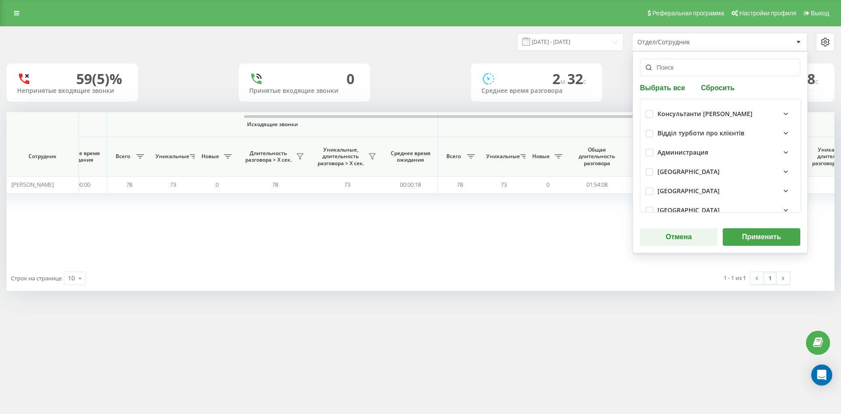
click at [720, 90] on button "Сбросить" at bounding box center [717, 87] width 39 height 8
click at [701, 71] on input "text" at bounding box center [720, 68] width 160 height 18
paste input "[PERSON_NAME]"
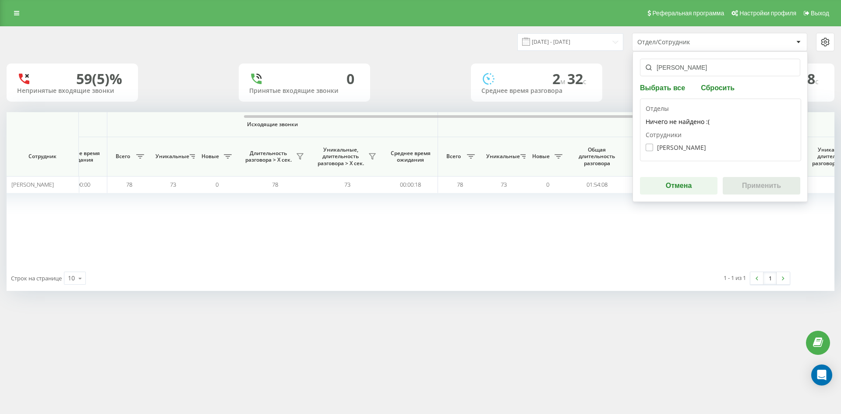
type input "[PERSON_NAME]"
click at [678, 149] on label "Бояров Владислав Васильович" at bounding box center [676, 147] width 60 height 7
checkbox input "true"
click at [783, 186] on button "Применить" at bounding box center [762, 186] width 78 height 18
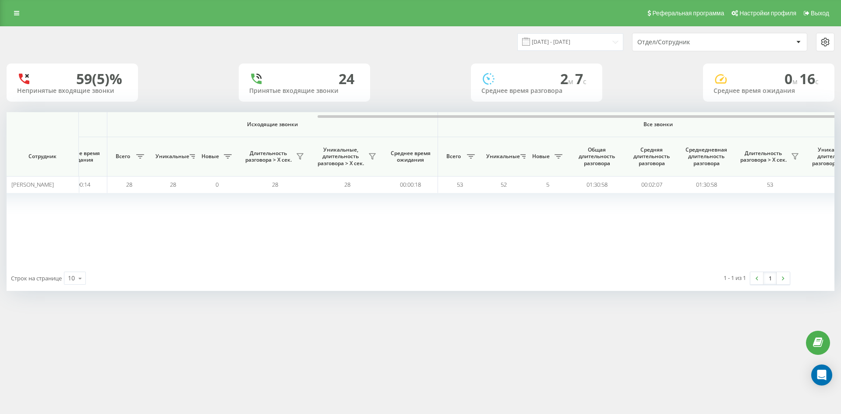
scroll to position [0, 394]
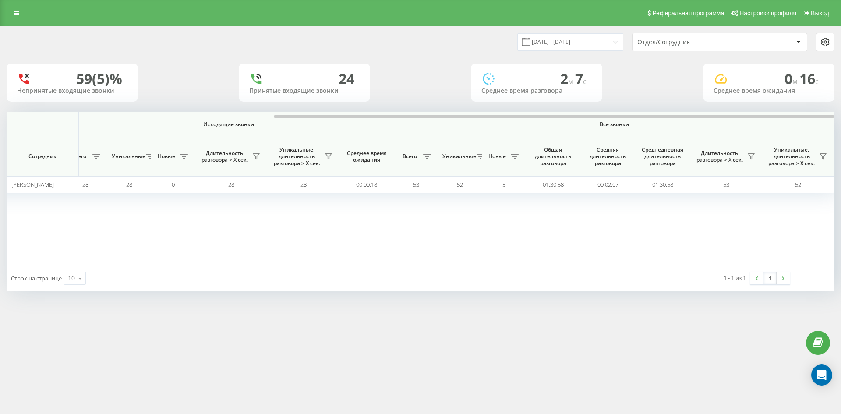
click at [747, 41] on div "Отдел/Сотрудник" at bounding box center [715, 42] width 156 height 7
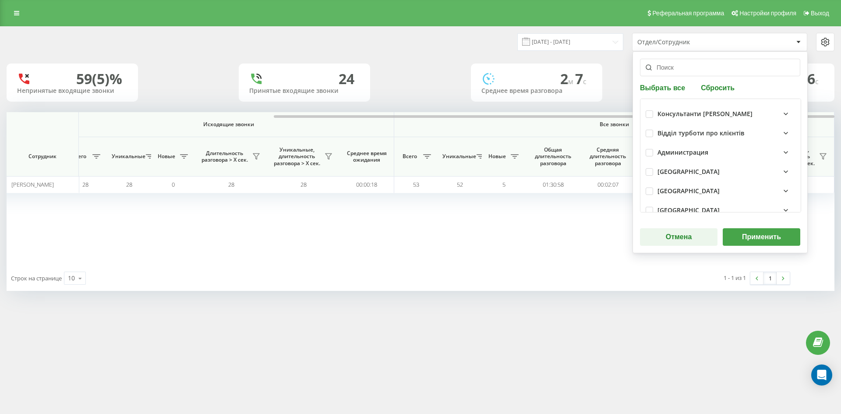
click at [722, 86] on button "Сбросить" at bounding box center [717, 87] width 39 height 8
click at [712, 71] on input "text" at bounding box center [720, 68] width 160 height 18
paste input "[PERSON_NAME]"
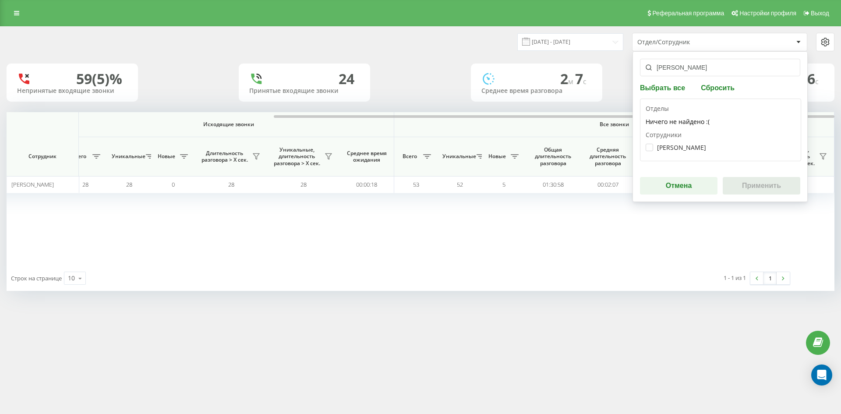
type input "[PERSON_NAME]"
click at [683, 152] on div "Салієнко Сергій Олександрович" at bounding box center [721, 147] width 150 height 16
click at [676, 148] on label "Салієнко Сергій Олександрович" at bounding box center [676, 147] width 60 height 7
checkbox input "true"
click at [767, 183] on button "Применить" at bounding box center [762, 186] width 78 height 18
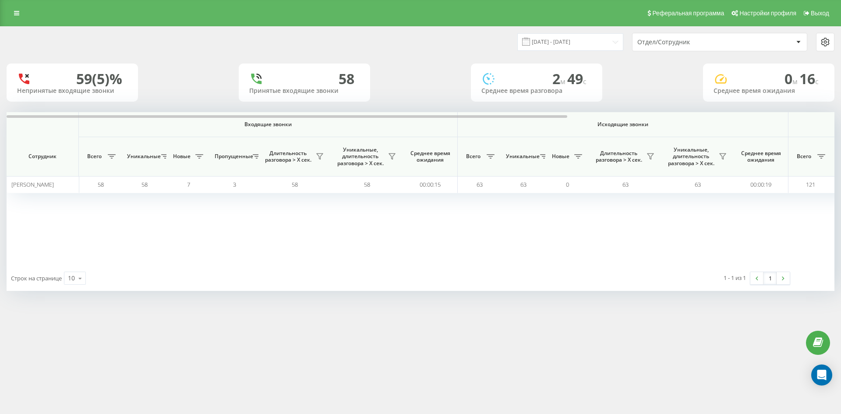
scroll to position [0, 350]
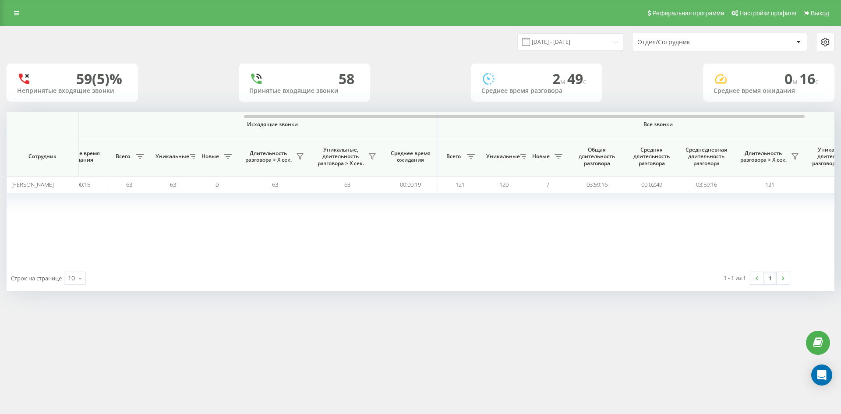
click at [714, 46] on div "Отдел/Сотрудник" at bounding box center [689, 42] width 105 height 7
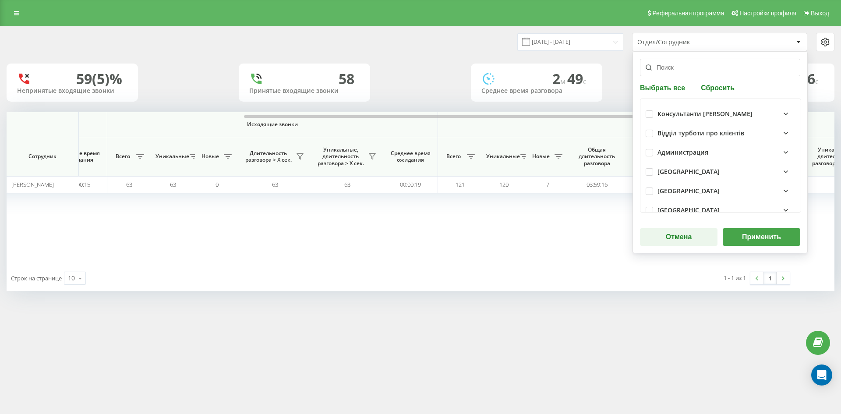
click at [711, 91] on button "Сбросить" at bounding box center [717, 87] width 39 height 8
click at [696, 74] on input "text" at bounding box center [720, 68] width 160 height 18
paste input "раєвська анастасія"
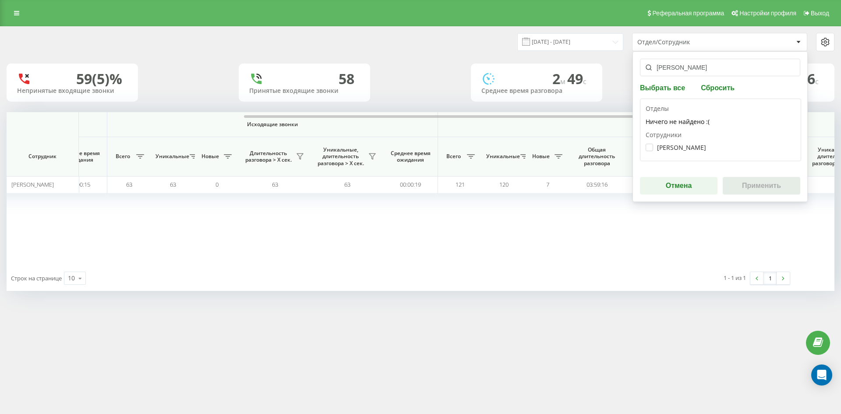
type input "раєвська анастасія"
click at [676, 147] on label "Раєвська Анастасія Дмитрівна" at bounding box center [676, 147] width 60 height 7
checkbox input "true"
click at [774, 190] on button "Применить" at bounding box center [762, 186] width 78 height 18
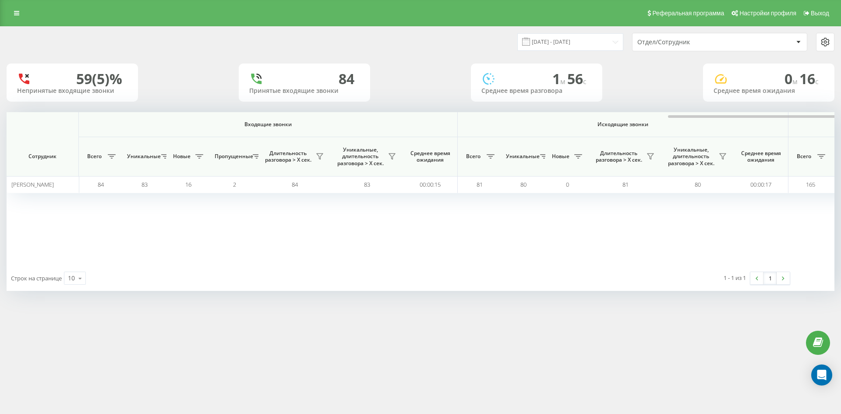
scroll to position [0, 394]
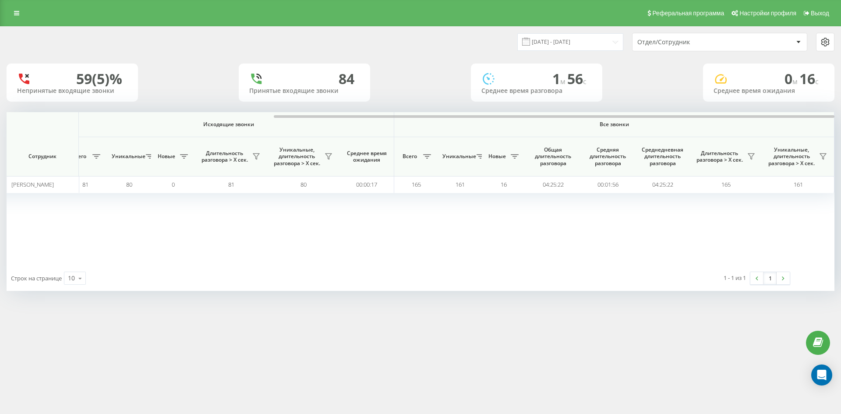
click at [719, 43] on div "Отдел/Сотрудник" at bounding box center [689, 42] width 105 height 7
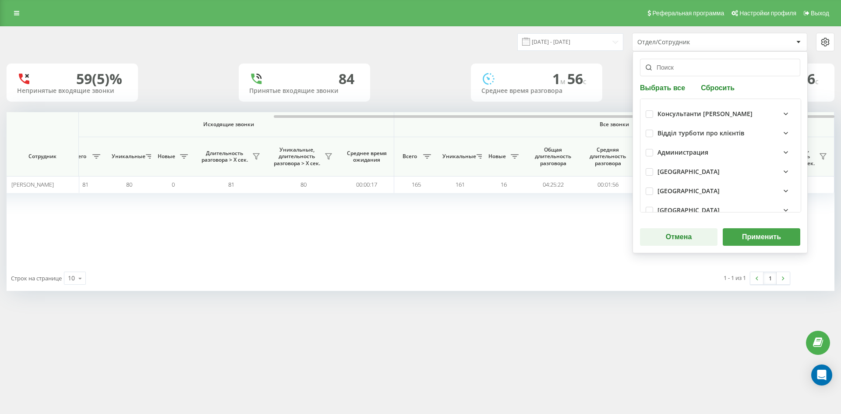
click at [721, 91] on button "Сбросить" at bounding box center [717, 87] width 39 height 8
click at [701, 71] on input "text" at bounding box center [720, 68] width 160 height 18
paste input "ващенко марія"
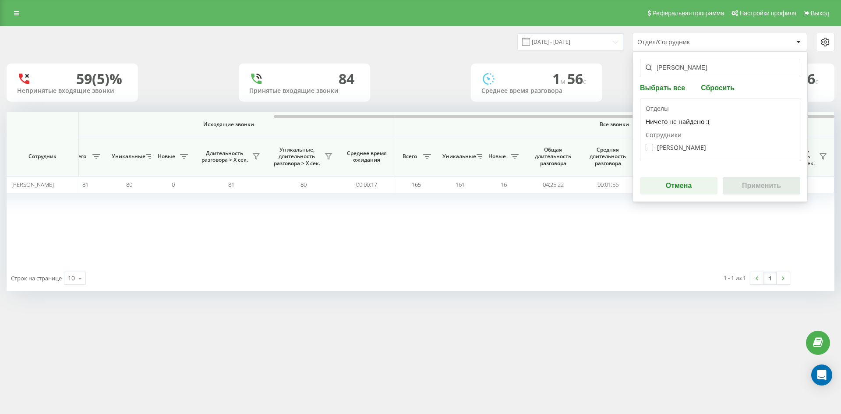
type input "ващенко марія"
drag, startPoint x: 671, startPoint y: 145, endPoint x: 766, endPoint y: 191, distance: 106.0
click at [671, 146] on label "Ващенко Марія Олександрівна" at bounding box center [676, 147] width 60 height 7
checkbox input "true"
click at [767, 191] on button "Применить" at bounding box center [762, 186] width 78 height 18
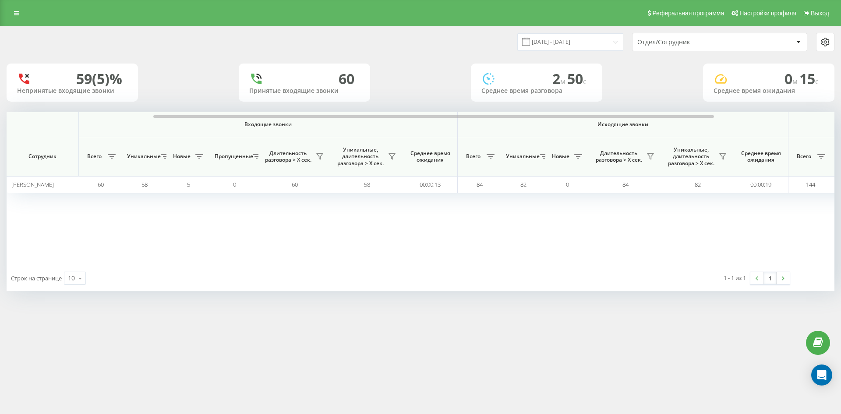
scroll to position [0, 350]
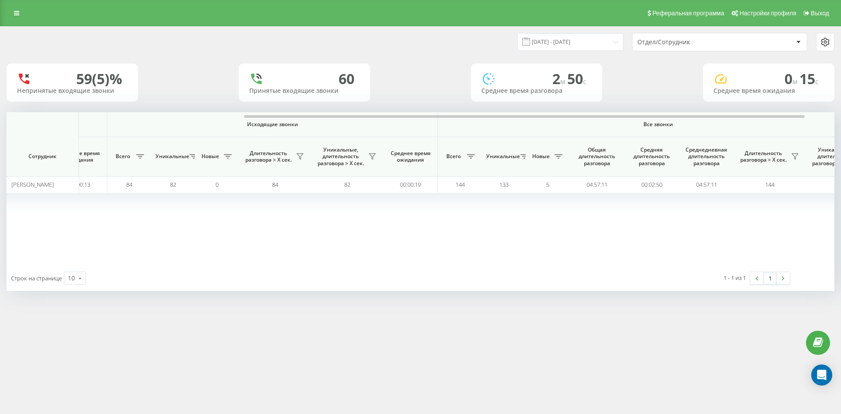
click at [710, 45] on div "Отдел/Сотрудник" at bounding box center [689, 42] width 105 height 7
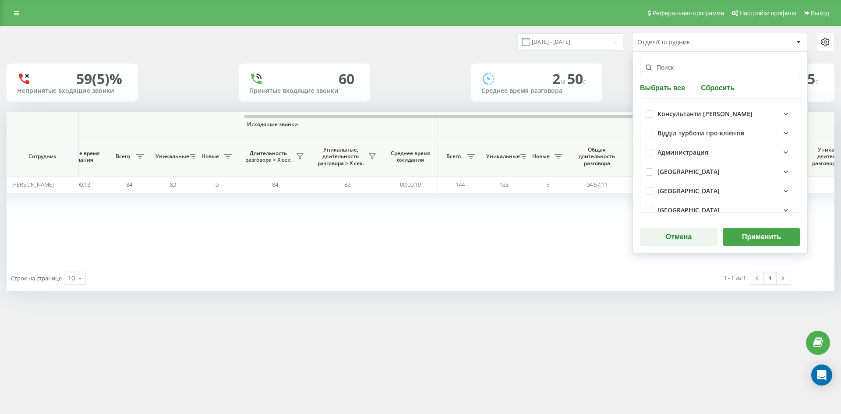
click at [715, 89] on button "Сбросить" at bounding box center [717, 87] width 39 height 8
click at [704, 71] on input "text" at bounding box center [720, 68] width 160 height 18
paste input "ткаченко дмитро"
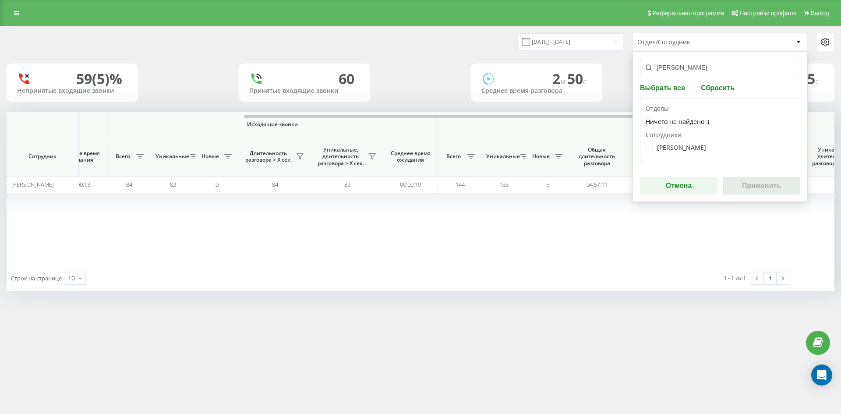
type input "ткаченко дмитро"
click at [690, 138] on div "Сотрудники Ткаченко Дмитро Анатолійович" at bounding box center [721, 143] width 150 height 25
click at [690, 145] on label "Ткаченко Дмитро Анатолійович" at bounding box center [676, 147] width 60 height 7
checkbox input "true"
click at [749, 182] on button "Применить" at bounding box center [762, 186] width 78 height 18
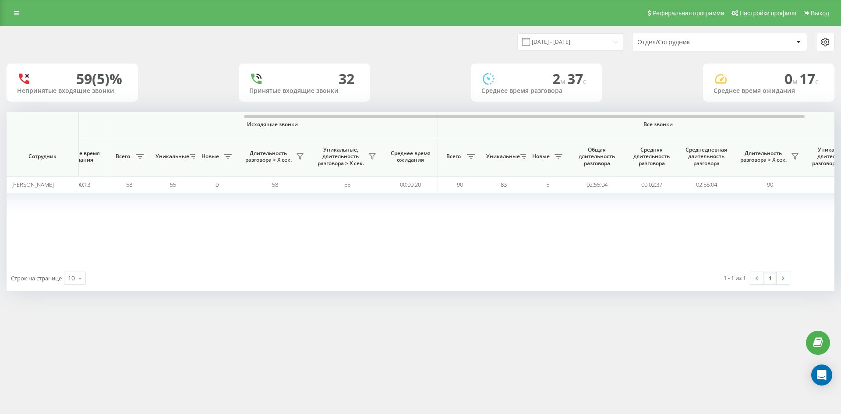
drag, startPoint x: 714, startPoint y: 39, endPoint x: 713, endPoint y: 48, distance: 9.3
click at [714, 39] on div "Отдел/Сотрудник" at bounding box center [689, 42] width 105 height 7
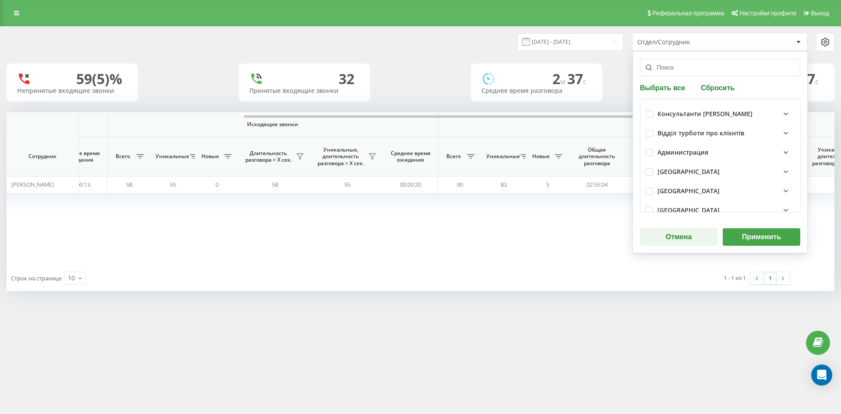
click at [722, 88] on button "Сбросить" at bounding box center [717, 87] width 39 height 8
click at [700, 72] on input "text" at bounding box center [720, 68] width 160 height 18
paste input "сауляк юлія"
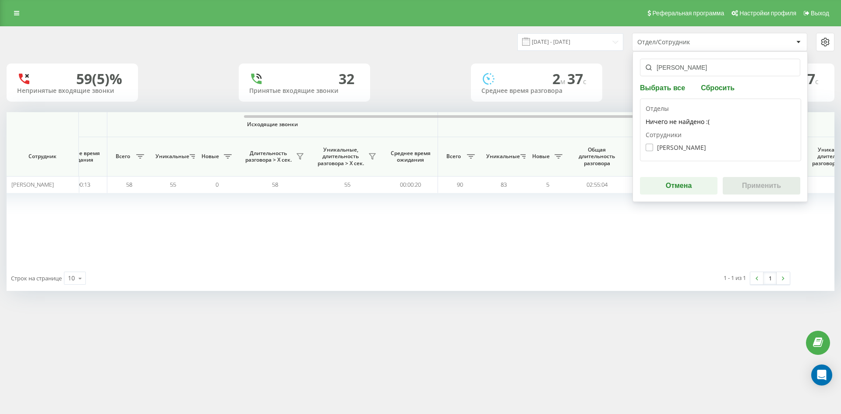
type input "сауляк юлія"
click at [674, 149] on label "Сауляк Юлія Віталіївна" at bounding box center [676, 147] width 60 height 7
checkbox input "true"
click at [746, 191] on button "Применить" at bounding box center [762, 186] width 78 height 18
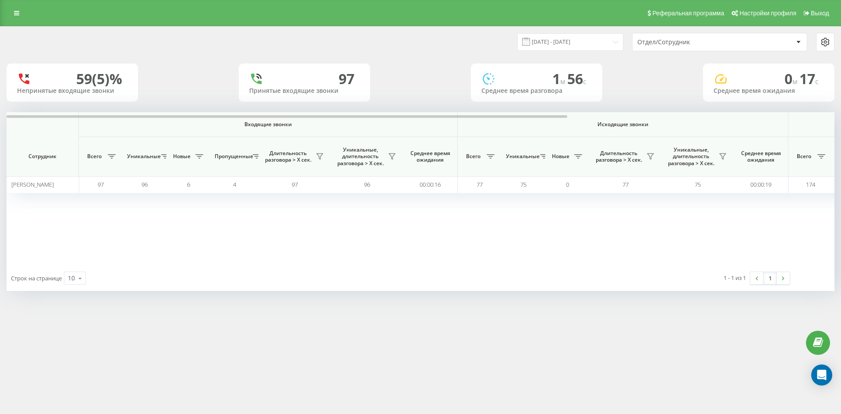
scroll to position [0, 307]
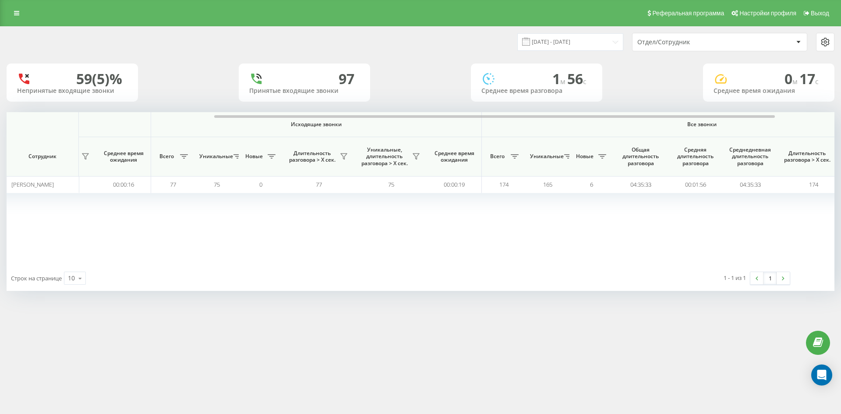
click at [700, 46] on div "Отдел/Сотрудник" at bounding box center [720, 42] width 174 height 18
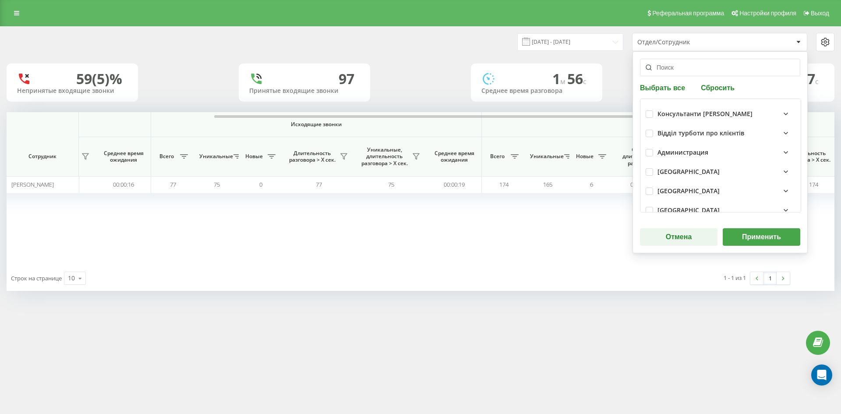
click at [721, 93] on div "Выбрать все Сбросить Консультанти Савчук Відділ турботи про клієнтів Администра…" at bounding box center [720, 152] width 175 height 202
click at [720, 90] on button "Сбросить" at bounding box center [717, 87] width 39 height 8
click at [691, 70] on input "text" at bounding box center [720, 68] width 160 height 18
paste input "якимів юлія"
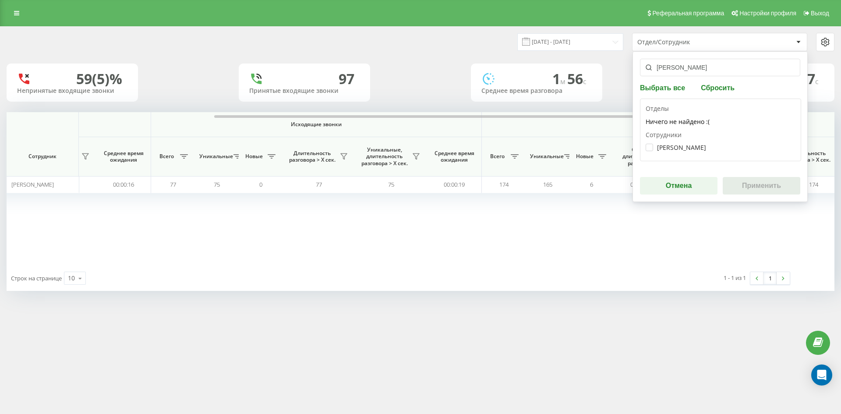
type input "якимів юлія"
click at [681, 144] on label "Якимів Юлія Олександрівна" at bounding box center [676, 147] width 60 height 7
checkbox input "true"
click at [773, 188] on button "Применить" at bounding box center [762, 186] width 78 height 18
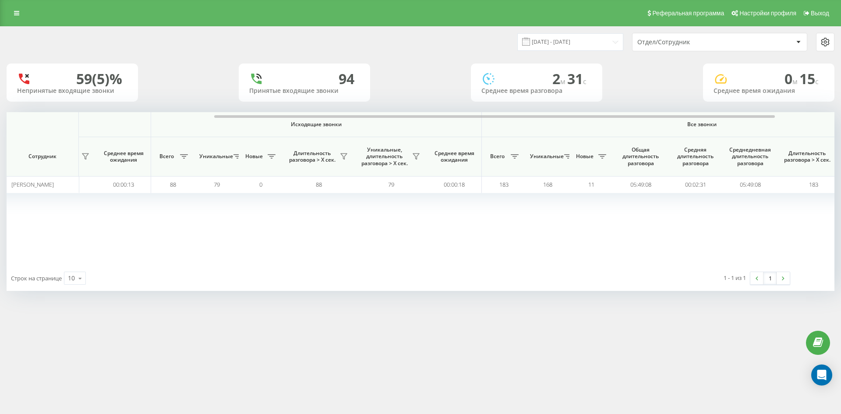
click at [710, 46] on div "Отдел/Сотрудник" at bounding box center [689, 42] width 105 height 7
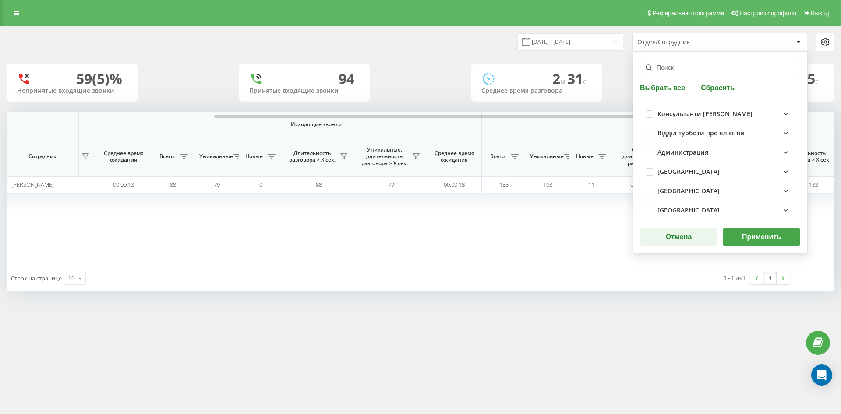
click at [715, 89] on button "Сбросить" at bounding box center [717, 87] width 39 height 8
click at [702, 73] on input "text" at bounding box center [720, 68] width 160 height 18
paste input "лапицький віталій"
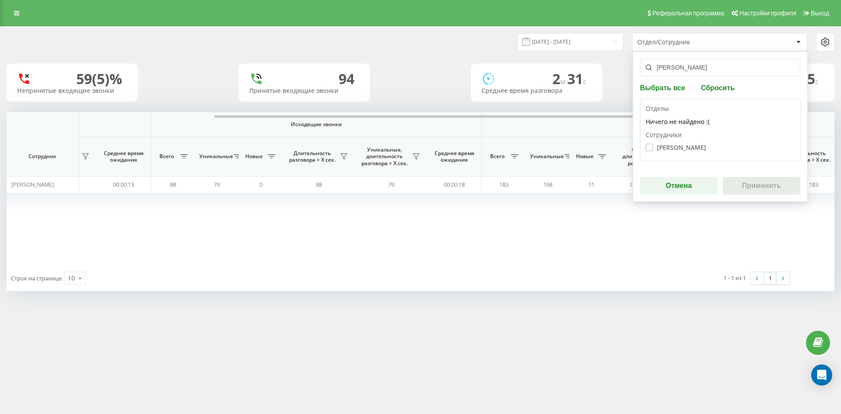
type input "лапицький віталій"
click at [686, 146] on label "Лапицький Віталій Романович" at bounding box center [676, 147] width 60 height 7
checkbox input "true"
click at [751, 185] on button "Применить" at bounding box center [762, 186] width 78 height 18
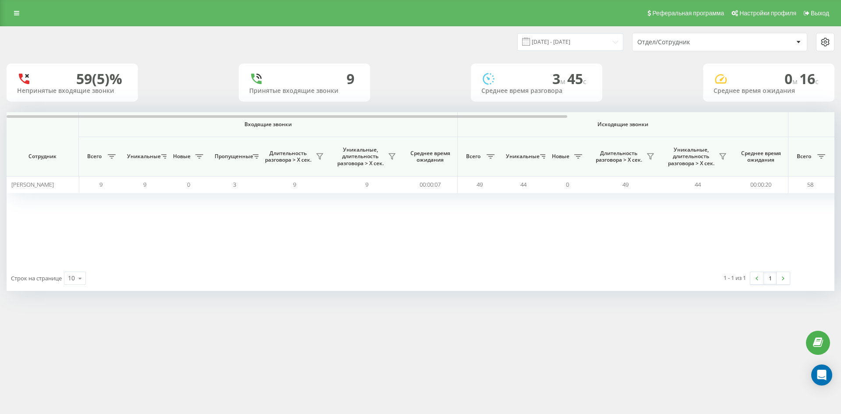
scroll to position [0, 350]
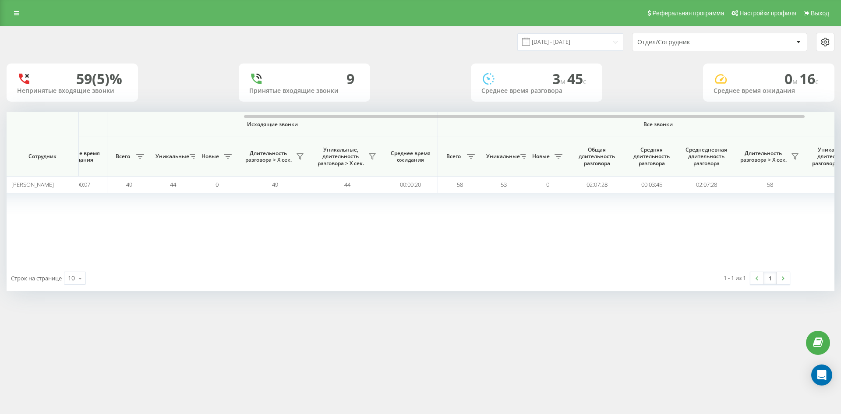
drag, startPoint x: 714, startPoint y: 42, endPoint x: 714, endPoint y: 50, distance: 8.8
click at [714, 43] on div "Отдел/Сотрудник" at bounding box center [689, 42] width 105 height 7
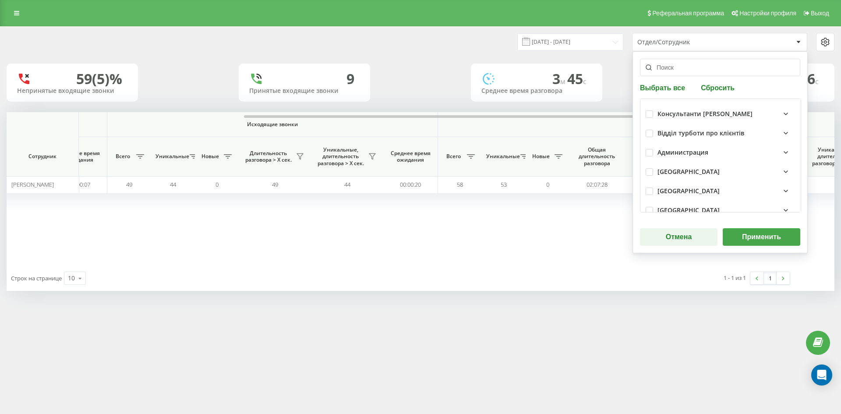
click at [722, 88] on button "Сбросить" at bounding box center [717, 87] width 39 height 8
click at [704, 71] on input "text" at bounding box center [720, 68] width 160 height 18
paste input "[PERSON_NAME] [PERSON_NAME]"
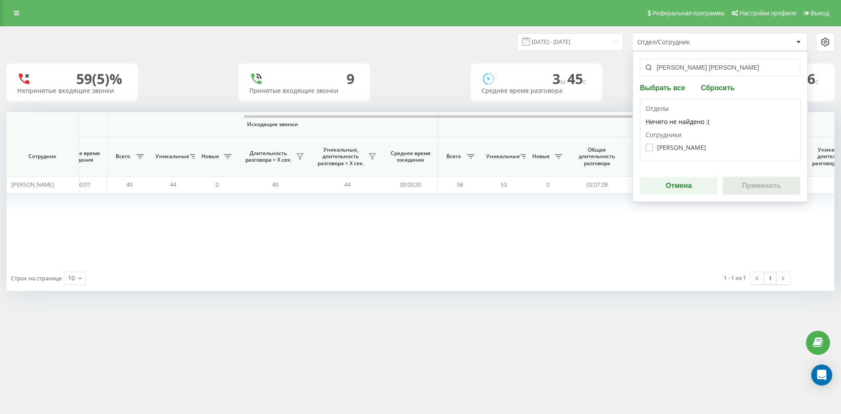
type input "[PERSON_NAME] [PERSON_NAME]"
click at [690, 147] on label "Клімова Анна Олександрівна" at bounding box center [676, 147] width 60 height 7
checkbox input "true"
click at [760, 185] on button "Применить" at bounding box center [762, 186] width 78 height 18
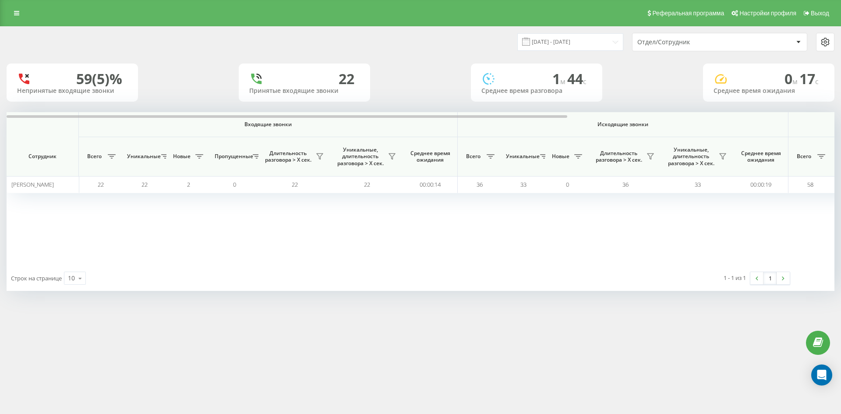
scroll to position [0, 394]
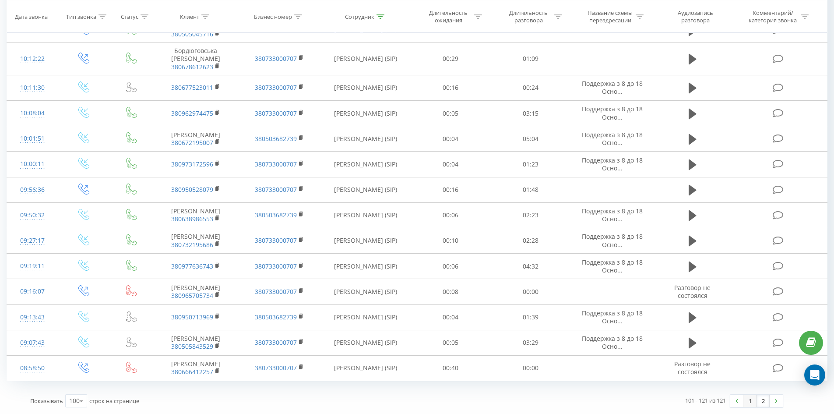
click at [749, 398] on link "1" at bounding box center [750, 401] width 13 height 12
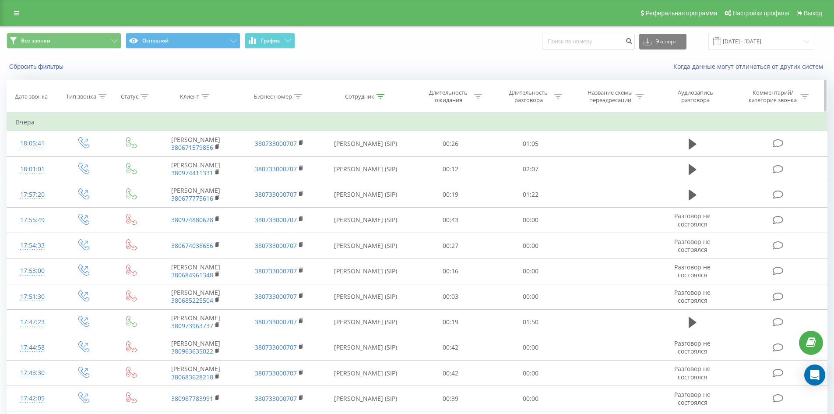
click at [378, 95] on icon at bounding box center [381, 96] width 8 height 4
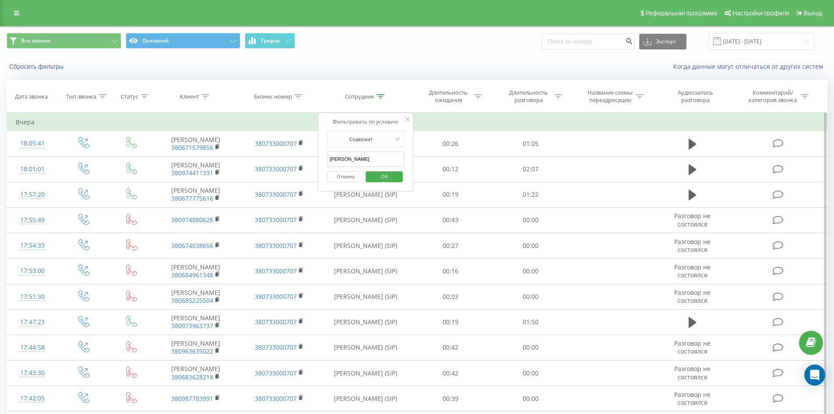
click at [380, 155] on input "[PERSON_NAME]" at bounding box center [365, 159] width 77 height 15
click button "OK" at bounding box center [384, 176] width 37 height 11
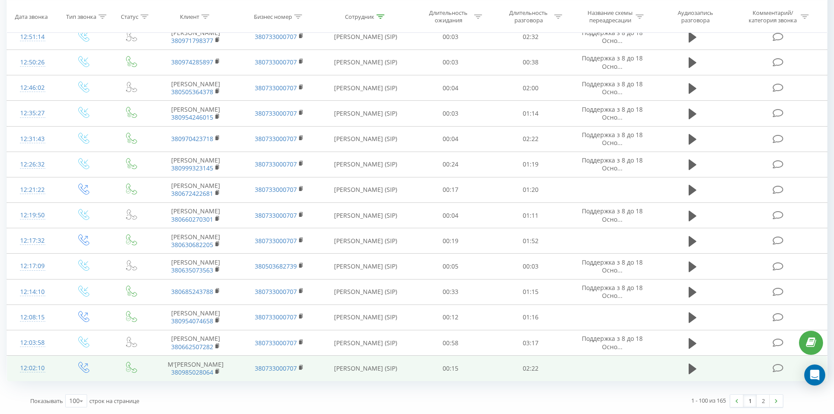
drag, startPoint x: 509, startPoint y: 141, endPoint x: 742, endPoint y: 376, distance: 330.2
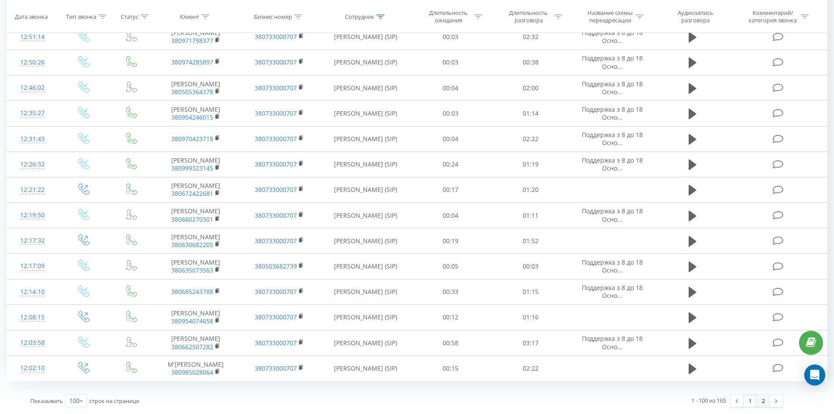
click at [764, 399] on link "2" at bounding box center [763, 401] width 13 height 12
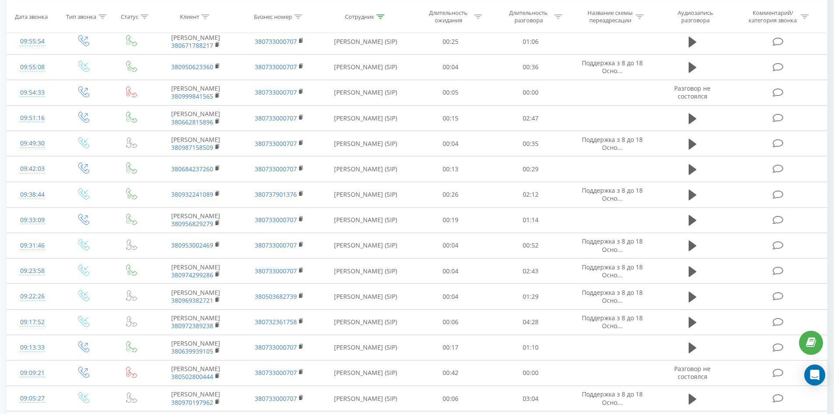
scroll to position [1653, 0]
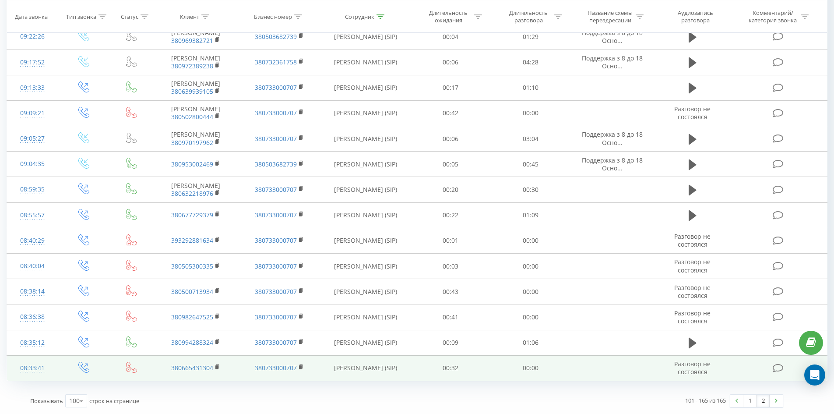
drag, startPoint x: 542, startPoint y: 241, endPoint x: 537, endPoint y: 370, distance: 128.9
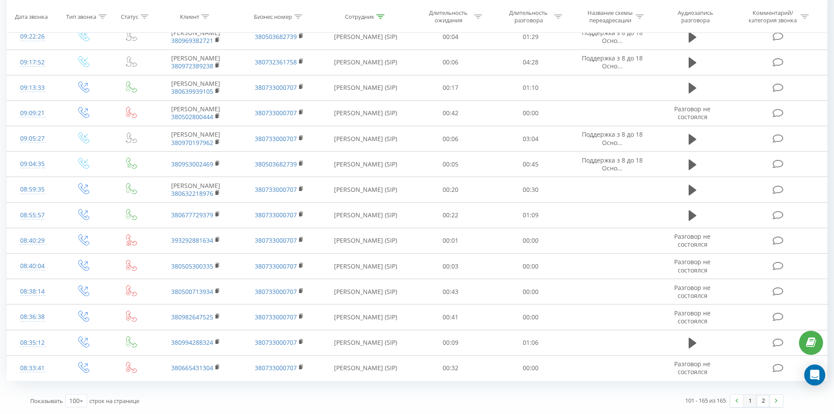
click at [746, 402] on link "1" at bounding box center [750, 401] width 13 height 12
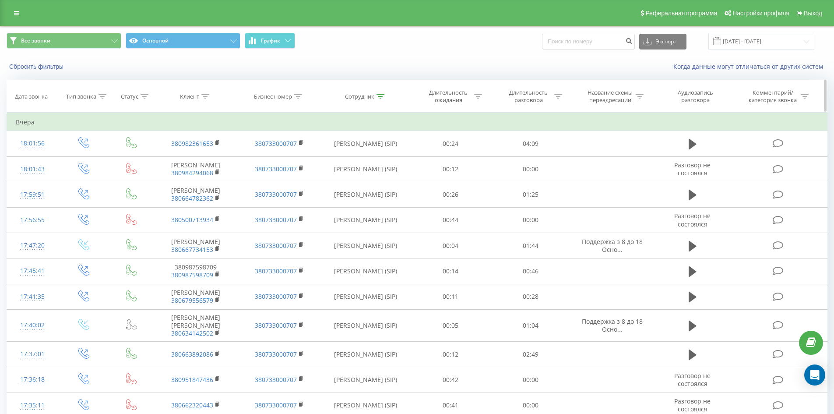
click at [378, 94] on icon at bounding box center [381, 96] width 8 height 4
click at [377, 159] on input "раєвська анастасія" at bounding box center [365, 159] width 77 height 15
click button "OK" at bounding box center [384, 176] width 37 height 11
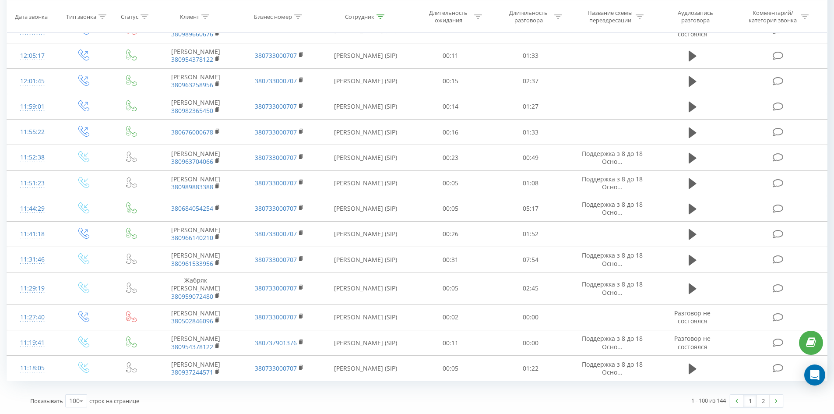
drag, startPoint x: 533, startPoint y: 105, endPoint x: 746, endPoint y: 383, distance: 349.9
click at [764, 405] on link "2" at bounding box center [763, 401] width 13 height 12
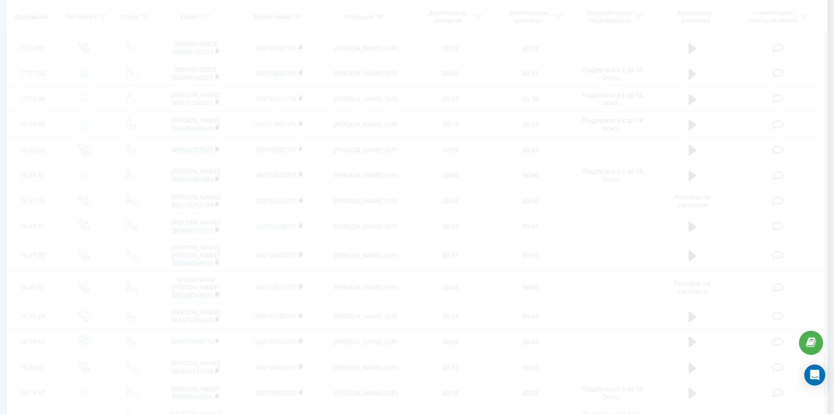
scroll to position [1041, 0]
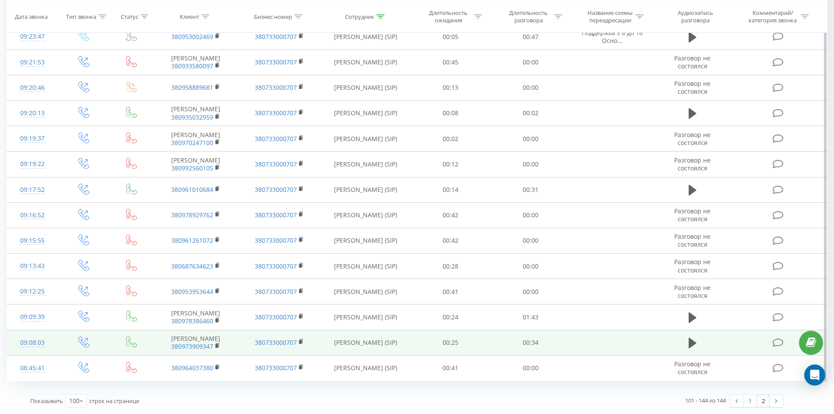
drag, startPoint x: 389, startPoint y: 94, endPoint x: 422, endPoint y: 329, distance: 238.0
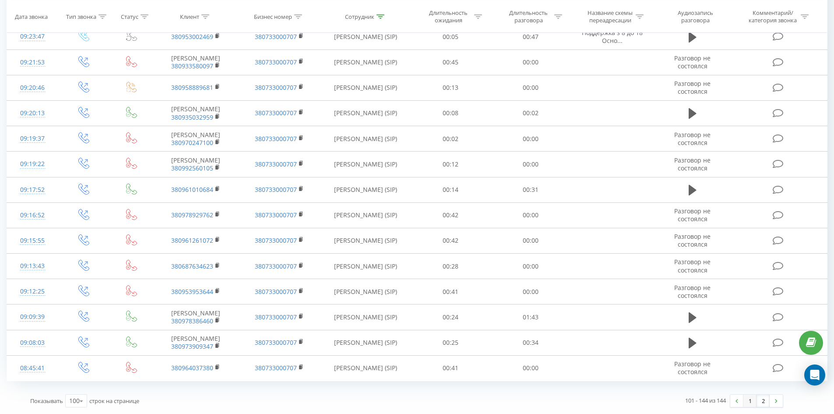
click at [746, 400] on link "1" at bounding box center [750, 401] width 13 height 12
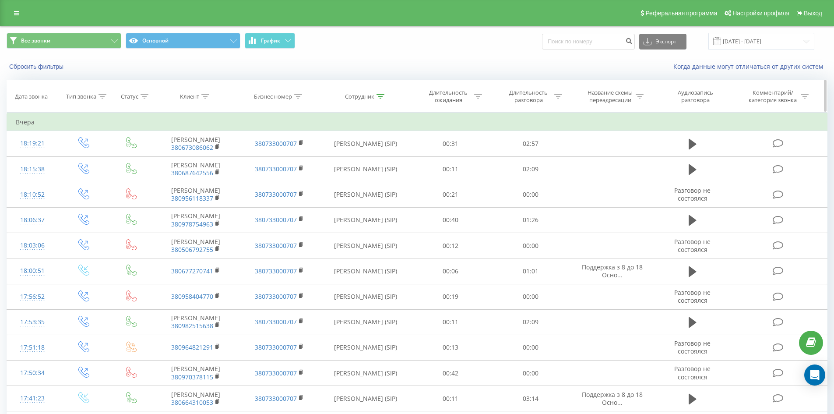
click at [379, 96] on icon at bounding box center [381, 96] width 8 height 4
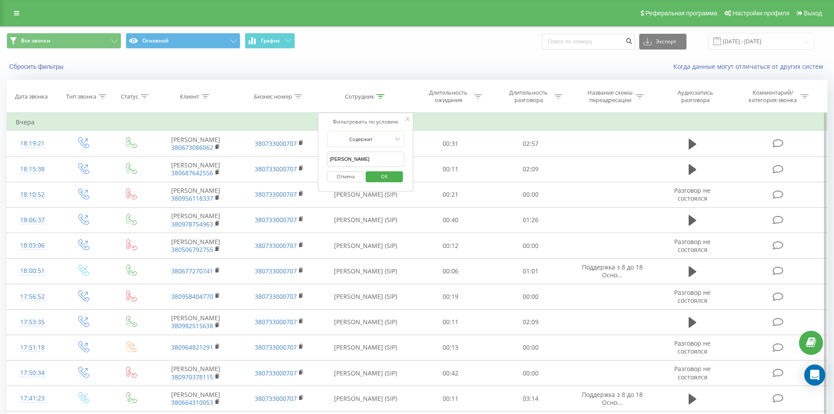
click at [375, 154] on input "ващенко марія" at bounding box center [365, 159] width 77 height 15
click button "OK" at bounding box center [384, 176] width 37 height 11
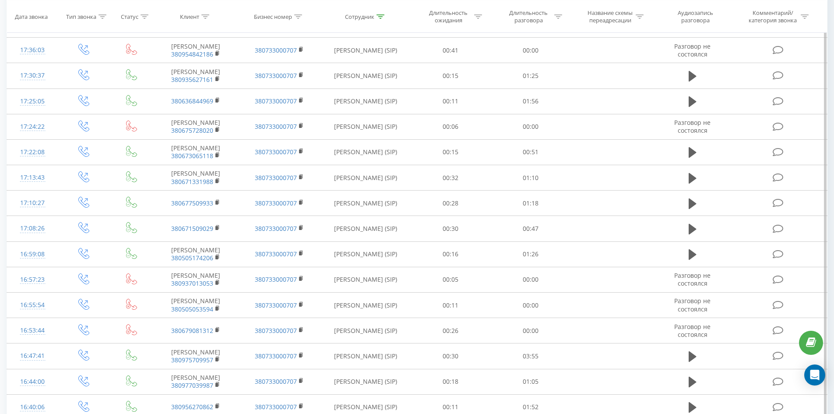
scroll to position [2436, 0]
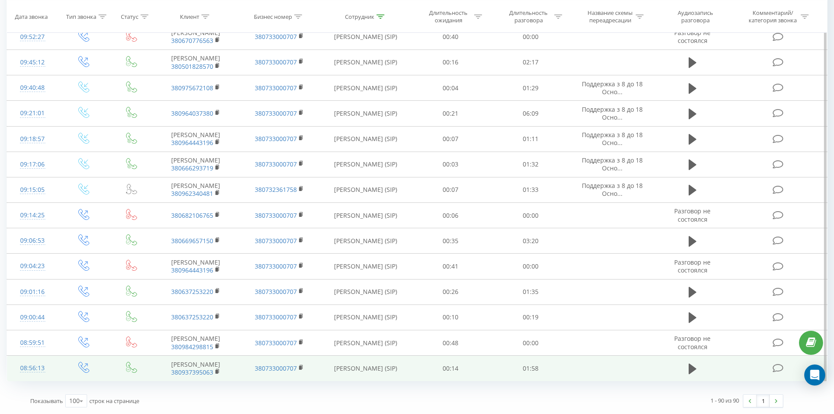
drag, startPoint x: 586, startPoint y: 212, endPoint x: 725, endPoint y: 360, distance: 202.7
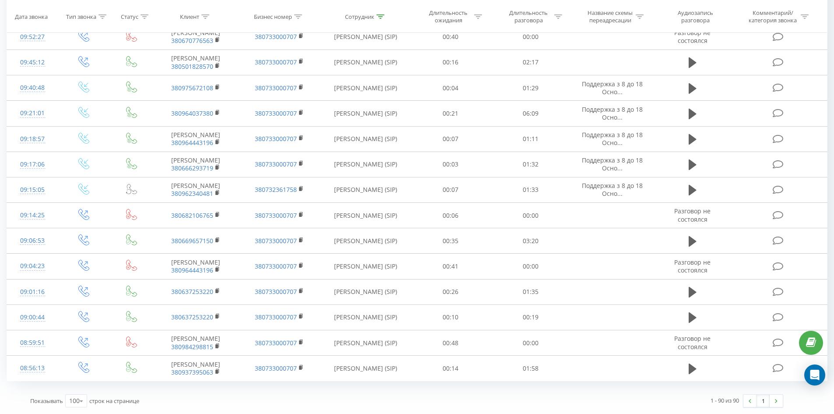
scroll to position [0, 0]
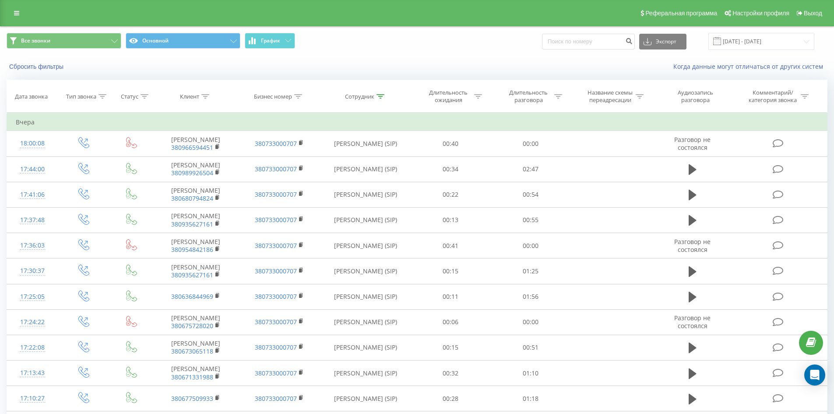
drag, startPoint x: 456, startPoint y: 245, endPoint x: 460, endPoint y: 24, distance: 221.2
click at [383, 97] on icon at bounding box center [381, 96] width 8 height 4
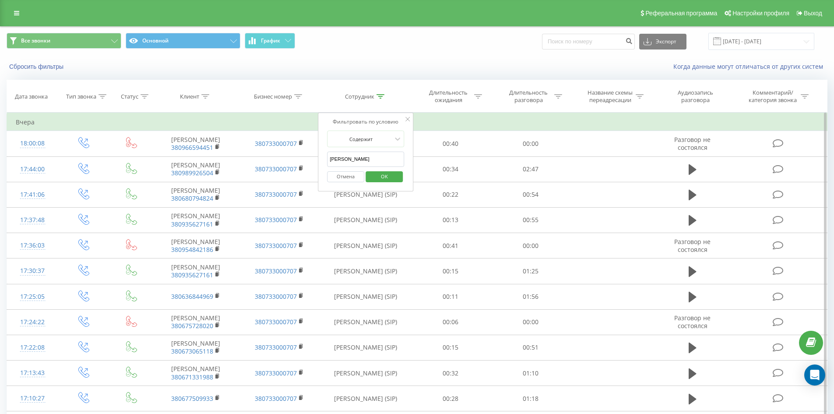
click at [382, 165] on input "ткаченко дмитро" at bounding box center [365, 159] width 77 height 15
click button "OK" at bounding box center [384, 176] width 37 height 11
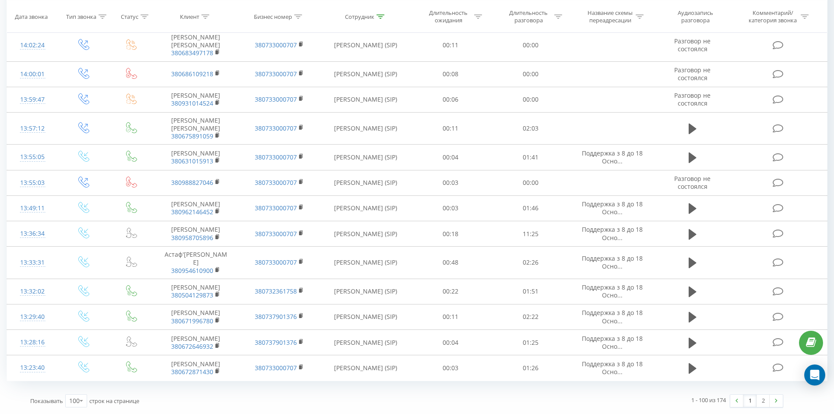
drag, startPoint x: 475, startPoint y: 74, endPoint x: 776, endPoint y: 382, distance: 430.3
click at [774, 399] on link at bounding box center [776, 401] width 13 height 12
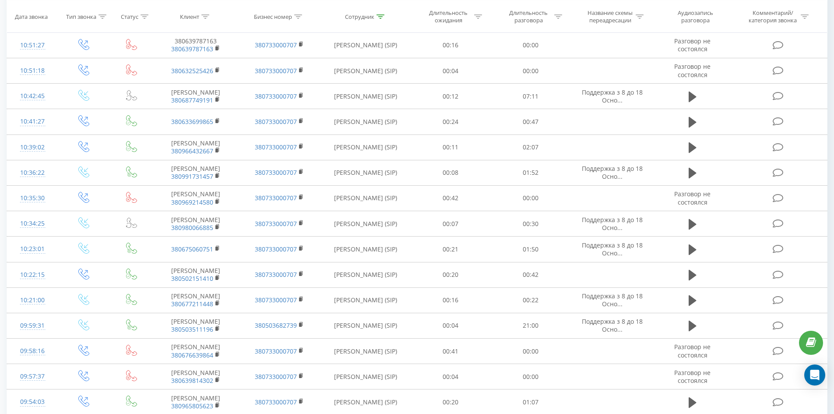
scroll to position [1981, 0]
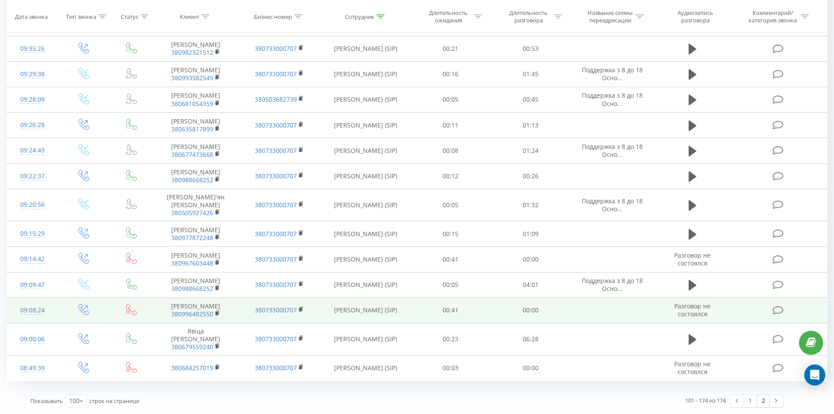
drag, startPoint x: 403, startPoint y: 58, endPoint x: 428, endPoint y: 315, distance: 258.8
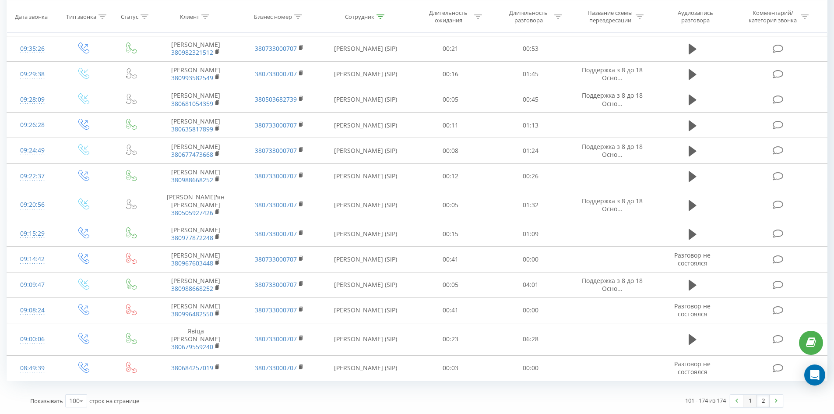
click at [753, 399] on link "1" at bounding box center [750, 401] width 13 height 12
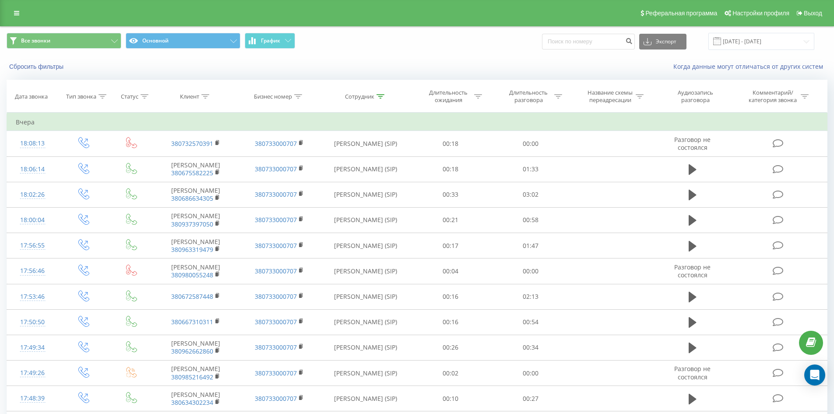
drag, startPoint x: 376, startPoint y: 95, endPoint x: 384, endPoint y: 152, distance: 57.1
click at [377, 95] on icon at bounding box center [381, 96] width 8 height 4
click at [385, 159] on input "сауляк юлія" at bounding box center [365, 159] width 77 height 15
click button "OK" at bounding box center [384, 176] width 37 height 11
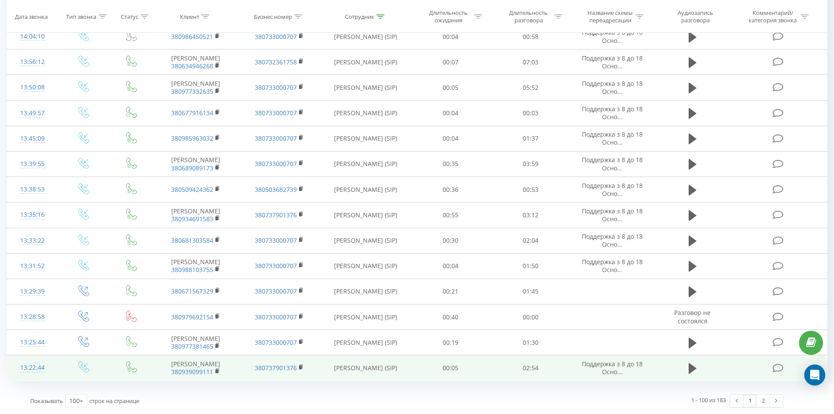
drag, startPoint x: 568, startPoint y: 149, endPoint x: 708, endPoint y: 359, distance: 252.7
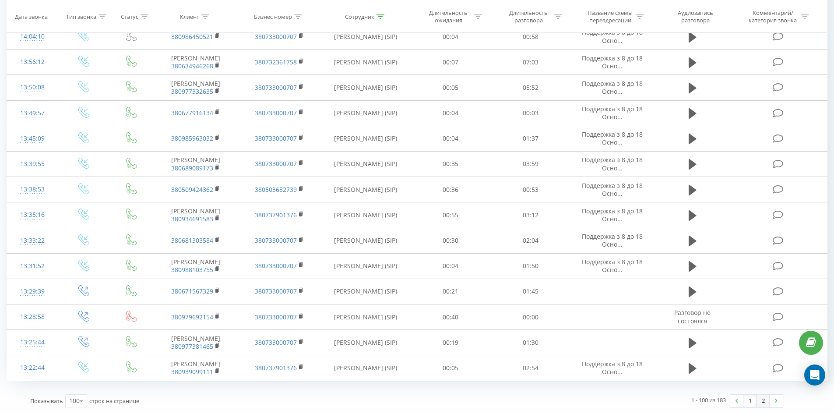
click at [764, 401] on link "2" at bounding box center [763, 401] width 13 height 12
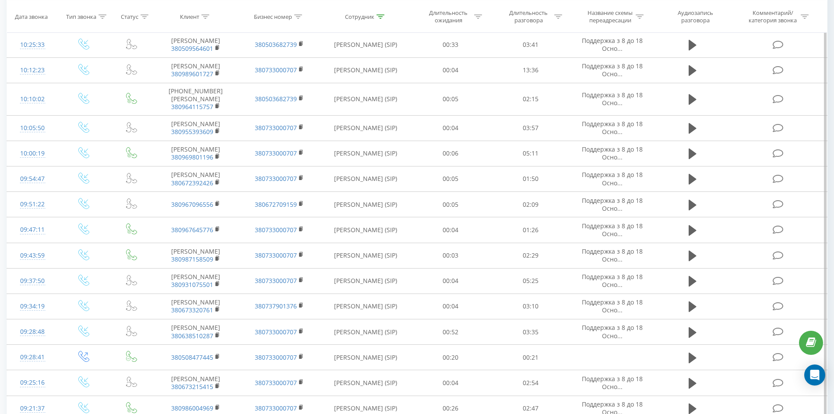
scroll to position [2203, 0]
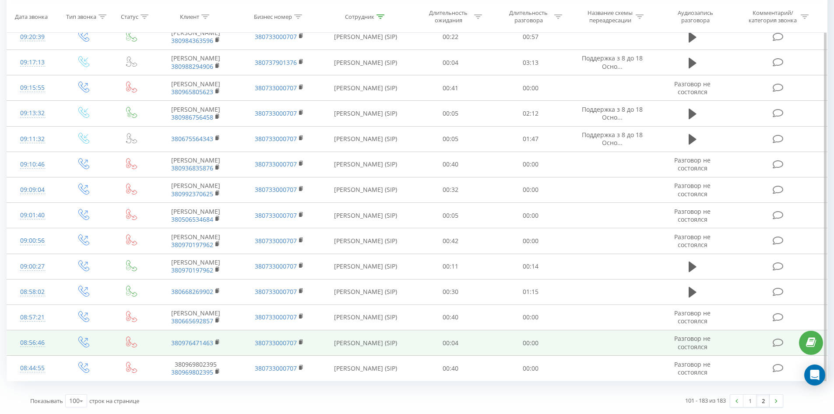
drag, startPoint x: 472, startPoint y: 109, endPoint x: 478, endPoint y: 332, distance: 223.1
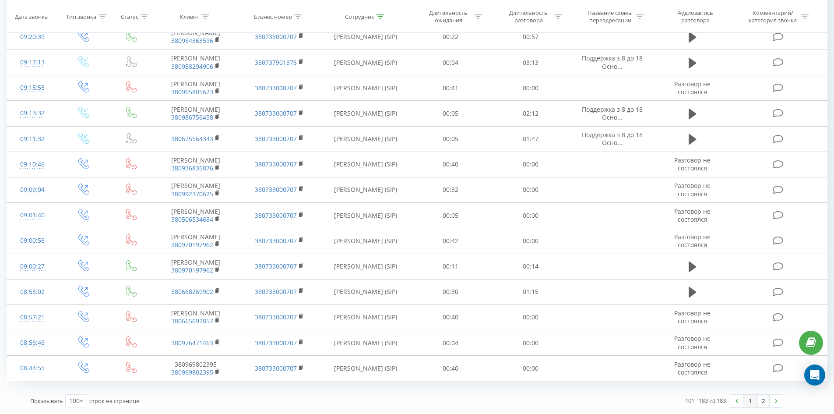
click at [746, 400] on link "1" at bounding box center [750, 401] width 13 height 12
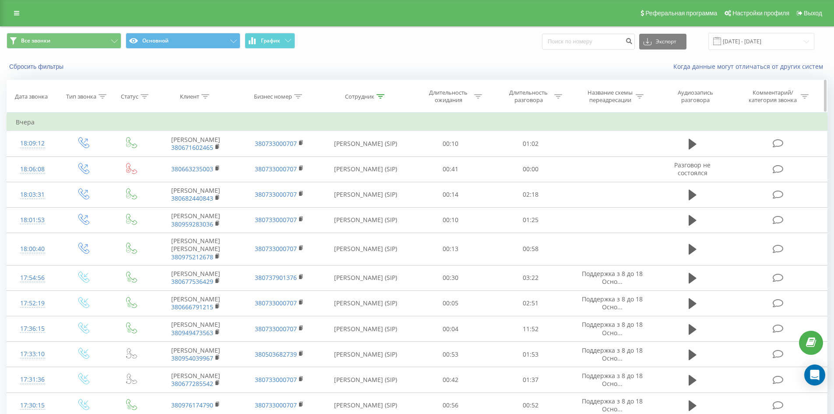
click at [380, 95] on icon at bounding box center [381, 96] width 8 height 4
click at [374, 155] on input "якимів юлія" at bounding box center [365, 159] width 77 height 15
click button "OK" at bounding box center [384, 176] width 37 height 11
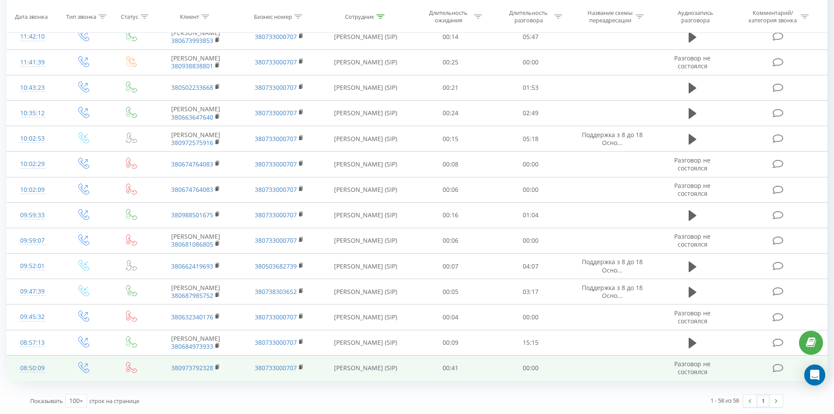
drag, startPoint x: 496, startPoint y: 85, endPoint x: 716, endPoint y: 362, distance: 354.2
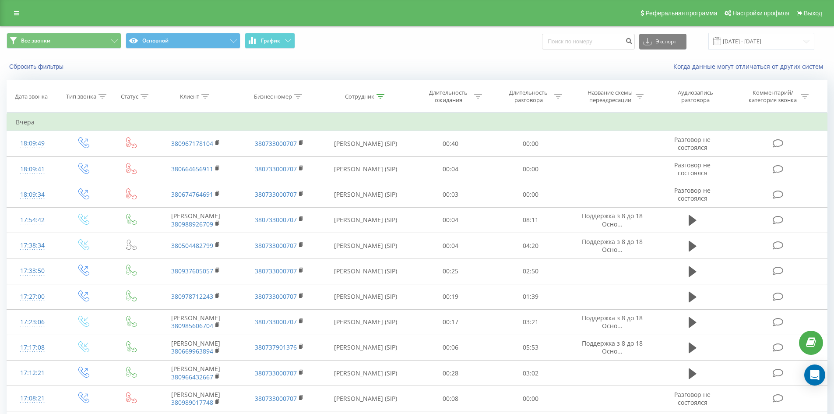
drag, startPoint x: 487, startPoint y: 290, endPoint x: 509, endPoint y: 54, distance: 237.6
drag, startPoint x: 379, startPoint y: 92, endPoint x: 379, endPoint y: 125, distance: 32.9
click at [379, 92] on th "Сотрудник" at bounding box center [366, 96] width 90 height 32
drag, startPoint x: 382, startPoint y: 93, endPoint x: 375, endPoint y: 152, distance: 58.6
click at [382, 95] on div at bounding box center [381, 96] width 8 height 7
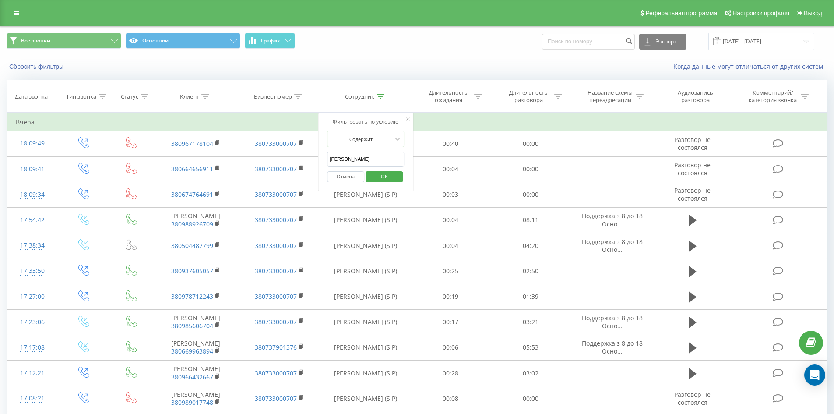
click at [375, 158] on input "лапицький віталій" at bounding box center [365, 159] width 77 height 15
type input "[PERSON_NAME] [PERSON_NAME]"
click button "OK" at bounding box center [384, 176] width 37 height 11
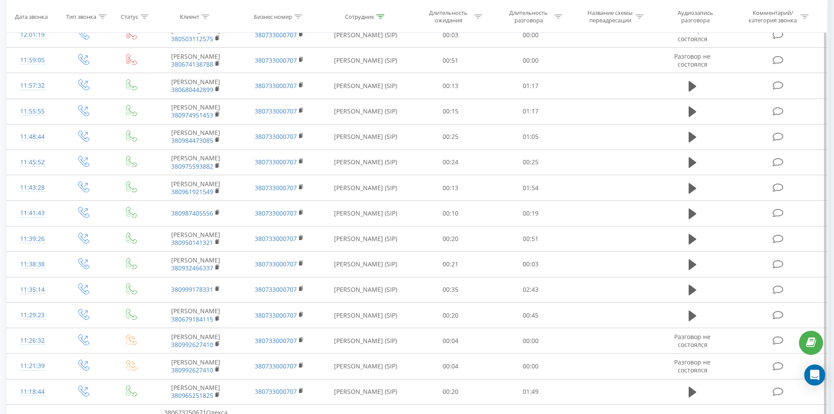
scroll to position [1500, 0]
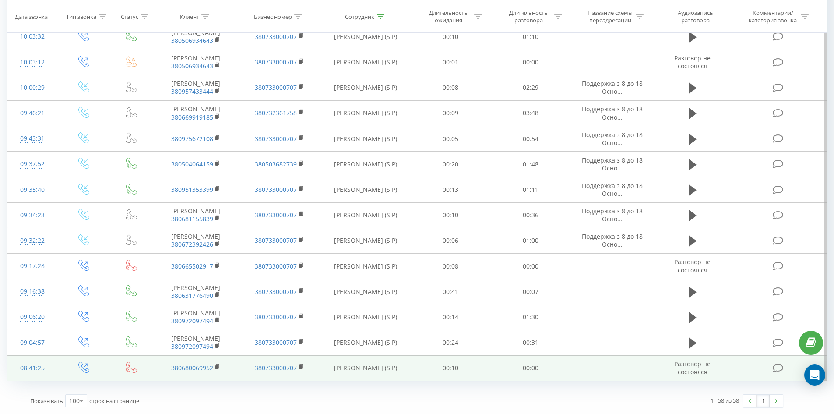
drag, startPoint x: 534, startPoint y: 81, endPoint x: 775, endPoint y: 368, distance: 375.0
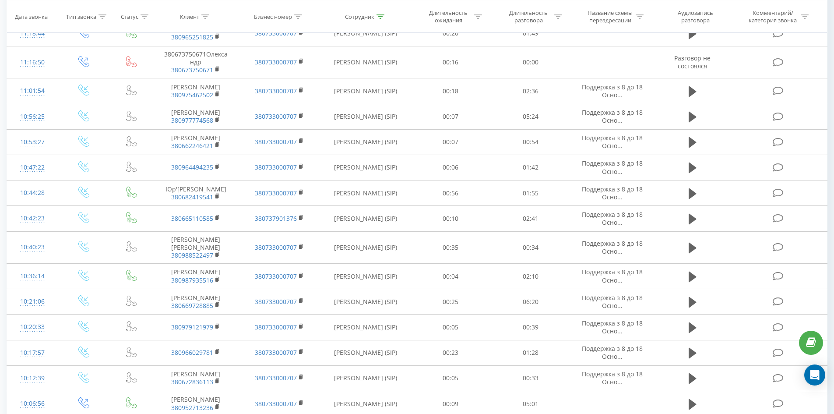
scroll to position [0, 0]
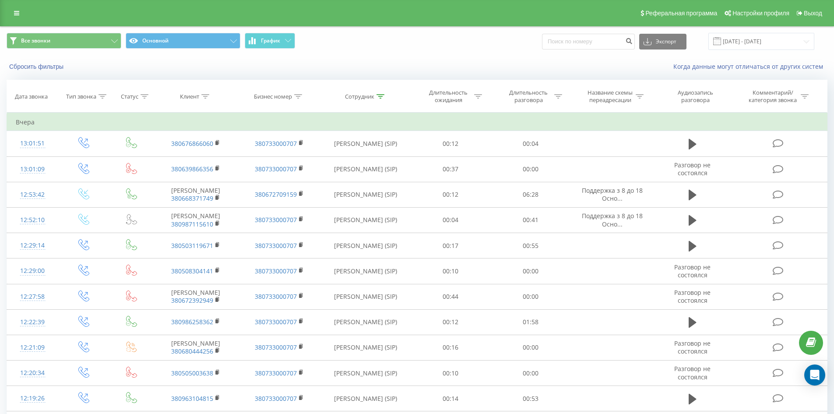
drag, startPoint x: 487, startPoint y: 95, endPoint x: 502, endPoint y: -38, distance: 133.6
